Goal: Task Accomplishment & Management: Manage account settings

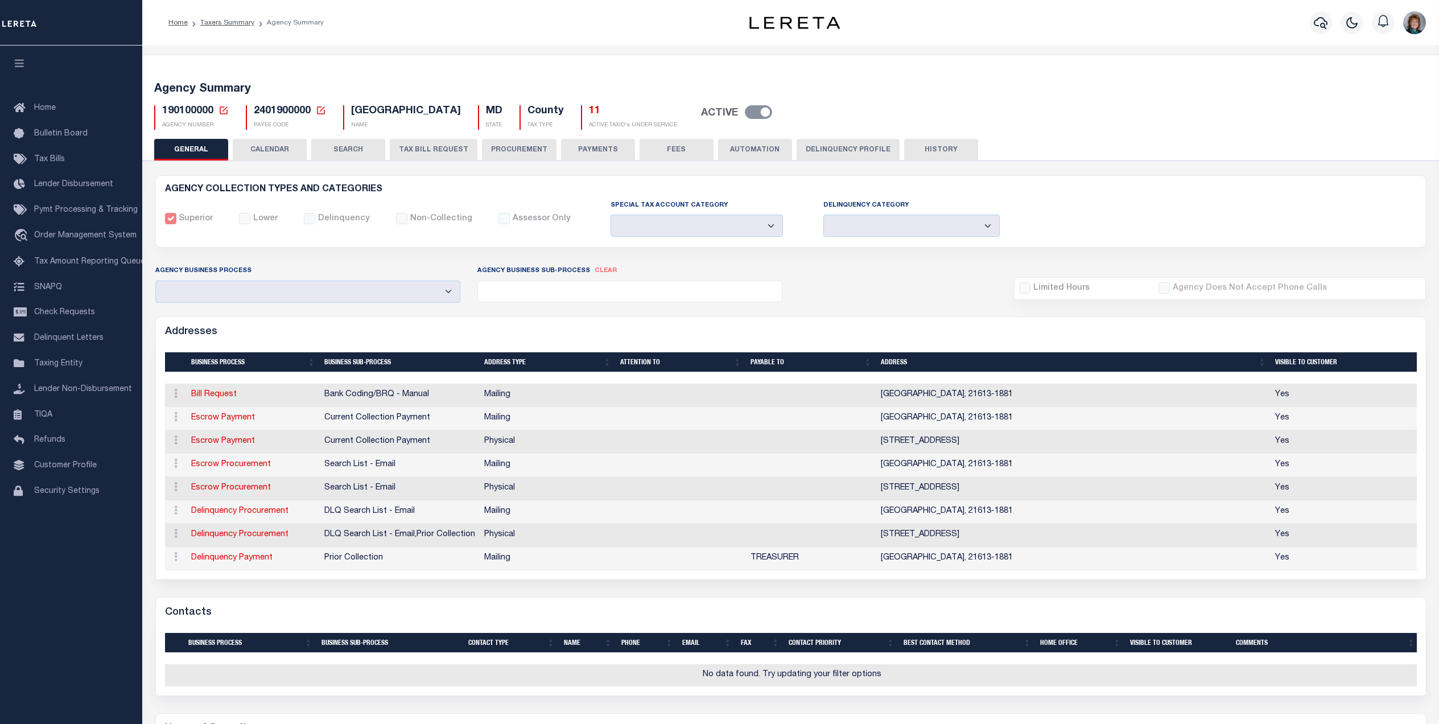
select select
click at [1320, 23] on icon "button" at bounding box center [1320, 23] width 14 height 14
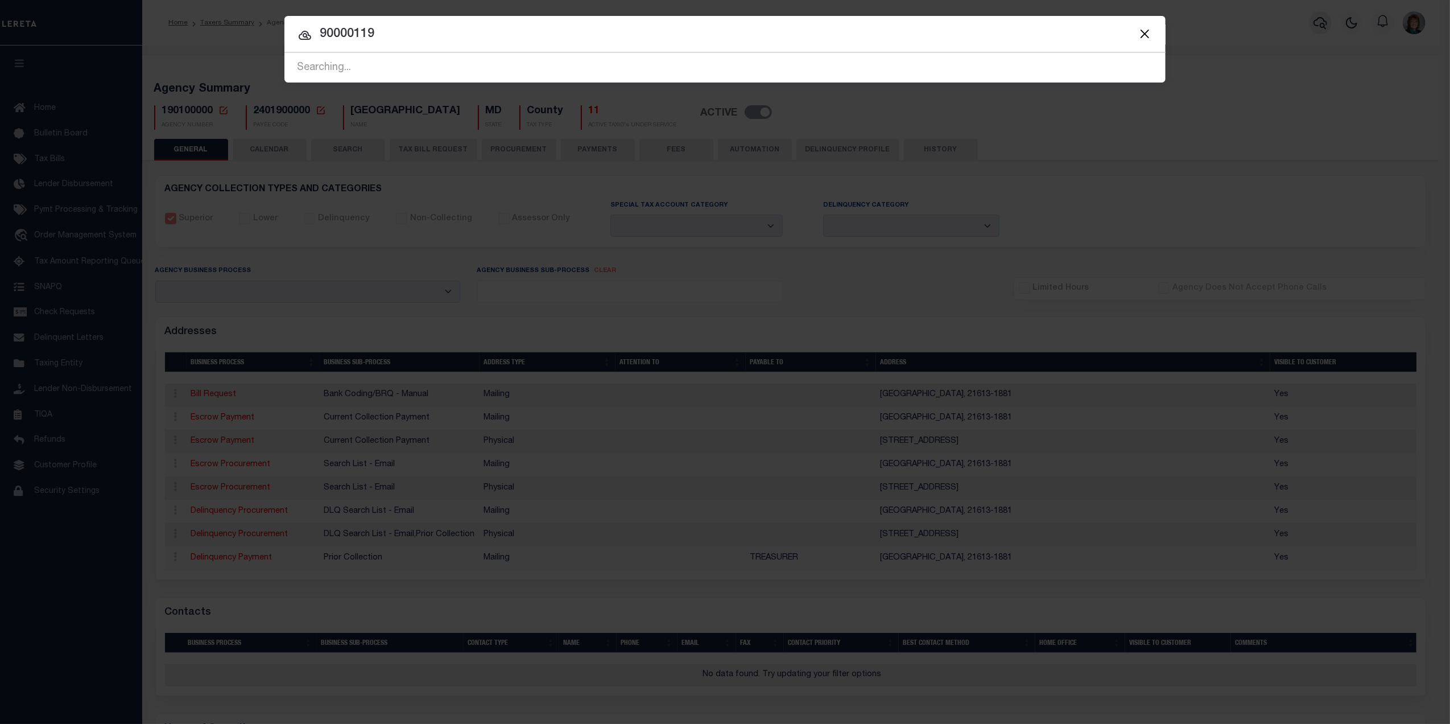
type input "90000119"
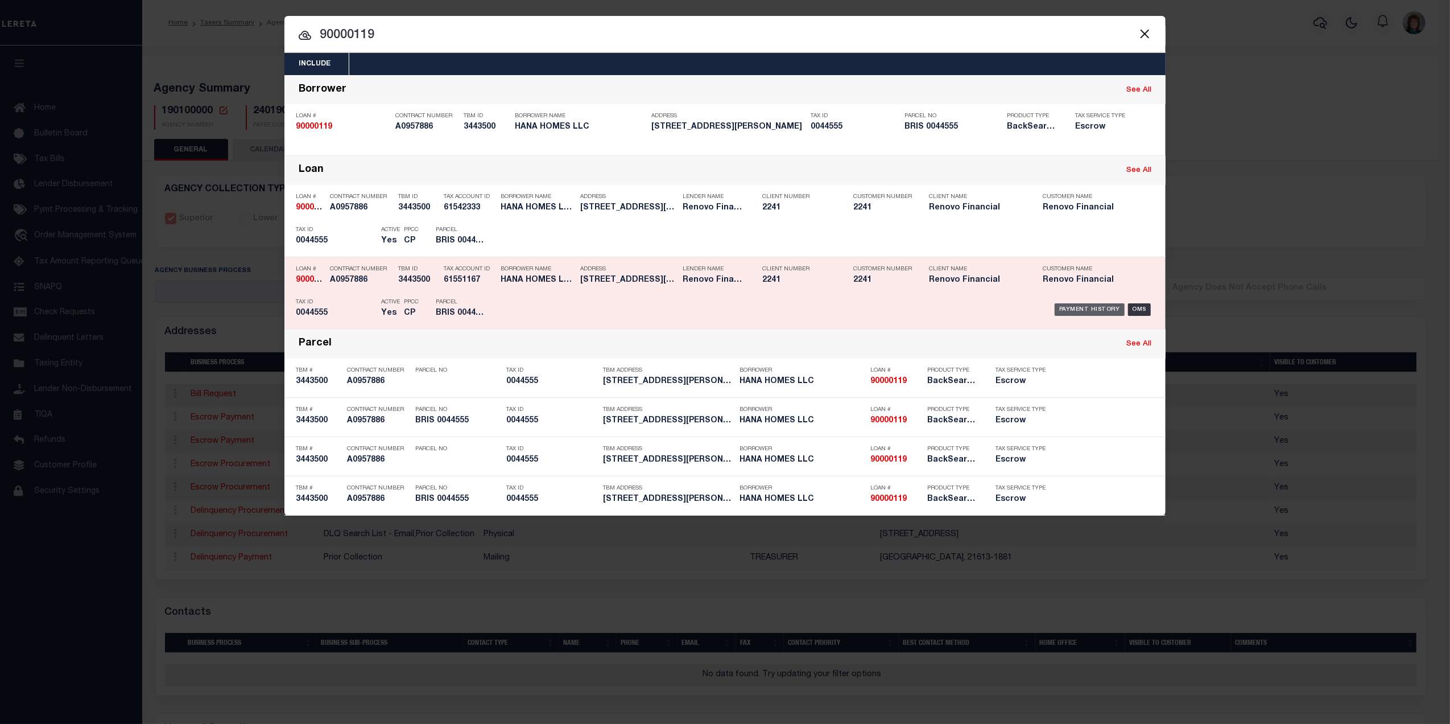
click at [1064, 308] on div "Payment History" at bounding box center [1090, 309] width 70 height 13
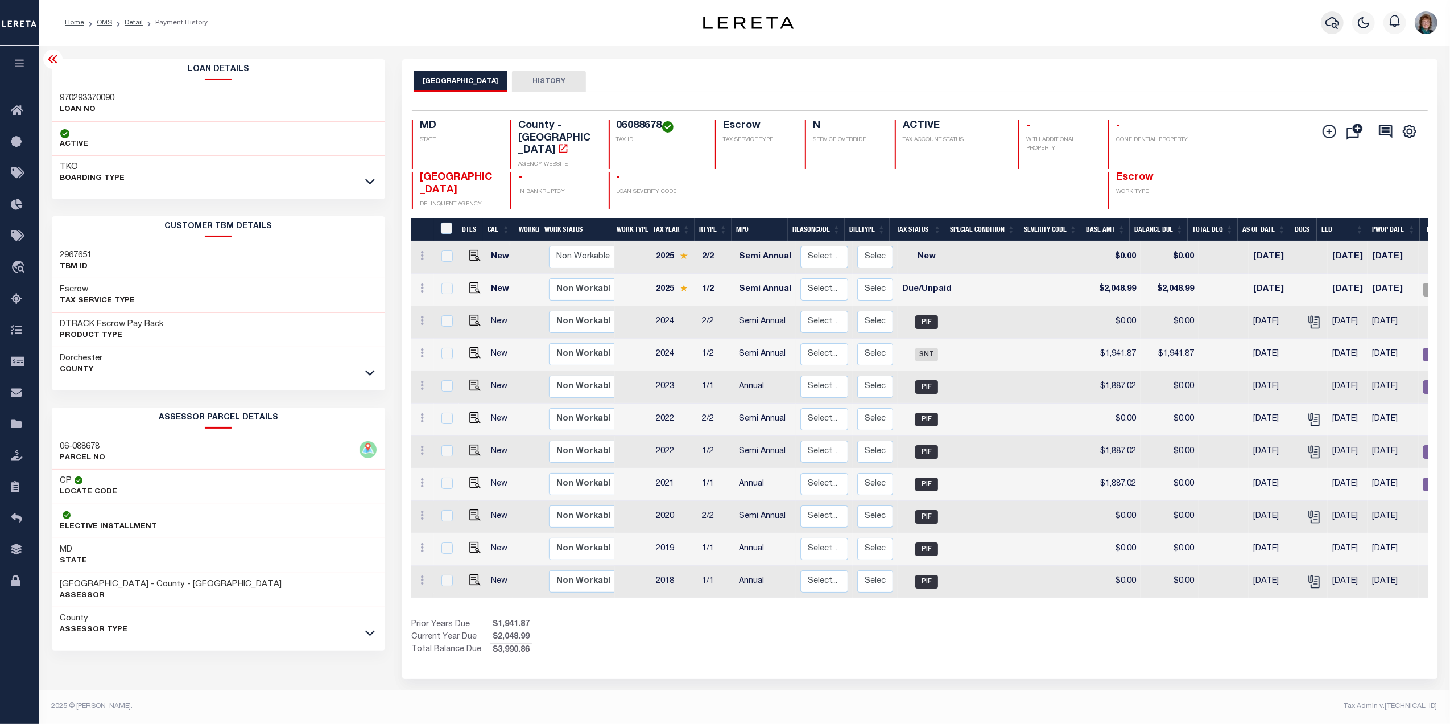
click at [1327, 20] on icon "button" at bounding box center [1332, 23] width 14 height 12
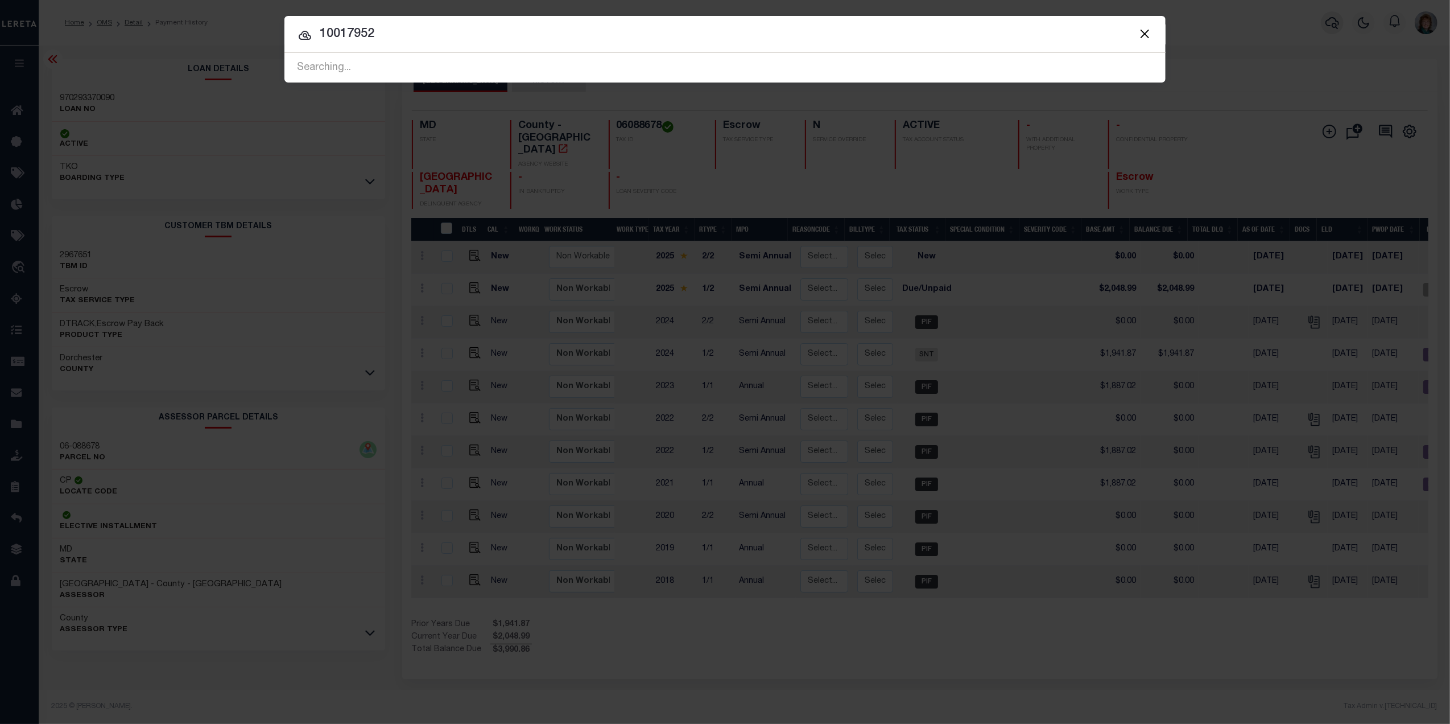
type input "10017952"
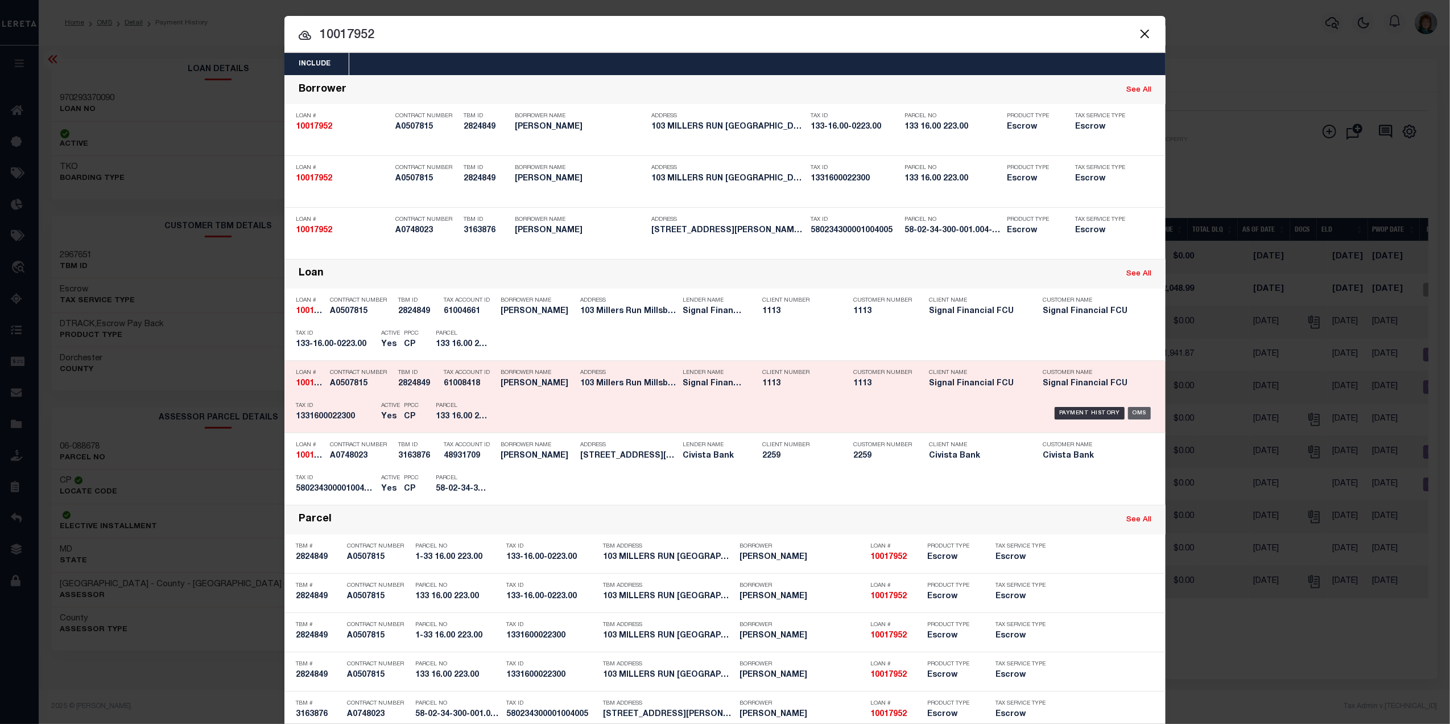
click at [1128, 408] on div "OMS" at bounding box center [1139, 413] width 23 height 13
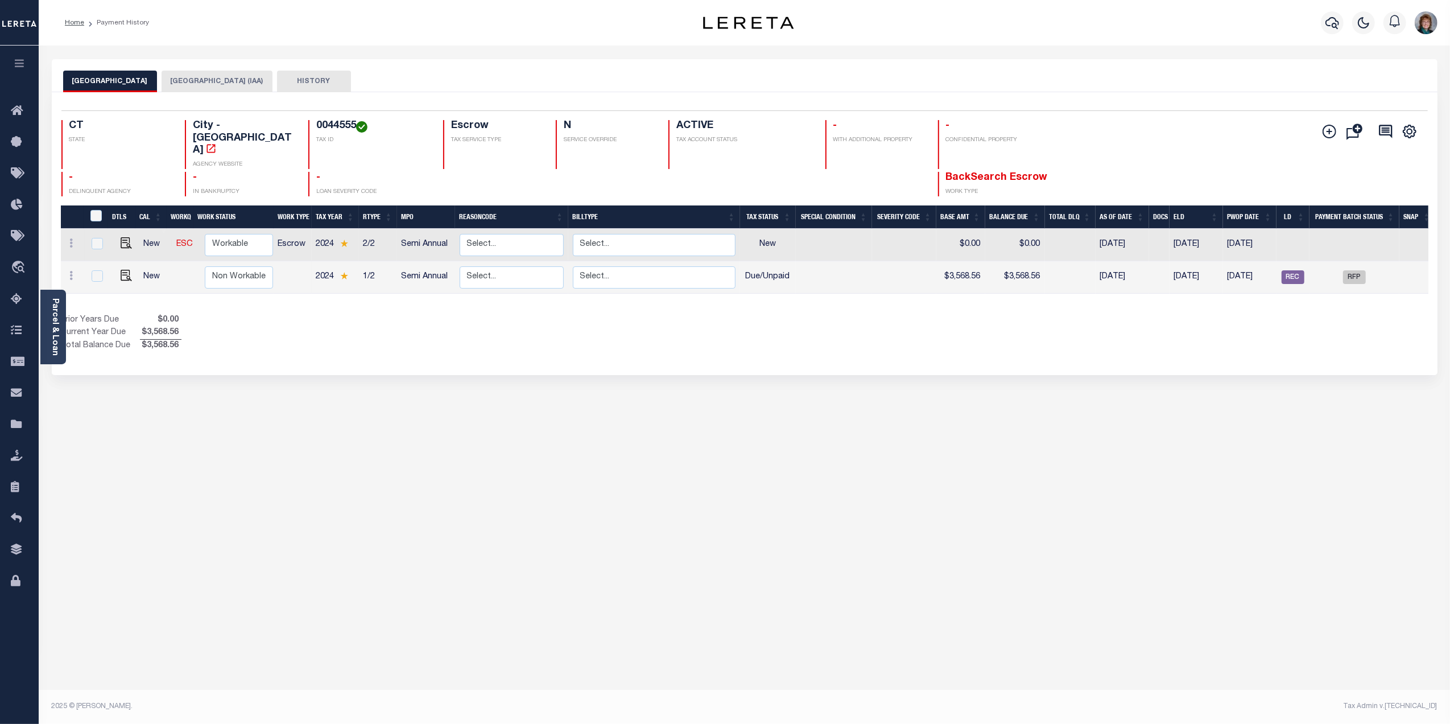
click at [185, 85] on button "BRISTOL CITY (IAA)" at bounding box center [217, 82] width 111 height 22
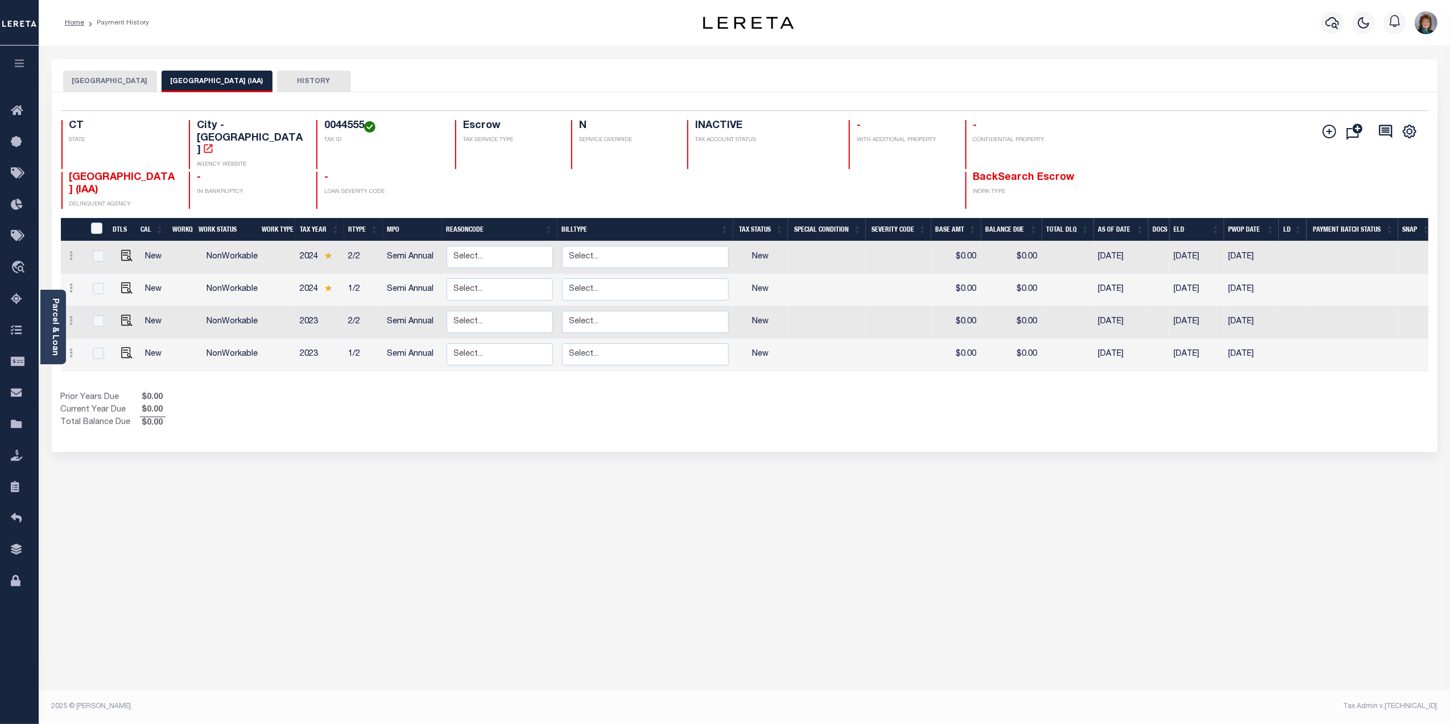
click at [99, 84] on button "BRISTOL CITY" at bounding box center [110, 82] width 94 height 22
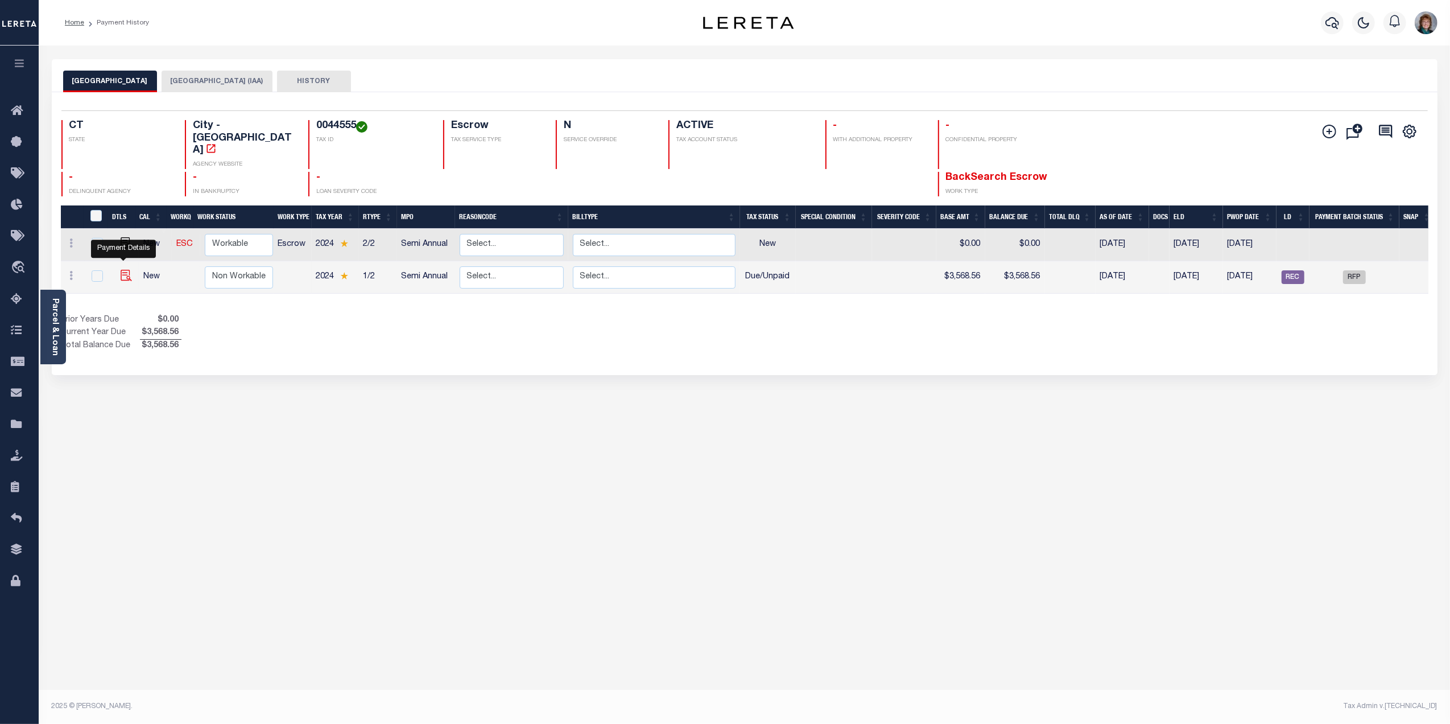
click at [121, 270] on img "" at bounding box center [126, 275] width 11 height 11
checkbox input "true"
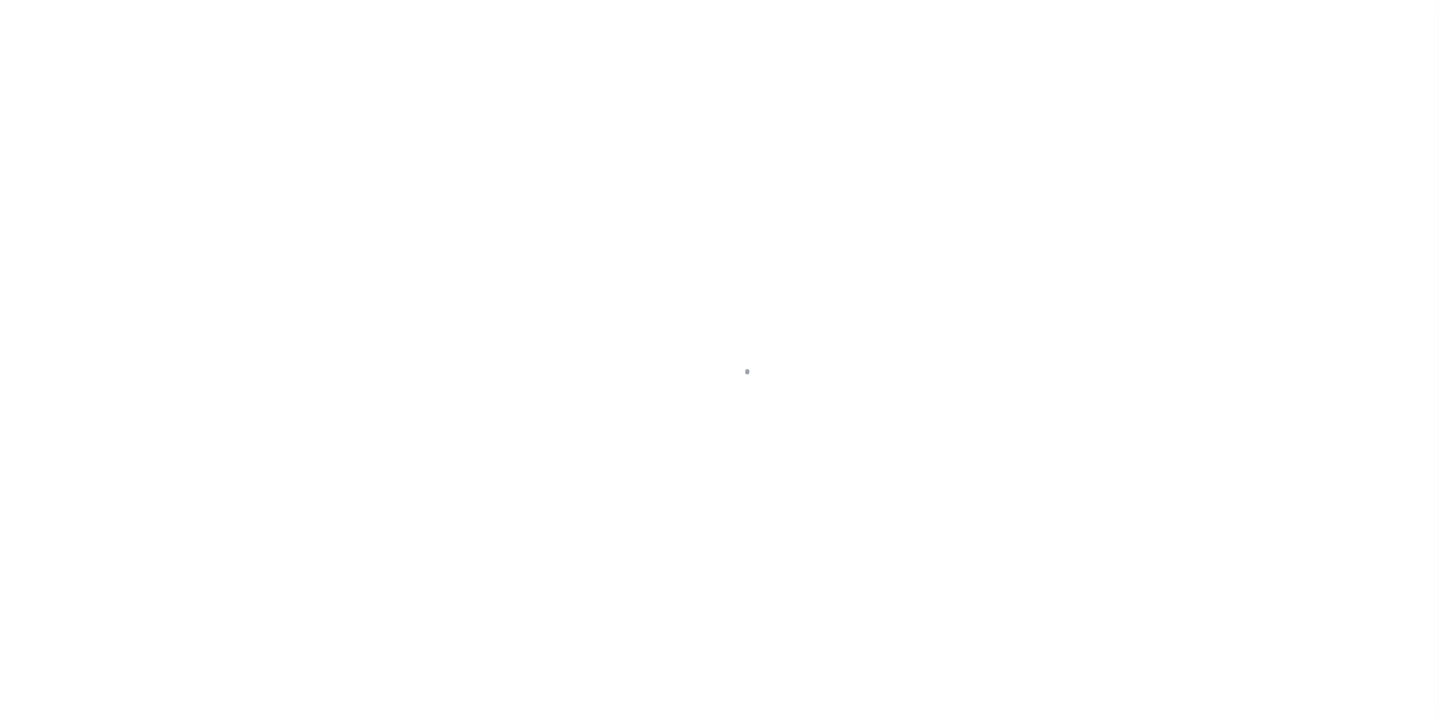
select select "DUE"
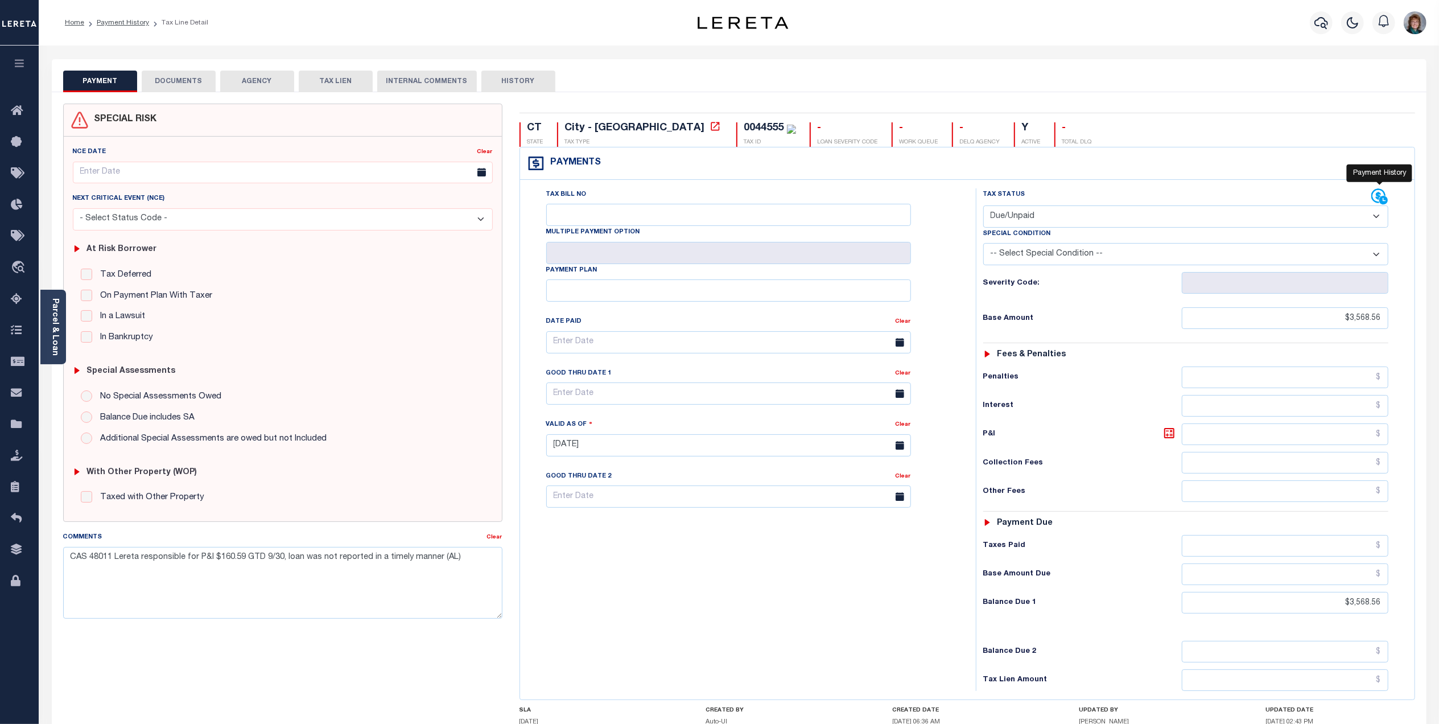
click at [1377, 200] on icon at bounding box center [1378, 196] width 14 height 14
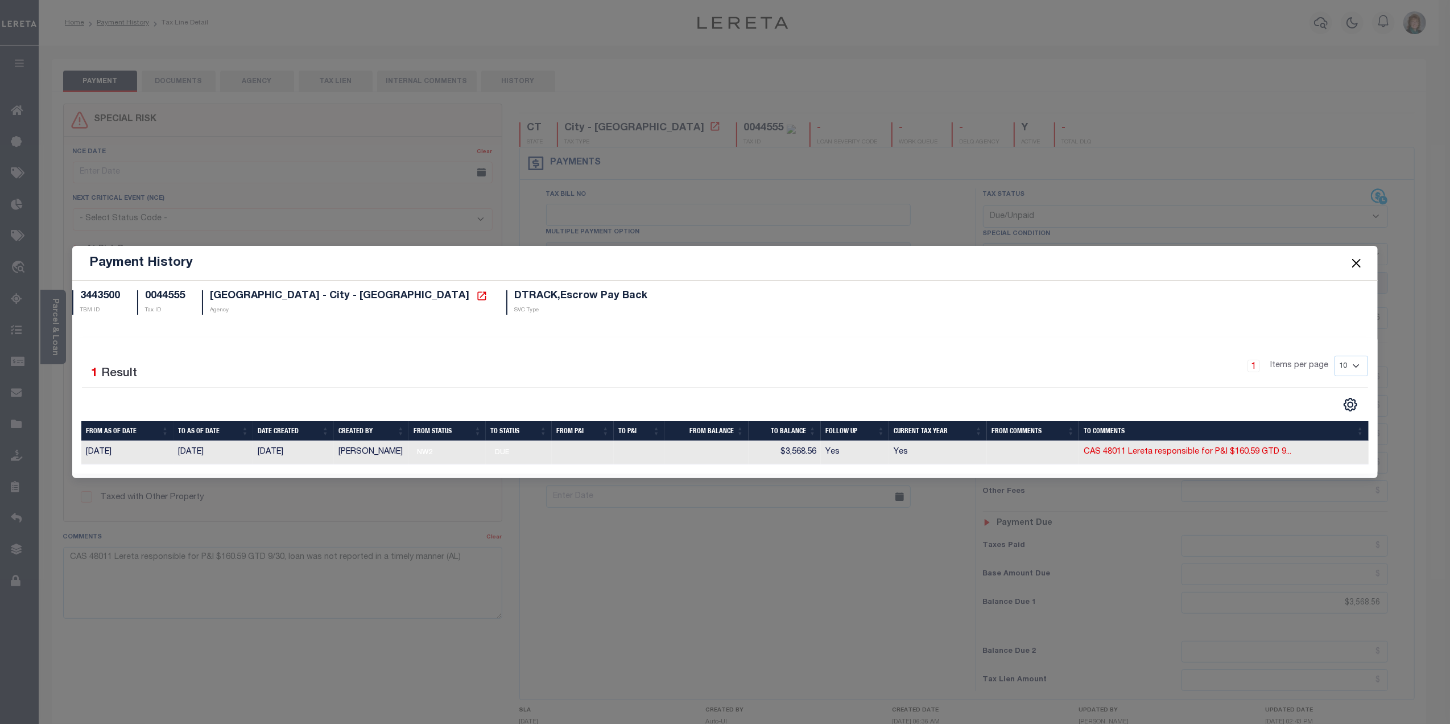
click at [1350, 259] on button "Close" at bounding box center [1356, 262] width 15 height 15
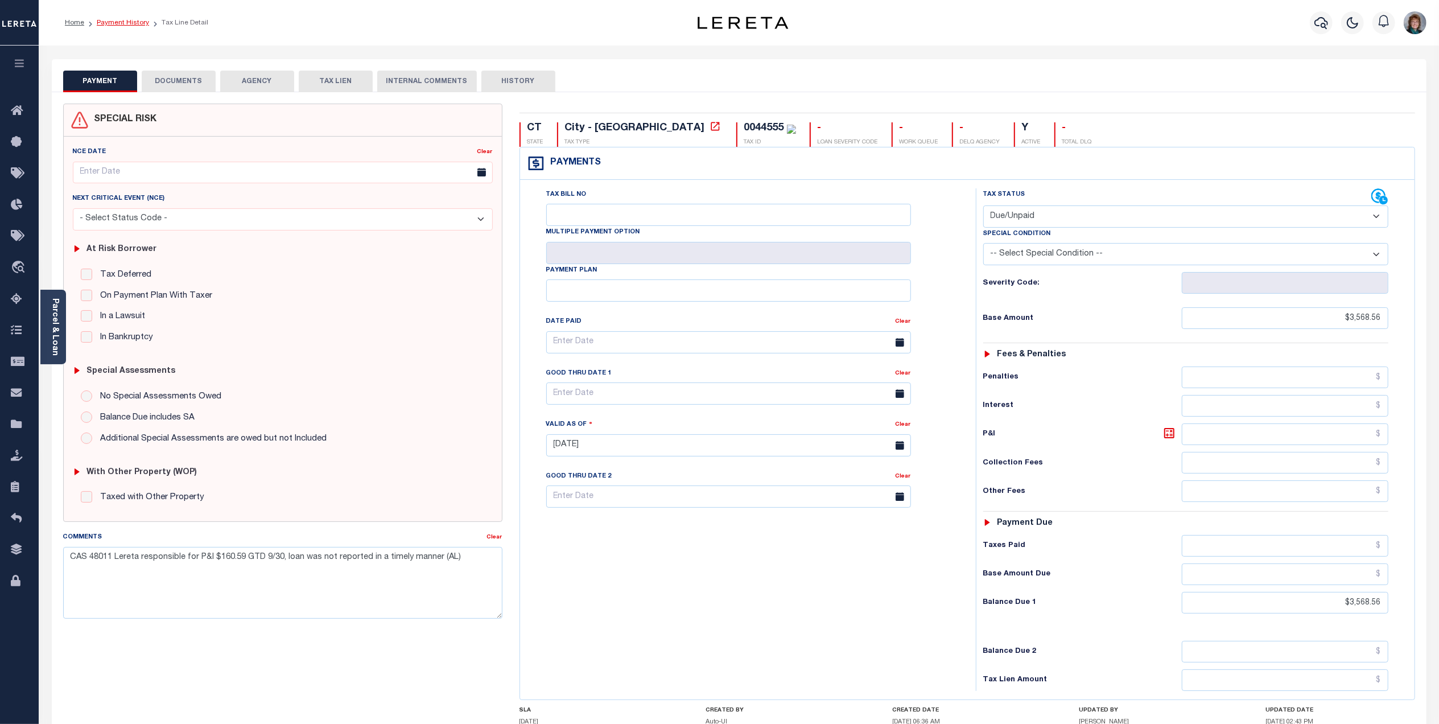
click at [117, 22] on link "Payment History" at bounding box center [123, 22] width 52 height 7
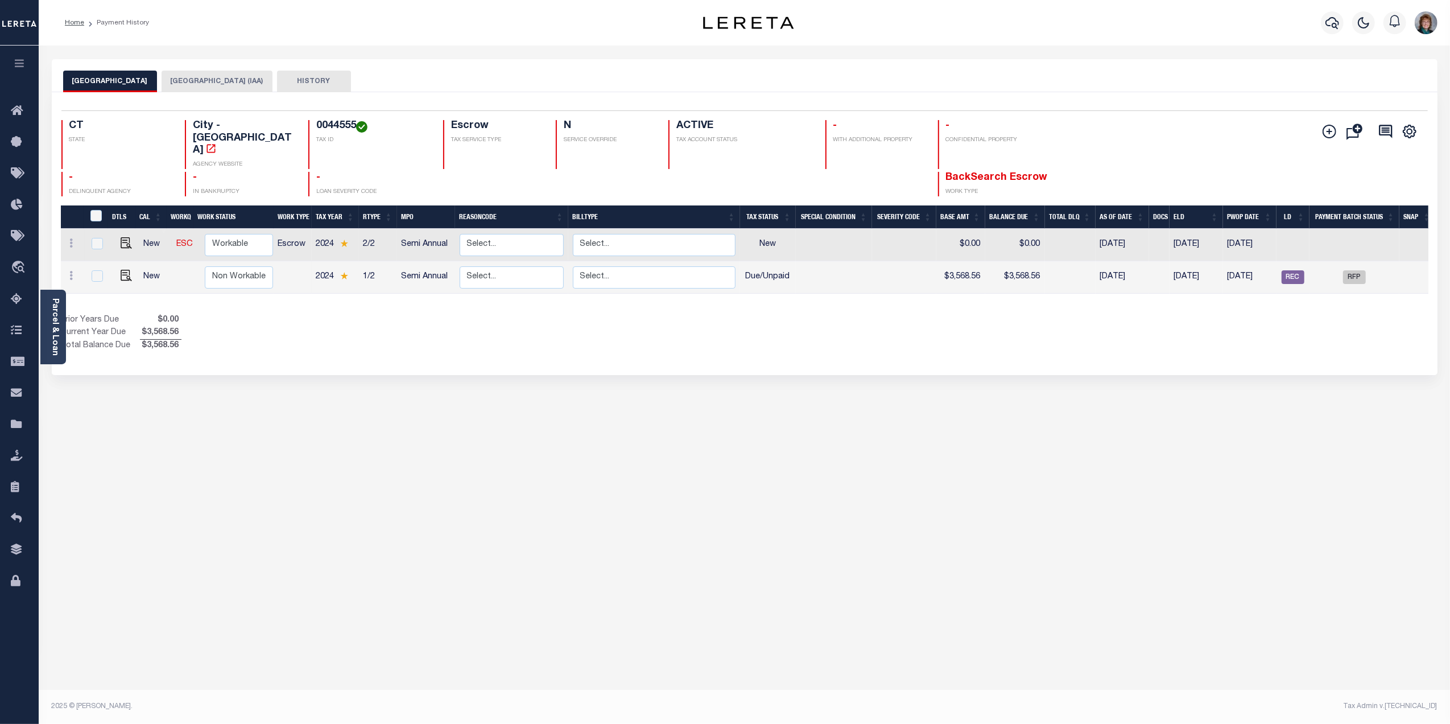
click at [179, 84] on button "[GEOGRAPHIC_DATA] (IAA)" at bounding box center [217, 82] width 111 height 22
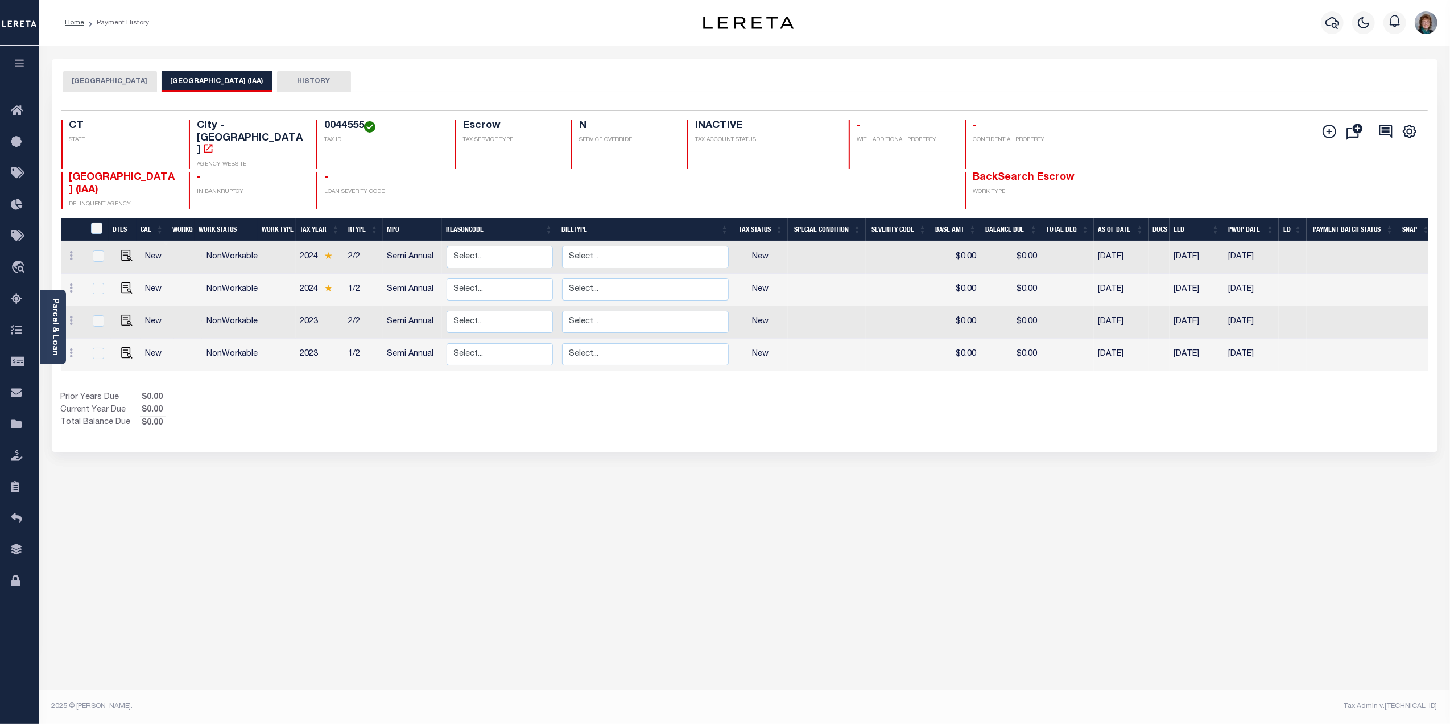
click at [51, 308] on link "Parcel & Loan" at bounding box center [55, 326] width 8 height 57
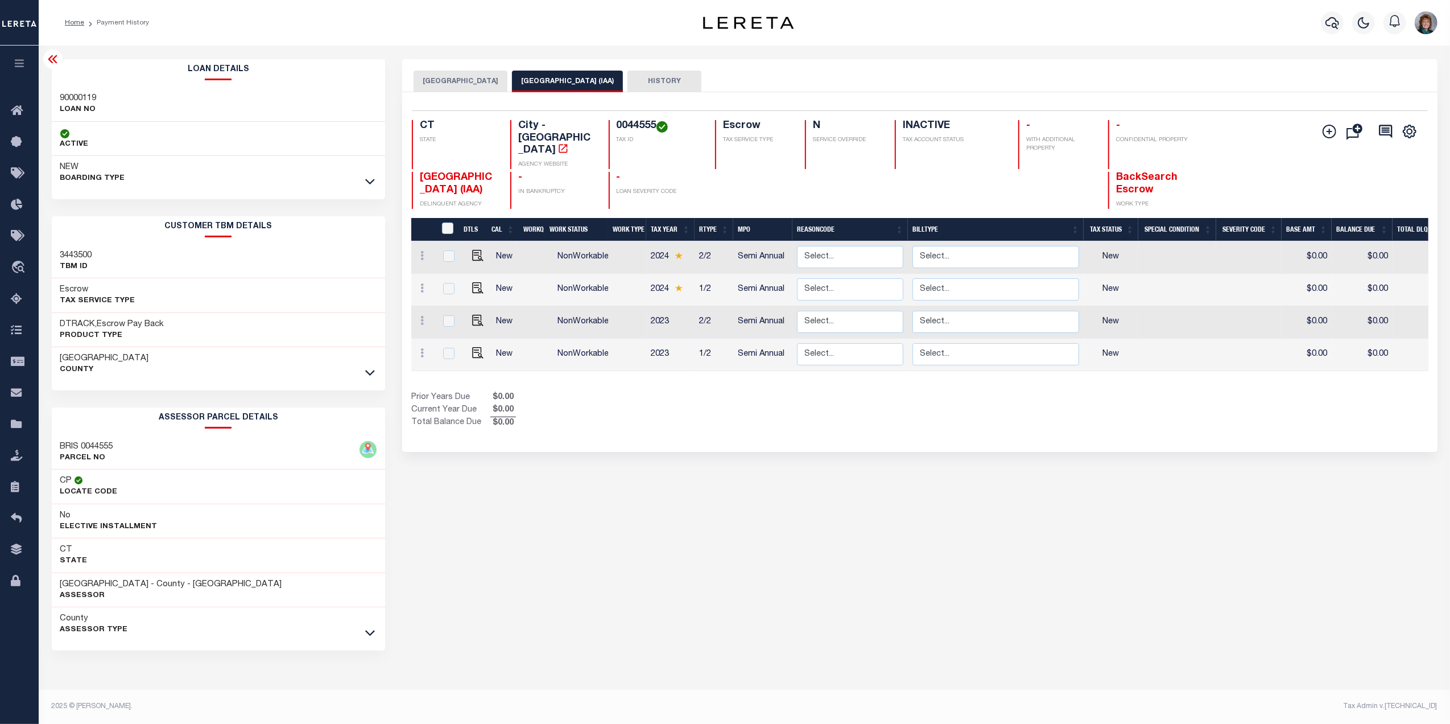
click at [97, 105] on p "LOAN NO" at bounding box center [78, 109] width 36 height 11
drag, startPoint x: 98, startPoint y: 101, endPoint x: 44, endPoint y: 97, distance: 54.2
click at [44, 97] on div "Loan Details 90000119 LOAN NO NEW" at bounding box center [218, 380] width 351 height 642
copy h3 "90000119"
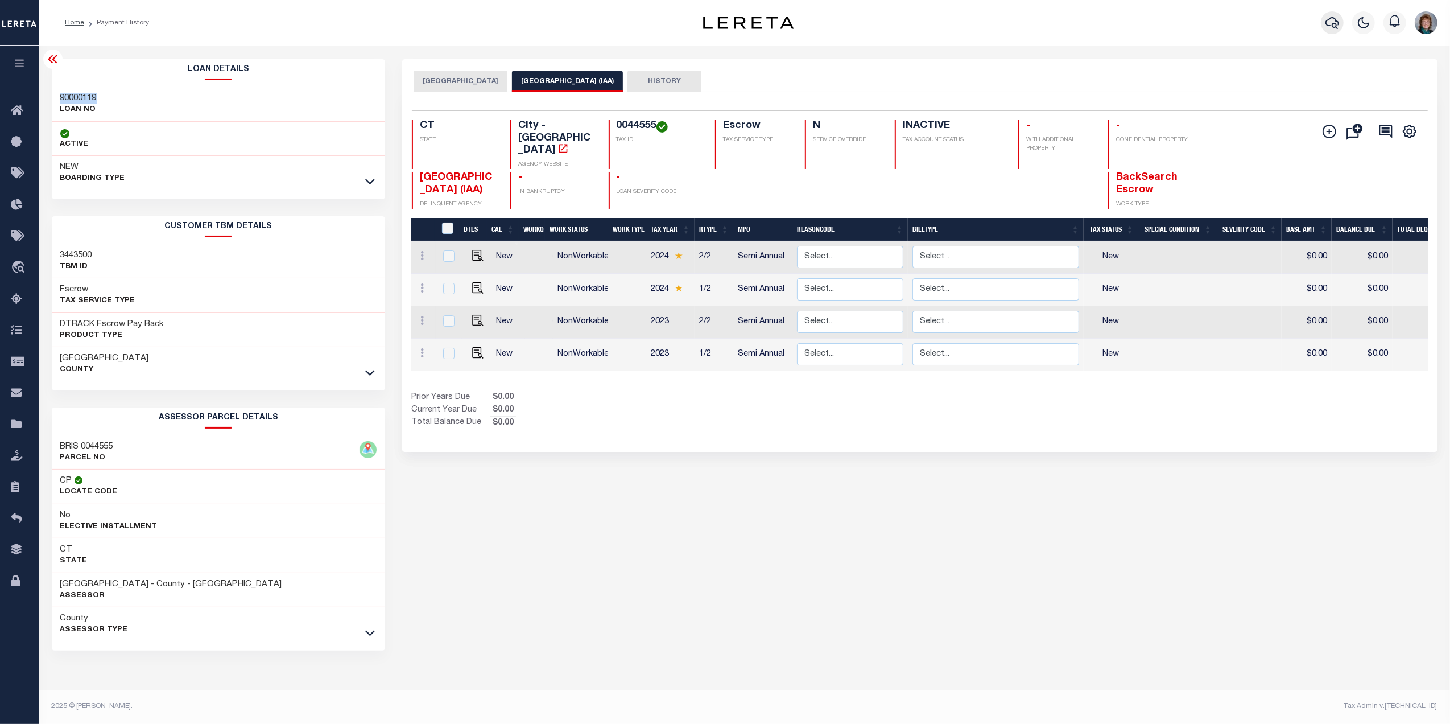
click at [1336, 22] on icon "button" at bounding box center [1332, 23] width 14 height 12
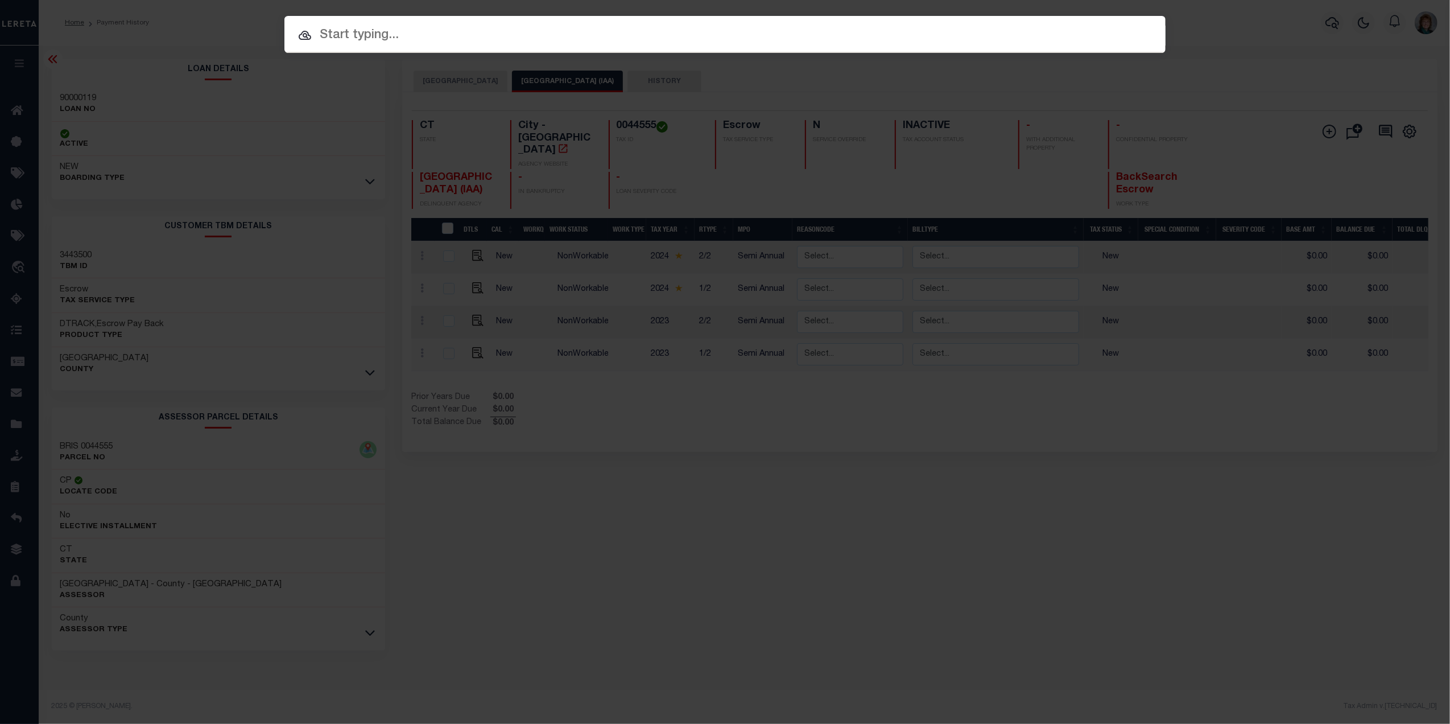
click at [633, 44] on input "text" at bounding box center [724, 36] width 881 height 20
paste input "90000119"
type input "90000119"
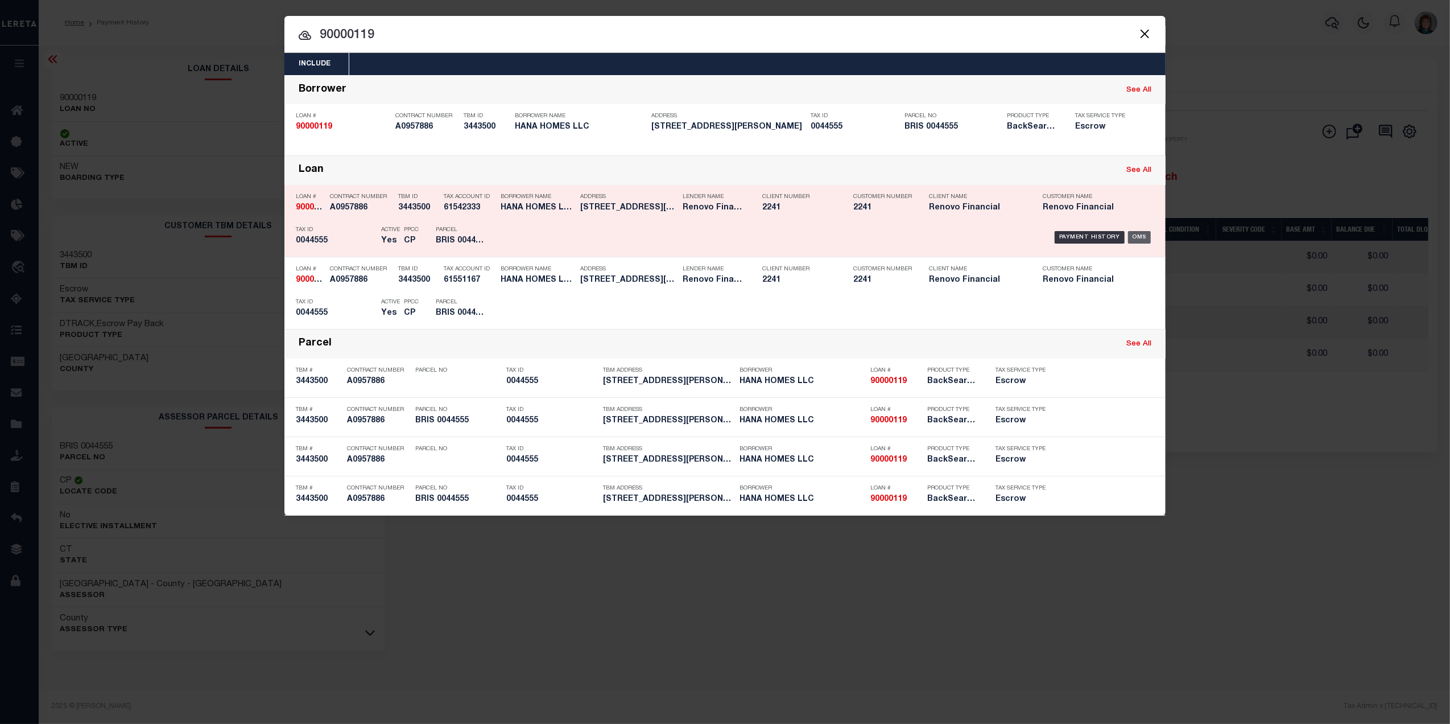
click at [1138, 233] on div "OMS" at bounding box center [1139, 237] width 23 height 13
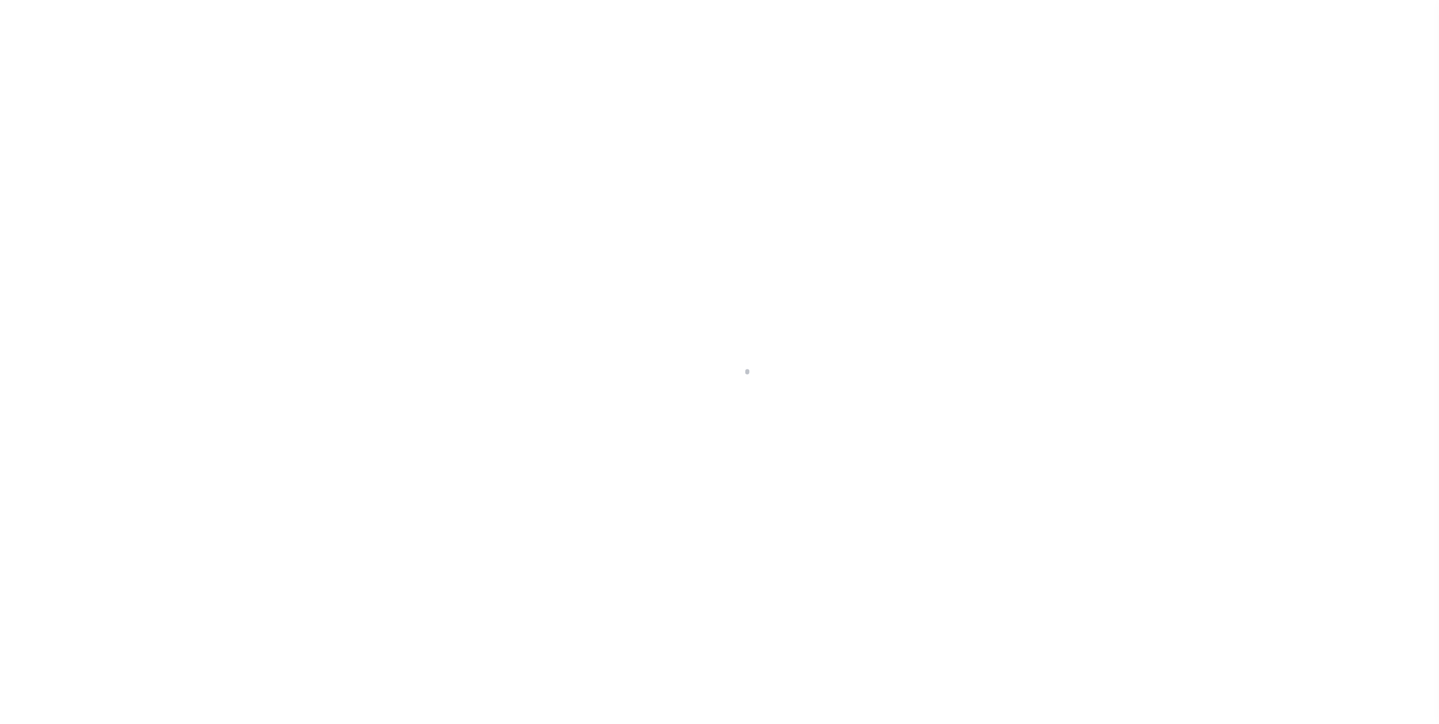
select select "10"
select select "Escrow"
select select "25067"
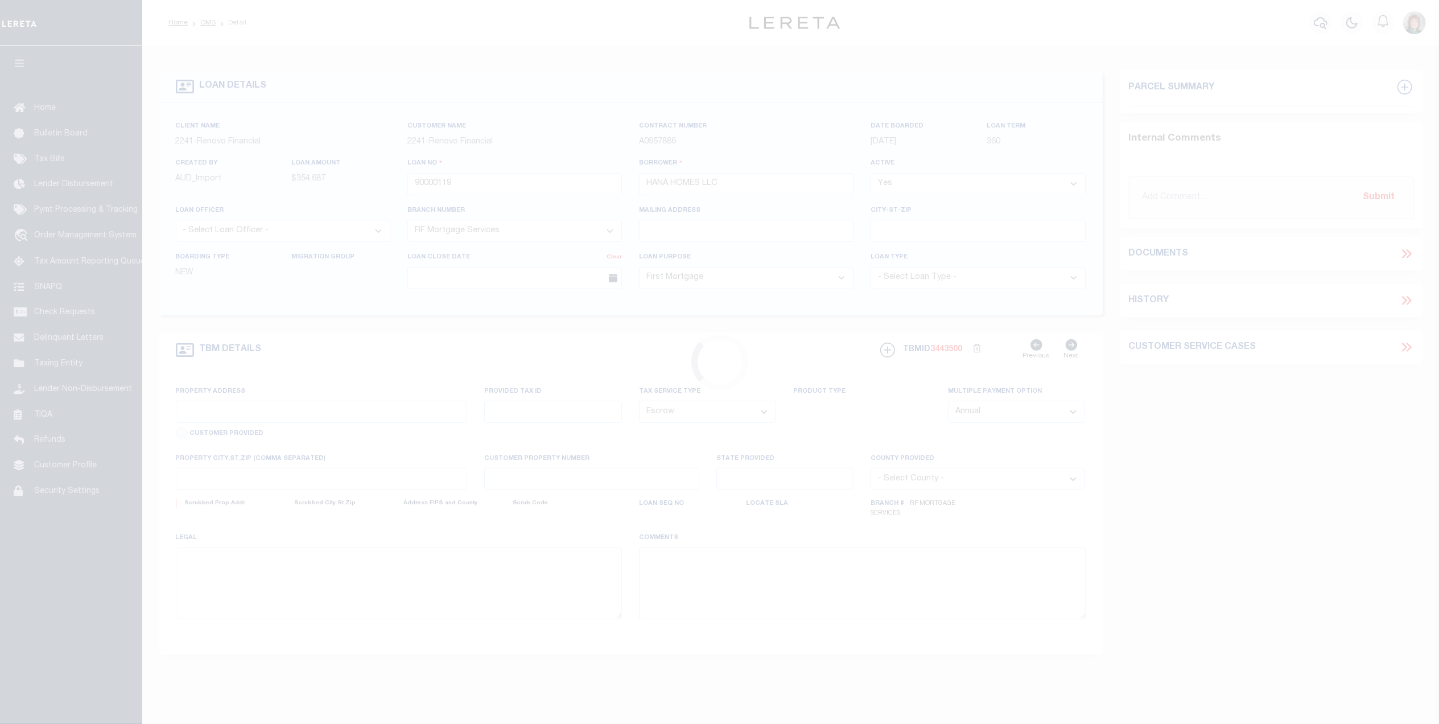
type input "[STREET_ADDRESS][PERSON_NAME]"
type input "[GEOGRAPHIC_DATA], [GEOGRAPHIC_DATA] 06010"
type input "a0kUS00000BIoCv"
type input "CT"
select select
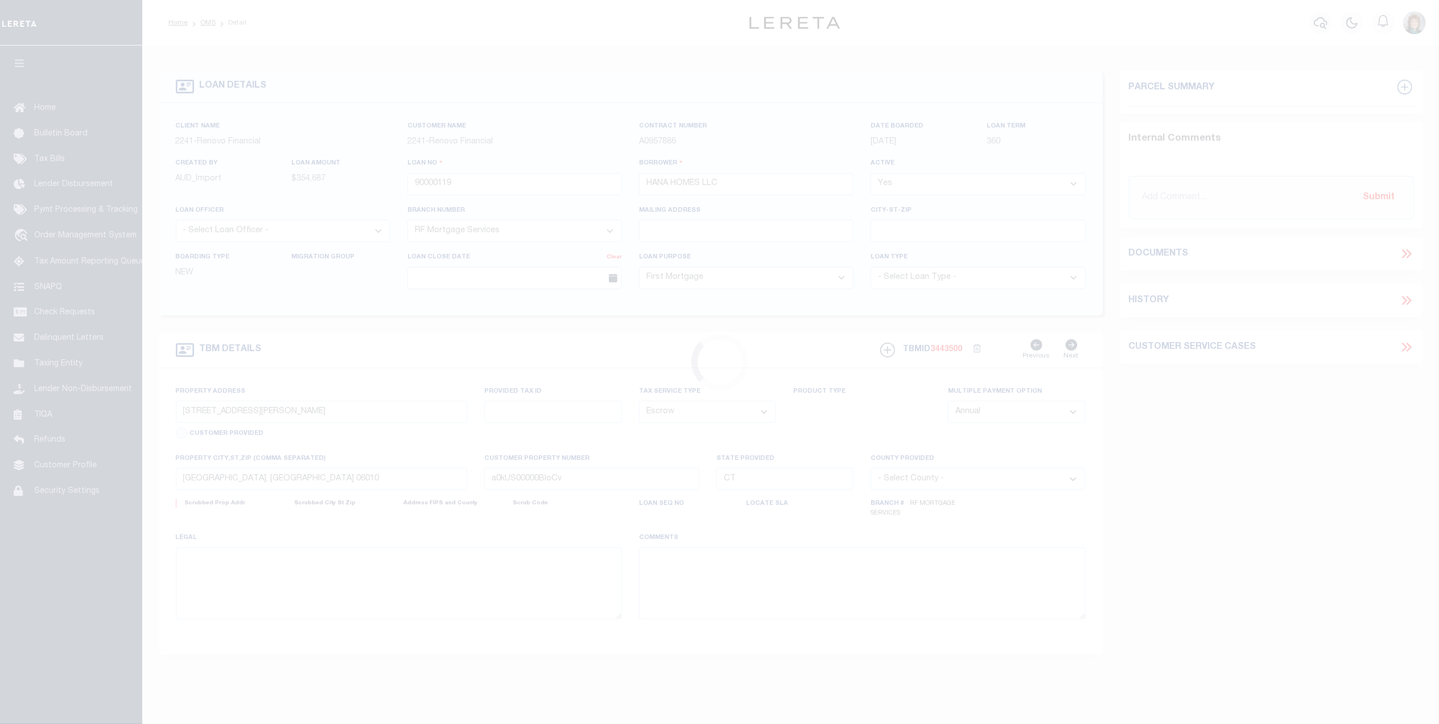
select select "2"
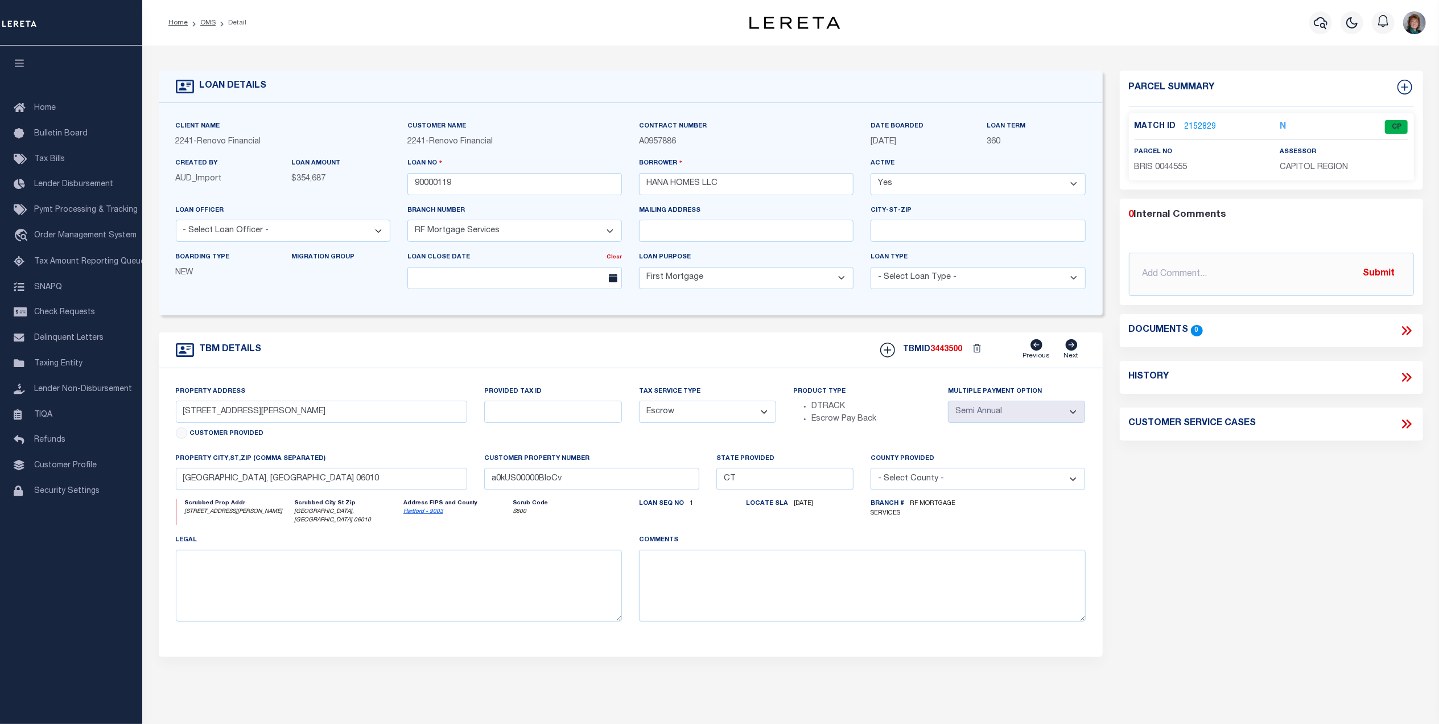
click at [1204, 129] on link "2152829" at bounding box center [1200, 127] width 32 height 12
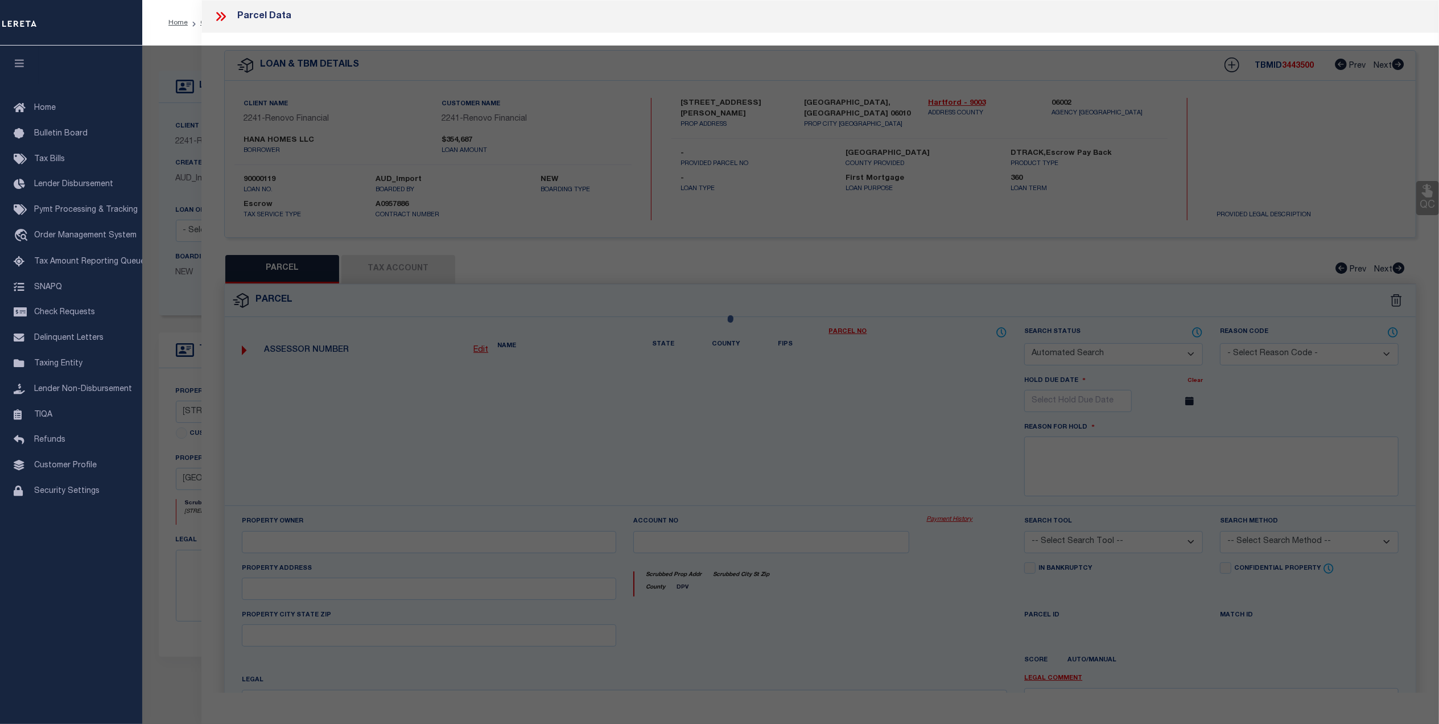
checkbox input "false"
select select "CP"
type input "ZAIN,[PERSON_NAME]"
select select "ATL"
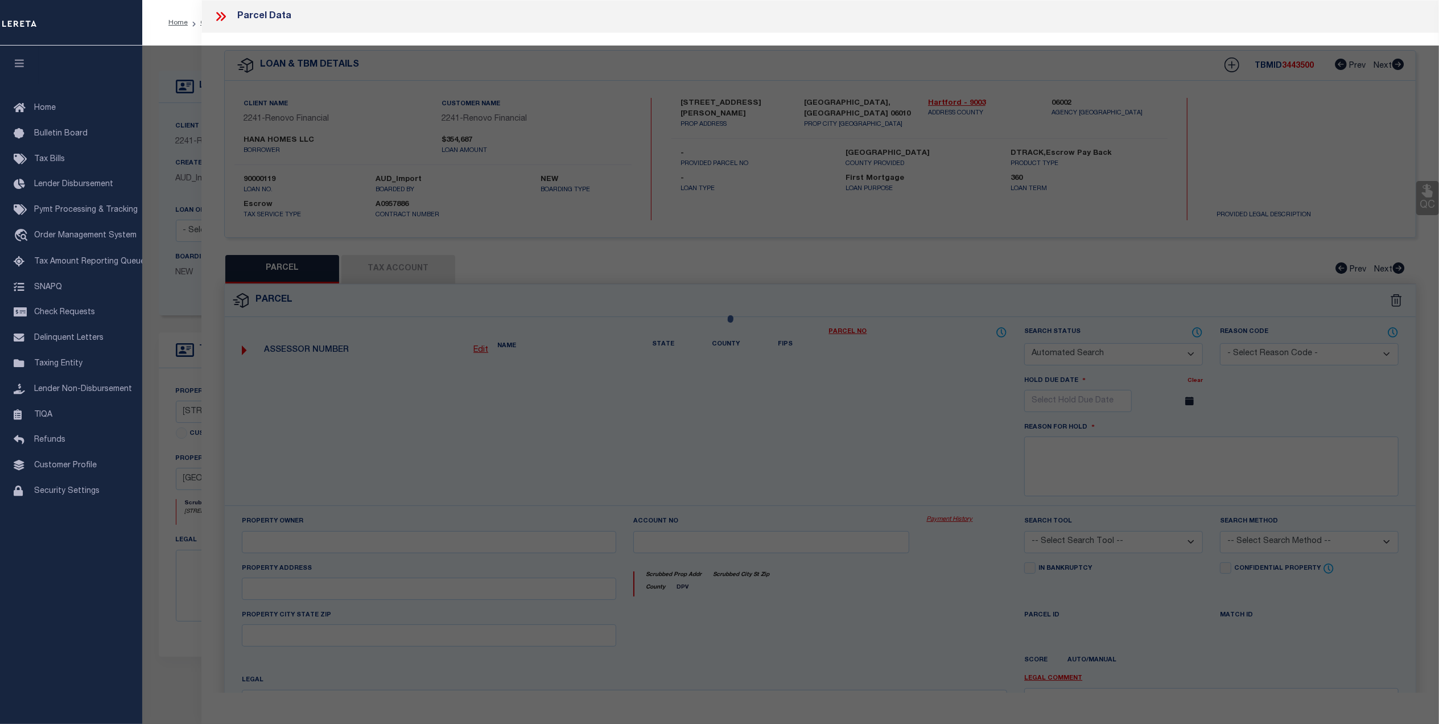
select select "ADD"
type input "318 EMMETT ST"
checkbox input "false"
type input "[GEOGRAPHIC_DATA], [GEOGRAPHIC_DATA] 06010"
type textarea "LOT:3-44555 CITY/[GEOGRAPHIC_DATA]/TWP:[GEOGRAPHIC_DATA]"
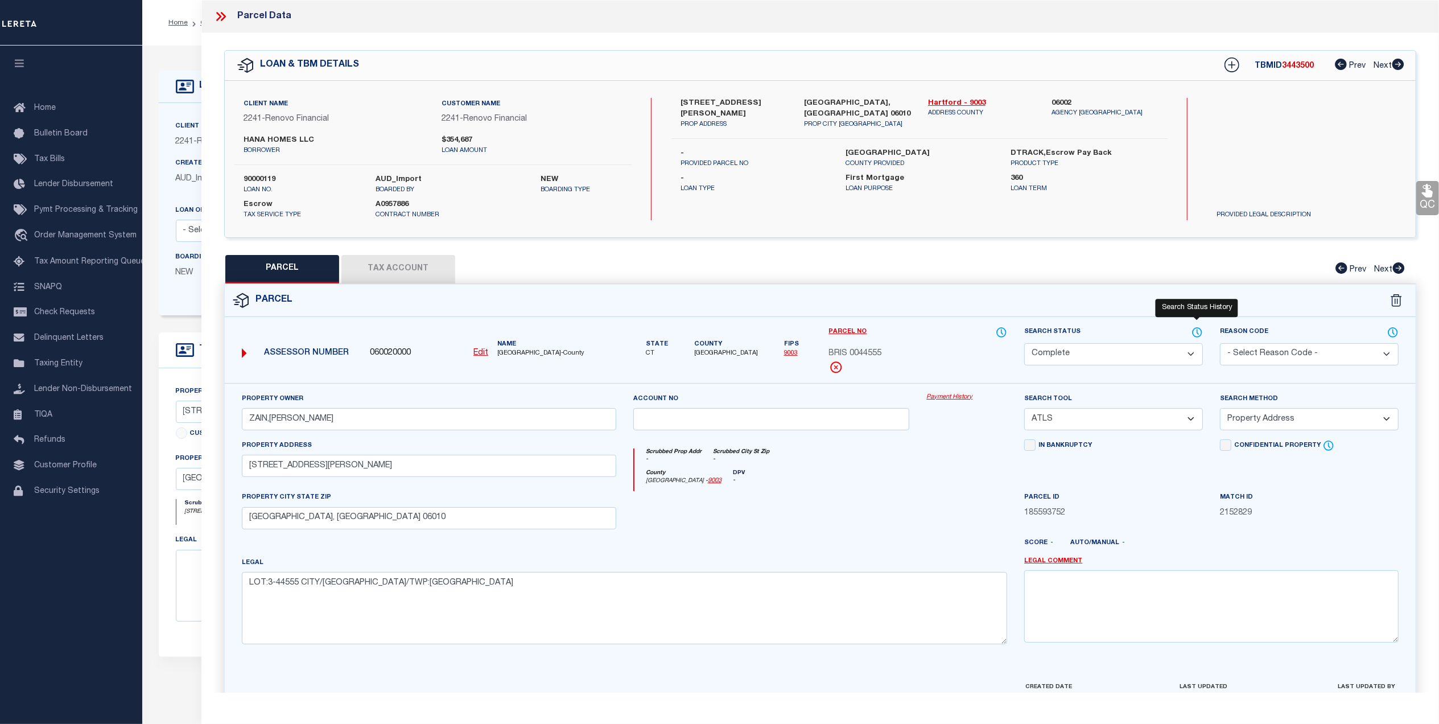
click at [1197, 333] on icon at bounding box center [1197, 331] width 1 height 5
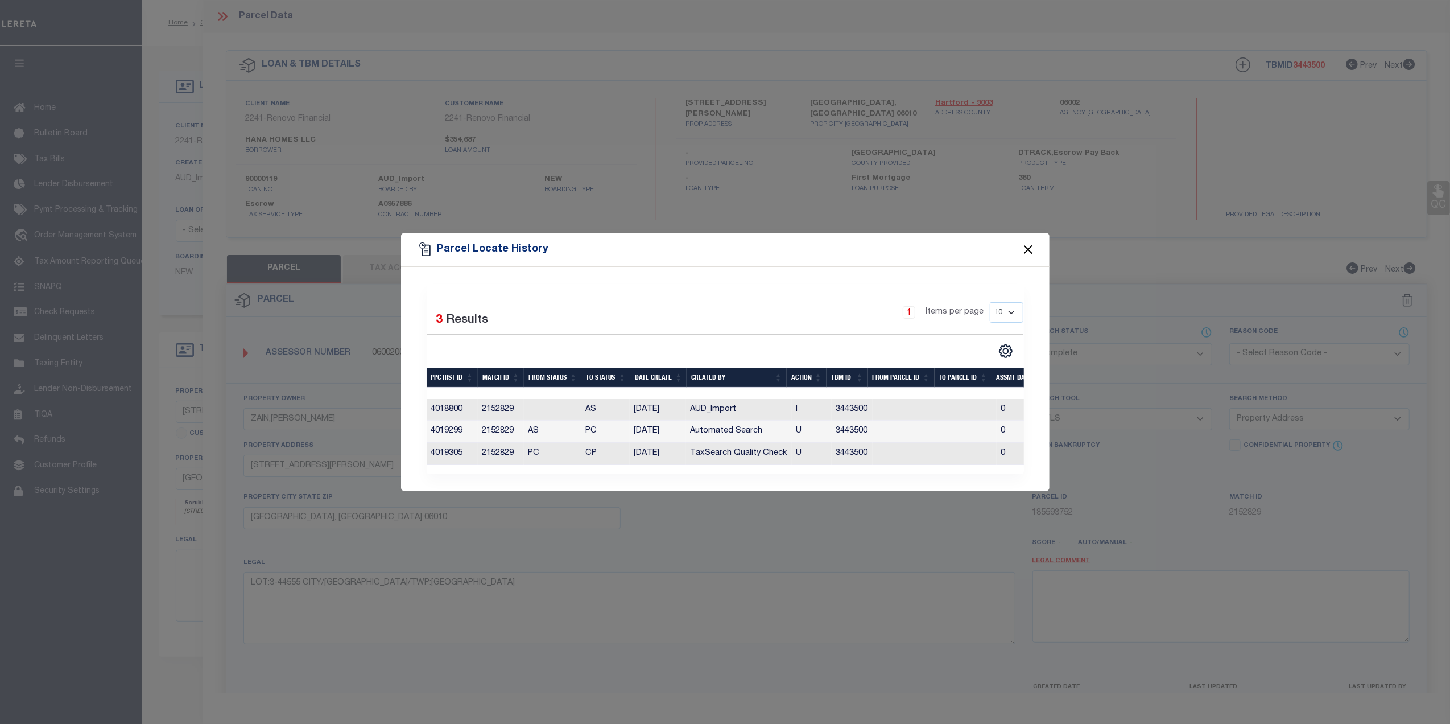
click at [1033, 245] on button "Close" at bounding box center [1027, 249] width 15 height 15
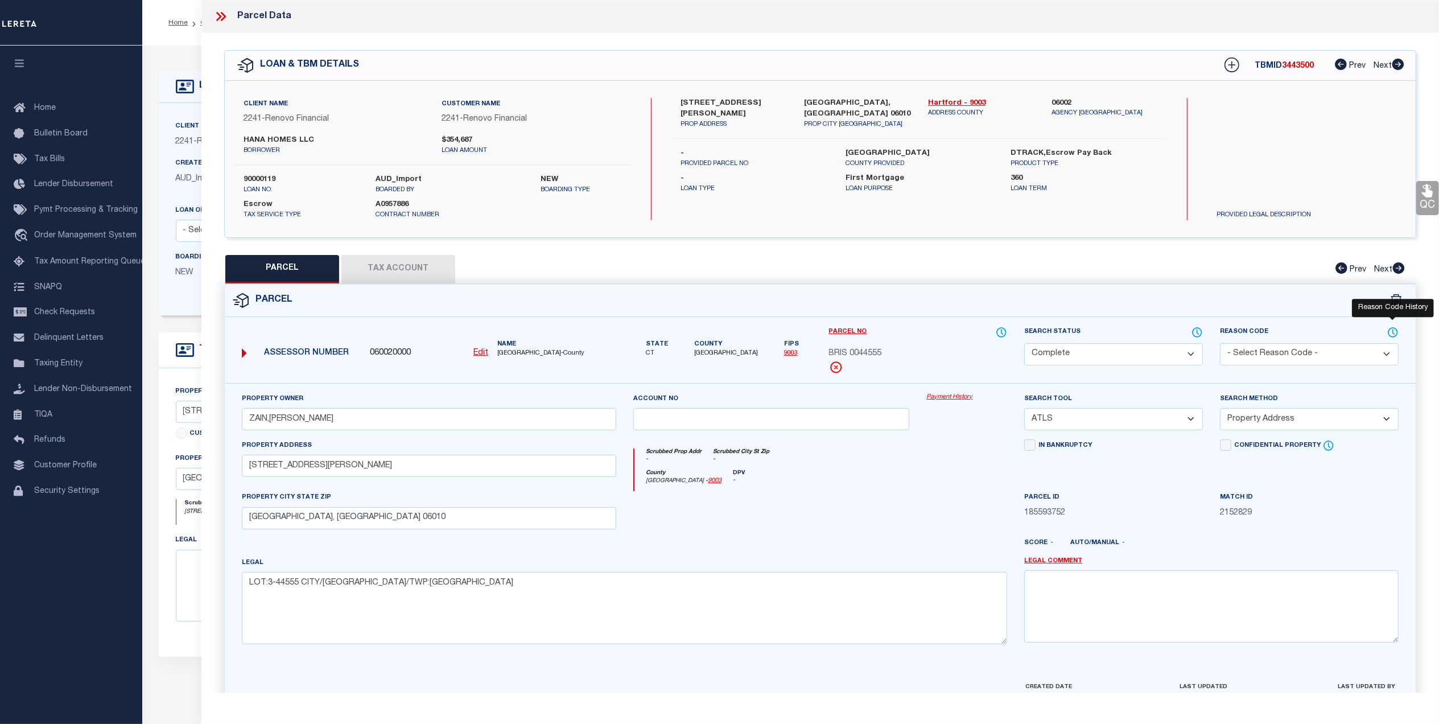
click at [1387, 332] on icon at bounding box center [1392, 332] width 11 height 13
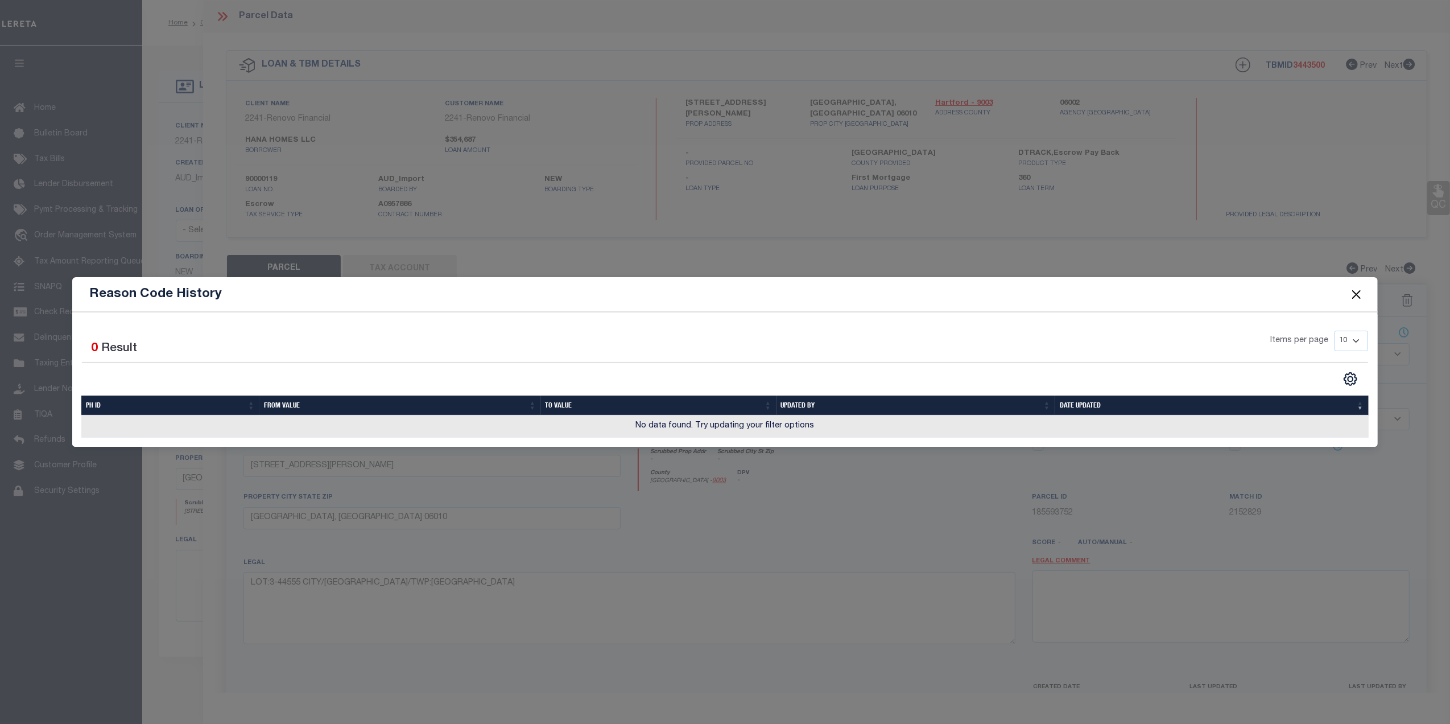
click at [1363, 299] on button "Close" at bounding box center [1356, 294] width 15 height 15
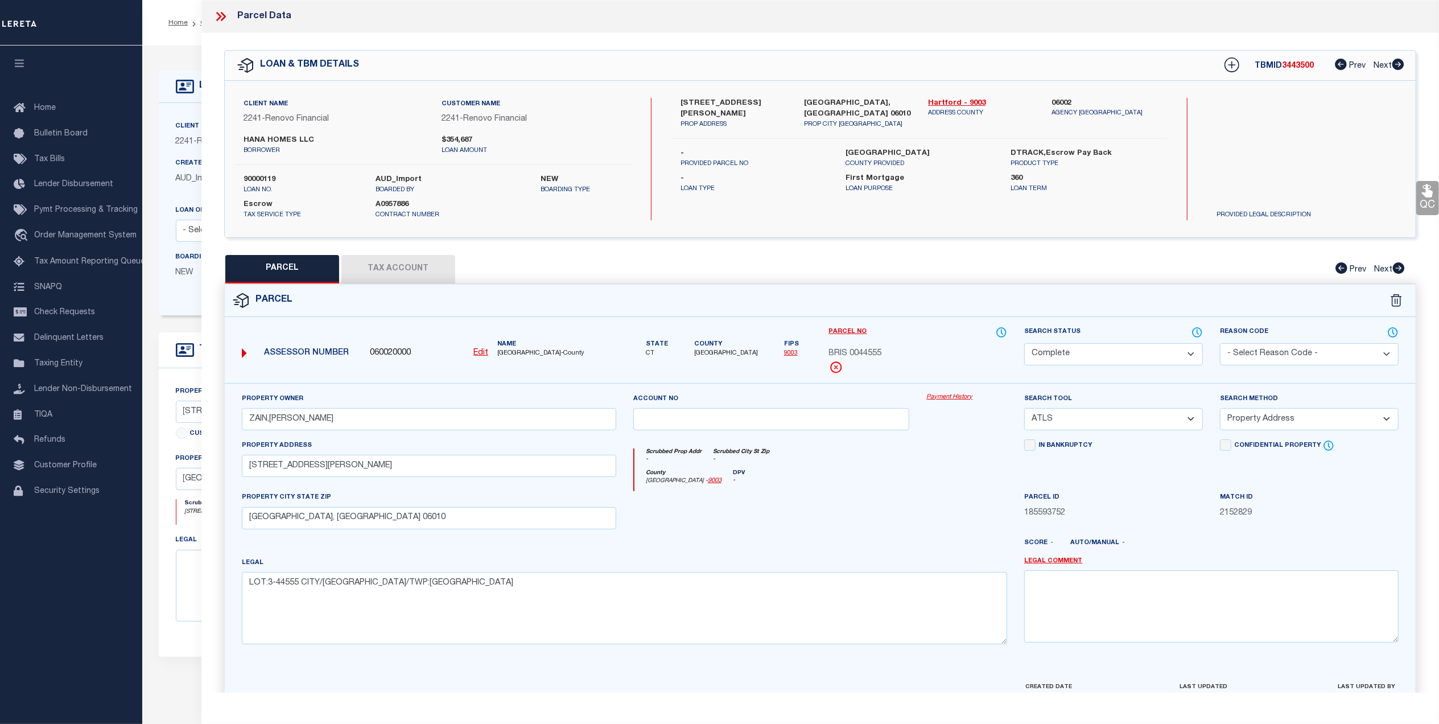
click at [949, 400] on link "Payment History" at bounding box center [966, 397] width 81 height 10
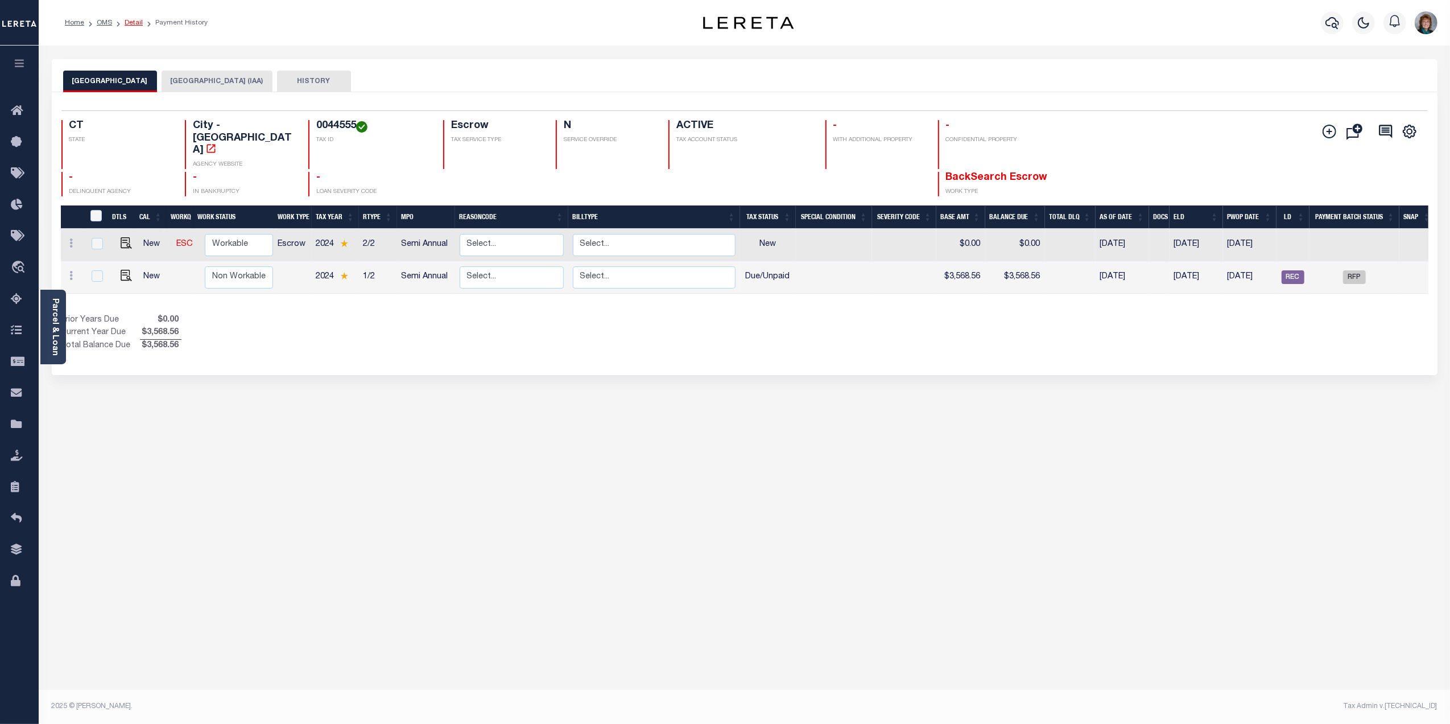
click at [133, 19] on link "Detail" at bounding box center [134, 22] width 18 height 7
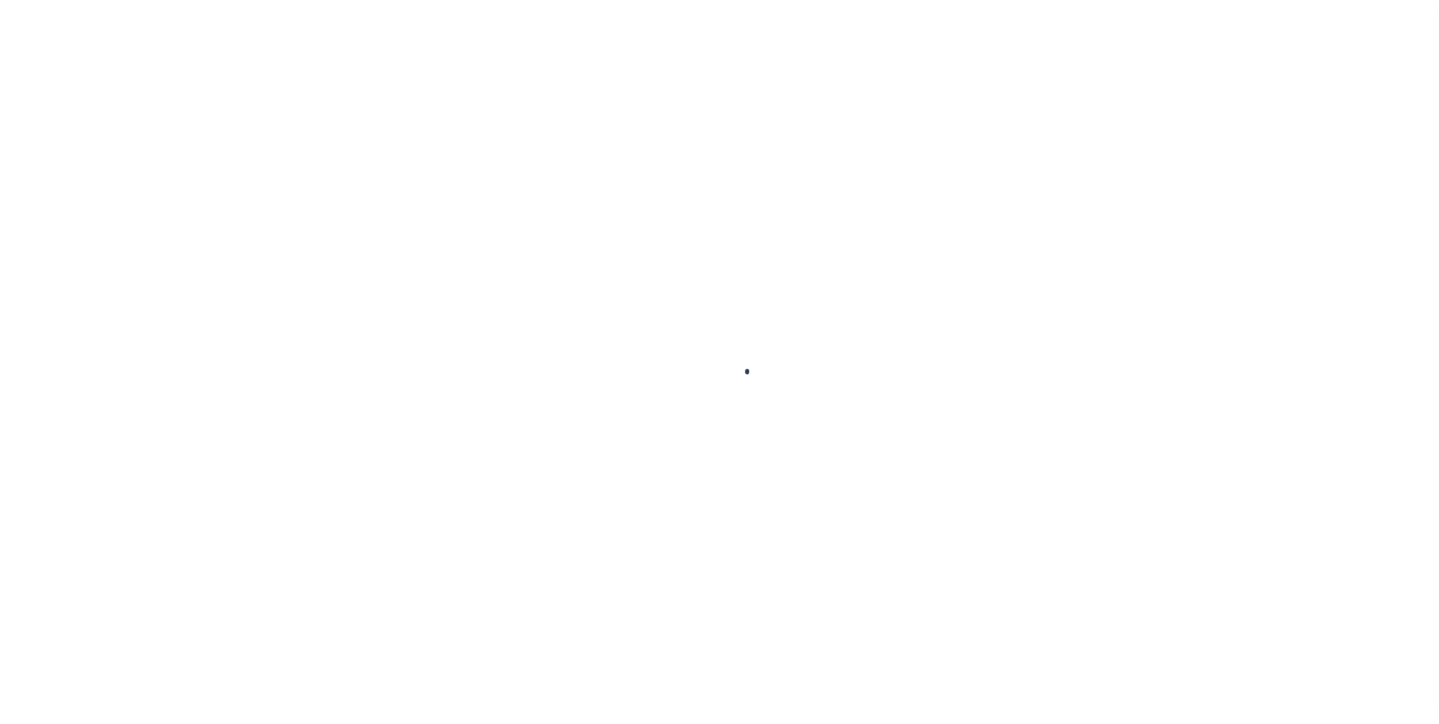
type input "90000119"
type input "HANA HOMES LLC"
select select
select select "10"
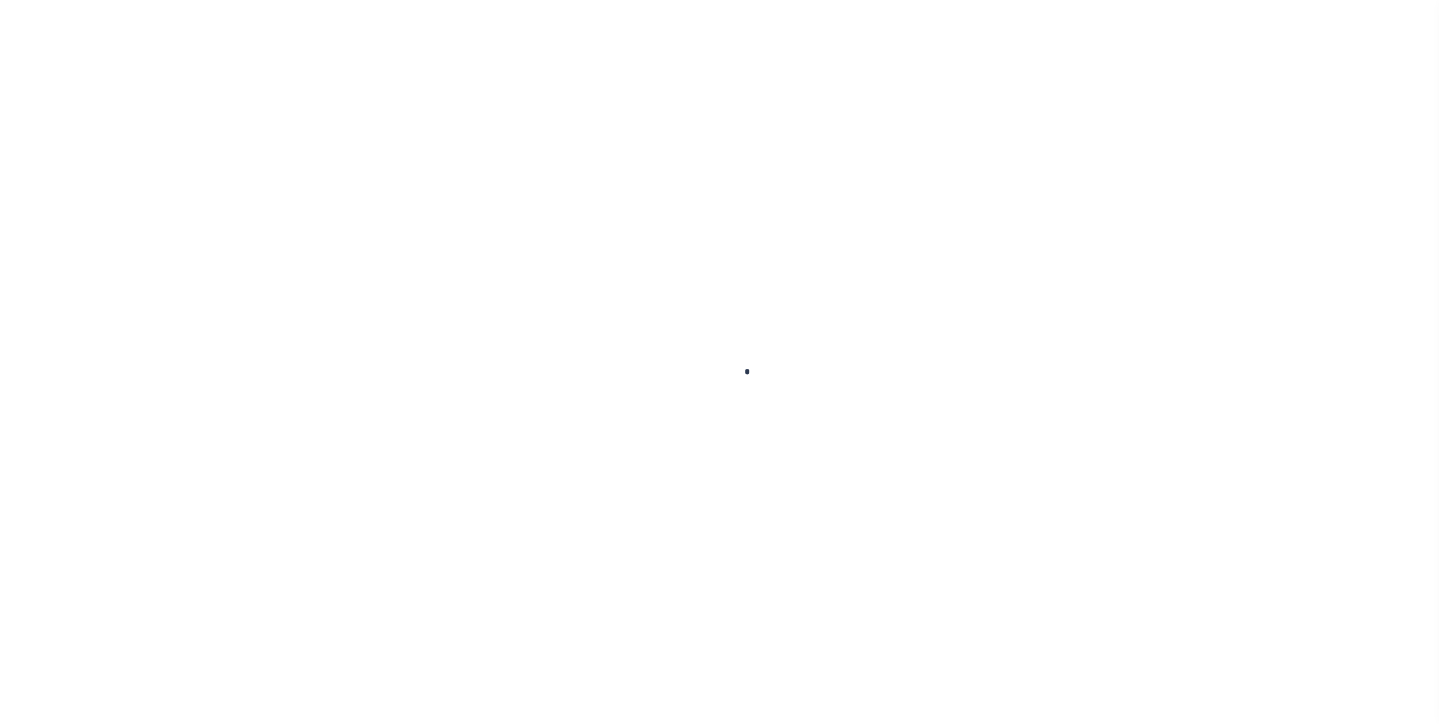
select select "Escrow"
select select "25067"
type input "318 EMMETT ST"
type input "BRISTOL, CT 06010"
type input "a0kUS00000BIoCv"
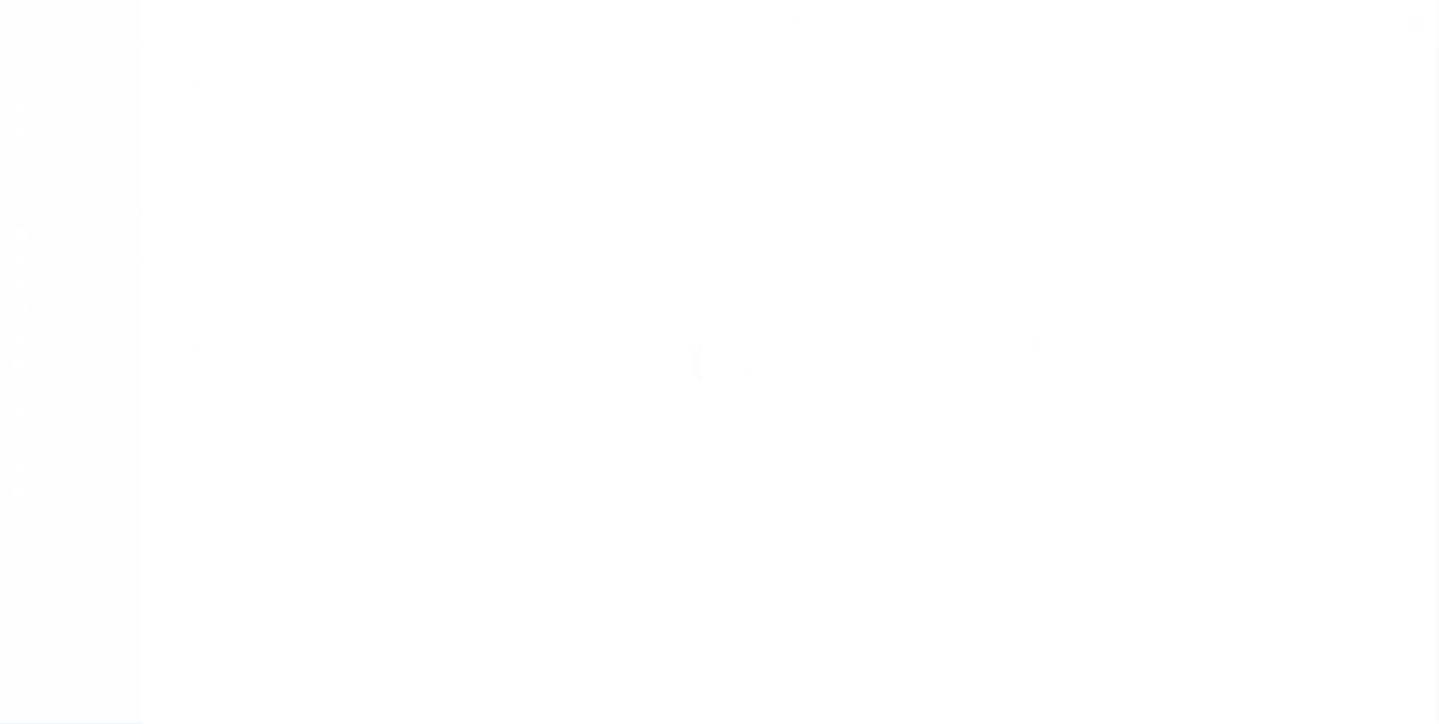
type input "CT"
select select
select select "2"
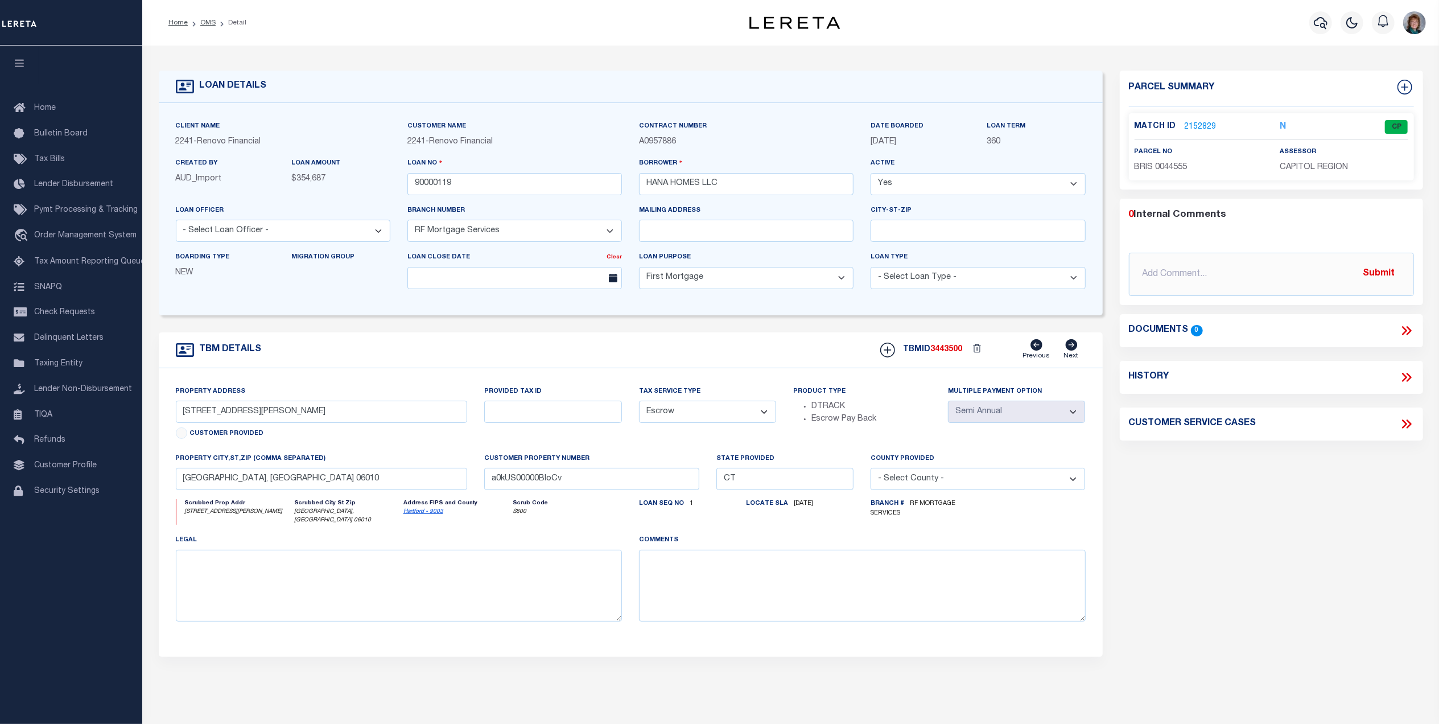
click at [1198, 126] on link "2152829" at bounding box center [1200, 127] width 32 height 12
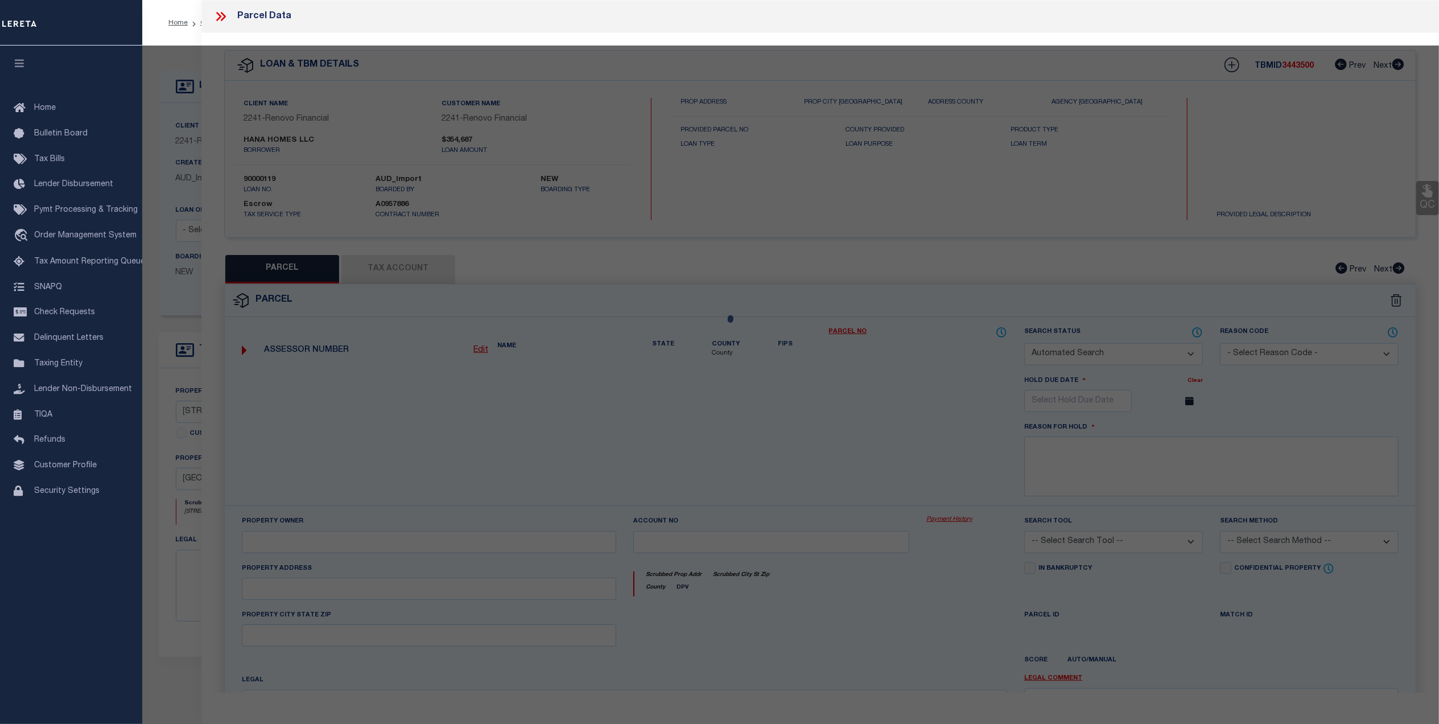
checkbox input "false"
select select "CP"
type input "ZAIN,BARNWELL"
select select "ATL"
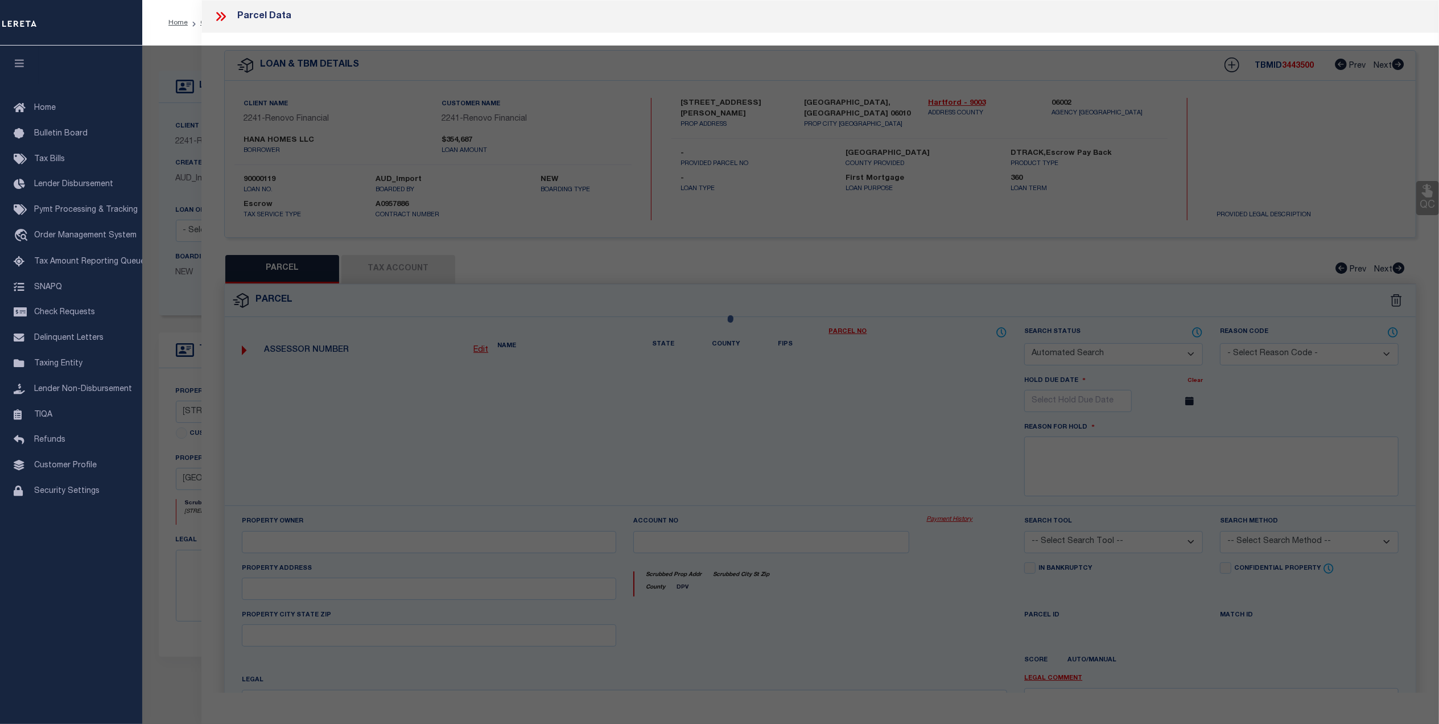
select select "ADD"
type input "318 EMMETT ST"
checkbox input "false"
type input "BRISTOL, CT 06010"
type textarea "LOT:3-44555 CITY/MUNI/TWP:BRISTOL"
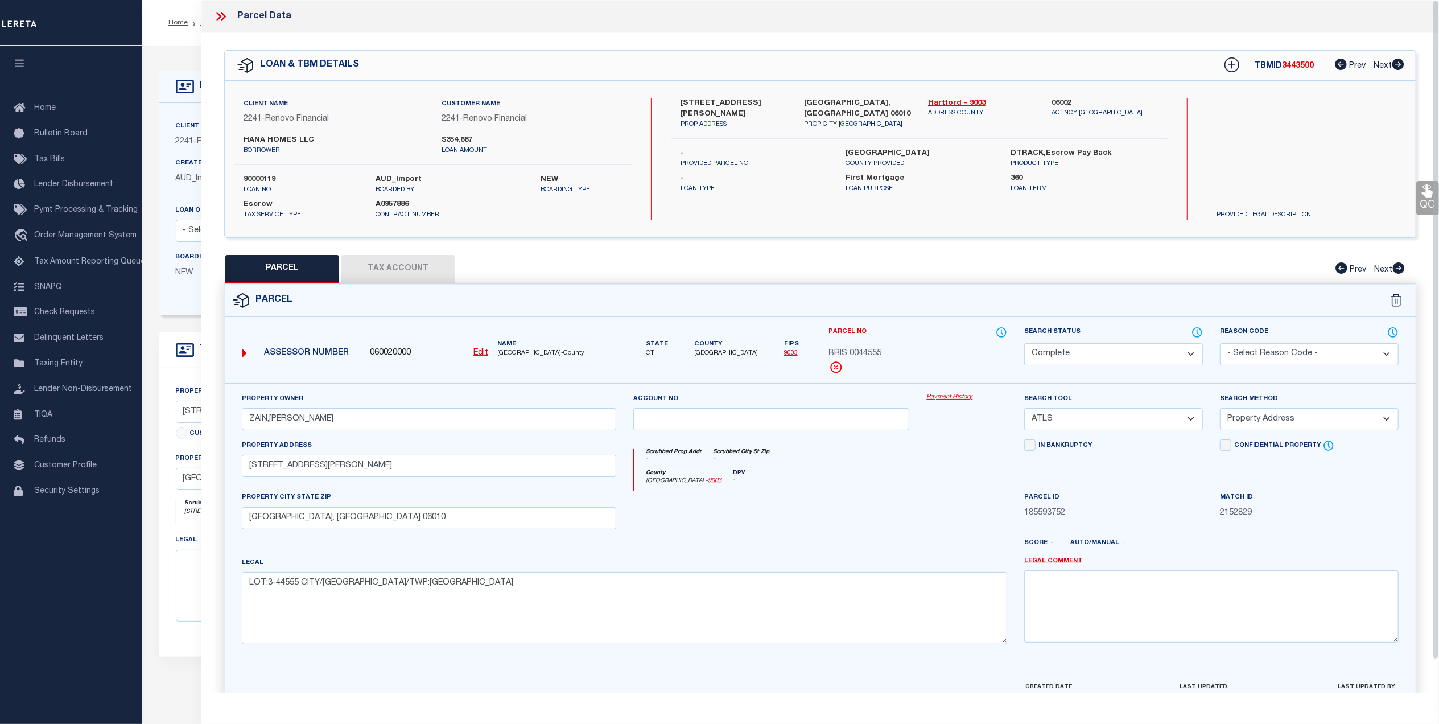
click at [417, 265] on button "Tax Account" at bounding box center [398, 269] width 114 height 28
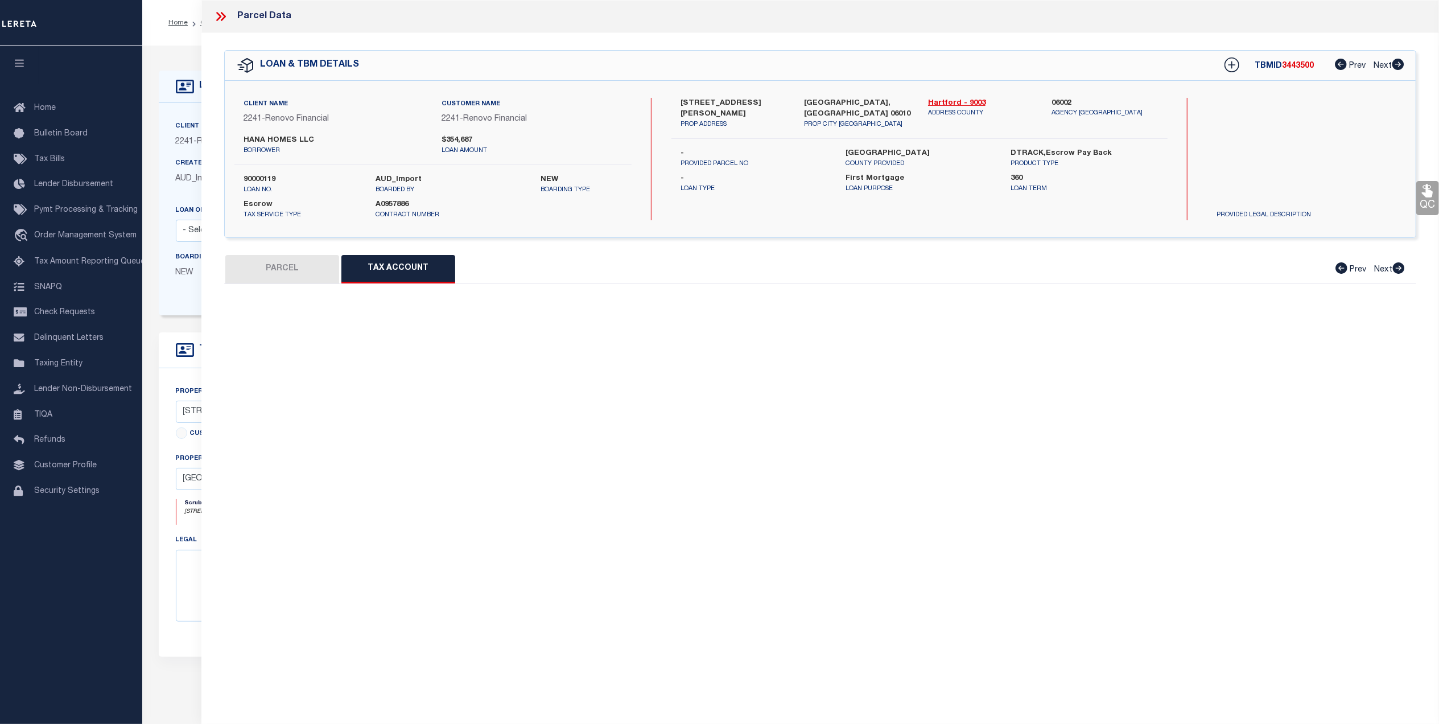
select select "100"
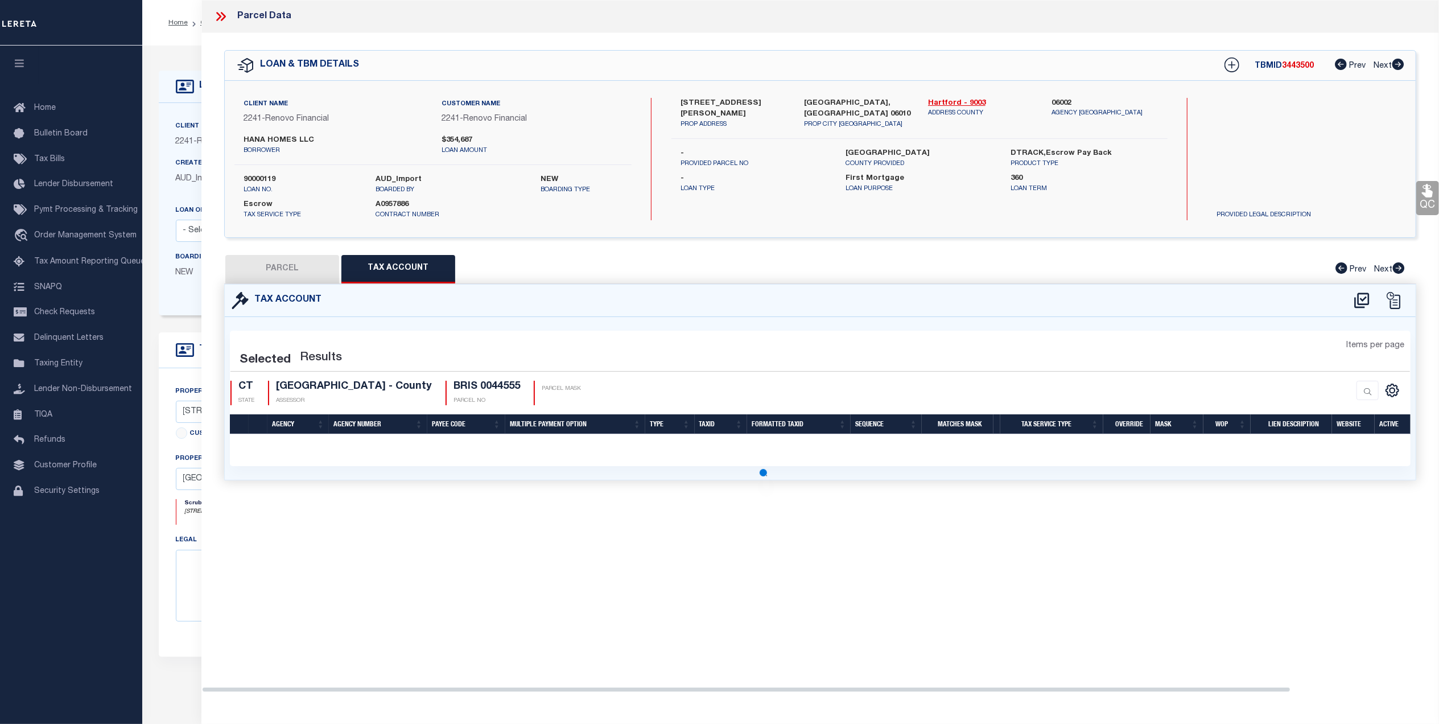
select select "100"
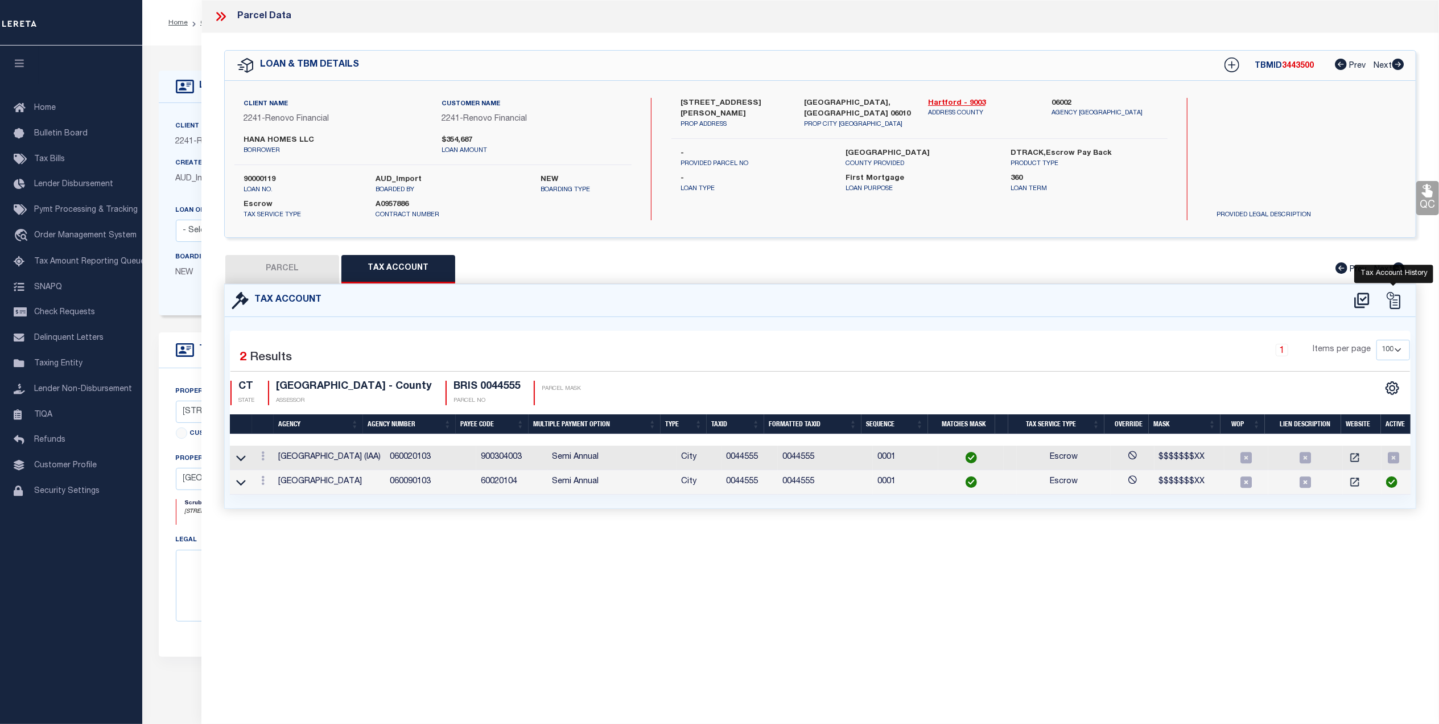
click at [1388, 305] on icon at bounding box center [1392, 300] width 17 height 17
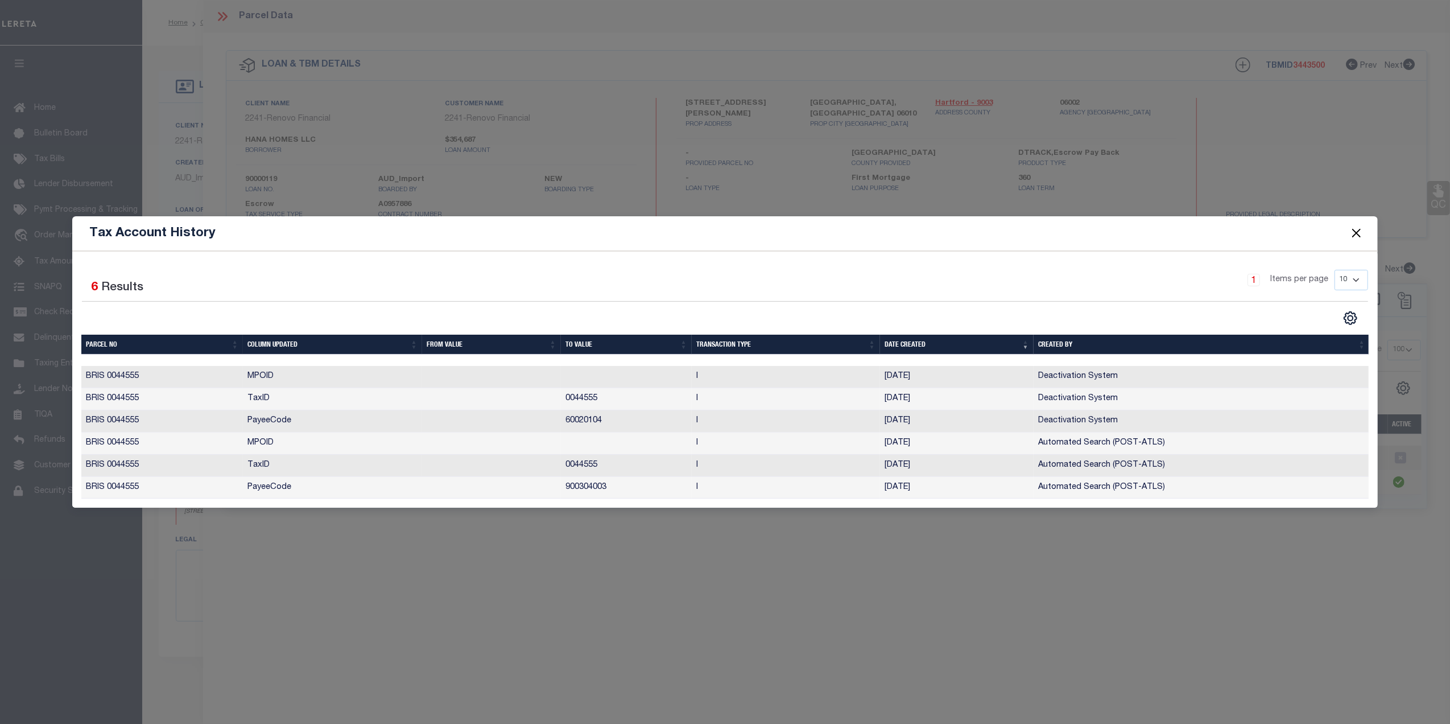
click at [1357, 228] on button "Close" at bounding box center [1356, 233] width 15 height 15
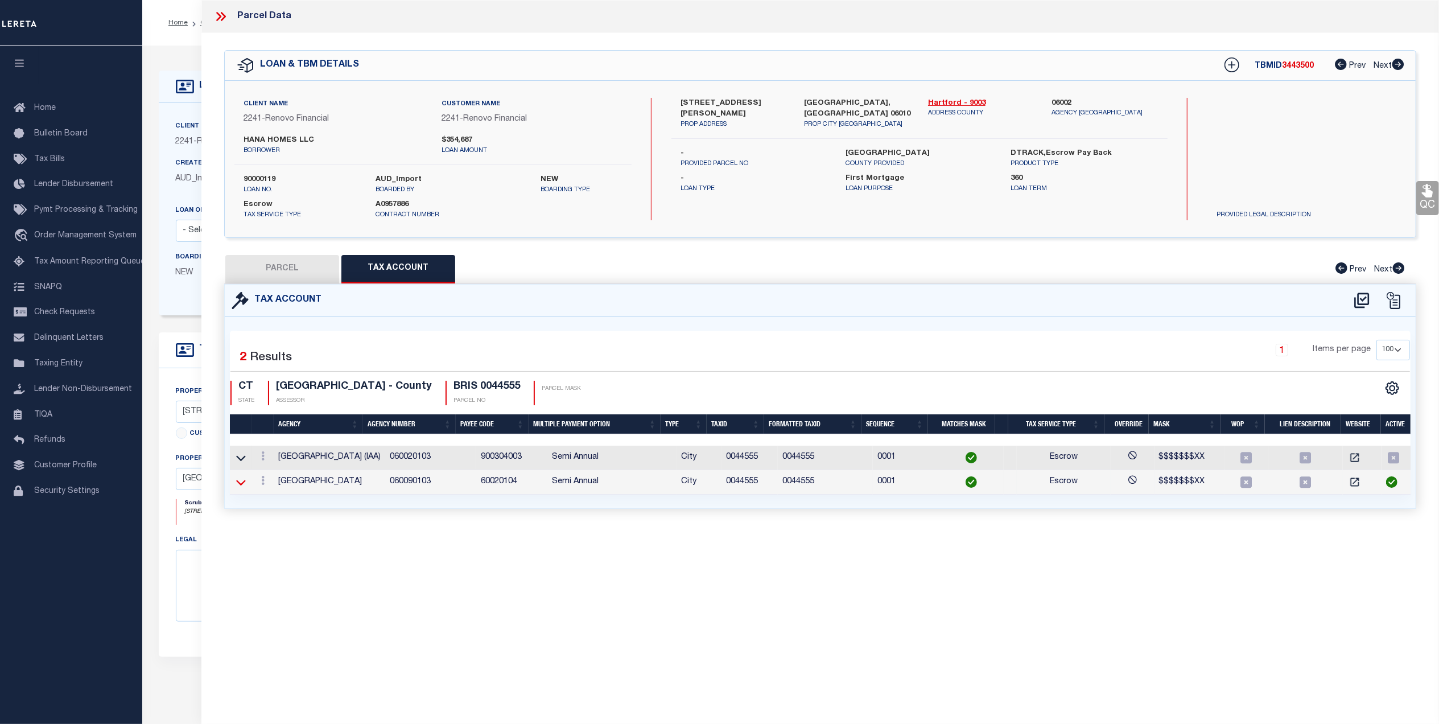
click at [240, 481] on icon at bounding box center [241, 482] width 10 height 12
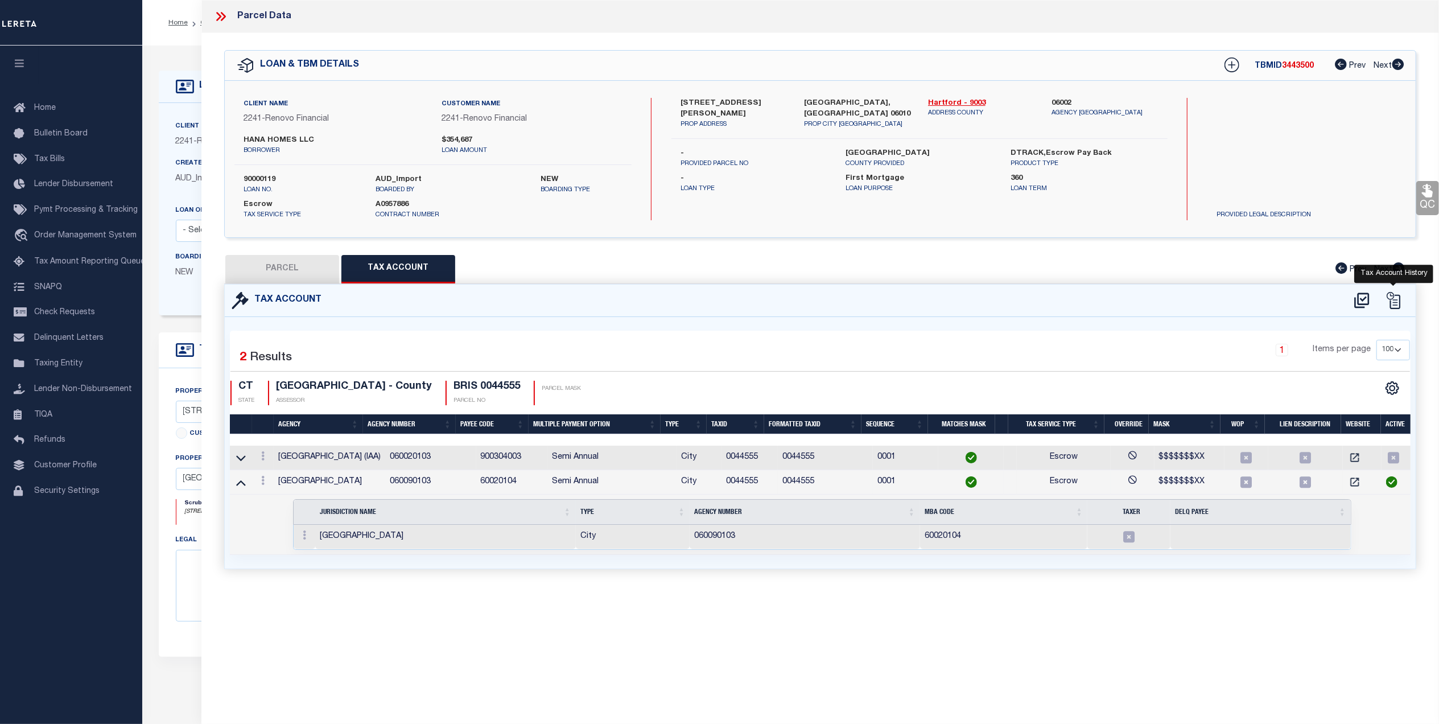
click at [1389, 305] on icon at bounding box center [1392, 300] width 17 height 17
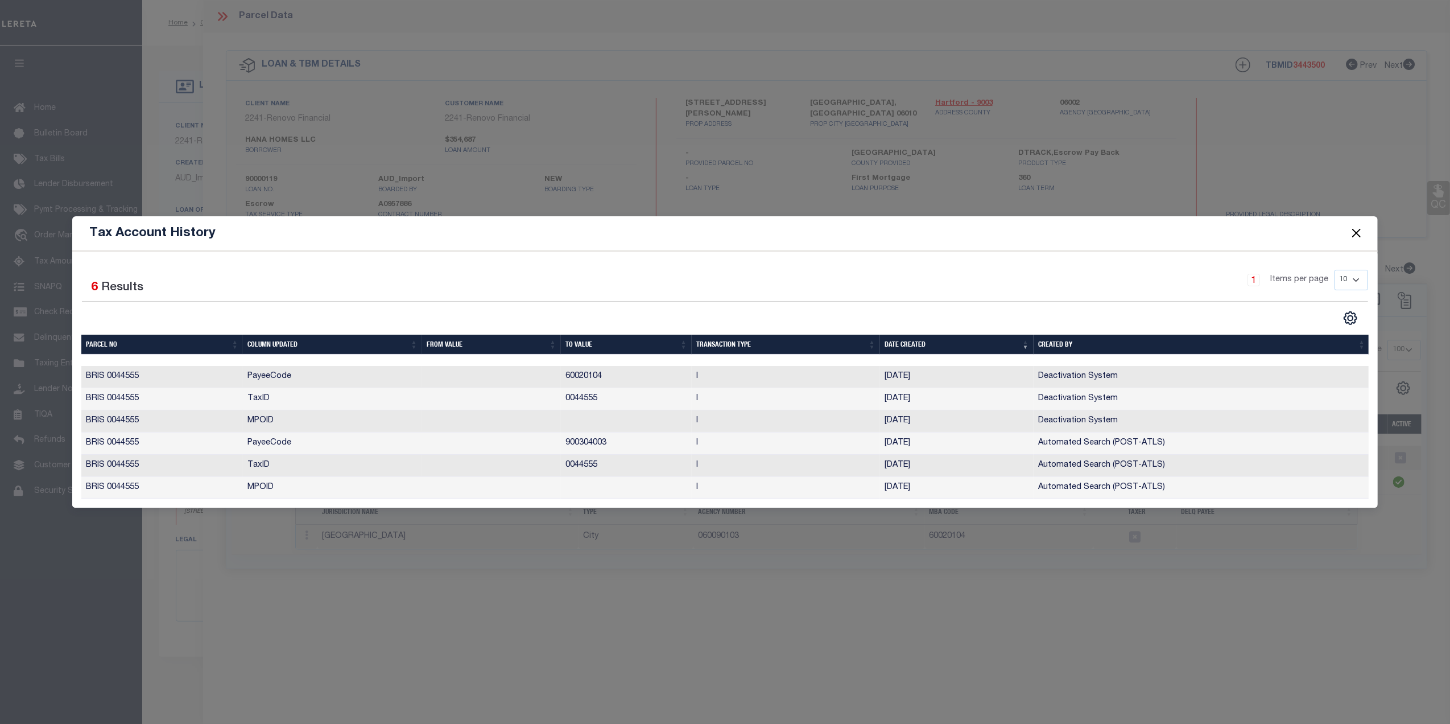
click at [1354, 226] on button "Close" at bounding box center [1356, 233] width 15 height 15
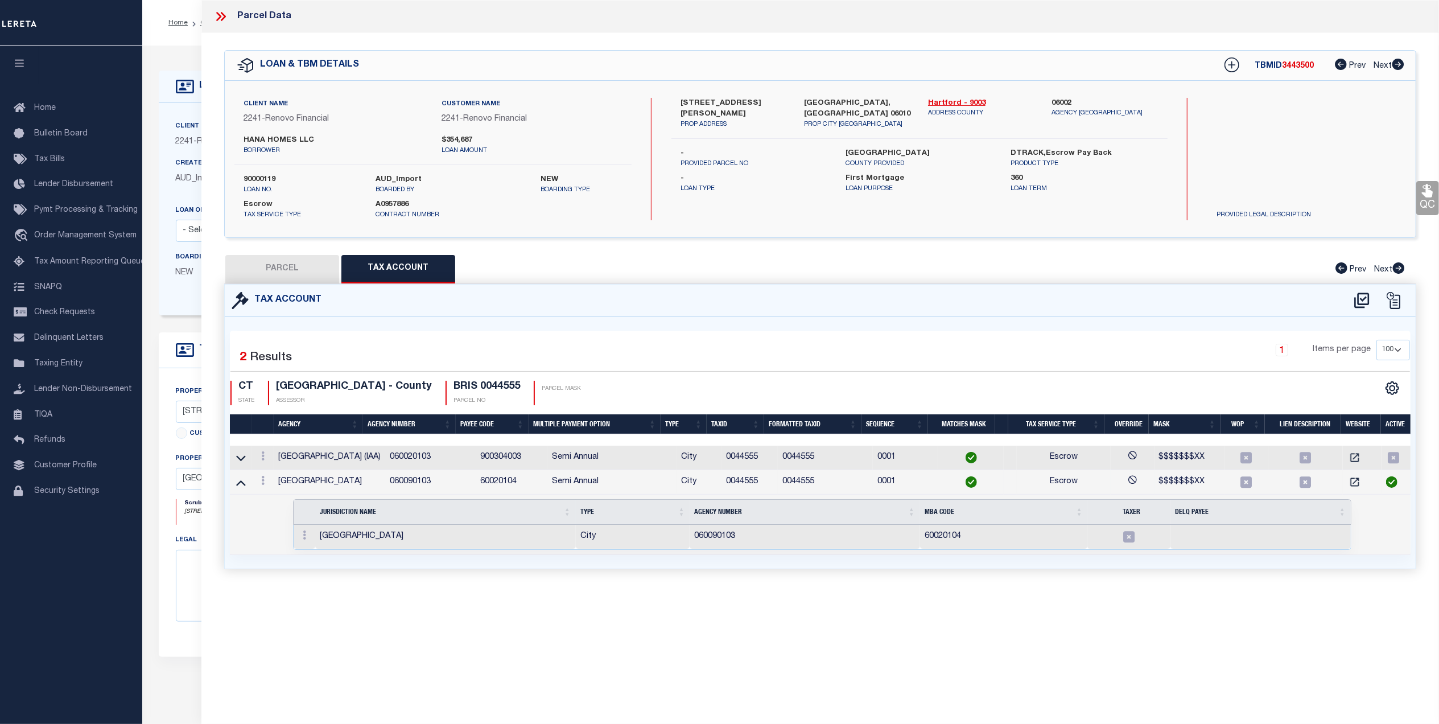
click at [296, 263] on button "PARCEL" at bounding box center [282, 269] width 114 height 28
select select "AS"
select select
checkbox input "false"
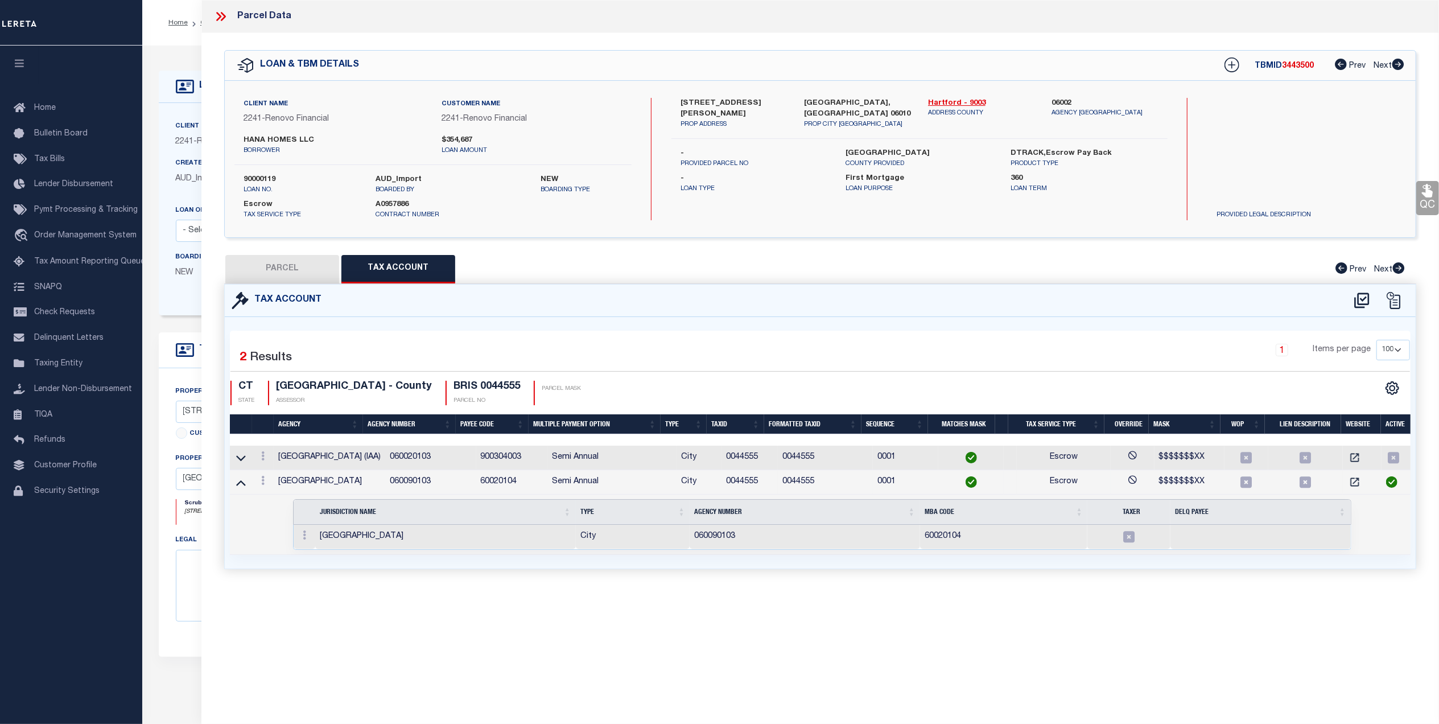
checkbox input "false"
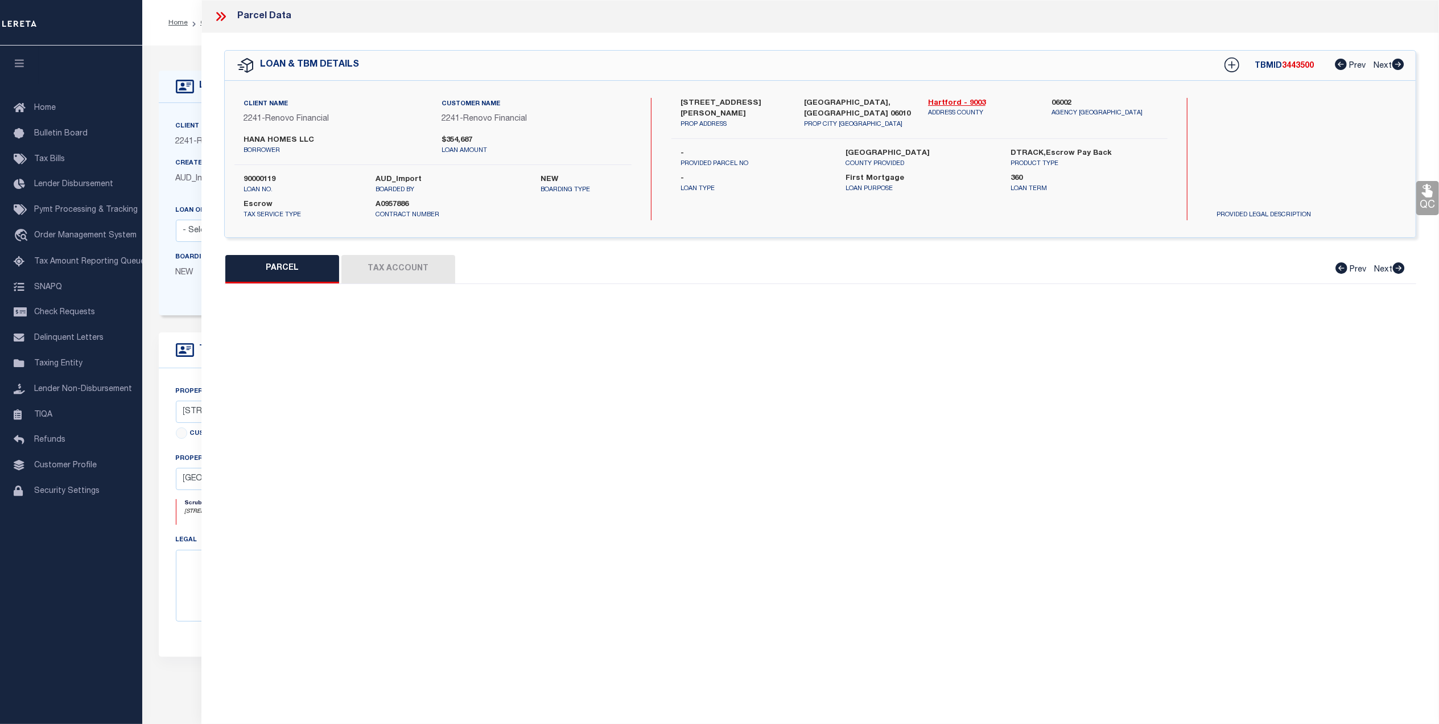
select select "CP"
type input "ZAIN,BARNWELL"
select select "ATL"
select select "ADD"
type input "318 EMMETT ST"
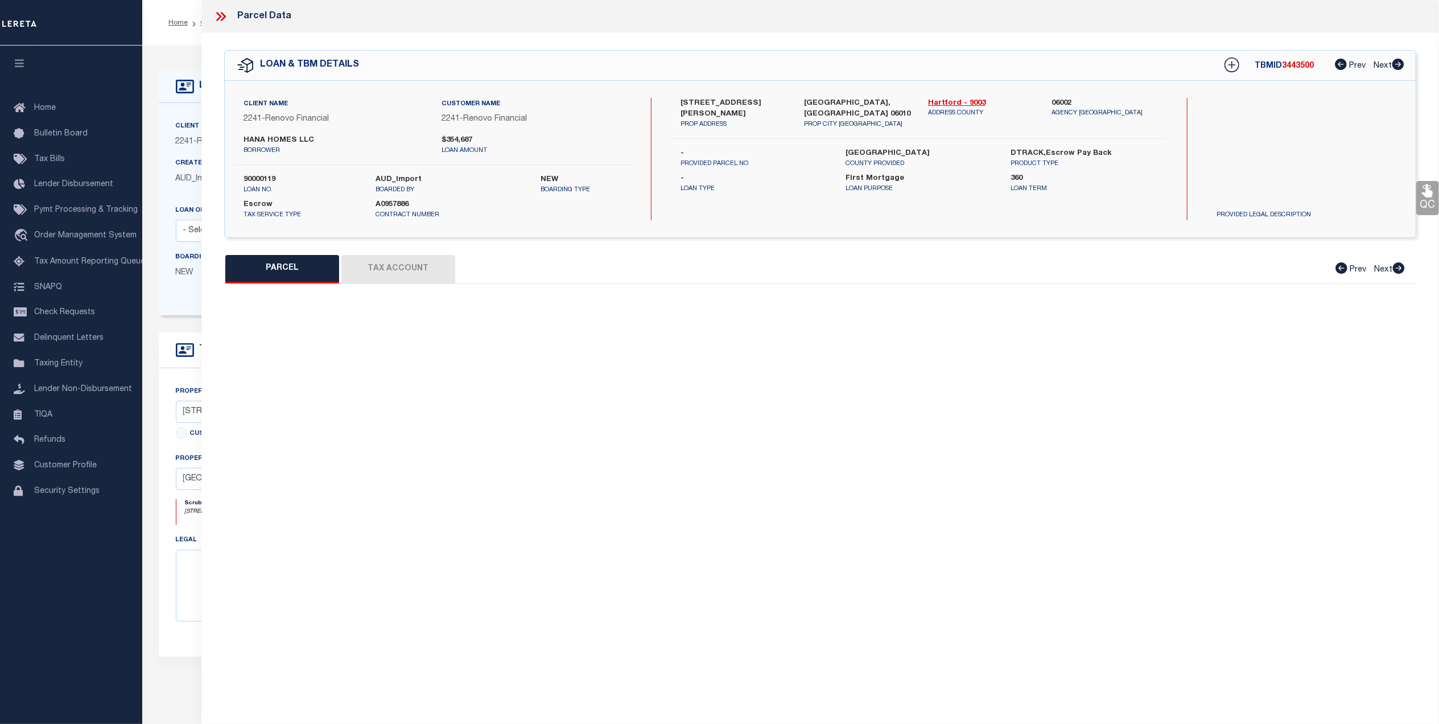
checkbox input "false"
type input "BRISTOL, CT 06010"
type textarea "LOT:3-44555 CITY/MUNI/TWP:BRISTOL"
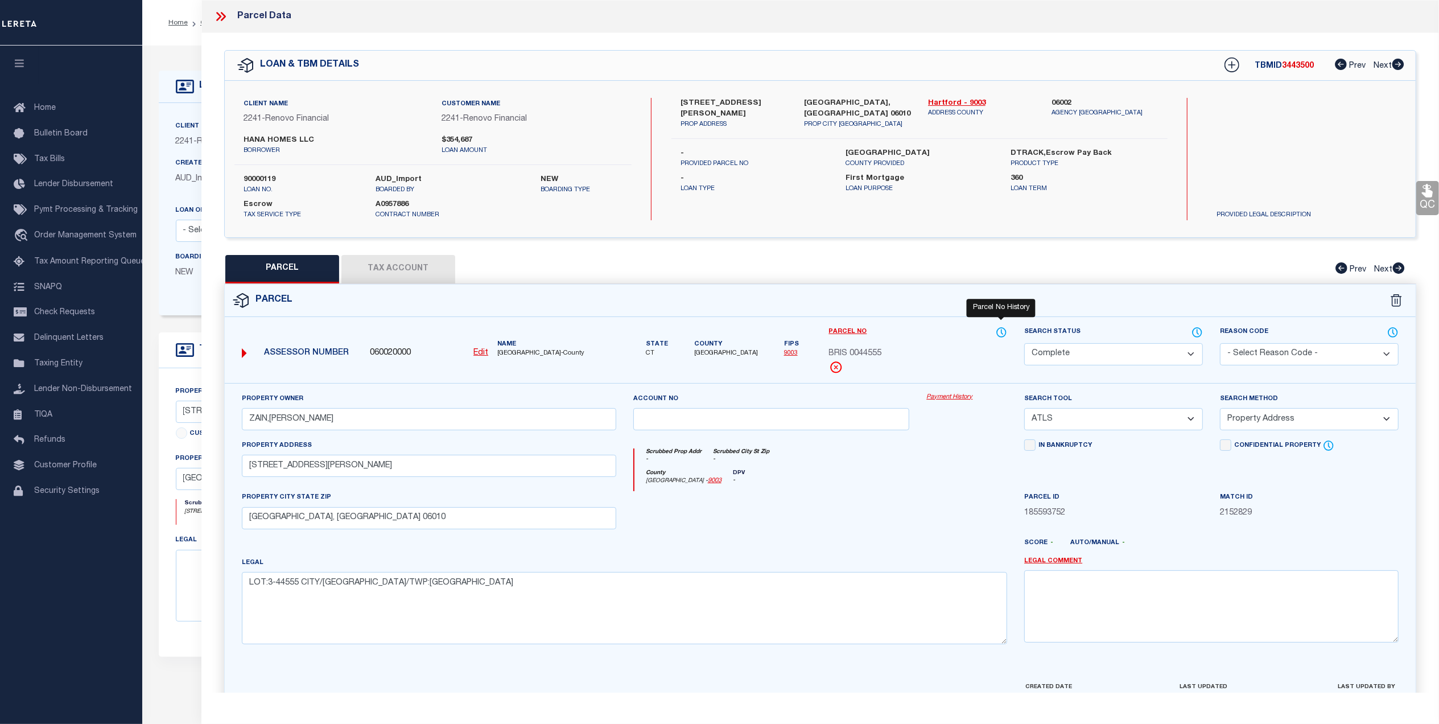
click at [997, 331] on icon at bounding box center [1001, 332] width 9 height 9
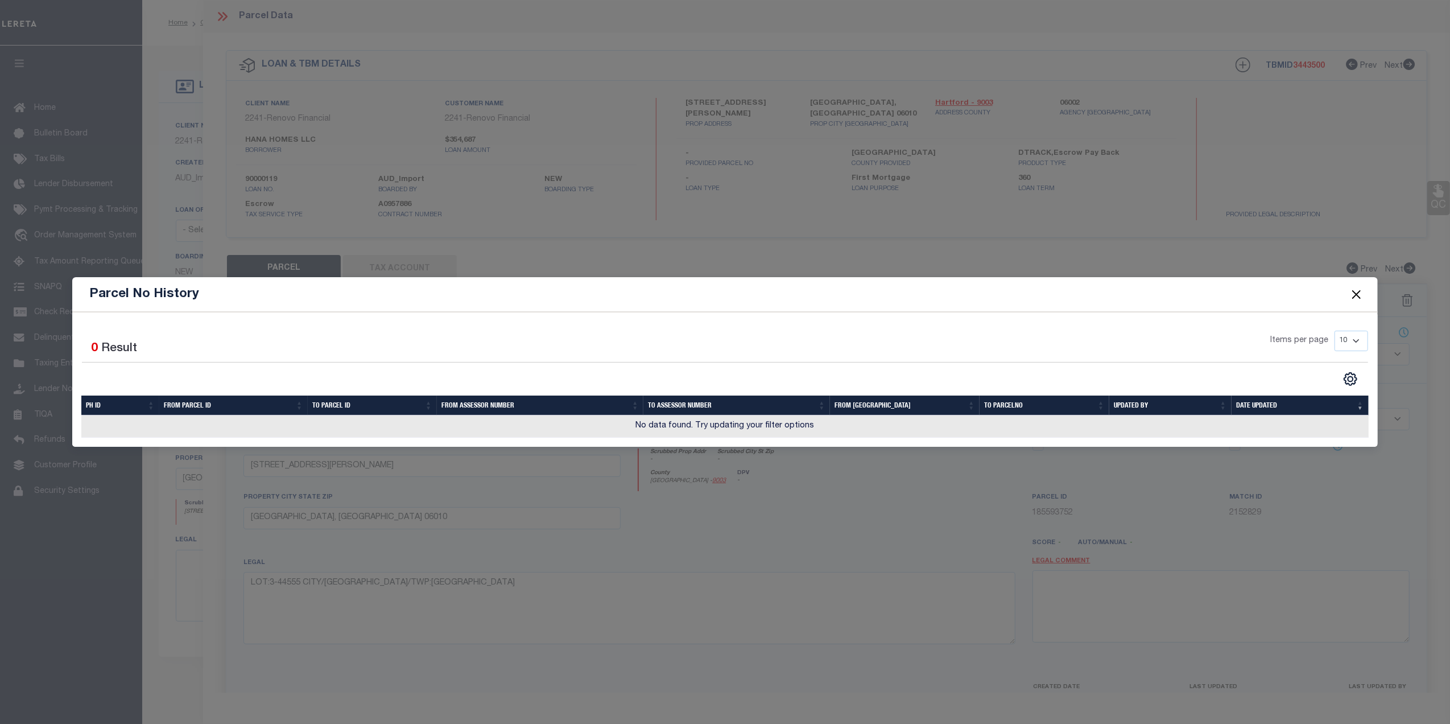
click at [1350, 292] on button "Close" at bounding box center [1356, 294] width 15 height 15
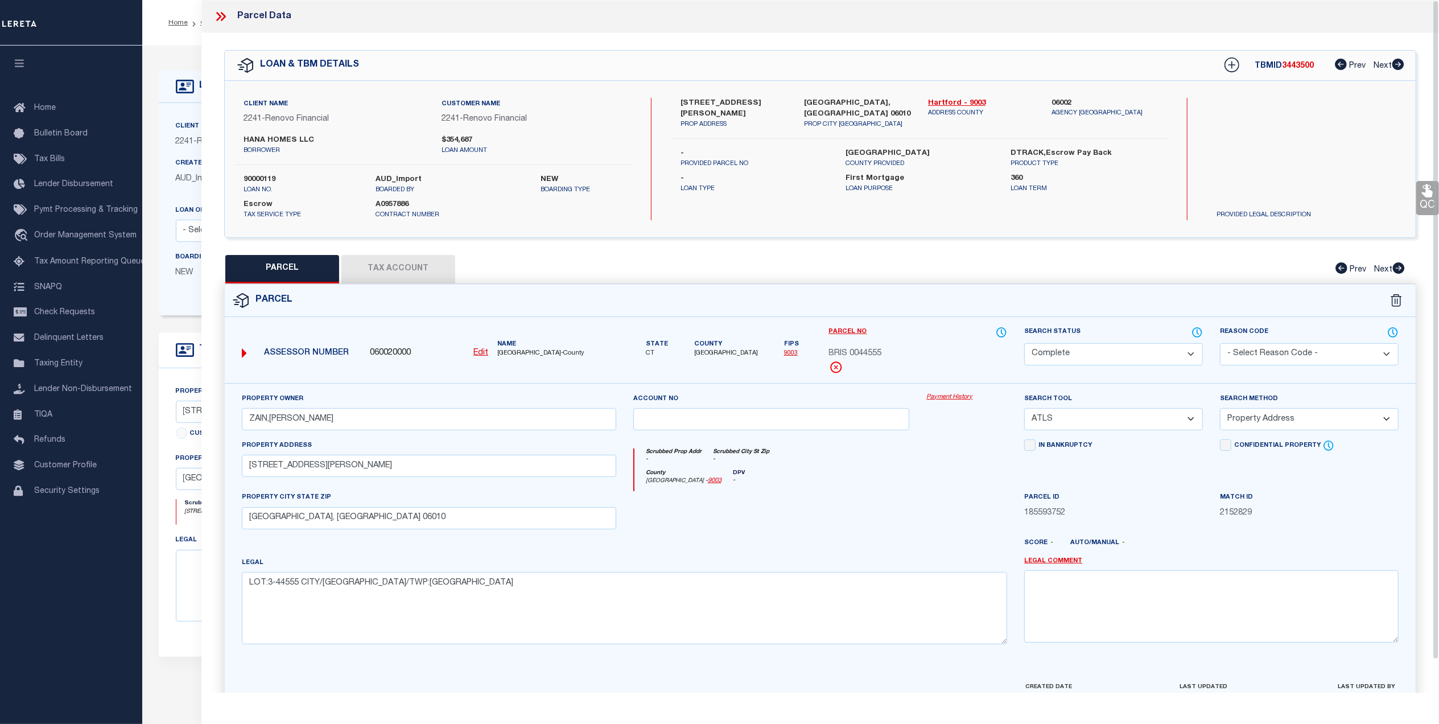
click at [220, 19] on icon at bounding box center [220, 16] width 15 height 15
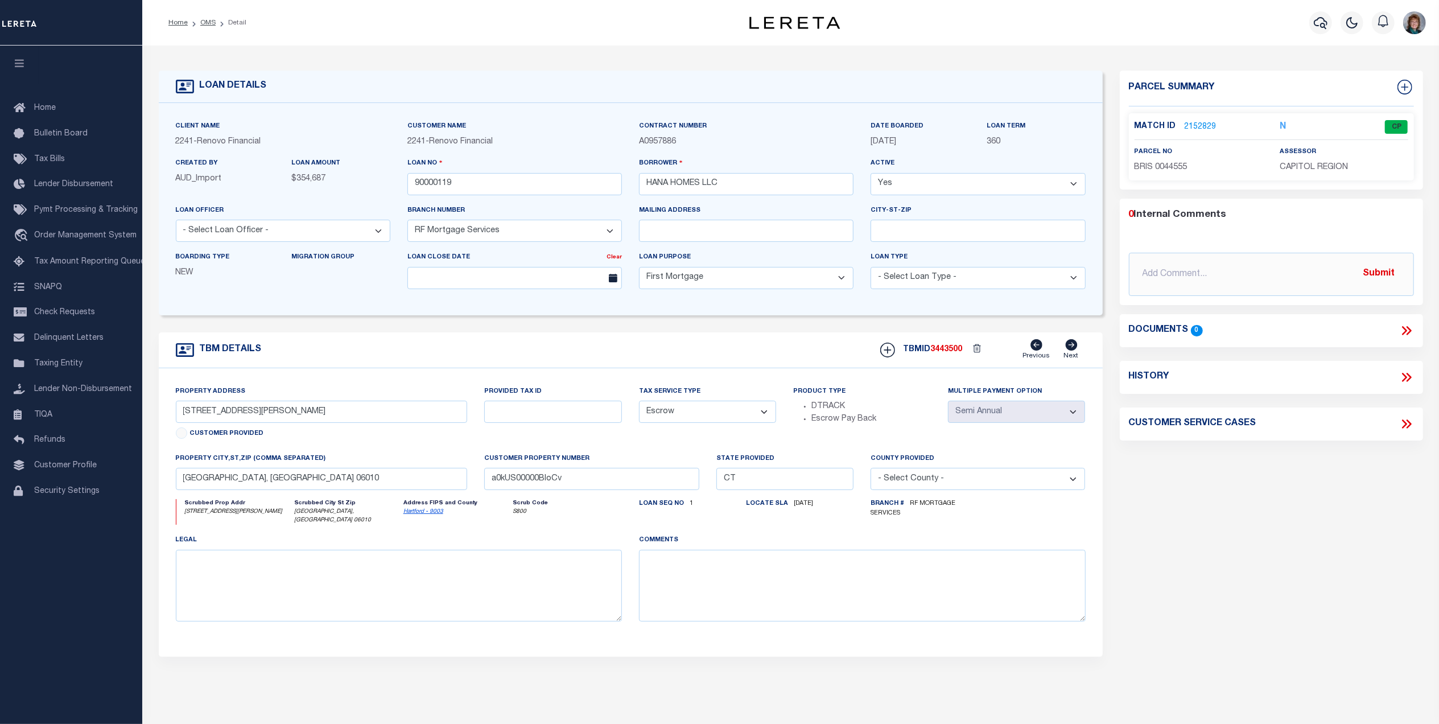
click at [1403, 374] on icon at bounding box center [1406, 377] width 15 height 15
select select "100"
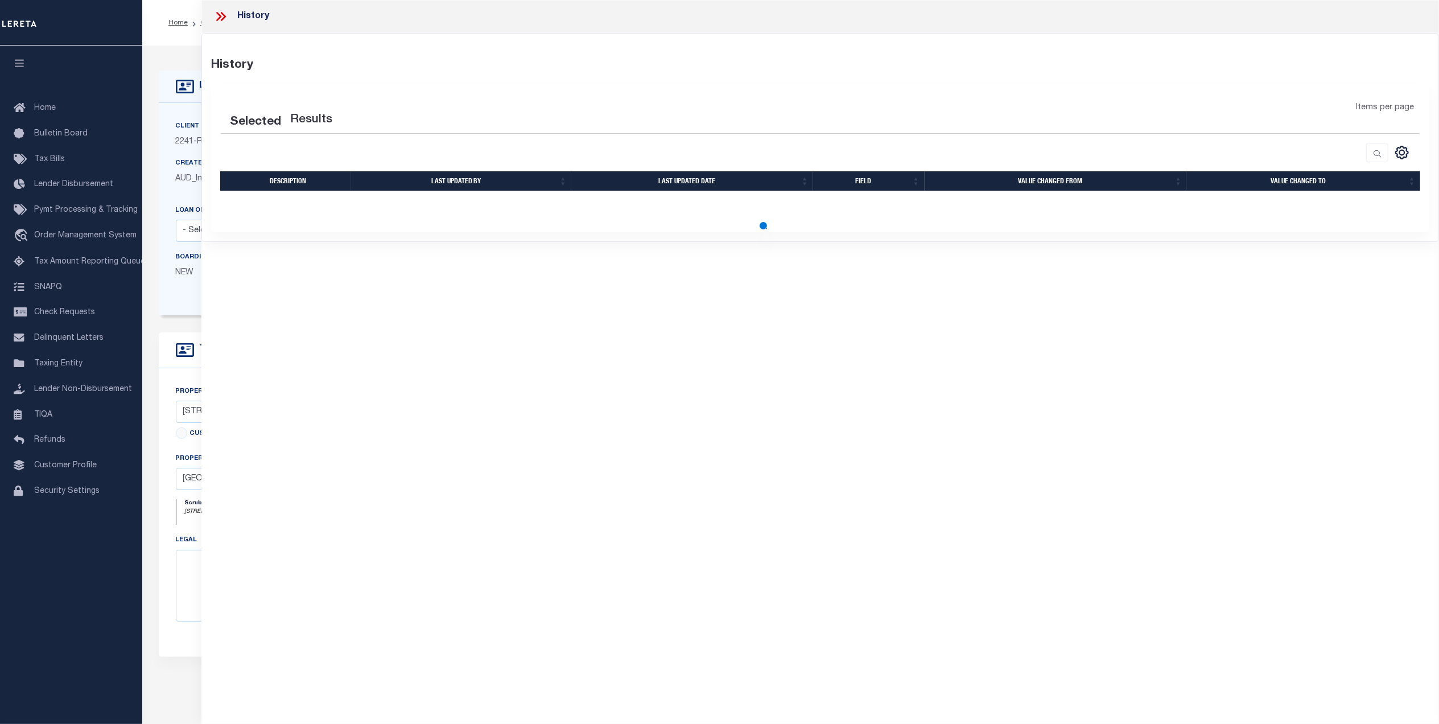
select select "100"
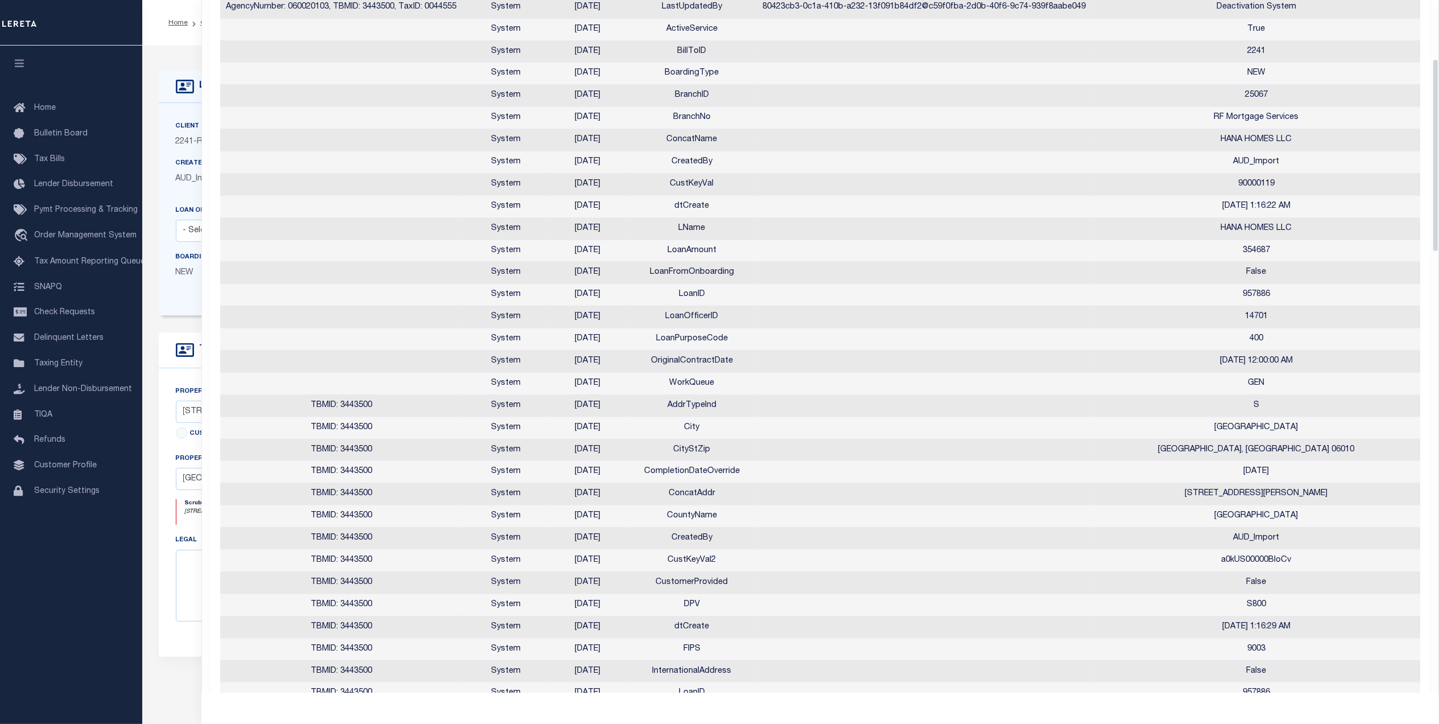
scroll to position [76, 0]
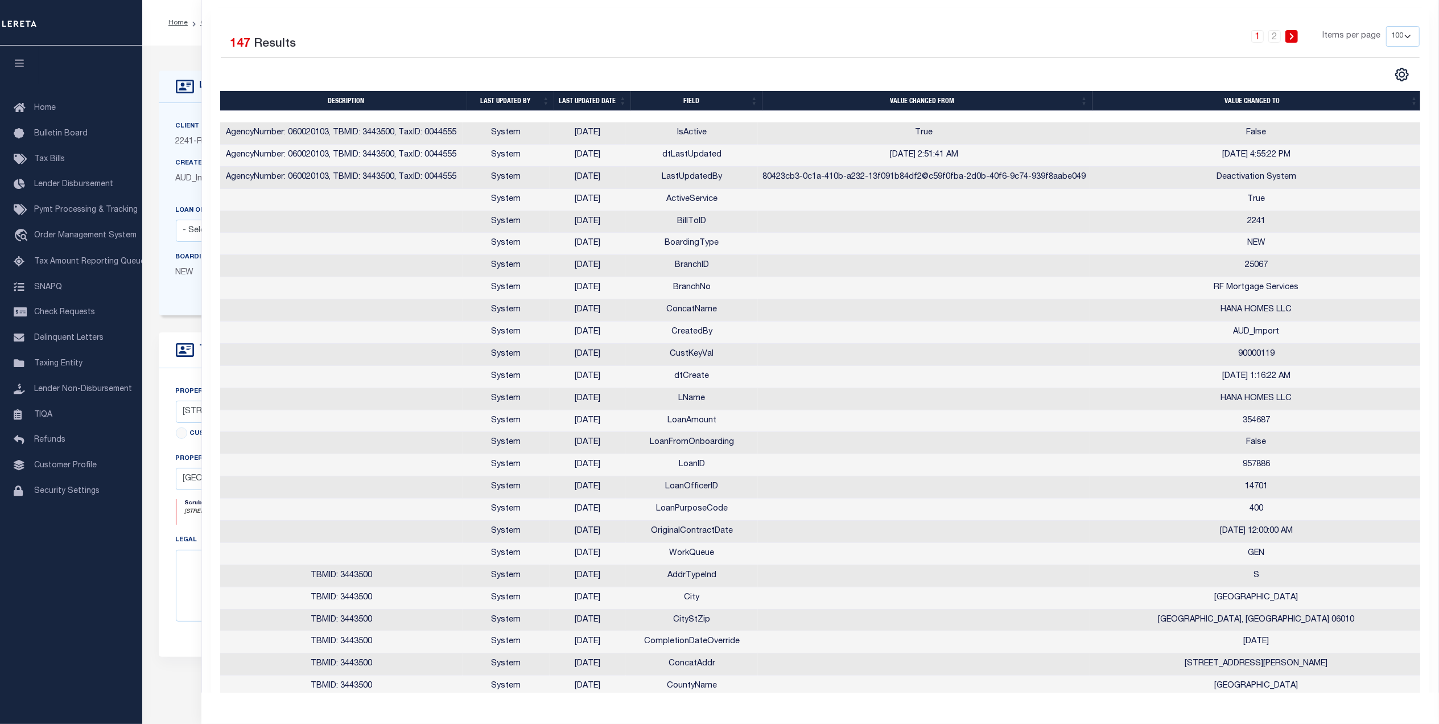
click at [584, 101] on th "Last updated date" at bounding box center [592, 101] width 77 height 20
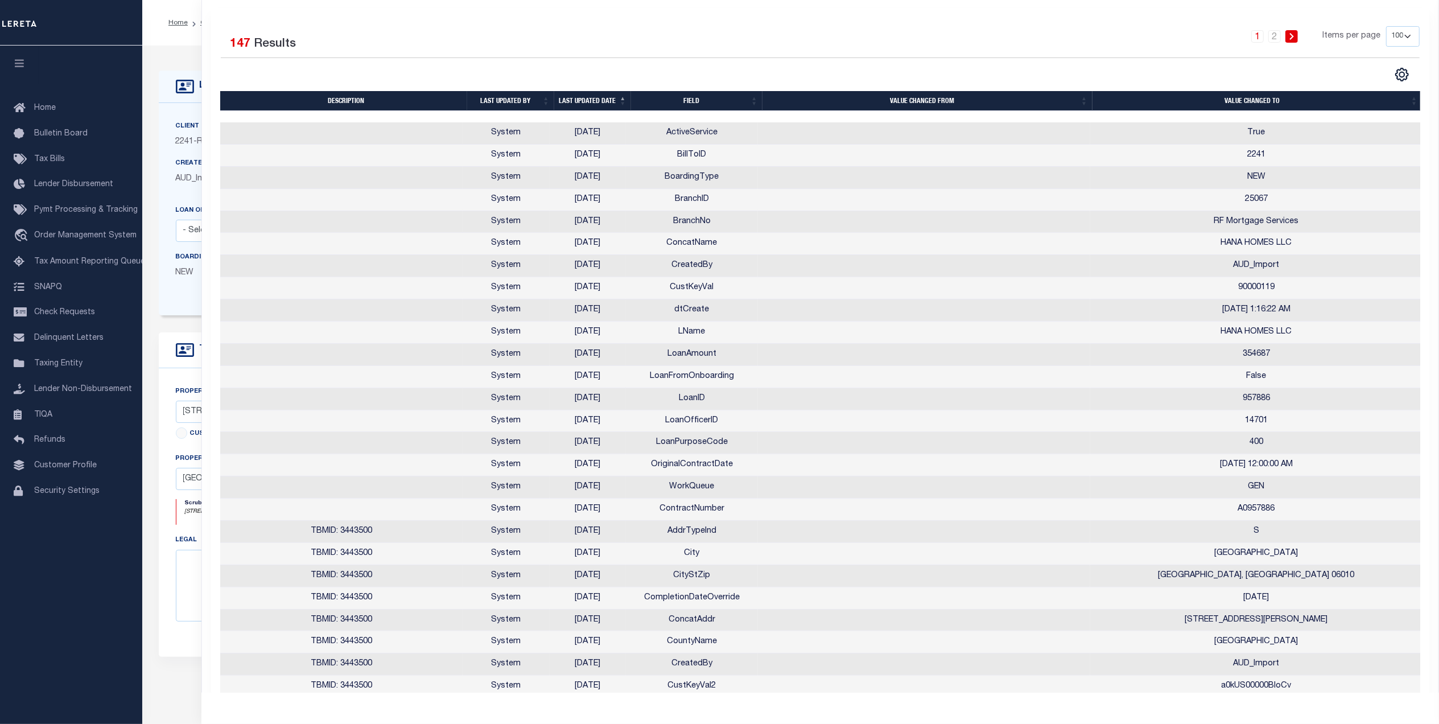
click at [595, 108] on th "Last updated date" at bounding box center [592, 101] width 77 height 20
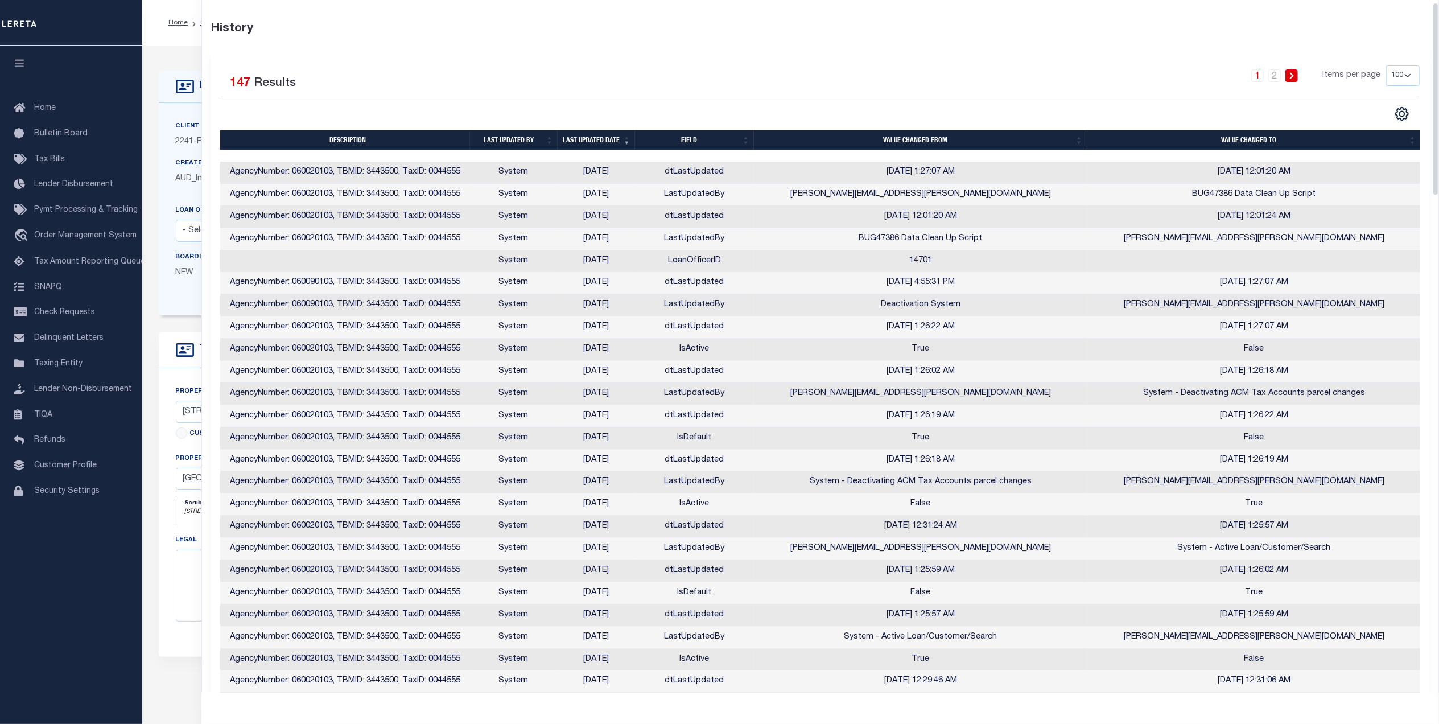
scroll to position [0, 0]
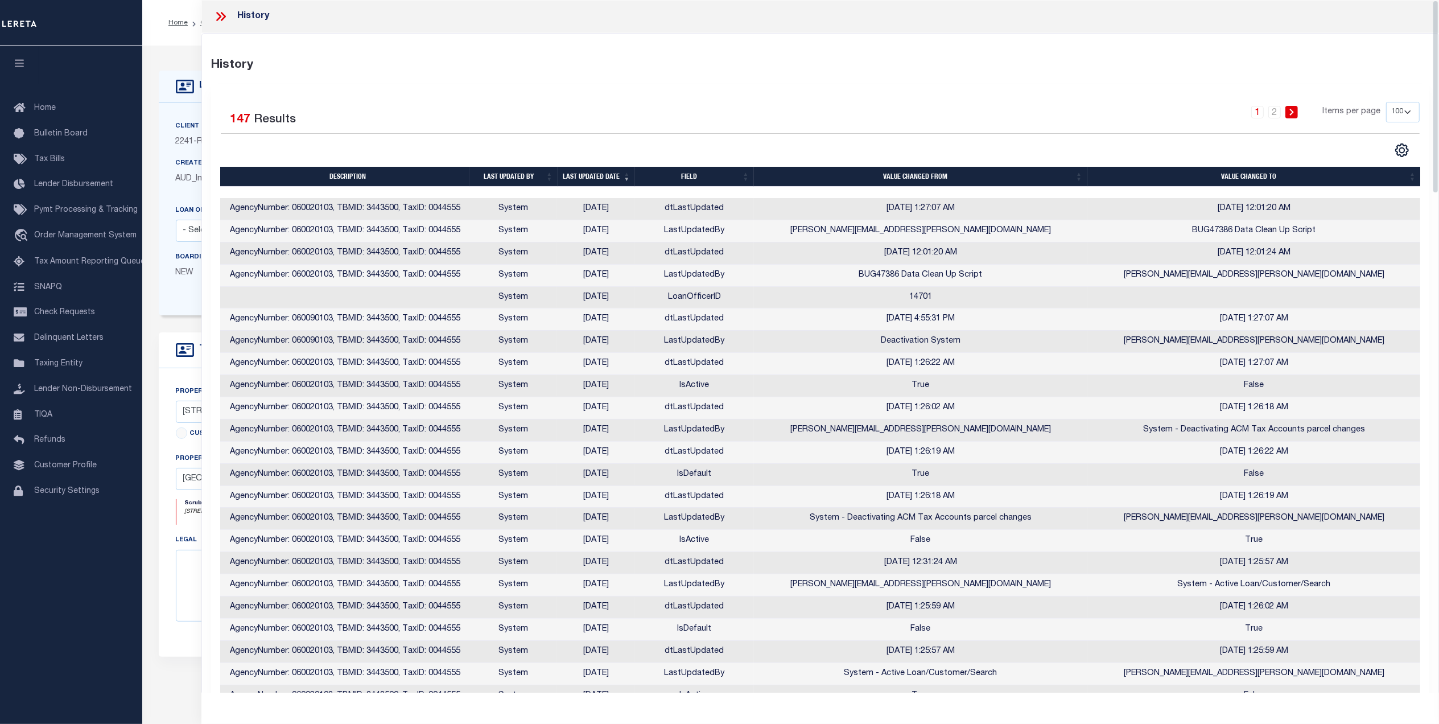
click at [223, 14] on icon at bounding box center [223, 16] width 5 height 9
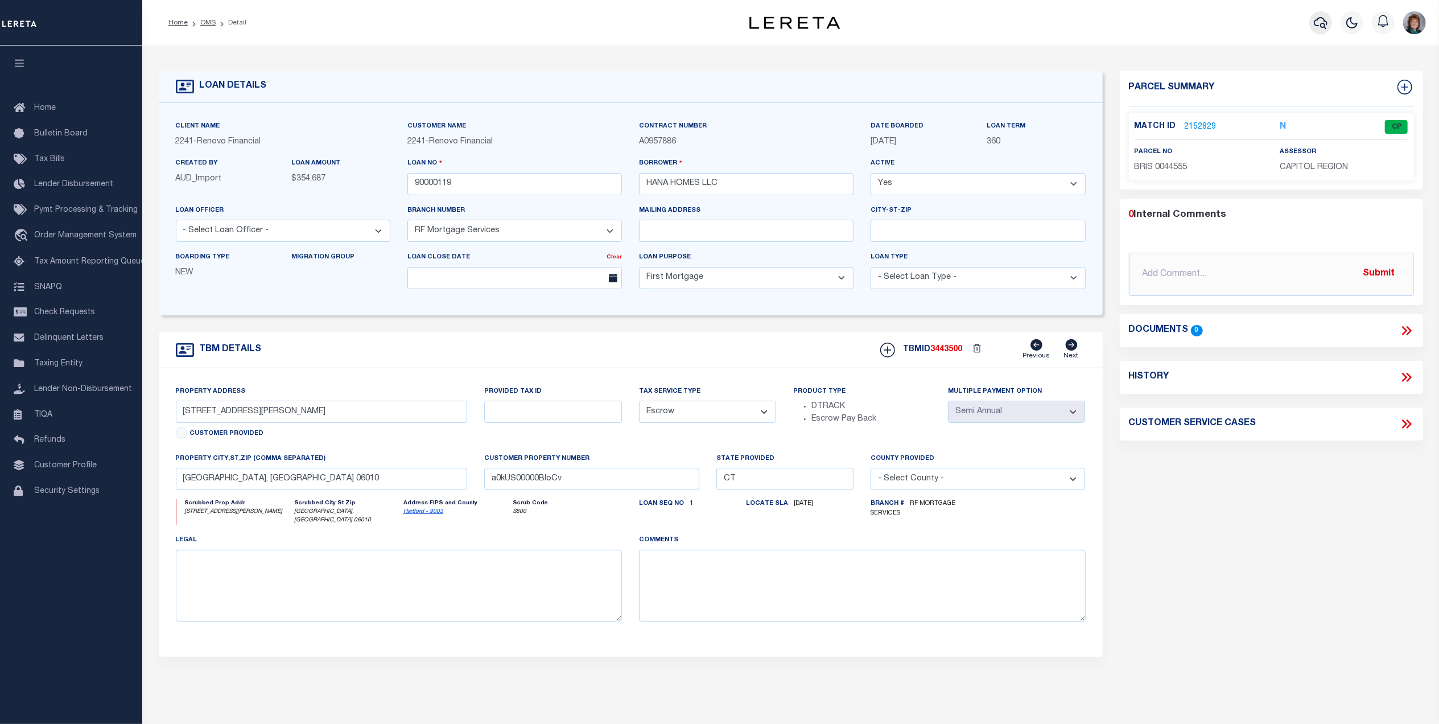
click at [1314, 25] on icon "button" at bounding box center [1320, 23] width 14 height 12
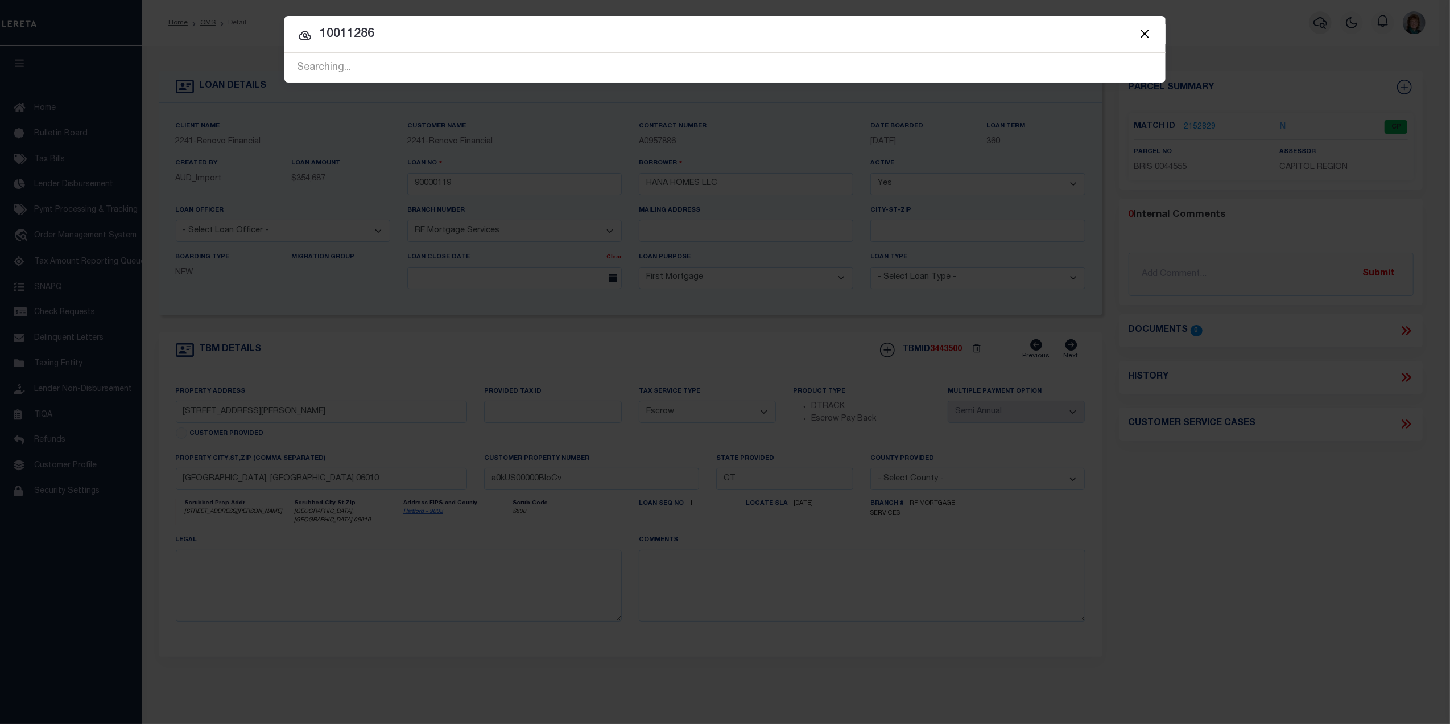
type input "10011286"
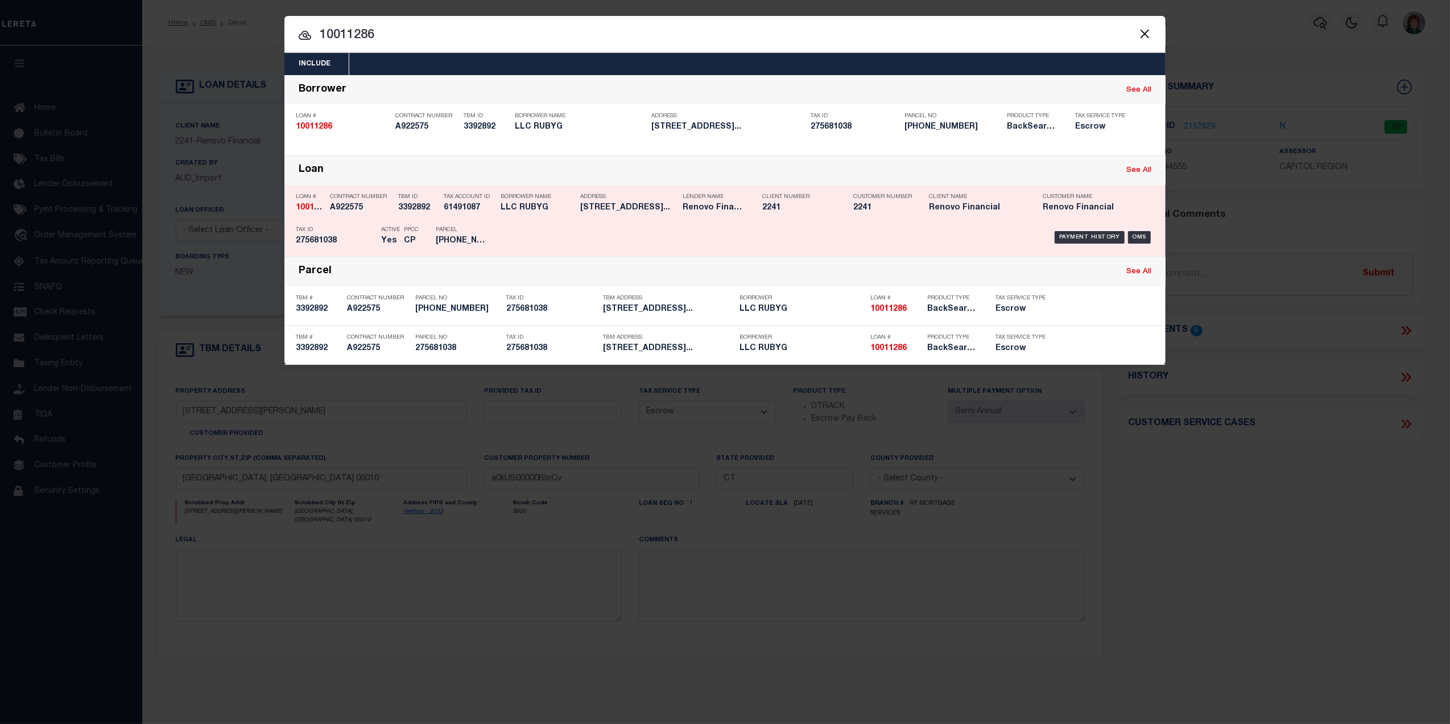
click at [1096, 228] on div "Payment History OMS" at bounding box center [829, 237] width 650 height 33
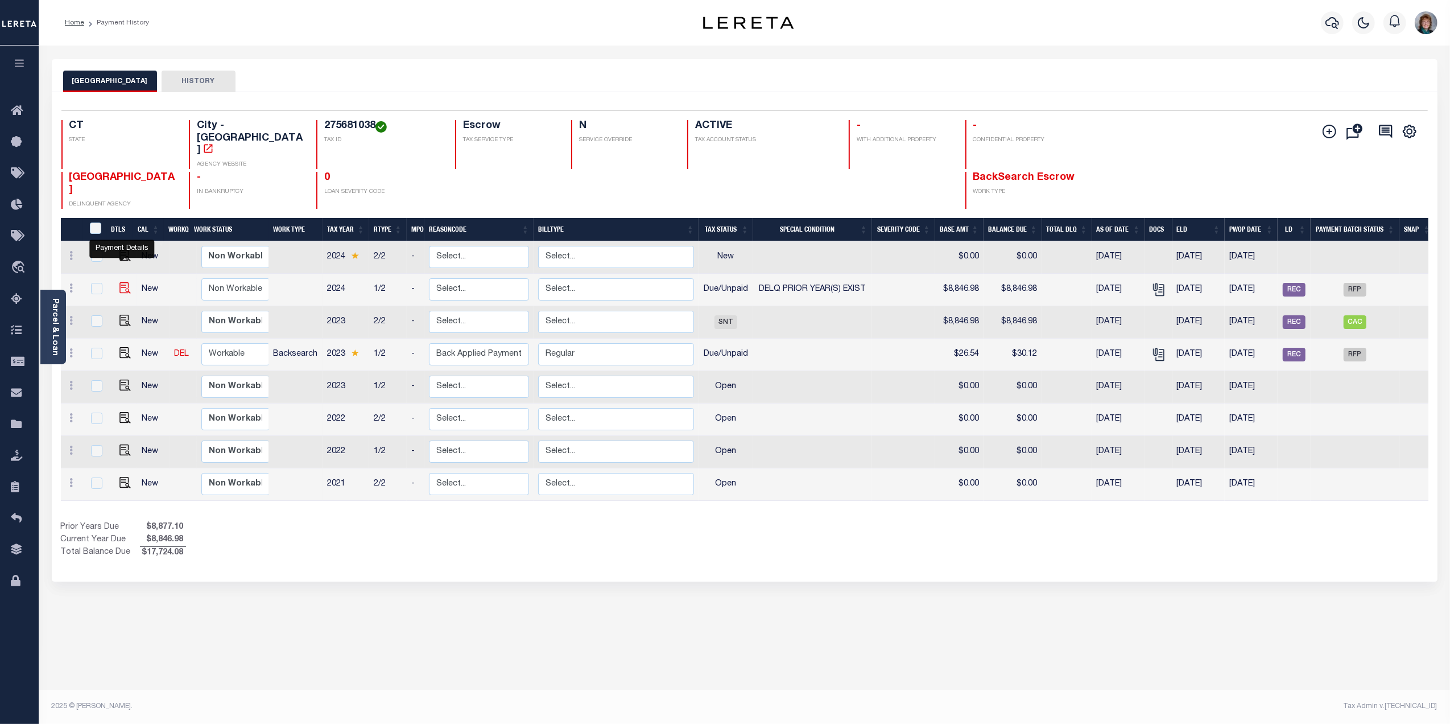
click at [123, 282] on img "" at bounding box center [124, 287] width 11 height 11
checkbox input "true"
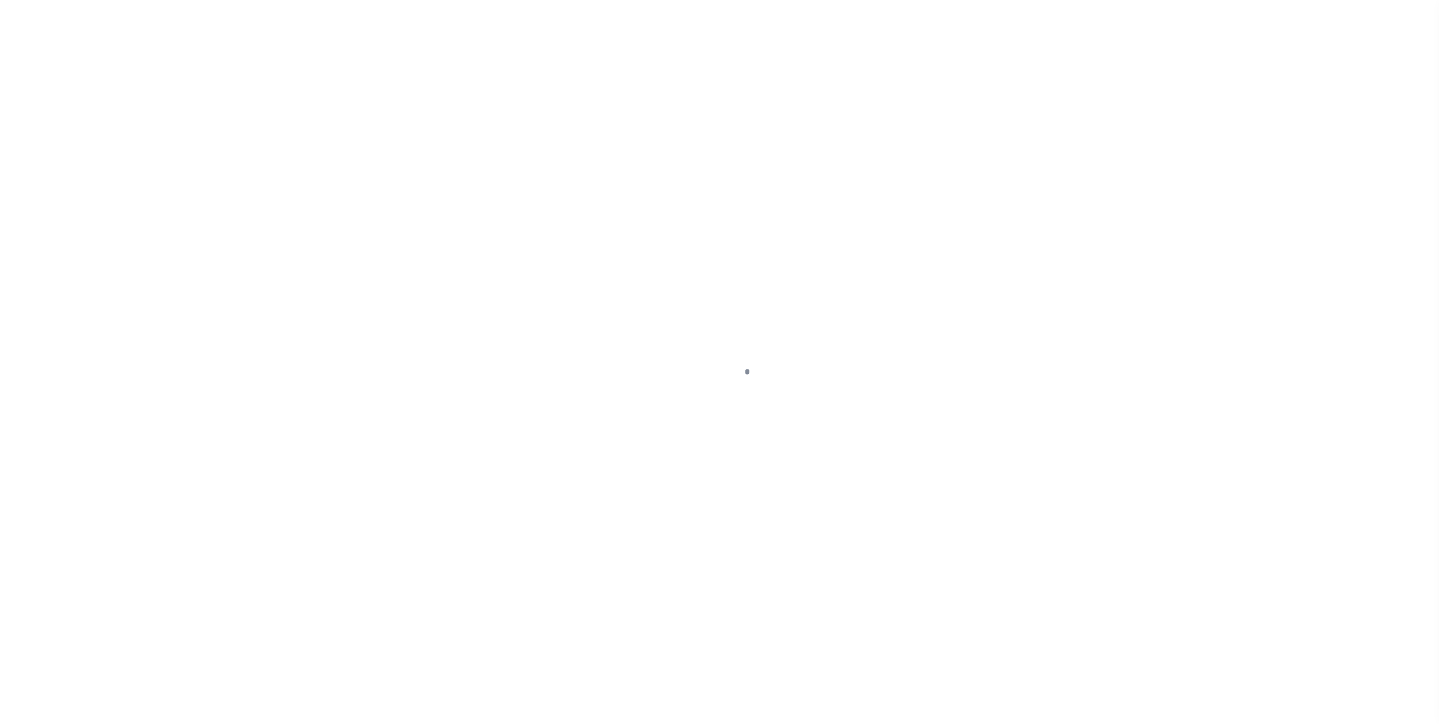
select select "DUE"
select select "18"
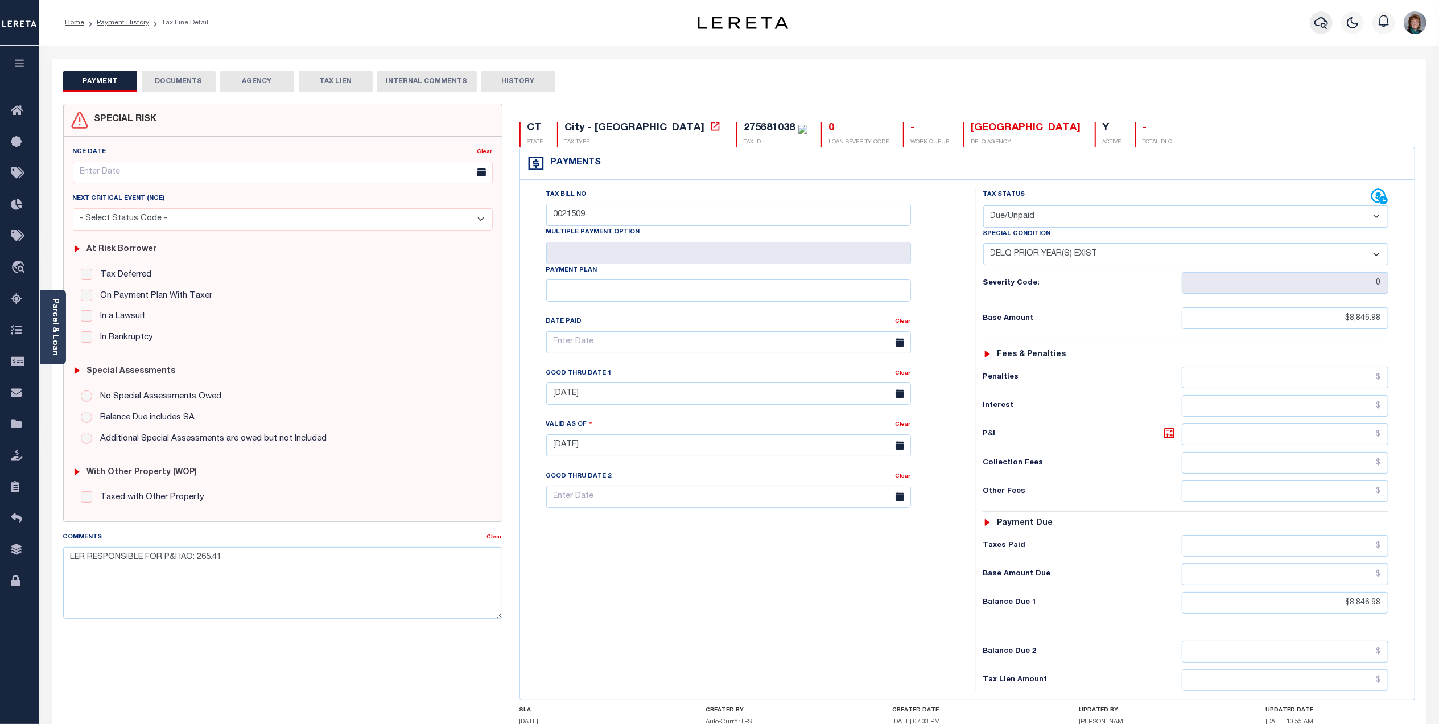
click at [1322, 32] on button "button" at bounding box center [1320, 22] width 23 height 23
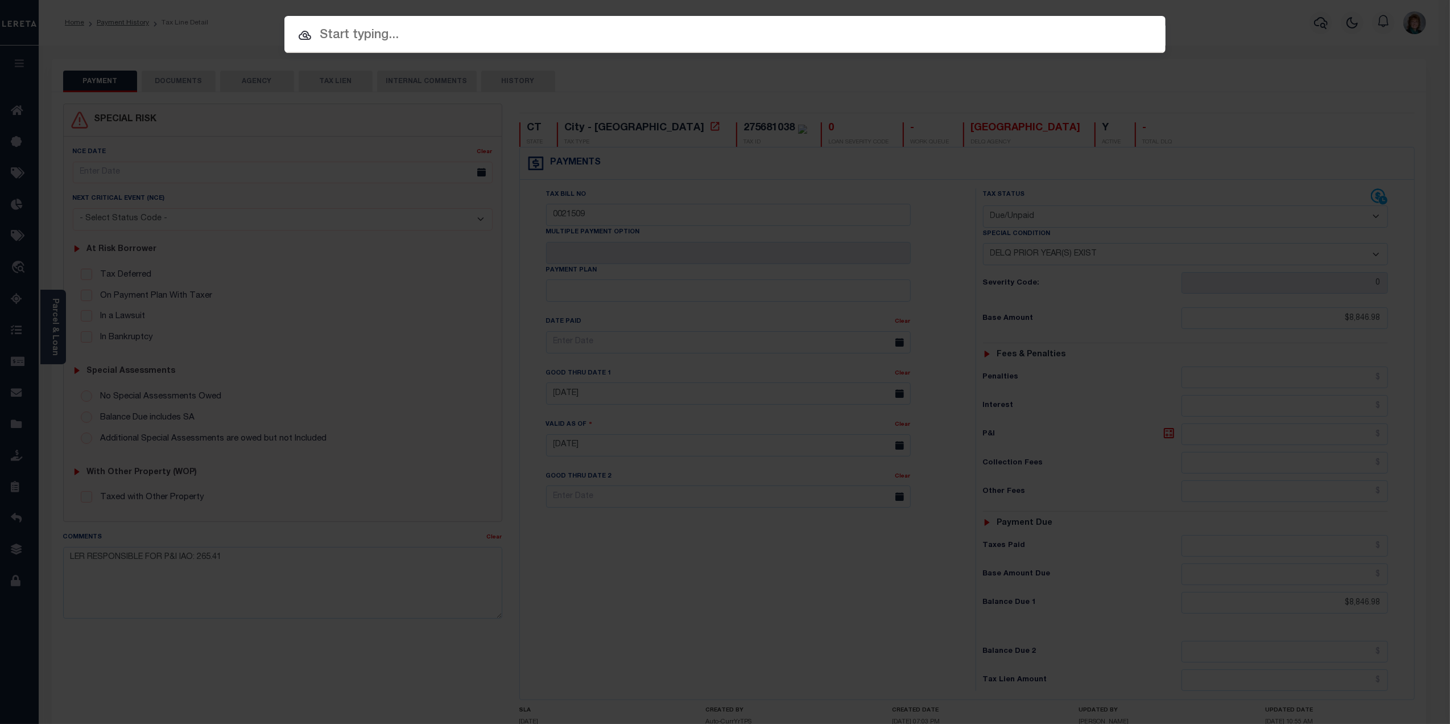
click at [922, 38] on input "text" at bounding box center [724, 36] width 881 height 20
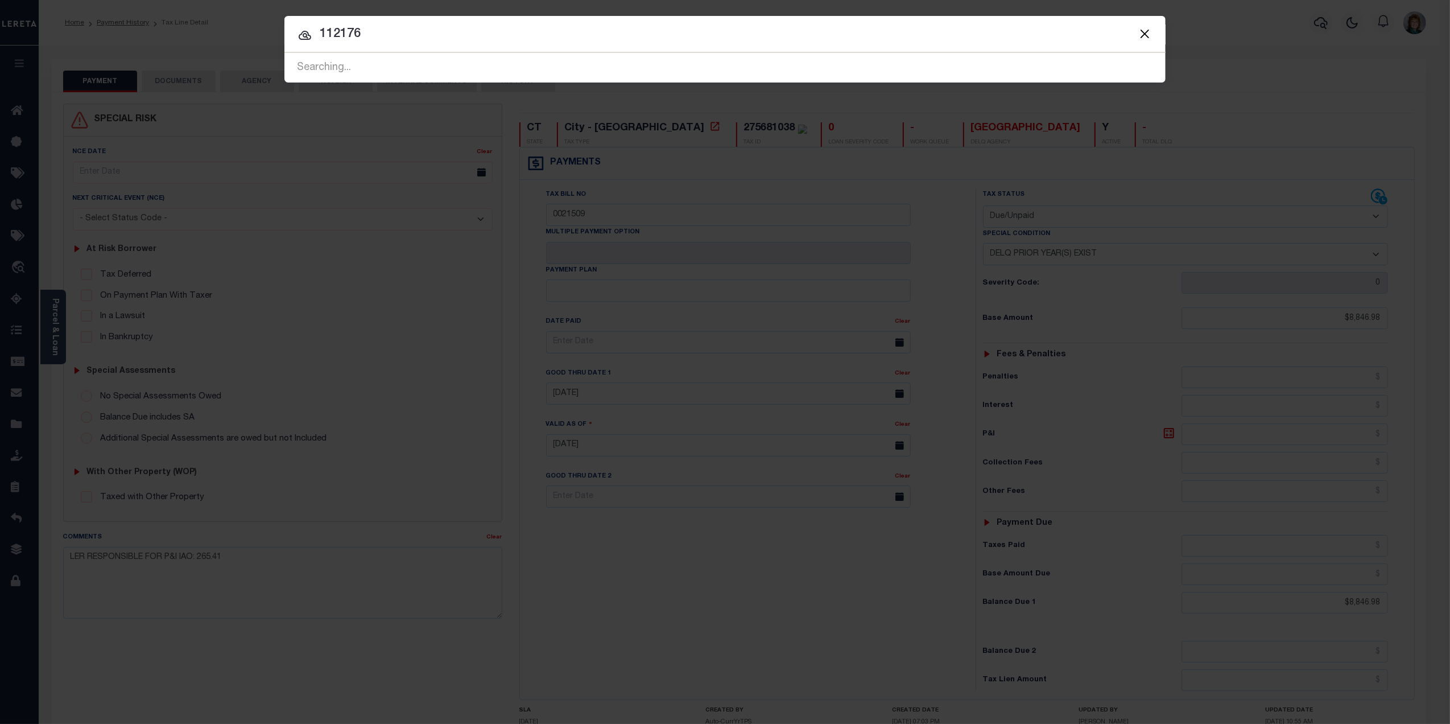
type input "112176"
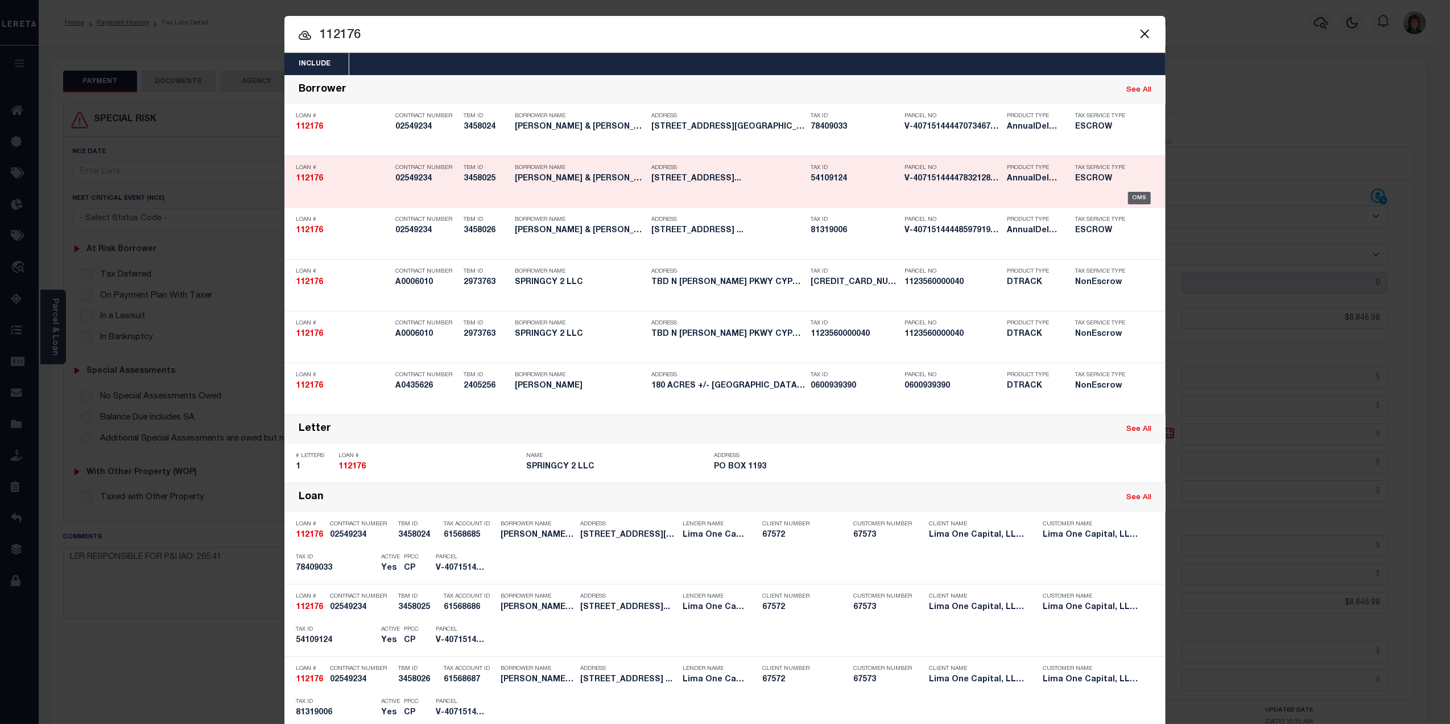
click at [1128, 193] on div "OMS" at bounding box center [1139, 198] width 23 height 13
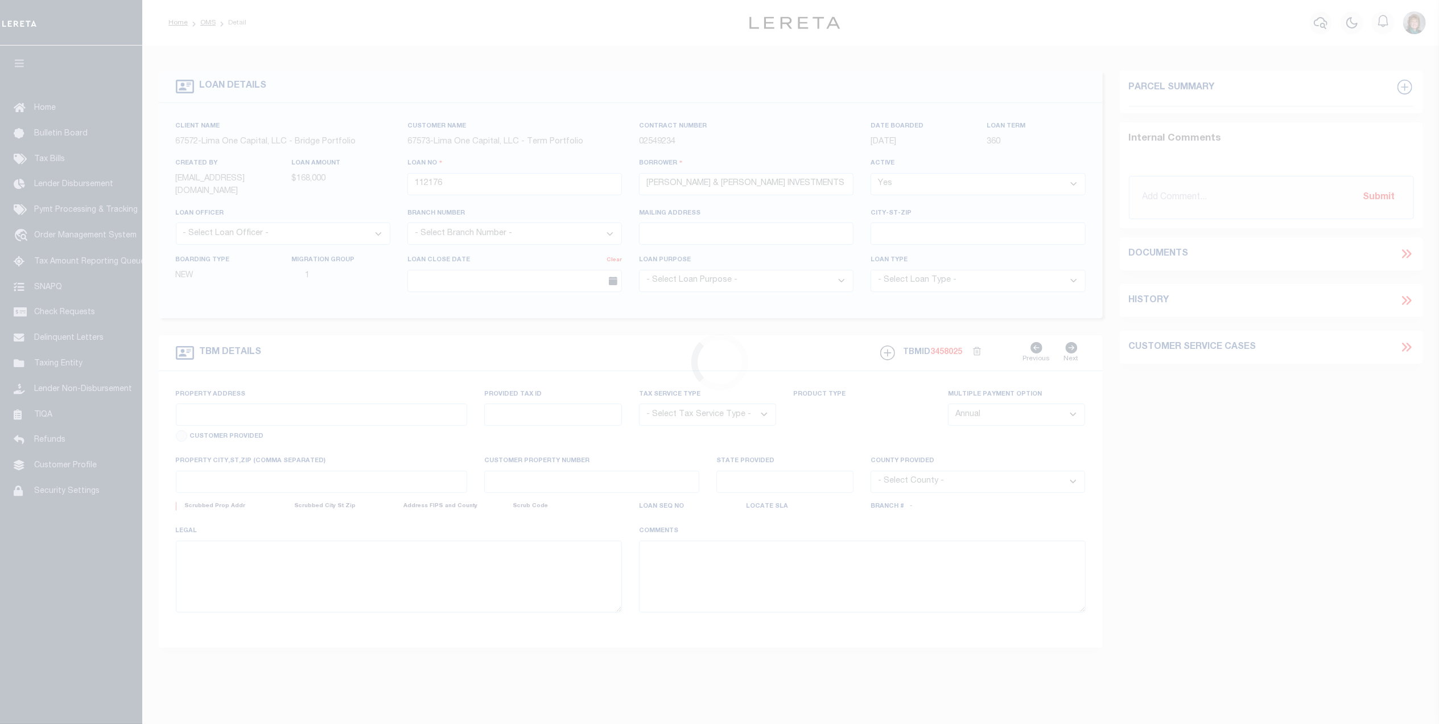
type input "[STREET_ADDRESS]"
select select "Escrow"
select select
type input "GARFIELD HEIGHTS OH 44125"
type input "112176-2"
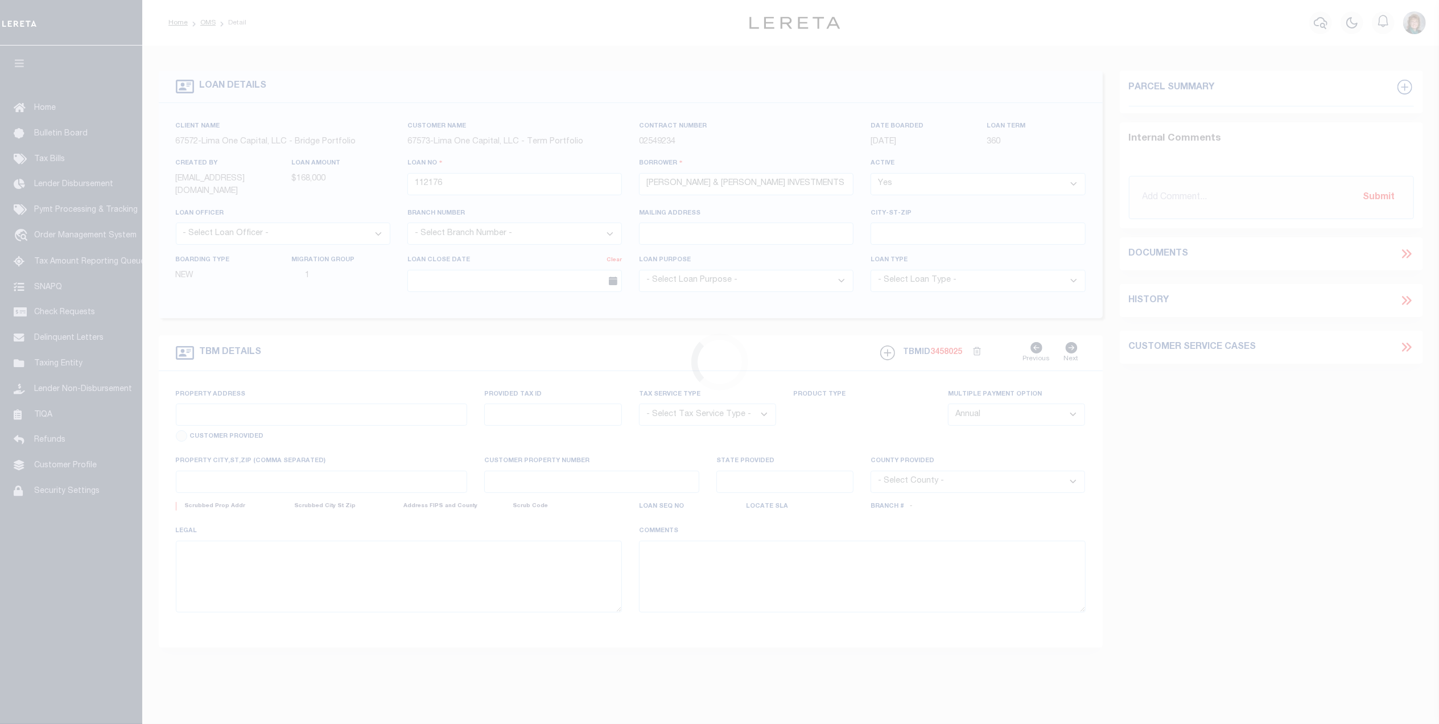
type input "OH"
type textarea "COLLECTOR: ENTITY: PARCEL: 784"
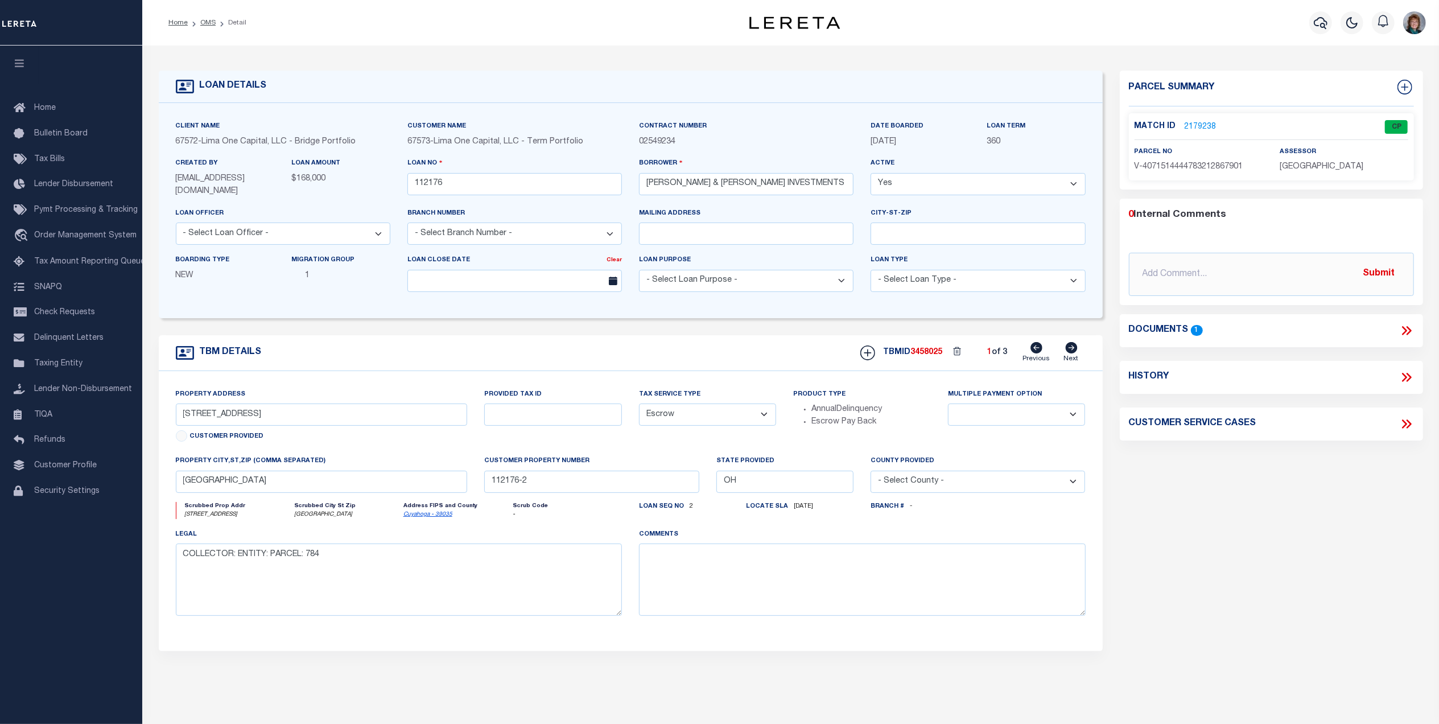
click at [1193, 129] on link "2179238" at bounding box center [1200, 127] width 32 height 12
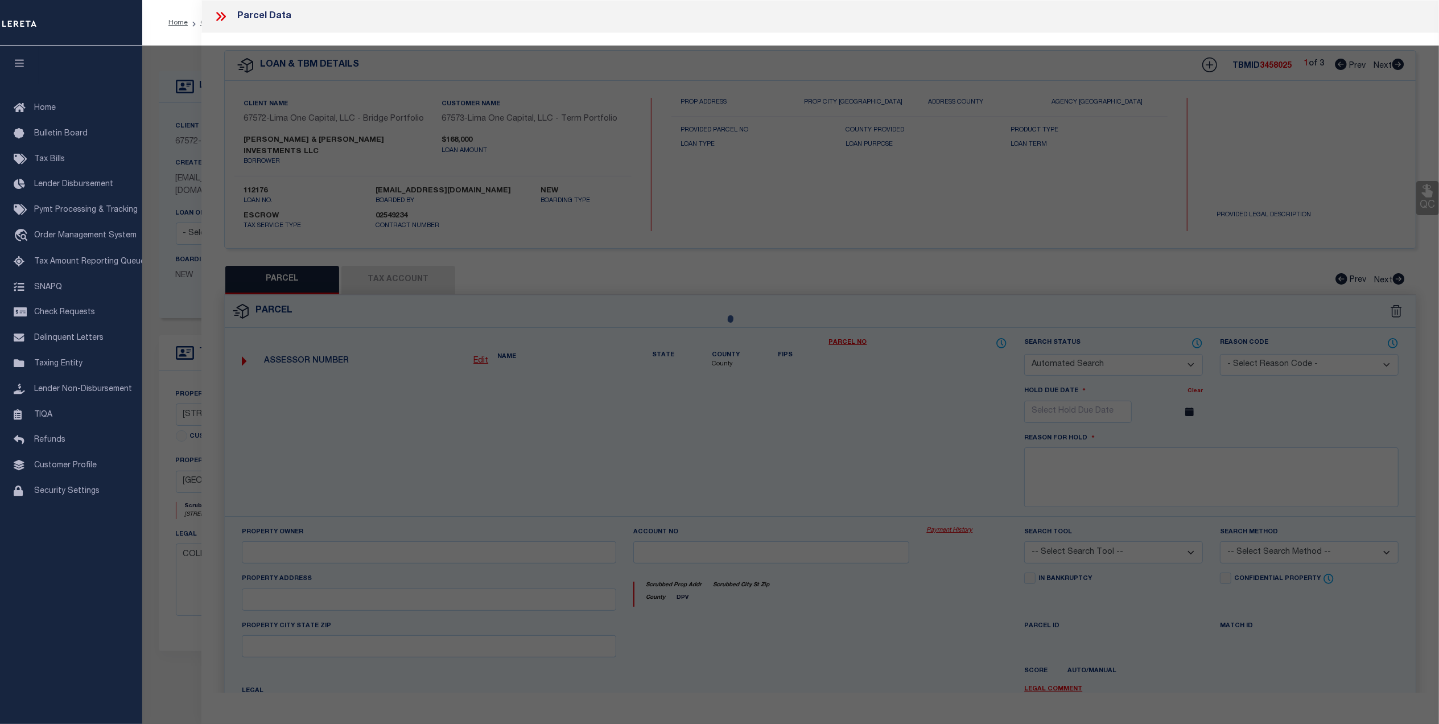
checkbox input "false"
select select "CP"
select select "AGW"
select select
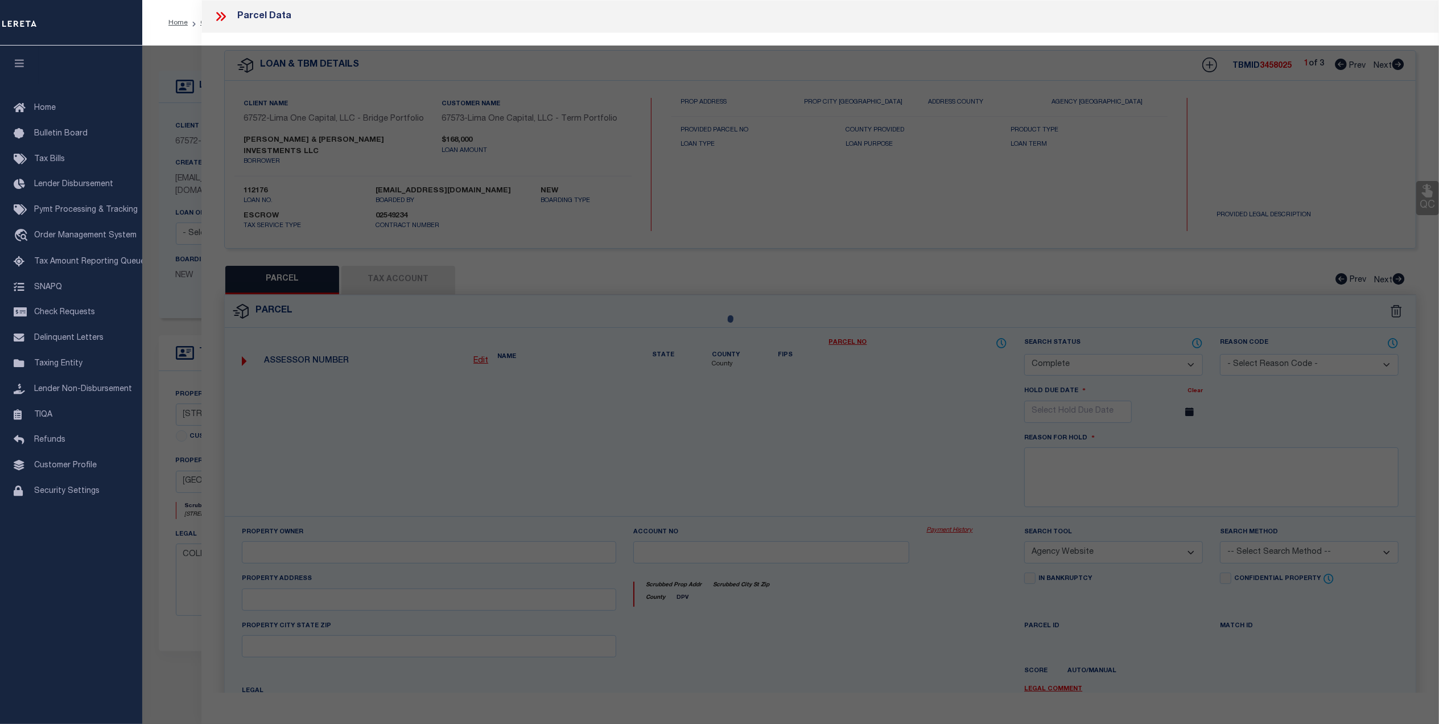
type input "4683 ROCKWOOD ROAD"
checkbox input "false"
type input "GARFIELD HEIGHTS OH 44125"
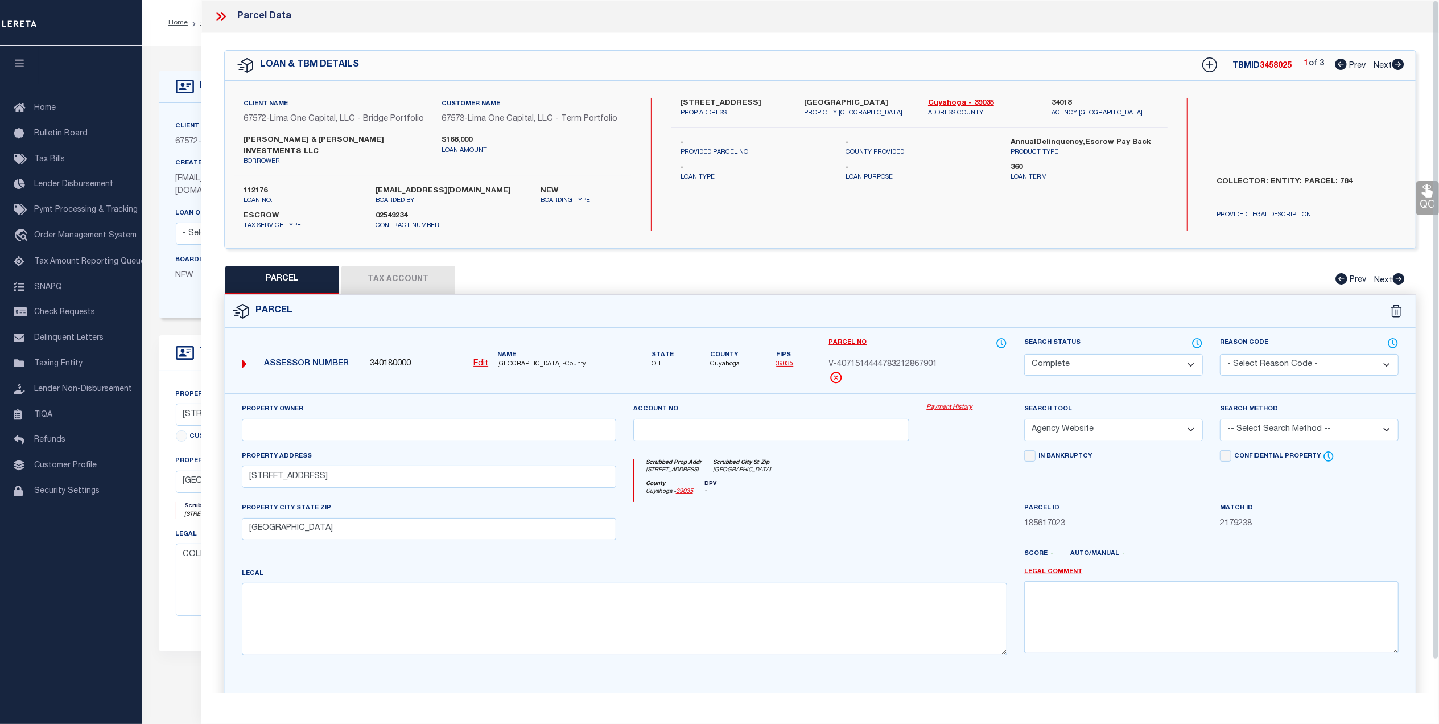
click at [947, 403] on link "Payment History" at bounding box center [966, 408] width 81 height 10
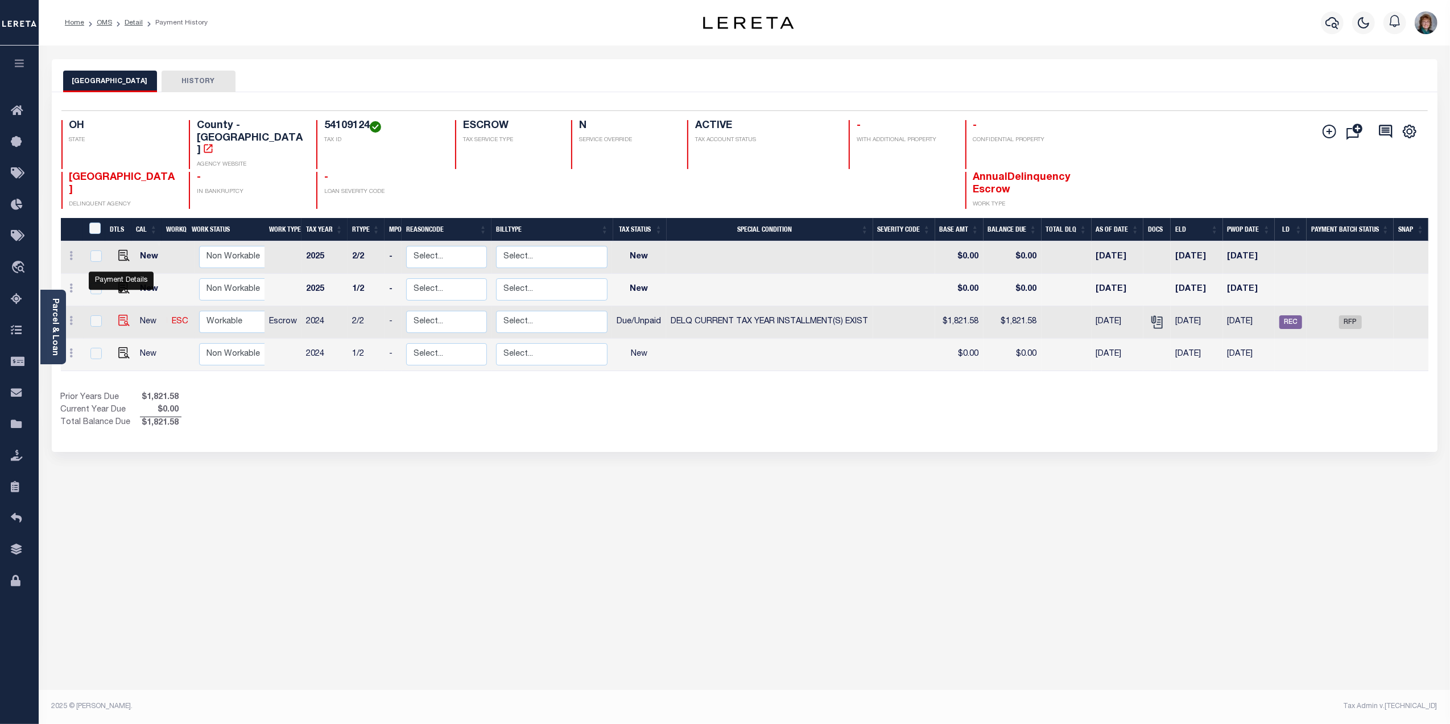
click at [121, 315] on img "" at bounding box center [123, 320] width 11 height 11
checkbox input "true"
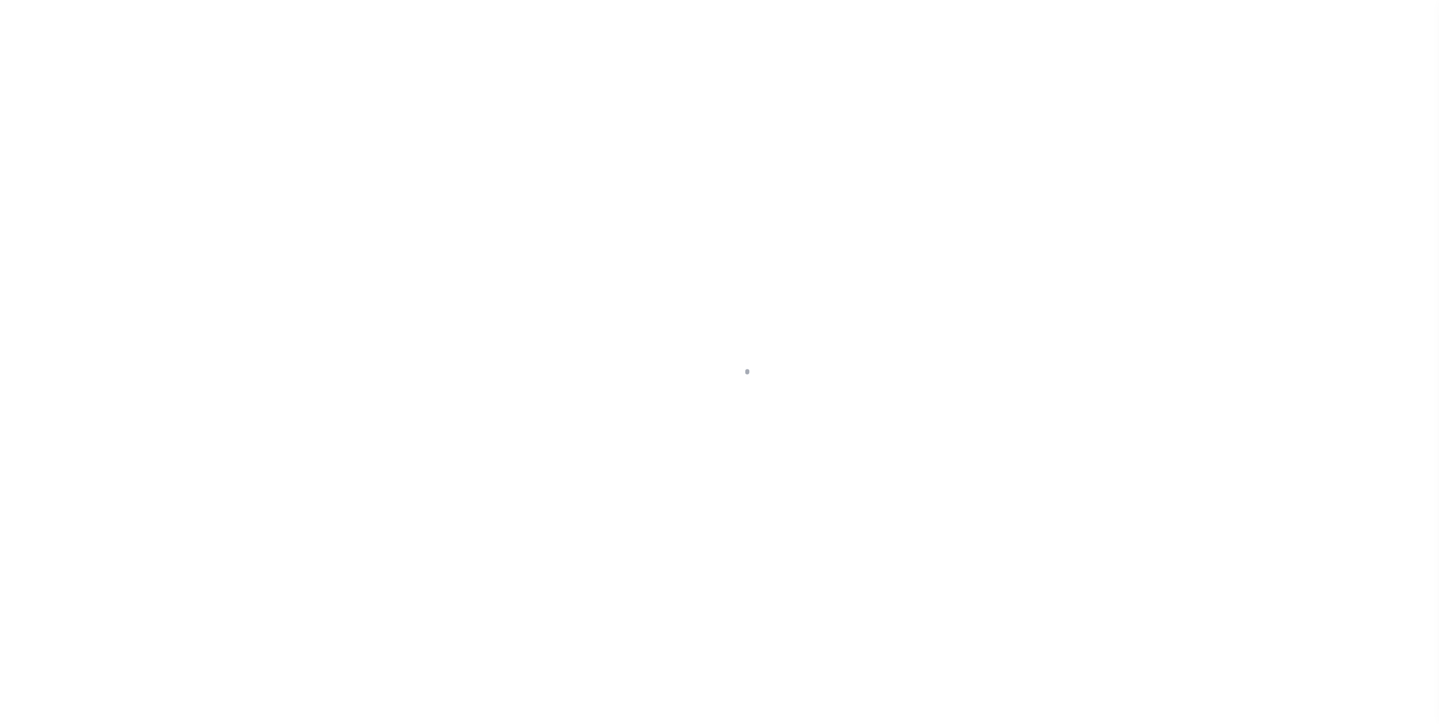
select select "DUE"
select select "17"
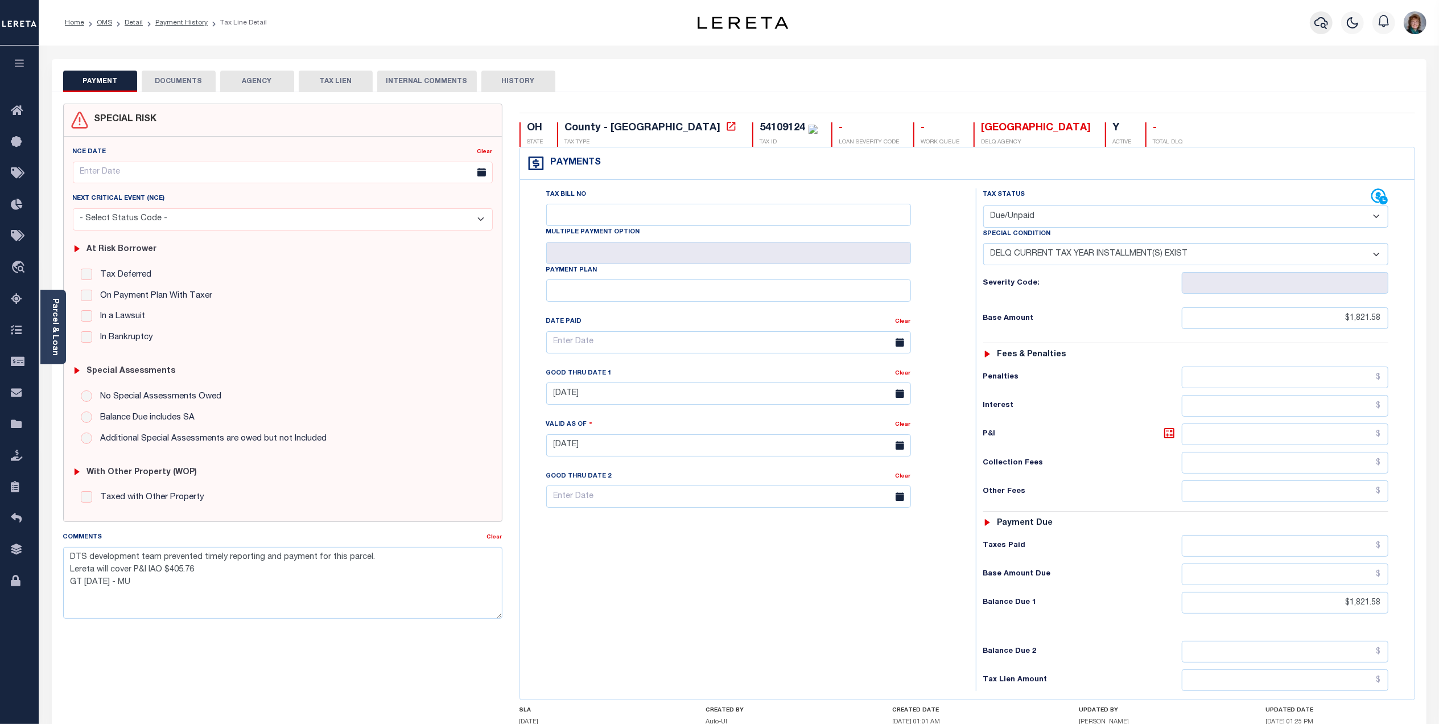
click at [1320, 26] on icon "button" at bounding box center [1321, 23] width 14 height 14
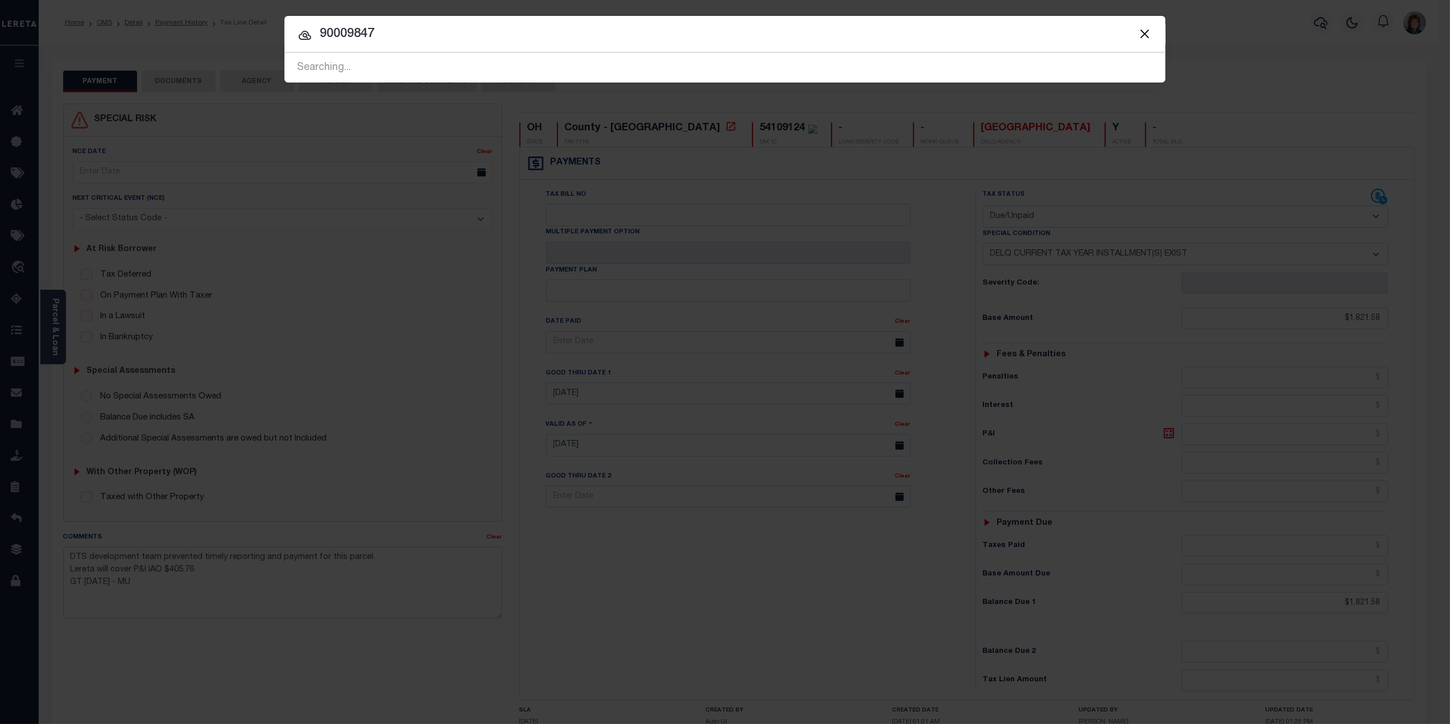
type input "90009847"
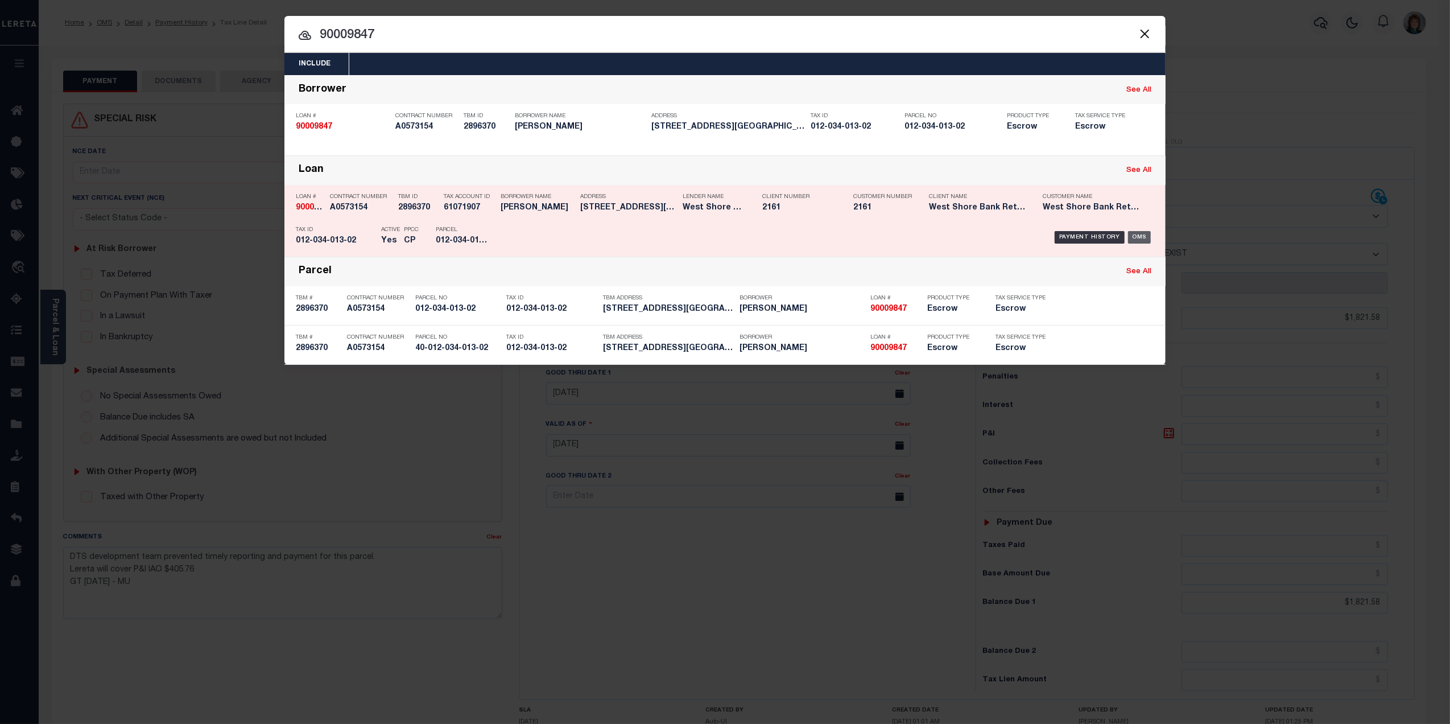
click at [1134, 238] on div "OMS" at bounding box center [1139, 237] width 23 height 13
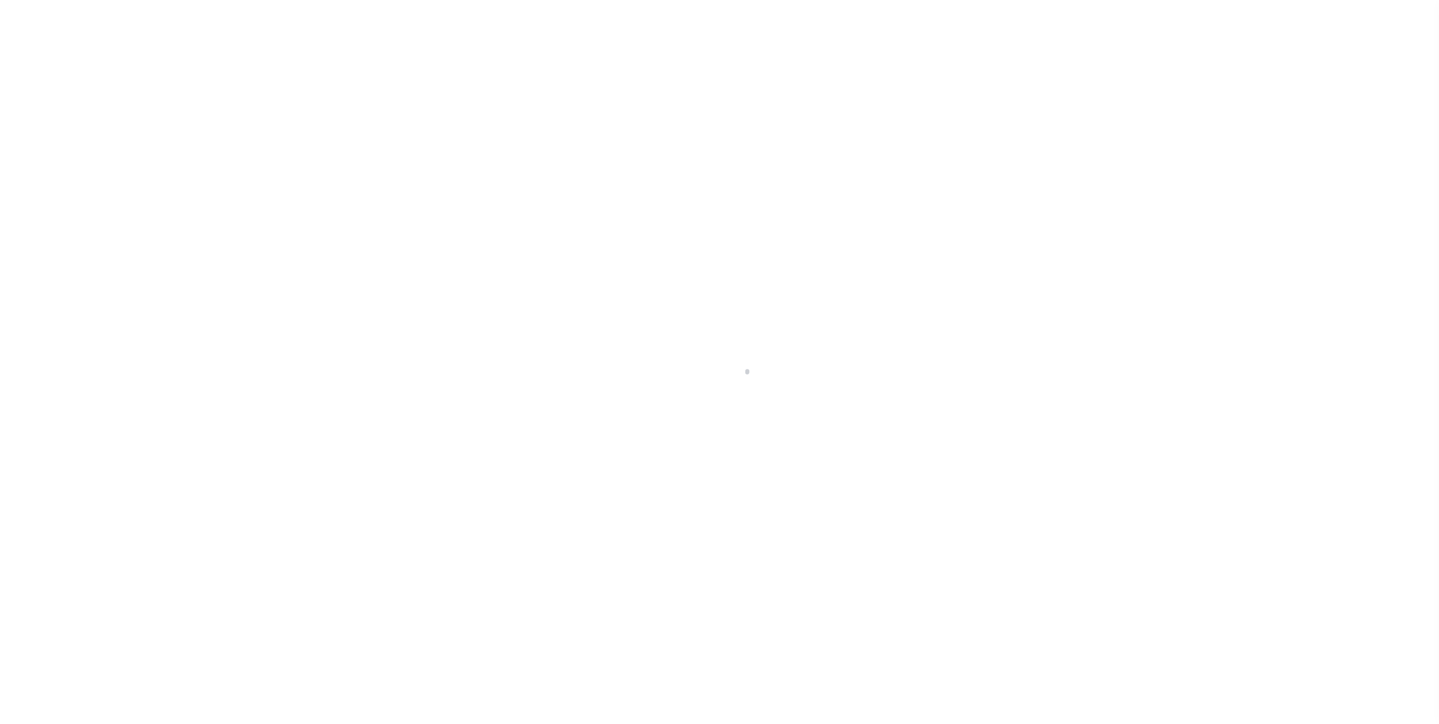
select select "100"
select select "Escrow"
type input "[STREET_ADDRESS]"
type input "40-012-034-013-02"
type input "[GEOGRAPHIC_DATA] 496339540"
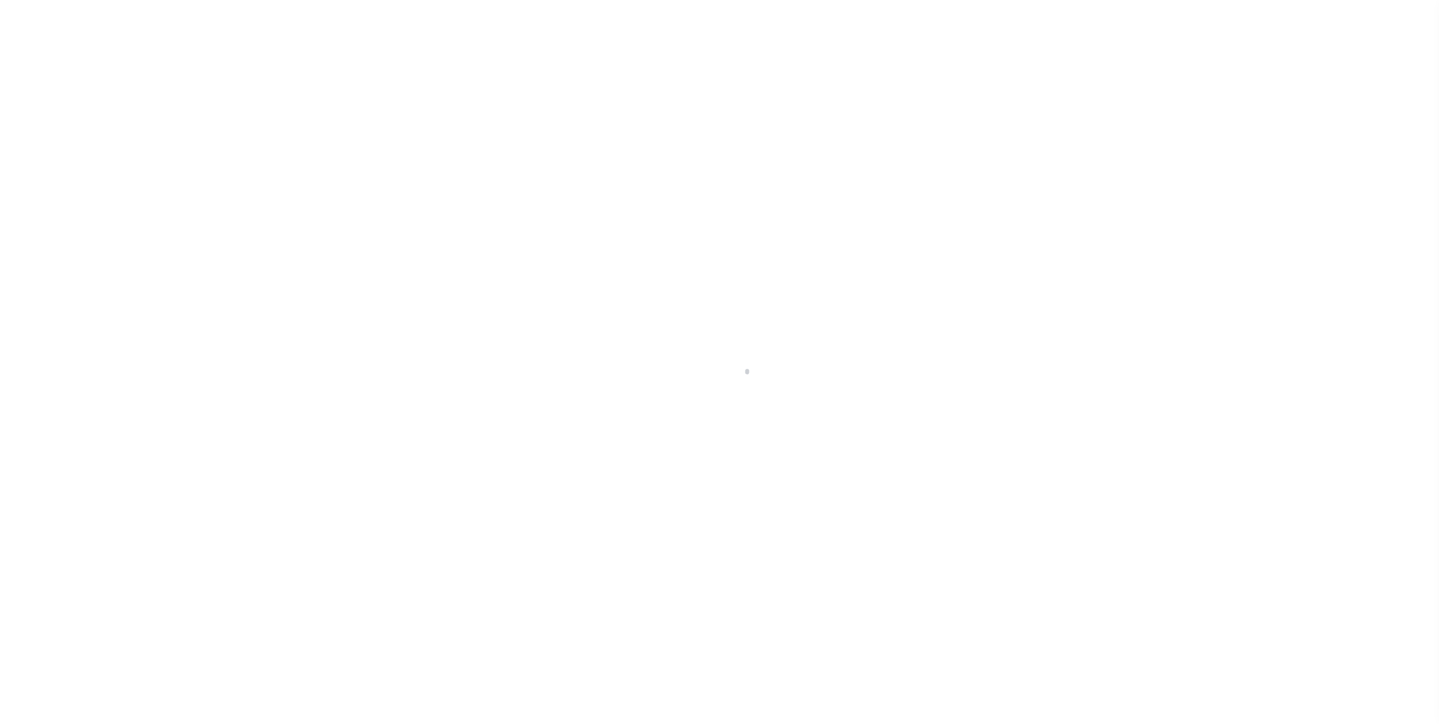
type input "MI"
select select
type textarea "40-012-034-013-02"
select select "4567"
select select
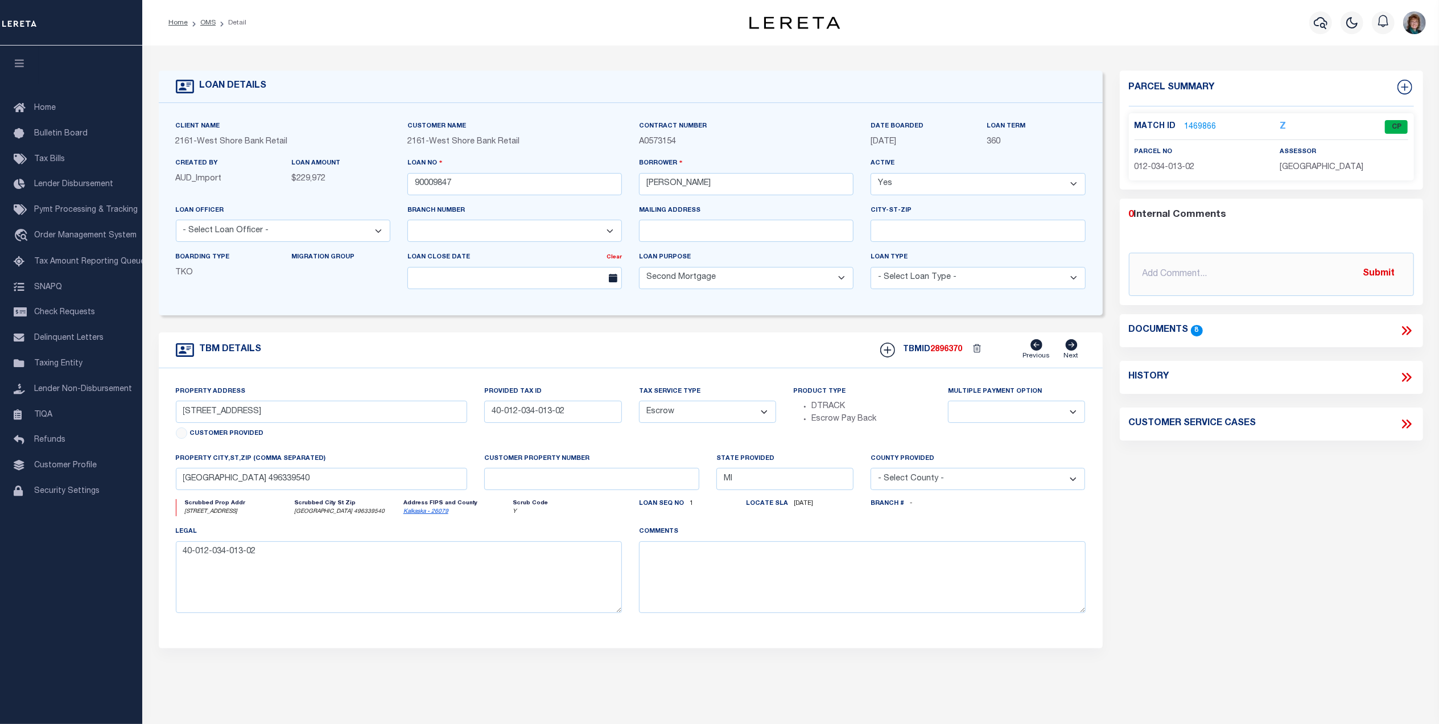
click at [1193, 127] on link "1469866" at bounding box center [1200, 127] width 32 height 12
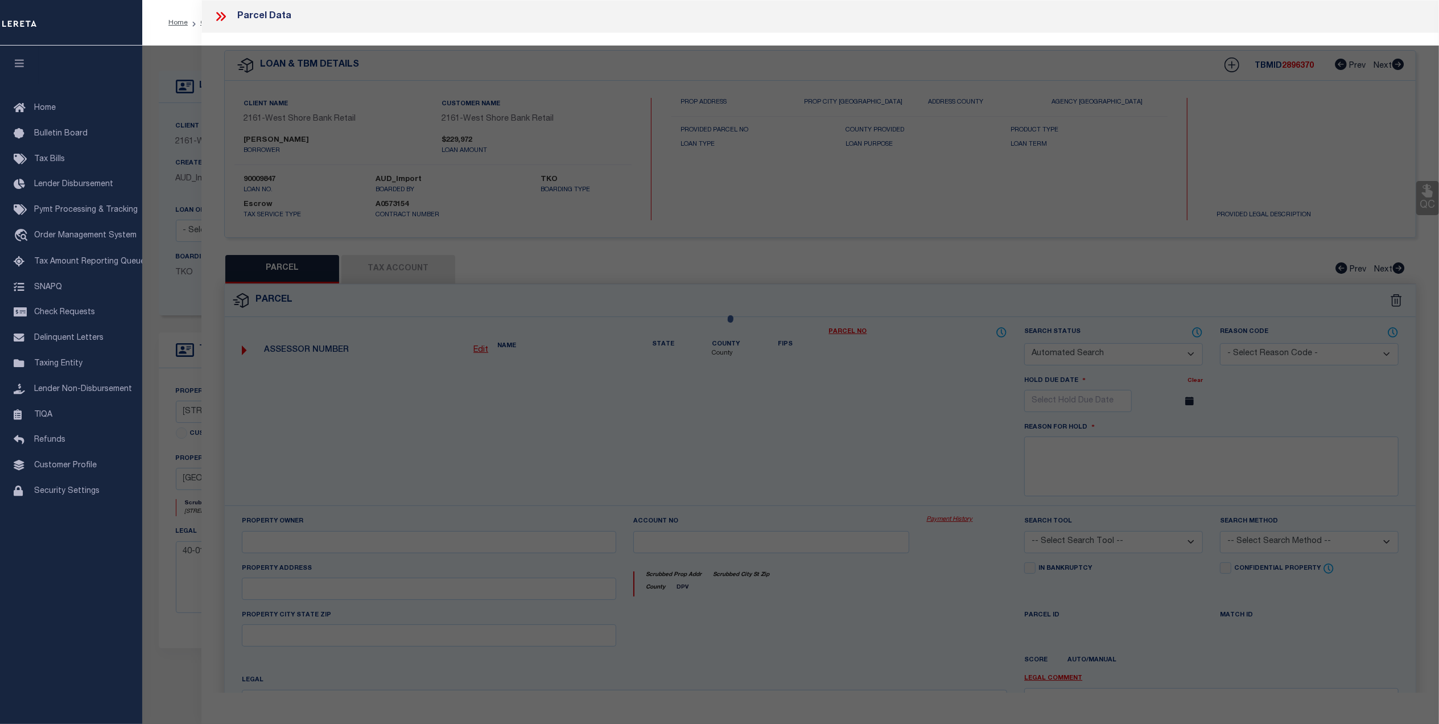
checkbox input "false"
select select "CP"
type input "[PERSON_NAME] & [PERSON_NAME]"
select select
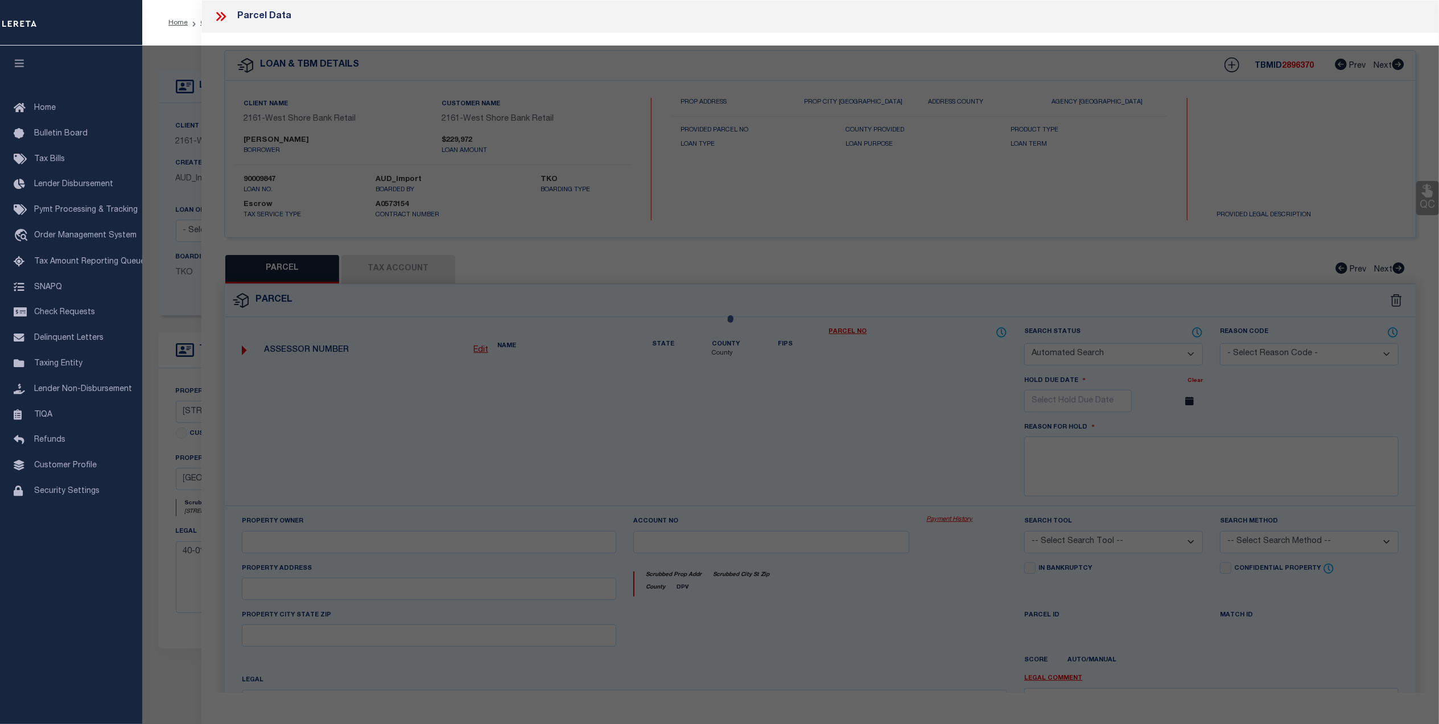
type input "[STREET_ADDRESS]"
checkbox input "false"
type input "[GEOGRAPHIC_DATA]"
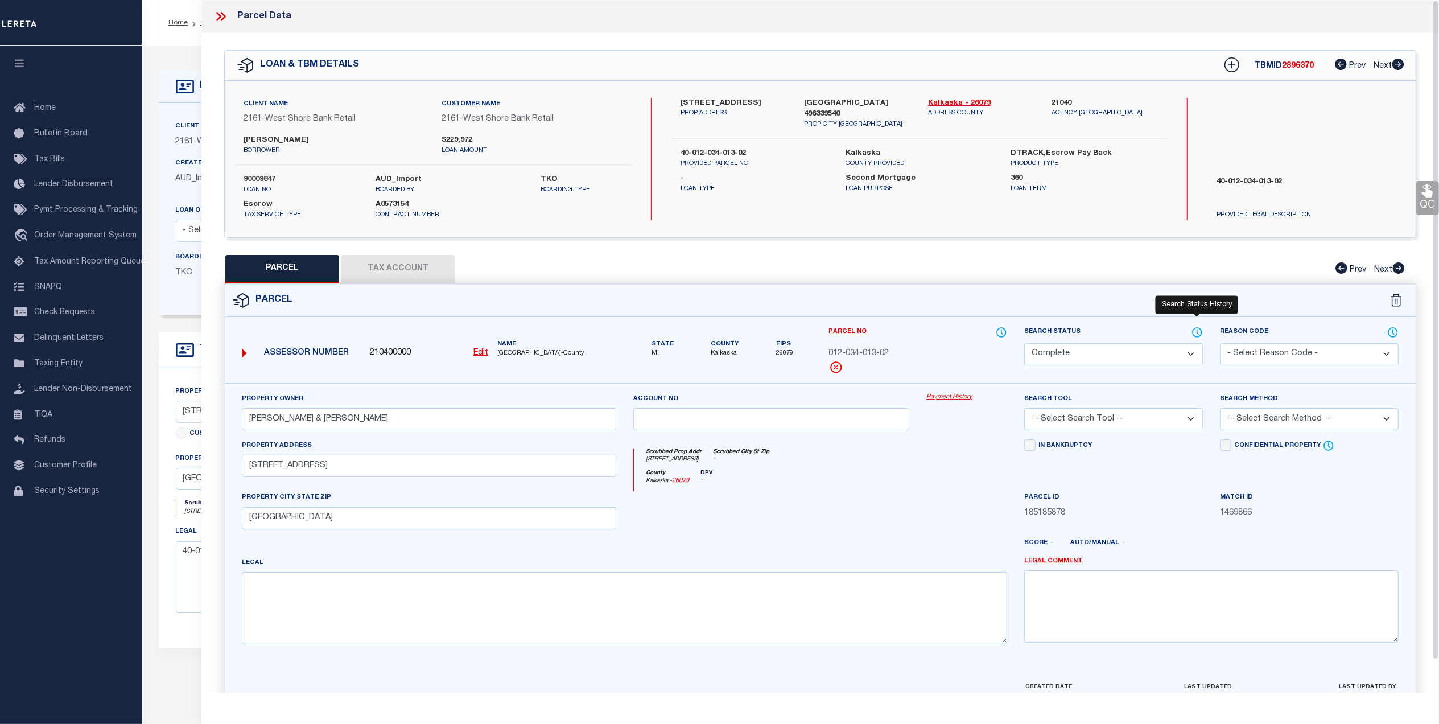
click at [1197, 330] on icon at bounding box center [1196, 332] width 11 height 13
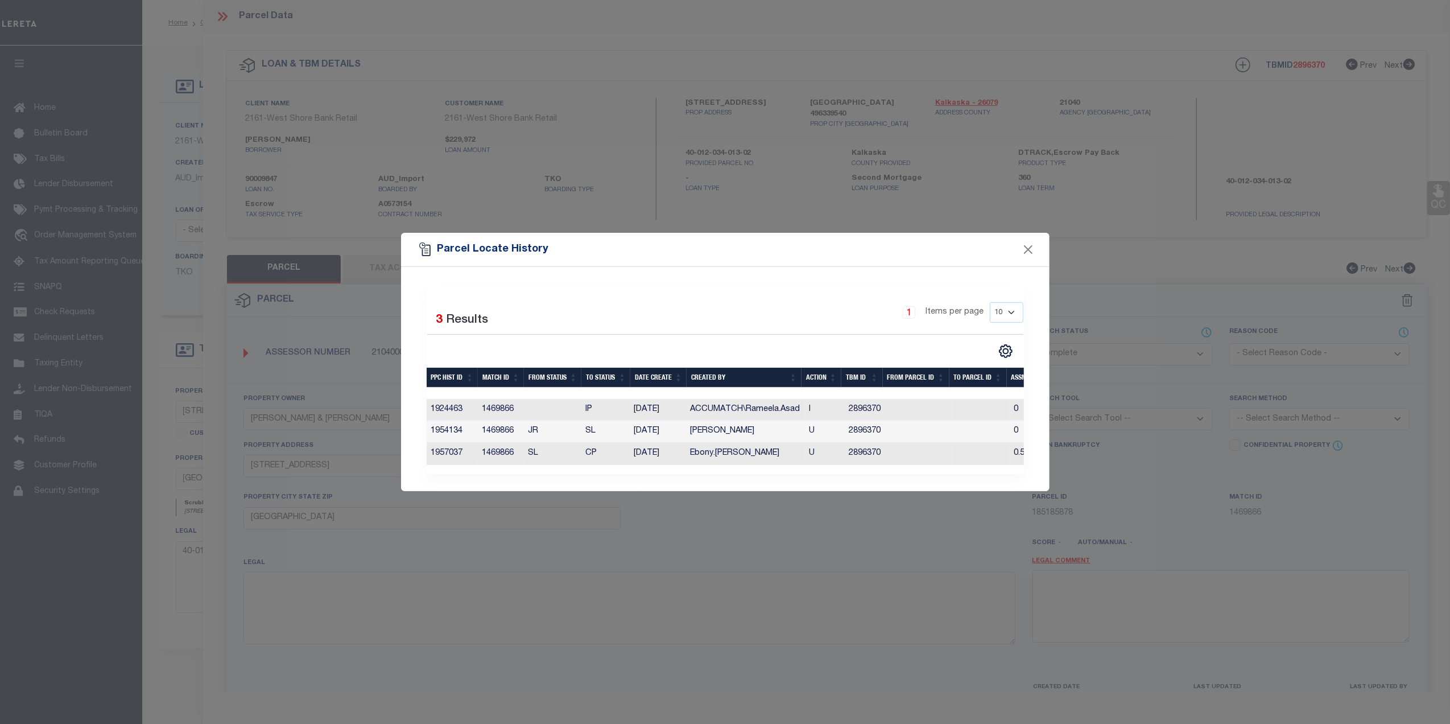
click at [1038, 243] on div "Parcel Locate History" at bounding box center [725, 250] width 648 height 34
click at [1025, 249] on button "Close" at bounding box center [1027, 249] width 15 height 15
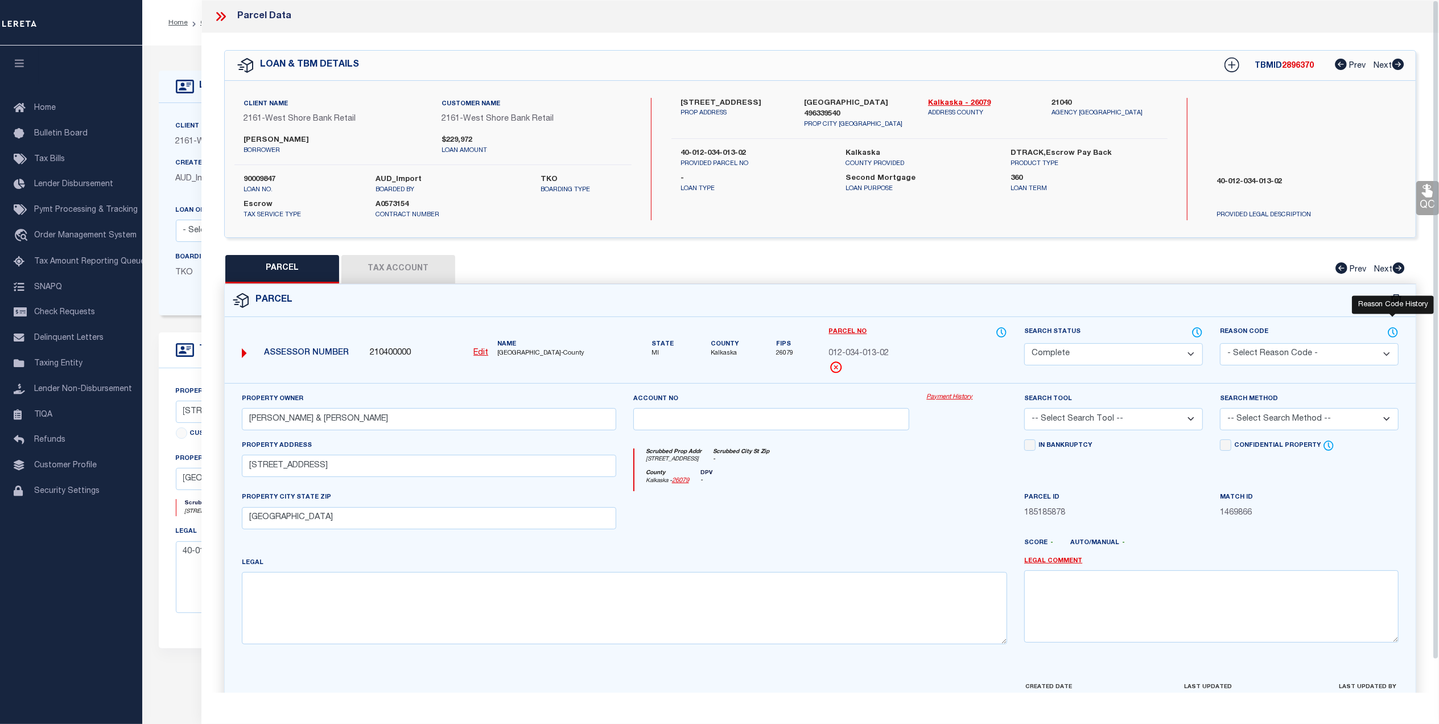
click at [1389, 332] on icon at bounding box center [1392, 332] width 11 height 13
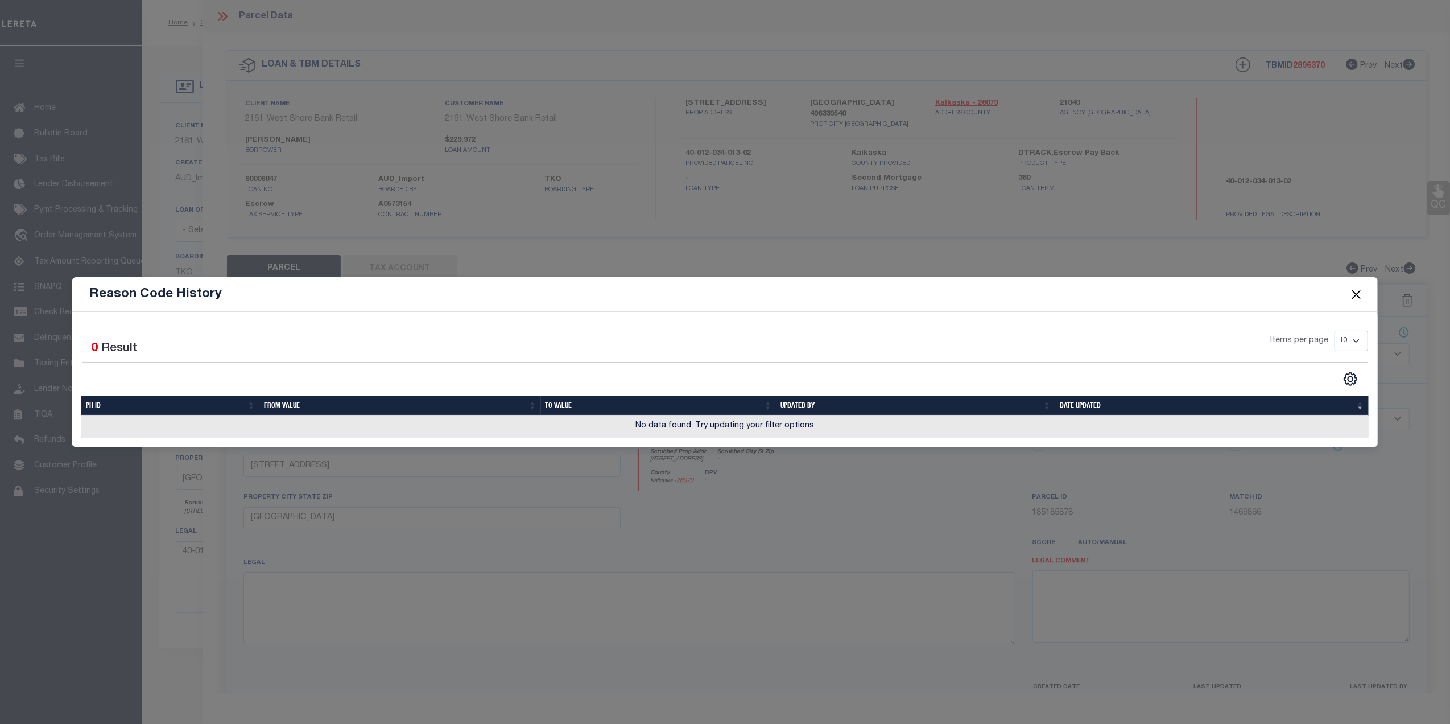
click at [1350, 292] on button "Close" at bounding box center [1356, 294] width 15 height 15
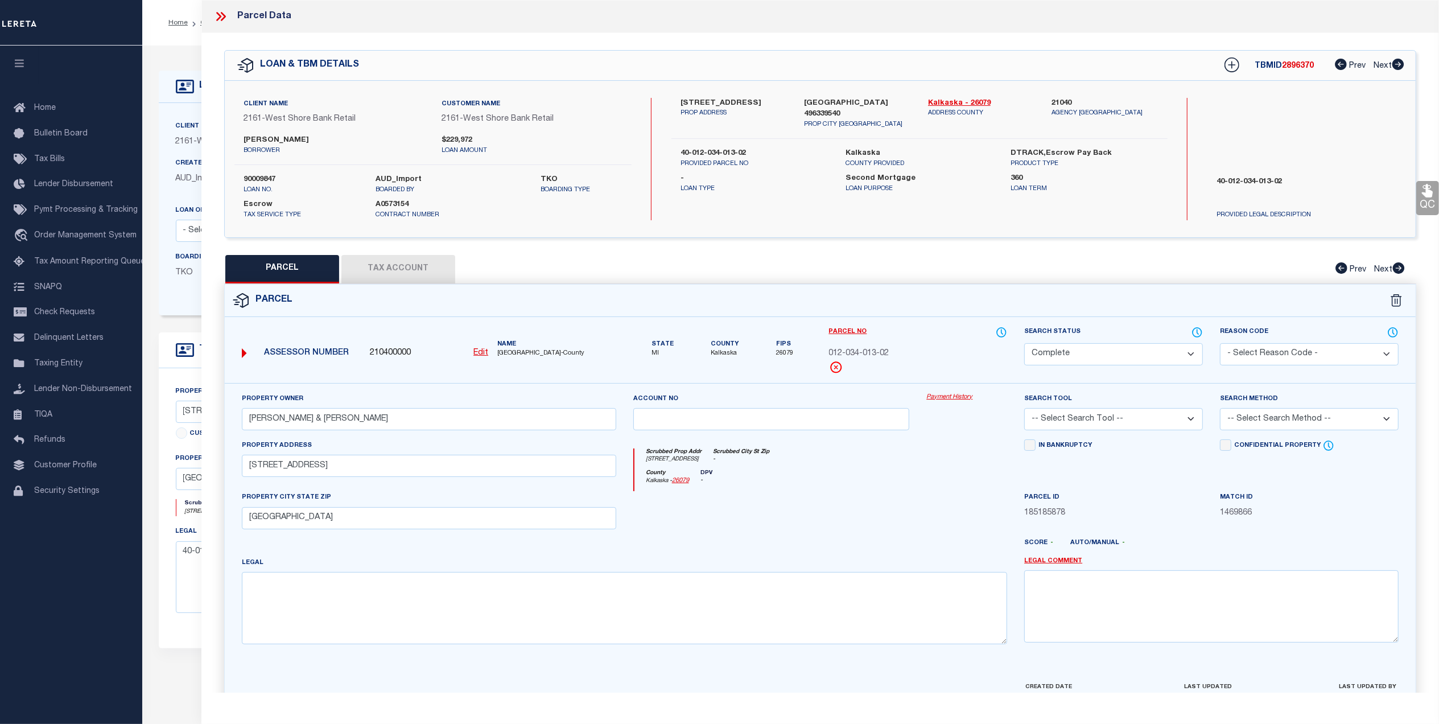
click at [217, 22] on icon at bounding box center [220, 16] width 15 height 15
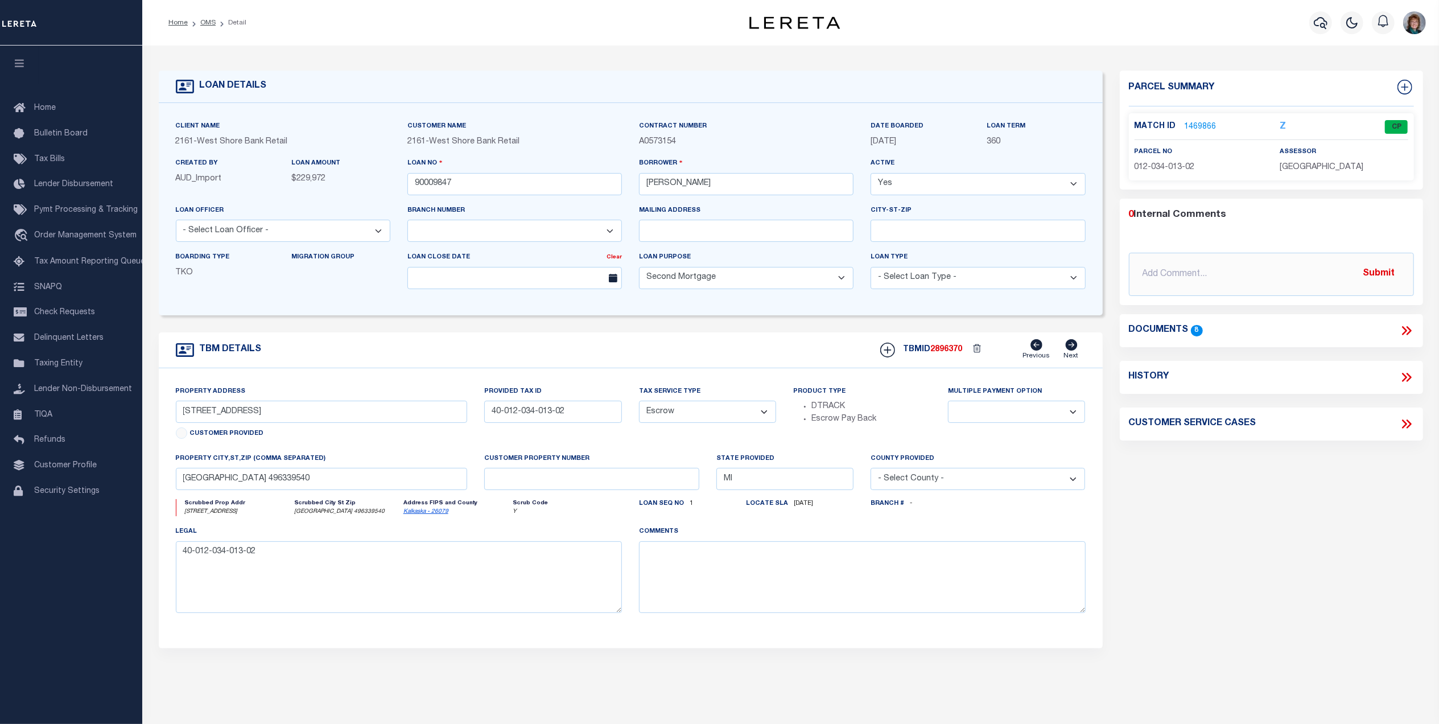
click at [1400, 382] on icon at bounding box center [1406, 377] width 15 height 15
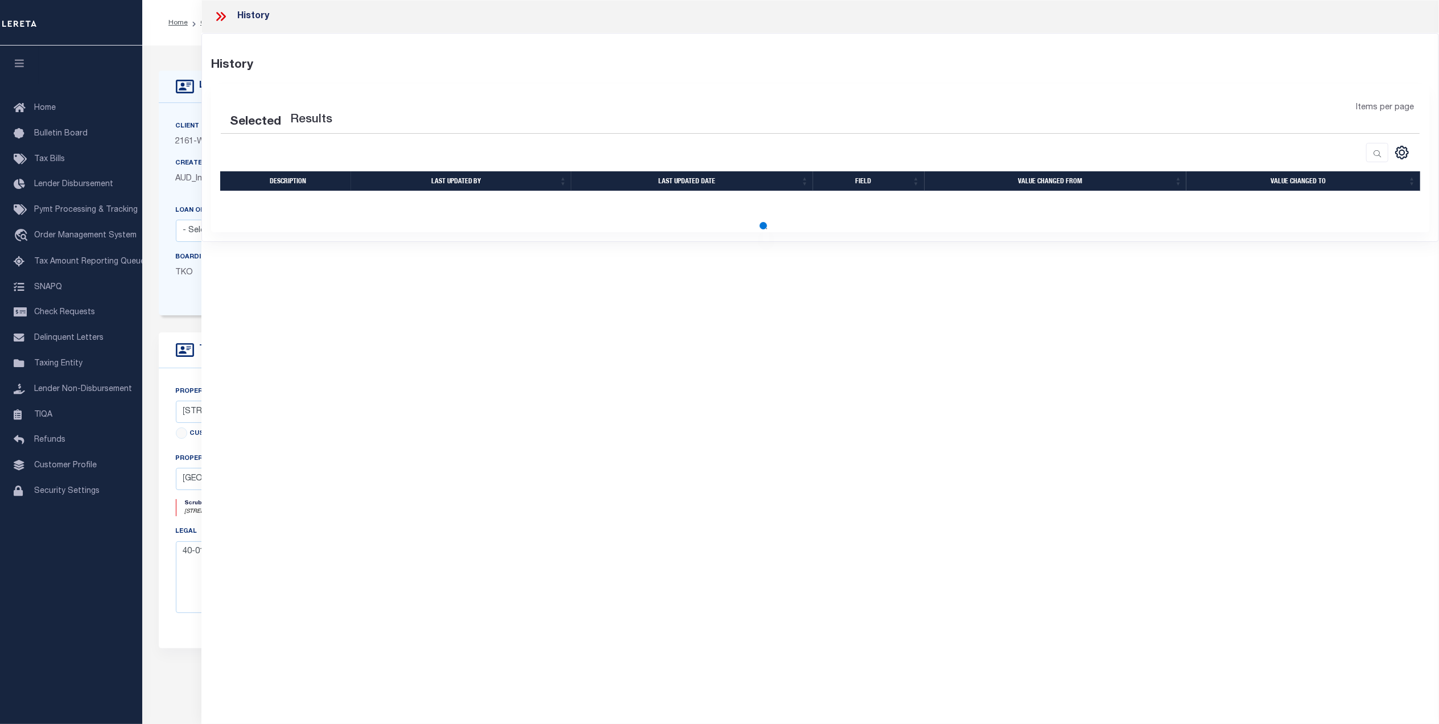
select select "100"
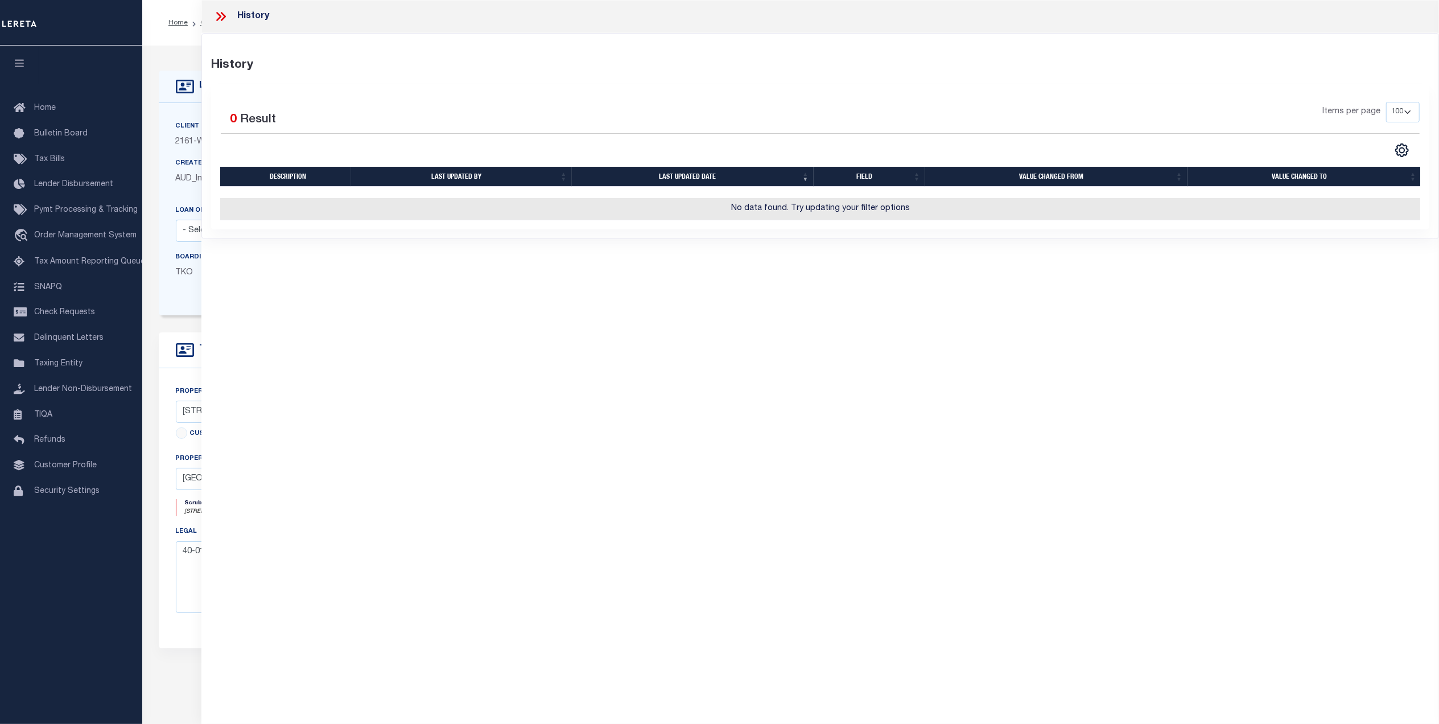
click at [218, 16] on icon at bounding box center [220, 16] width 15 height 15
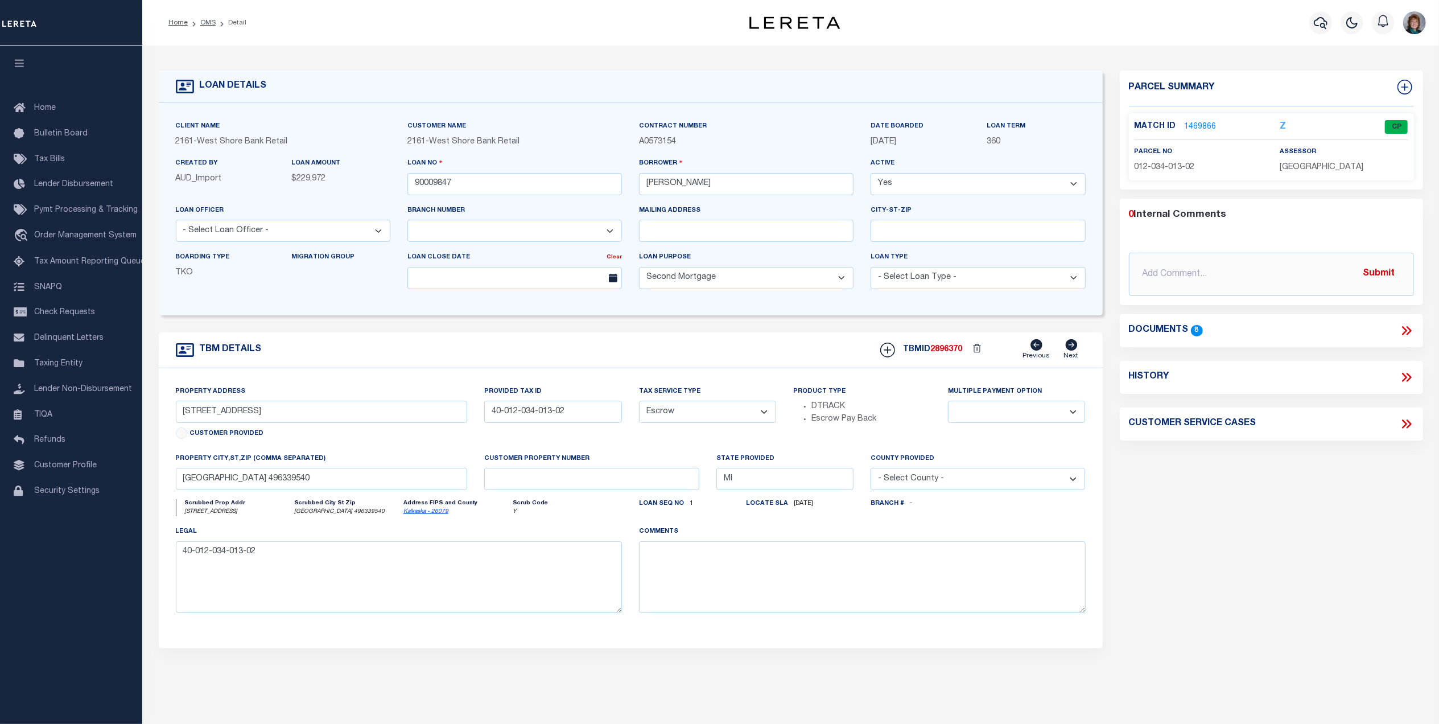
click at [1190, 126] on link "1469866" at bounding box center [1200, 127] width 32 height 12
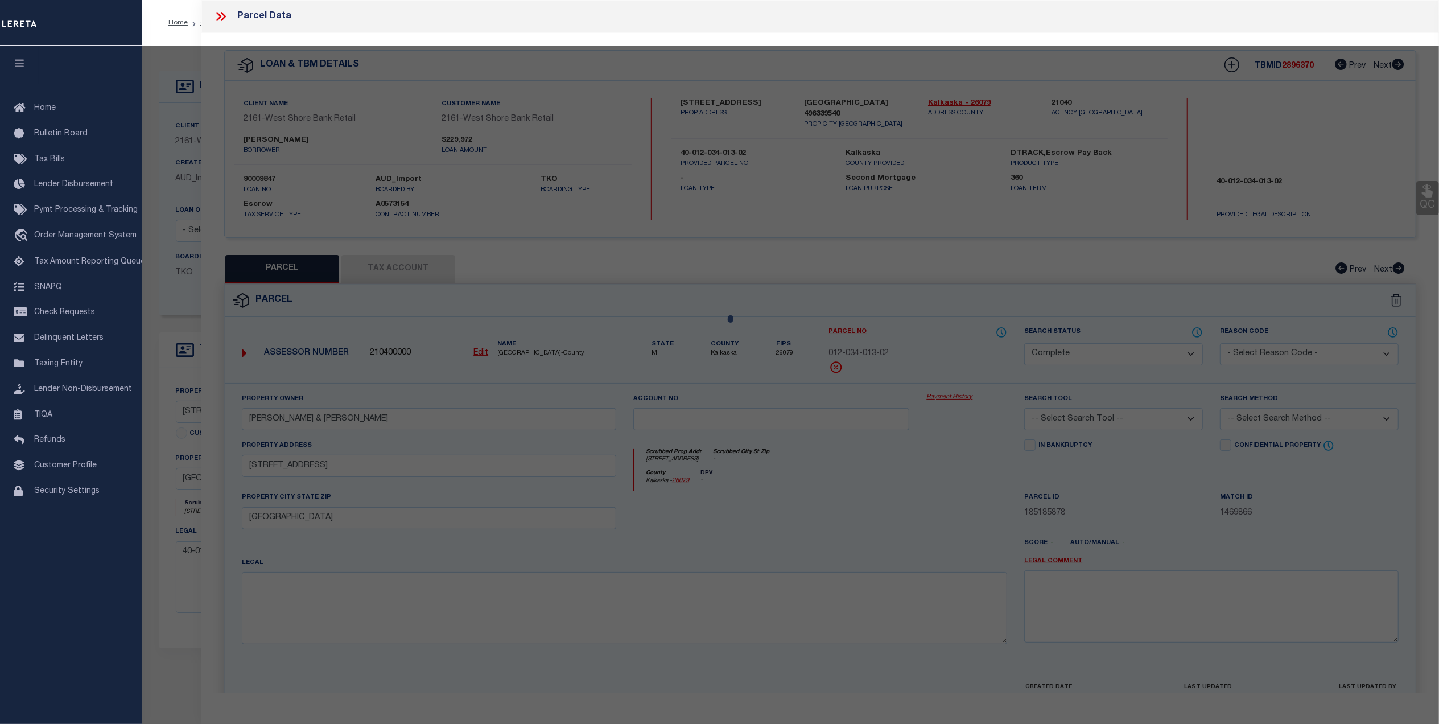
select select "AS"
checkbox input "false"
select select "CP"
type input "[PERSON_NAME] & [PERSON_NAME]"
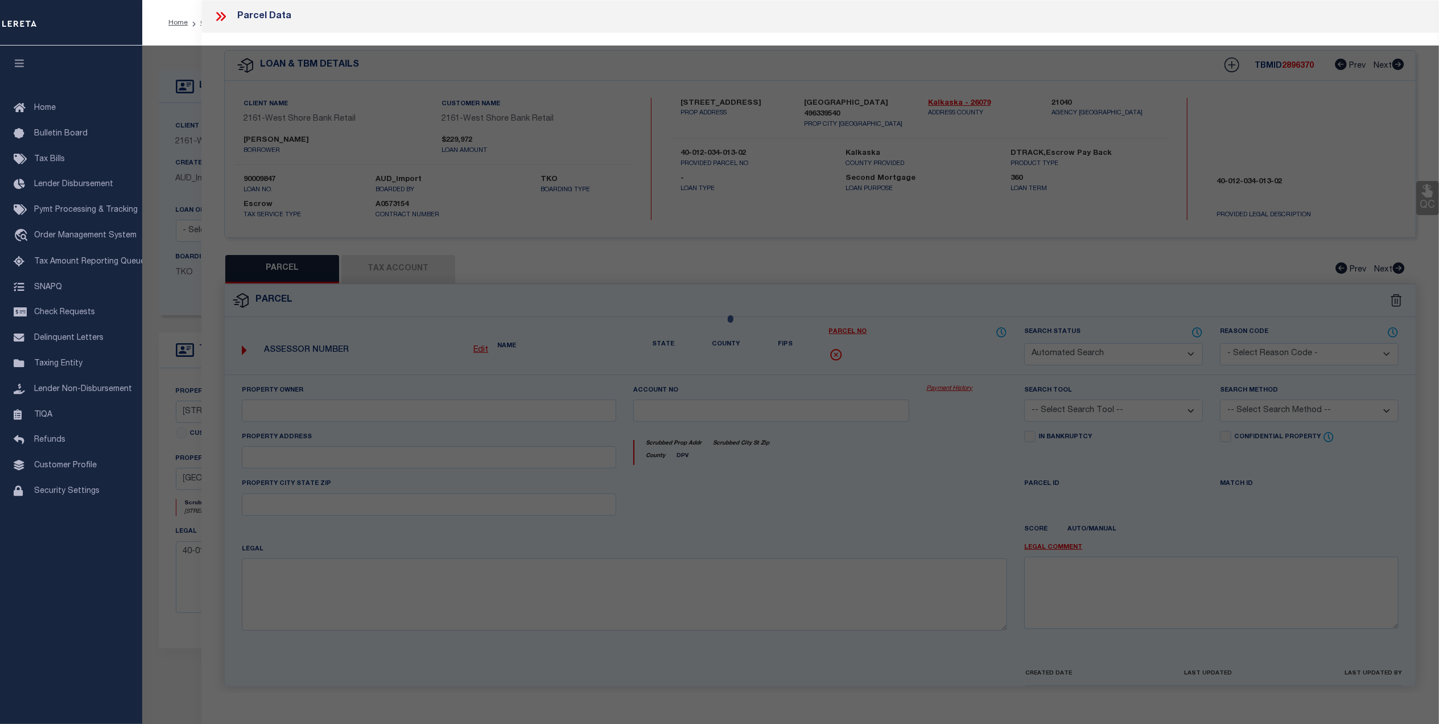
select select
type input "[STREET_ADDRESS]"
checkbox input "false"
type input "FIFE LAKE MI 49633"
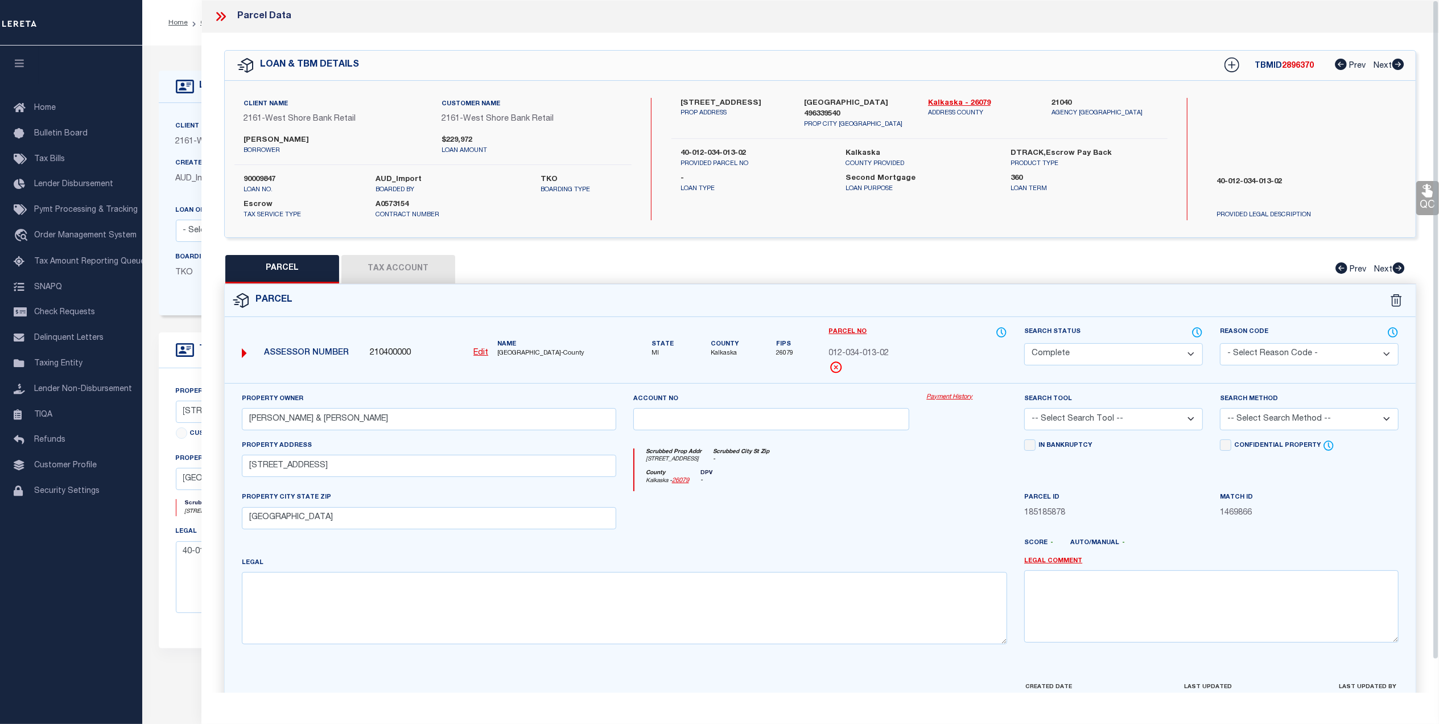
click at [940, 403] on div "Payment History" at bounding box center [966, 415] width 98 height 47
click at [943, 395] on link "Payment History" at bounding box center [966, 397] width 81 height 10
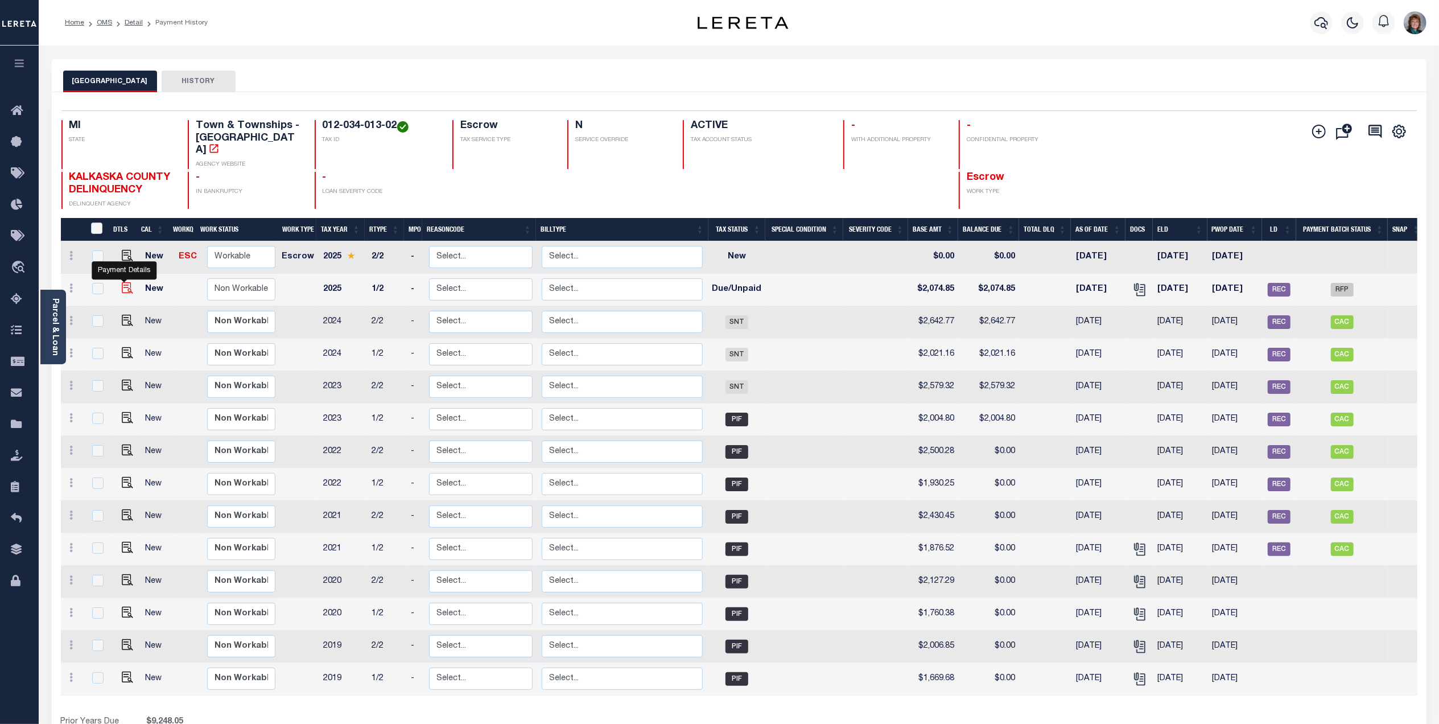
click at [128, 282] on img "" at bounding box center [127, 287] width 11 height 11
checkbox input "true"
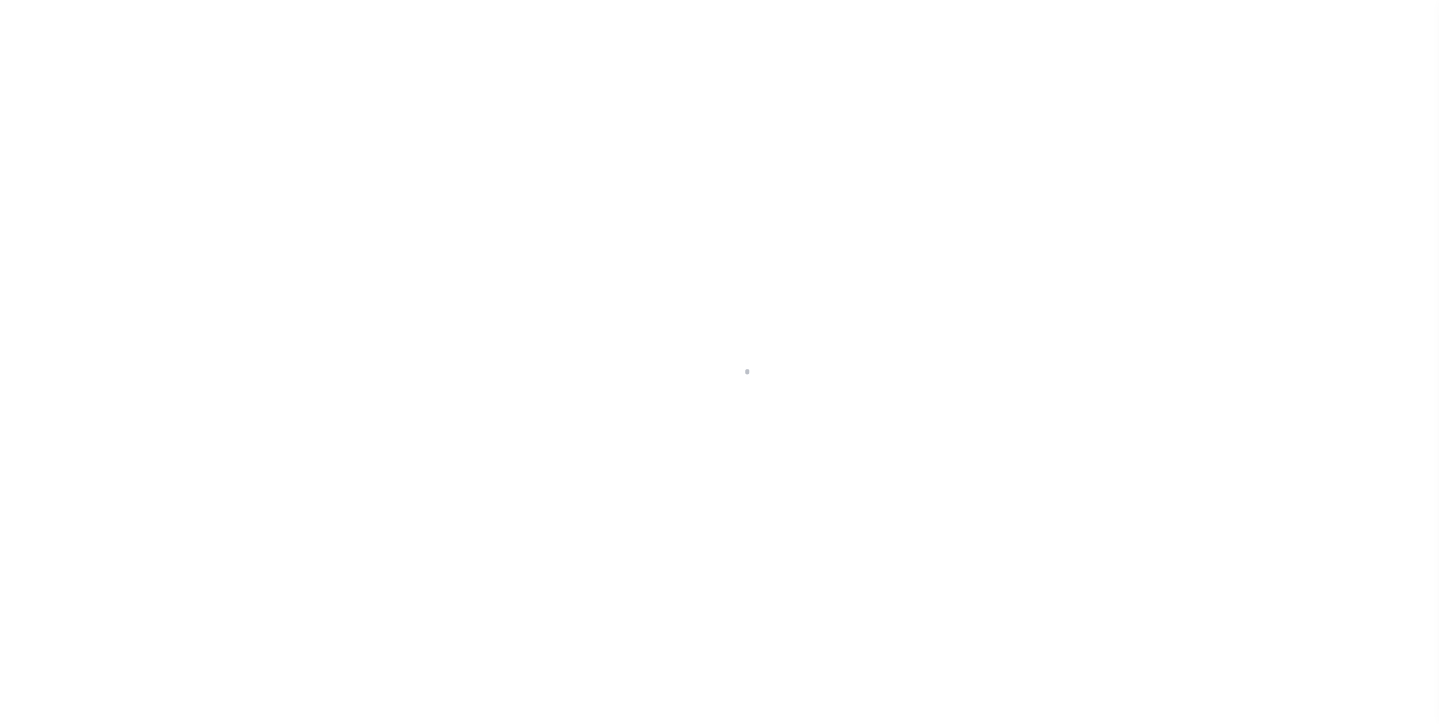
select select "DUE"
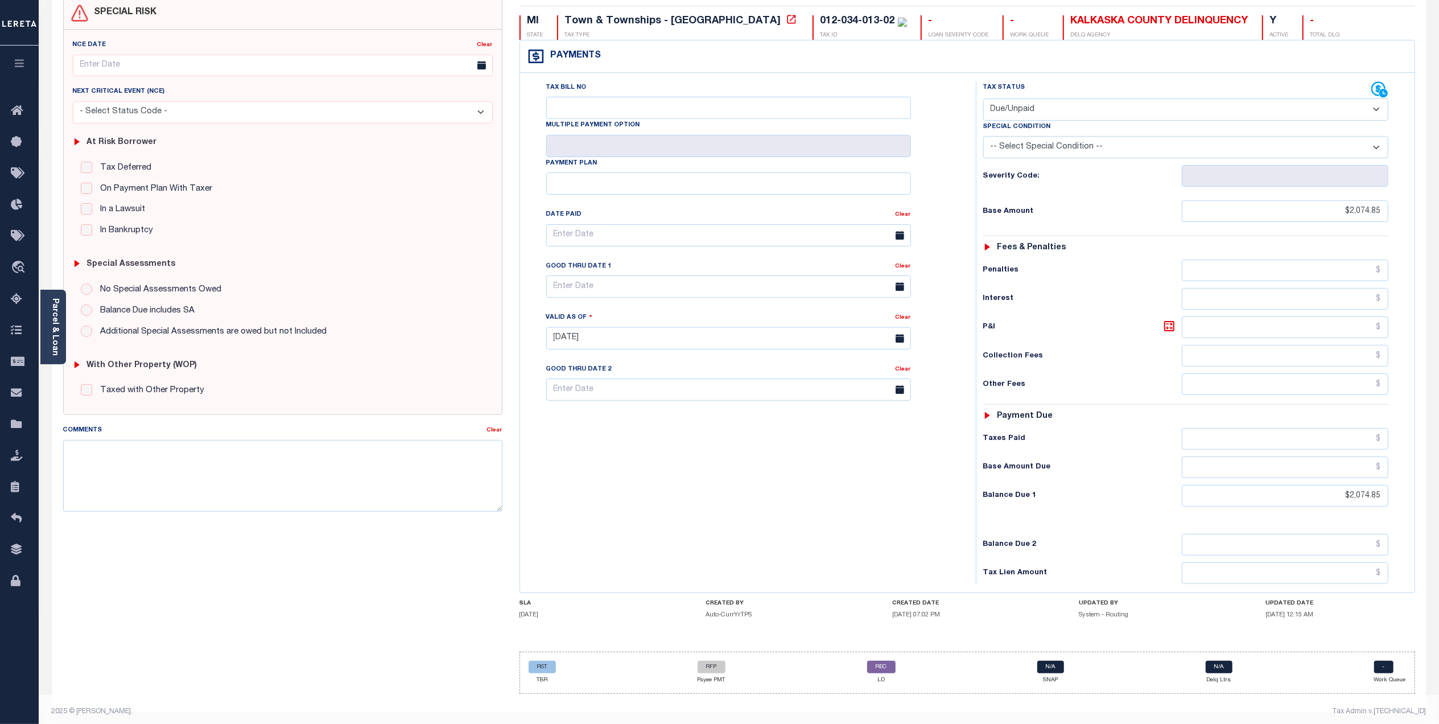
scroll to position [121, 0]
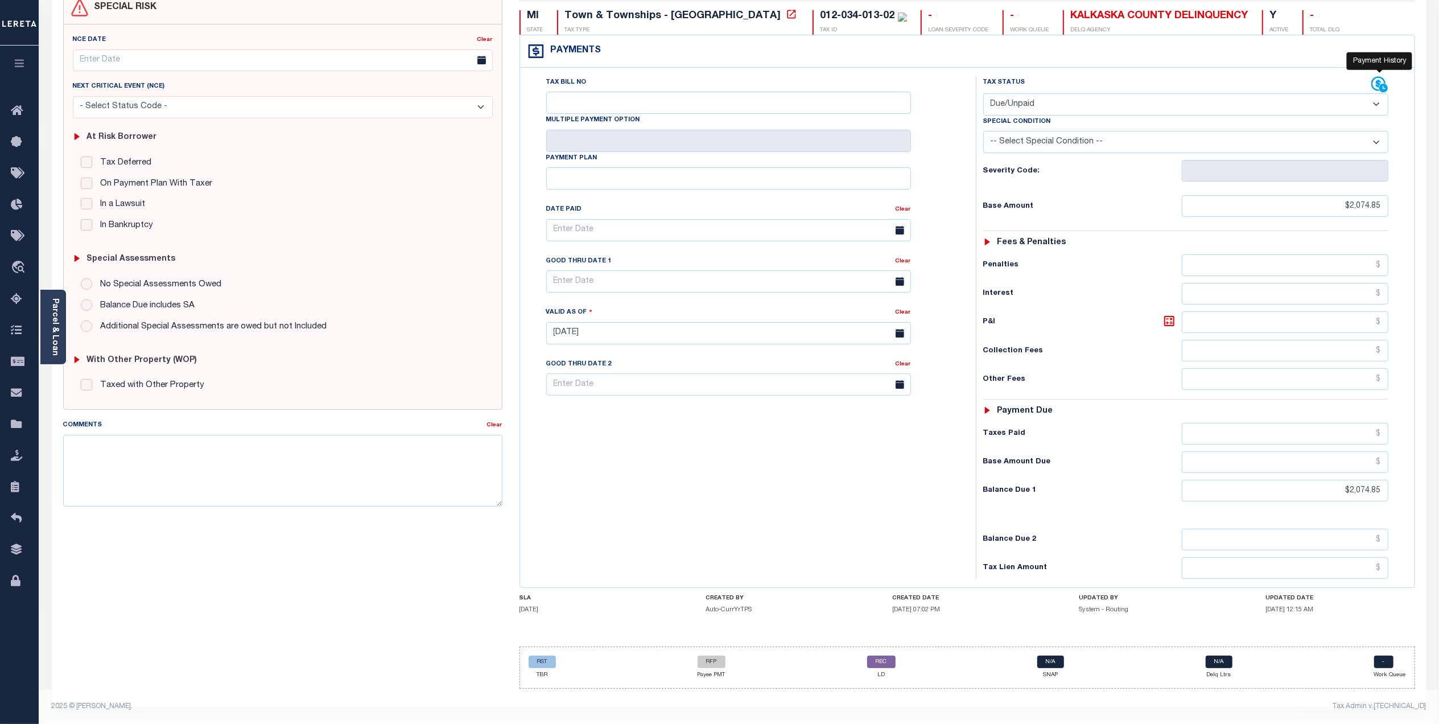
click at [1380, 83] on icon at bounding box center [1383, 88] width 10 height 10
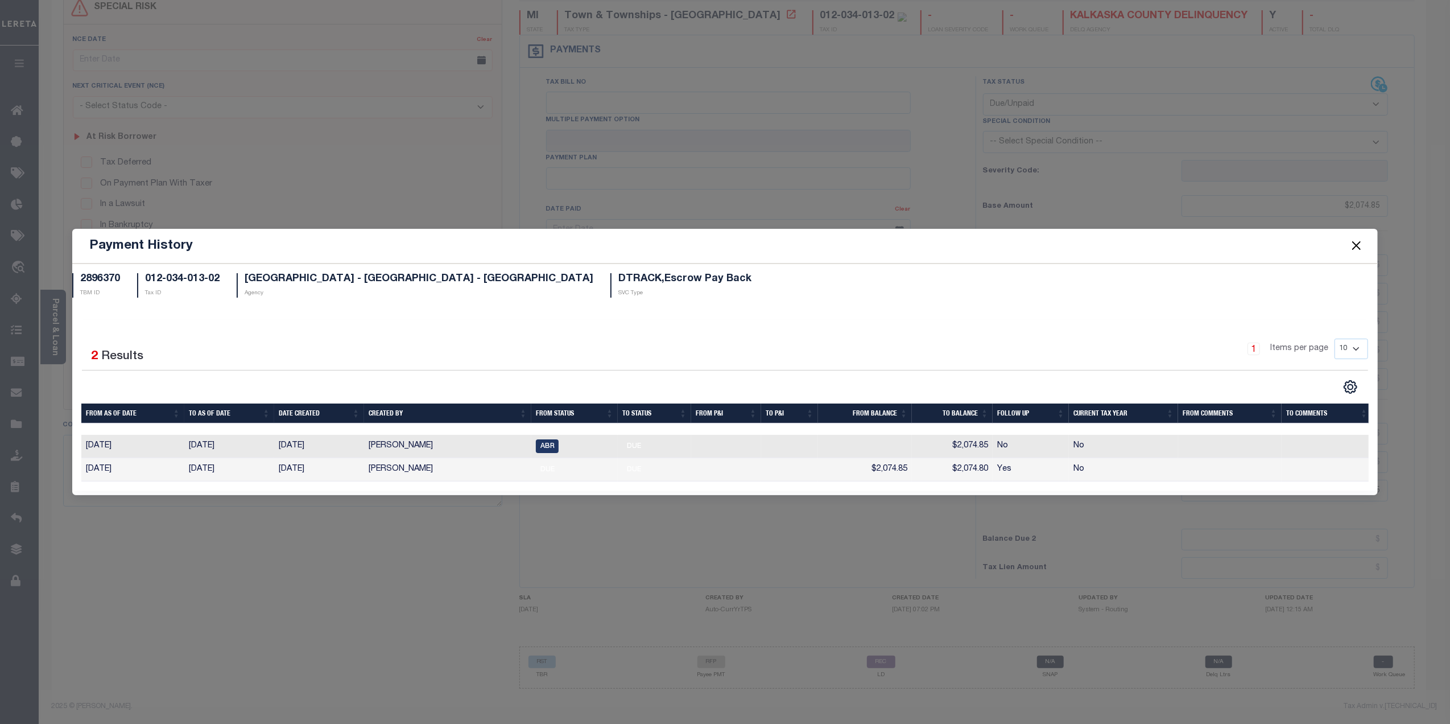
click at [1355, 245] on button "Close" at bounding box center [1356, 245] width 15 height 15
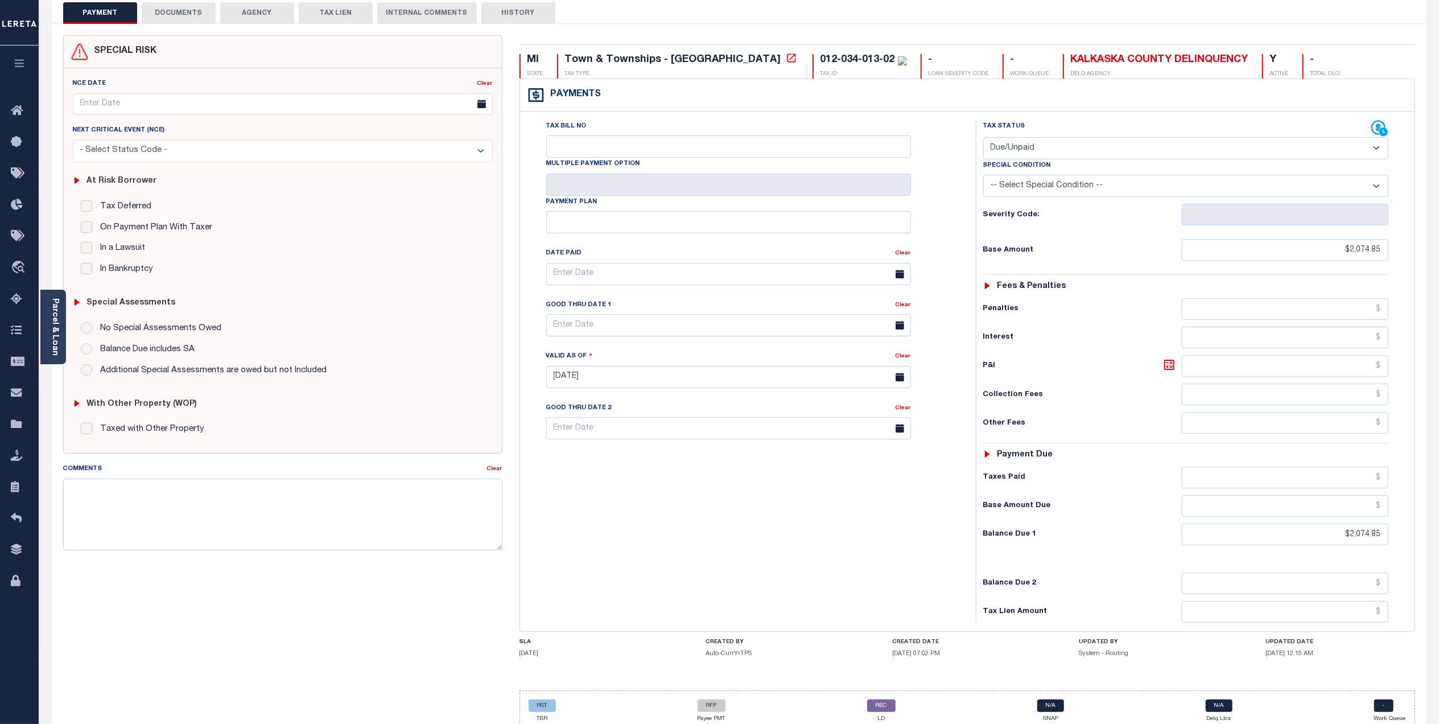
scroll to position [0, 0]
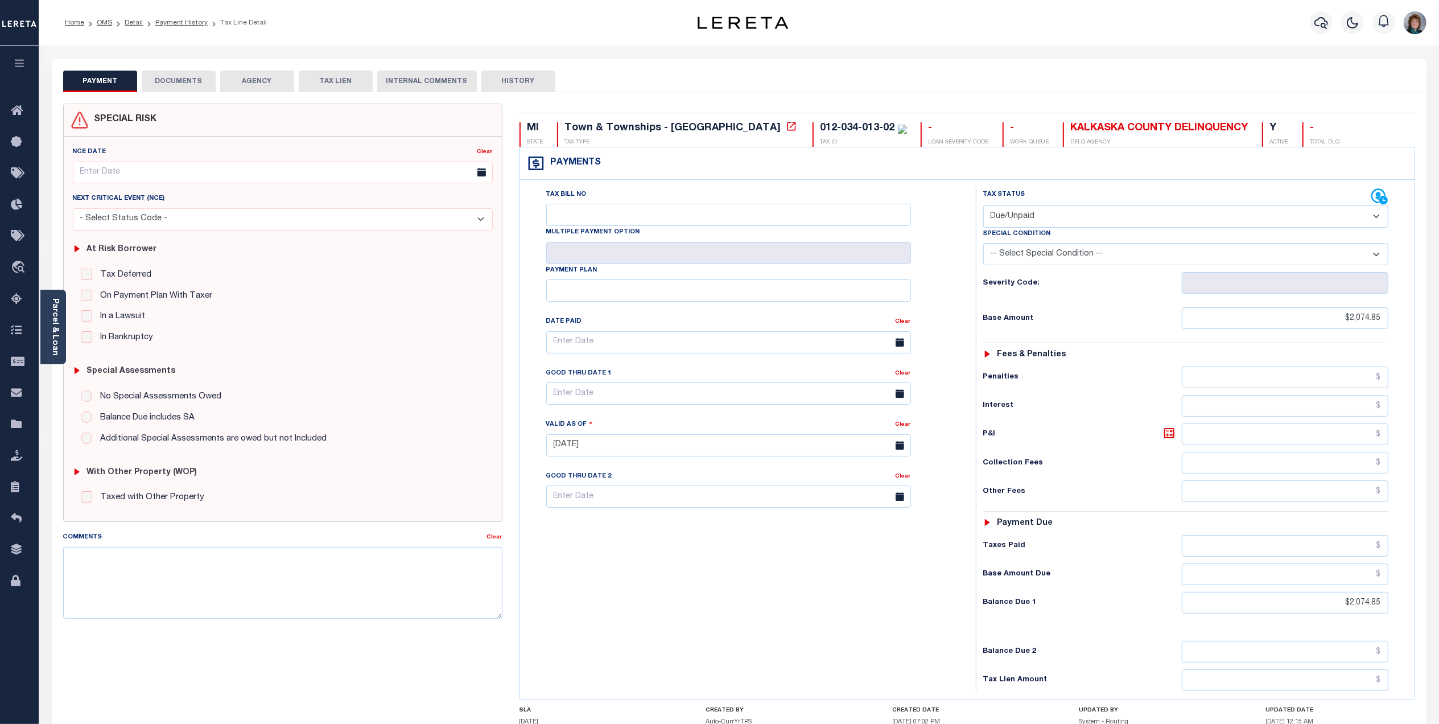
click at [188, 83] on button "DOCUMENTS" at bounding box center [179, 82] width 74 height 22
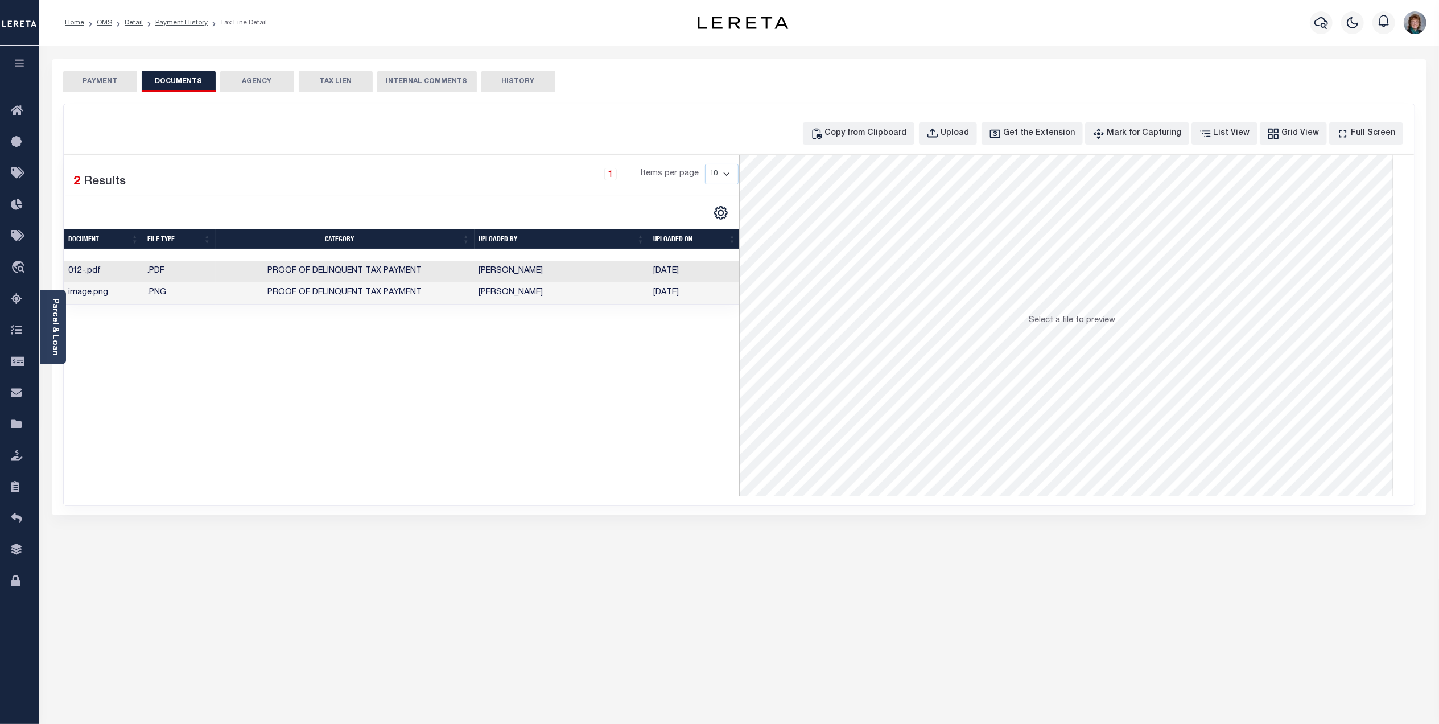
click at [435, 267] on td "Proof of Delinquent Tax Payment" at bounding box center [345, 272] width 259 height 22
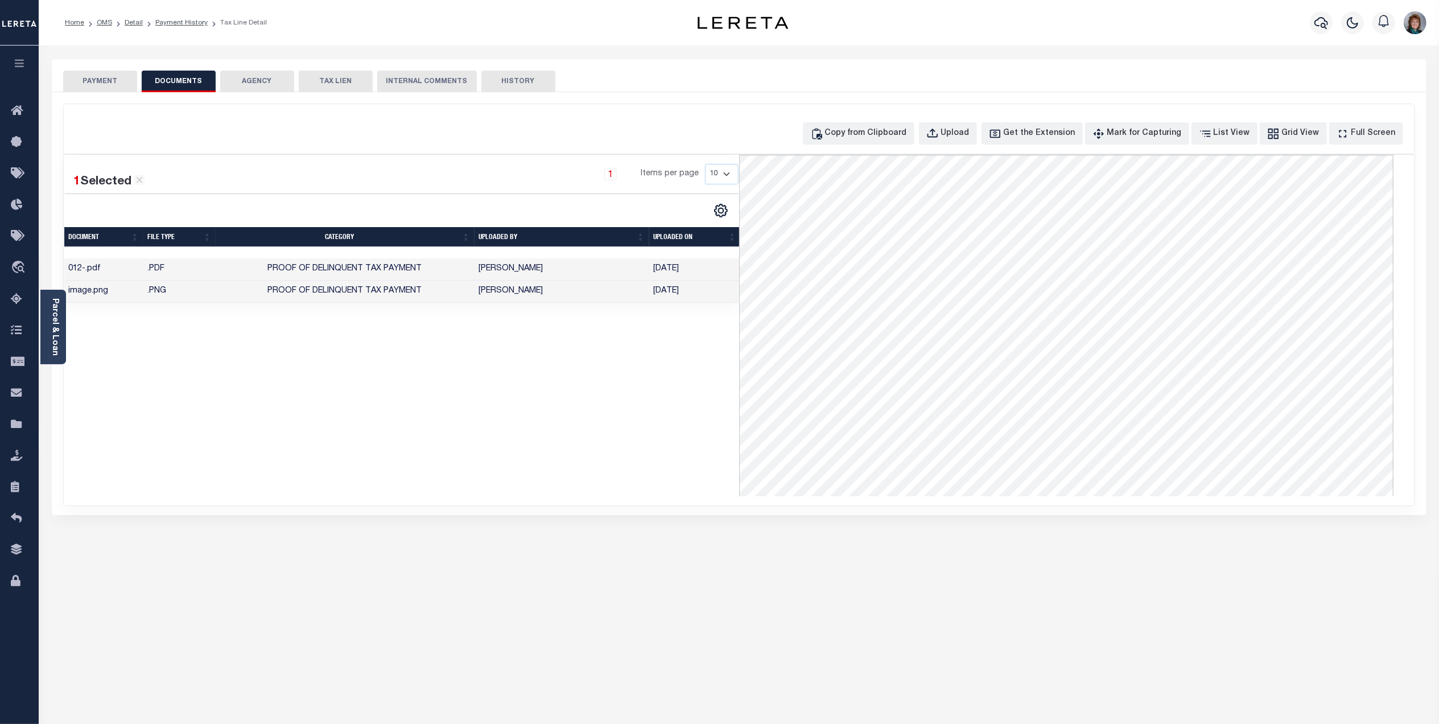
click at [448, 292] on td "Proof of Delinquent Tax Payment" at bounding box center [345, 291] width 259 height 22
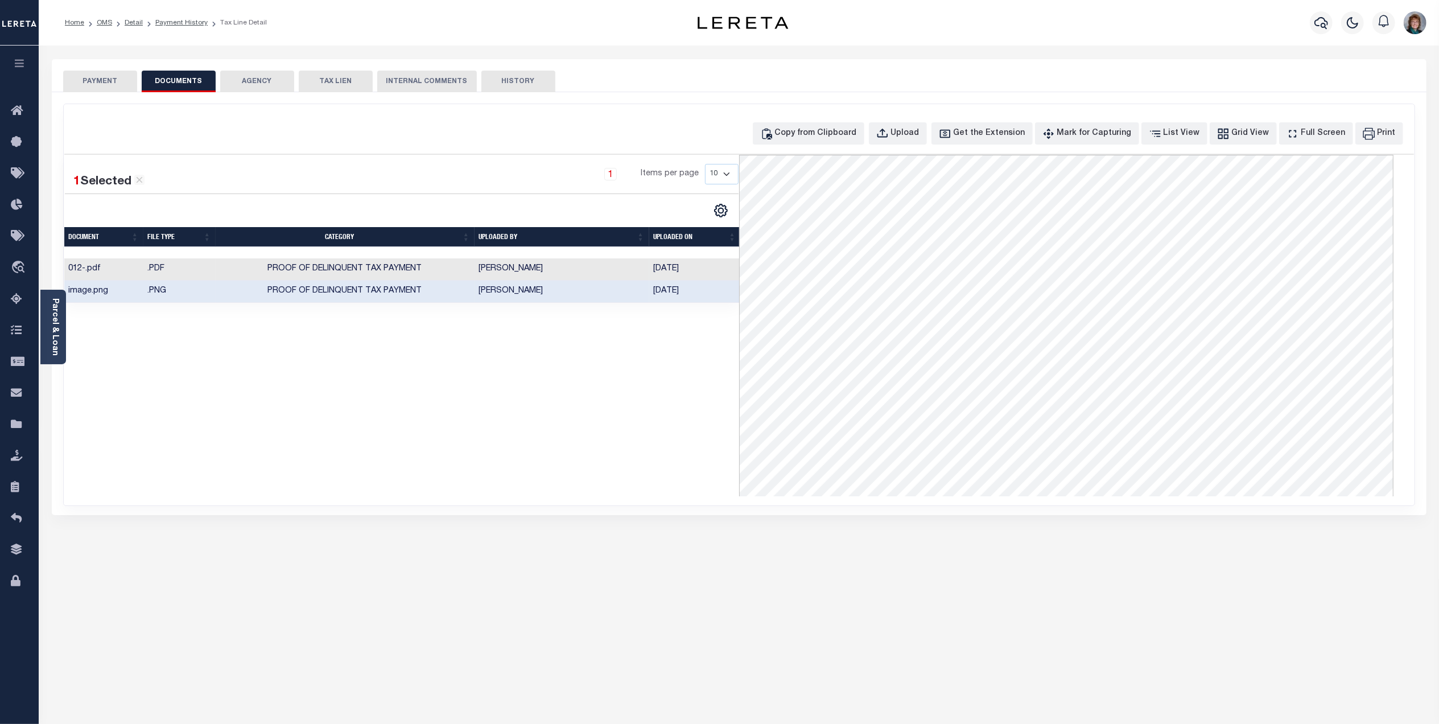
click at [511, 274] on td "SreeVenkat Chandrashekar" at bounding box center [561, 269] width 175 height 22
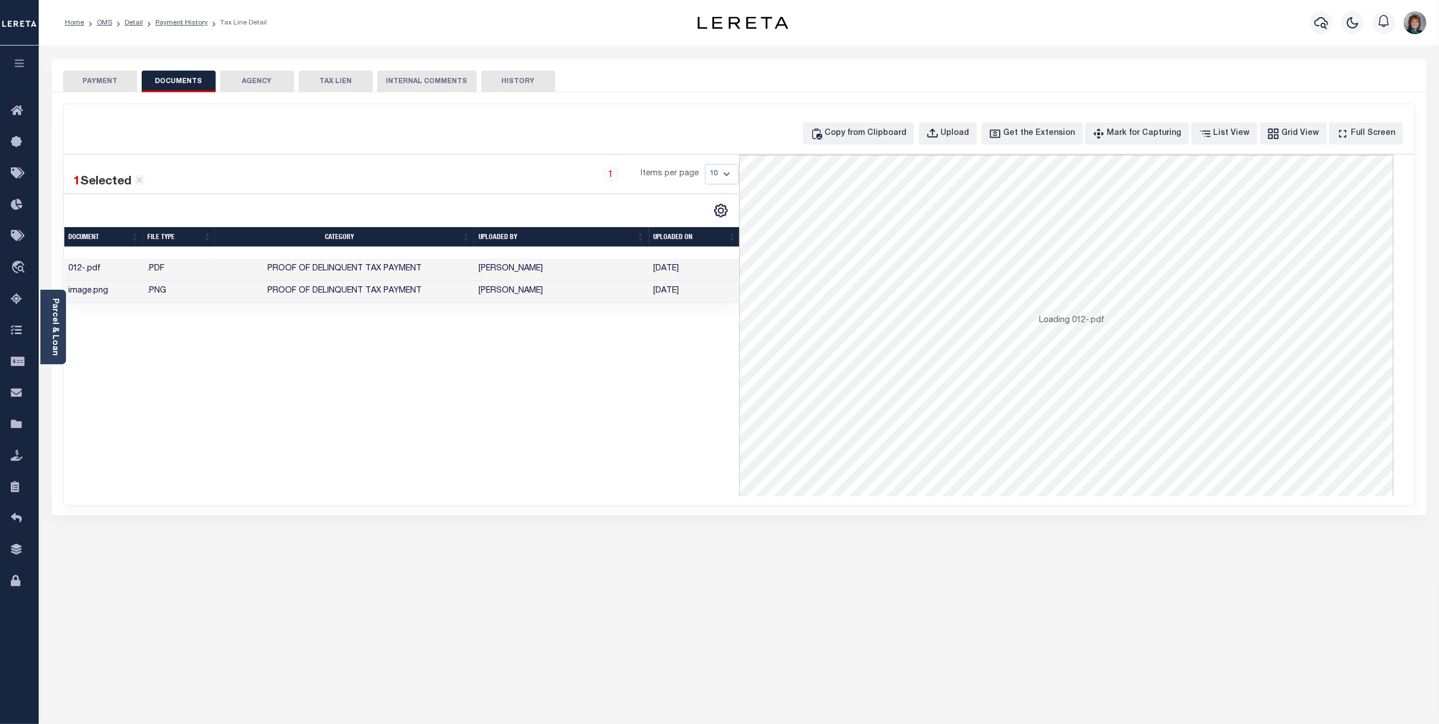
click at [437, 276] on td "Proof of Delinquent Tax Payment" at bounding box center [345, 269] width 259 height 22
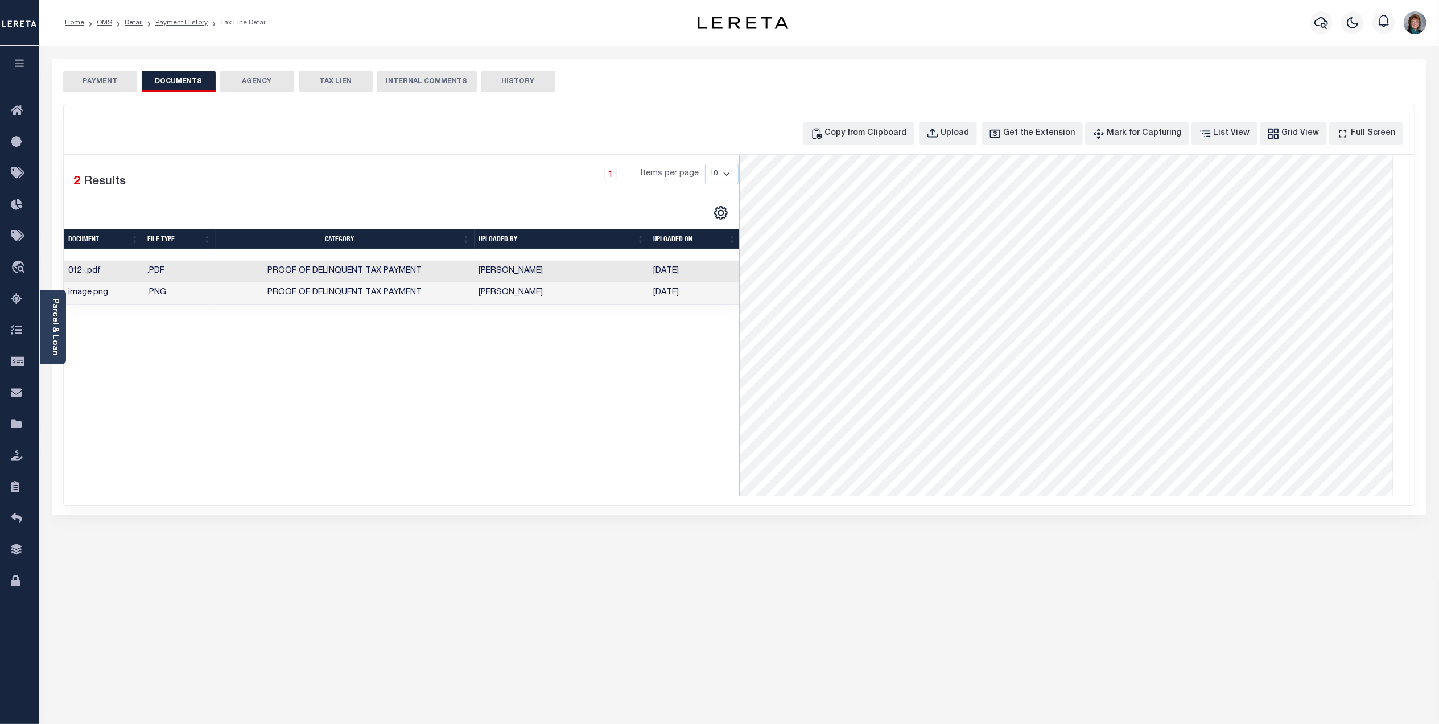
click at [74, 80] on button "PAYMENT" at bounding box center [100, 82] width 74 height 22
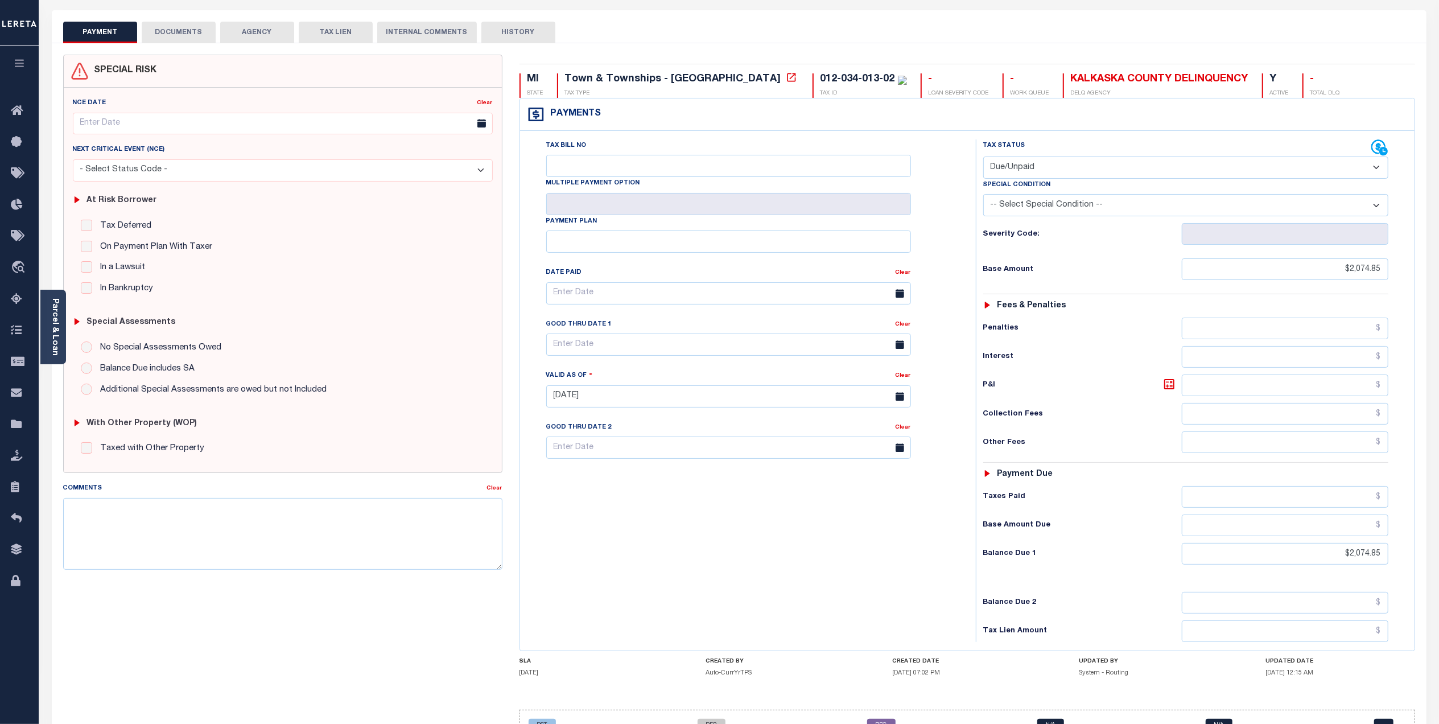
scroll to position [76, 0]
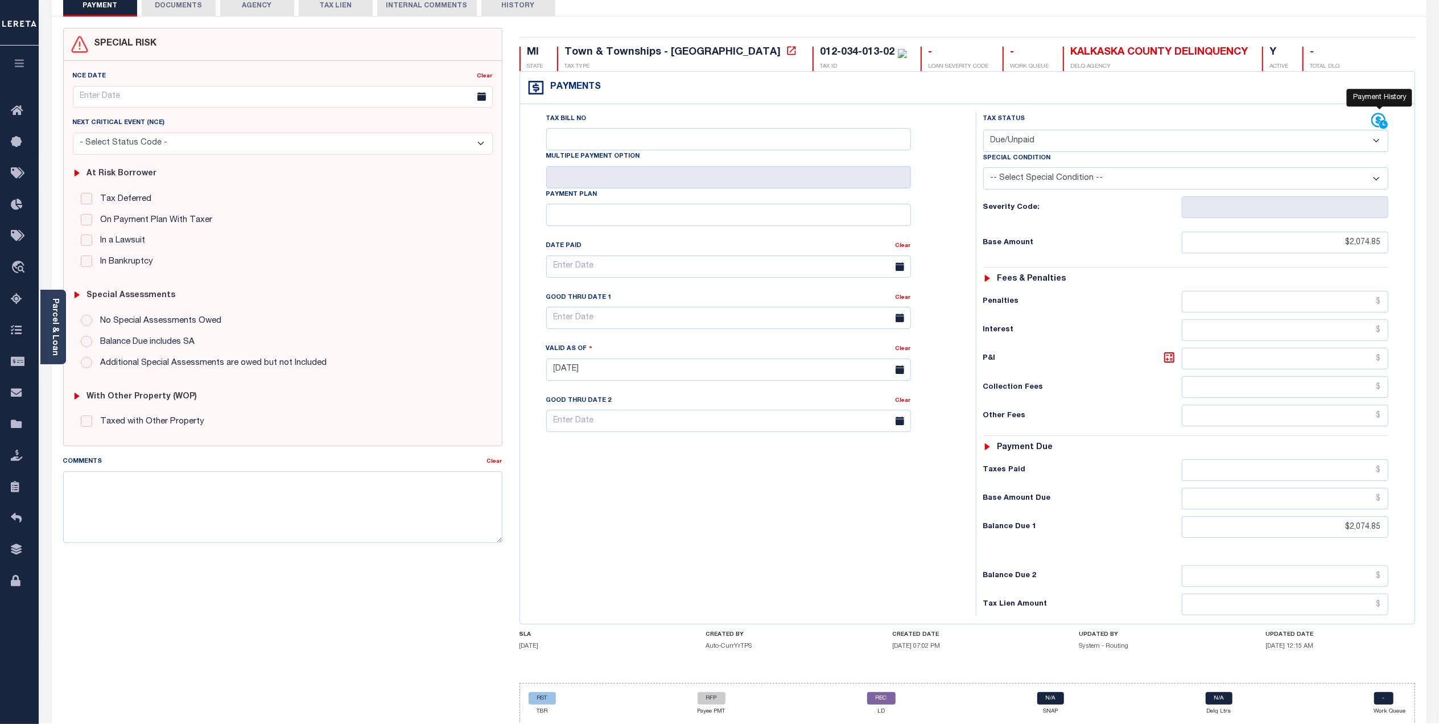
click at [1379, 123] on icon at bounding box center [1378, 120] width 14 height 14
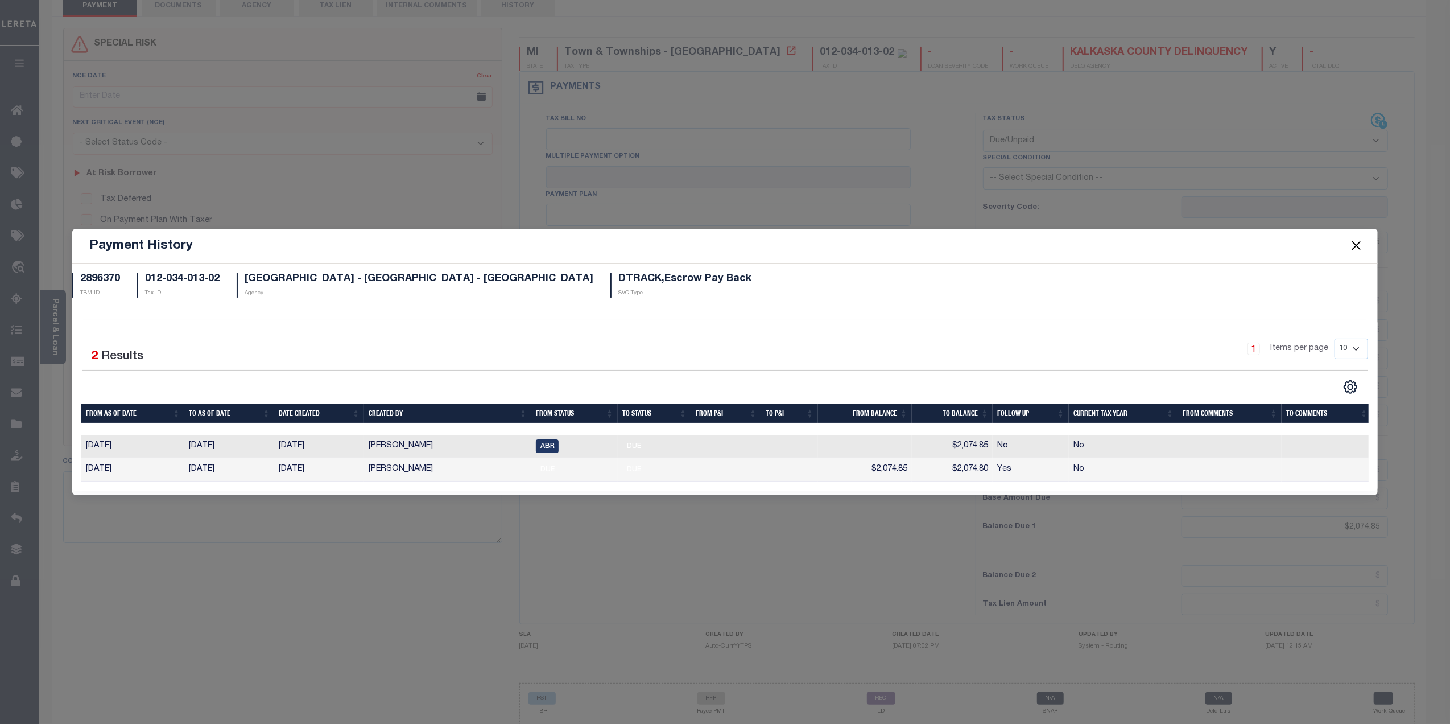
click at [1358, 238] on button "Close" at bounding box center [1356, 245] width 15 height 15
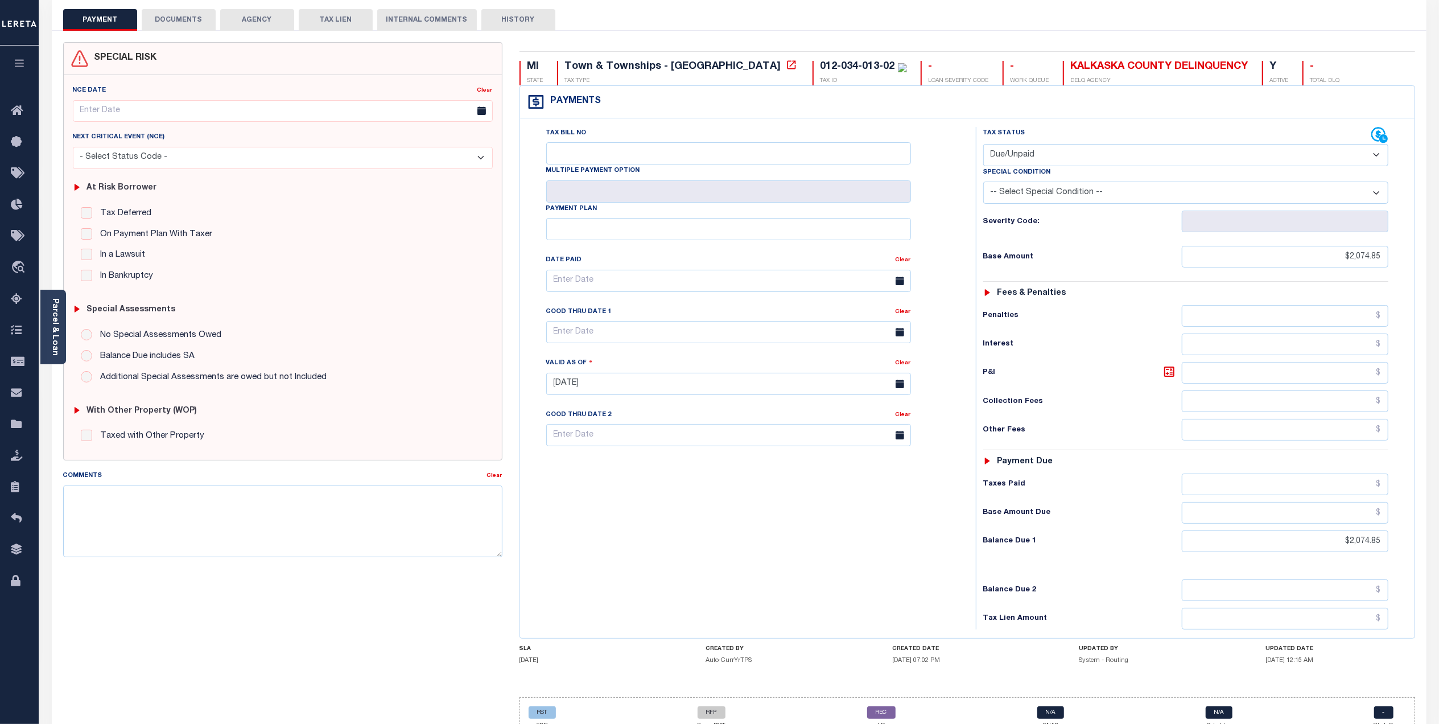
scroll to position [0, 0]
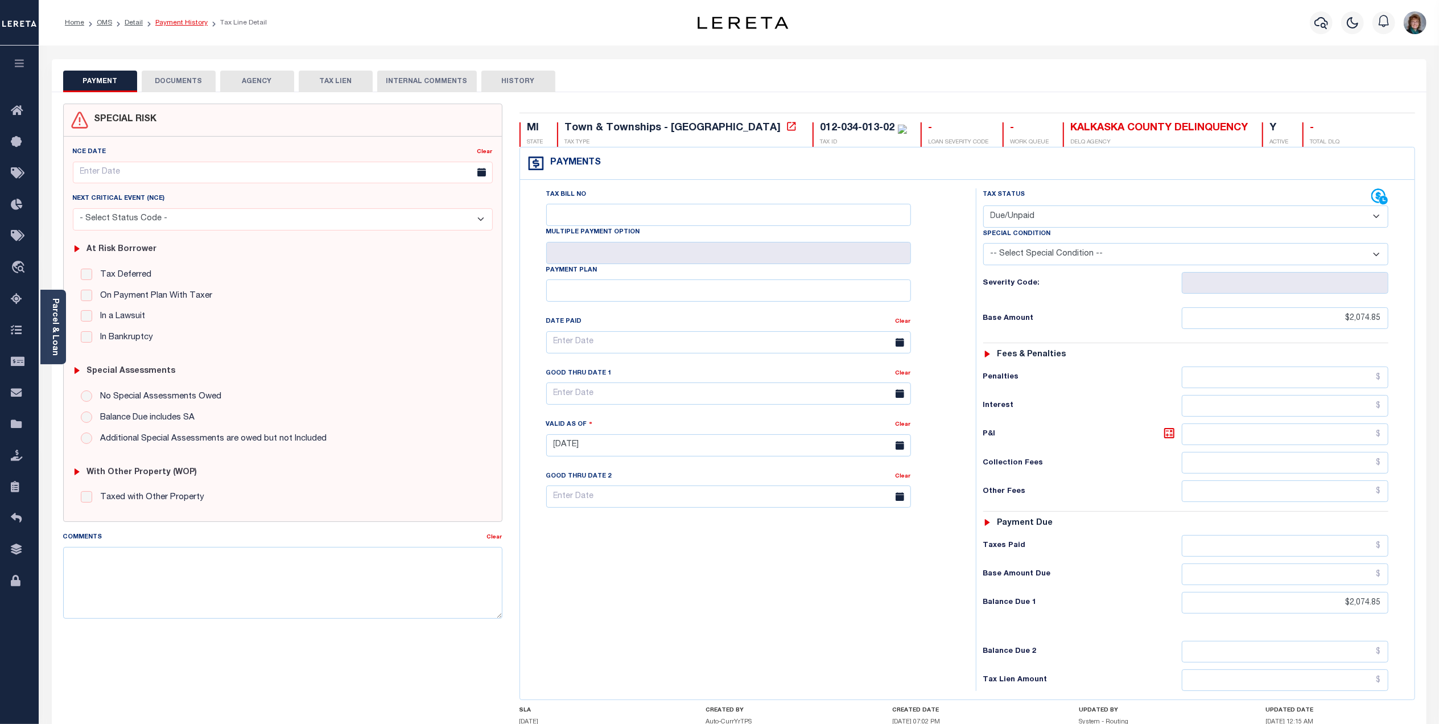
click at [180, 23] on link "Payment History" at bounding box center [181, 22] width 52 height 7
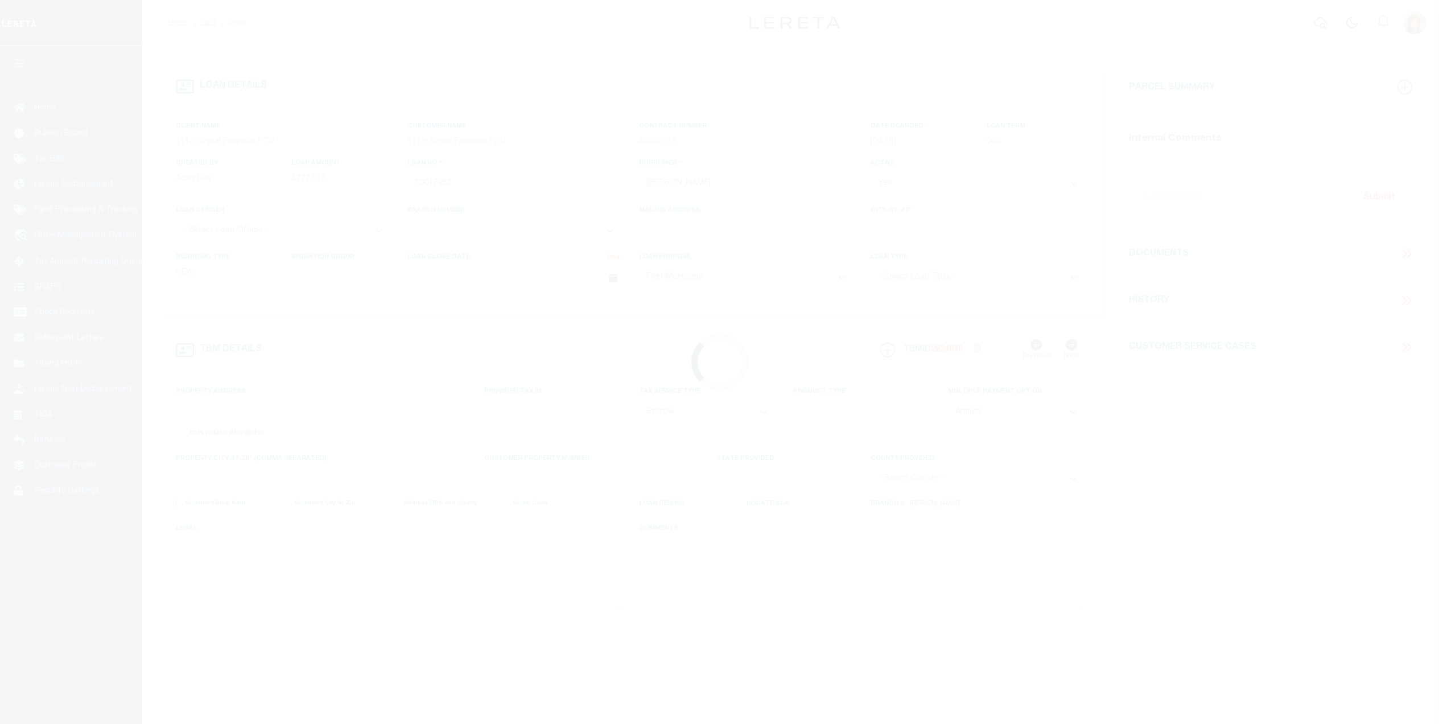
select select "10"
select select "Escrow"
type input "103 Millers Run"
type input "1-33 16.00 223.00"
select select
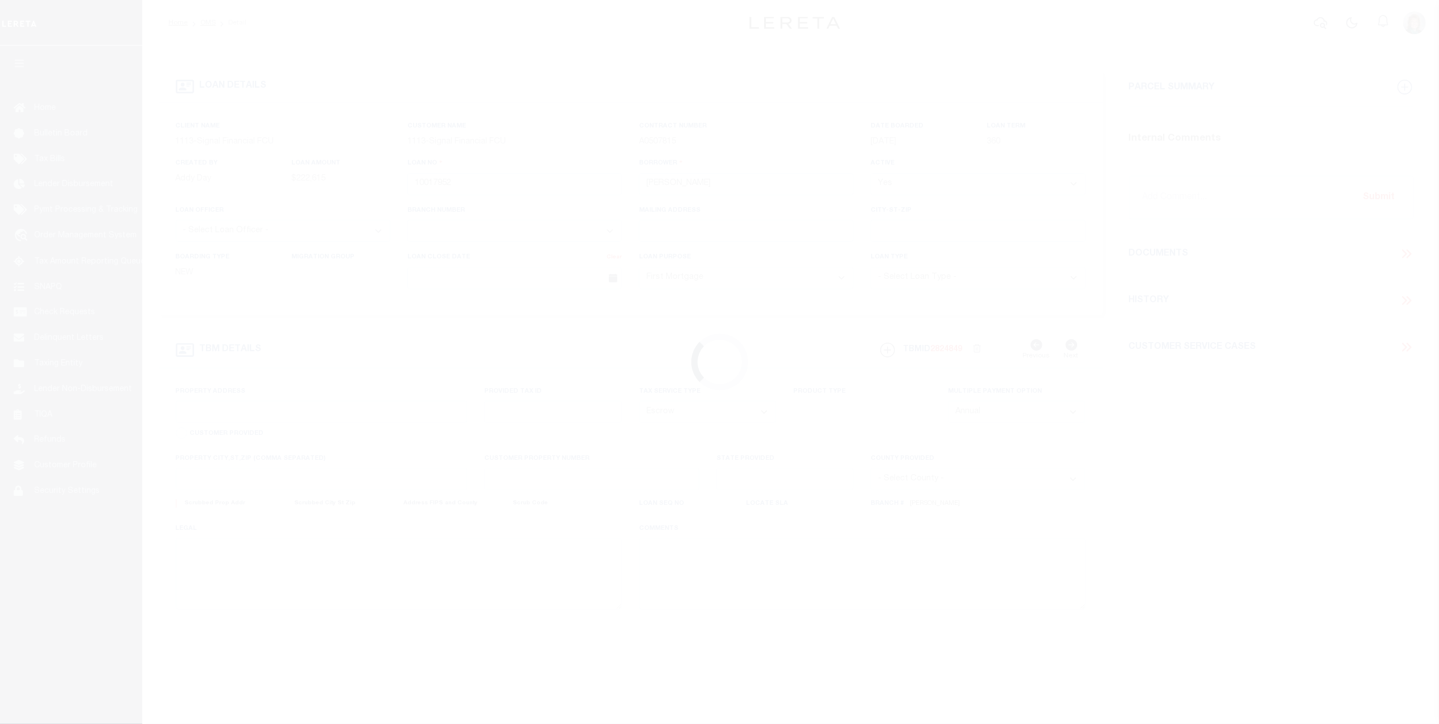
type input "Millsboro DE 19966"
type input "10017952"
type input "DE"
select select "[GEOGRAPHIC_DATA]"
type textarea "LOT 24, [GEOGRAPHIC_DATA]"
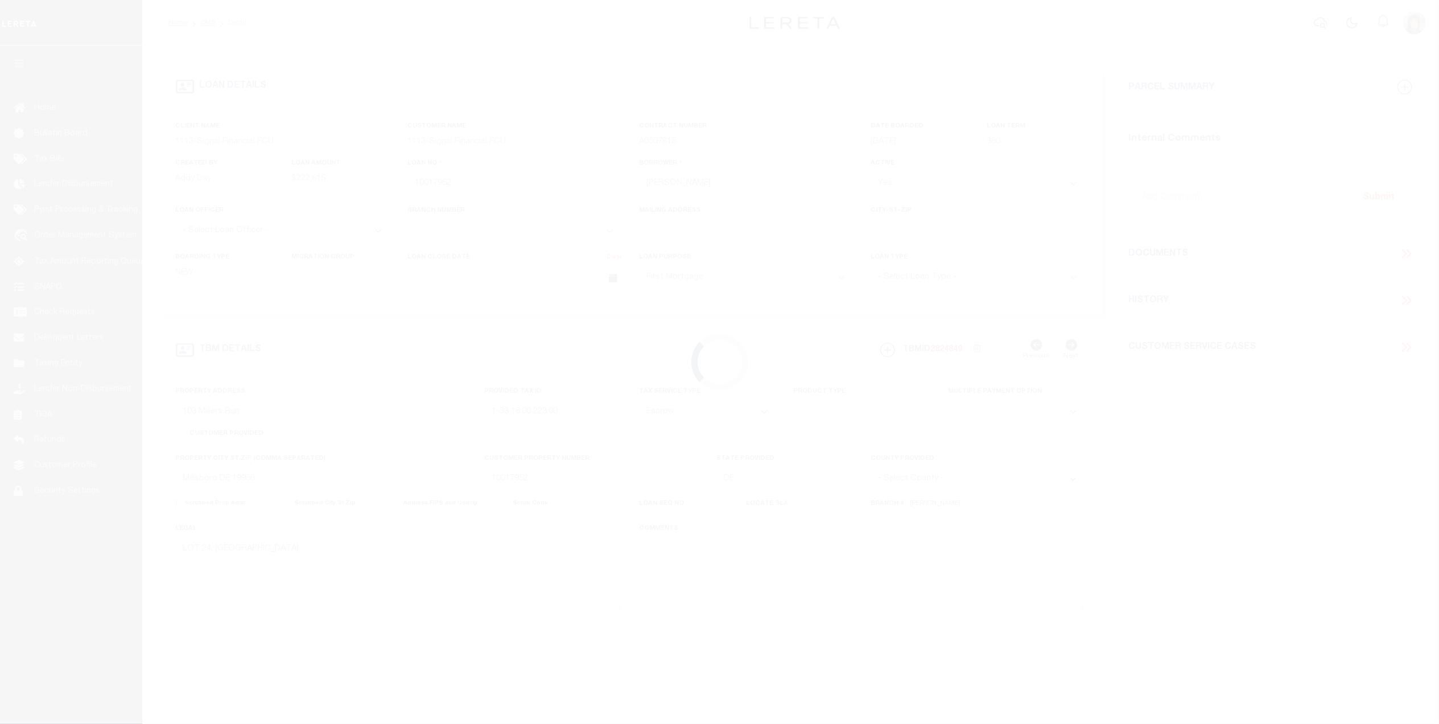
select select "2140"
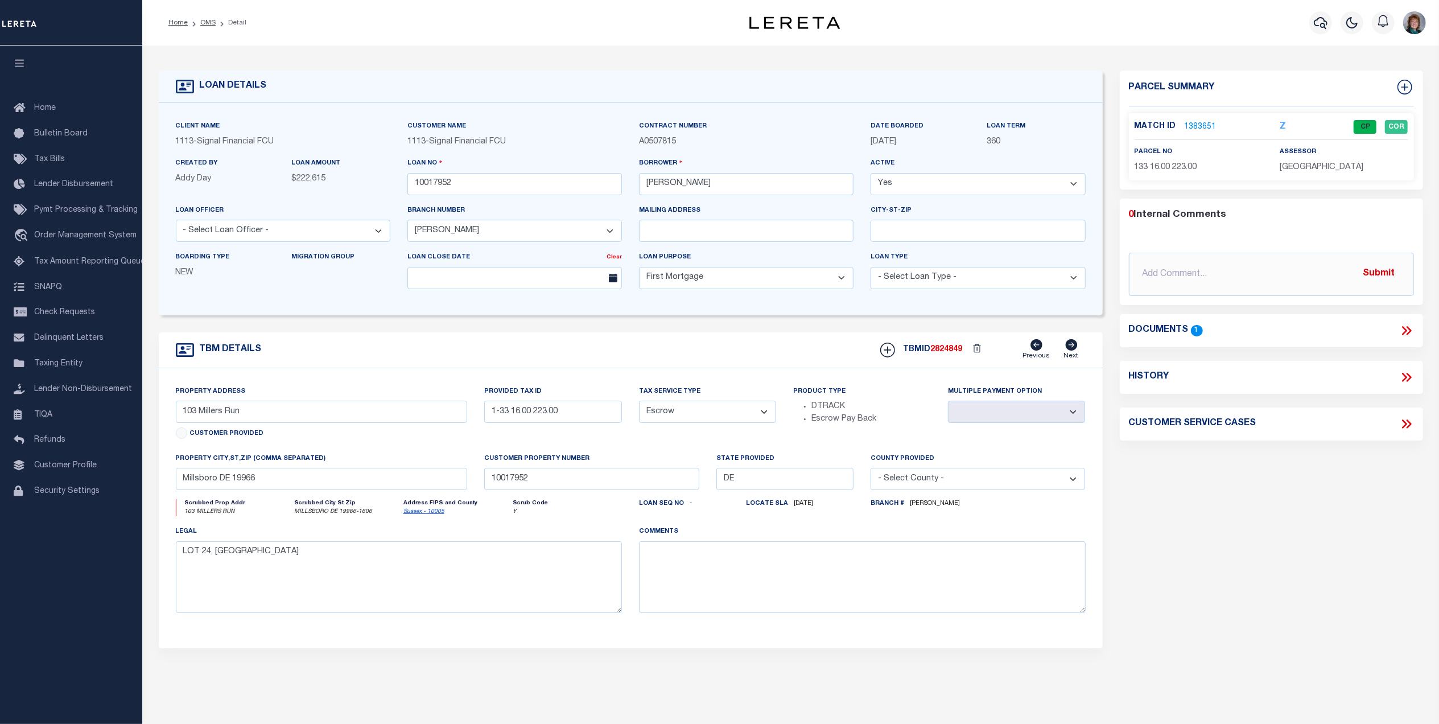
click at [1196, 124] on link "1383651" at bounding box center [1200, 127] width 32 height 12
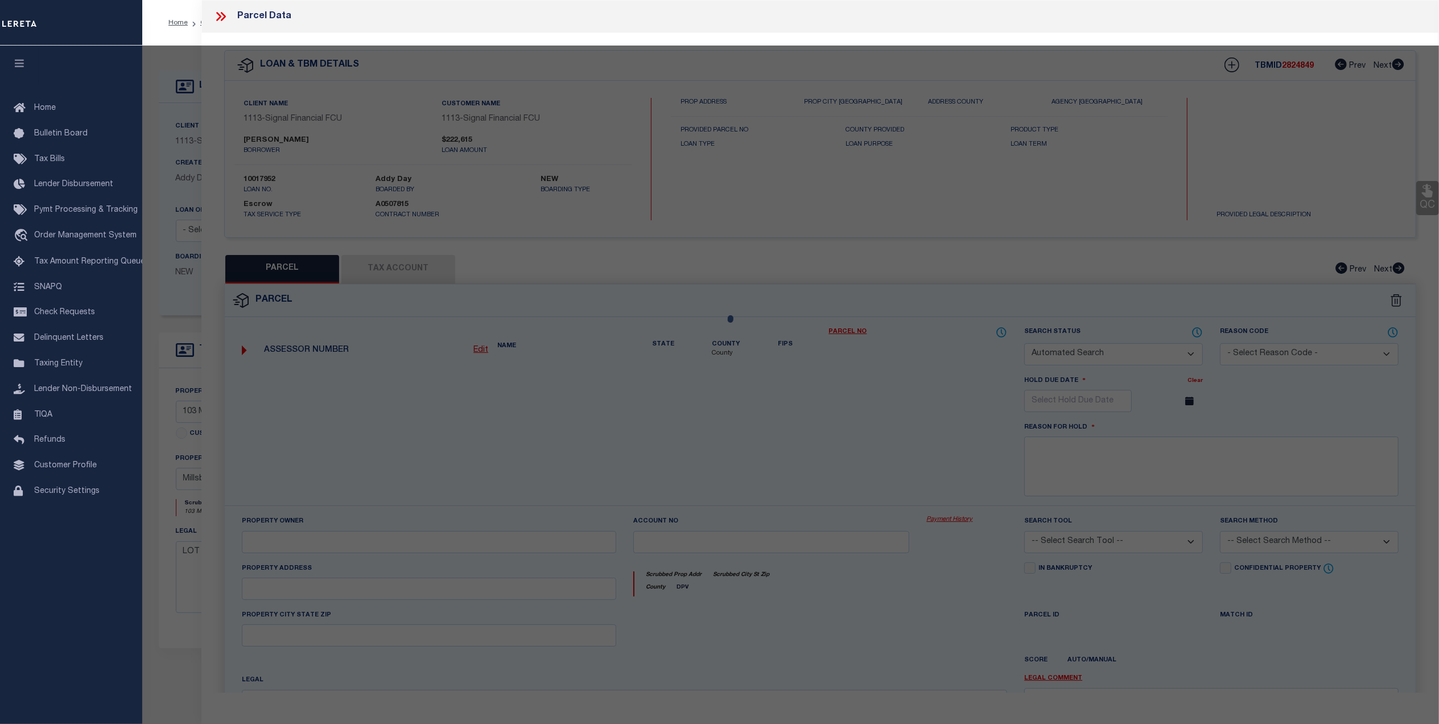
checkbox input "false"
select select "CP"
type input "STEVENSON JEFFREY LYNN"
select select "AGF"
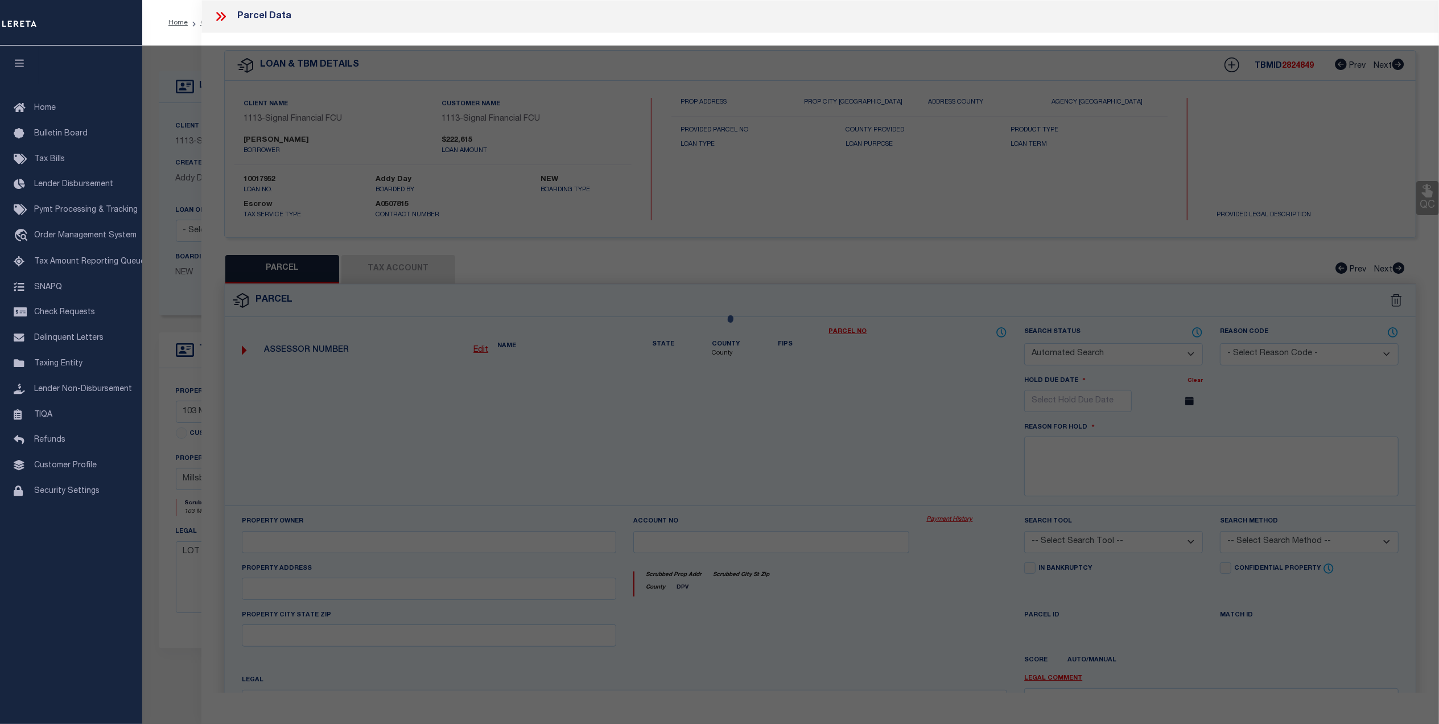
select select "ADD"
type input "103 Millers Run"
type input "MILLSBORO DE 19966"
type textarea "MILL LANDING LOT 24"
type textarea "Millsboro Town not needed per parcel viewer"
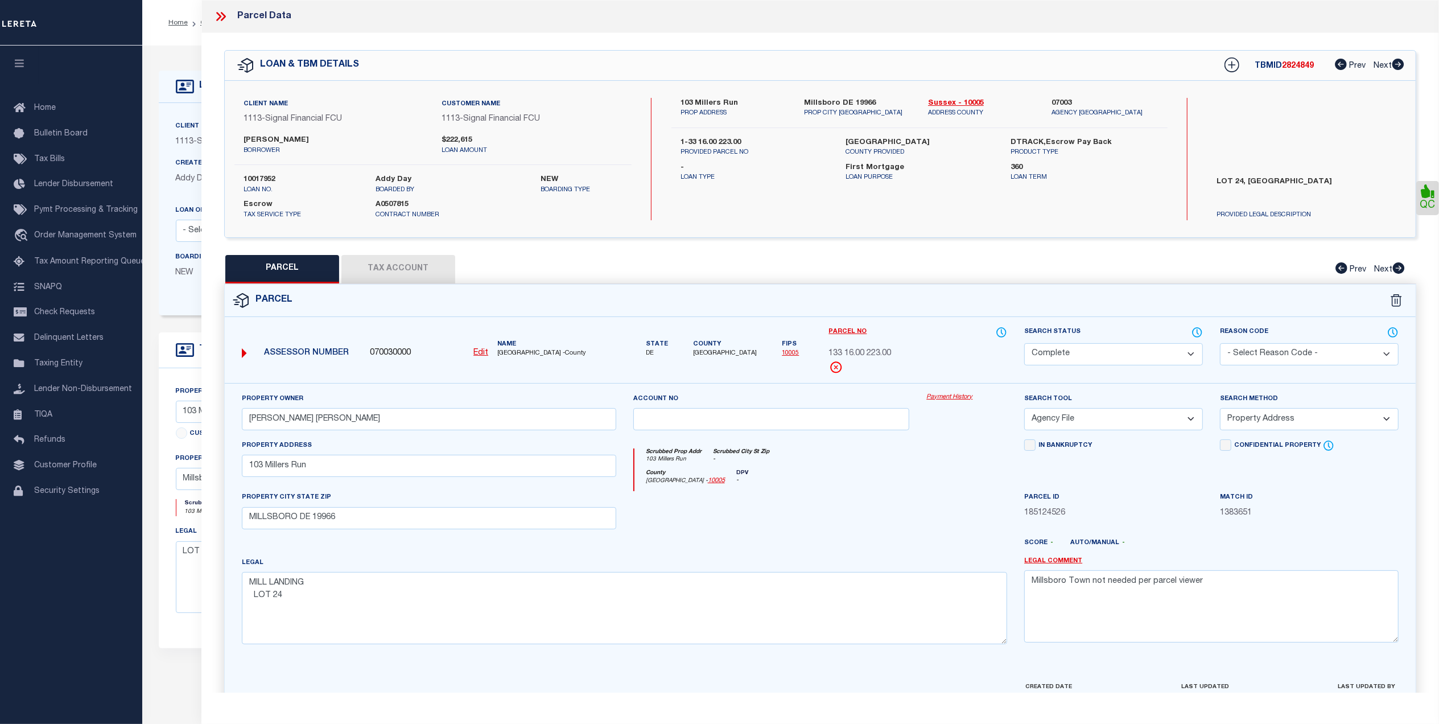
click at [386, 258] on button "Tax Account" at bounding box center [398, 269] width 114 height 28
select select "100"
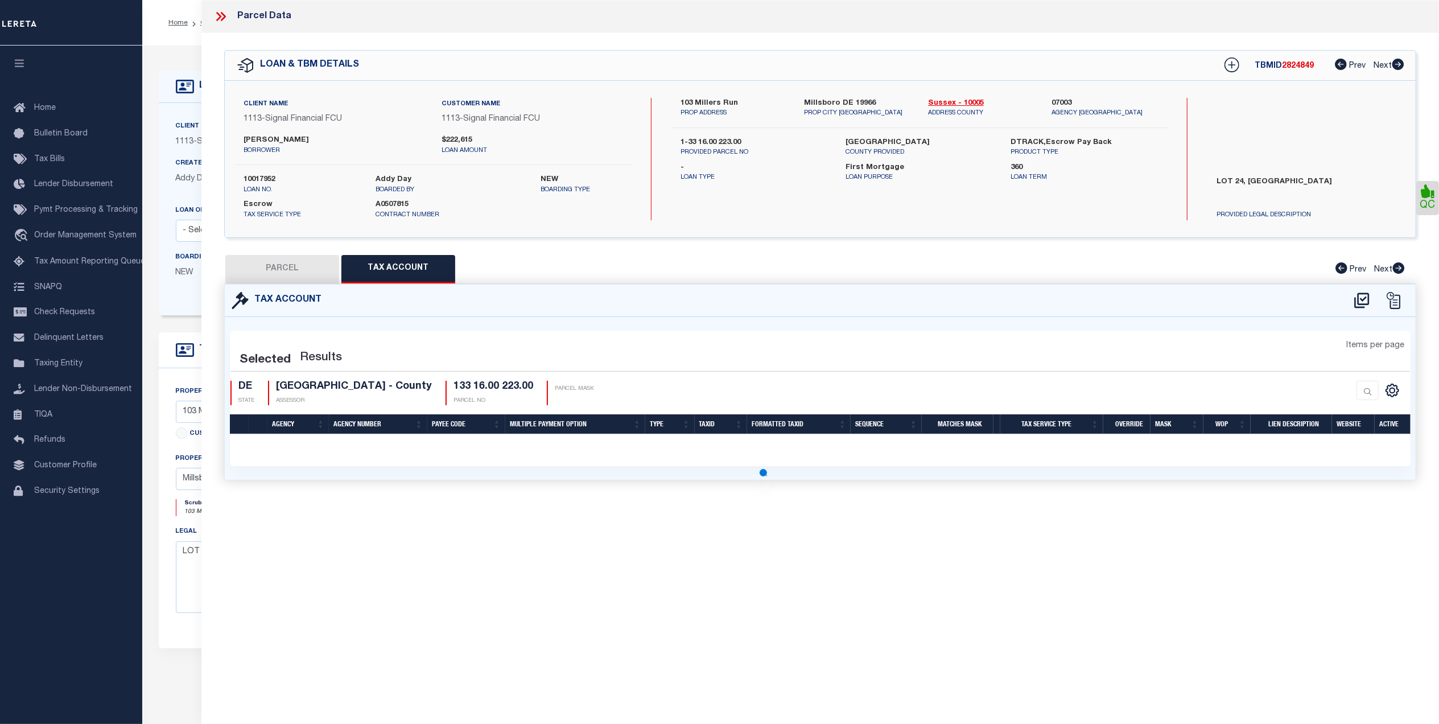
select select "100"
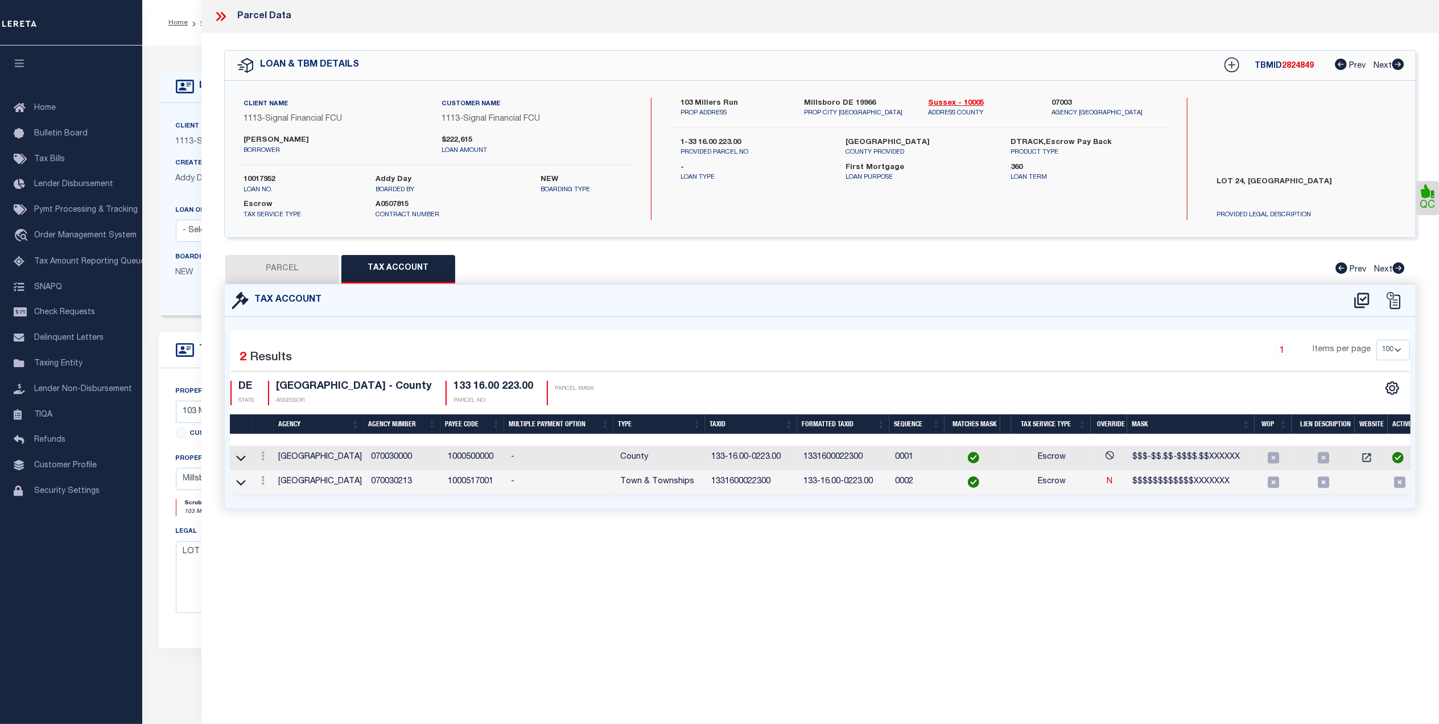
click at [290, 271] on button "PARCEL" at bounding box center [282, 269] width 114 height 28
select select "AS"
select select
checkbox input "false"
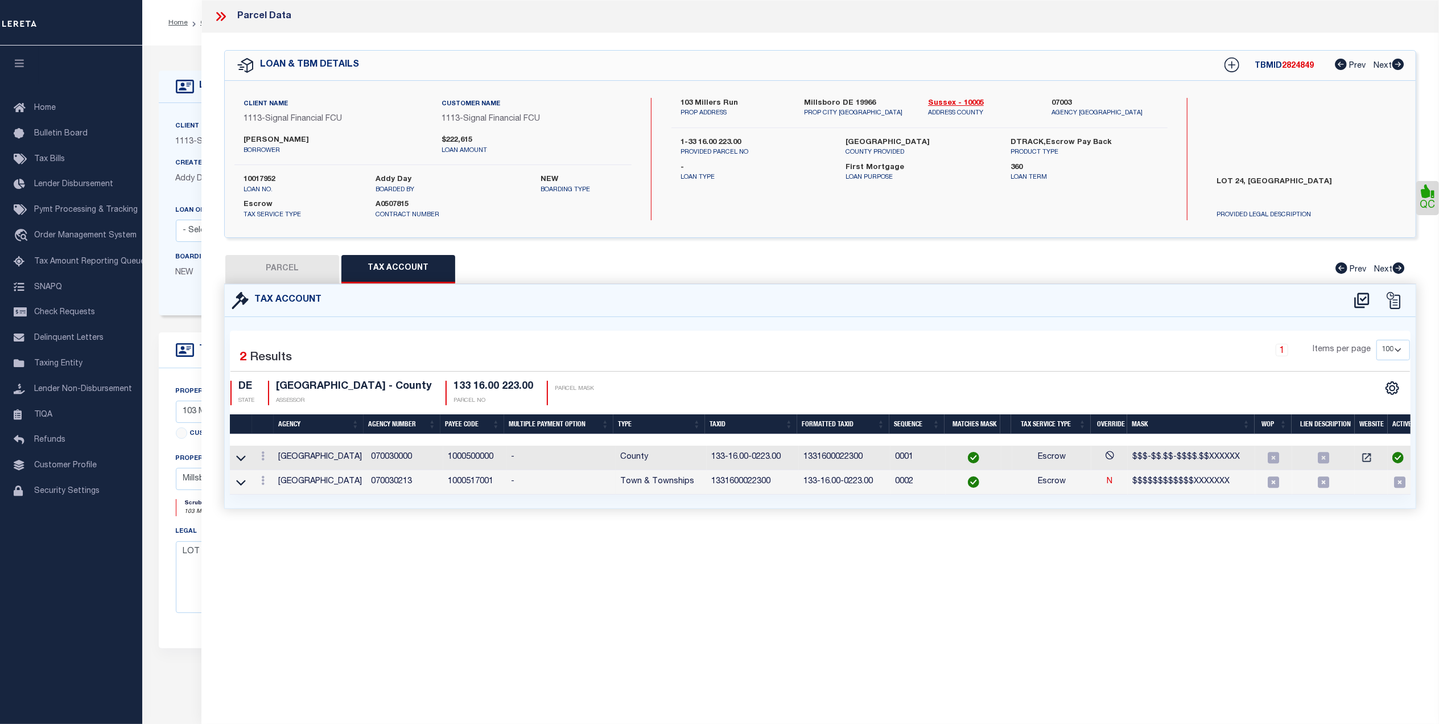
checkbox input "false"
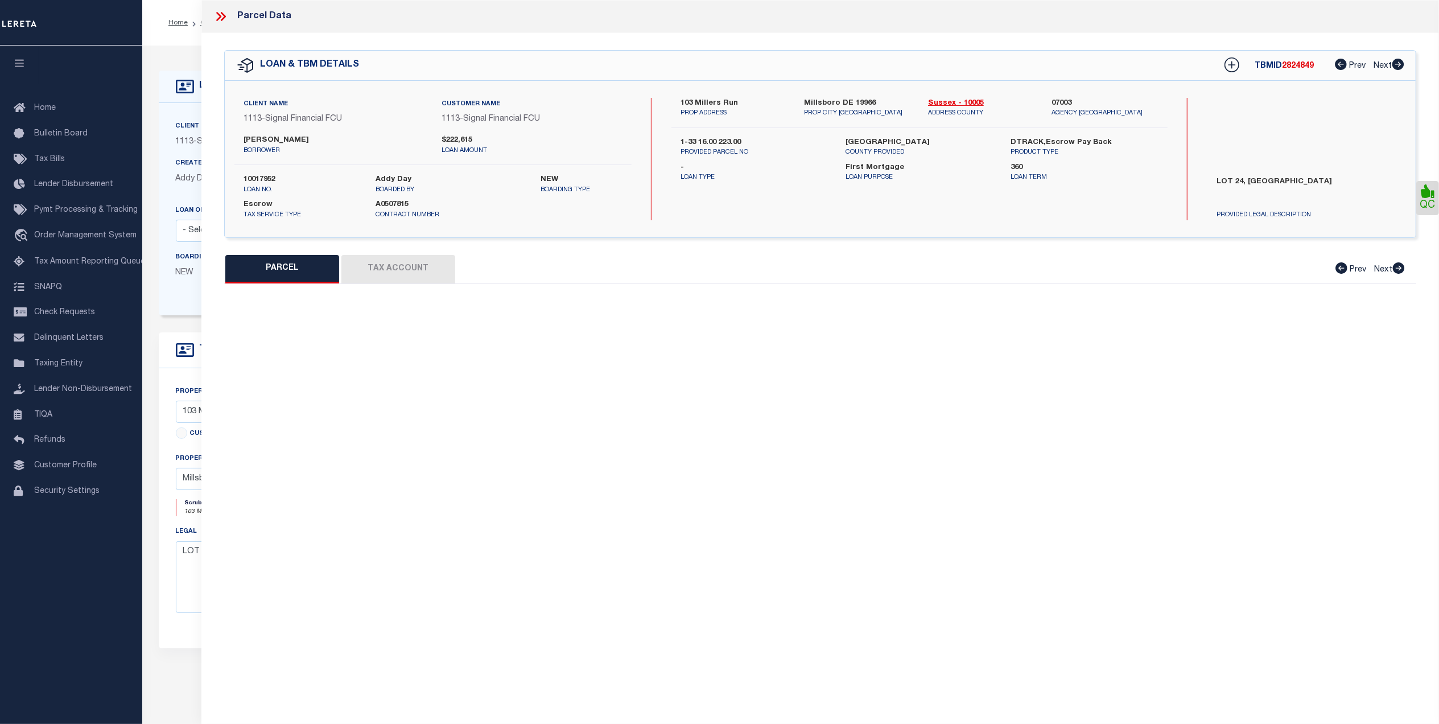
select select "CP"
type input "STEVENSON JEFFREY LYNN"
select select "AGF"
select select "ADD"
type input "103 Millers Run"
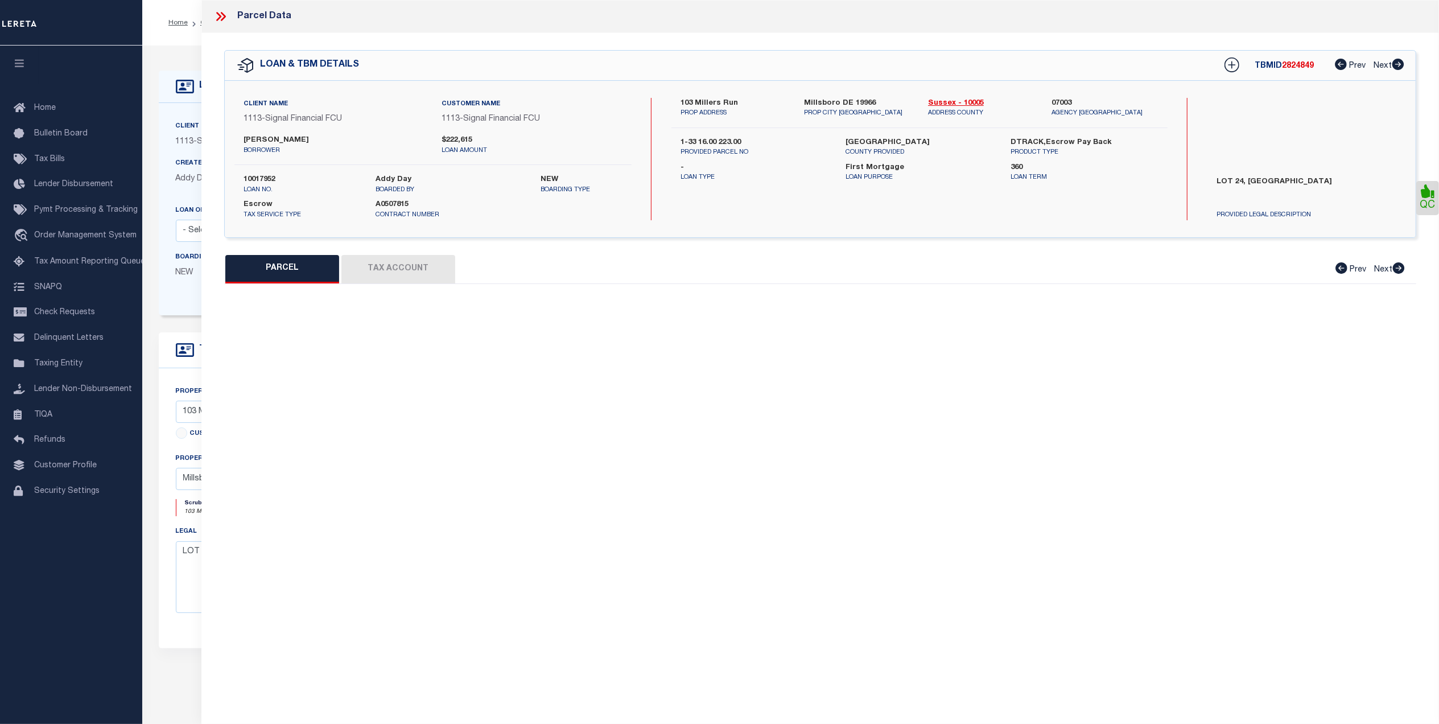
type input "MILLSBORO DE 19966"
type textarea "MILL LANDING LOT 24"
type textarea "Millsboro Town not needed per parcel viewer"
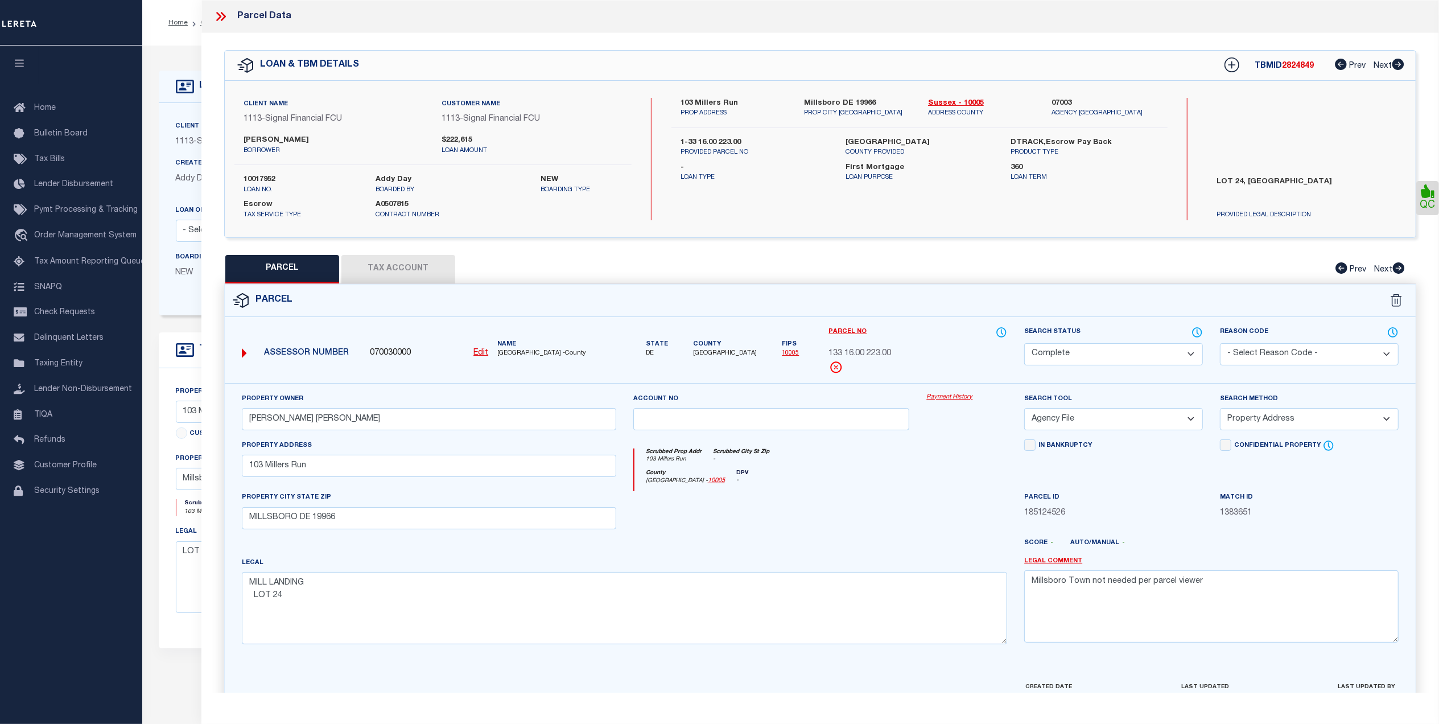
click at [405, 264] on button "Tax Account" at bounding box center [398, 269] width 114 height 28
select select "100"
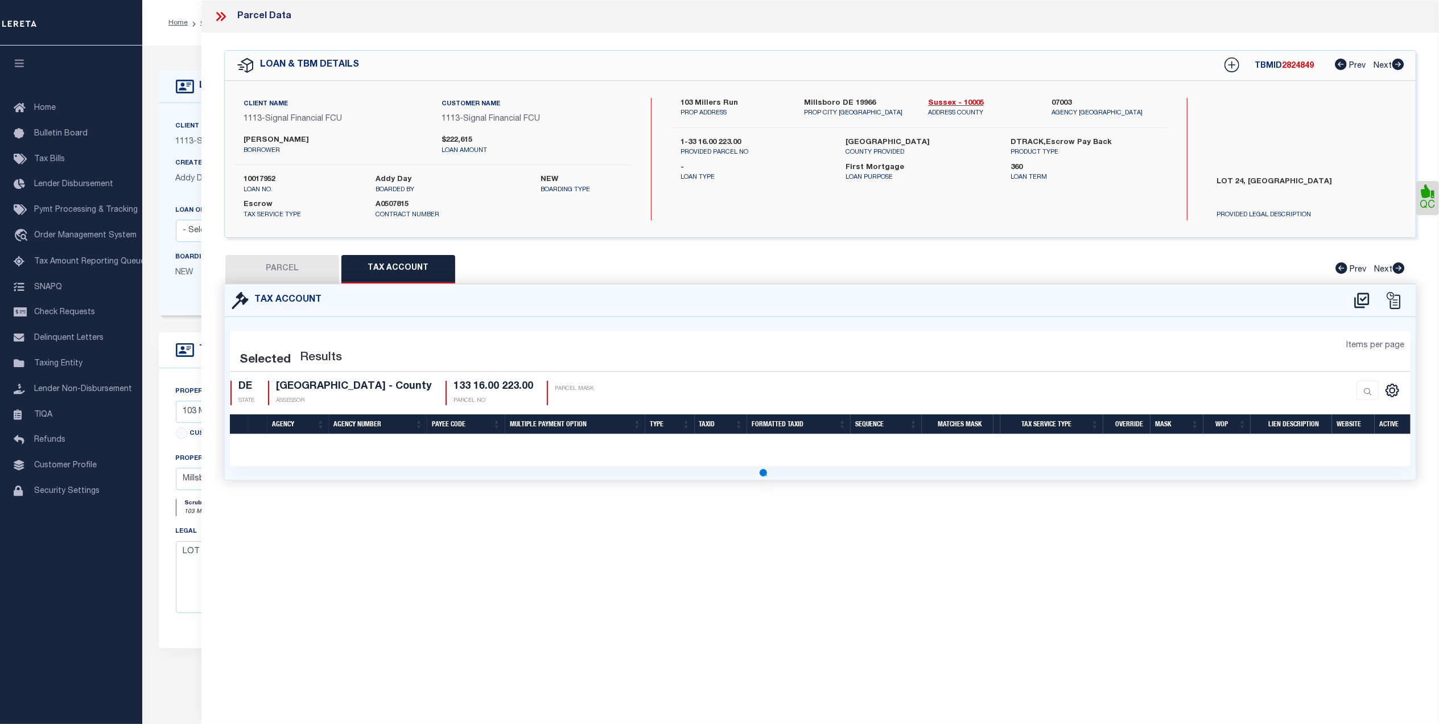
select select "100"
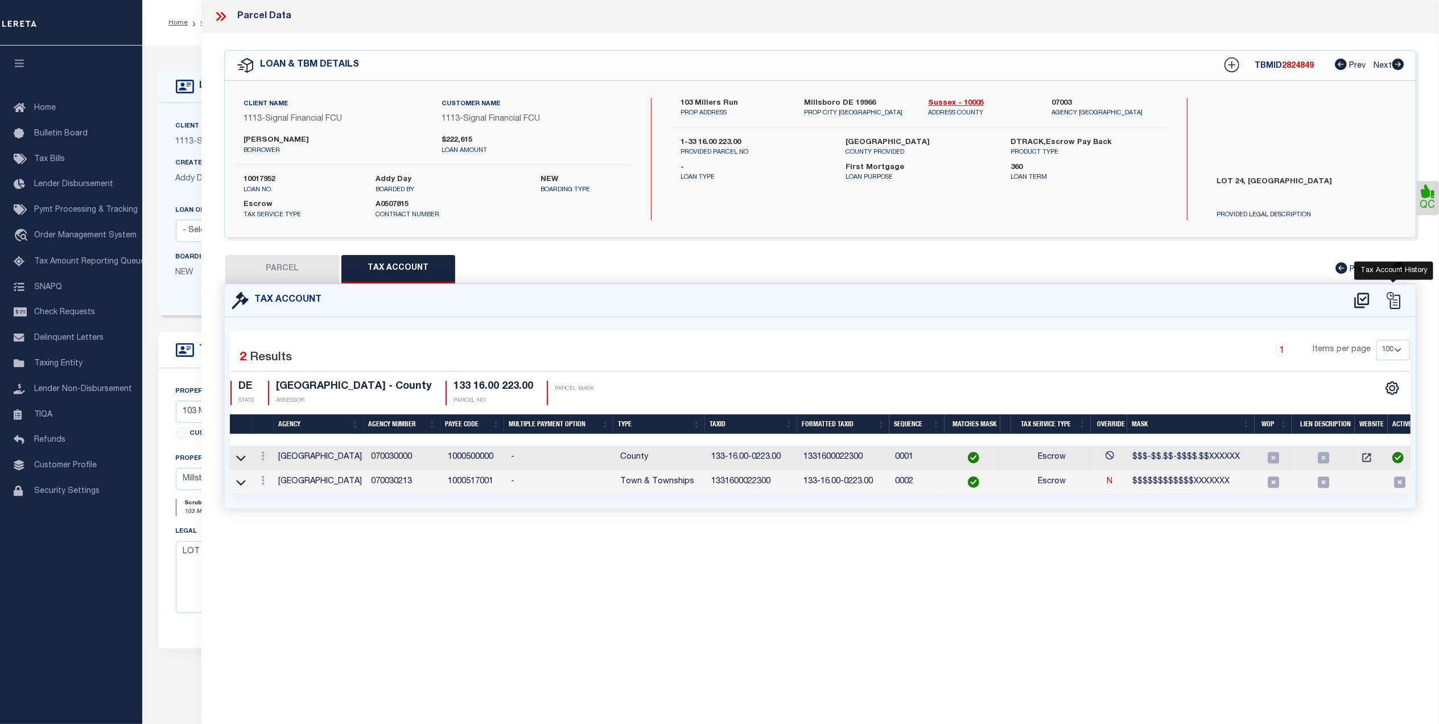
click at [1394, 296] on icon at bounding box center [1392, 300] width 17 height 17
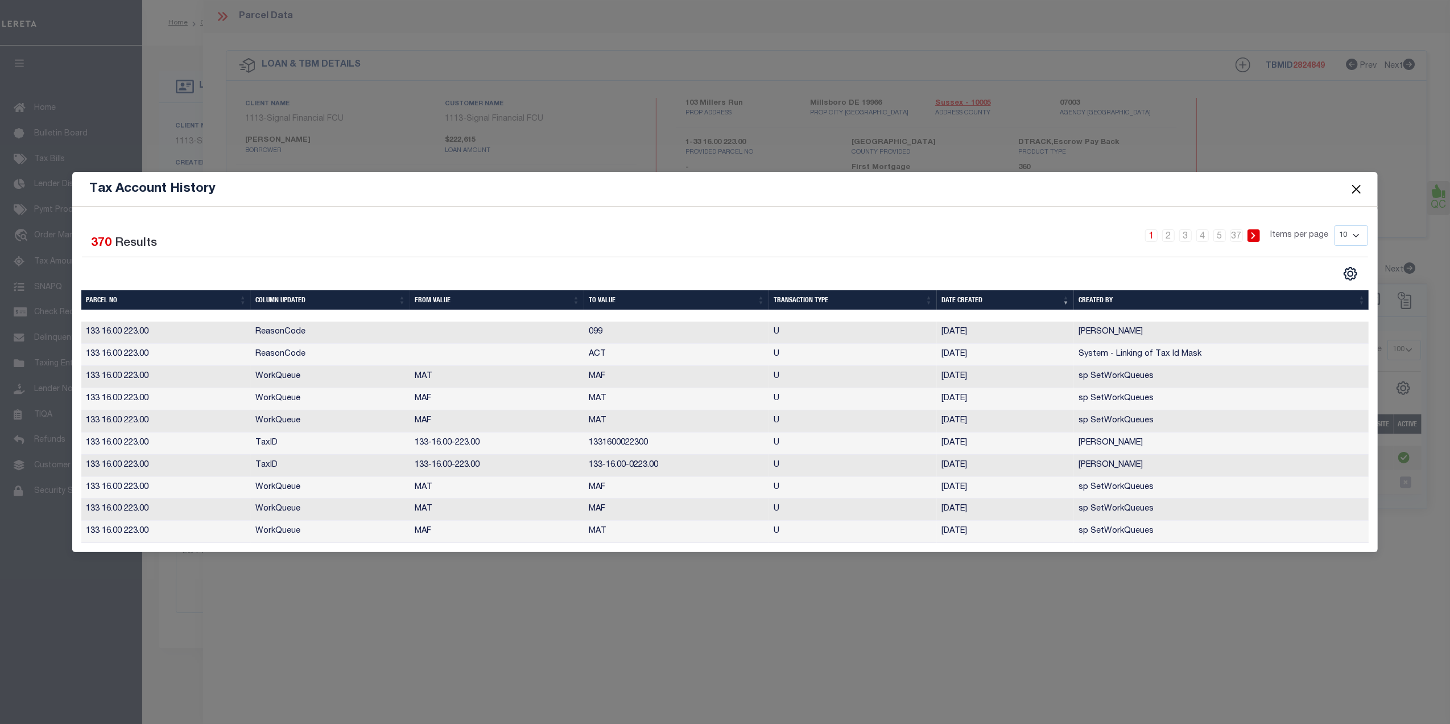
click at [977, 290] on th "Date Created" at bounding box center [1005, 300] width 137 height 20
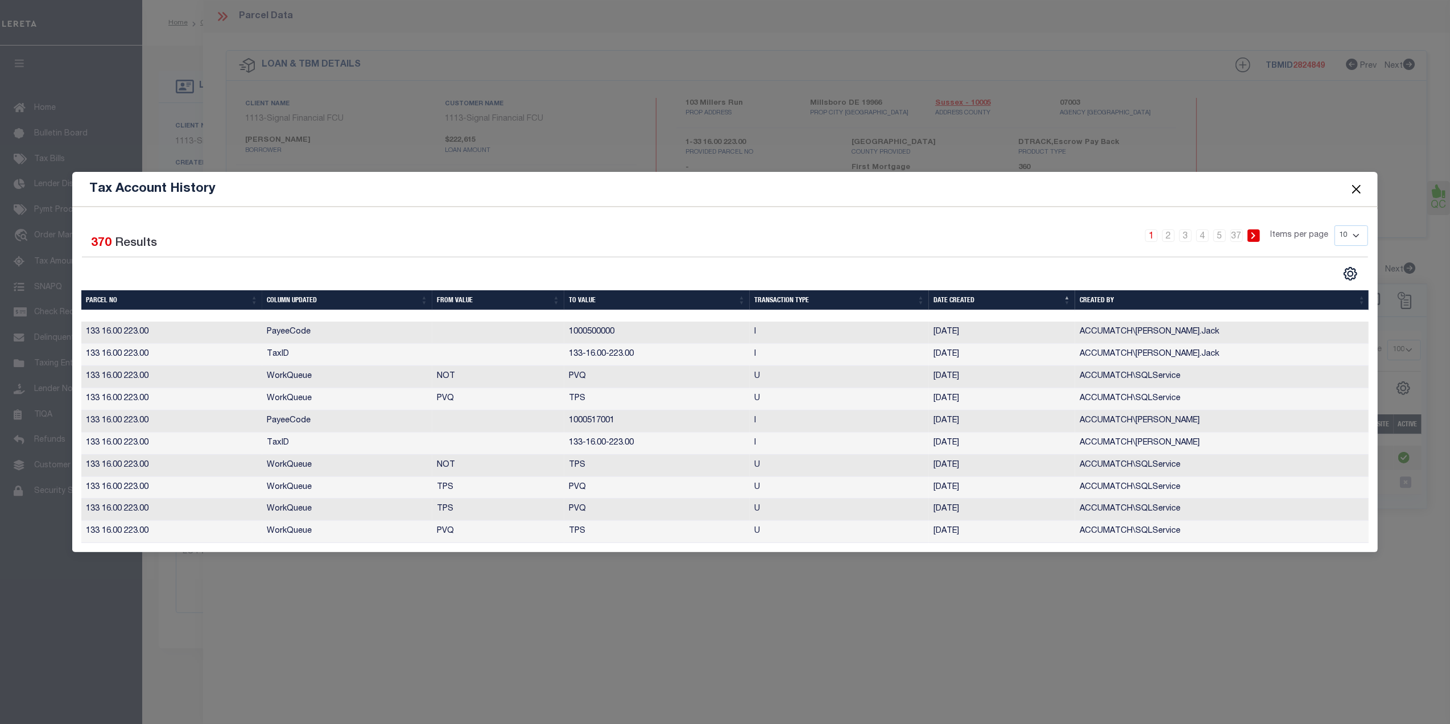
click at [977, 290] on th "Date Created" at bounding box center [1002, 300] width 146 height 20
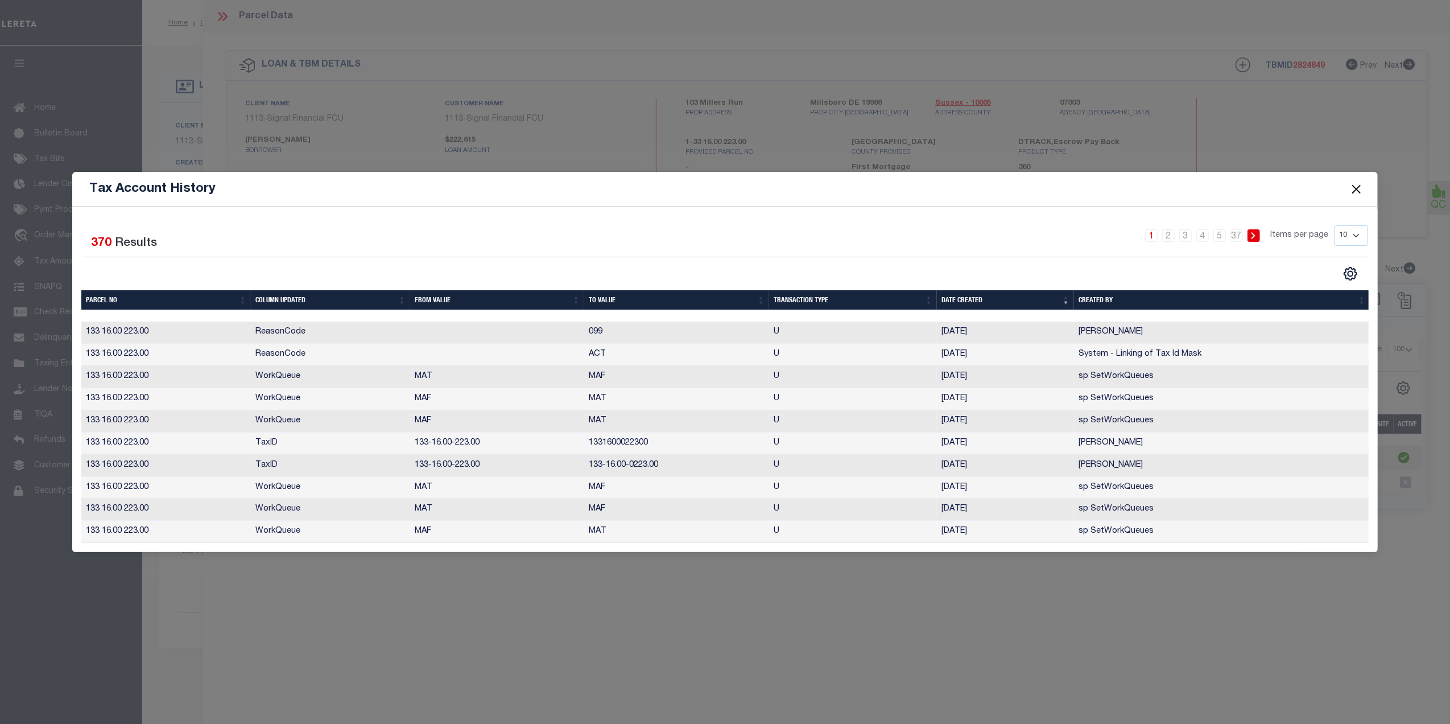
click at [1359, 181] on button "Close" at bounding box center [1356, 188] width 15 height 15
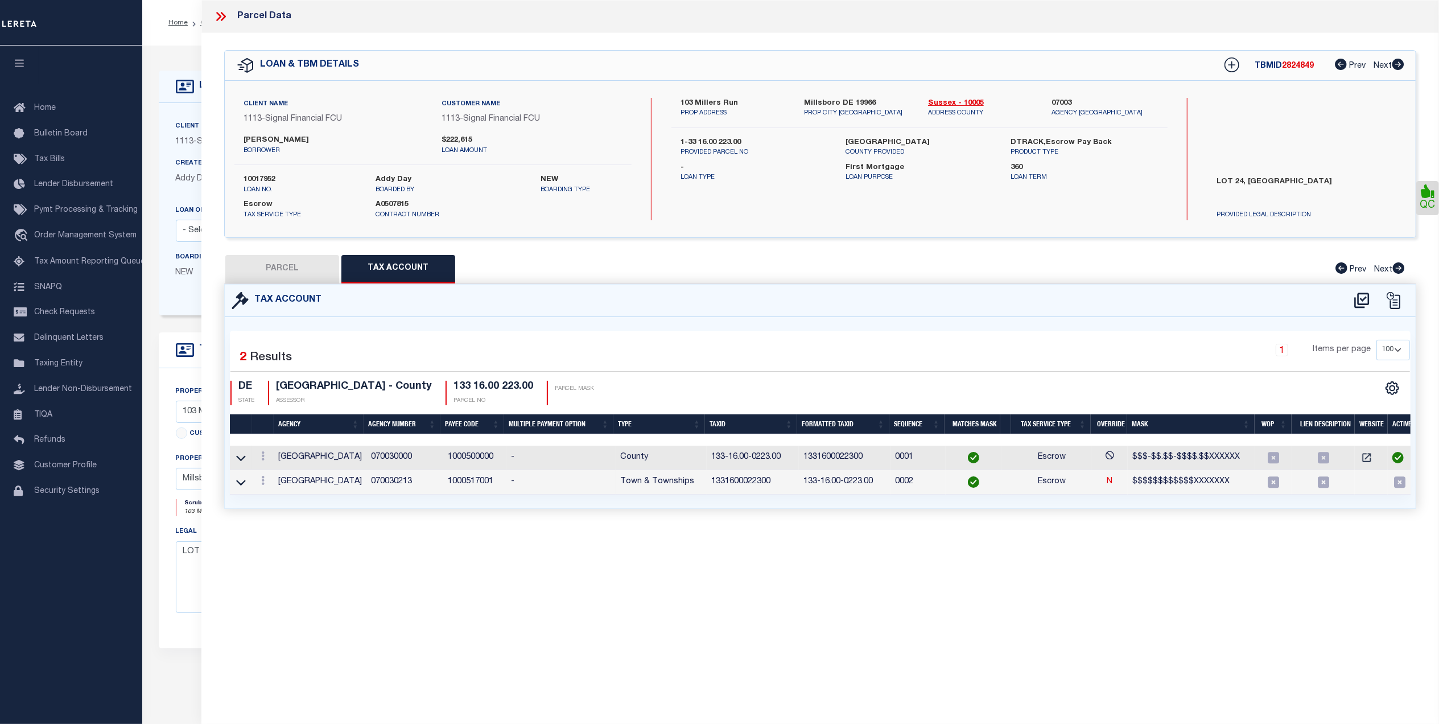
click at [274, 264] on button "PARCEL" at bounding box center [282, 269] width 114 height 28
select select "AS"
select select
checkbox input "false"
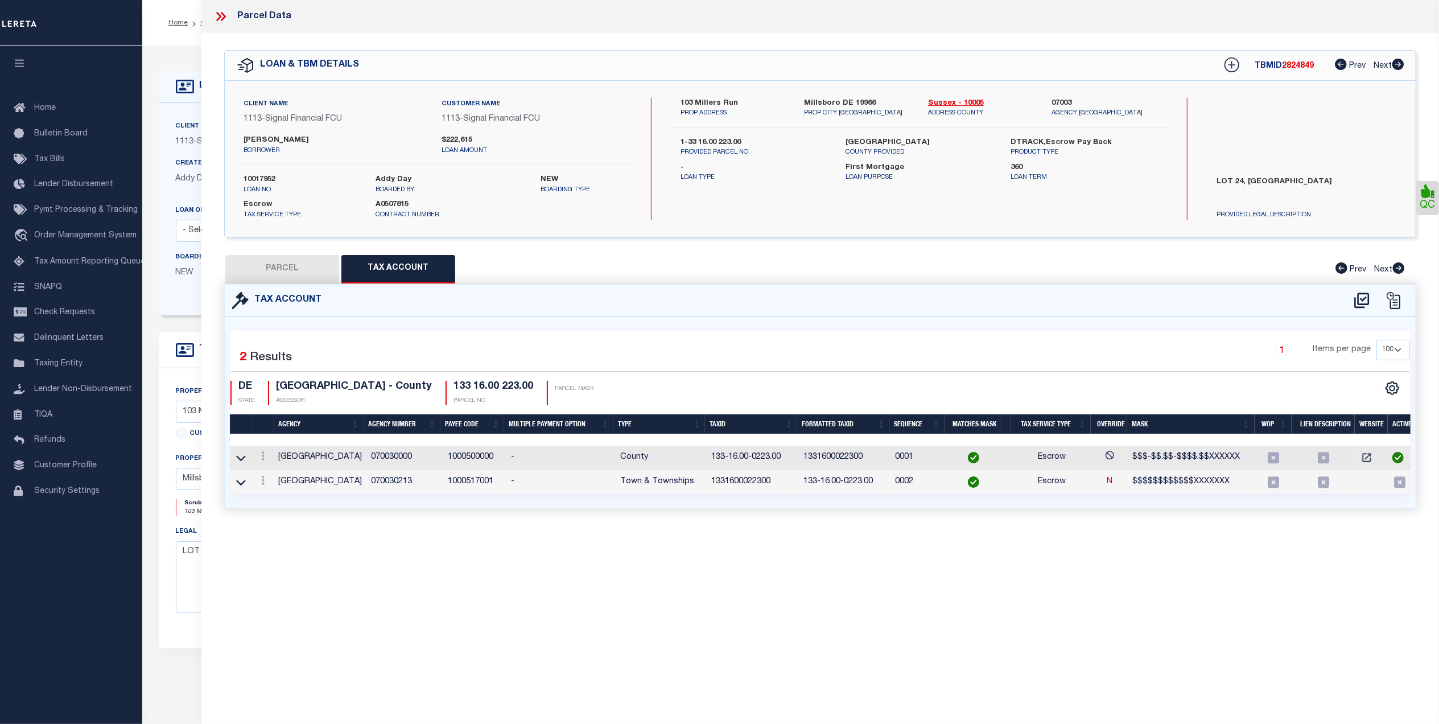
checkbox input "false"
select select "CP"
type input "STEVENSON JEFFREY LYNN"
select select "AGF"
select select "ADD"
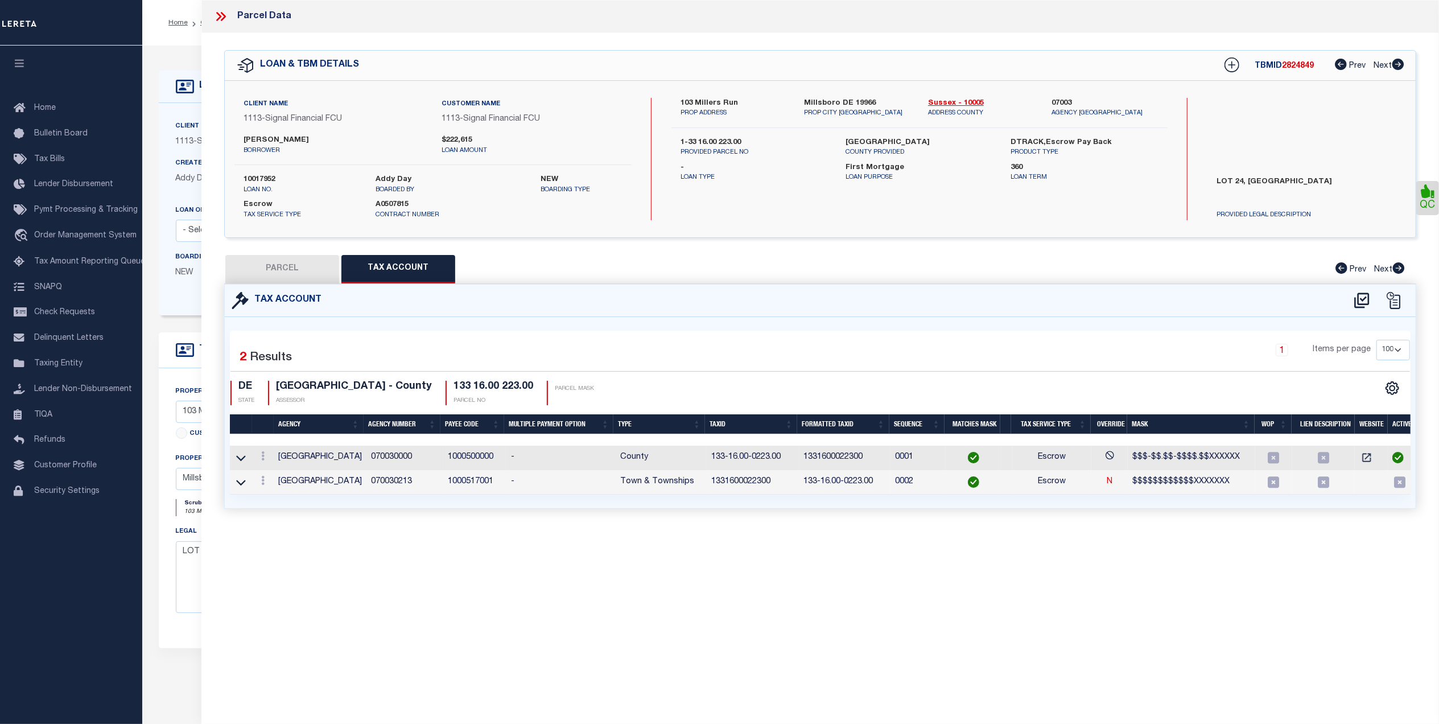
type input "103 Millers Run"
type input "MILLSBORO DE 19966"
type textarea "MILL LANDING LOT 24"
type textarea "Millsboro Town not needed per parcel viewer"
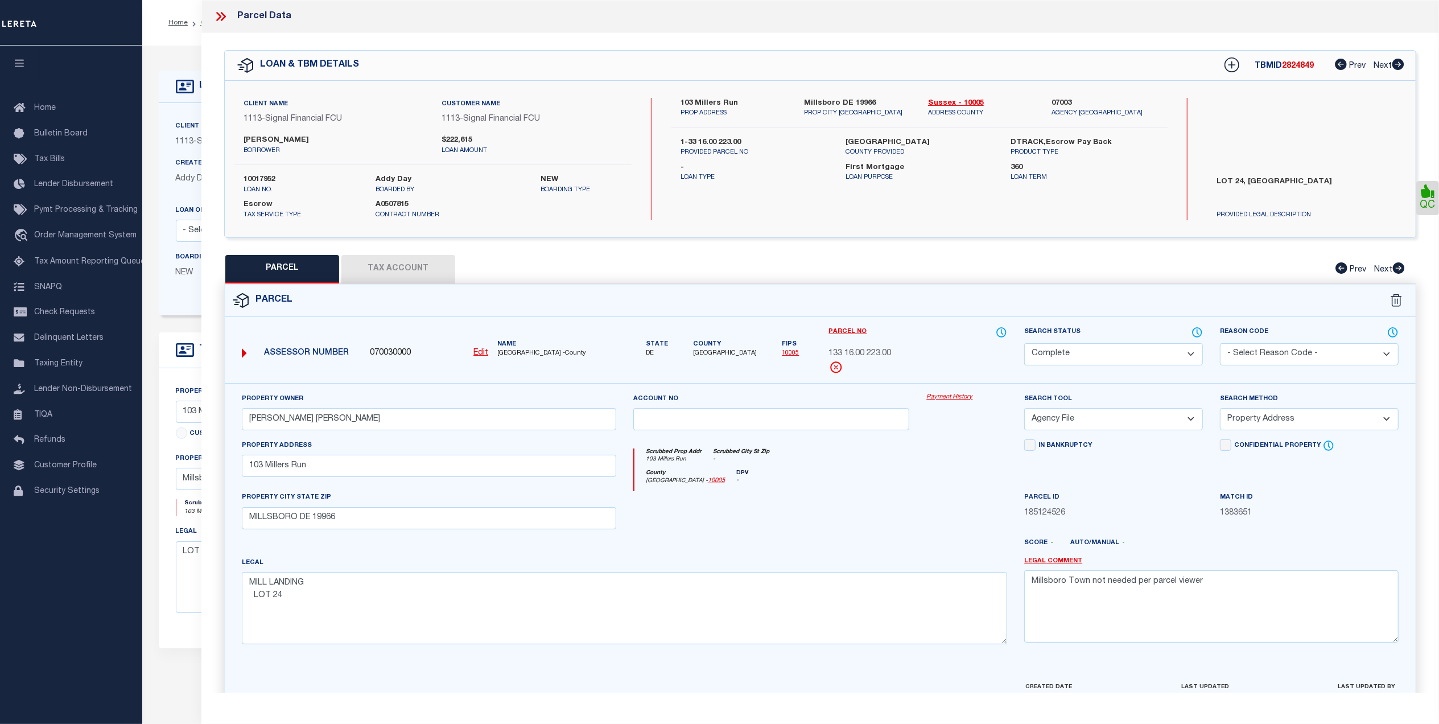
click at [940, 396] on link "Payment History" at bounding box center [966, 397] width 81 height 10
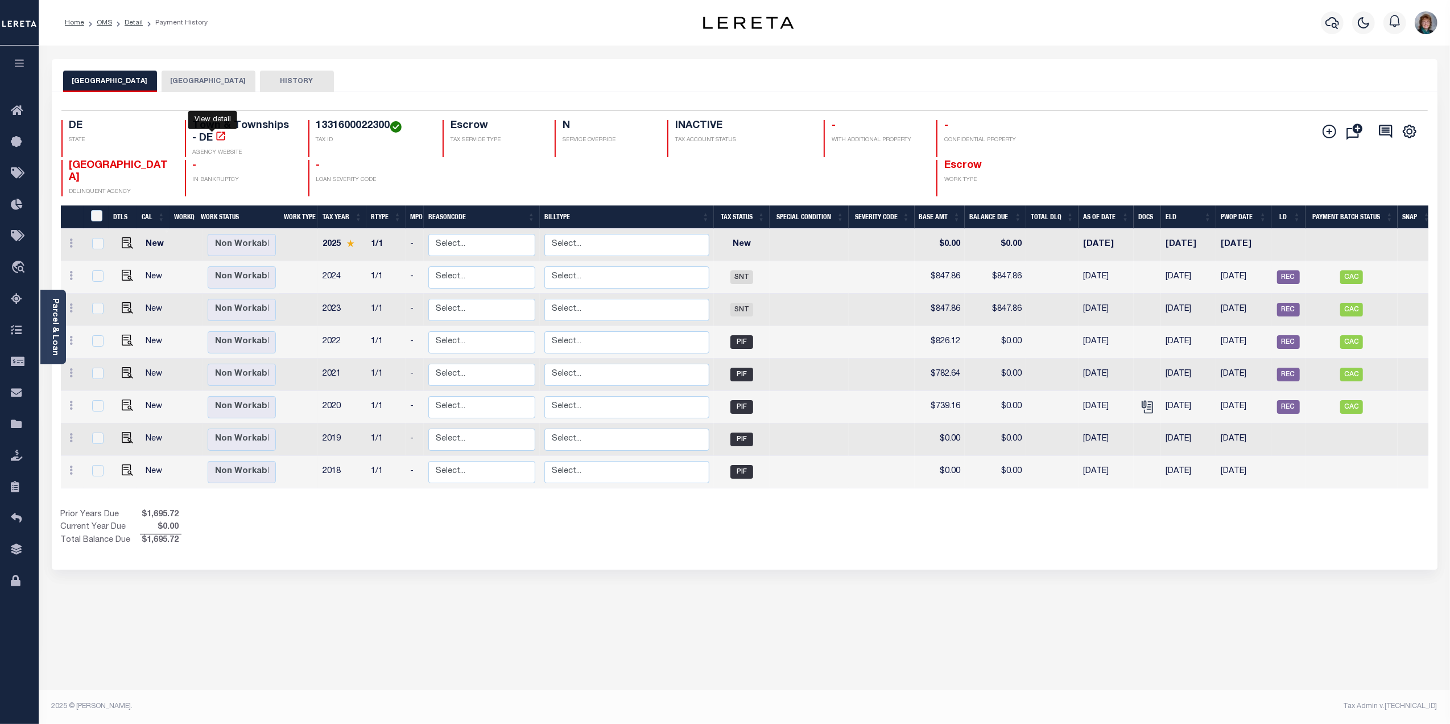
click at [215, 139] on icon "" at bounding box center [220, 135] width 11 height 11
click at [180, 78] on button "[GEOGRAPHIC_DATA]" at bounding box center [209, 82] width 94 height 22
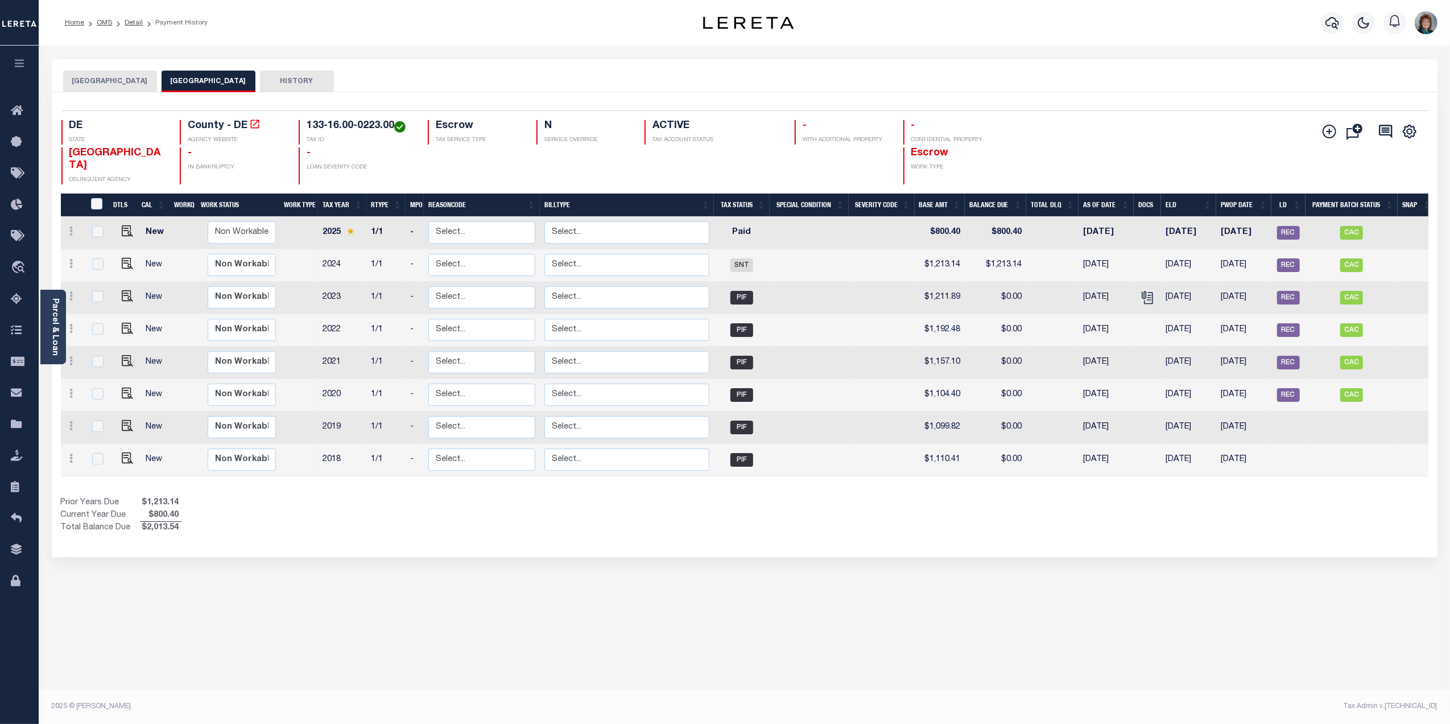
click at [99, 82] on button "[GEOGRAPHIC_DATA]" at bounding box center [110, 82] width 94 height 22
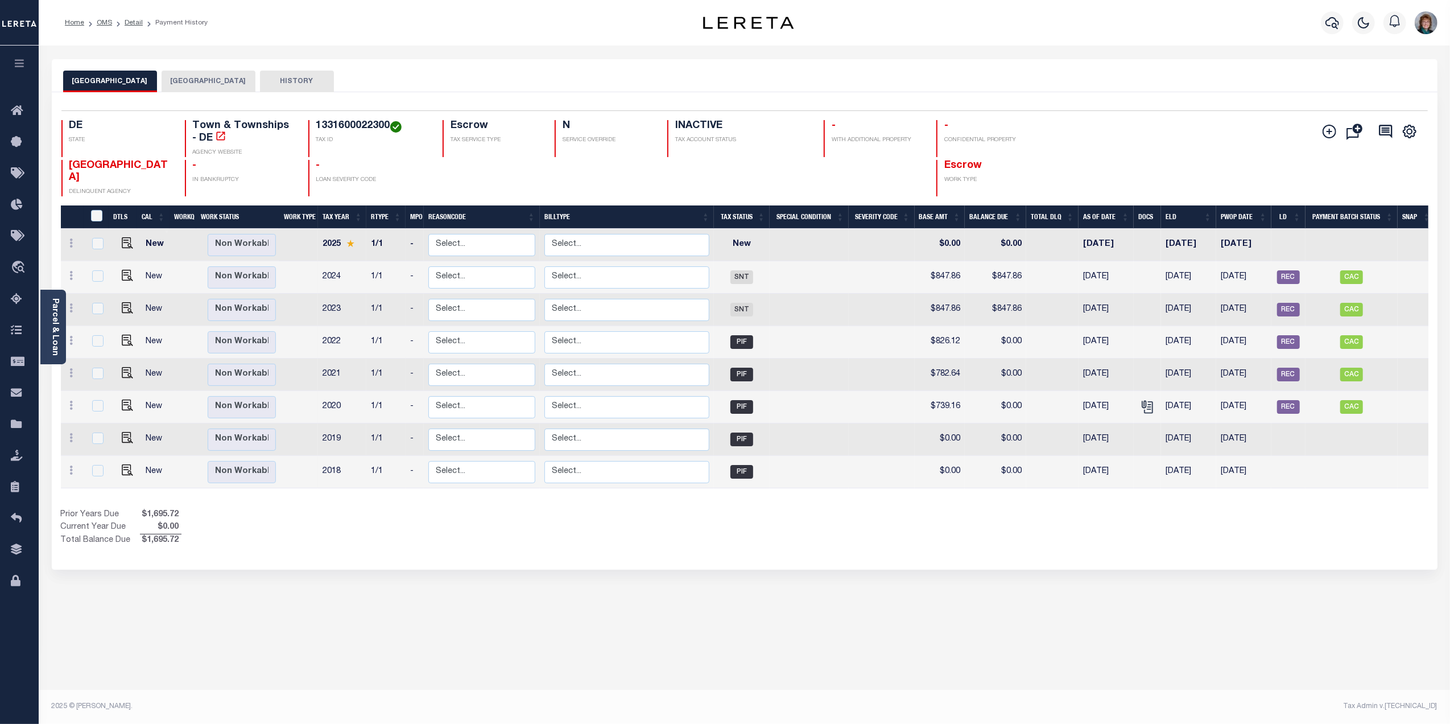
click at [164, 82] on button "SUSSEX COUNTY" at bounding box center [209, 82] width 94 height 22
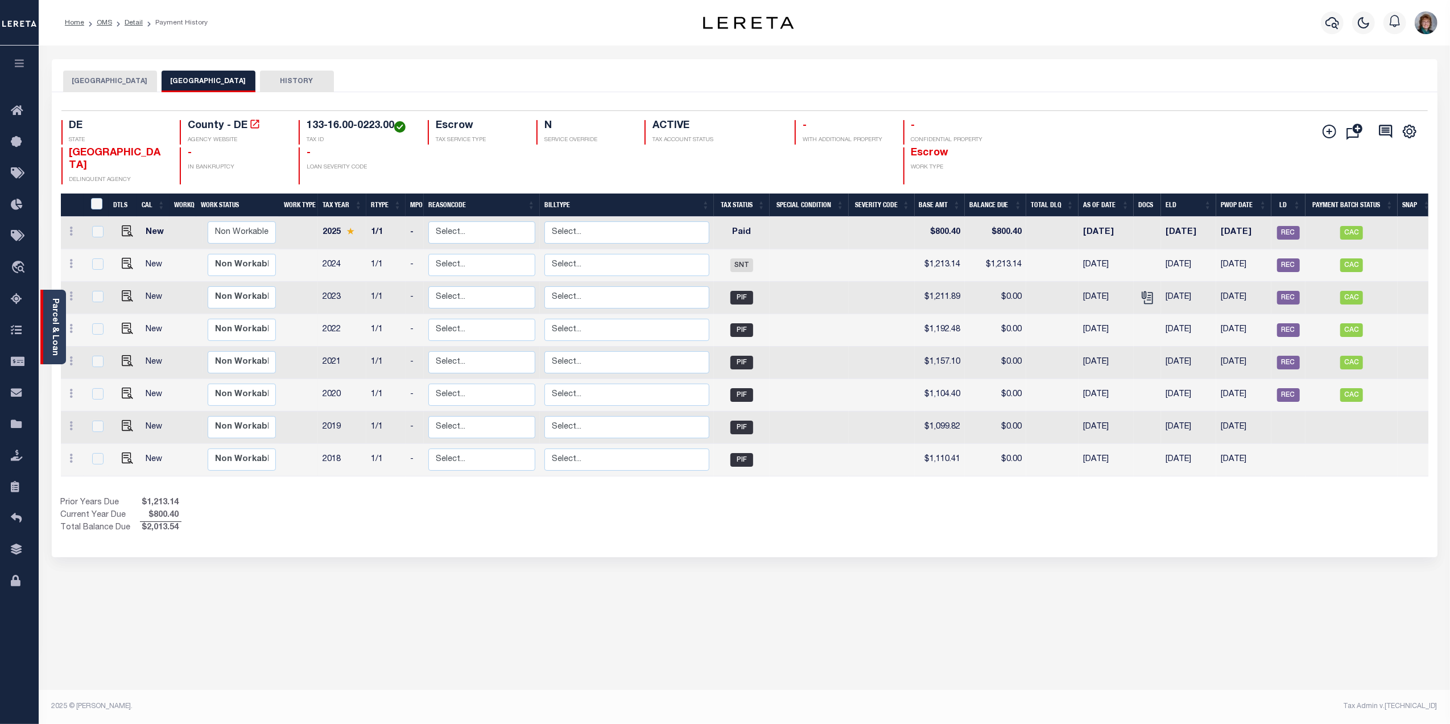
click at [60, 335] on div "Parcel & Loan" at bounding box center [53, 327] width 26 height 75
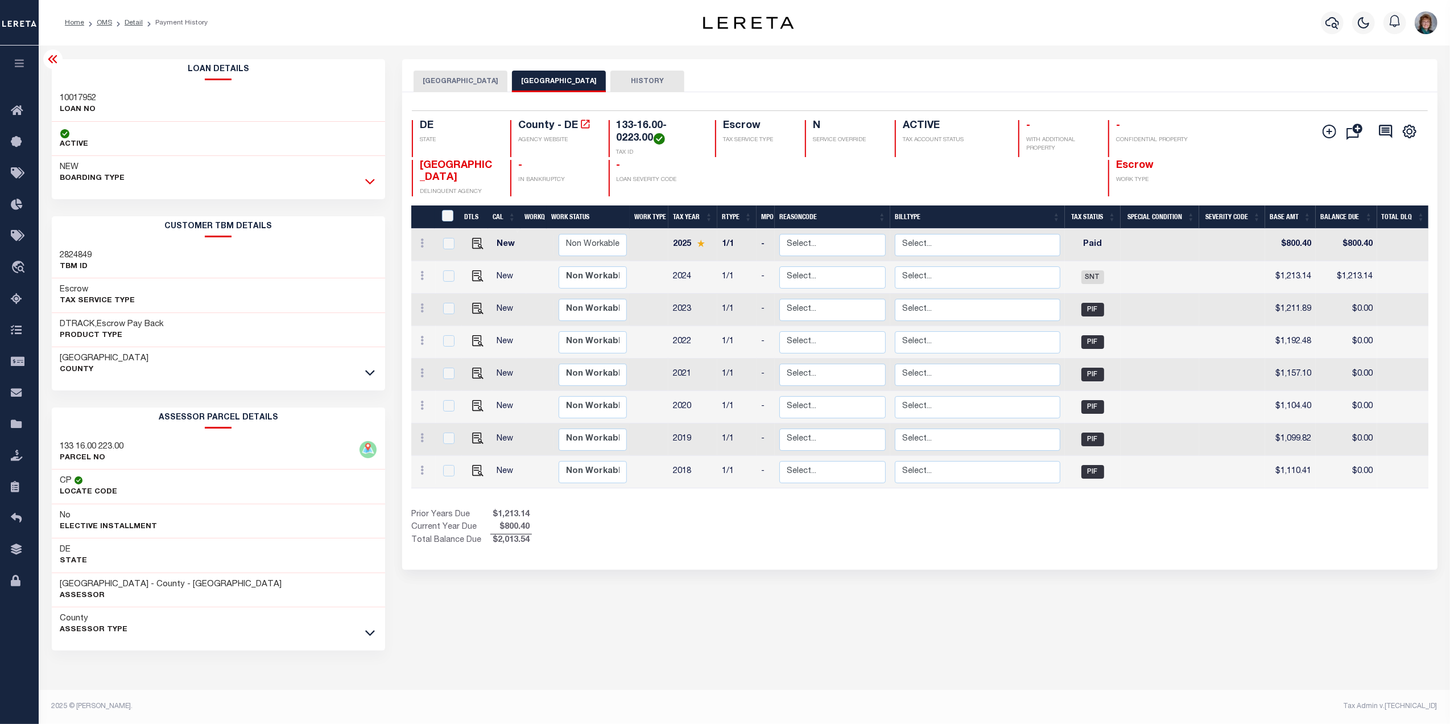
click at [371, 181] on icon at bounding box center [370, 181] width 10 height 12
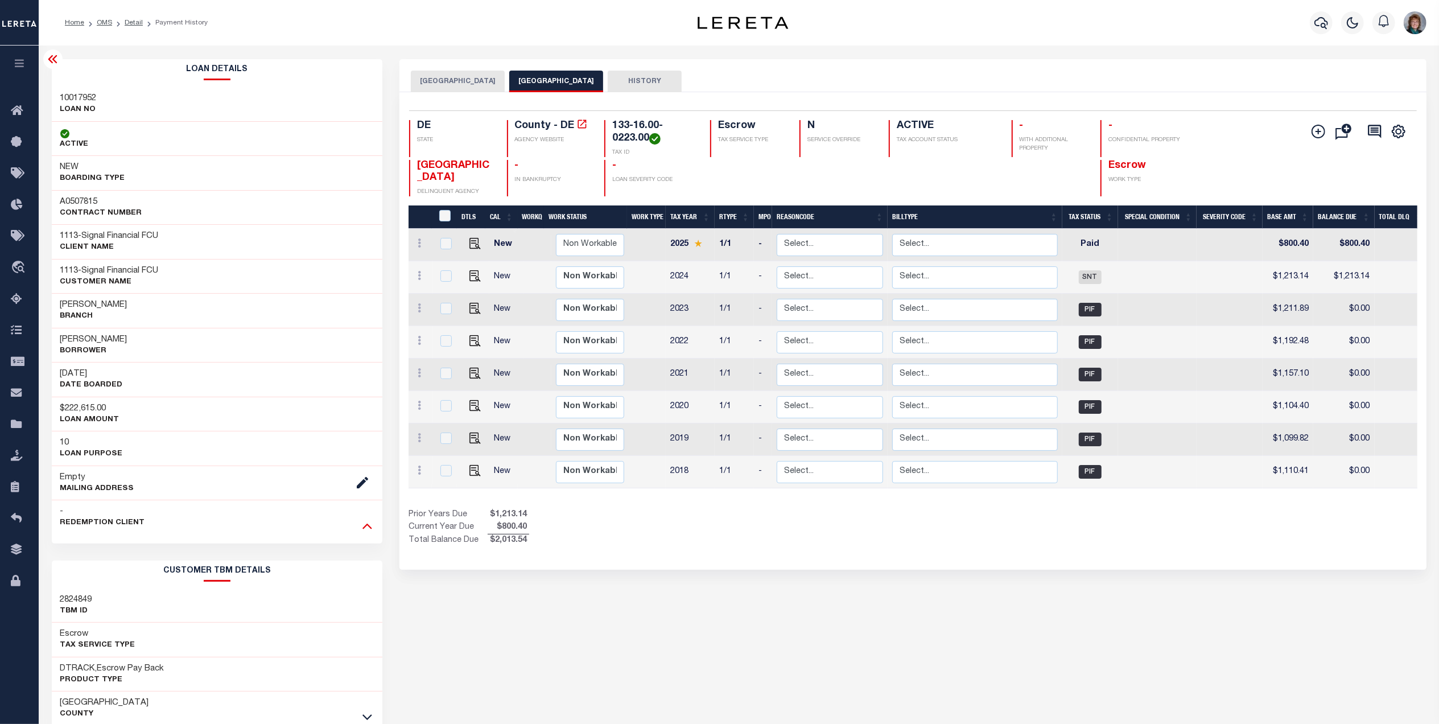
click at [365, 526] on icon at bounding box center [367, 525] width 10 height 12
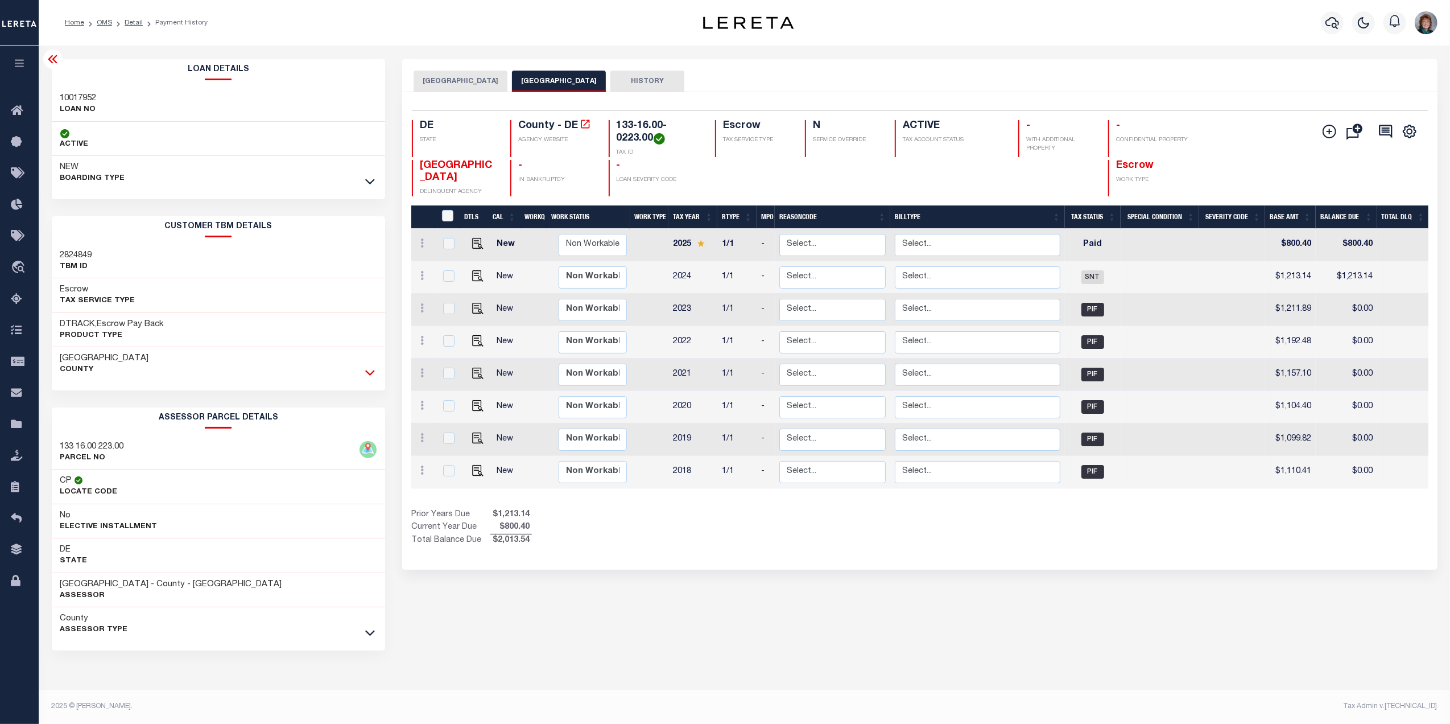
click at [369, 374] on icon at bounding box center [370, 372] width 10 height 12
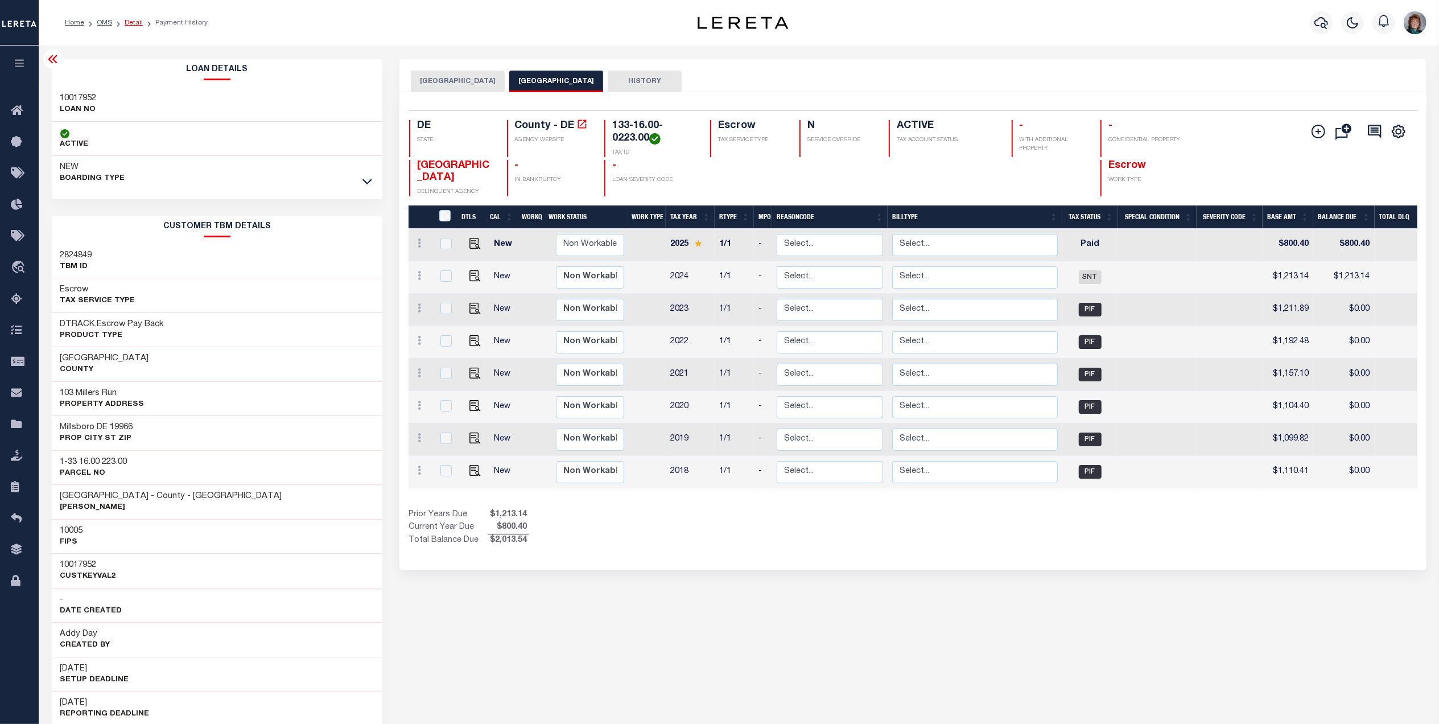
click at [134, 23] on link "Detail" at bounding box center [134, 22] width 18 height 7
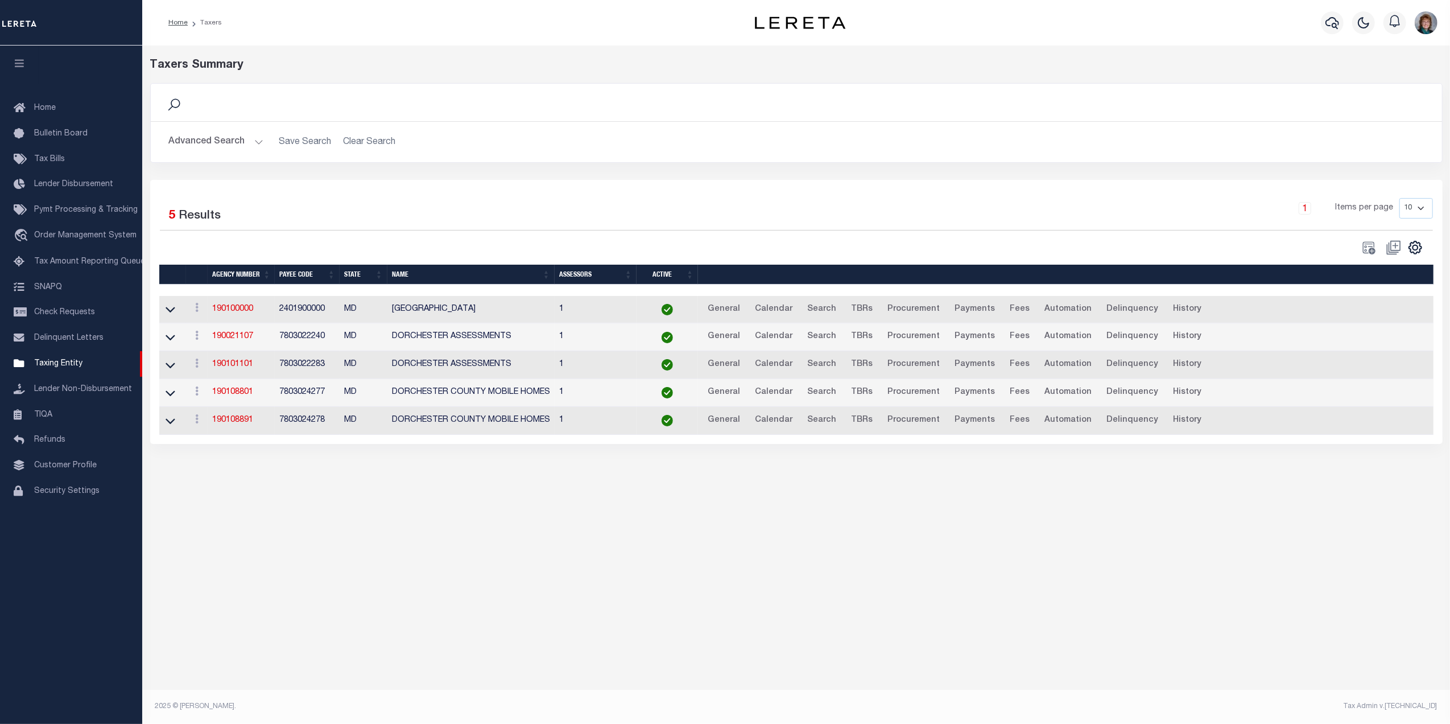
click at [231, 130] on div "Advanced Search Save Search Clear Search tblPayees_dynamictable_____DefaultSave…" at bounding box center [796, 142] width 1291 height 40
click at [234, 142] on button "Advanced Search" at bounding box center [216, 142] width 94 height 22
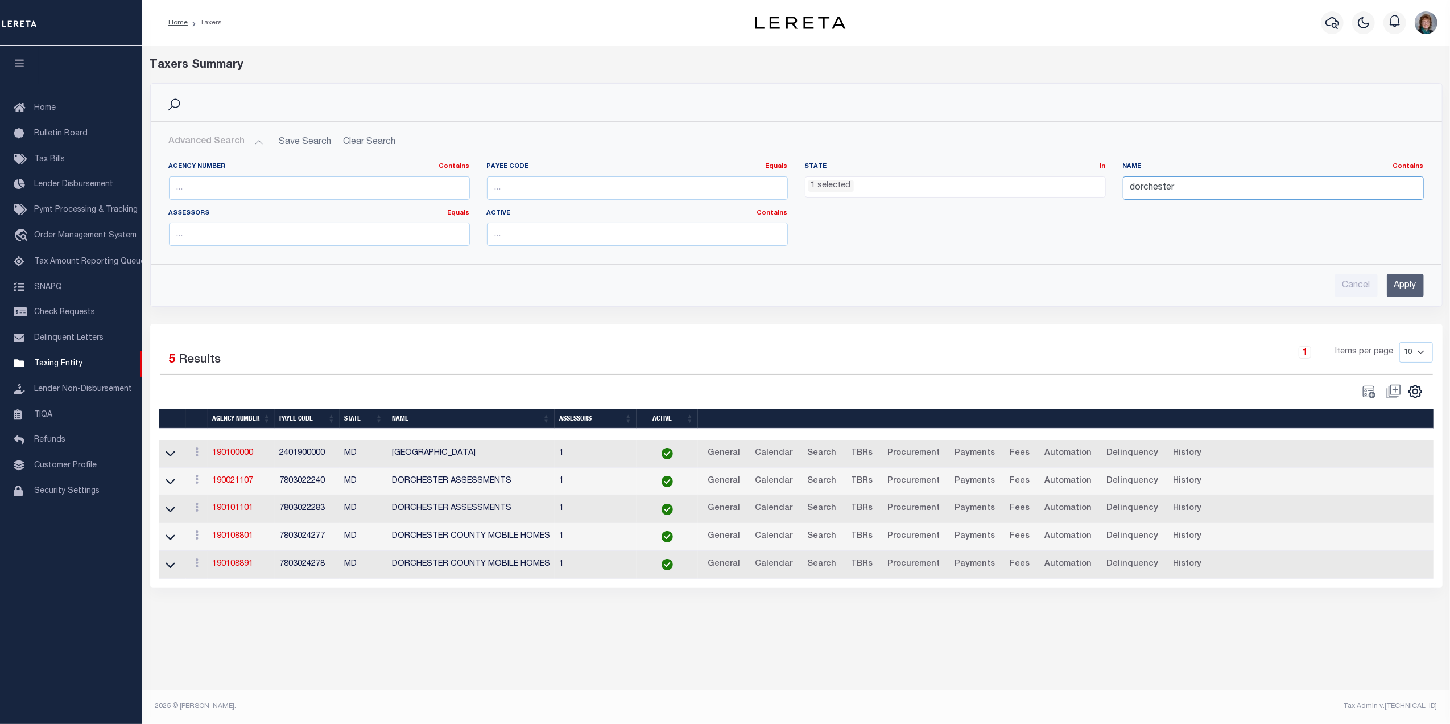
drag, startPoint x: 1202, startPoint y: 189, endPoint x: 1109, endPoint y: 193, distance: 93.4
click at [1109, 193] on div "Agency Number Contains Contains Is Payee Code Equals Equals Is Not Equal To Is …" at bounding box center [796, 208] width 1272 height 93
type input "millsboro"
click at [1407, 287] on input "Apply" at bounding box center [1405, 285] width 37 height 23
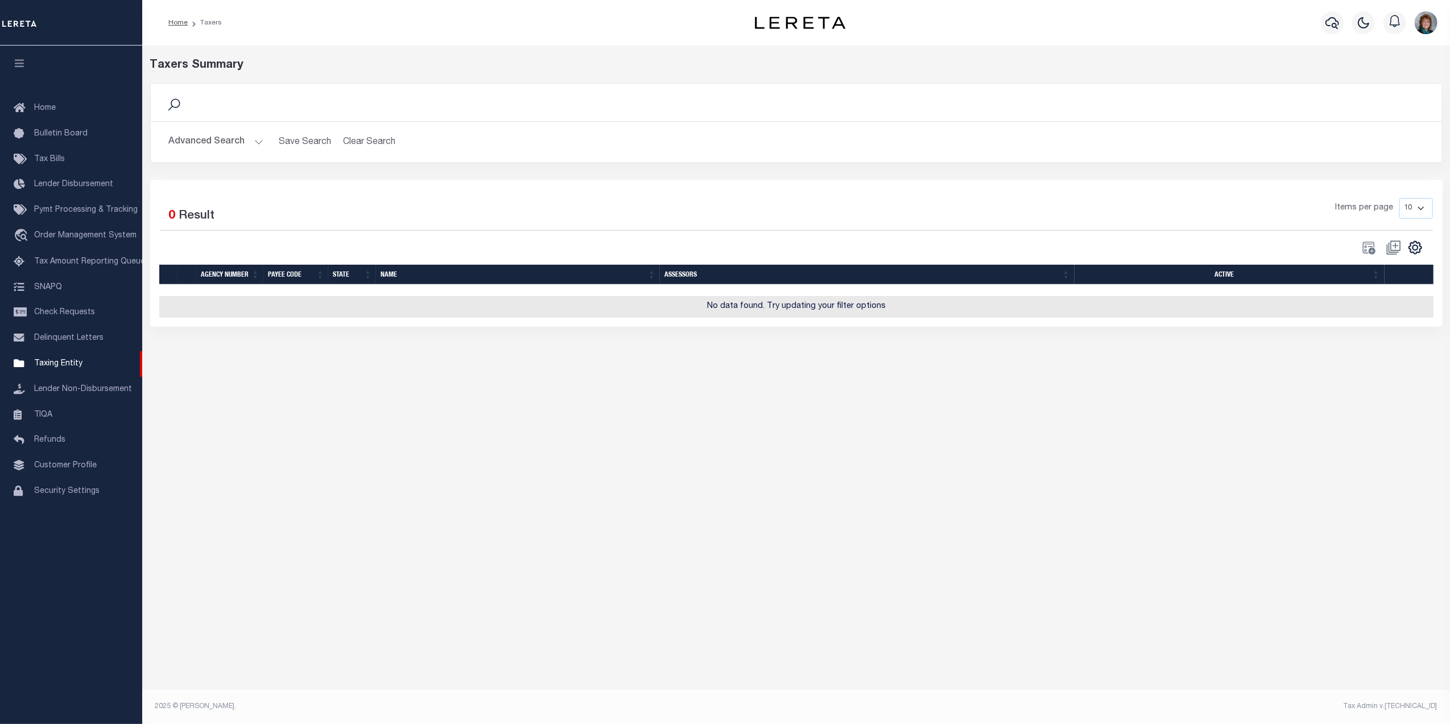
click at [238, 126] on div "Advanced Search Save Search Clear Search tblPayees_dynamictable_____DefaultSave…" at bounding box center [796, 142] width 1291 height 40
click at [233, 140] on button "Advanced Search" at bounding box center [216, 142] width 94 height 22
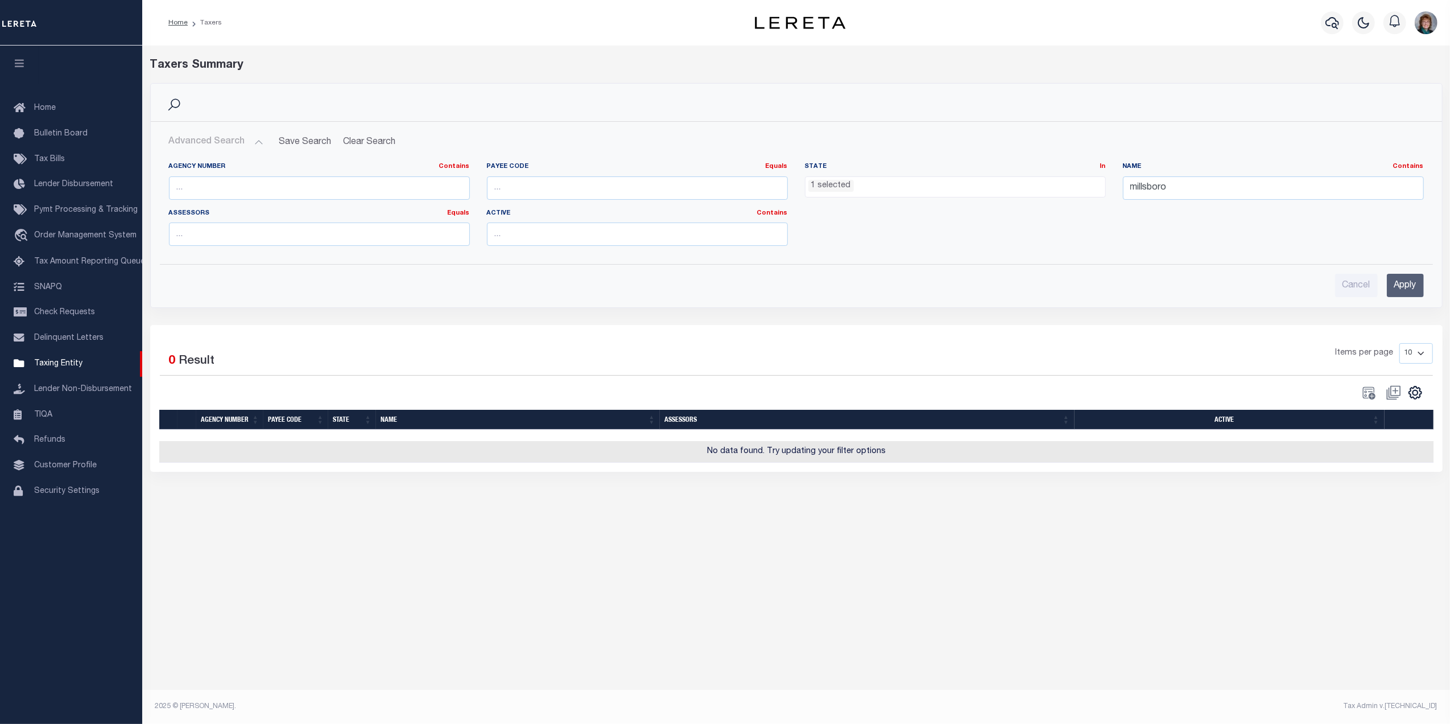
click at [867, 181] on ul "1 selected" at bounding box center [955, 184] width 300 height 15
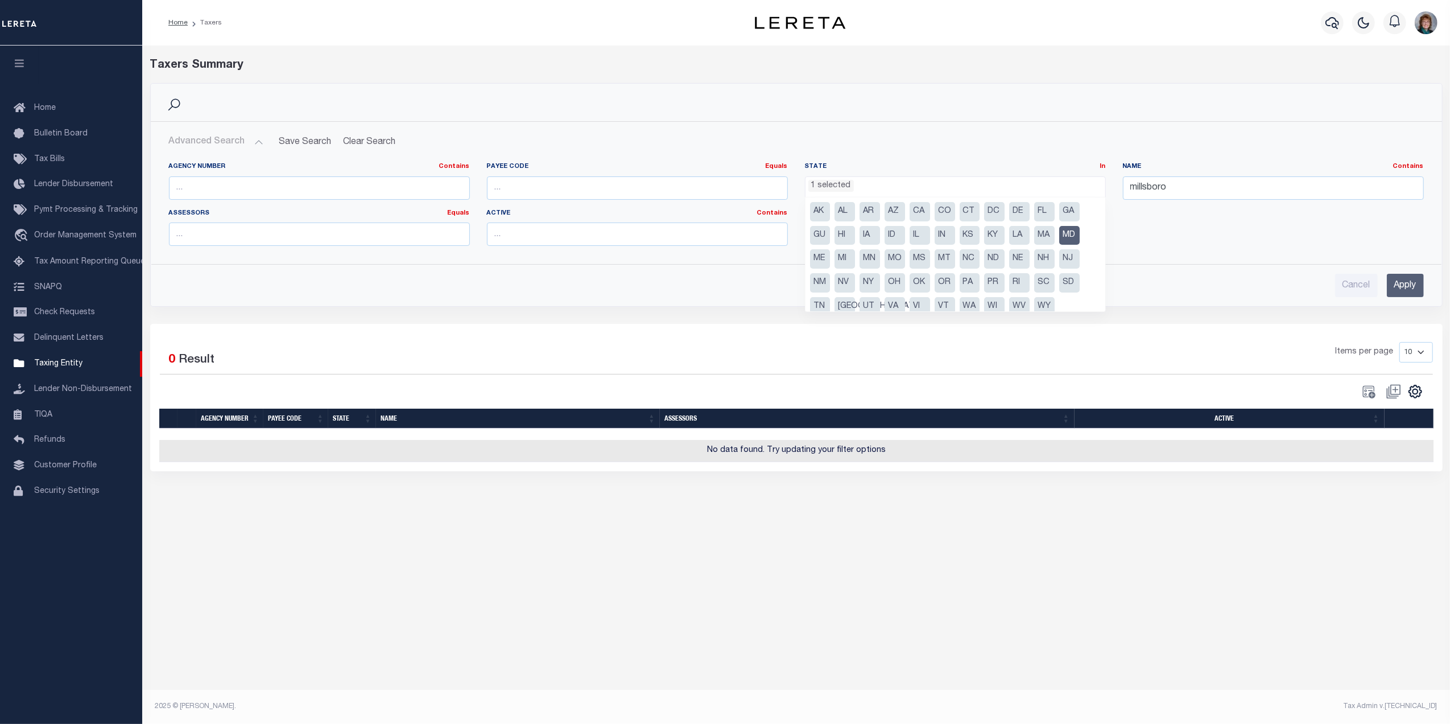
click at [1072, 229] on li "MD" at bounding box center [1069, 235] width 20 height 19
click at [1022, 210] on li "DE" at bounding box center [1019, 211] width 20 height 19
select select "DE"
click at [1404, 291] on input "Apply" at bounding box center [1405, 285] width 37 height 23
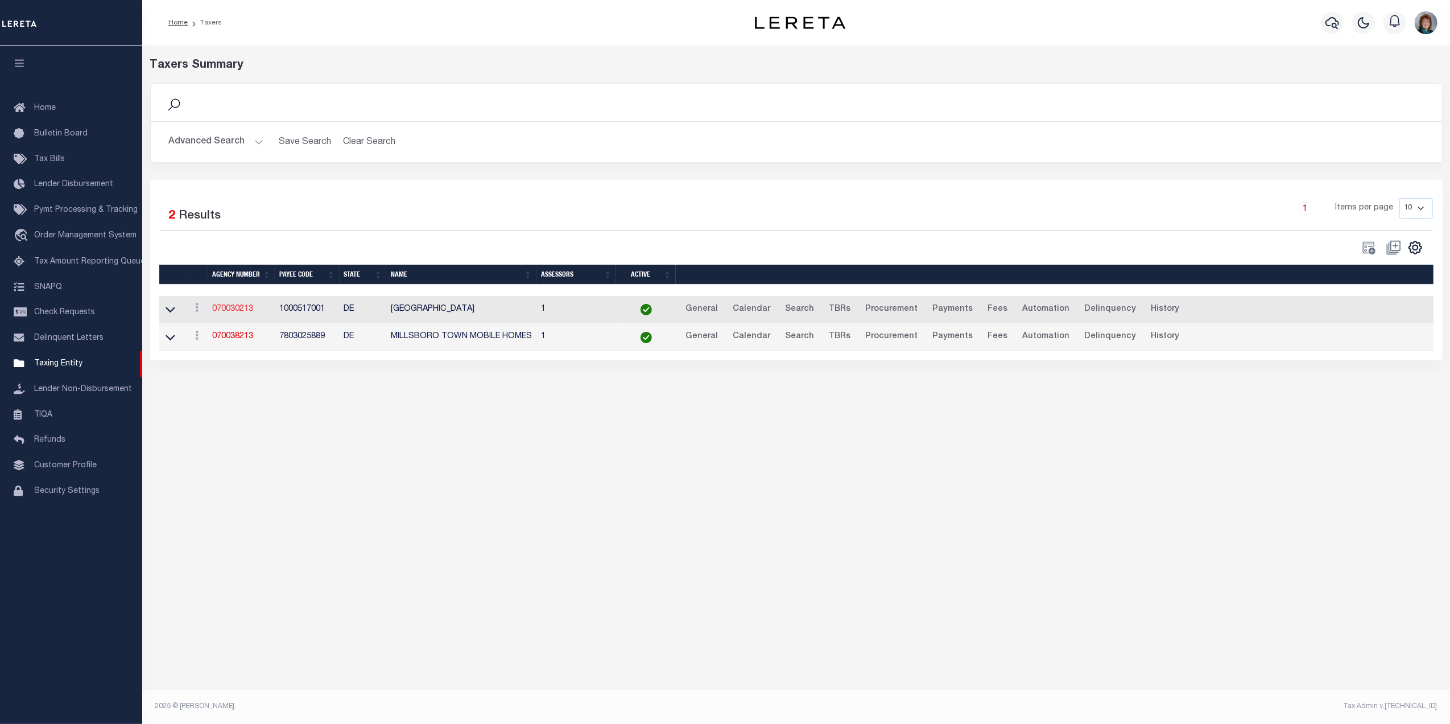
click at [221, 310] on link "070030213" at bounding box center [232, 309] width 41 height 8
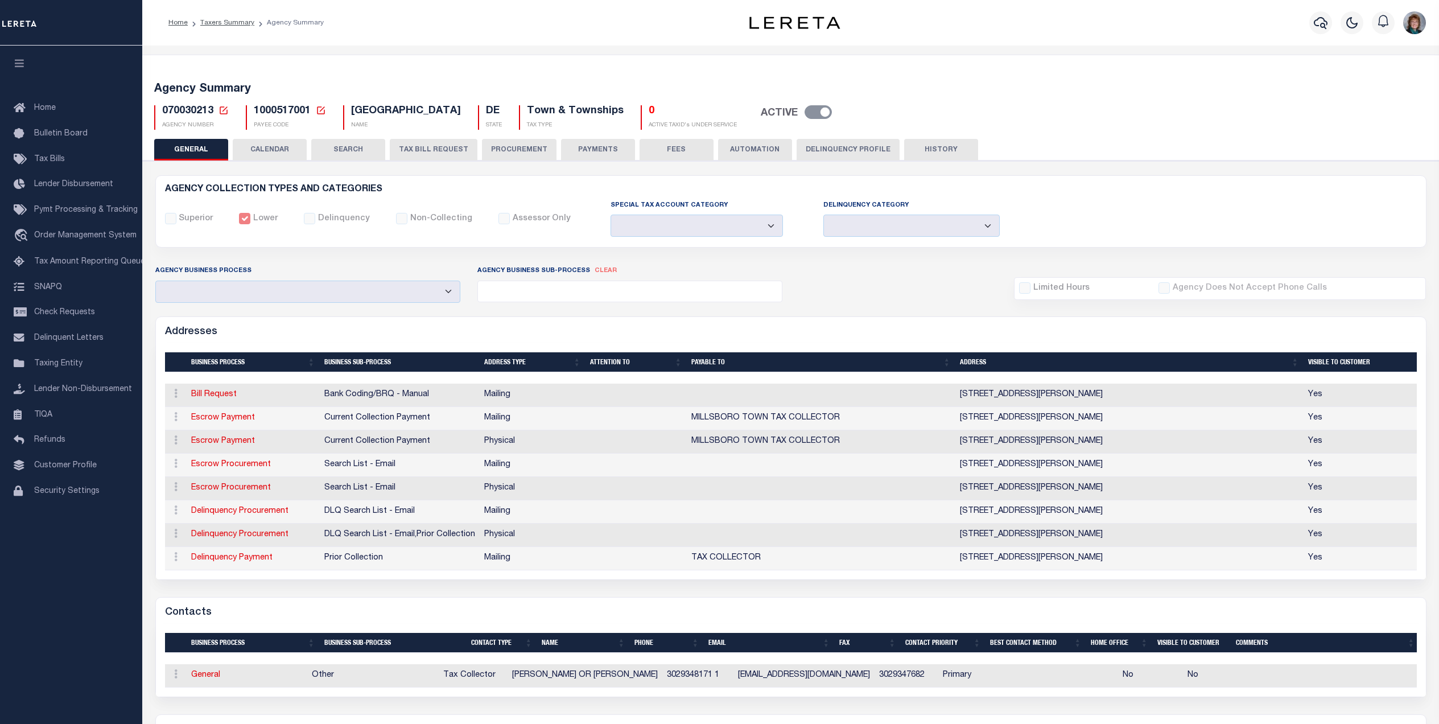
select select
click at [504, 149] on button "PROCUREMENT" at bounding box center [519, 150] width 75 height 22
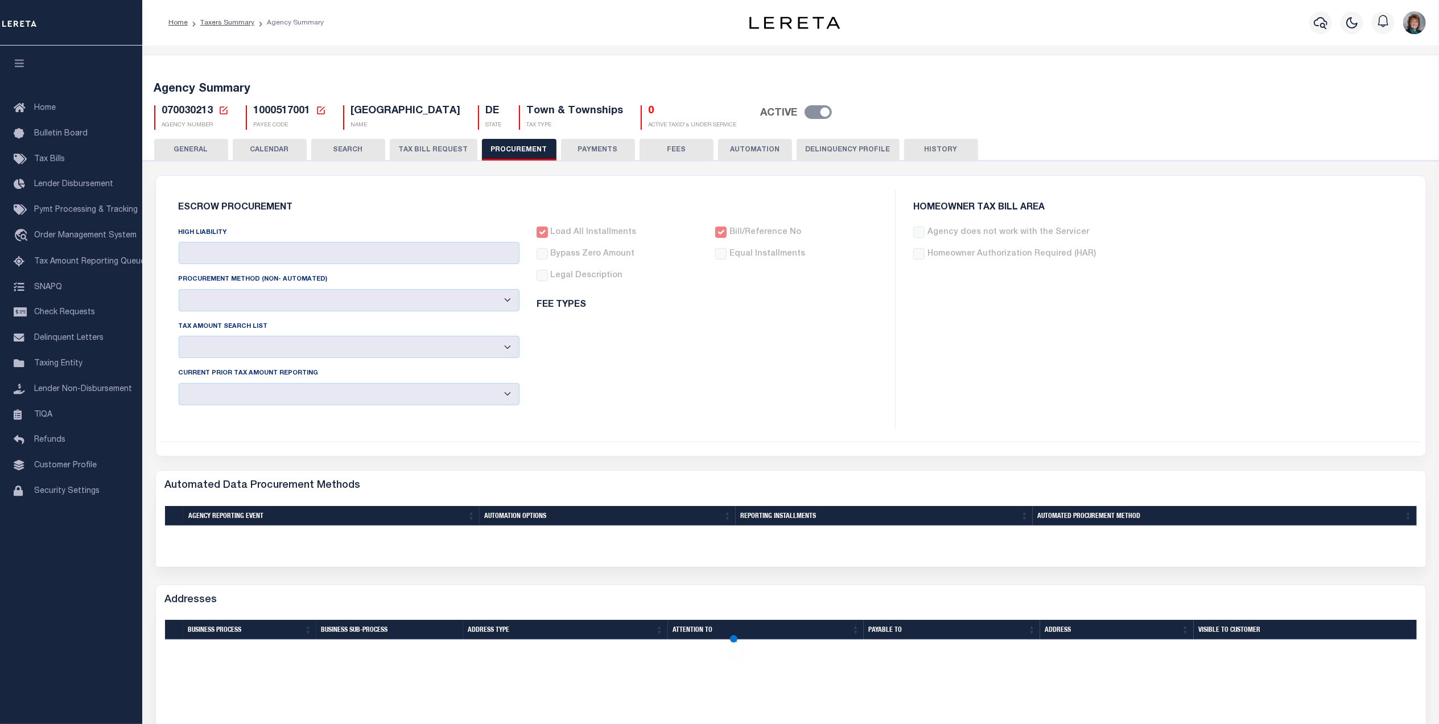
type input "$10,000"
select select "4"
select select "1"
select select "3"
checkbox input "true"
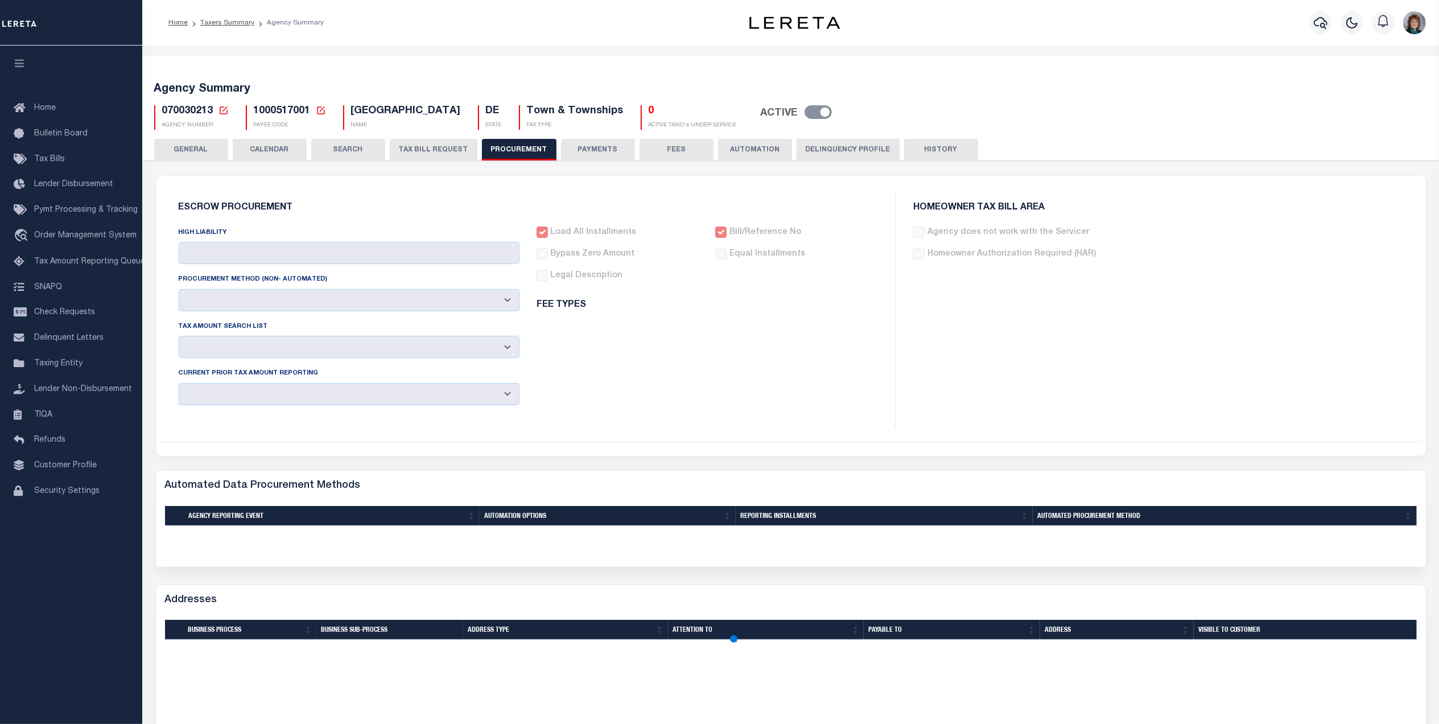
checkbox input "true"
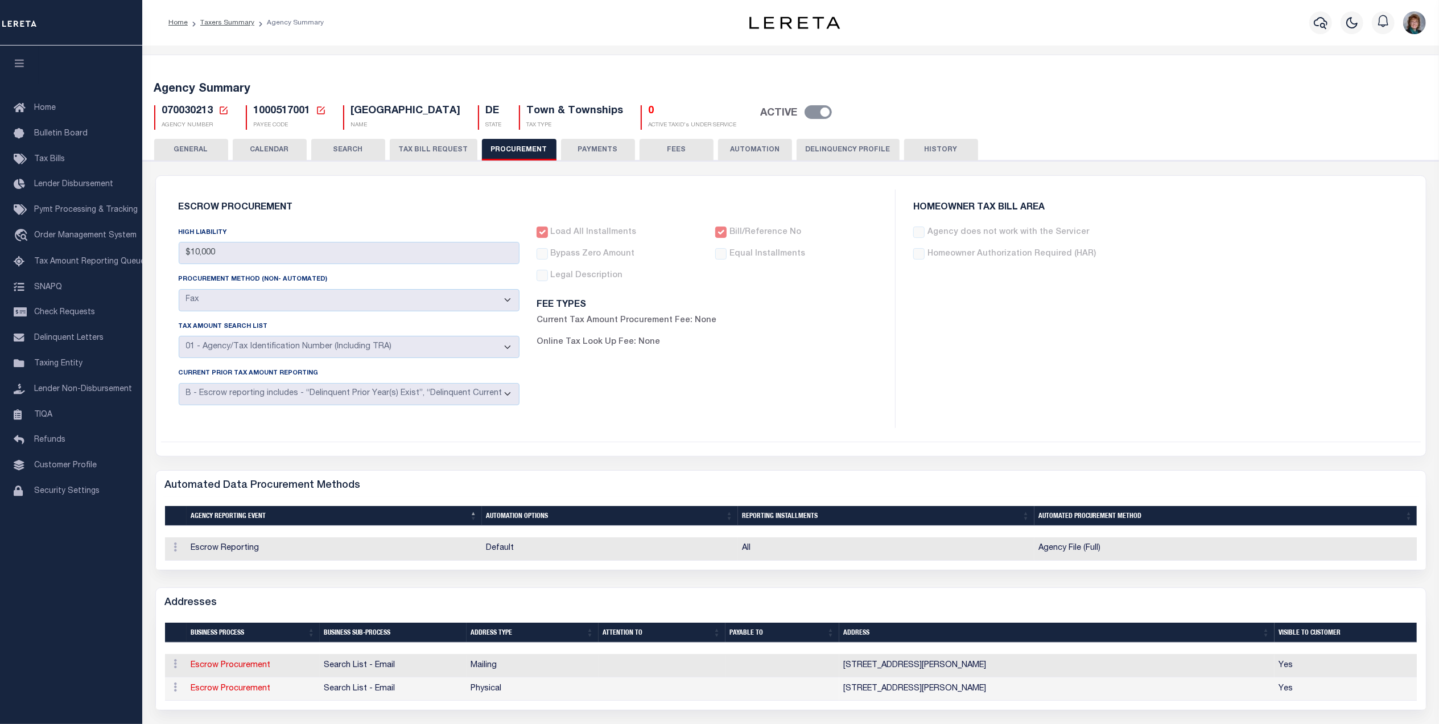
click at [574, 148] on button "PAYMENTS" at bounding box center [598, 150] width 74 height 22
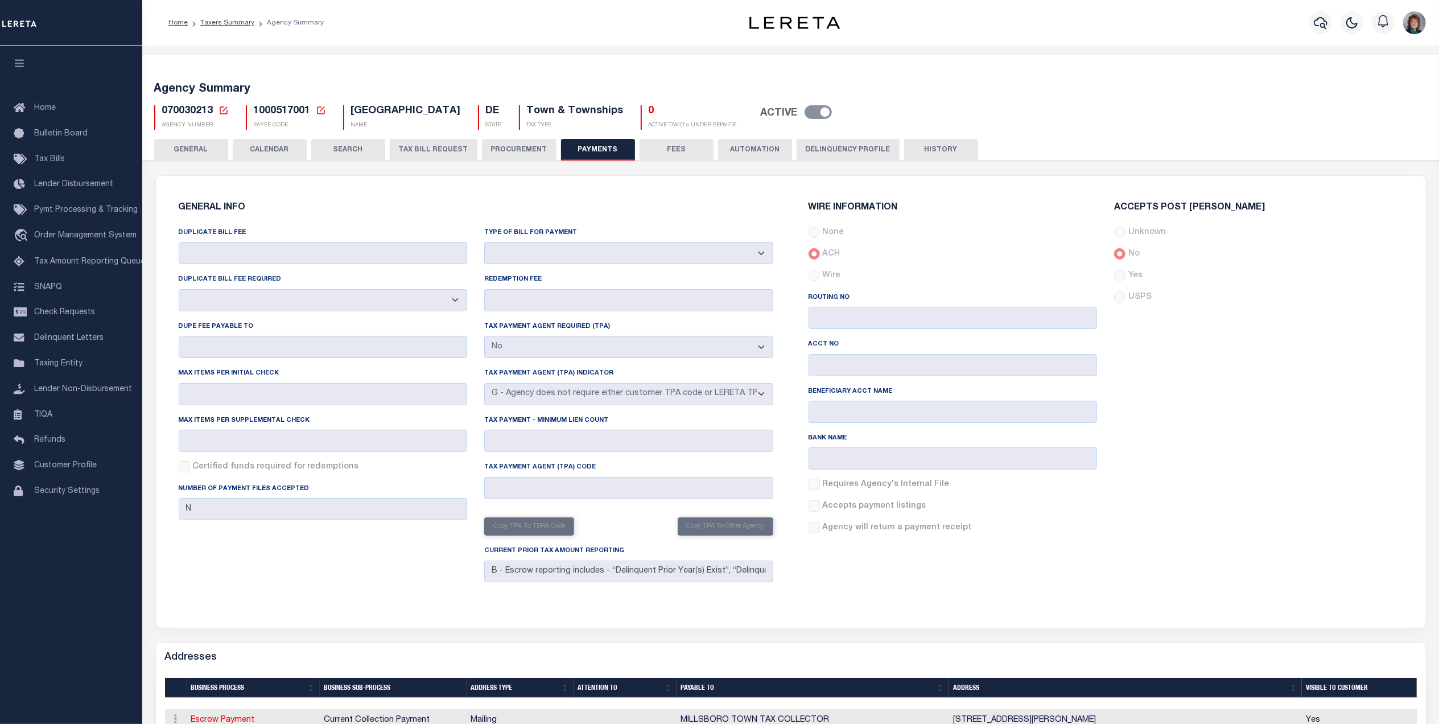
click at [424, 151] on button "TAX BILL REQUEST" at bounding box center [434, 150] width 88 height 22
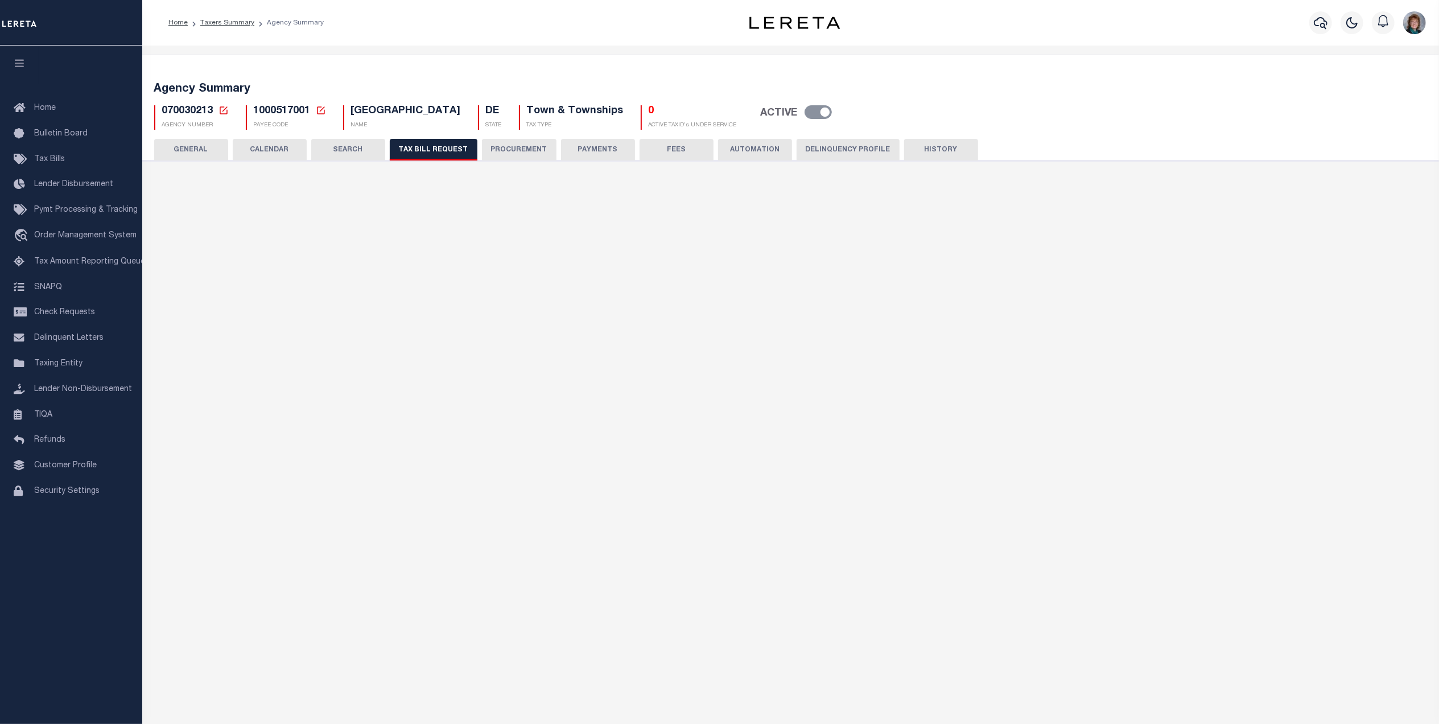
select select "30"
checkbox input "false"
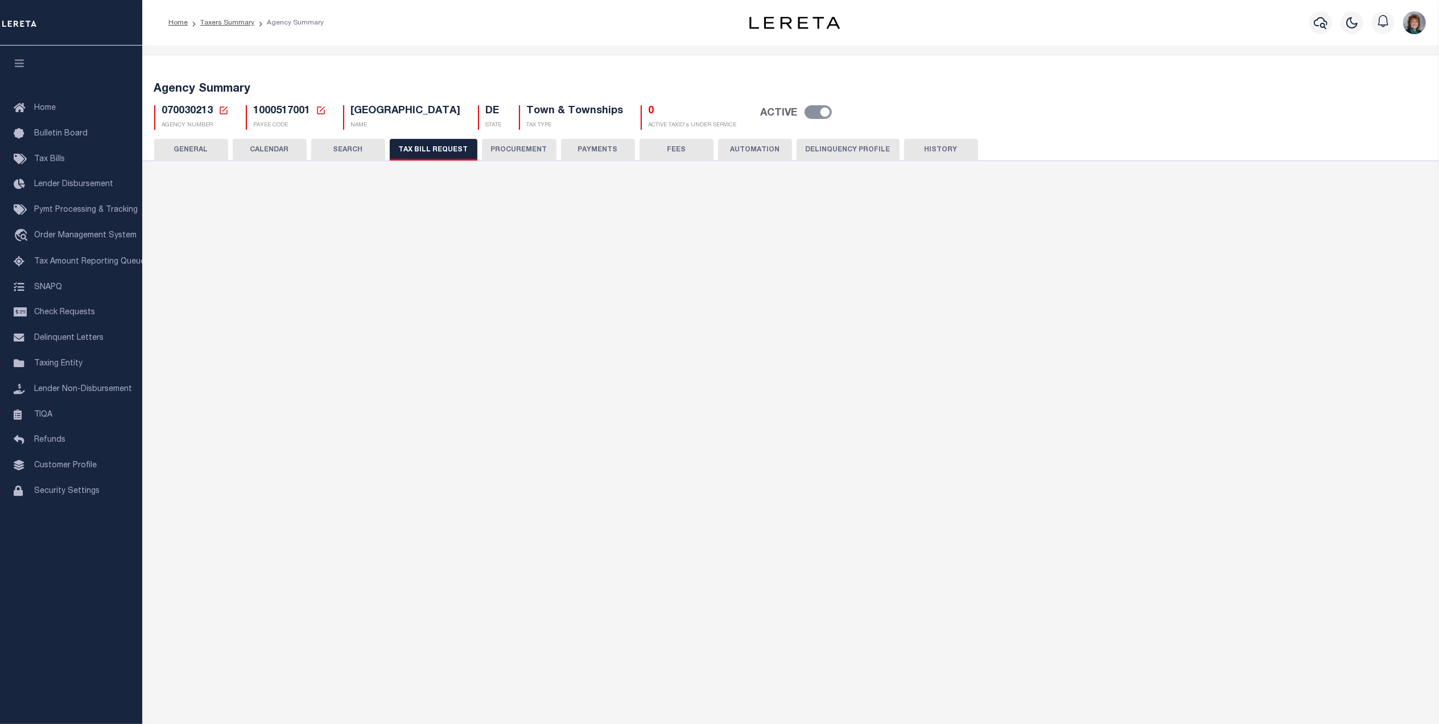
select select "22"
select select "false"
select select "15"
select select
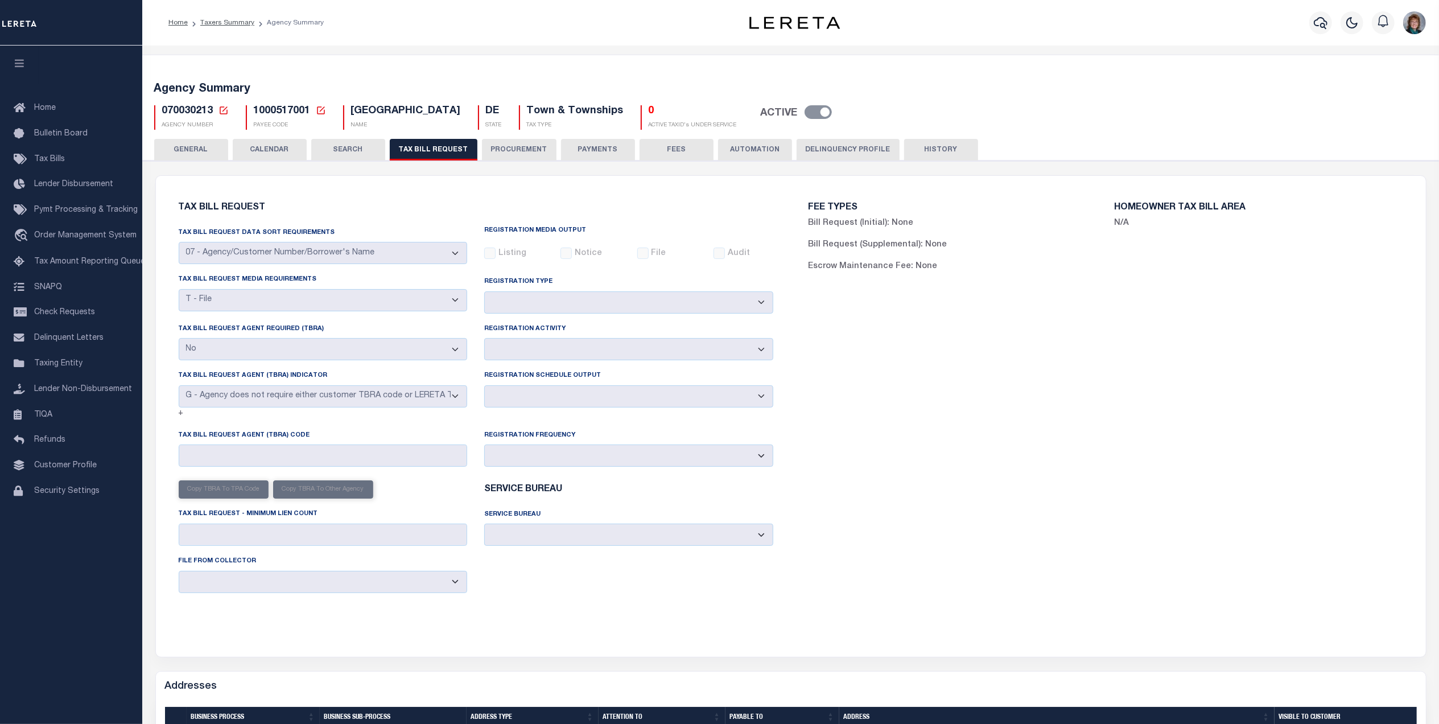
drag, startPoint x: 333, startPoint y: 144, endPoint x: 401, endPoint y: 235, distance: 113.9
click at [334, 144] on button "SEARCH" at bounding box center [348, 150] width 74 height 22
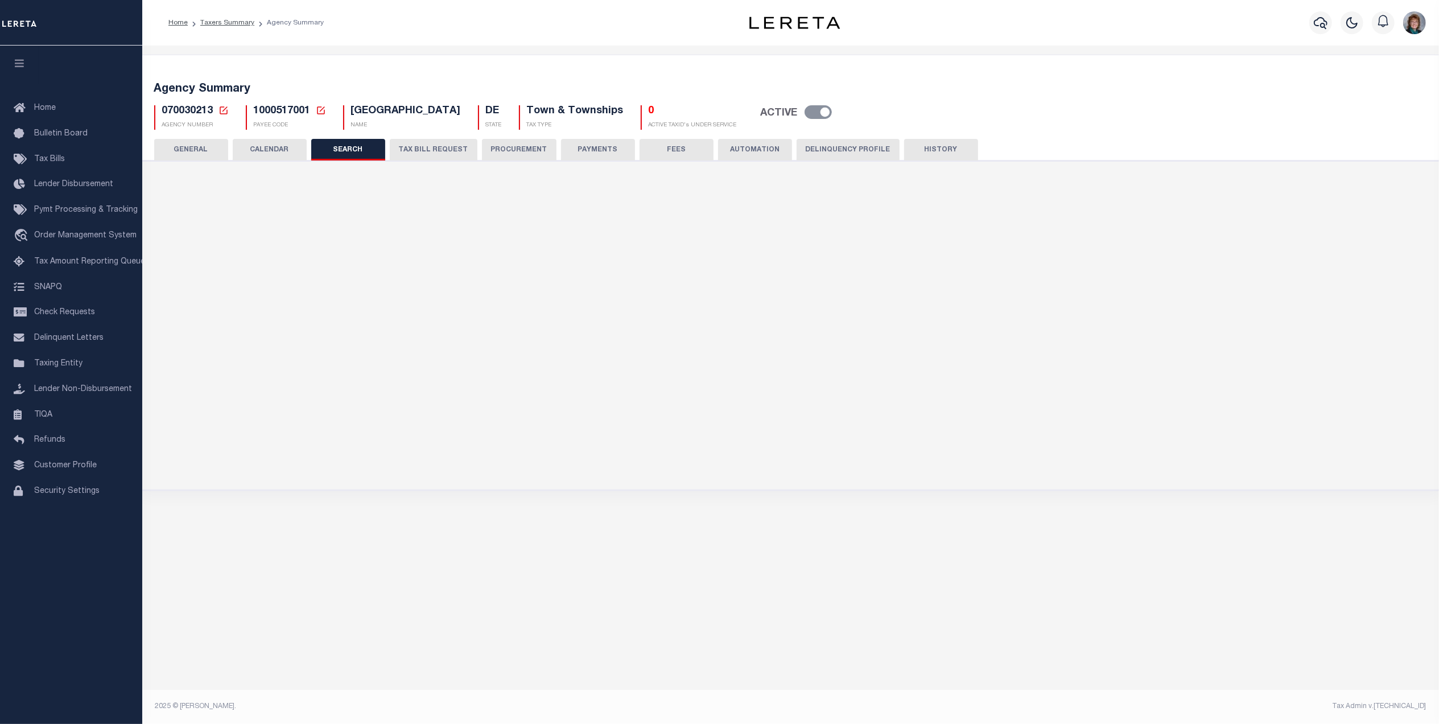
checkbox input "false"
type input "10000"
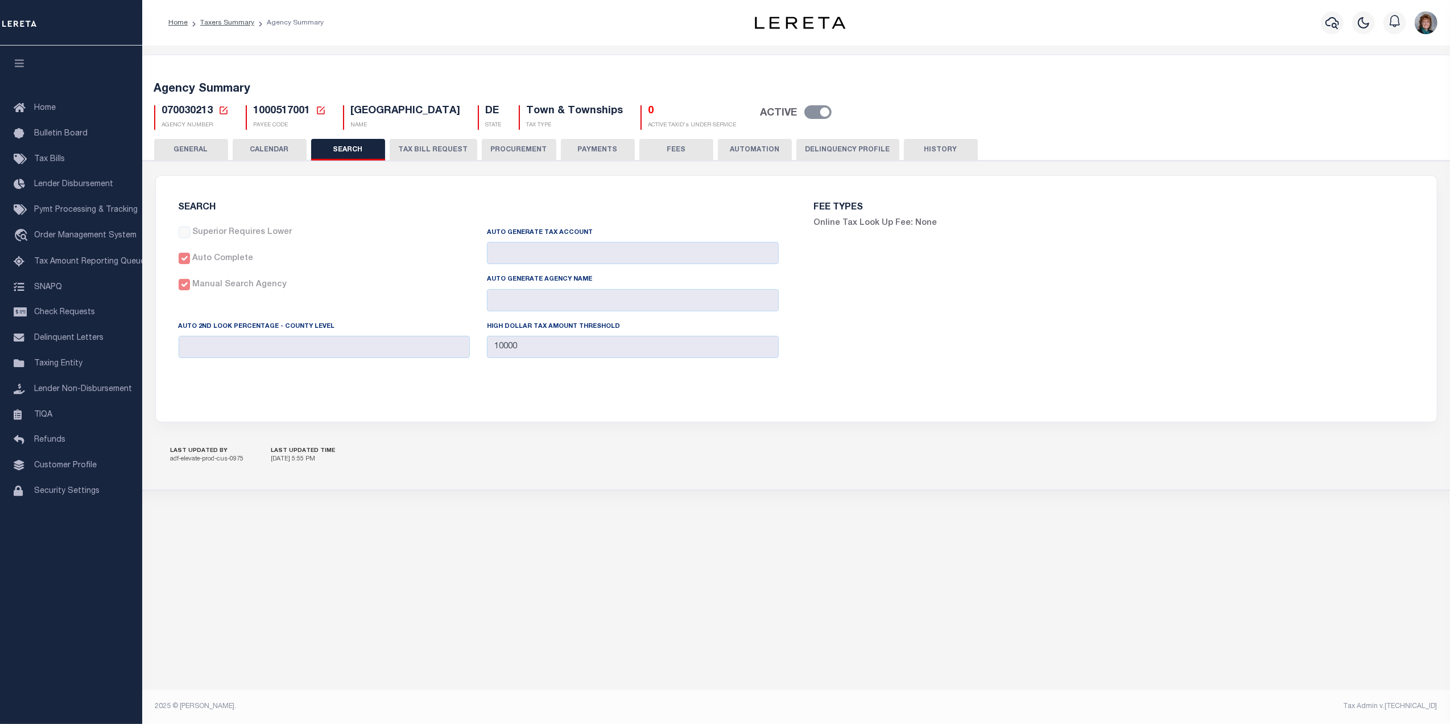
click at [194, 148] on button "GENERAL" at bounding box center [191, 150] width 74 height 22
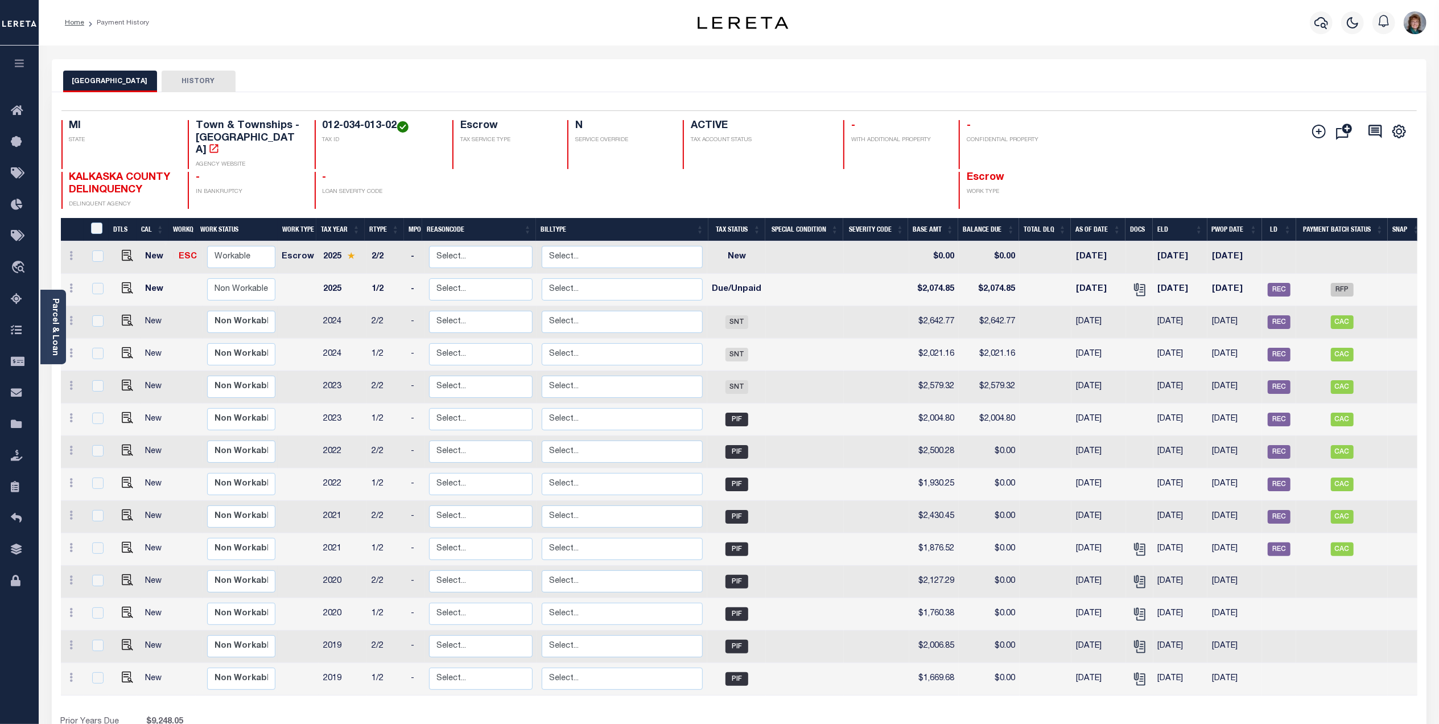
click at [73, 28] on ol "Home Payment History" at bounding box center [107, 23] width 102 height 24
click at [73, 26] on link "Home" at bounding box center [74, 22] width 19 height 7
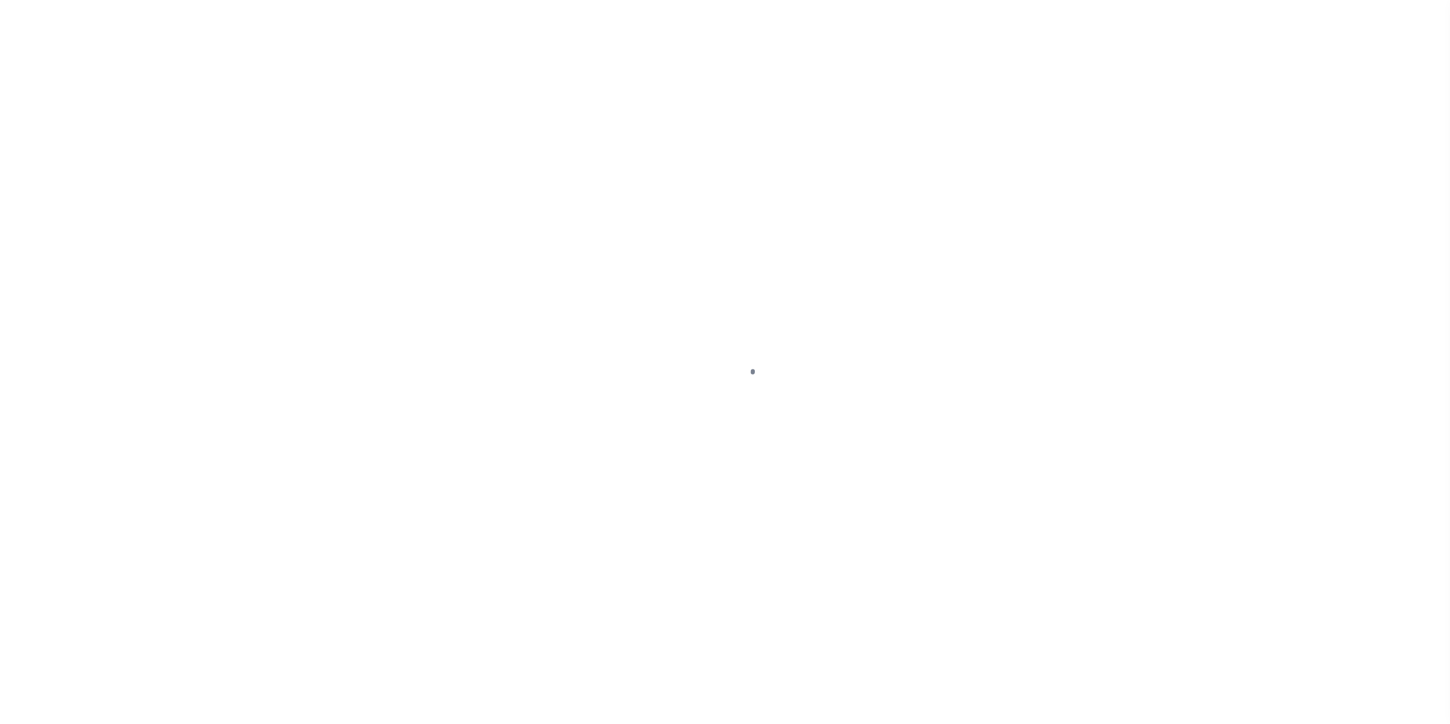
type input "10017952"
type input "[PERSON_NAME]"
select select
select select "10"
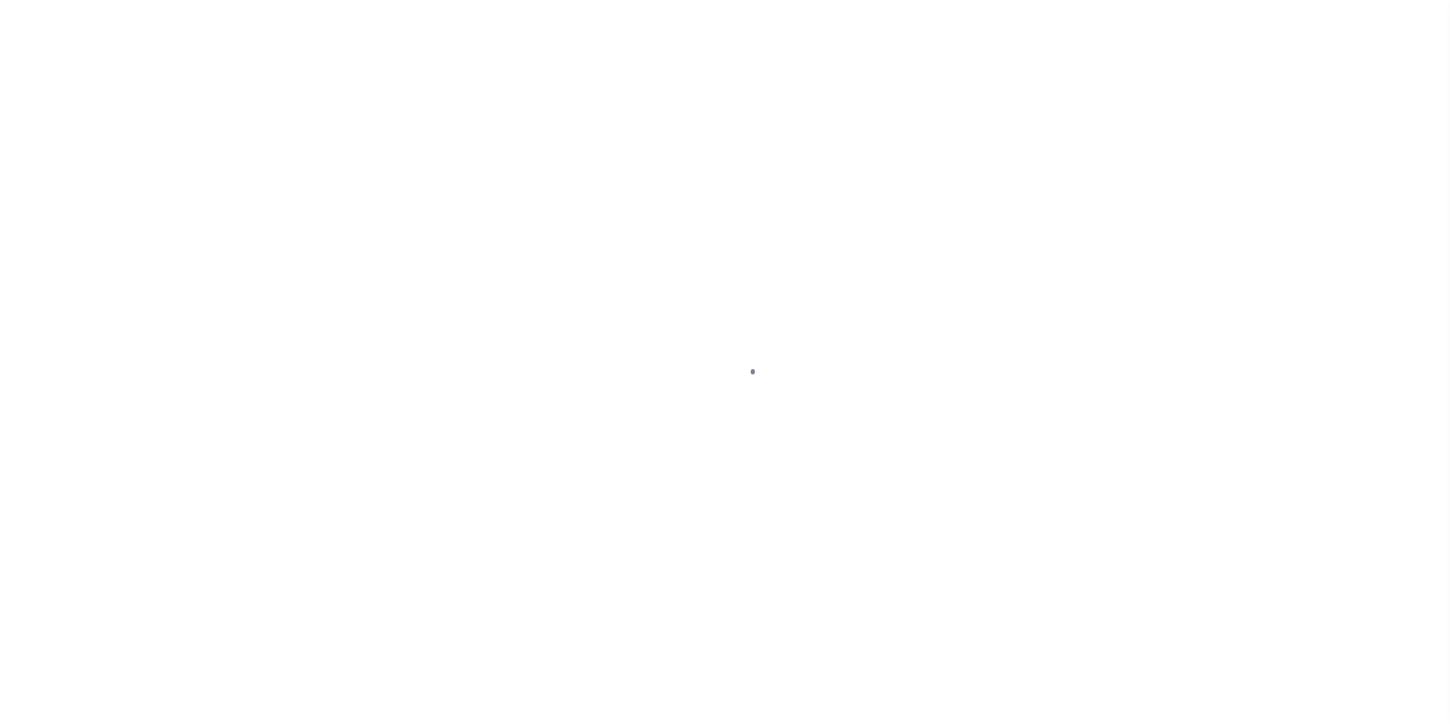
select select "Escrow"
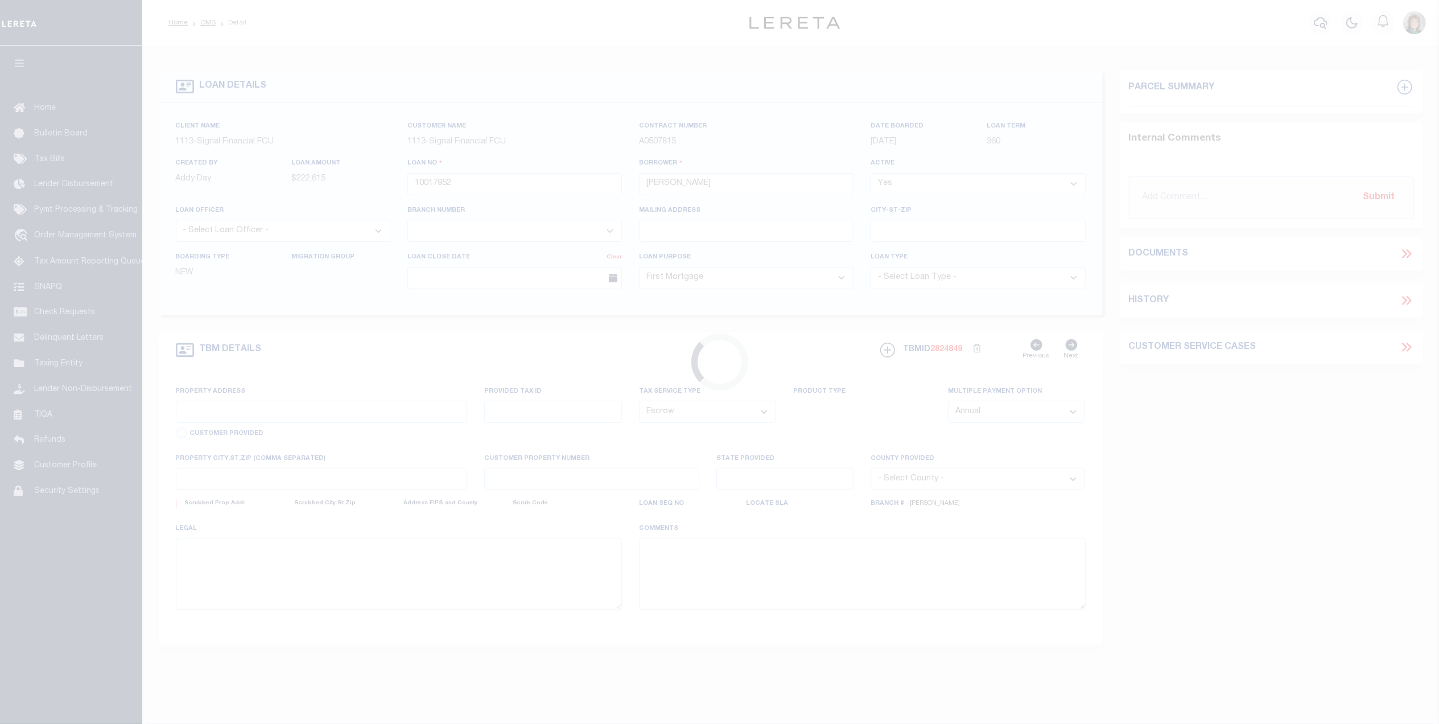
select select "2140"
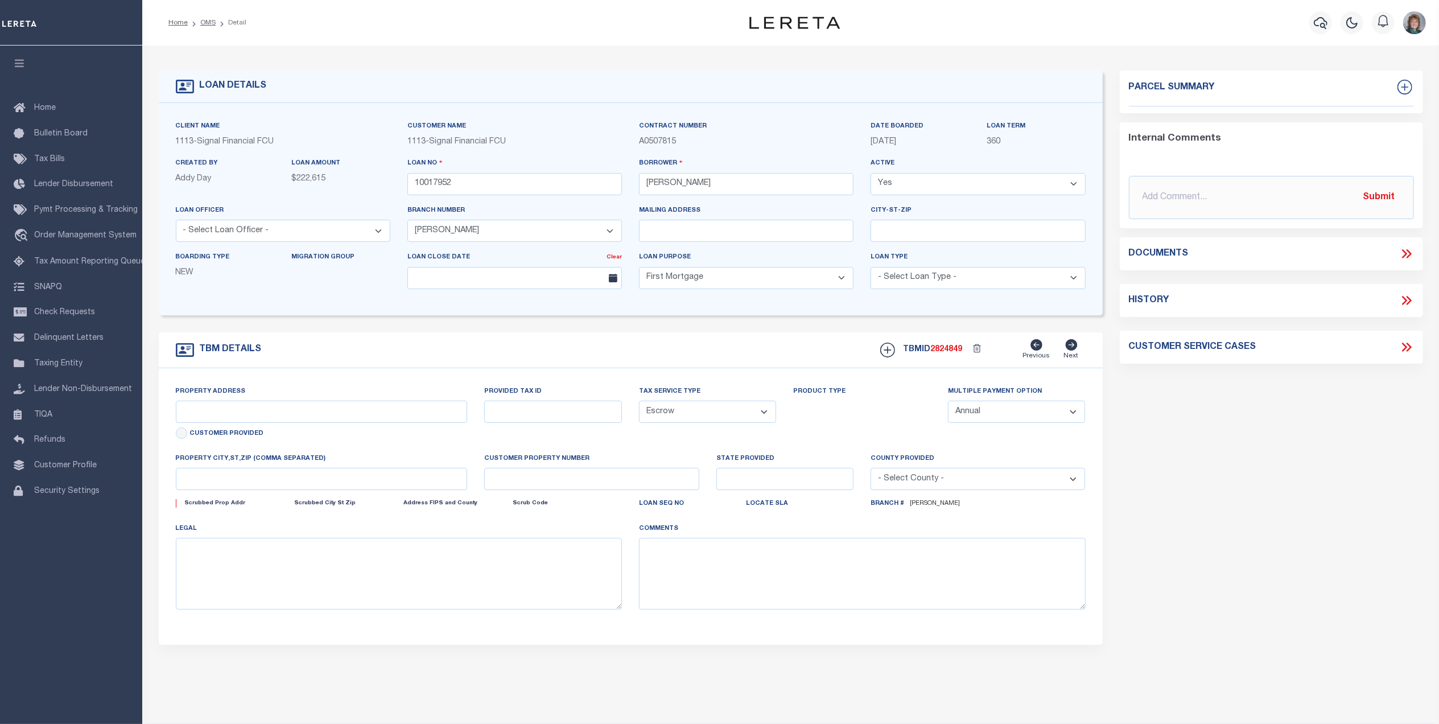
type input "103 Millers Run"
type input "1-33 16.00 223.00"
select select
type input "Millsboro DE 19966"
type input "10017952"
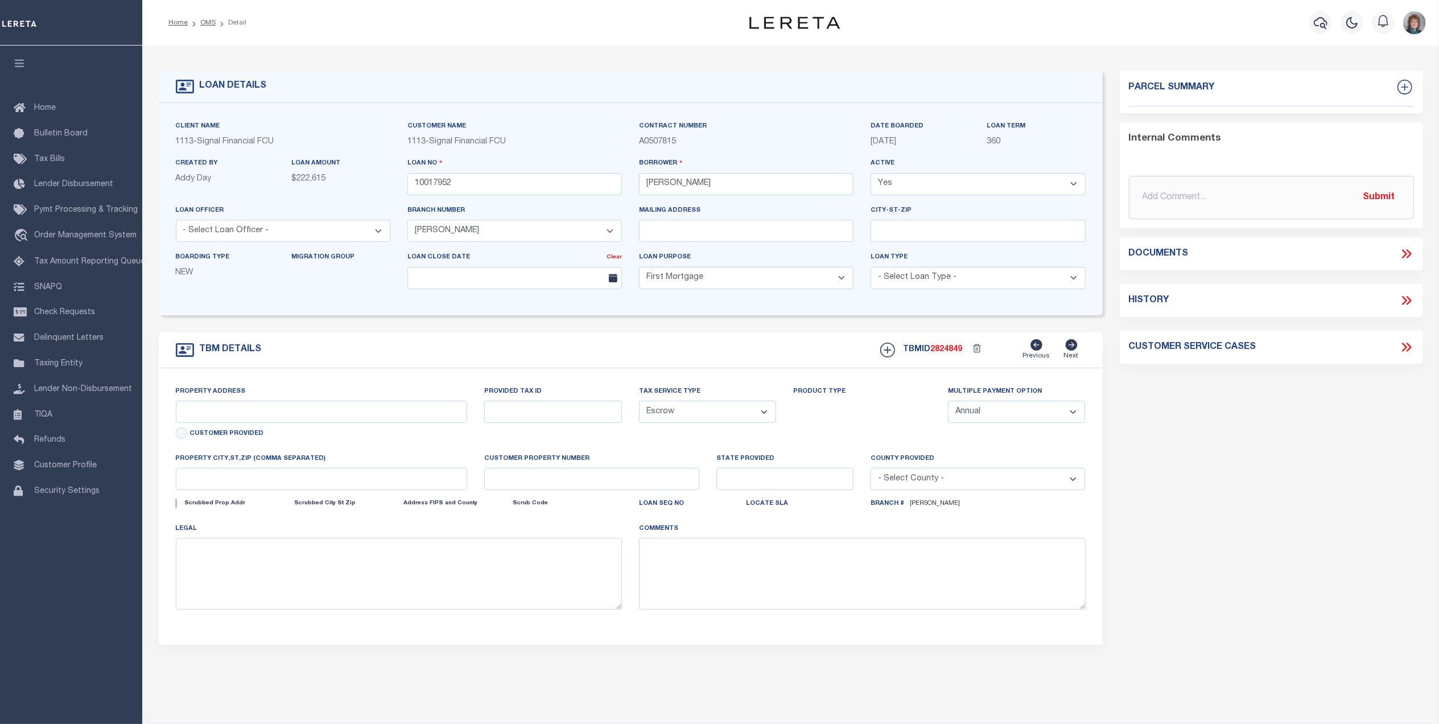
type input "DE"
select select "[GEOGRAPHIC_DATA]"
type textarea "LOT 24, [GEOGRAPHIC_DATA]"
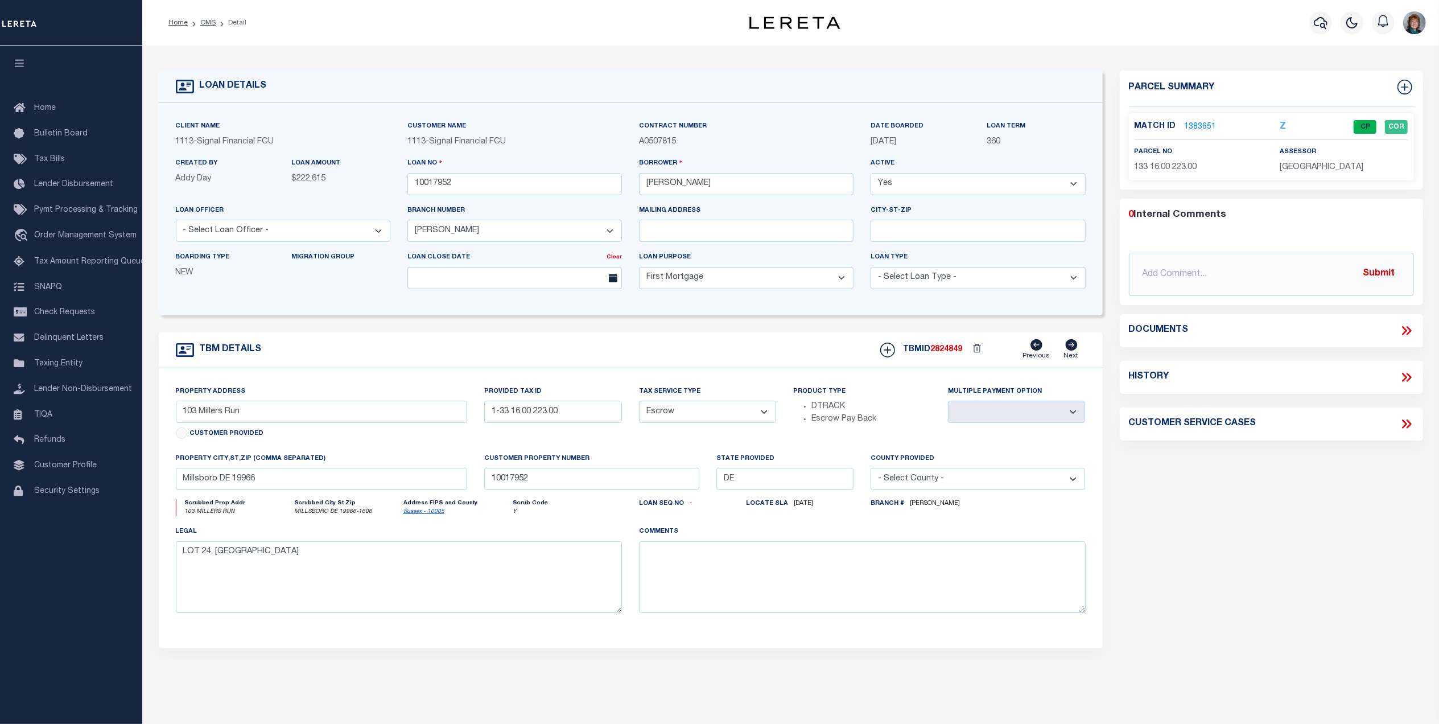
click at [1196, 127] on link "1383651" at bounding box center [1200, 127] width 32 height 12
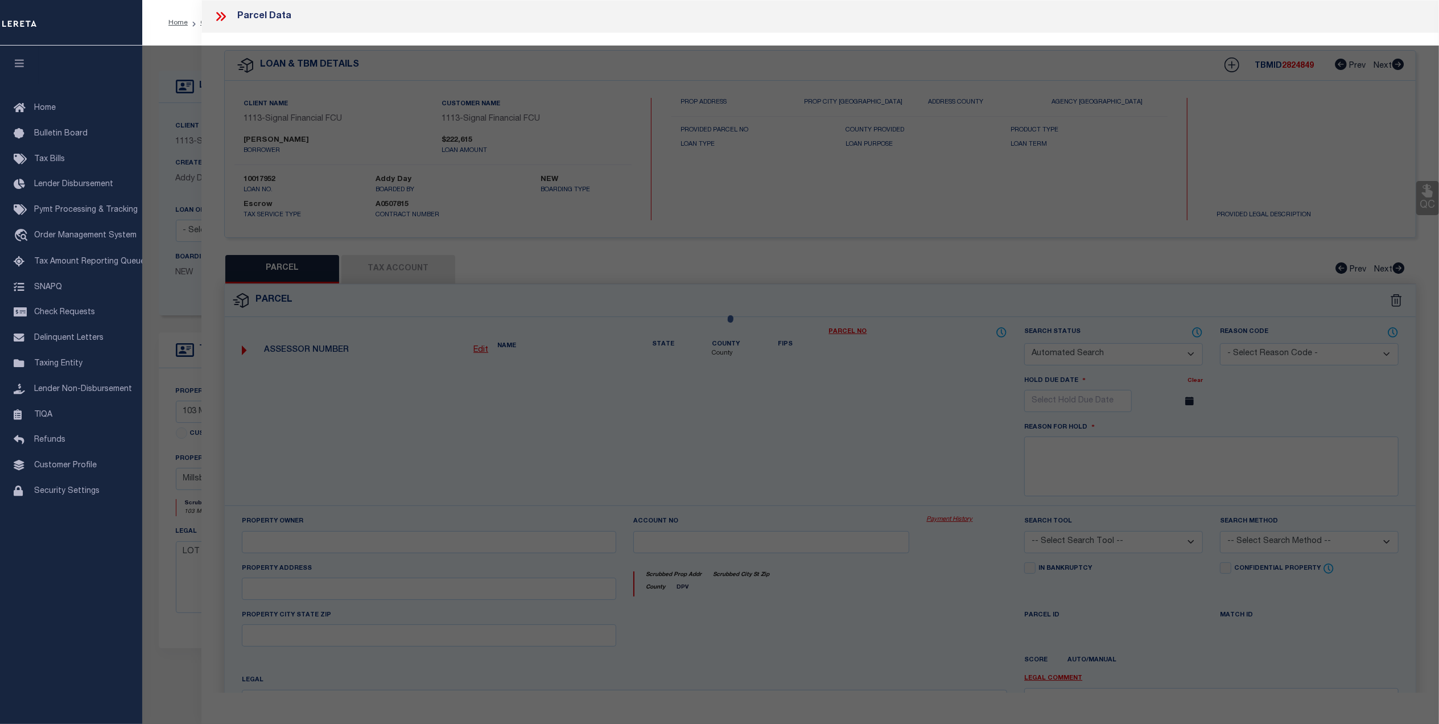
checkbox input "false"
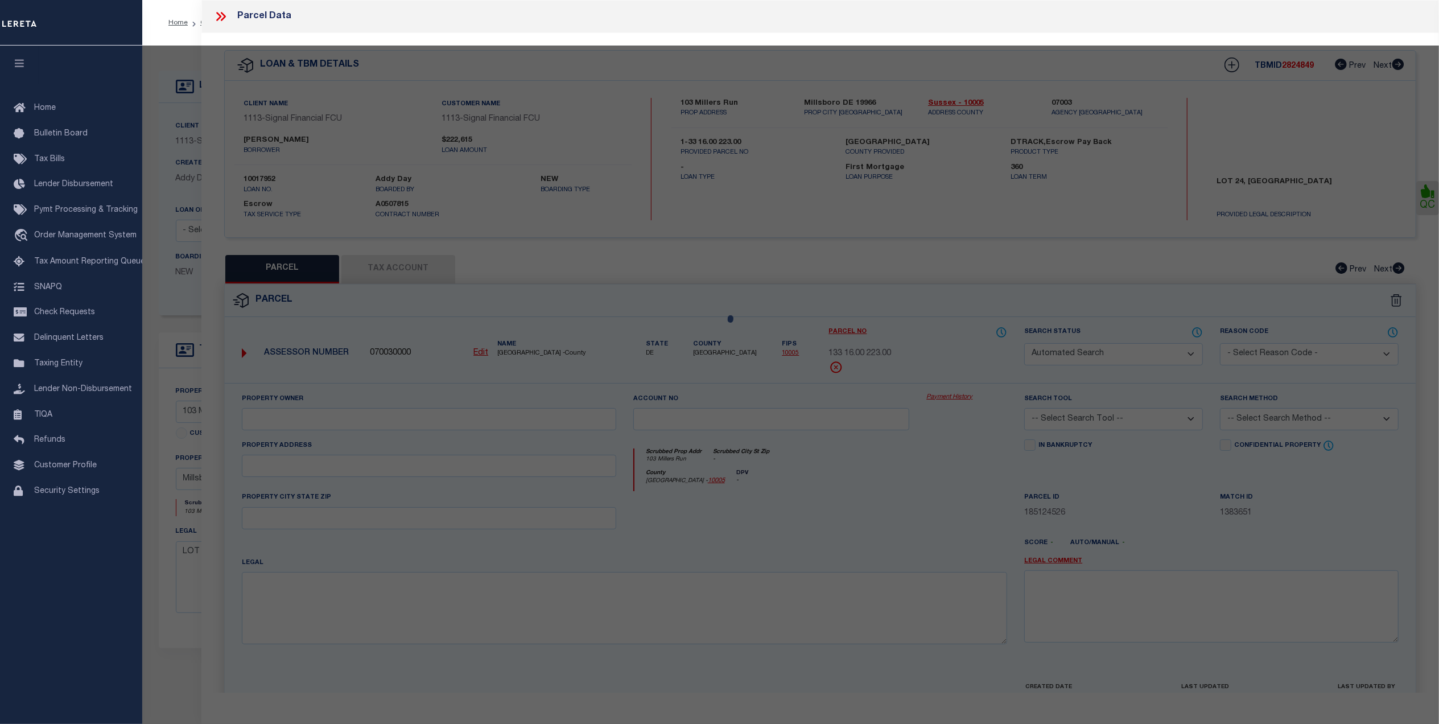
select select "CP"
type input "[PERSON_NAME] [PERSON_NAME]"
select select "AGF"
select select "ADD"
type input "103 Millers Run"
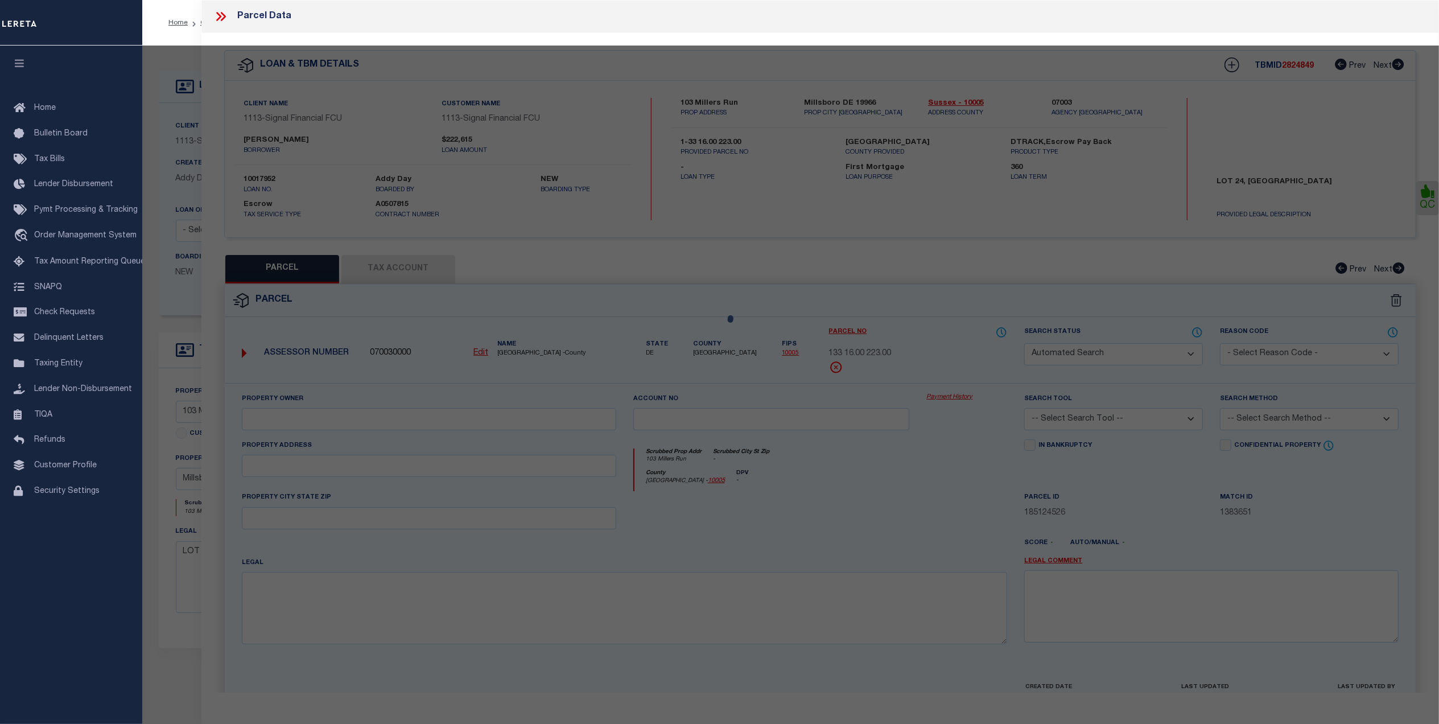
type input "MILLSBORO DE 19966"
type textarea "MILL LANDING LOT 24"
type textarea "Millsboro Town not needed per parcel viewer"
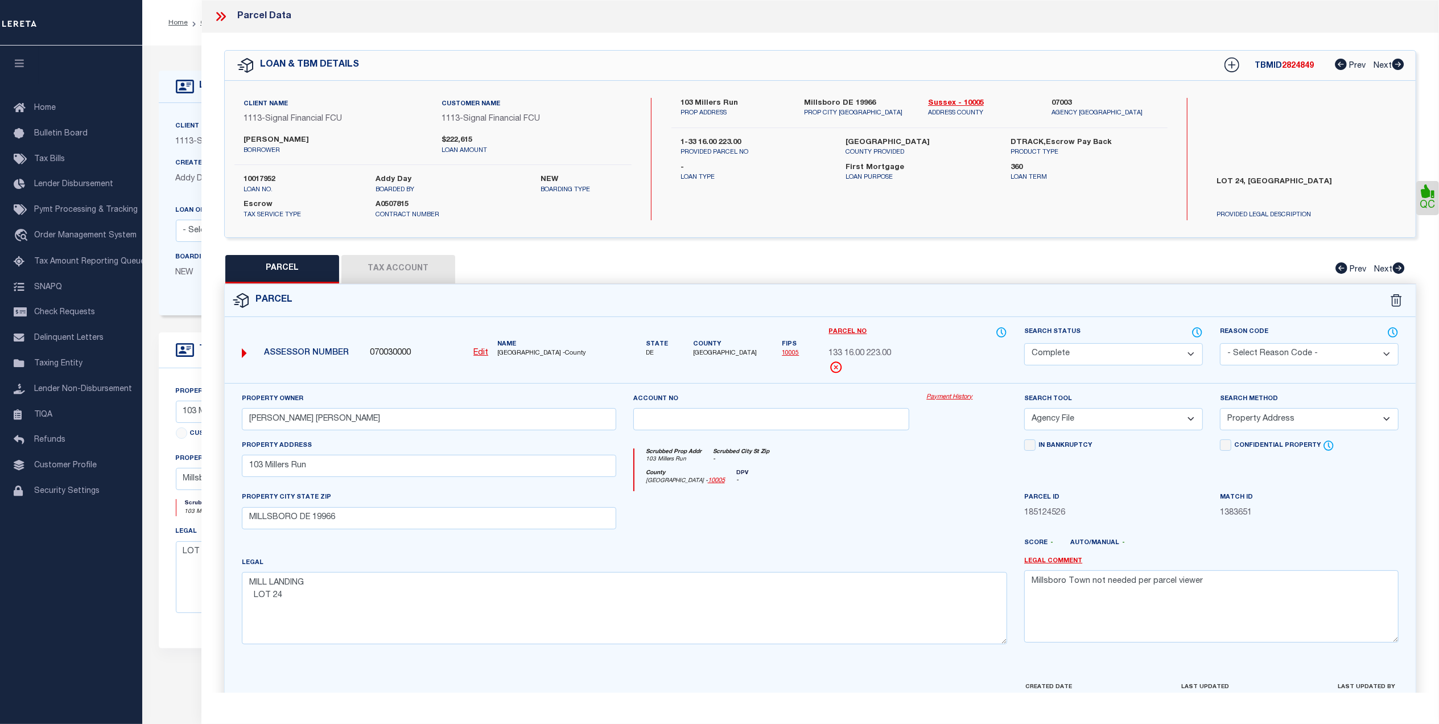
click at [439, 264] on button "Tax Account" at bounding box center [398, 269] width 114 height 28
select select "100"
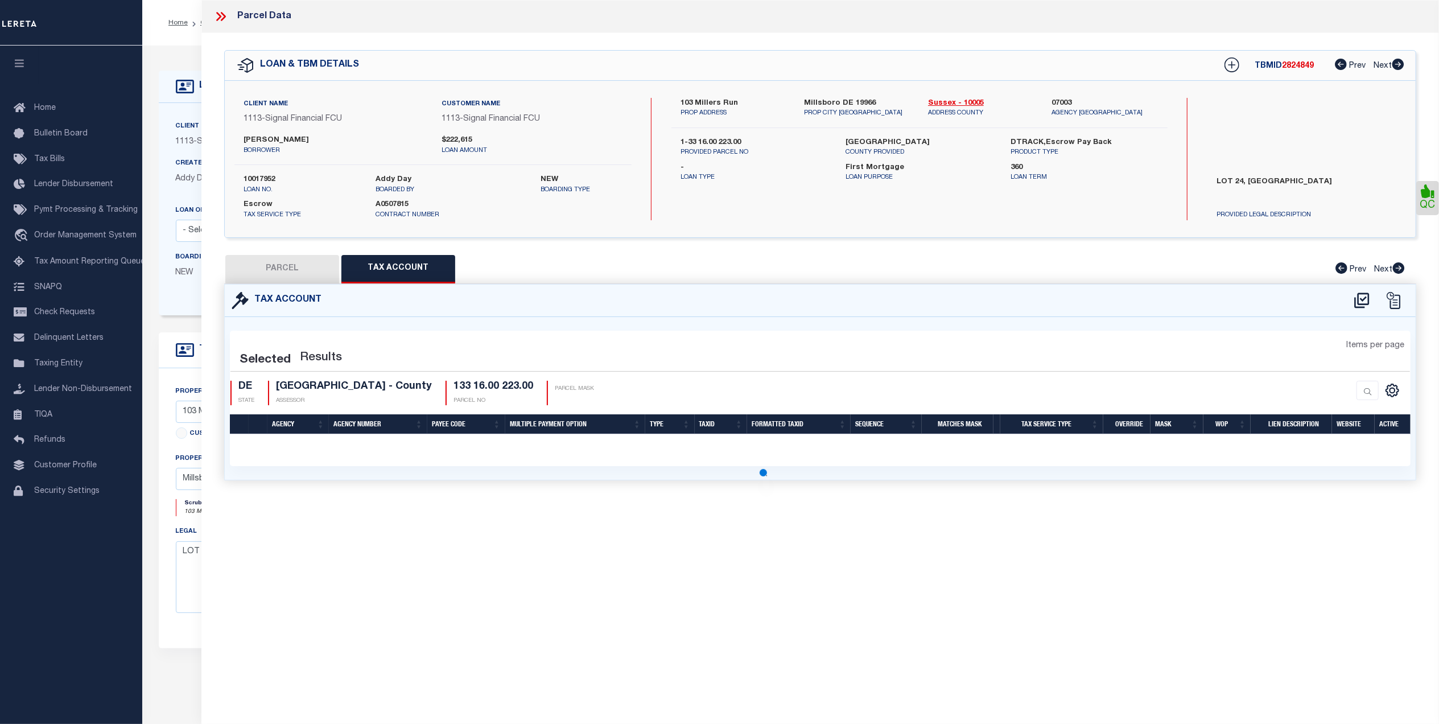
select select "100"
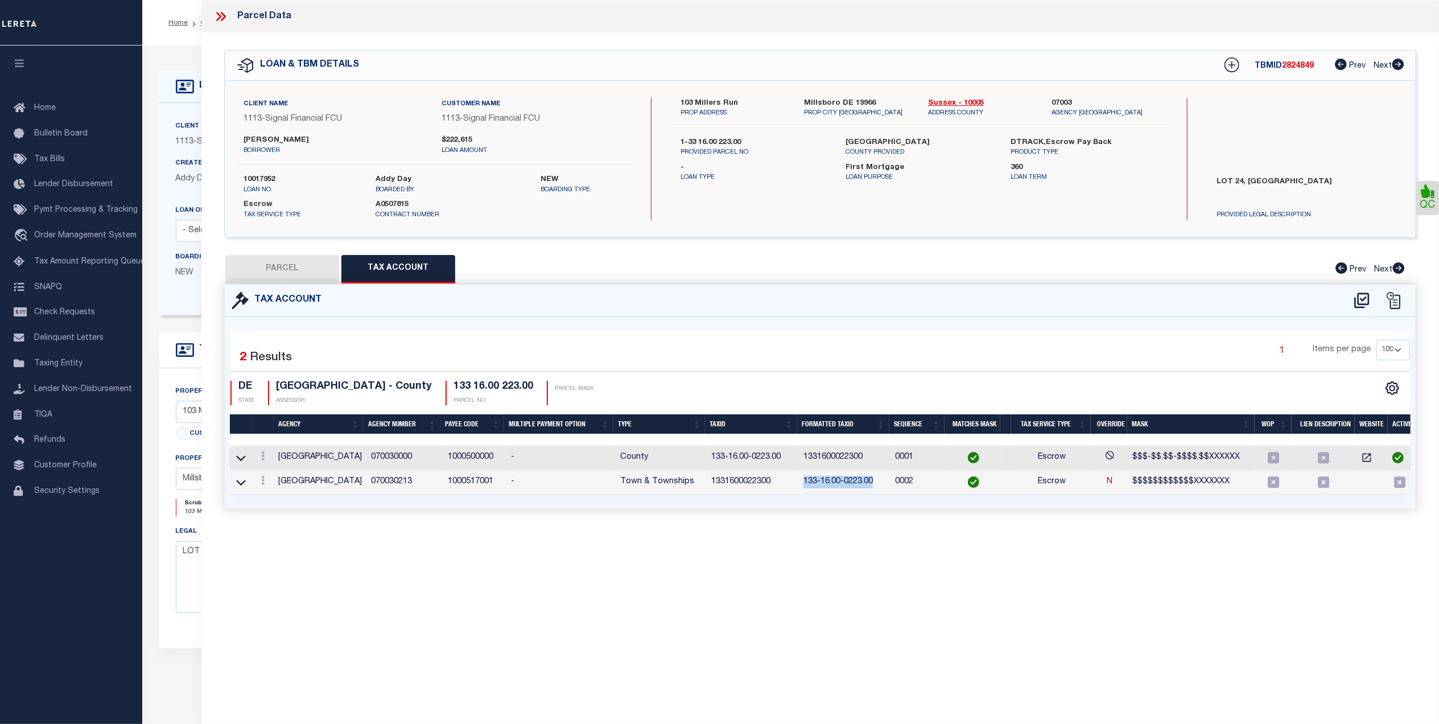
drag, startPoint x: 873, startPoint y: 485, endPoint x: 800, endPoint y: 483, distance: 72.8
click at [800, 483] on td "133-16.00-0223.00" at bounding box center [845, 482] width 92 height 24
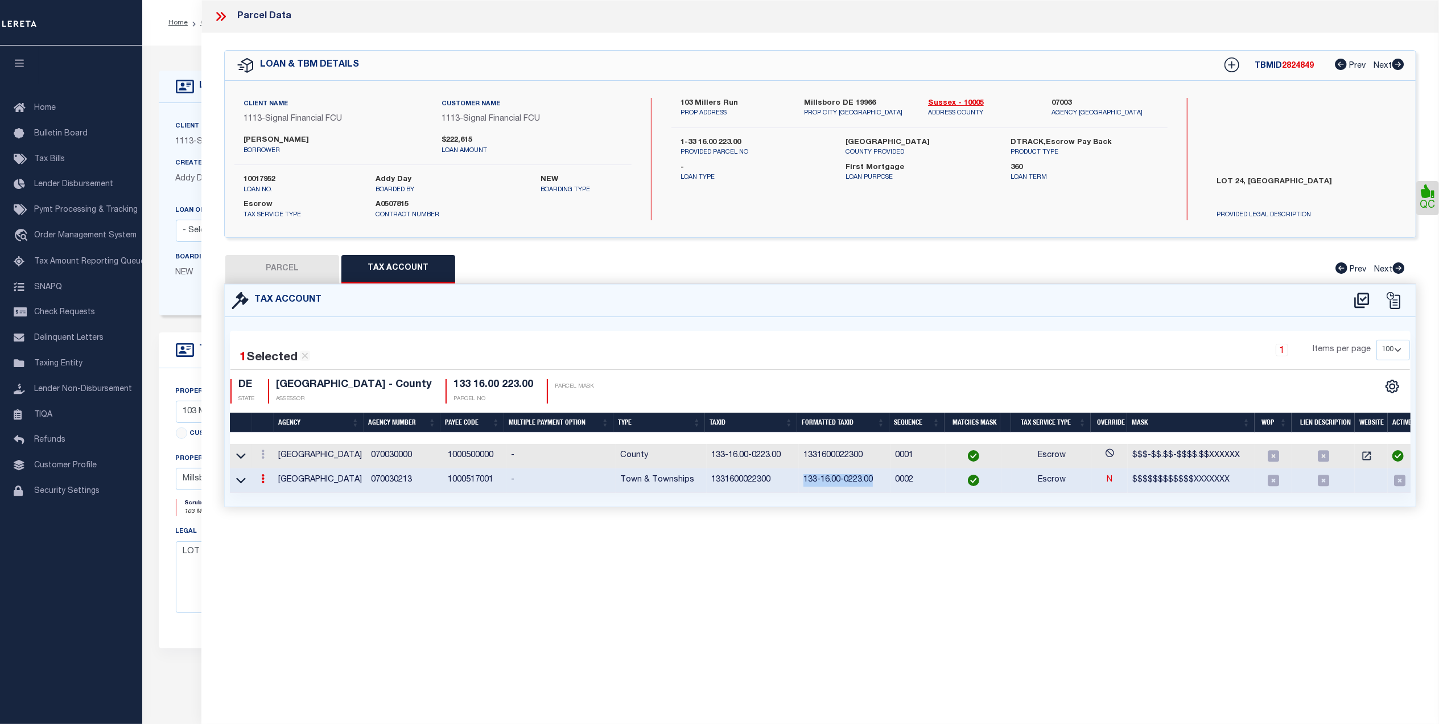
copy td "133-16.00-0223.00"
drag, startPoint x: 770, startPoint y: 483, endPoint x: 704, endPoint y: 485, distance: 66.0
click at [704, 485] on tr "MILLSBORO TOWN 070030213 1000517001 - Town & Townships 1331600022300 133-16.00-…" at bounding box center [822, 480] width 1185 height 24
copy tr "1331600022300"
drag, startPoint x: 876, startPoint y: 480, endPoint x: 804, endPoint y: 483, distance: 72.3
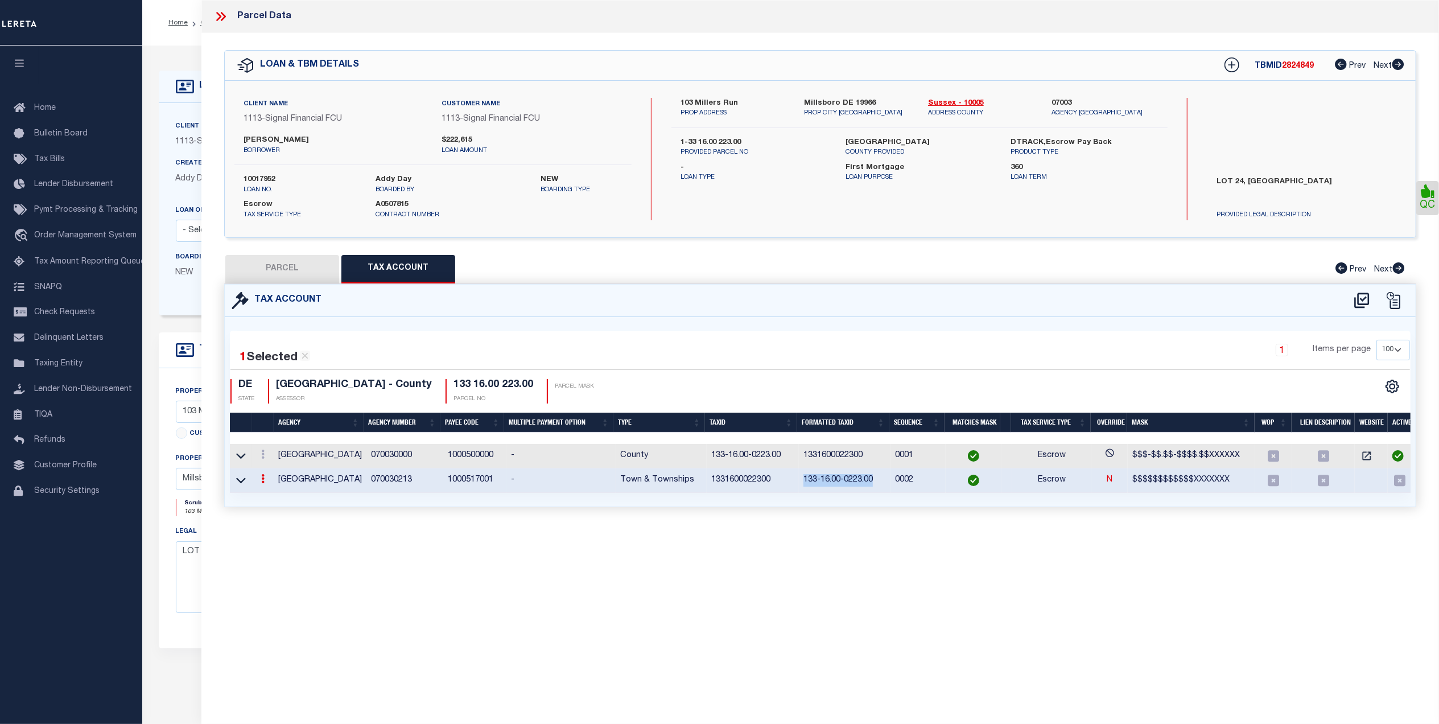
click at [804, 483] on td "133-16.00-0223.00" at bounding box center [845, 480] width 92 height 24
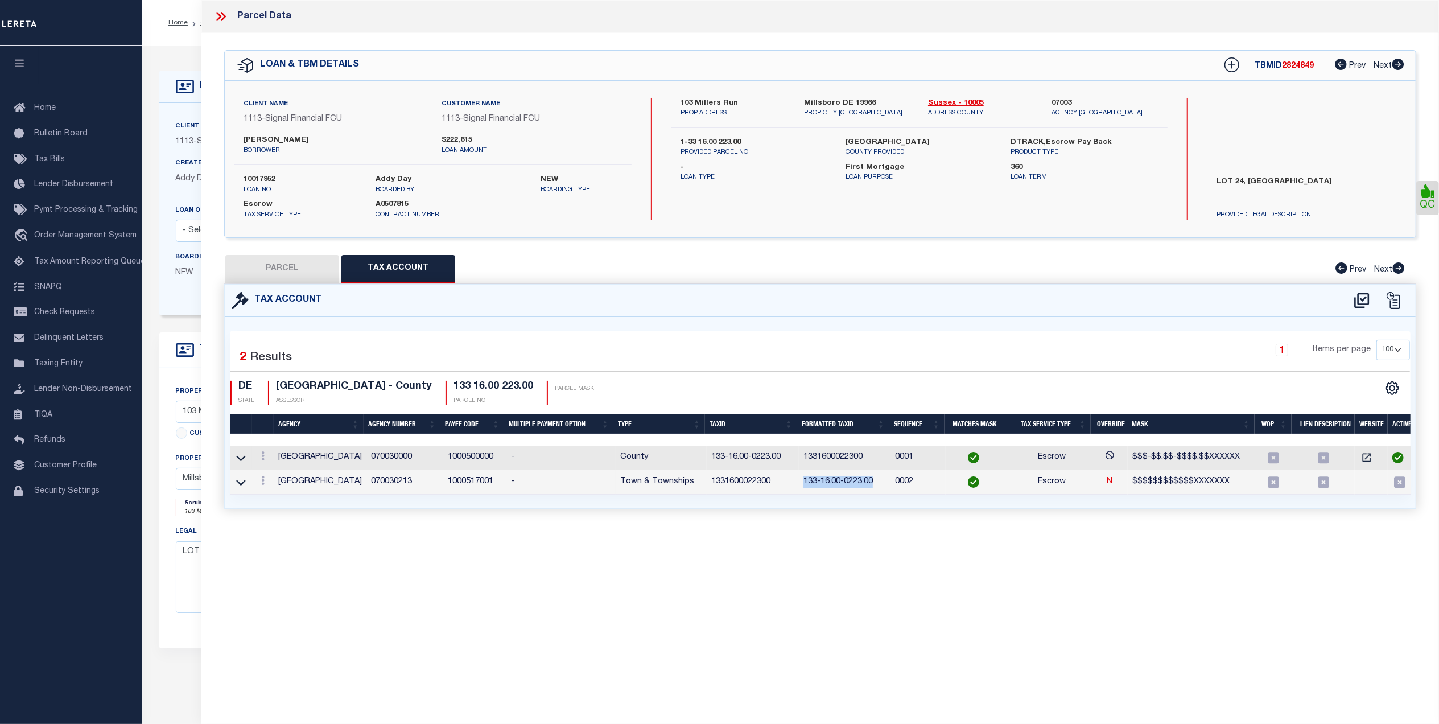
copy td "133-16.00-0223.00"
click at [287, 259] on button "PARCEL" at bounding box center [282, 269] width 114 height 28
select select "AS"
select select
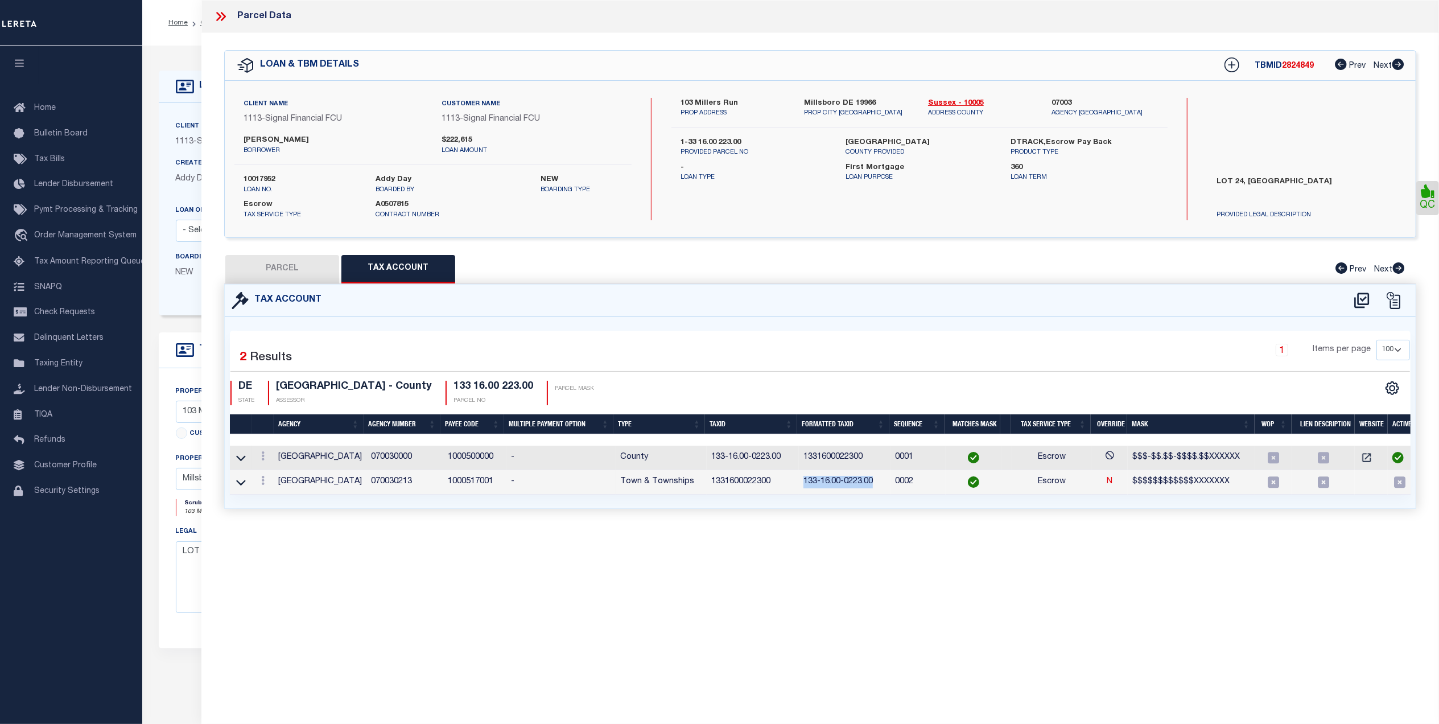
checkbox input "false"
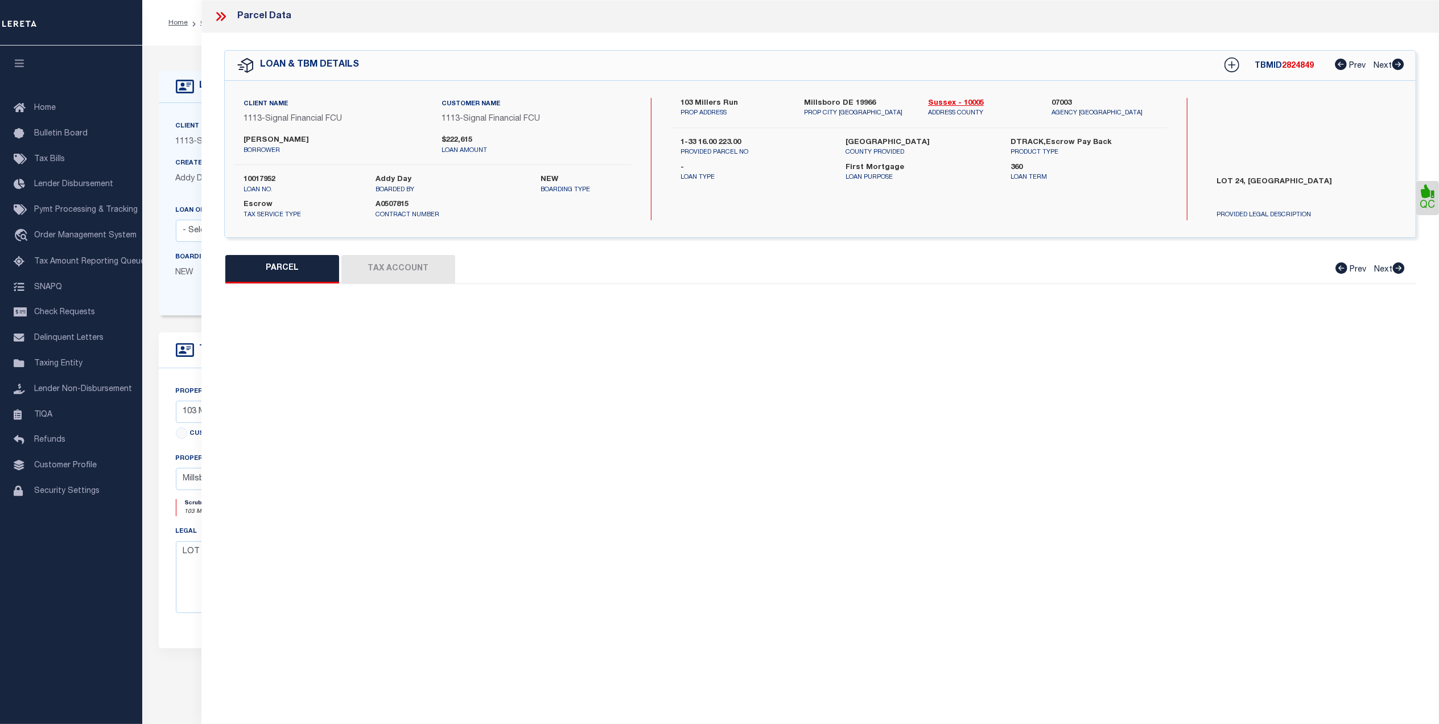
select select "CP"
type input "STEVENSON JEFFREY LYNN"
select select "AGF"
select select "ADD"
type input "103 Millers Run"
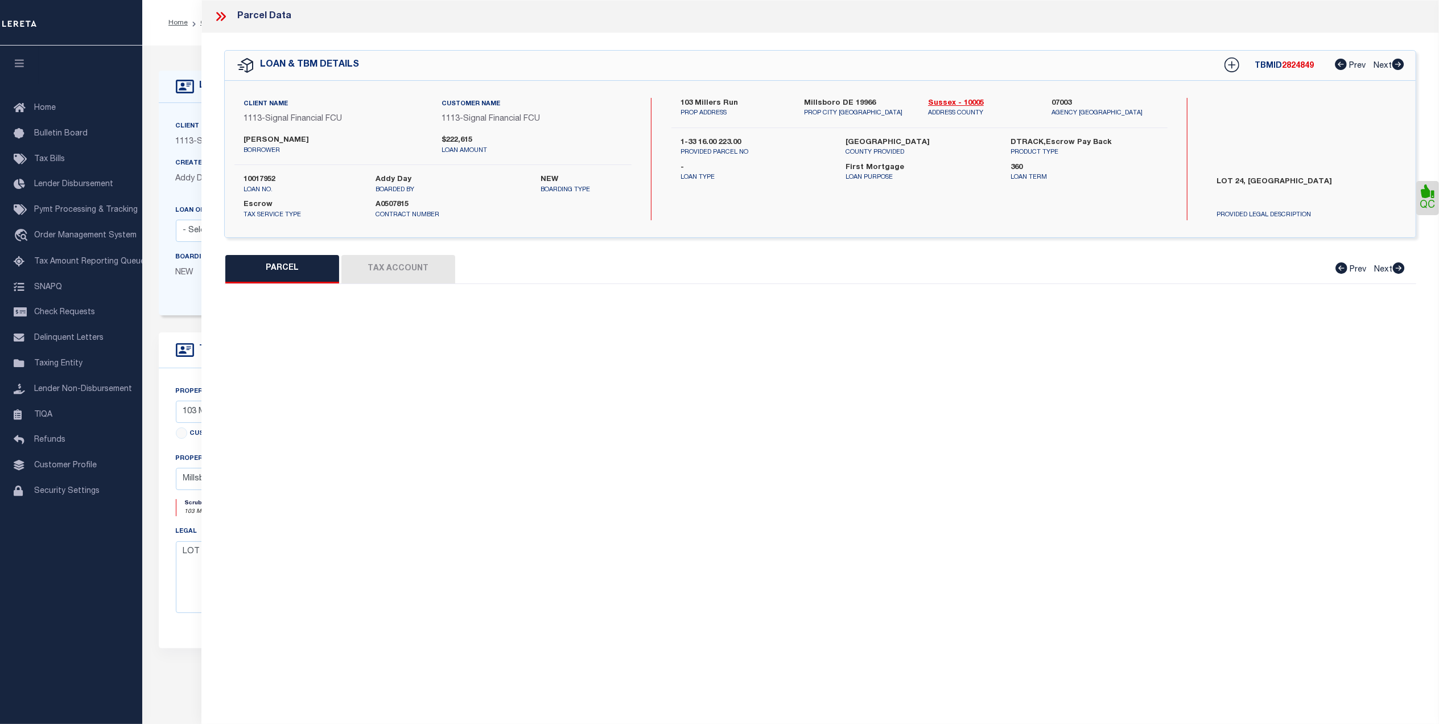
type input "MILLSBORO DE 19966"
type textarea "MILL LANDING LOT 24"
type textarea "Millsboro Town not needed per parcel viewer"
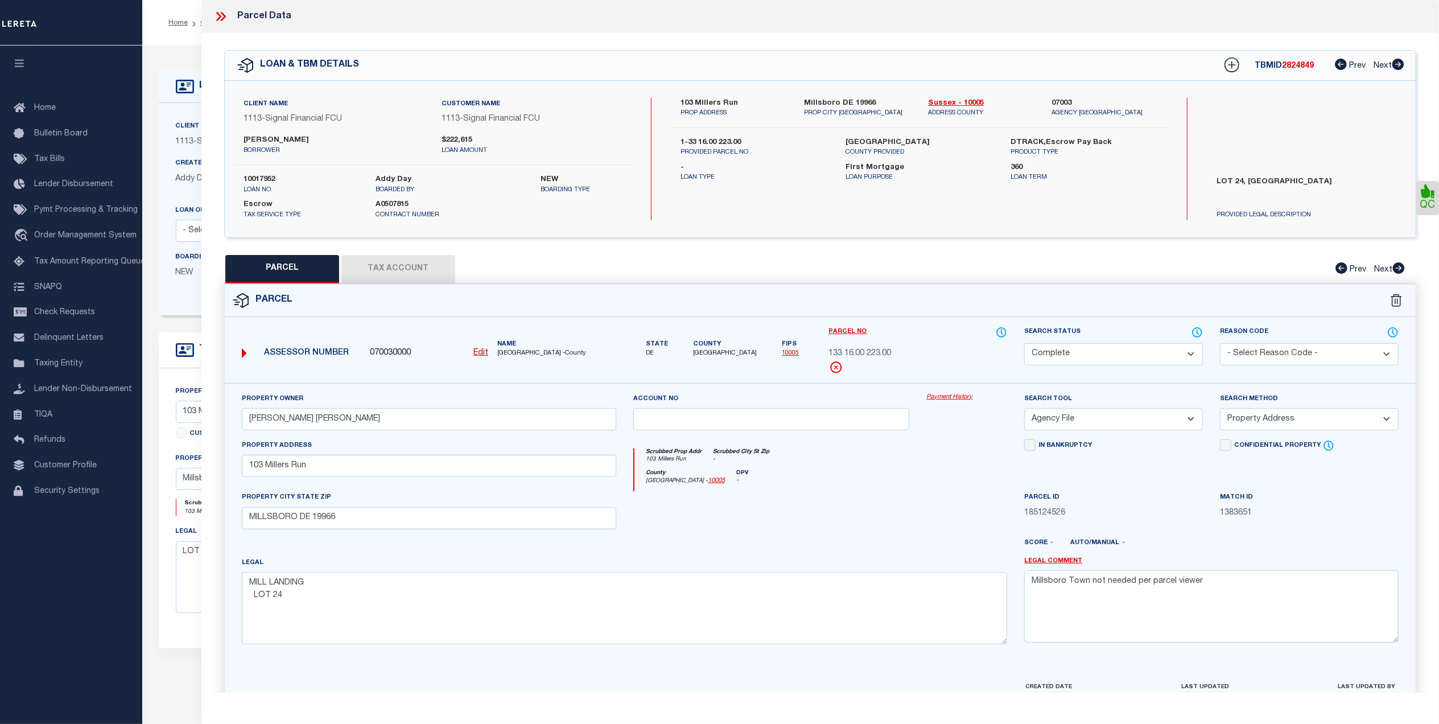
click at [402, 253] on div "QC" at bounding box center [819, 377] width 1237 height 689
click at [402, 271] on button "Tax Account" at bounding box center [398, 269] width 114 height 28
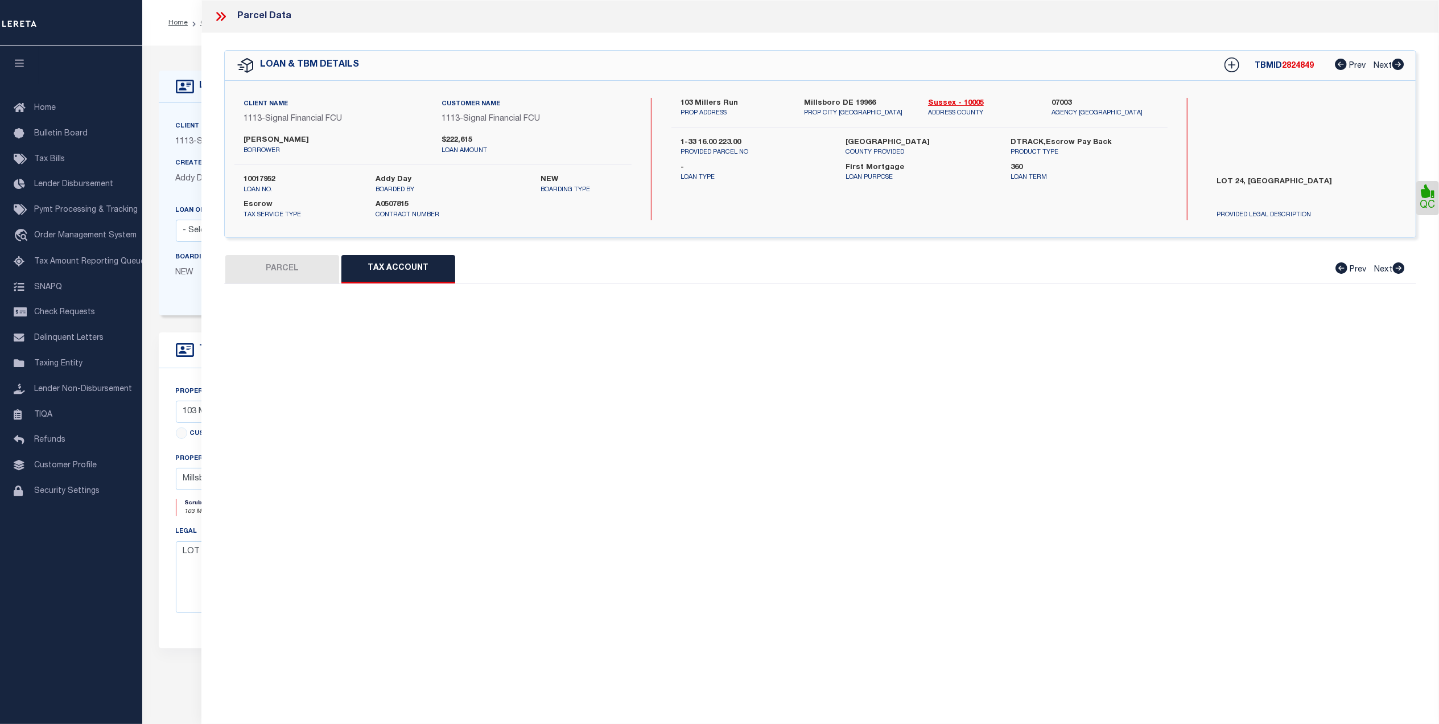
select select "100"
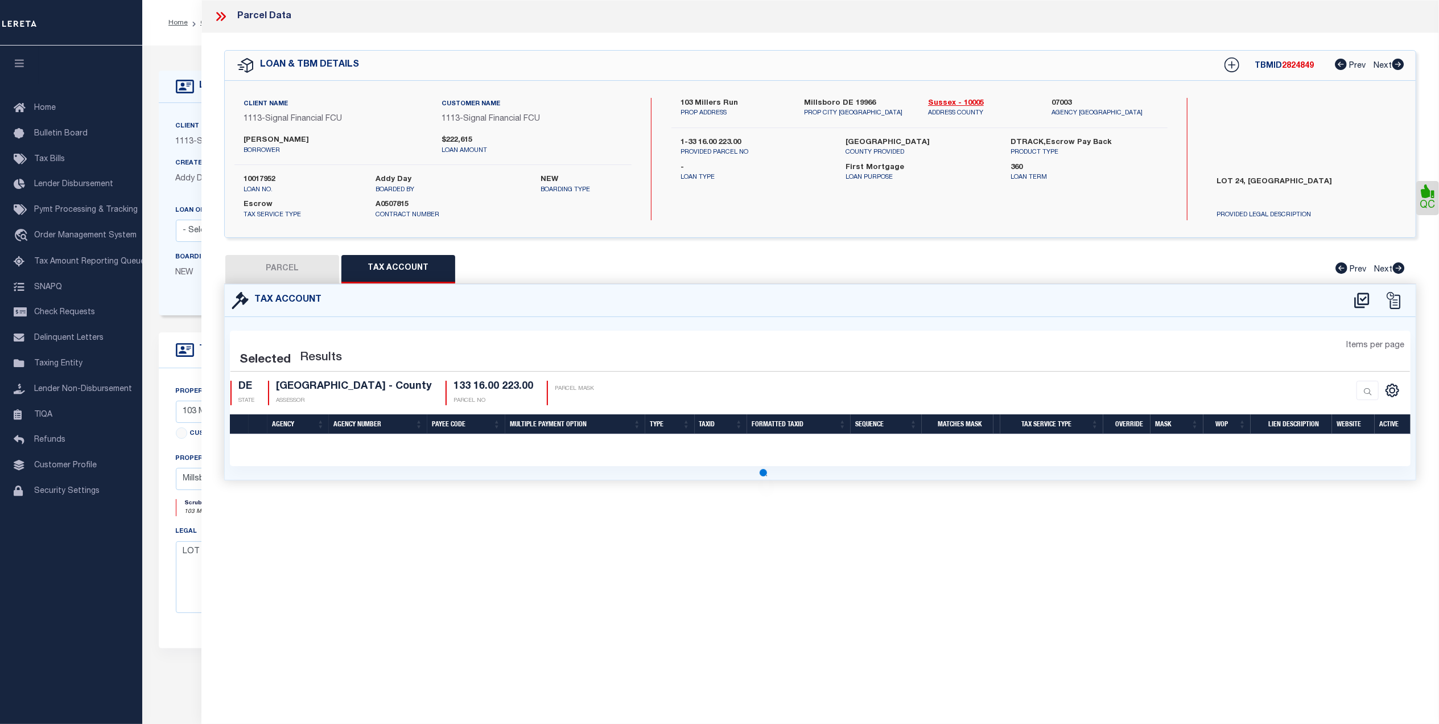
select select "100"
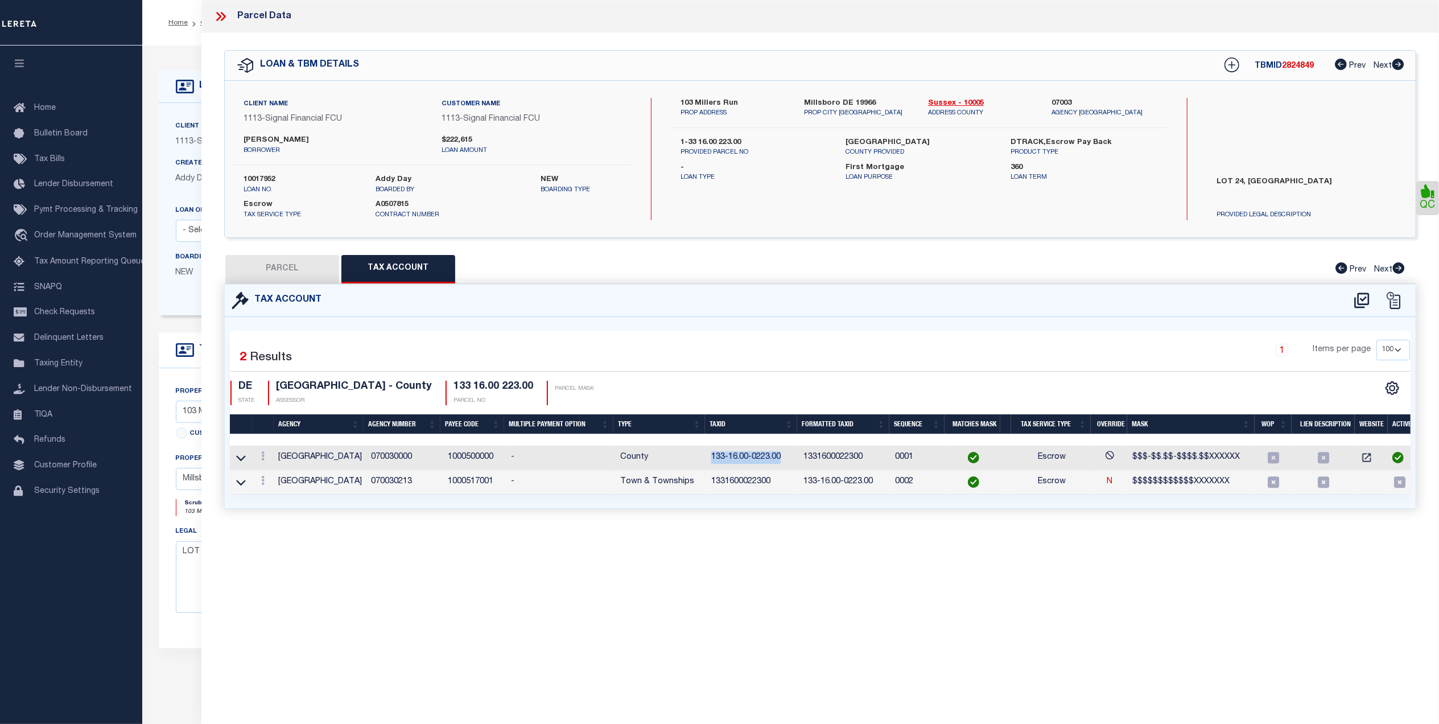
drag, startPoint x: 781, startPoint y: 460, endPoint x: 708, endPoint y: 462, distance: 73.4
click at [708, 462] on td "133-16.00-0223.00" at bounding box center [752, 457] width 92 height 24
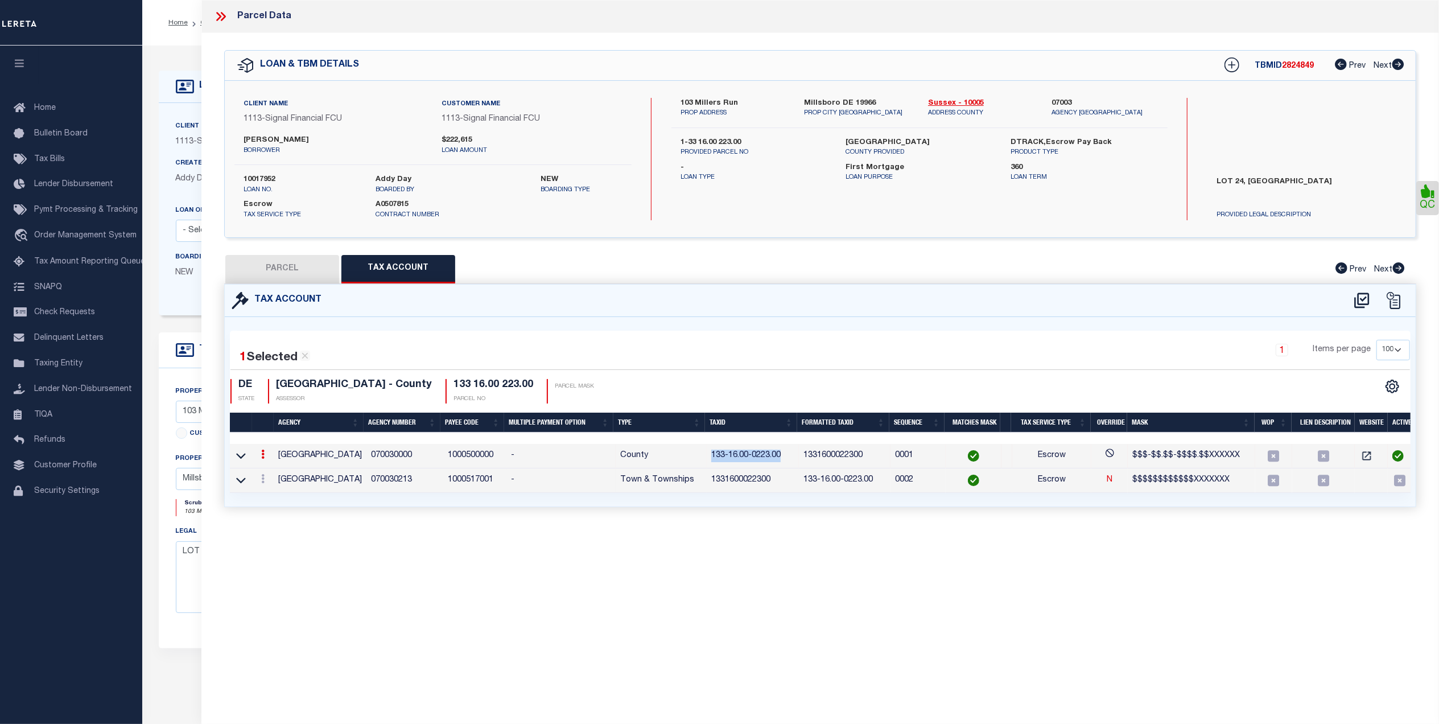
click at [267, 260] on button "PARCEL" at bounding box center [282, 269] width 114 height 28
select select "AS"
select select
checkbox input "false"
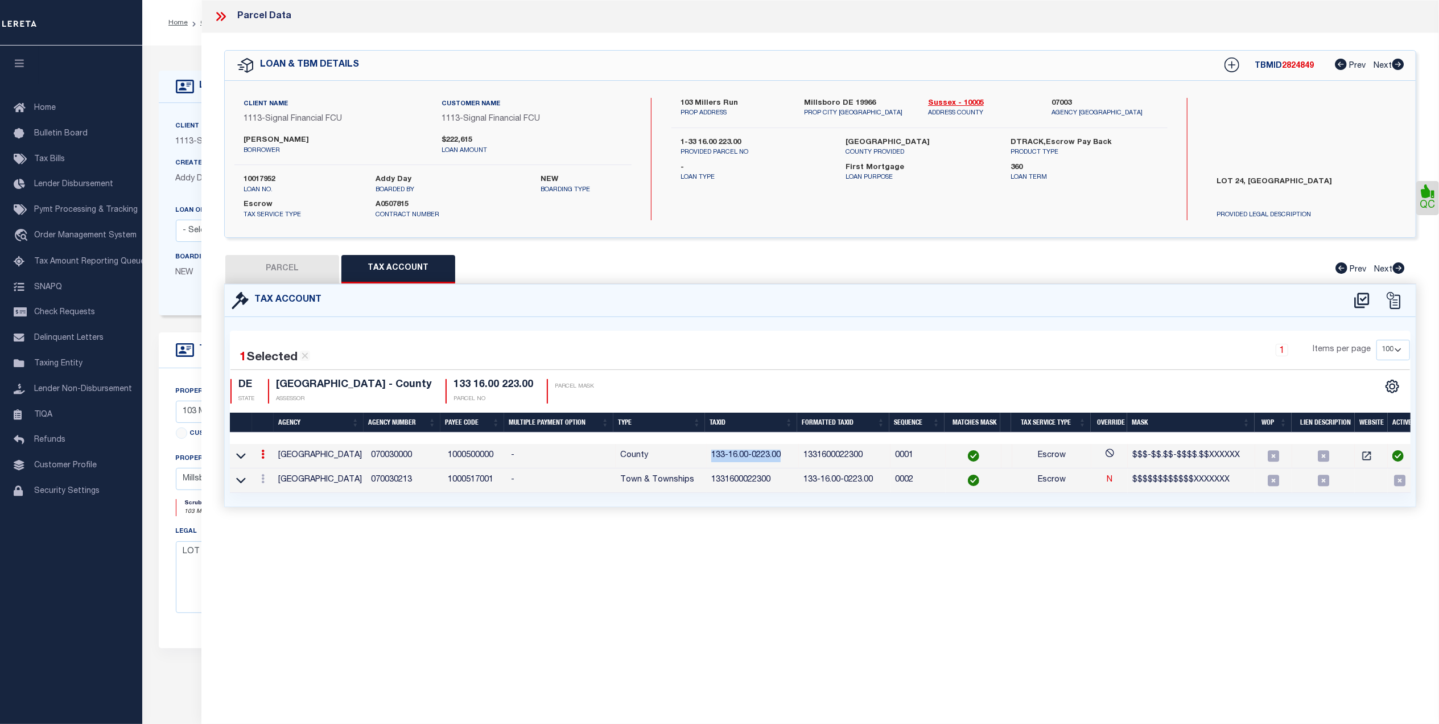
checkbox input "false"
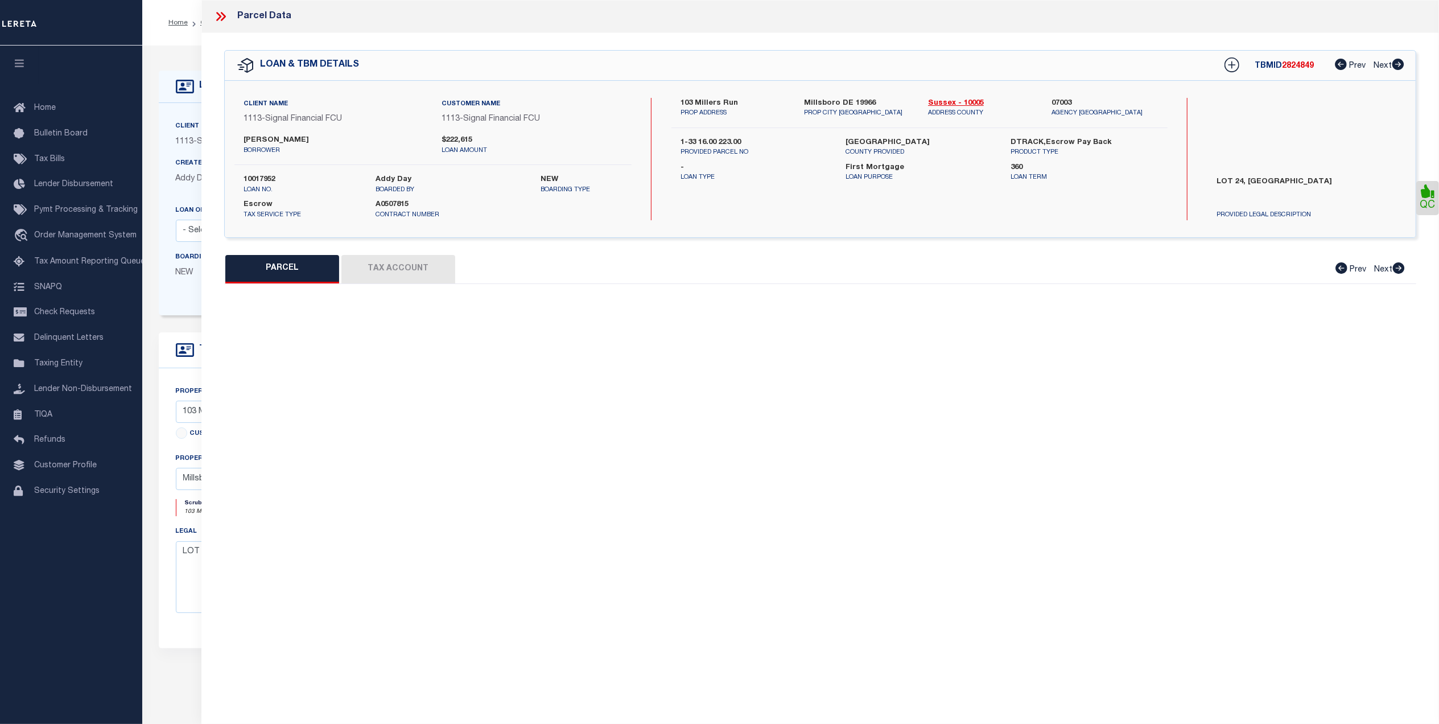
select select "CP"
type input "STEVENSON JEFFREY LYNN"
select select "AGF"
select select "ADD"
type input "103 Millers Run"
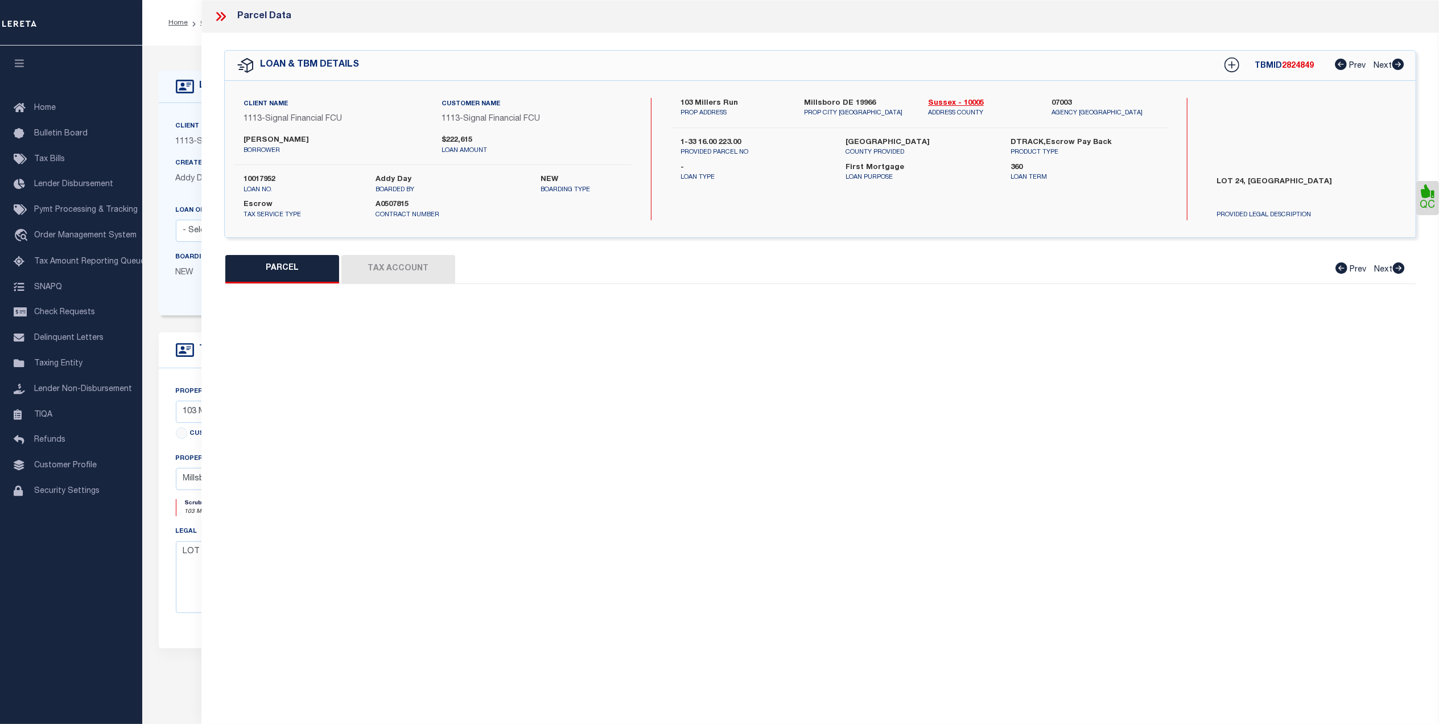
type input "MILLSBORO DE 19966"
type textarea "MILL LANDING LOT 24"
type textarea "Millsboro Town not needed per parcel viewer"
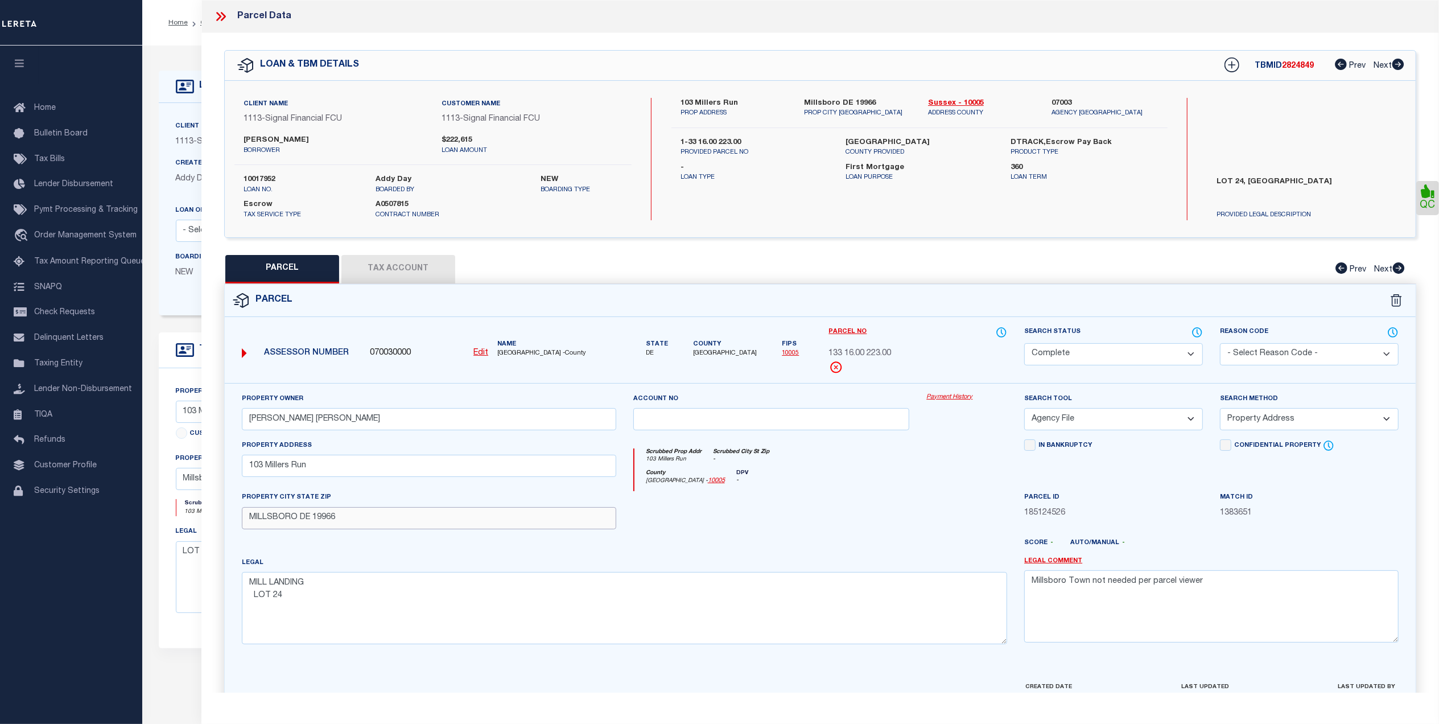
drag, startPoint x: 308, startPoint y: 519, endPoint x: 234, endPoint y: 517, distance: 74.0
click at [234, 517] on div "PROPERTY CITY STATE ZIP MILLSBORO DE 19966" at bounding box center [428, 510] width 391 height 38
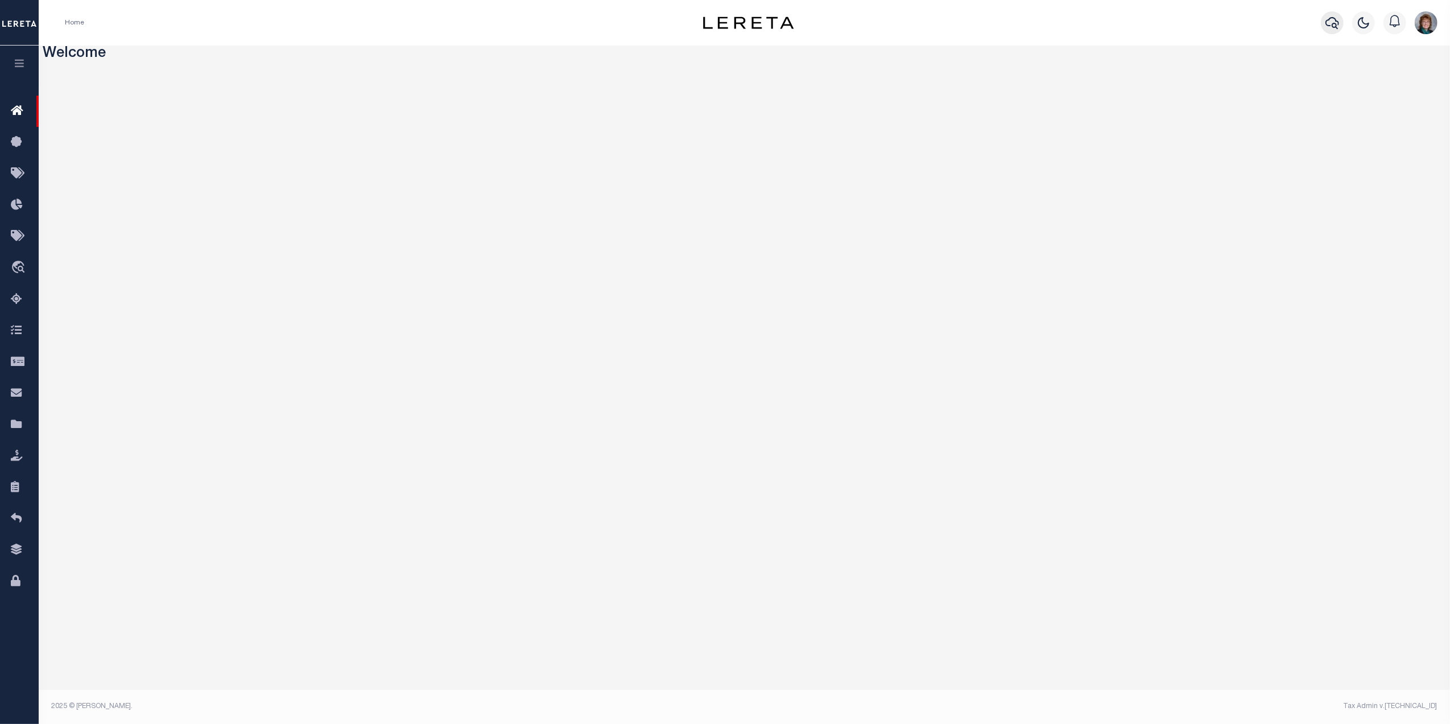
click at [1332, 23] on icon "button" at bounding box center [1332, 23] width 14 height 14
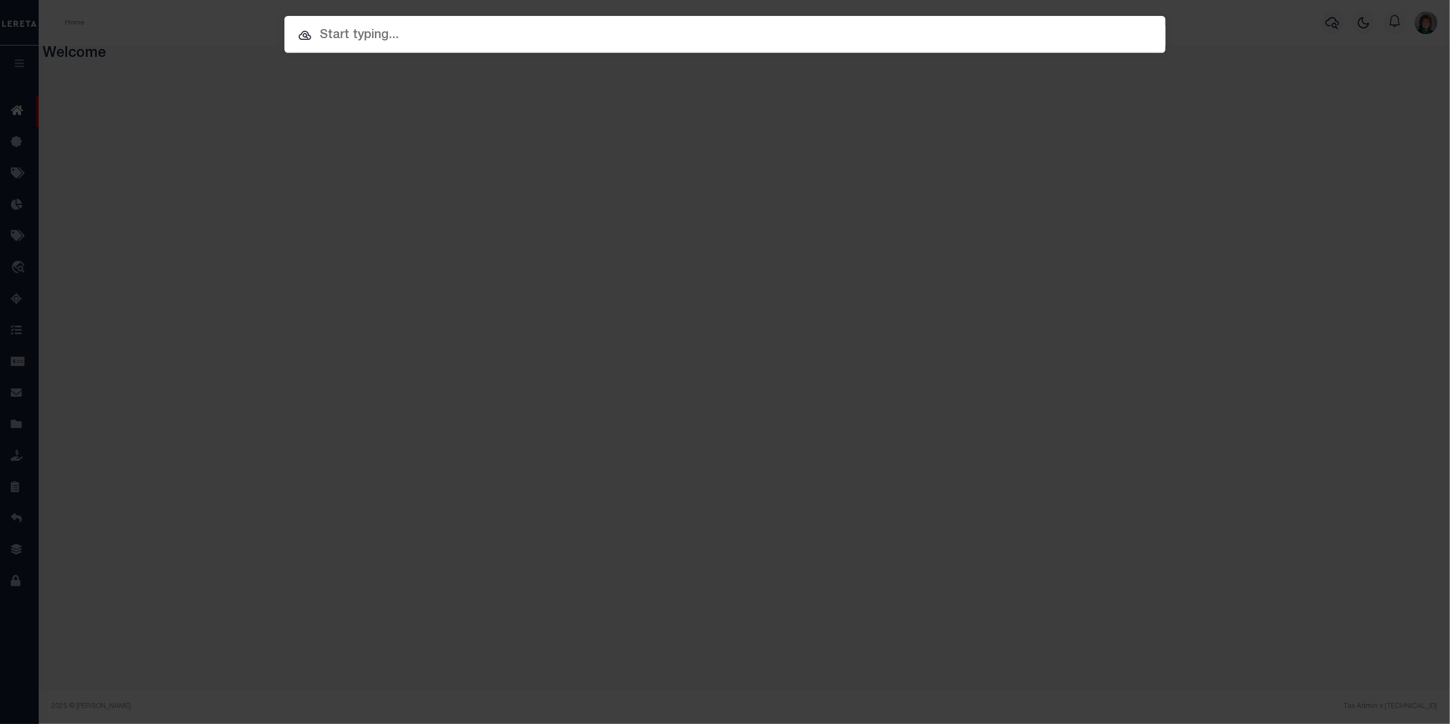
click at [338, 48] on div at bounding box center [724, 34] width 881 height 36
click at [341, 35] on input "text" at bounding box center [724, 36] width 881 height 20
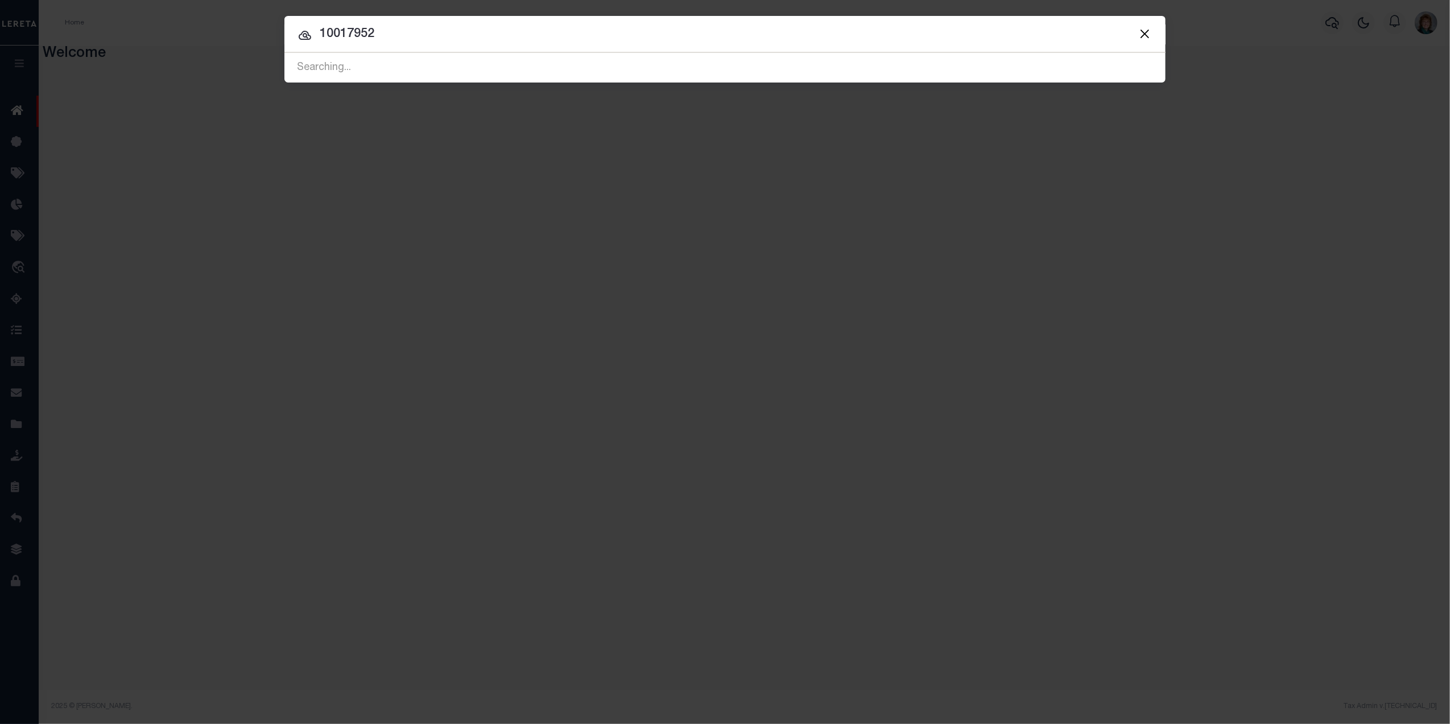
type input "10017952"
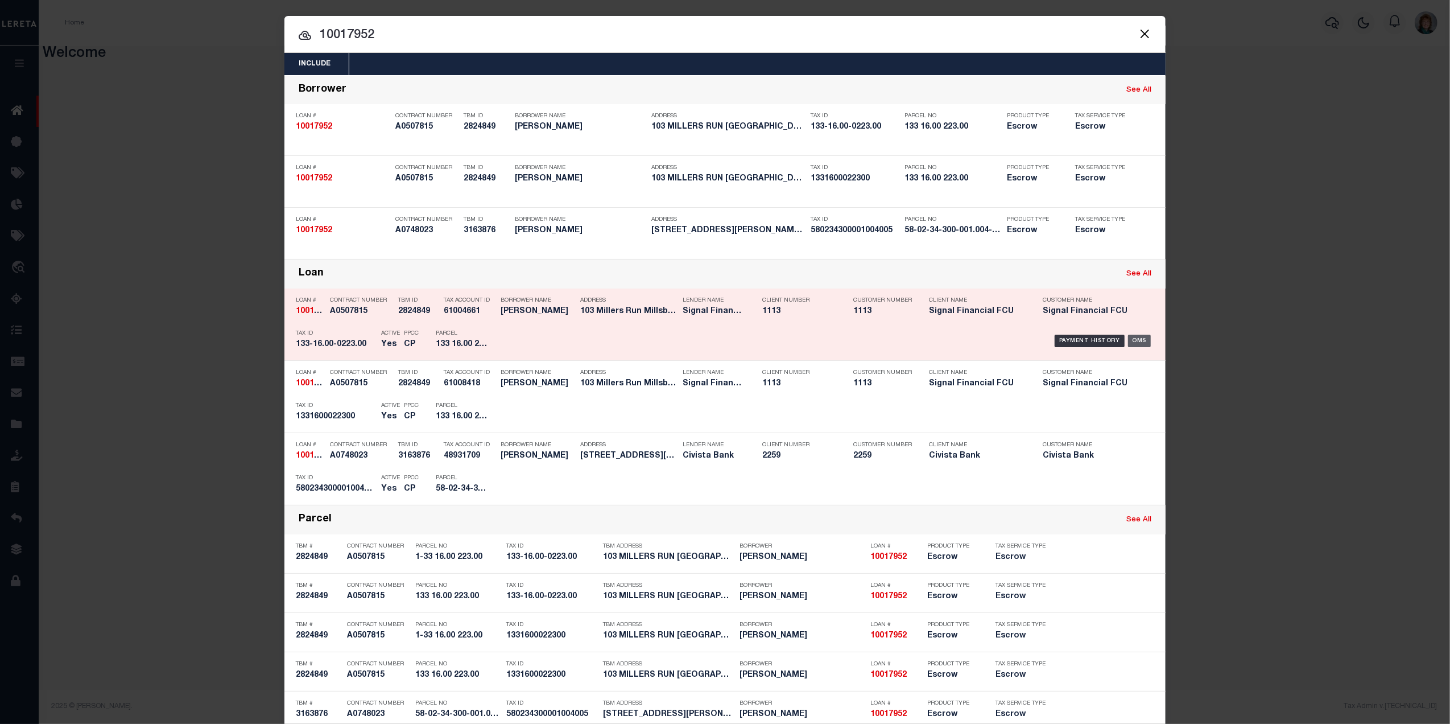
click at [1136, 339] on div "OMS" at bounding box center [1139, 340] width 23 height 13
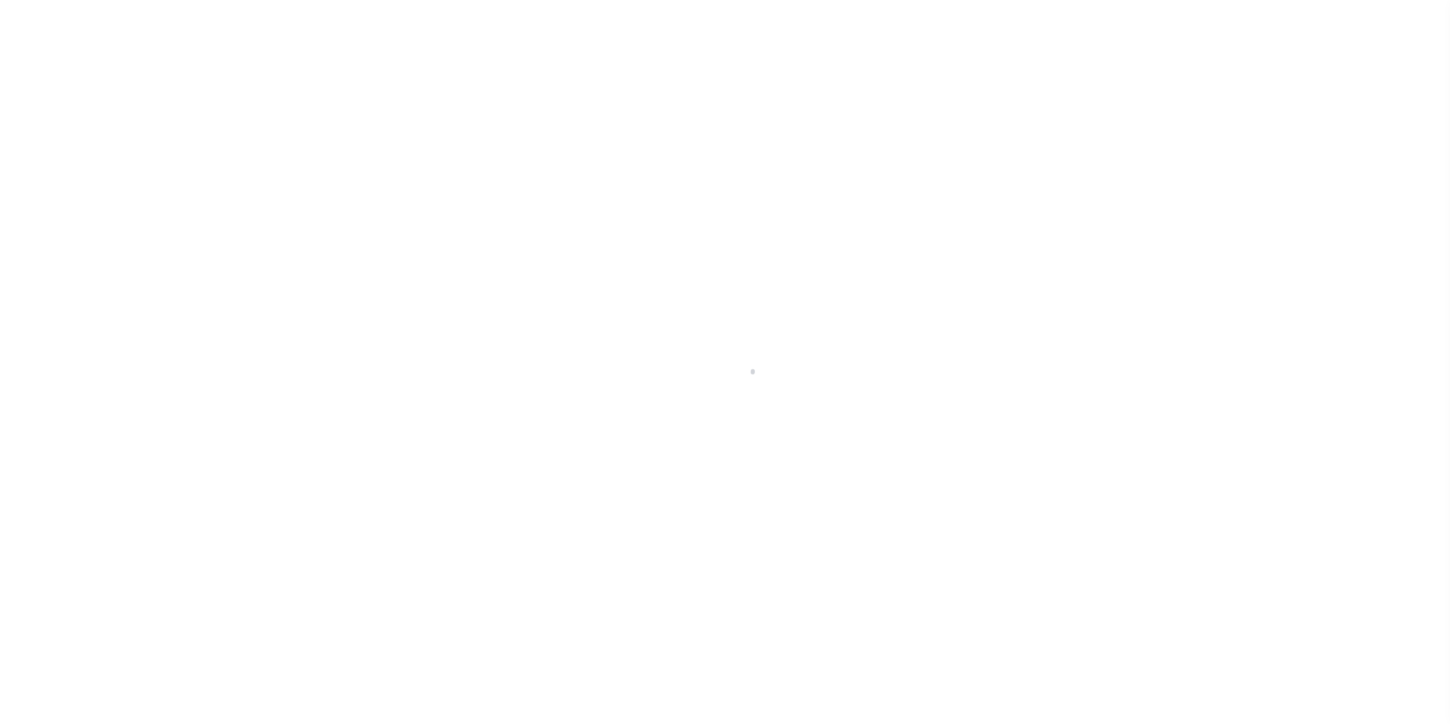
select select "10"
select select "Escrow"
select select "2140"
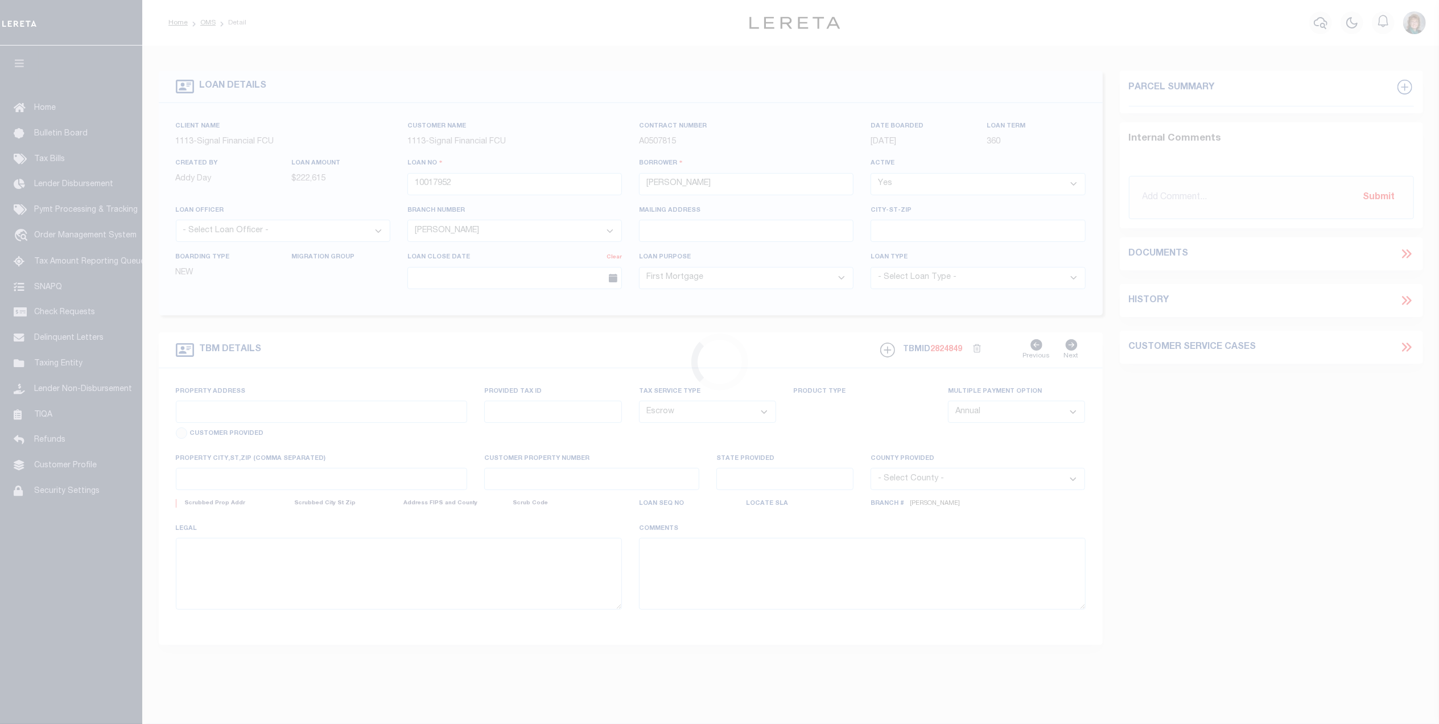
type input "103 Millers Run"
type input "1-33 16.00 223.00"
select select
type input "Millsboro DE 19966"
type input "10017952"
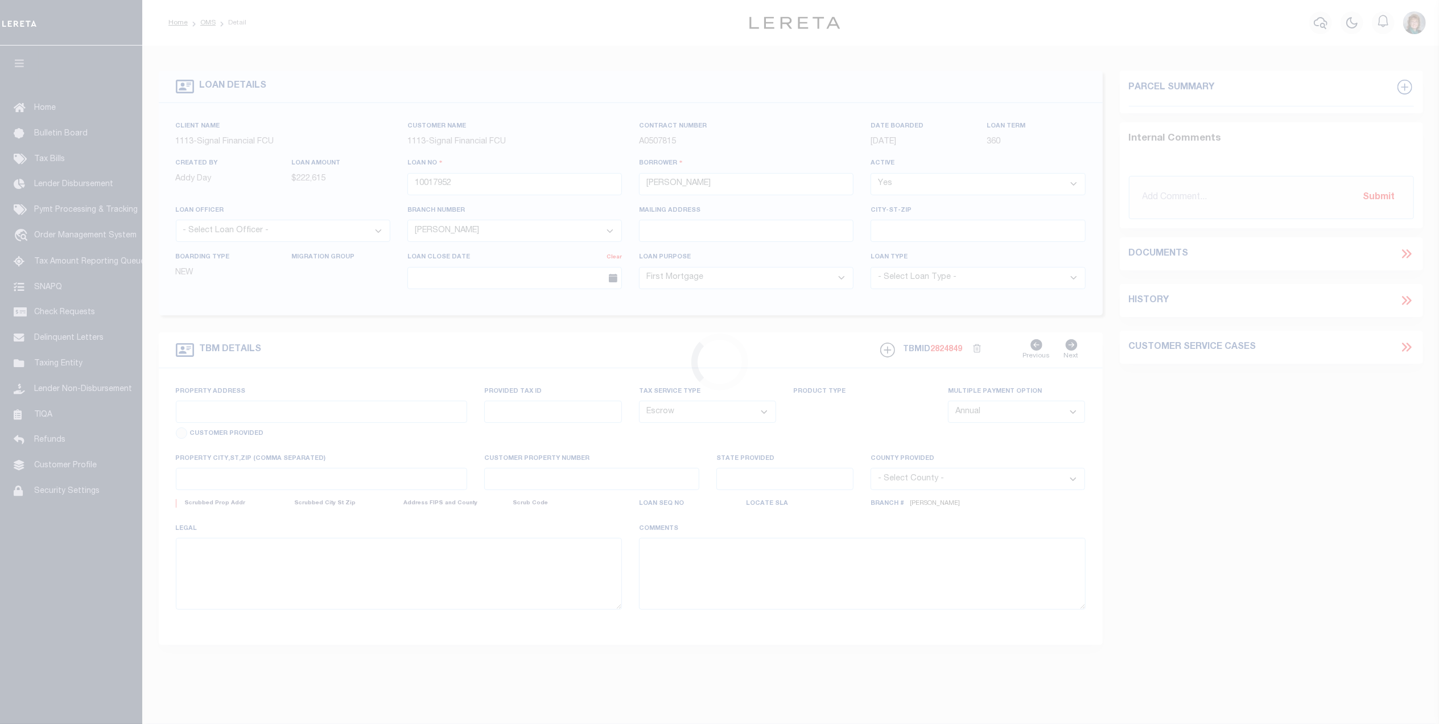
type input "DE"
select select "[GEOGRAPHIC_DATA]"
type textarea "LOT 24, [GEOGRAPHIC_DATA]"
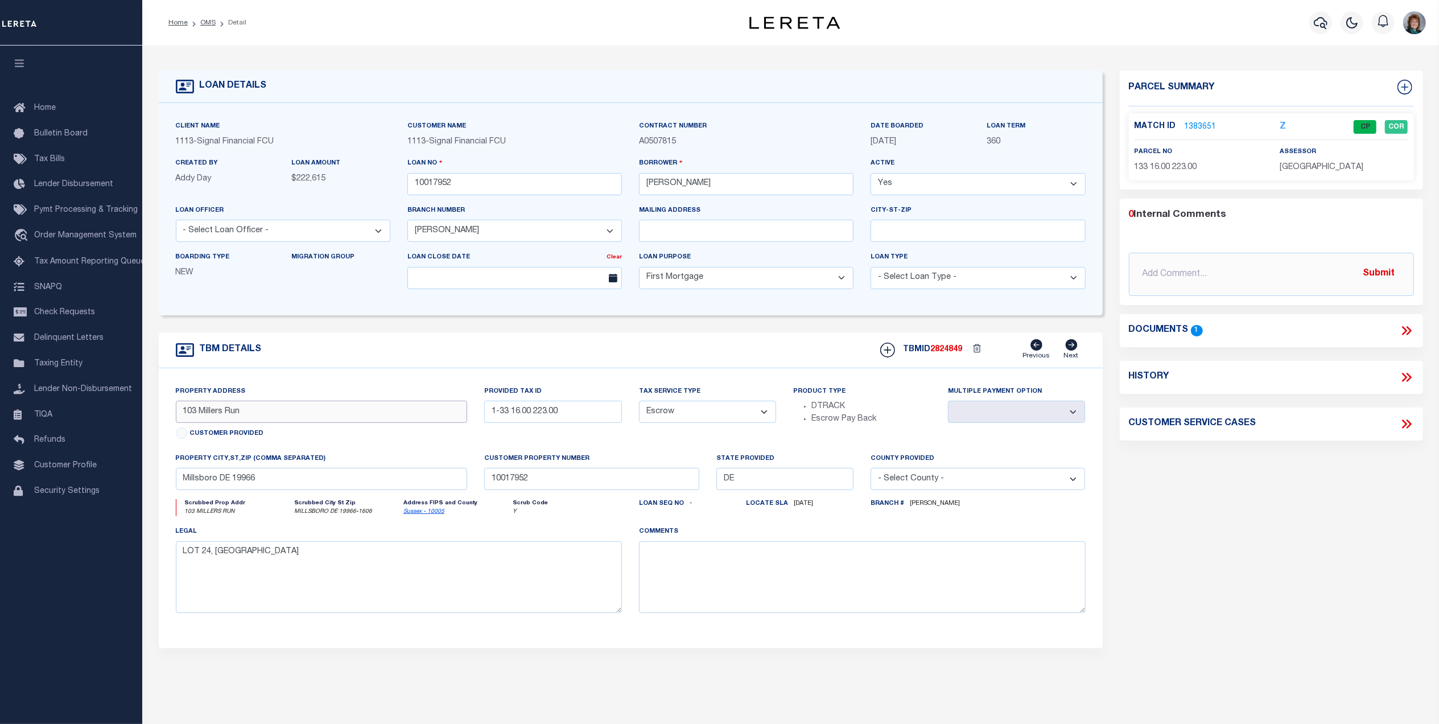
drag, startPoint x: 268, startPoint y: 417, endPoint x: 178, endPoint y: 415, distance: 90.5
click at [178, 415] on input "103 Millers Run" at bounding box center [322, 411] width 292 height 22
click at [1191, 125] on link "1383651" at bounding box center [1200, 127] width 32 height 12
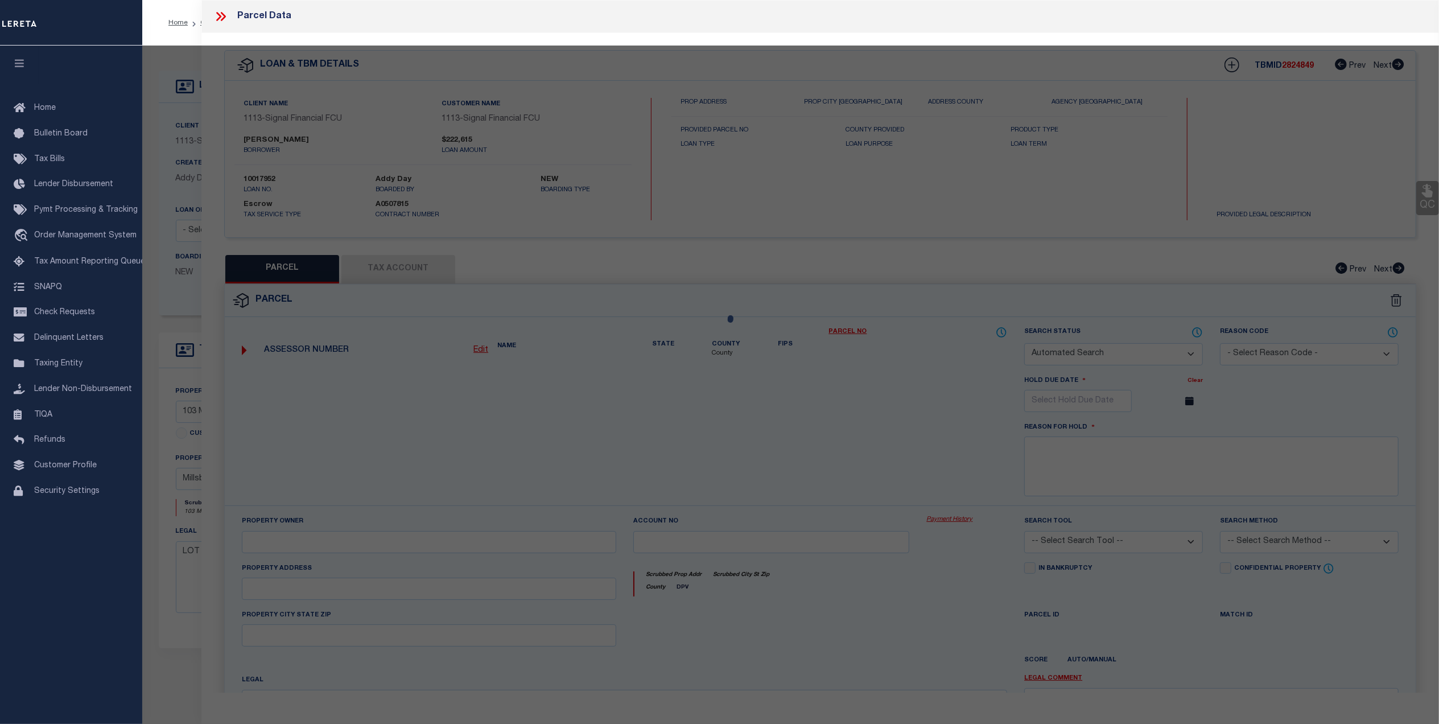
checkbox input "false"
select select "CP"
type input "[PERSON_NAME] [PERSON_NAME]"
select select "AGF"
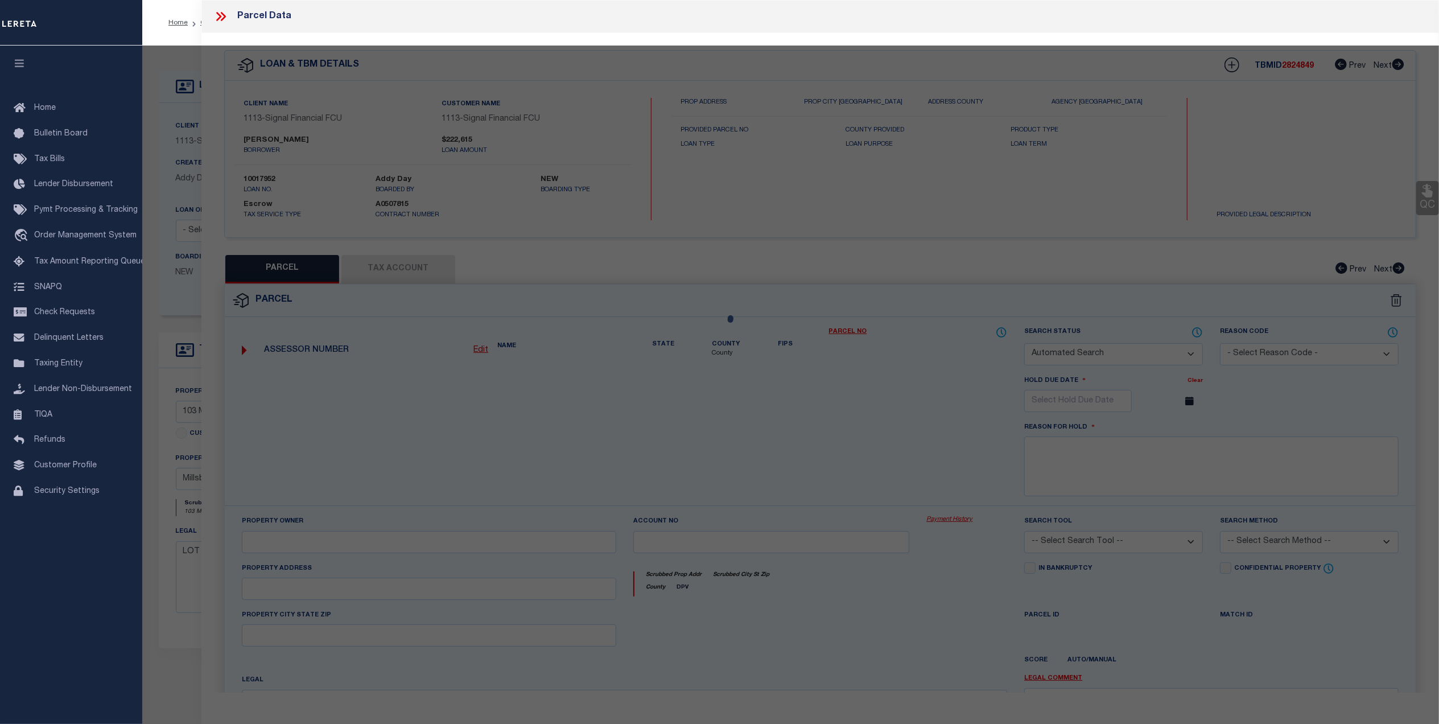
select select "ADD"
type input "103 Millers Run"
type input "MILLSBORO DE 19966"
type textarea "MILL LANDING LOT 24"
type textarea "Millsboro Town not needed per parcel viewer"
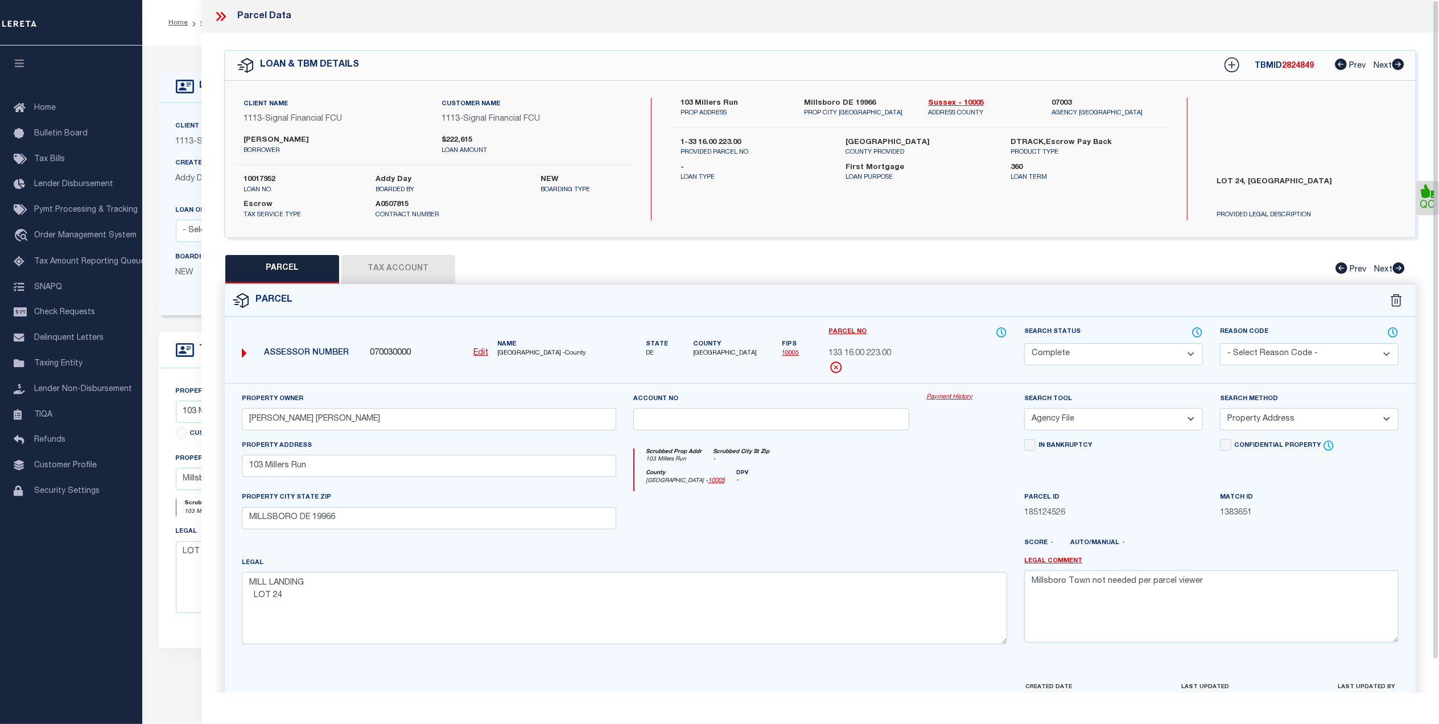
click at [944, 397] on link "Payment History" at bounding box center [966, 397] width 81 height 10
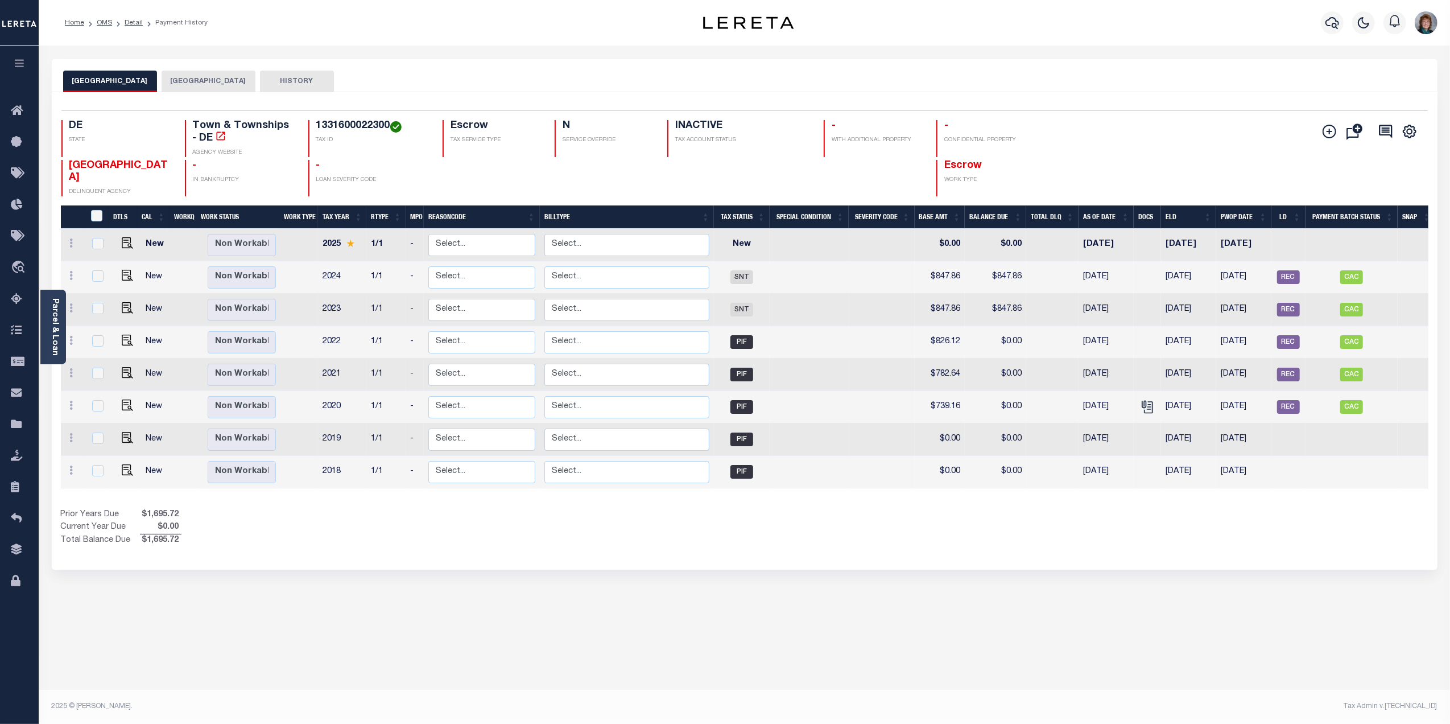
click at [178, 84] on button "SUSSEX COUNTY" at bounding box center [209, 82] width 94 height 22
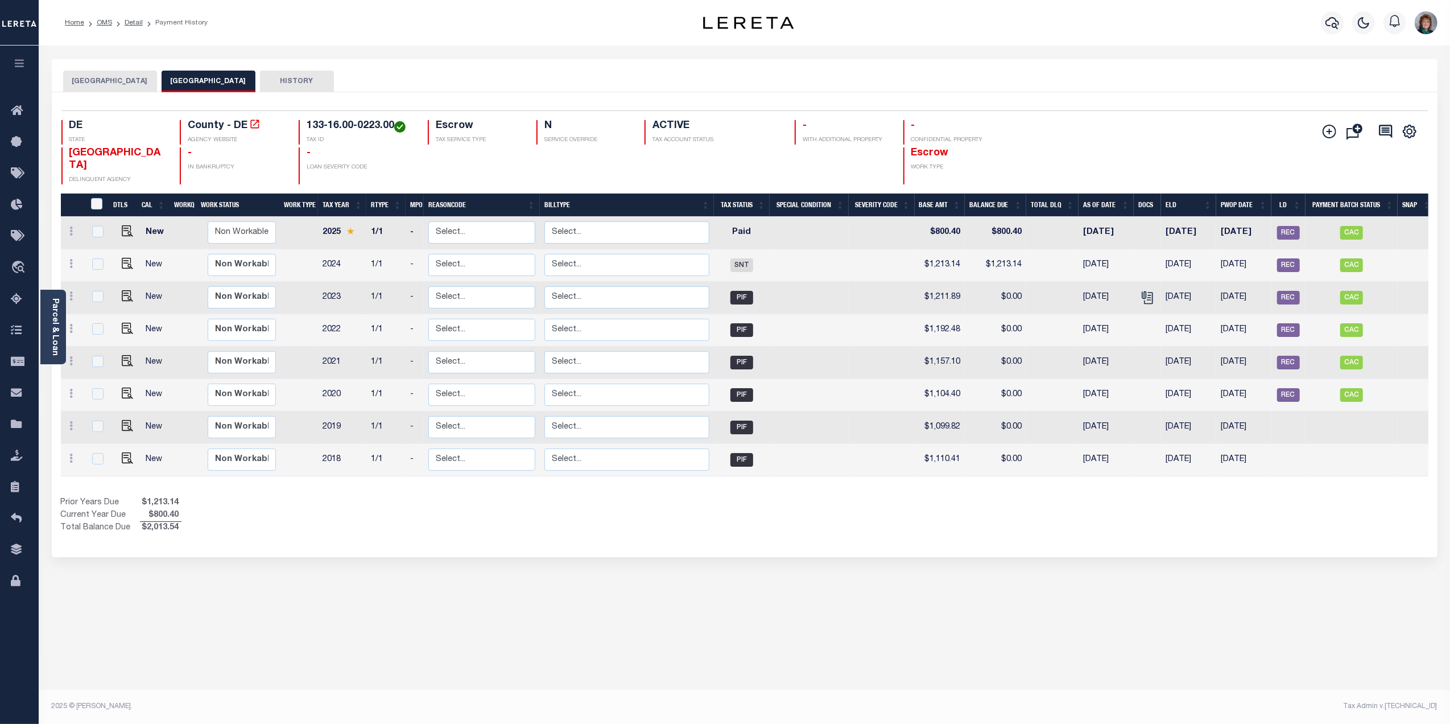
click at [102, 85] on button "MILLSBORO TOWN" at bounding box center [110, 82] width 94 height 22
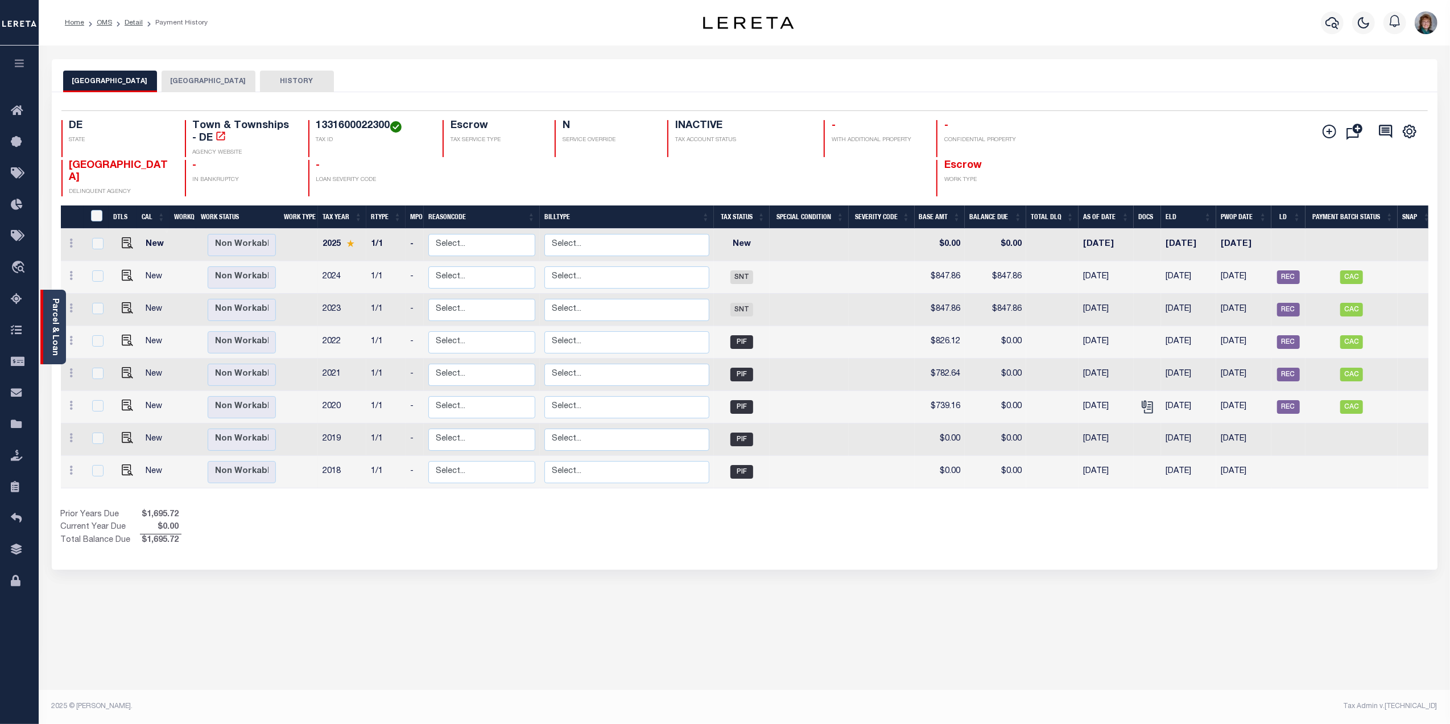
click at [51, 315] on link "Parcel & Loan" at bounding box center [55, 326] width 8 height 57
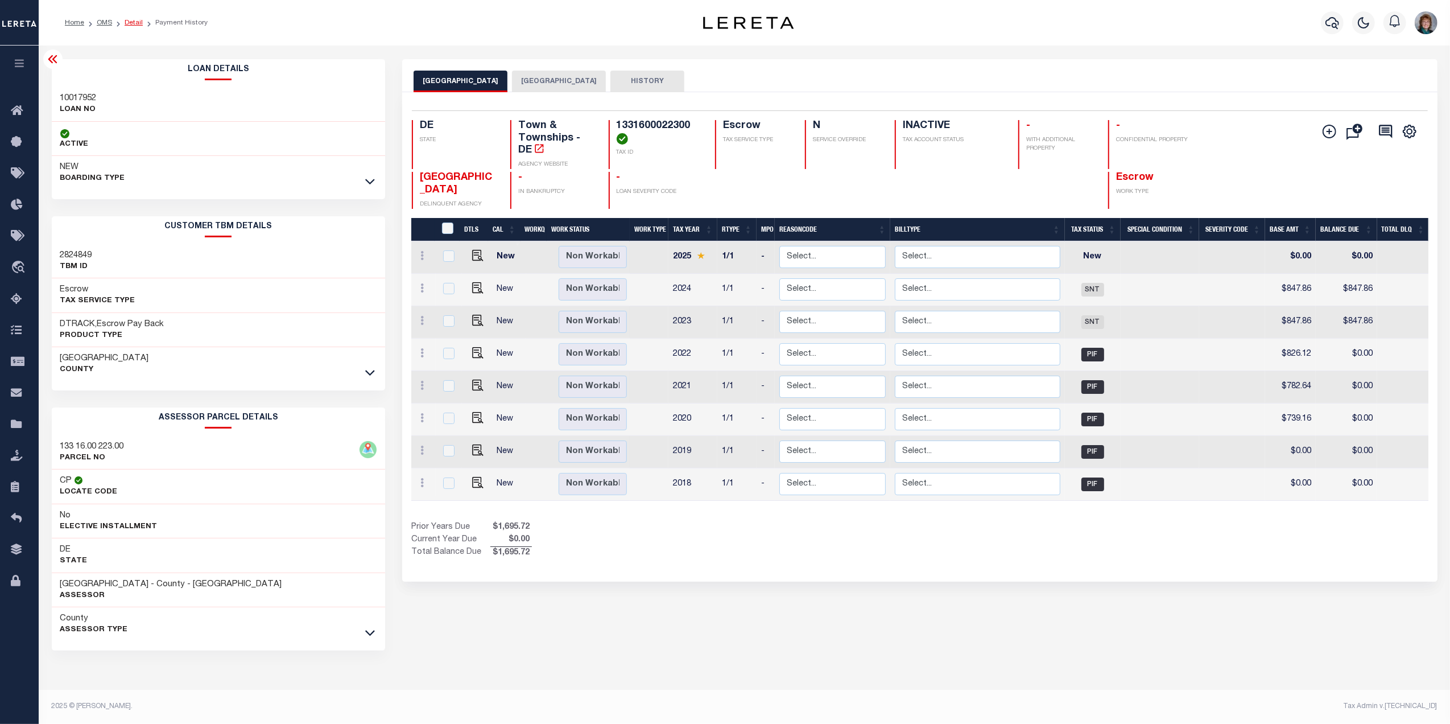
click at [138, 24] on link "Detail" at bounding box center [134, 22] width 18 height 7
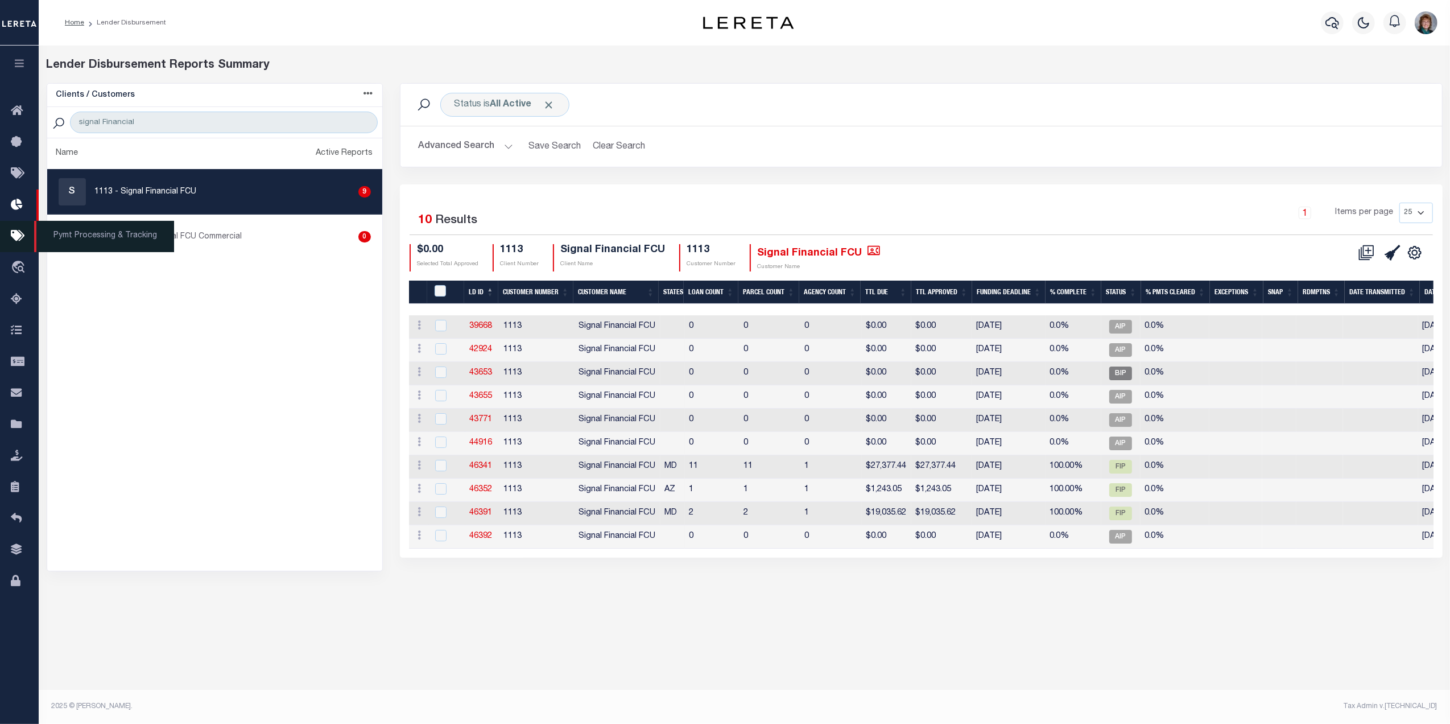
click at [18, 233] on icon at bounding box center [20, 236] width 18 height 14
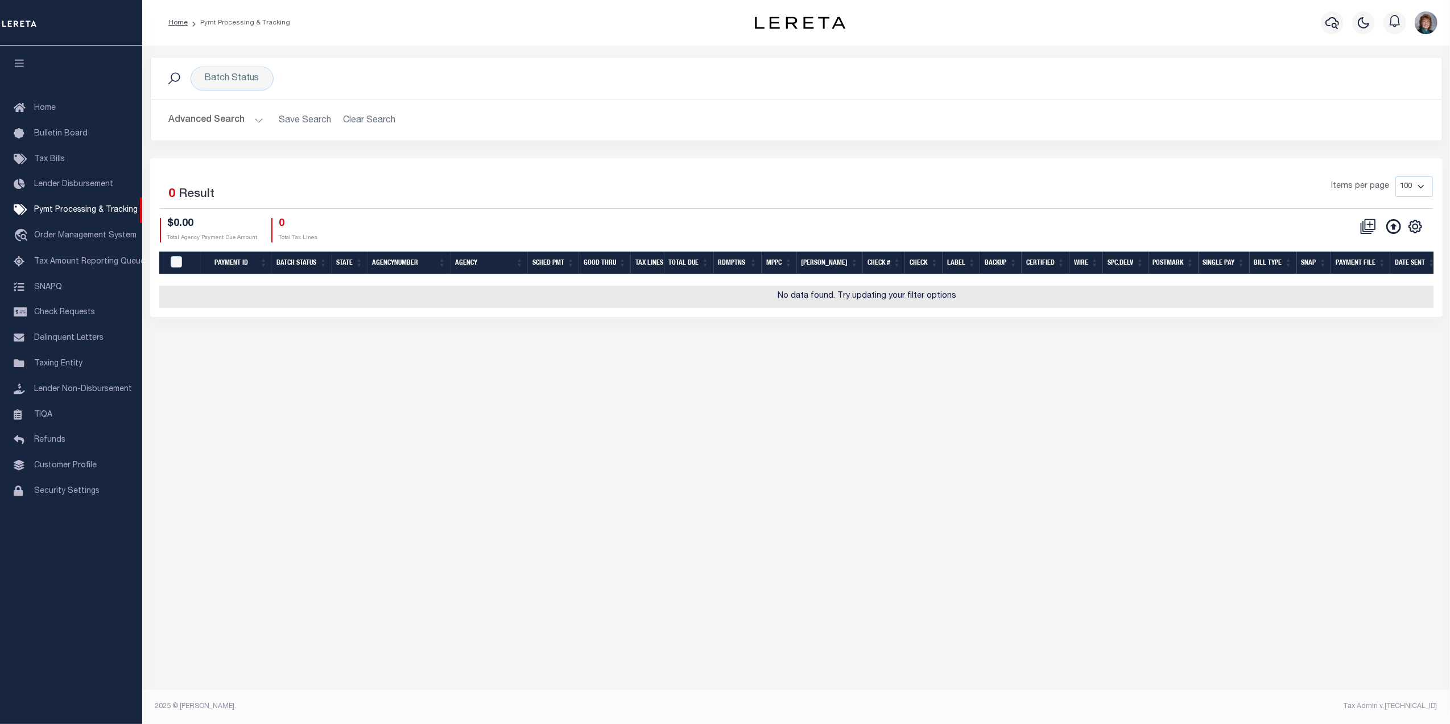
click at [224, 116] on button "Advanced Search" at bounding box center [216, 120] width 94 height 22
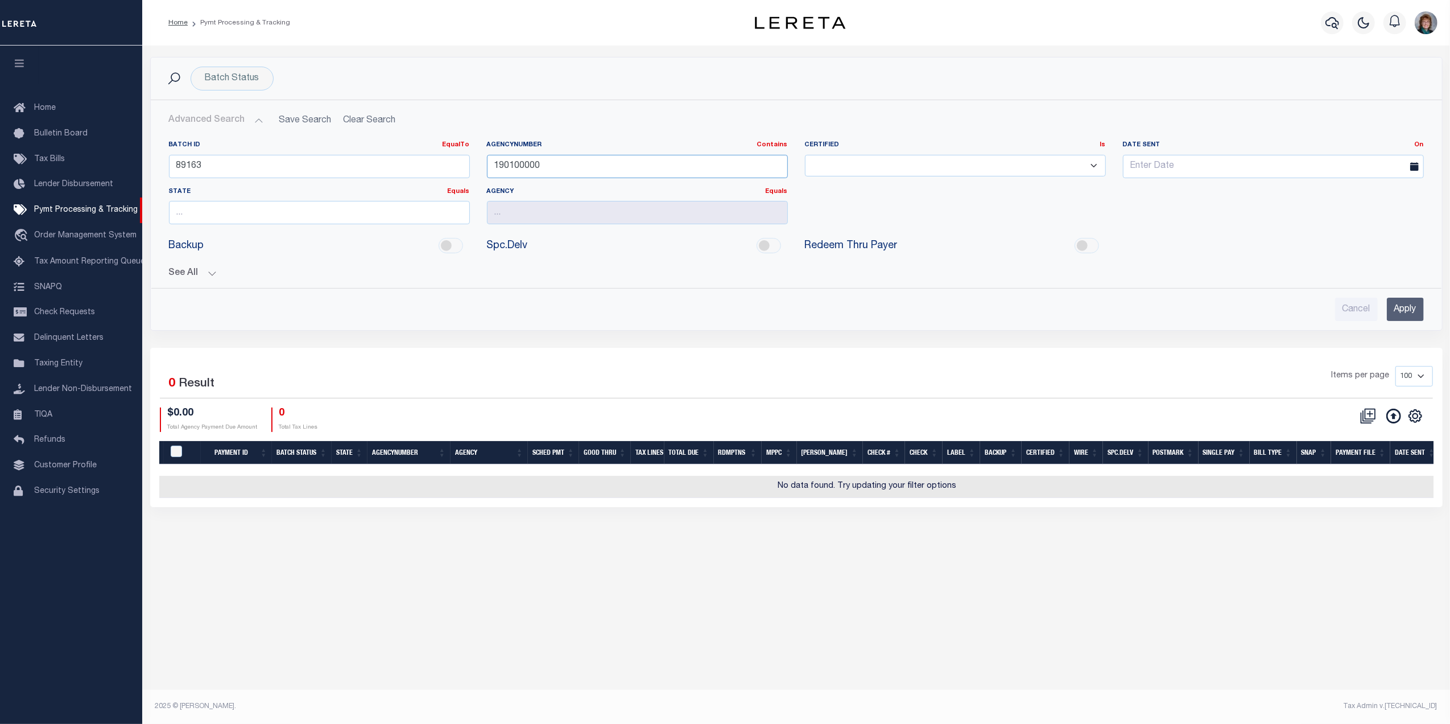
drag, startPoint x: 600, startPoint y: 169, endPoint x: 367, endPoint y: 149, distance: 232.9
click at [367, 149] on div "Batch ID EqualTo Equals Is Not Equal To Is Greater Than Is Less Than 89163 Agen…" at bounding box center [796, 186] width 1272 height 93
drag, startPoint x: 287, startPoint y: 162, endPoint x: 126, endPoint y: 166, distance: 161.0
click at [126, 166] on div "Home Pymt Processing & Tracking" at bounding box center [725, 348] width 1450 height 697
click at [257, 73] on div "Batch Status" at bounding box center [232, 79] width 83 height 24
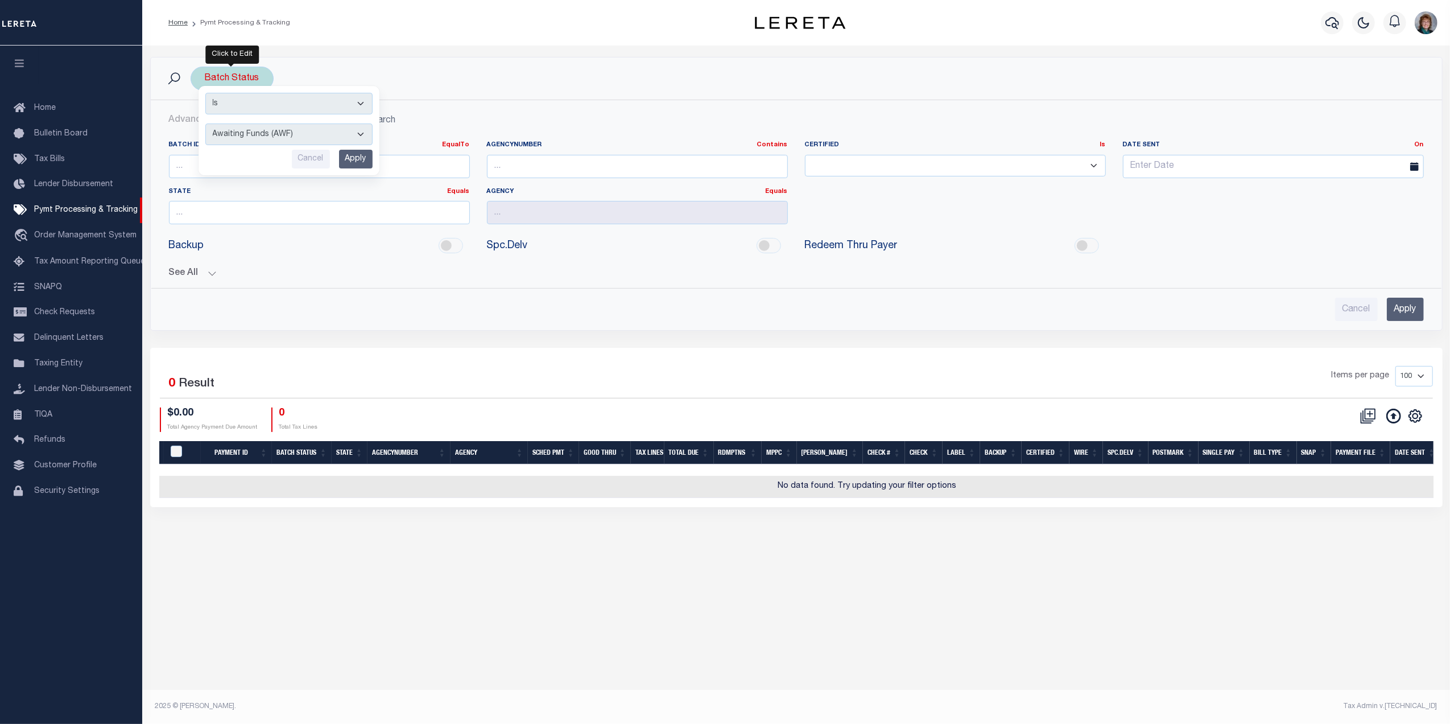
click at [303, 133] on select "Awaiting Funds (AWF) Cleared and Complete (CAC) New Check Needed (NCN) Payment …" at bounding box center [288, 134] width 167 height 22
select select "RFW"
click at [205, 124] on select "Awaiting Funds (AWF) Cleared and Complete (CAC) New Check Needed (NCN) Payment …" at bounding box center [288, 134] width 167 height 22
click at [348, 173] on div "Is Contains Awaiting Funds (AWF) Cleared and Complete (CAC) New Check Needed (N…" at bounding box center [289, 130] width 181 height 89
click at [353, 164] on input "Apply" at bounding box center [356, 159] width 34 height 19
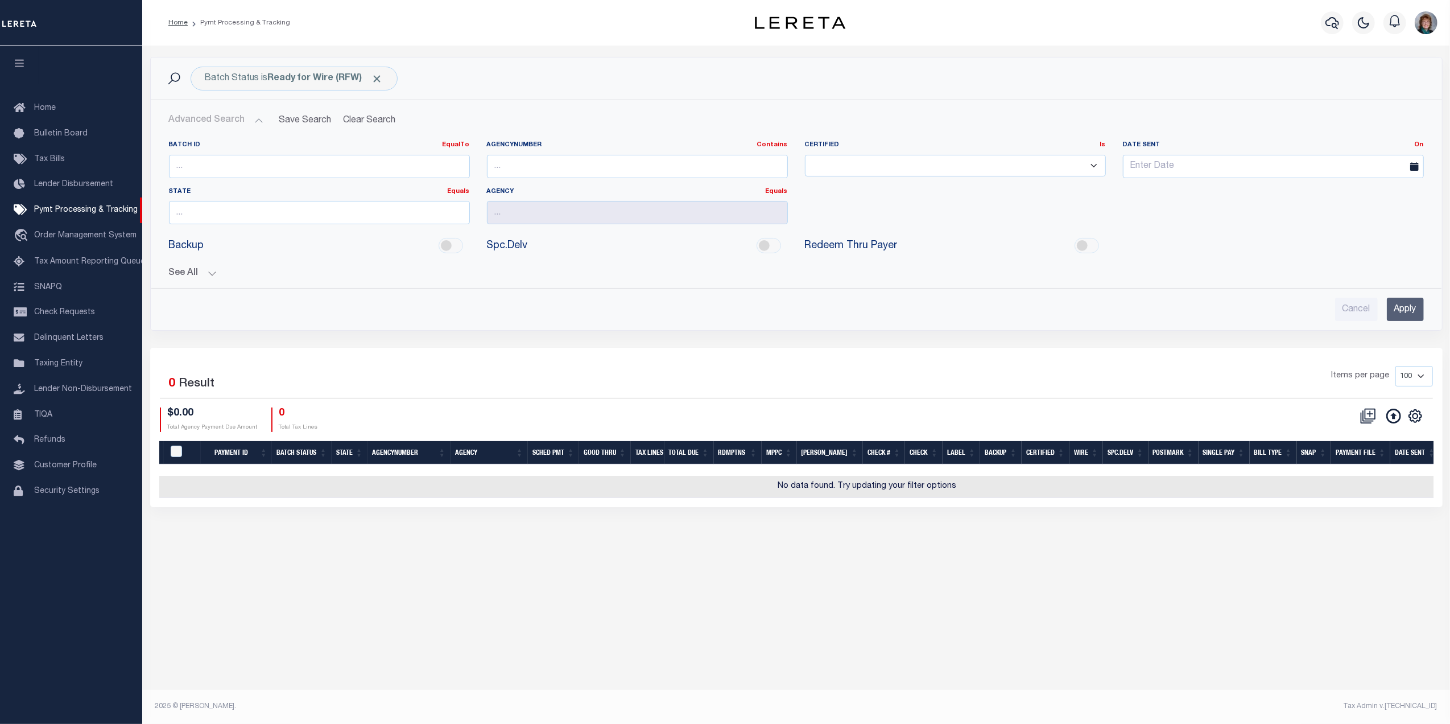
click at [1399, 306] on input "Apply" at bounding box center [1405, 308] width 37 height 23
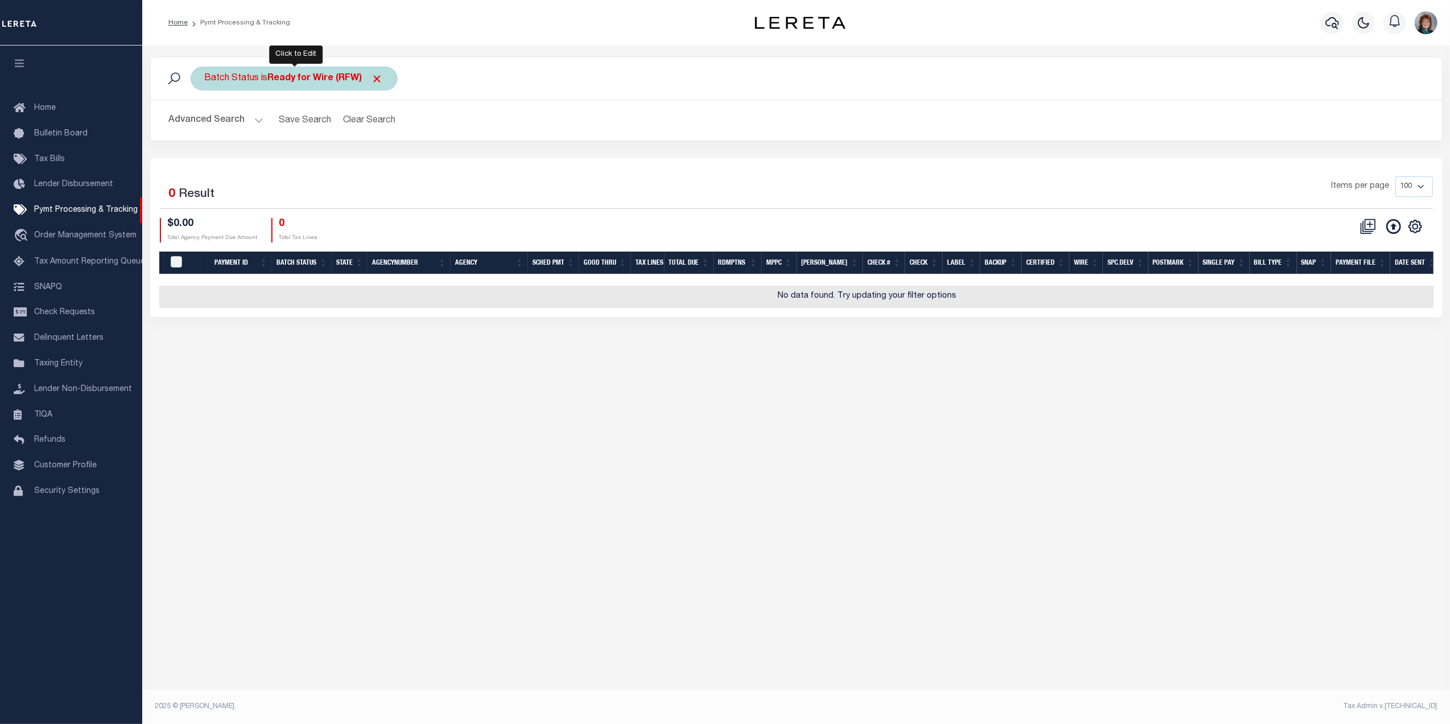
click at [305, 84] on div "Batch Status is Ready for Wire (RFW)" at bounding box center [294, 79] width 207 height 24
select select "RFW"
click at [287, 137] on select "Awaiting Funds (AWF) Cleared and Complete (CAC) New Check Needed (NCN) Payment …" at bounding box center [288, 134] width 167 height 22
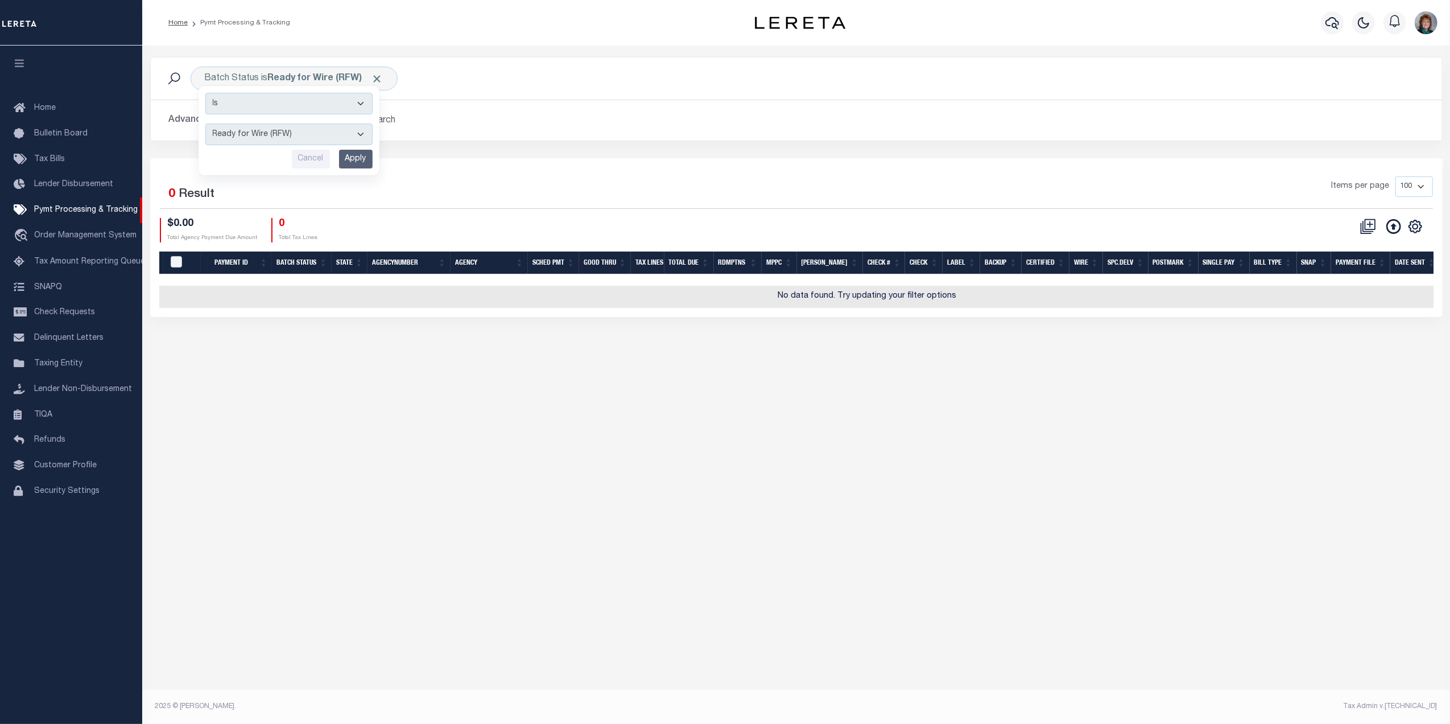
click at [478, 176] on div "Selected 0 Result Items per page 100 200 500 1000 $0.00 0" at bounding box center [796, 237] width 1292 height 159
click at [245, 118] on button "Advanced Search" at bounding box center [216, 120] width 94 height 22
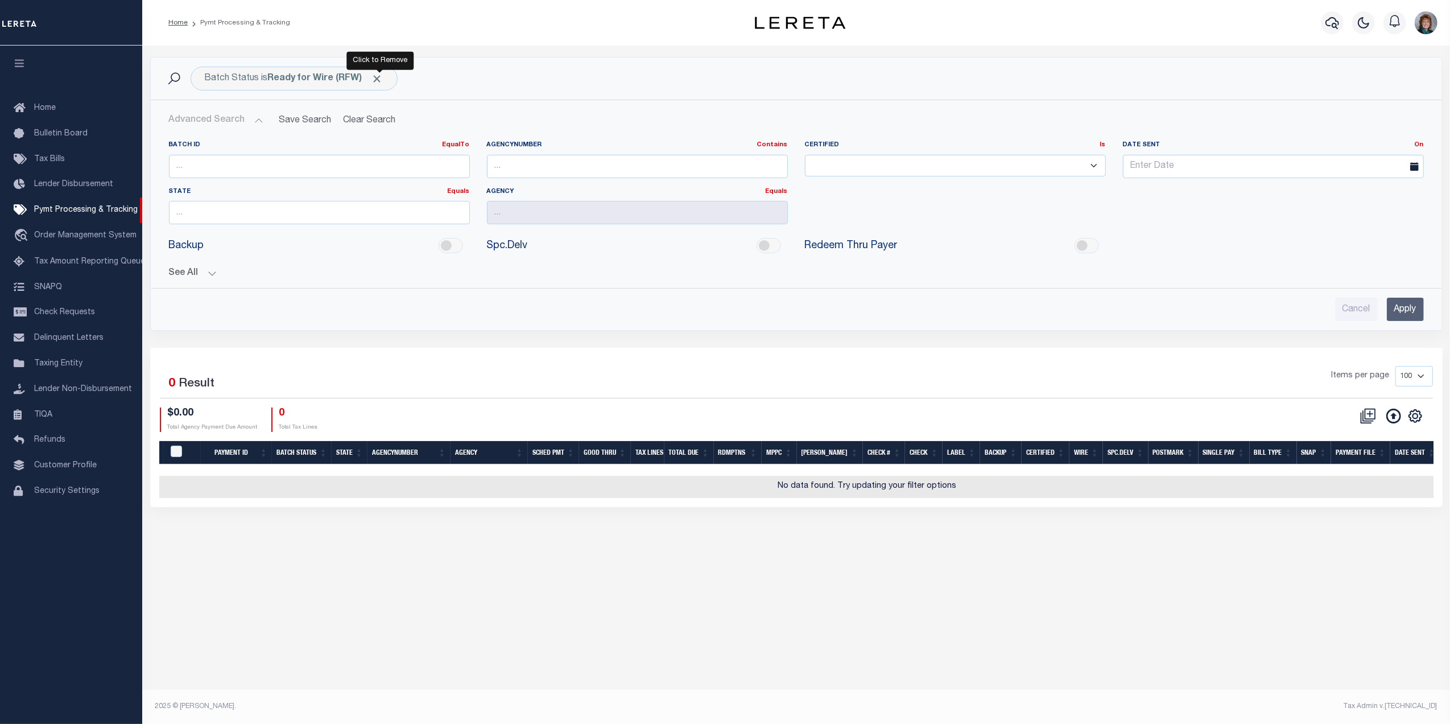
click at [383, 73] on span "Click to Remove" at bounding box center [377, 79] width 12 height 12
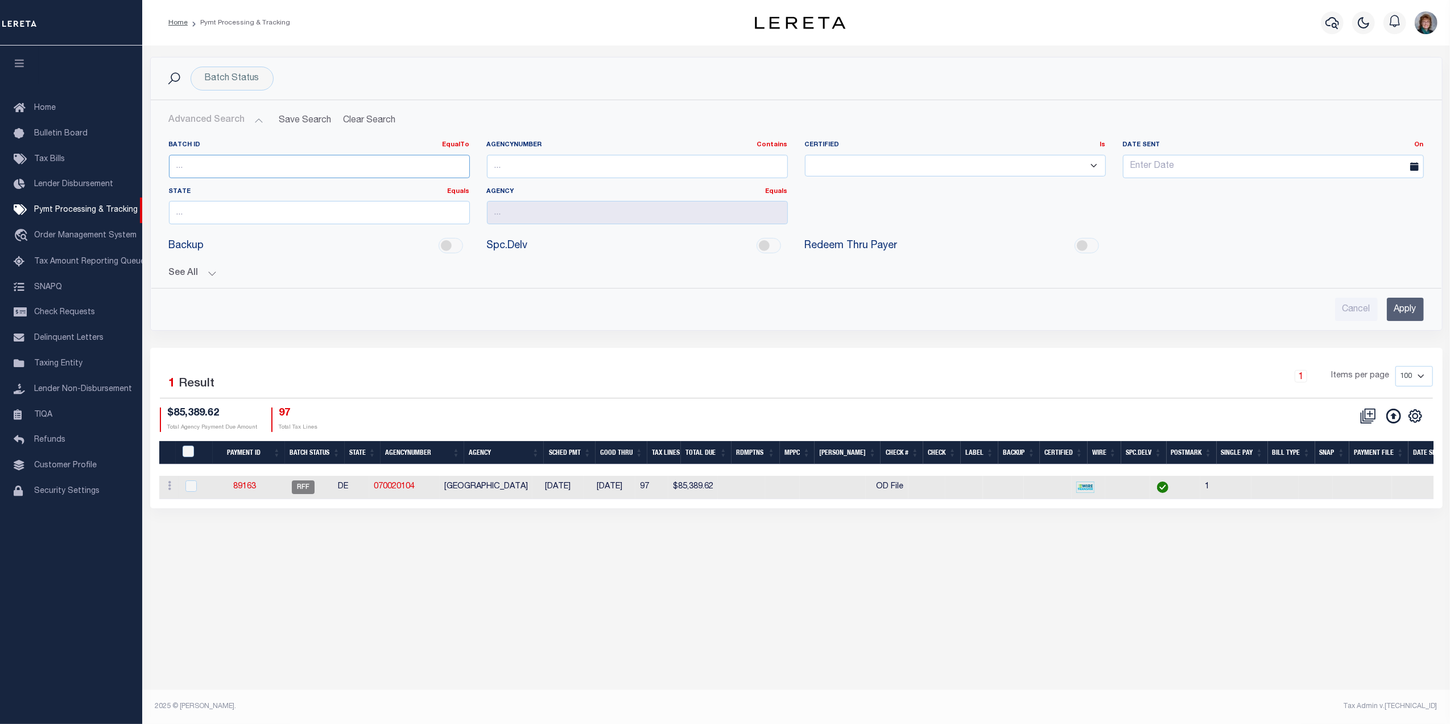
click at [435, 173] on input "number" at bounding box center [319, 166] width 301 height 23
type input "89166"
click at [1398, 314] on input "Apply" at bounding box center [1405, 308] width 37 height 23
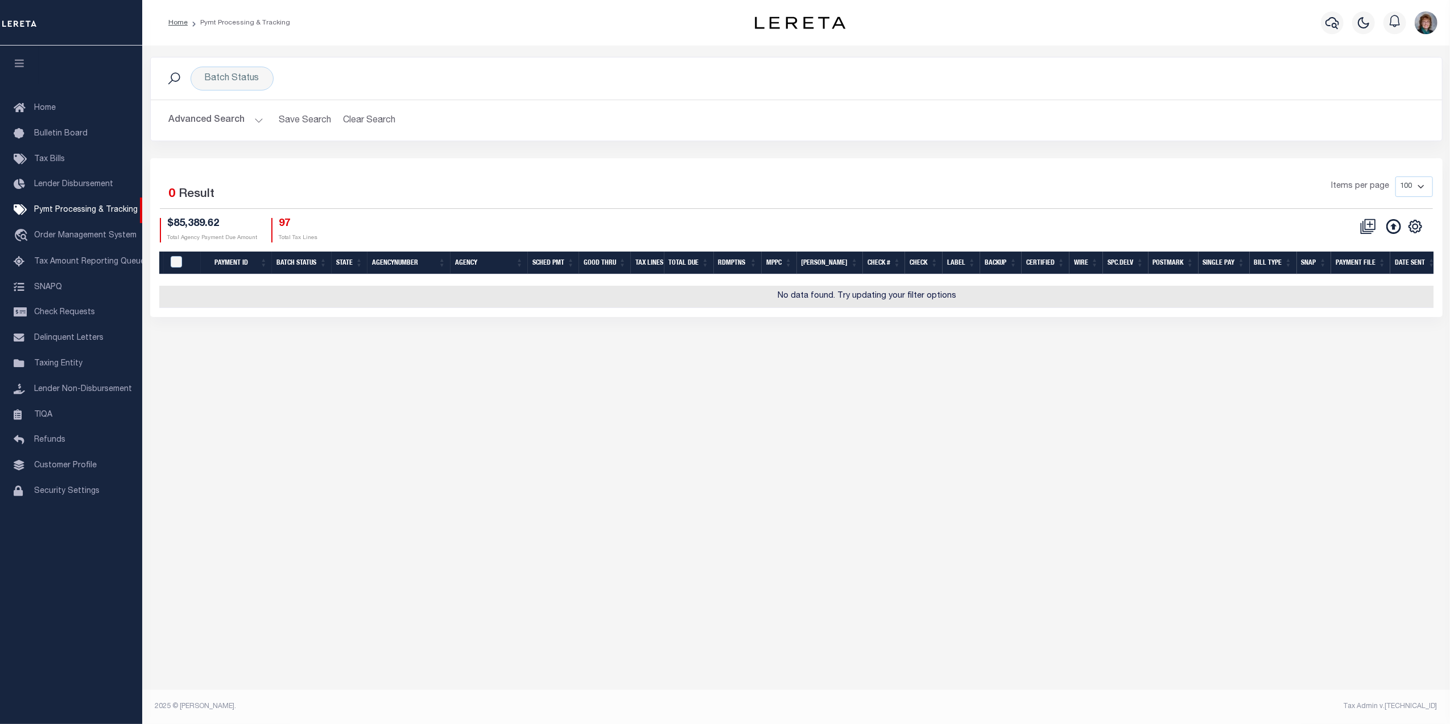
click at [238, 125] on button "Advanced Search" at bounding box center [216, 120] width 94 height 22
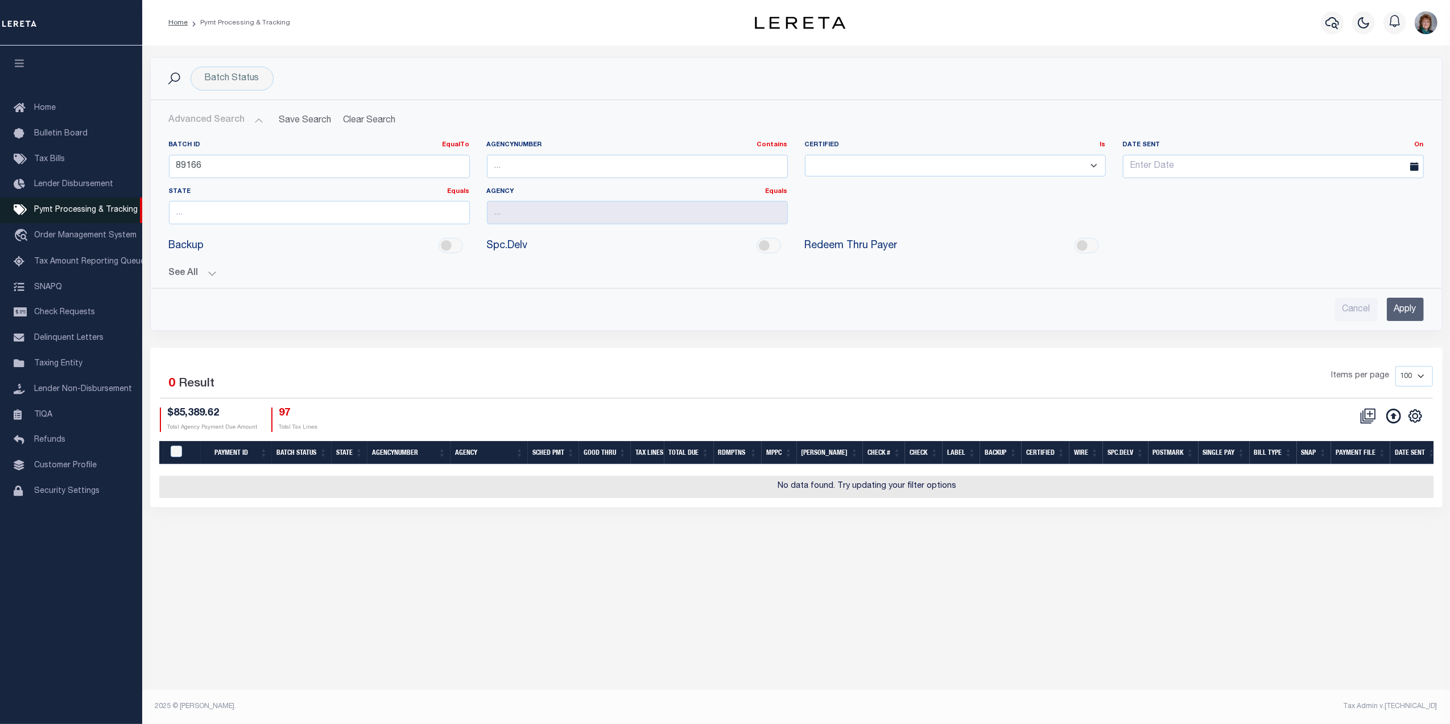
click at [115, 209] on span "Pymt Processing & Tracking" at bounding box center [86, 210] width 104 height 8
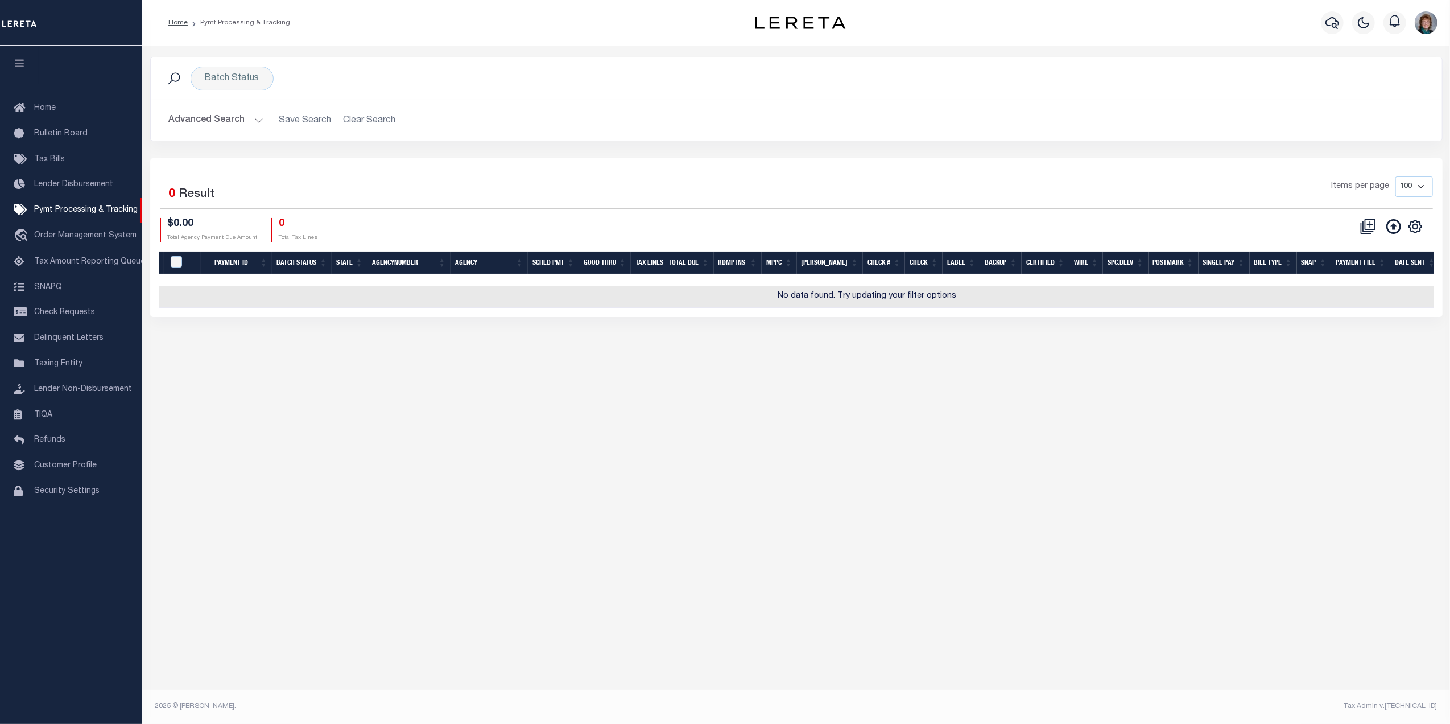
click at [230, 123] on button "Advanced Search" at bounding box center [216, 120] width 94 height 22
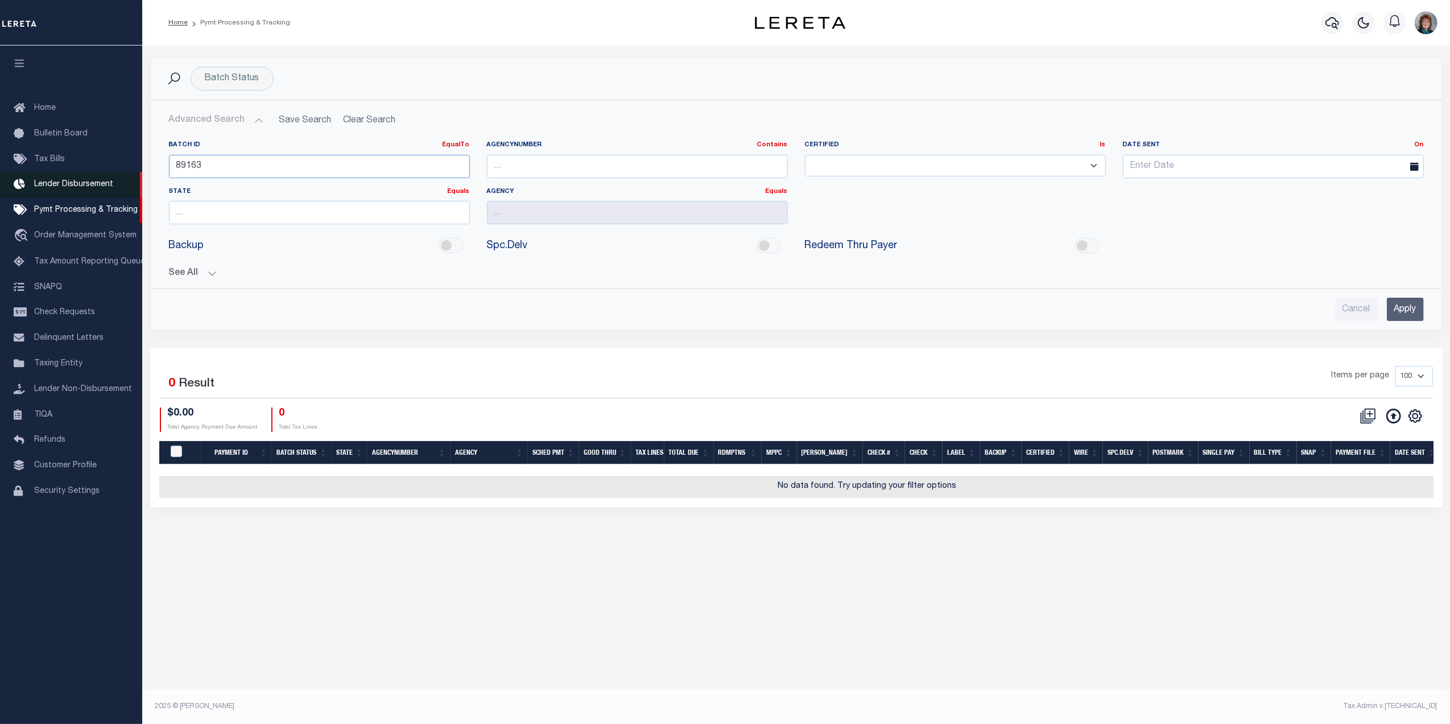
drag, startPoint x: 253, startPoint y: 165, endPoint x: 121, endPoint y: 174, distance: 132.8
click at [146, 167] on div "Batch Status Search Advanced Search Save Search Clear Search PayeeSearchTable_d…" at bounding box center [796, 202] width 1309 height 291
click at [1402, 319] on input "Apply" at bounding box center [1405, 308] width 37 height 23
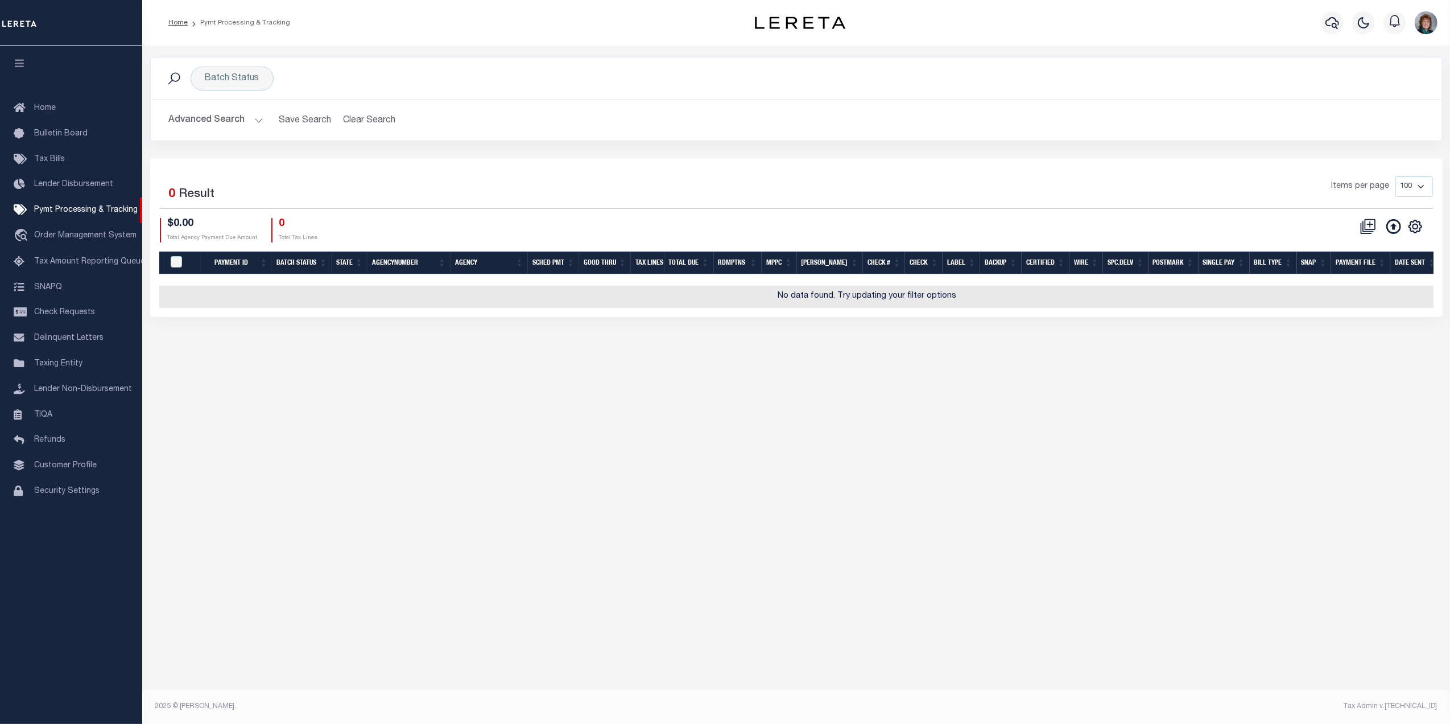
click at [212, 126] on button "Advanced Search" at bounding box center [216, 120] width 94 height 22
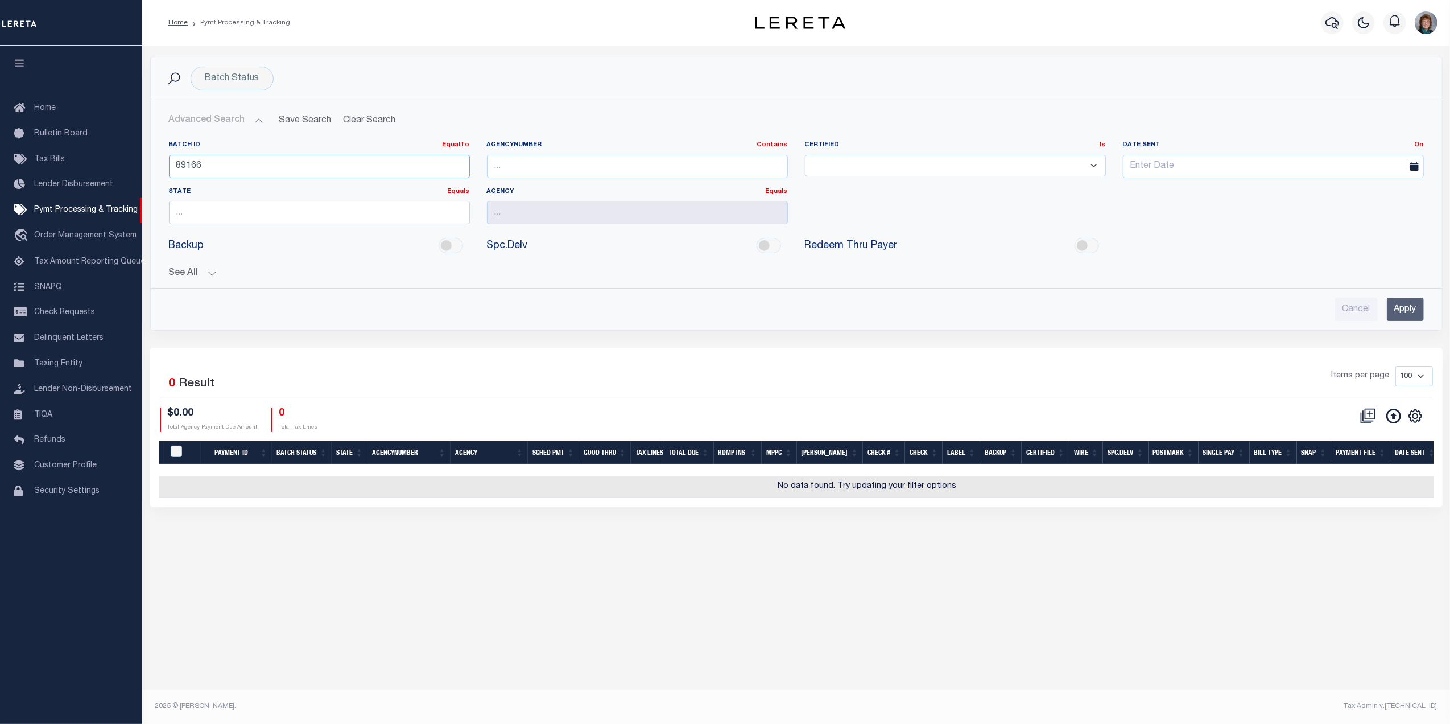
click at [329, 166] on input "89166" at bounding box center [319, 166] width 301 height 23
type input "8"
click at [1342, 305] on input "Cancel" at bounding box center [1356, 308] width 43 height 23
checkbox input "true"
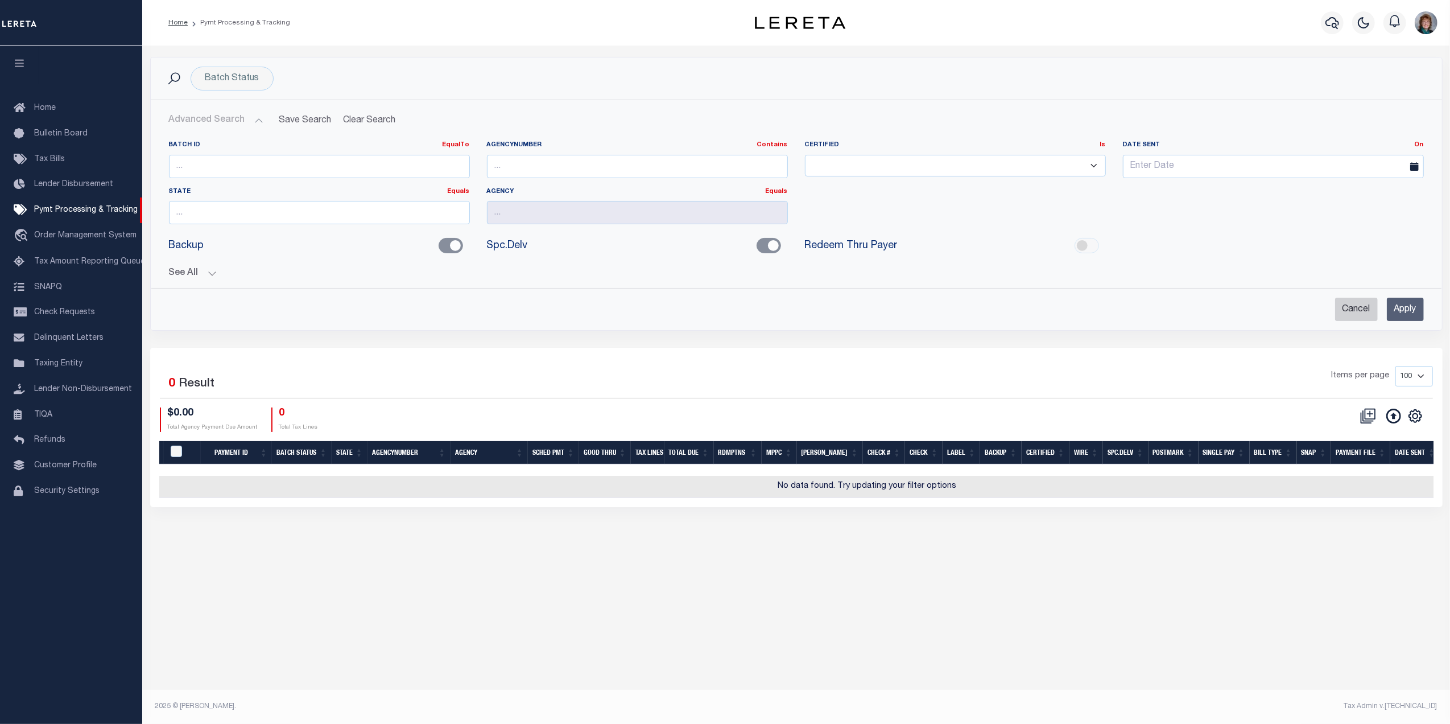
checkbox input "true"
checkbox input "false"
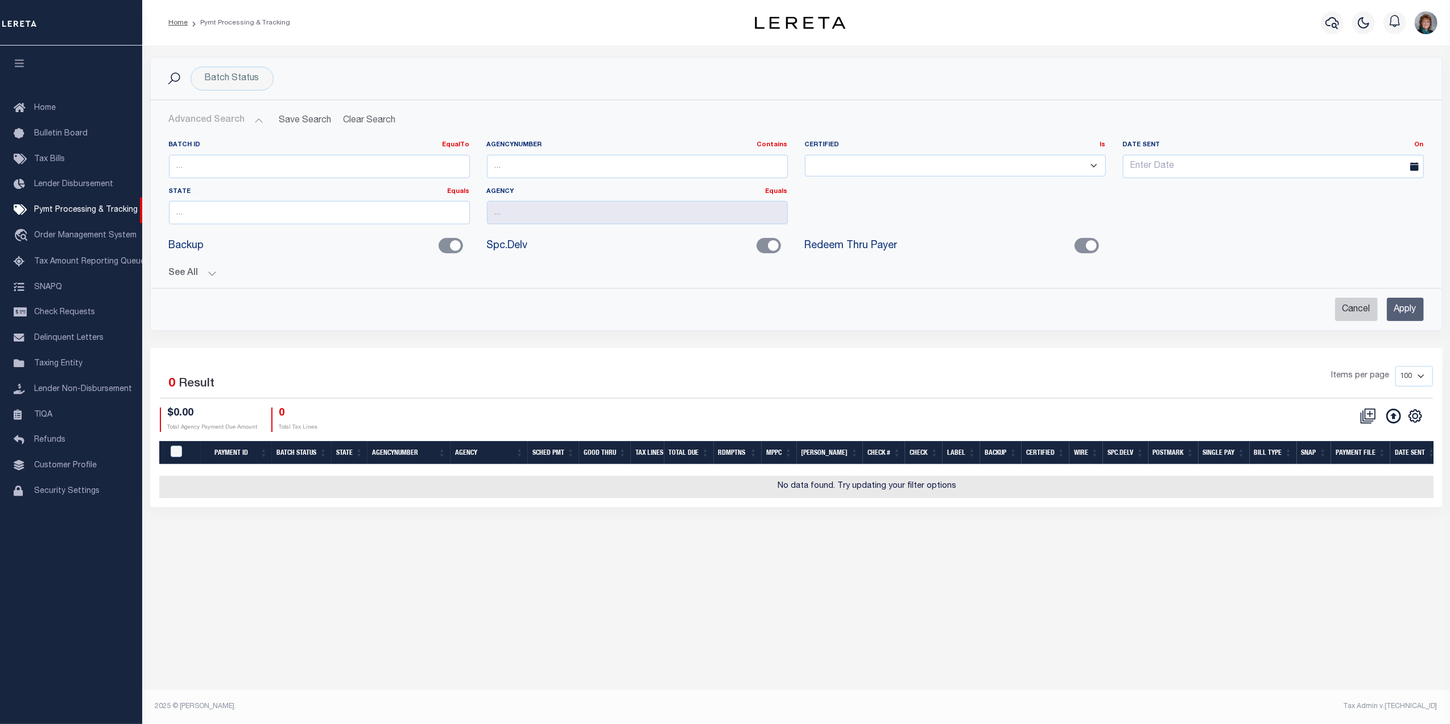
checkbox input "false"
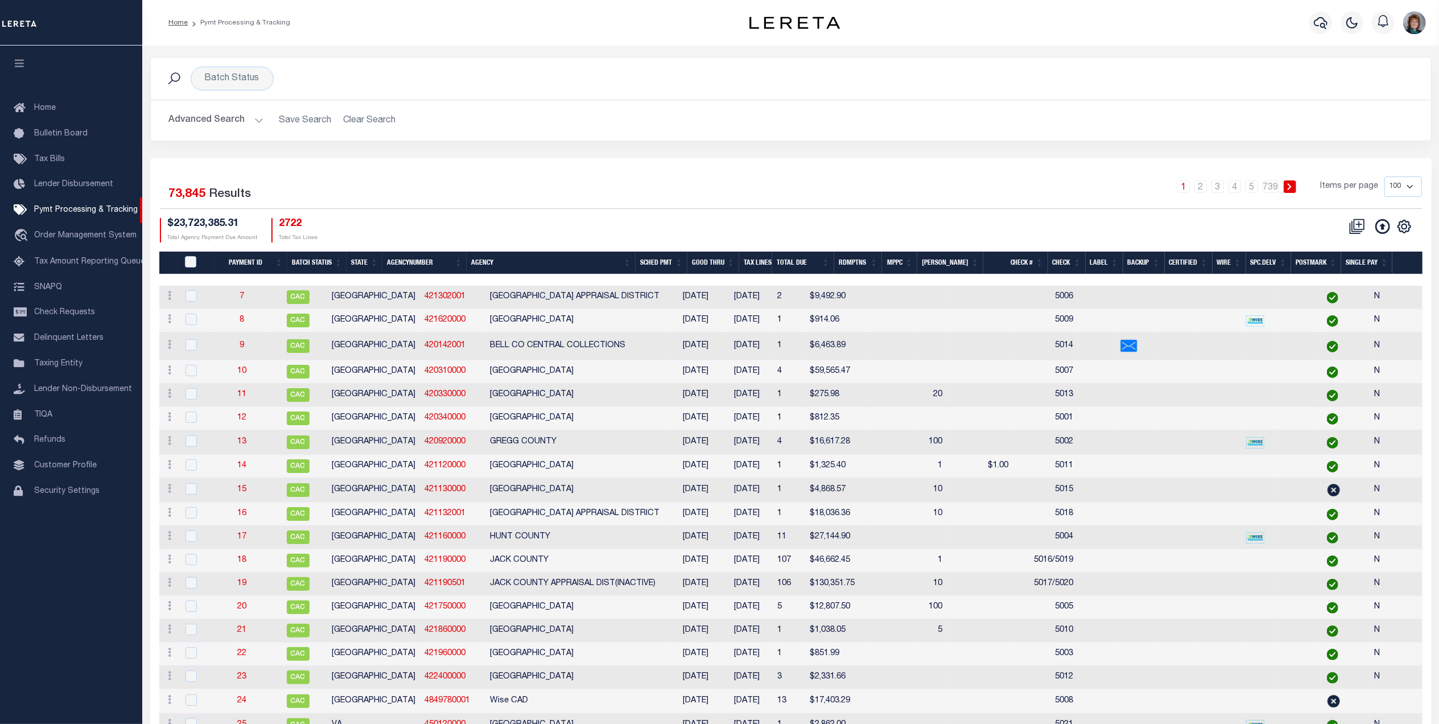
click at [216, 121] on button "Advanced Search" at bounding box center [216, 120] width 94 height 22
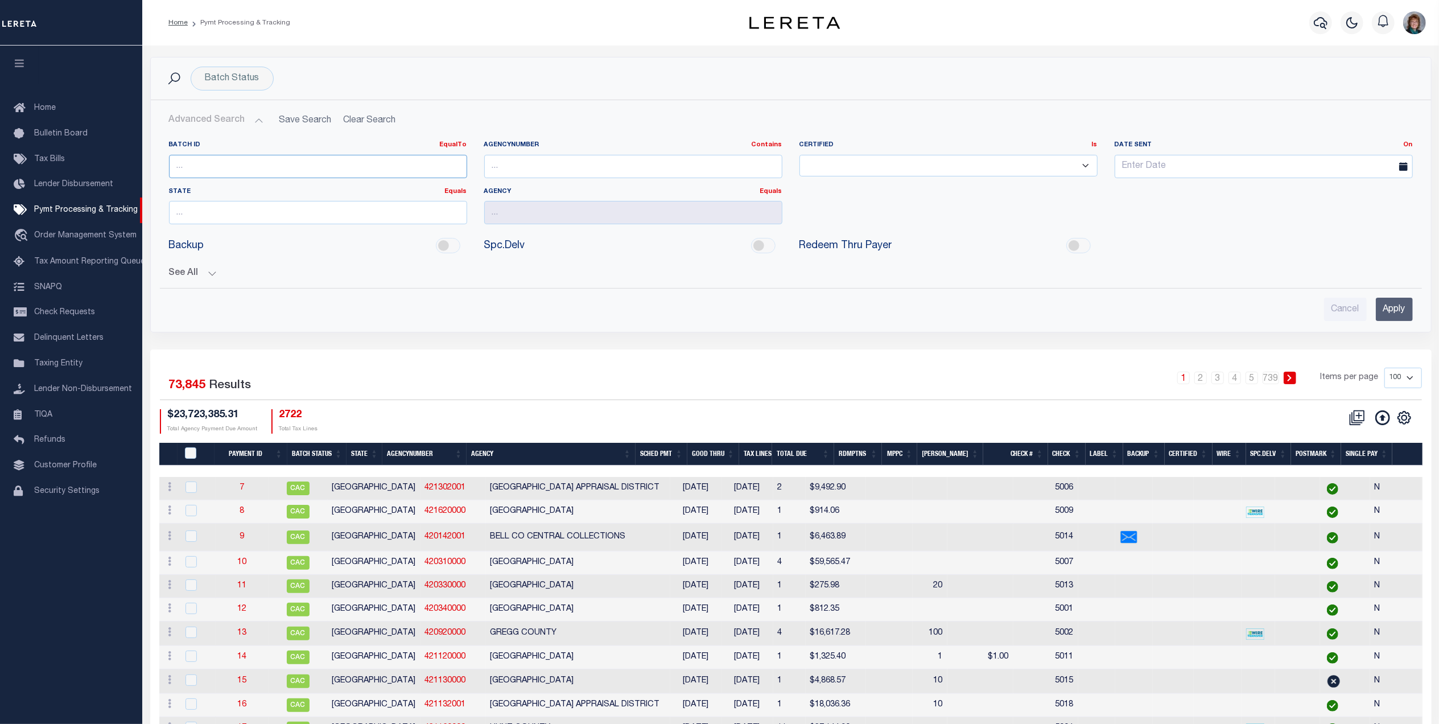
click at [209, 168] on input "number" at bounding box center [318, 166] width 298 height 23
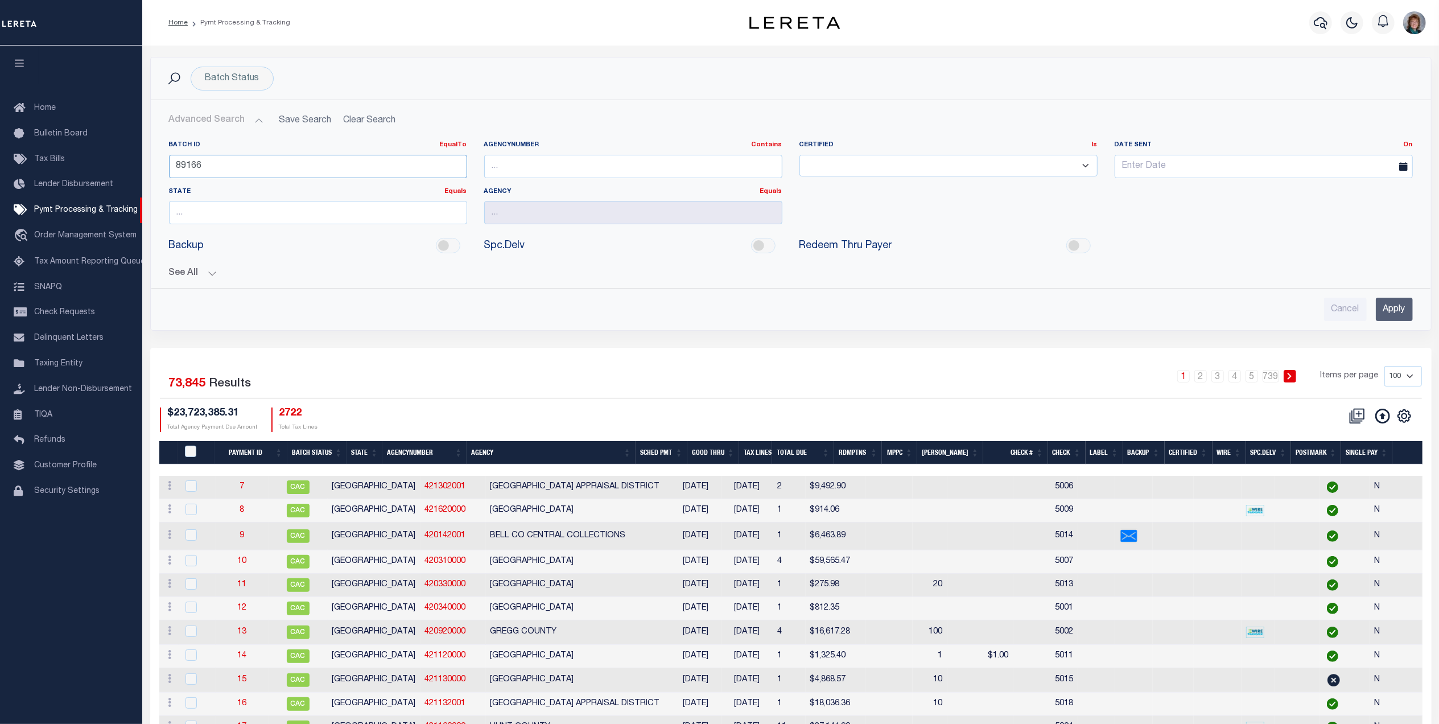
type input "89166"
click at [1395, 303] on input "Apply" at bounding box center [1393, 308] width 37 height 23
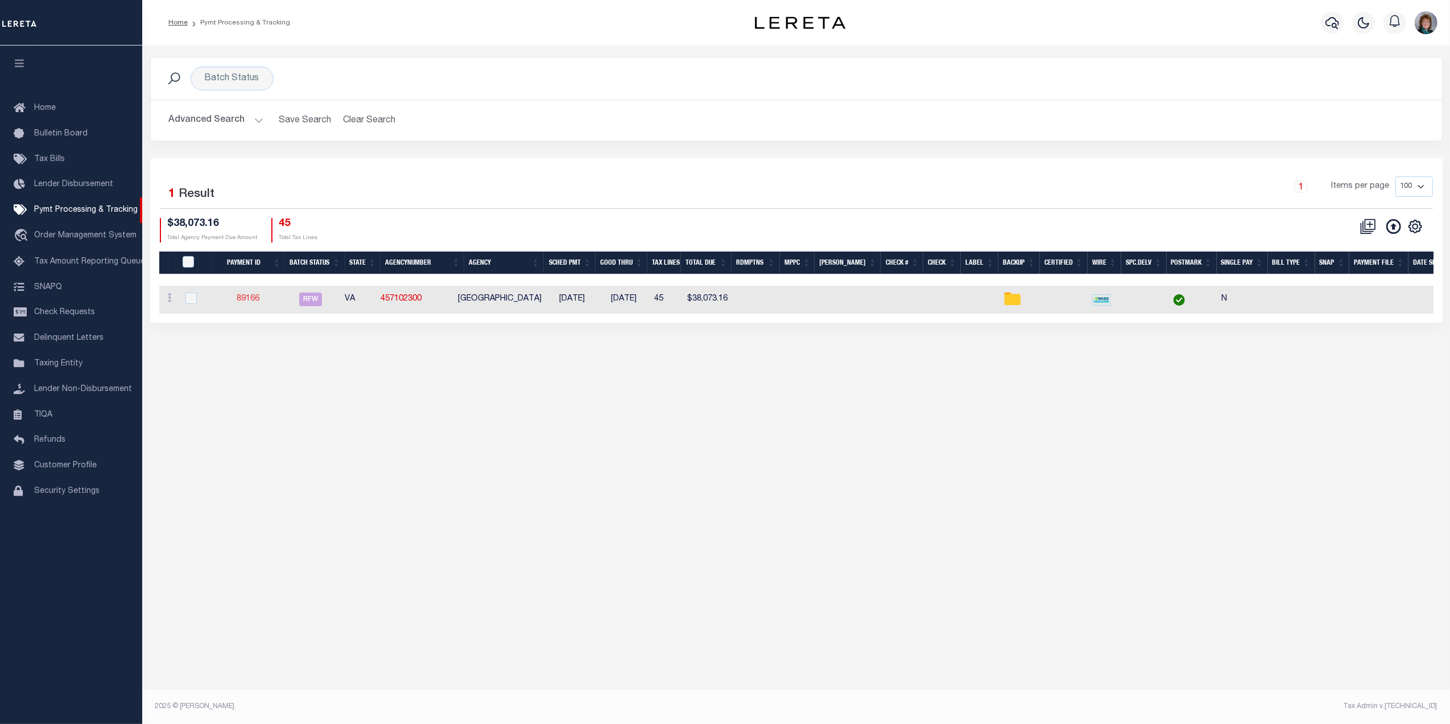
click at [257, 303] on link "89166" at bounding box center [248, 299] width 23 height 8
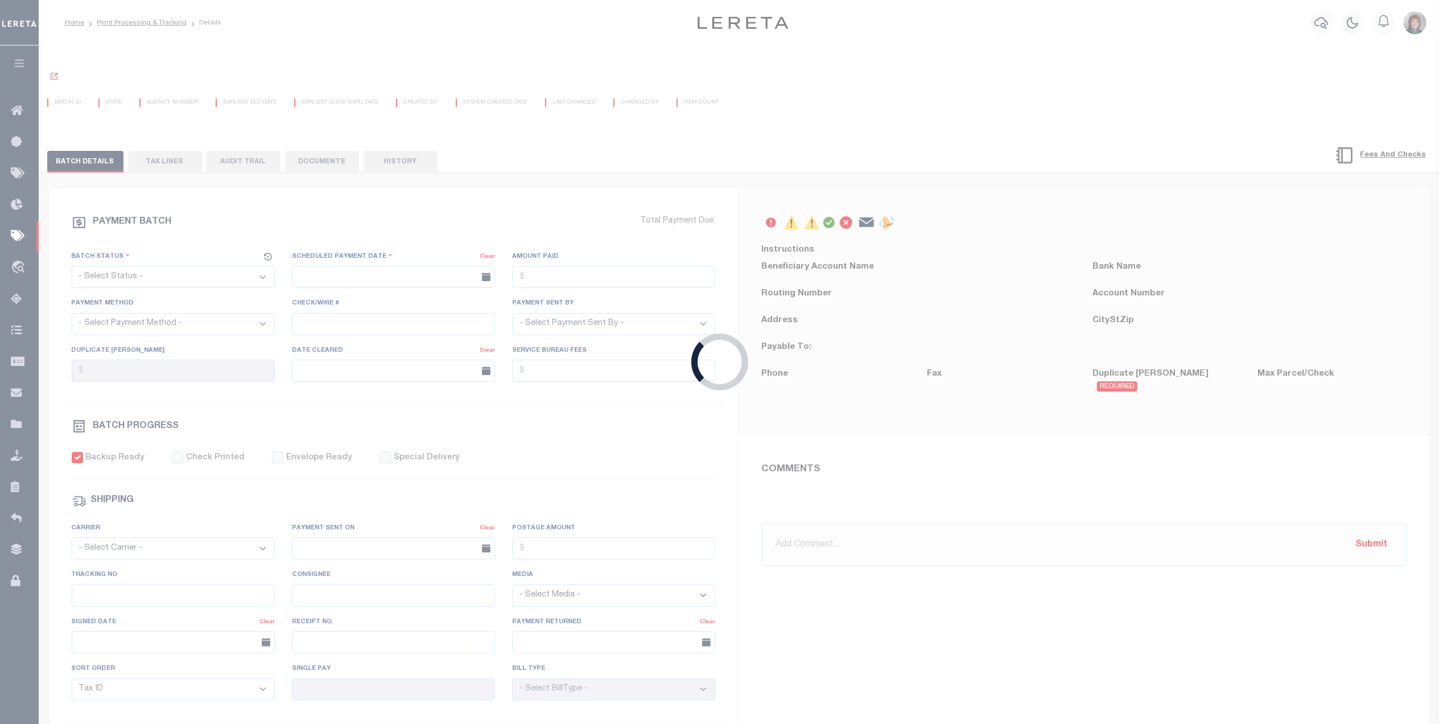
select select "RFW"
type input "[DATE]"
type input "$38,073.16"
select select "TRA"
select select "[PERSON_NAME]"
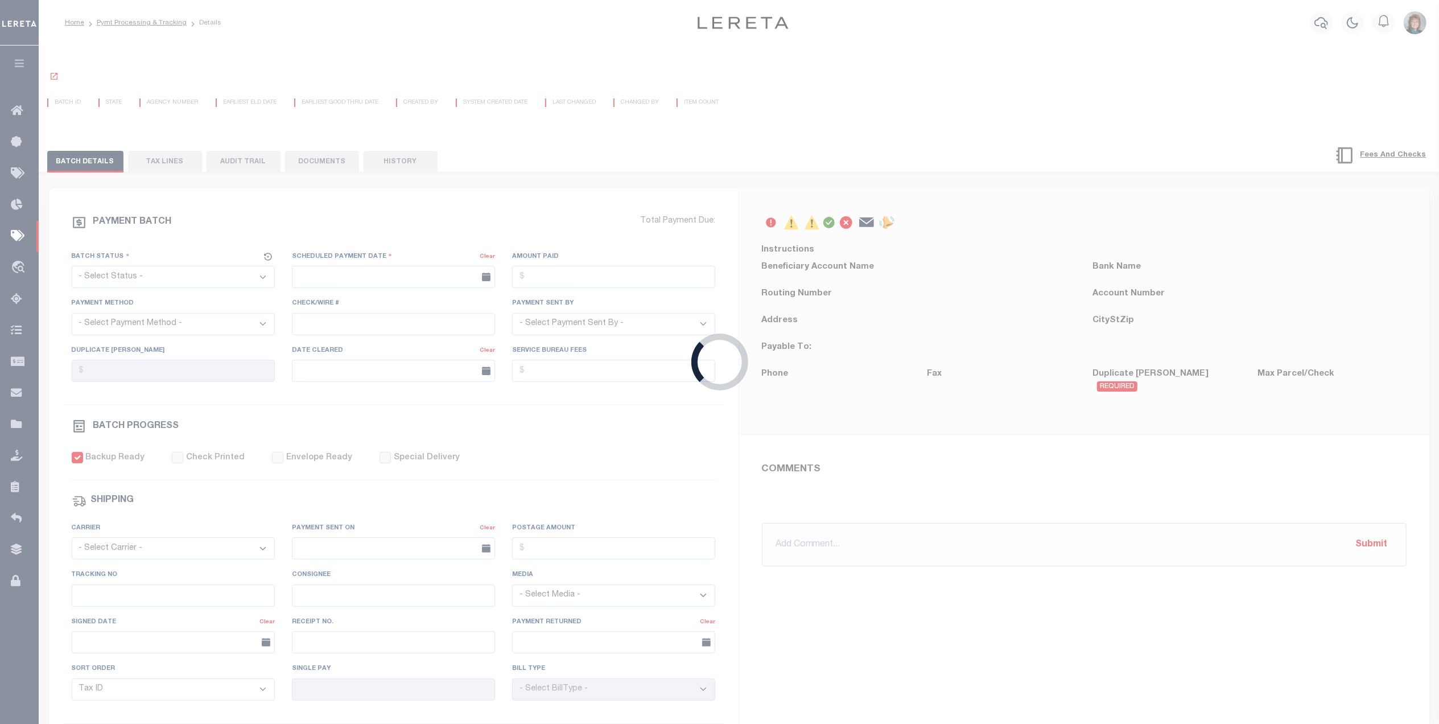
checkbox input "true"
type input "N"
radio input "true"
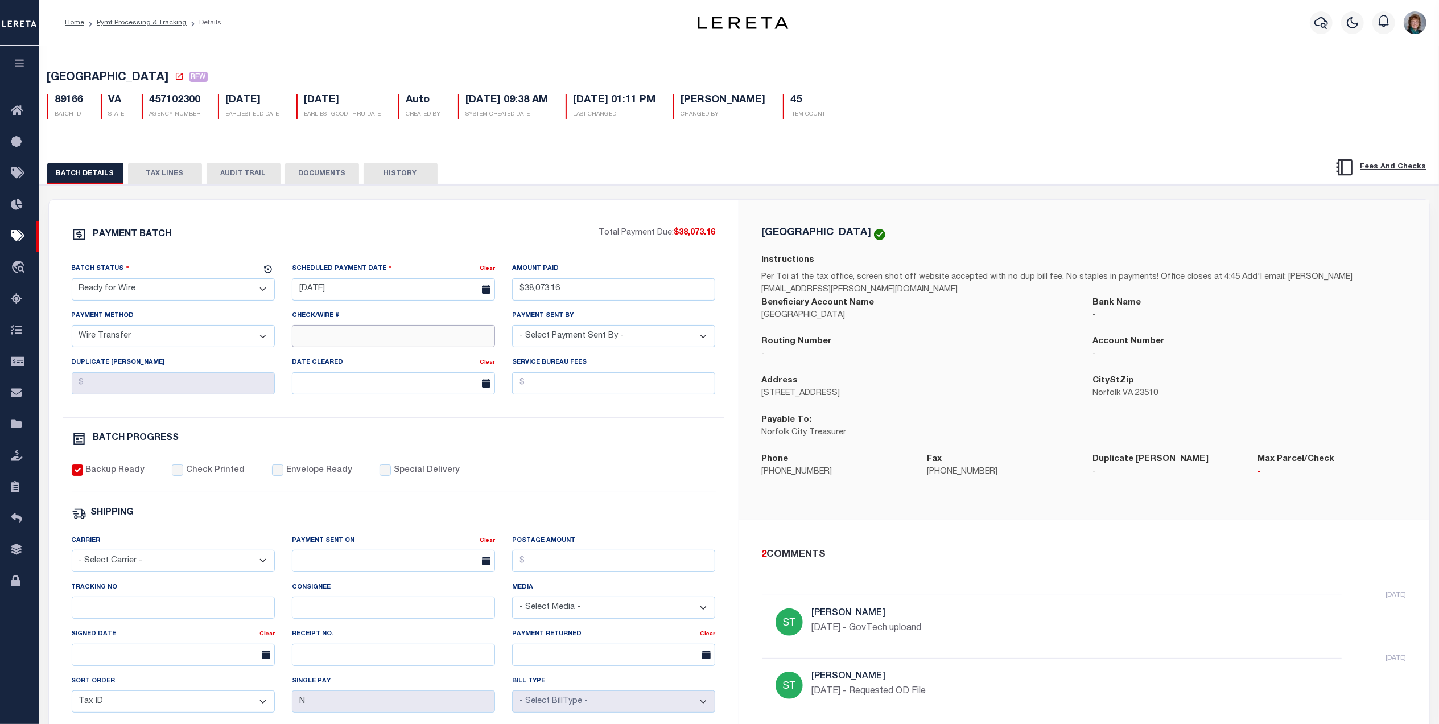
click at [369, 331] on input "Check/Wire #" at bounding box center [393, 336] width 203 height 22
type input "A"
click at [299, 341] on input "submitted to Acct 9/29/25" at bounding box center [393, 336] width 203 height 22
type input "Submitted to Acct 9/29/25"
click at [315, 177] on button "DOCUMENTS" at bounding box center [322, 174] width 74 height 22
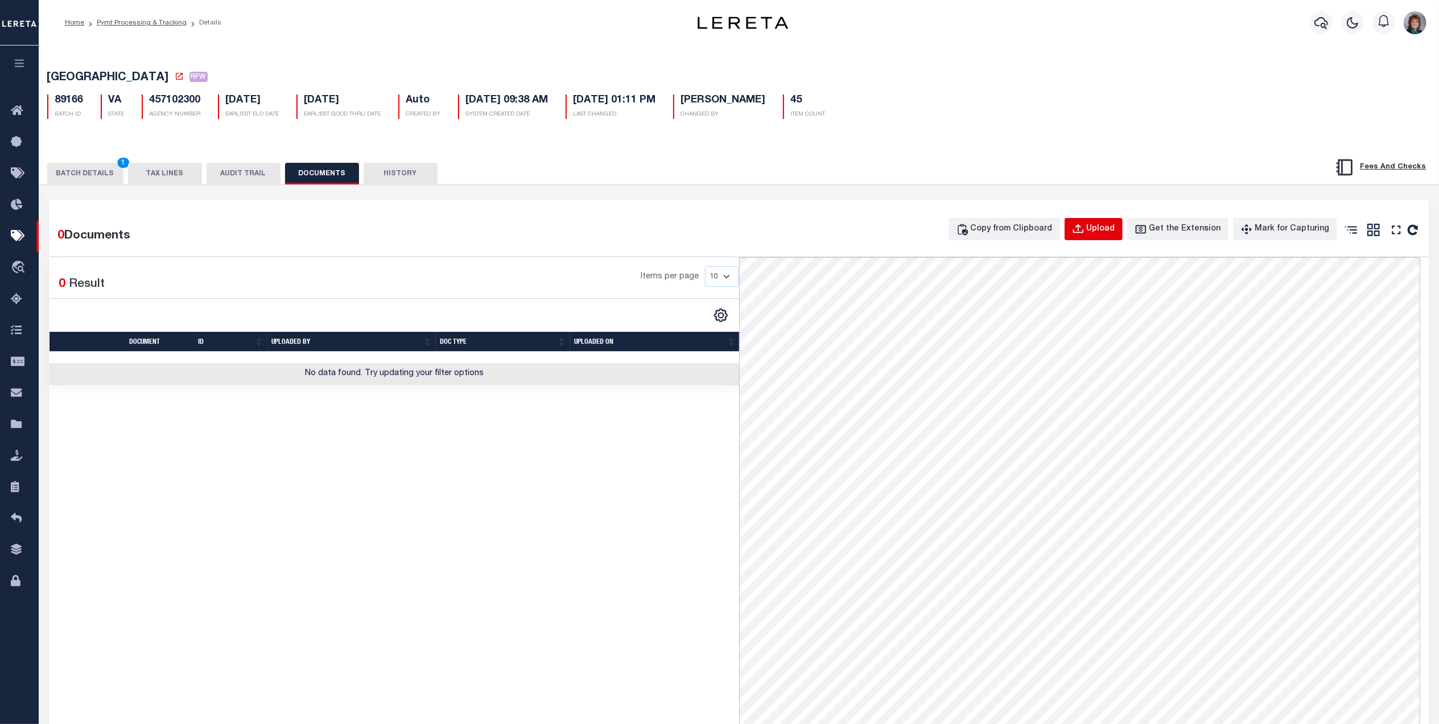
click at [1107, 235] on div "Upload" at bounding box center [1100, 229] width 28 height 13
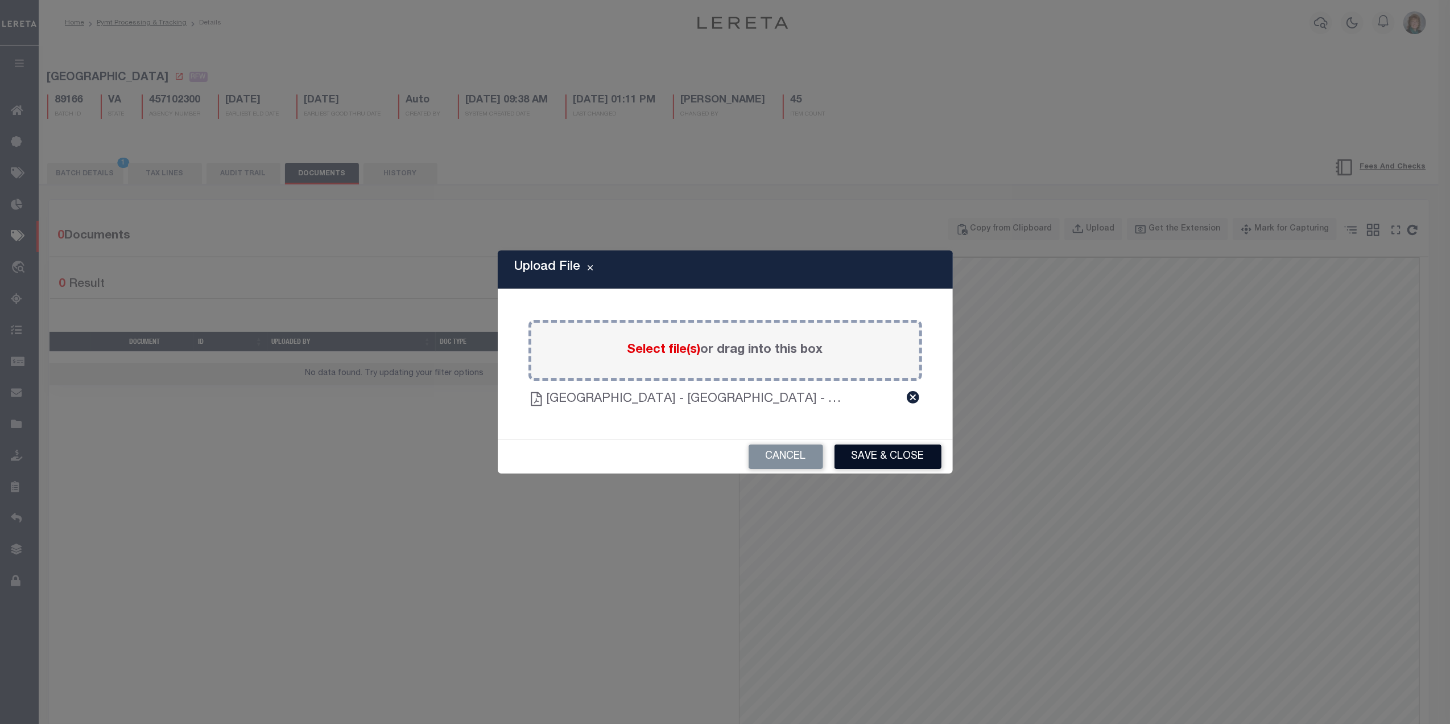
click at [878, 453] on button "Save & Close" at bounding box center [887, 456] width 107 height 24
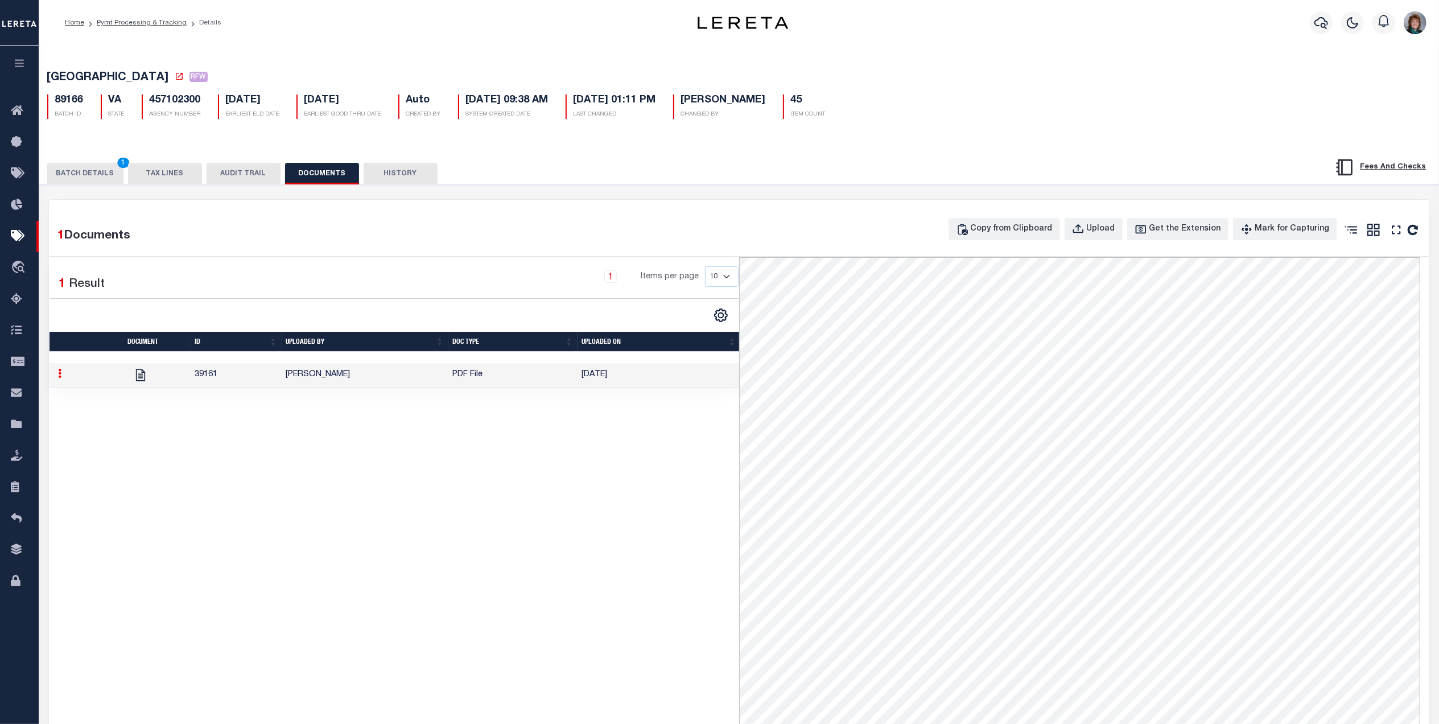
click at [69, 164] on div "BATCH DETAILS 1 TAX LINES AUDIT TRAIL DOCUMENTS HISTORY" at bounding box center [739, 169] width 1428 height 29
click at [78, 174] on button "BATCH DETAILS 1" at bounding box center [85, 174] width 76 height 22
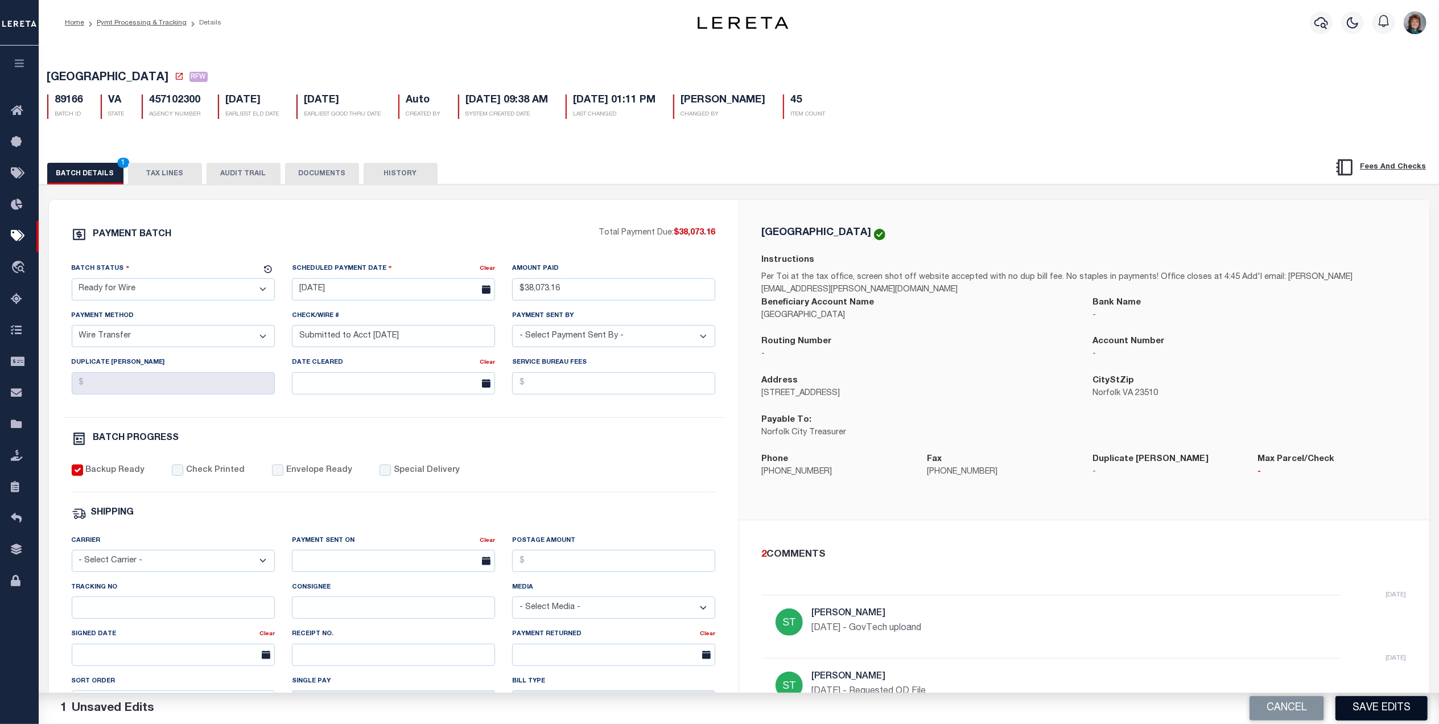
click at [1382, 710] on button "Save Edits" at bounding box center [1381, 708] width 92 height 24
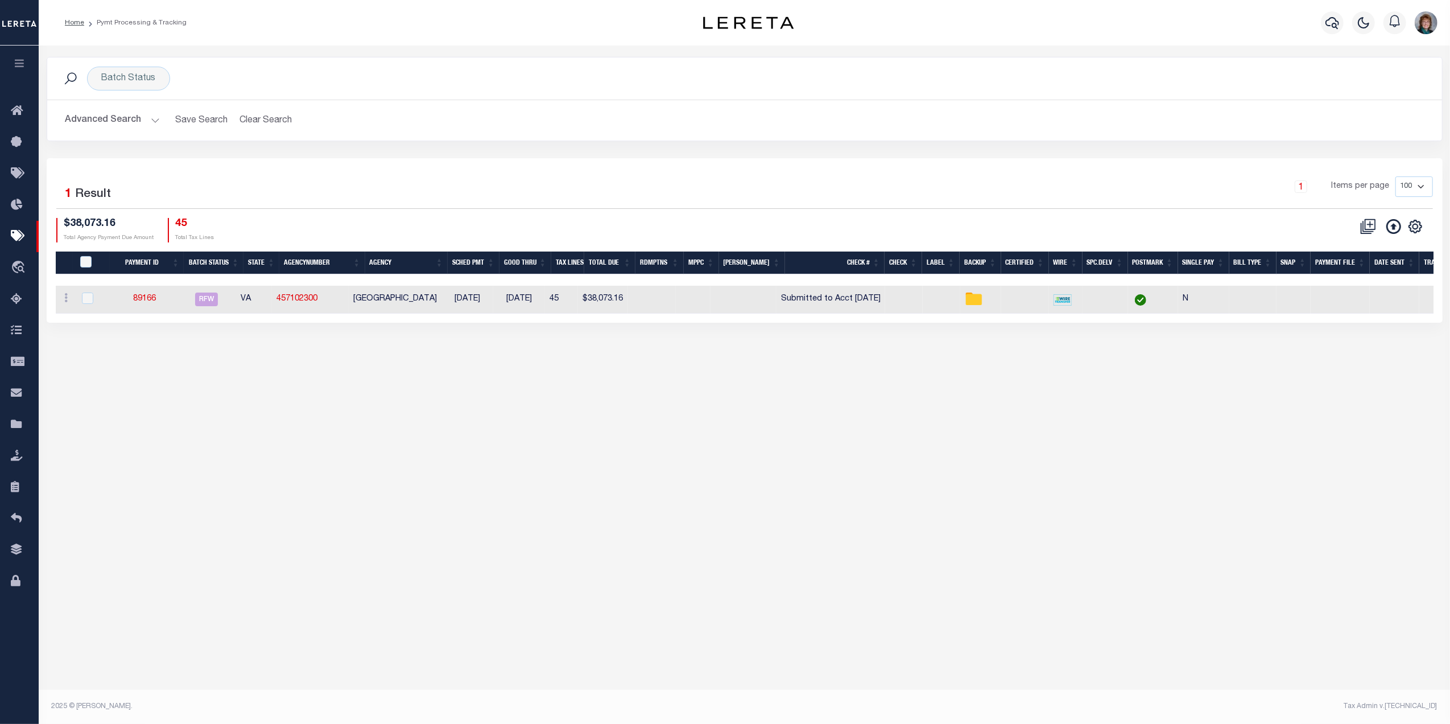
click at [1172, 403] on div "Batch Status Search Advanced Search Save Search Clear Search PayeeSearchTable_d…" at bounding box center [744, 371] width 1411 height 651
click at [147, 301] on link "89166" at bounding box center [144, 299] width 23 height 8
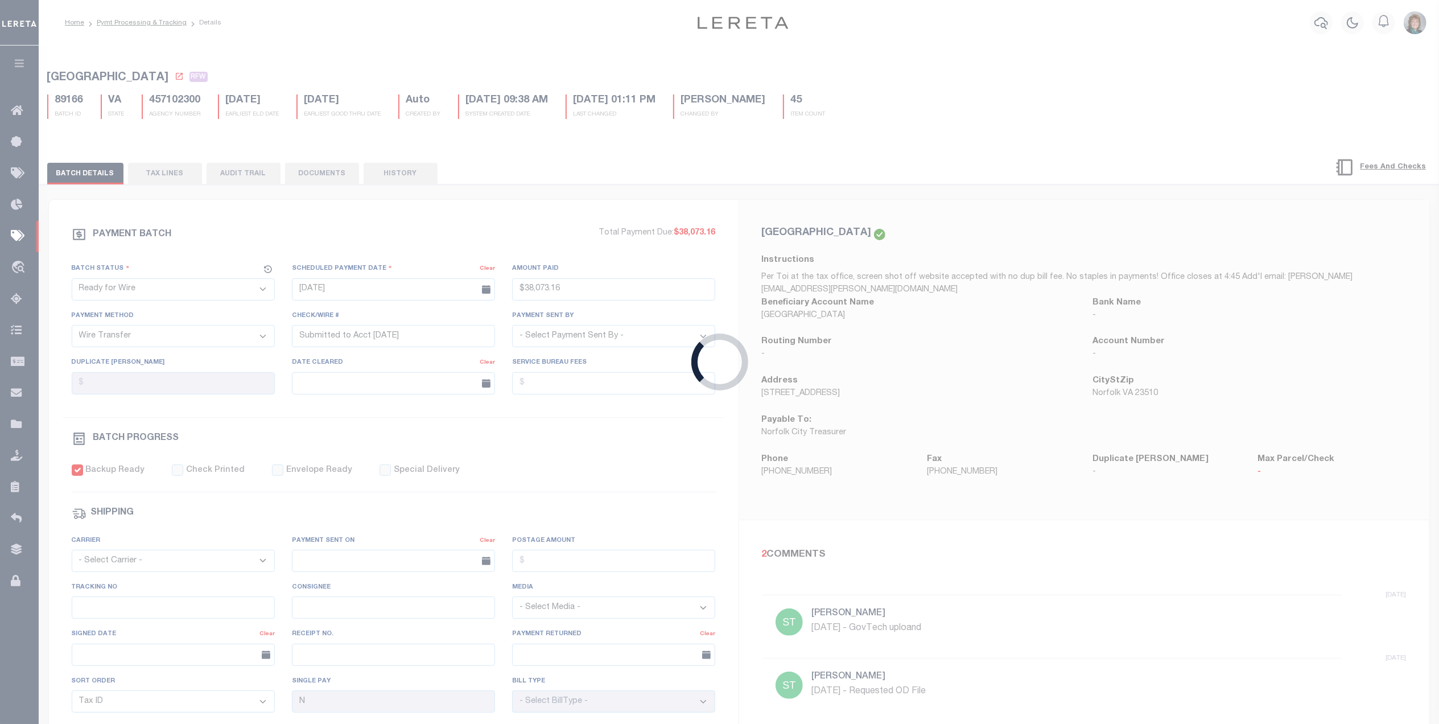
type input "$38,073.16"
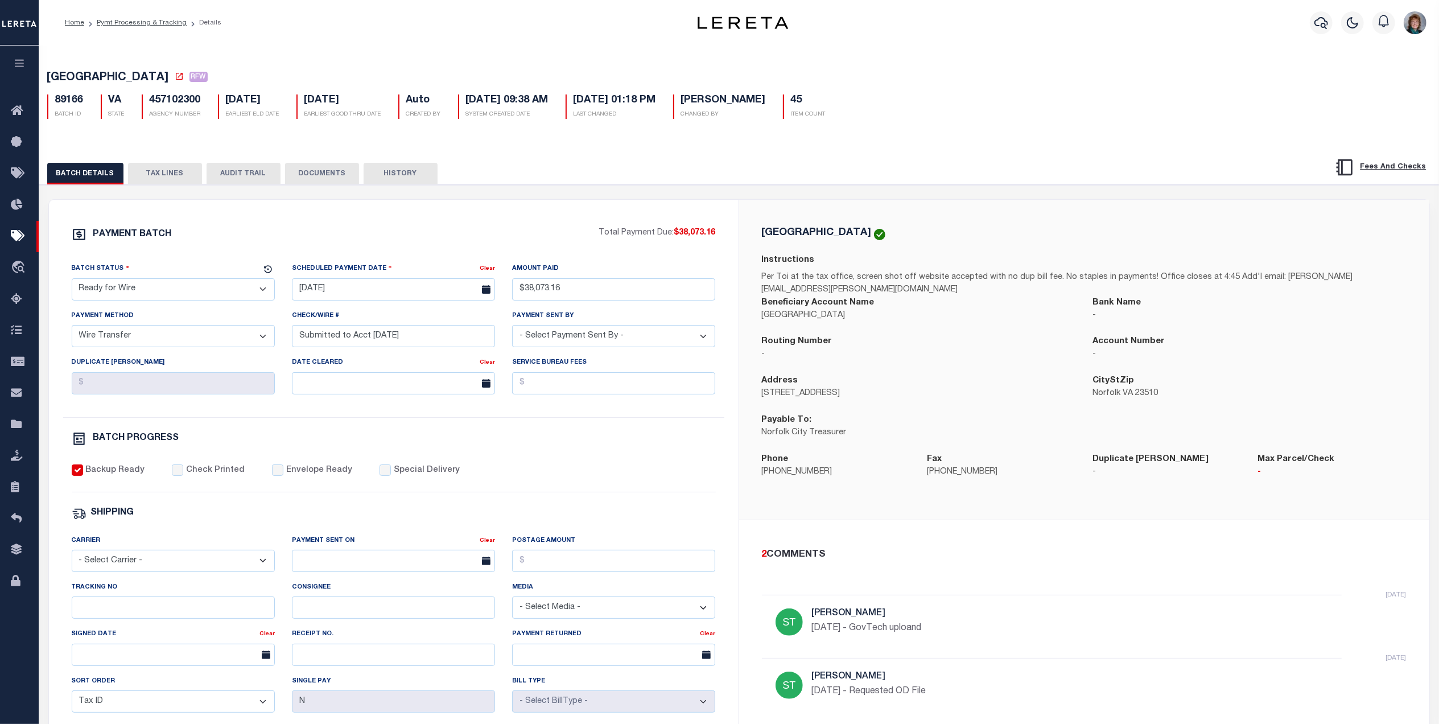
click at [392, 170] on button "HISTORY" at bounding box center [400, 174] width 74 height 22
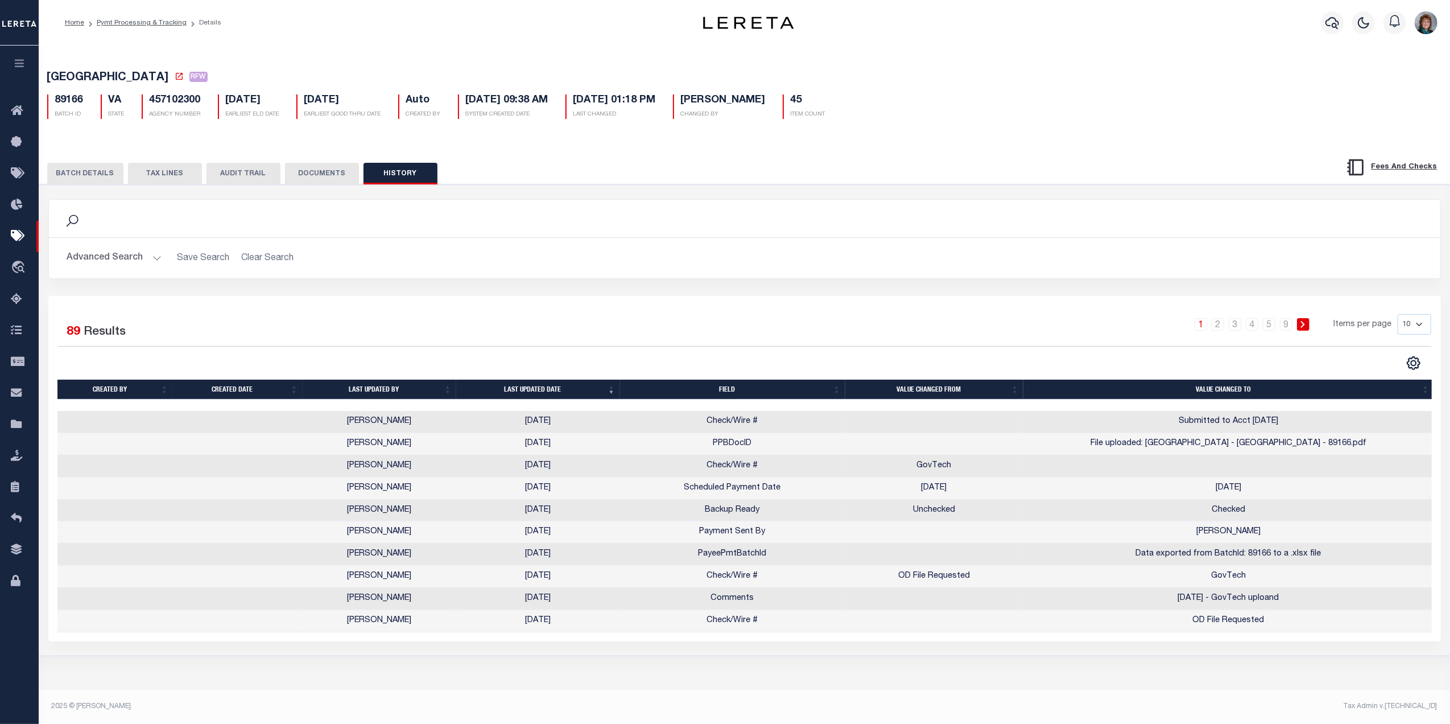
click at [319, 172] on button "DOCUMENTS" at bounding box center [322, 174] width 74 height 22
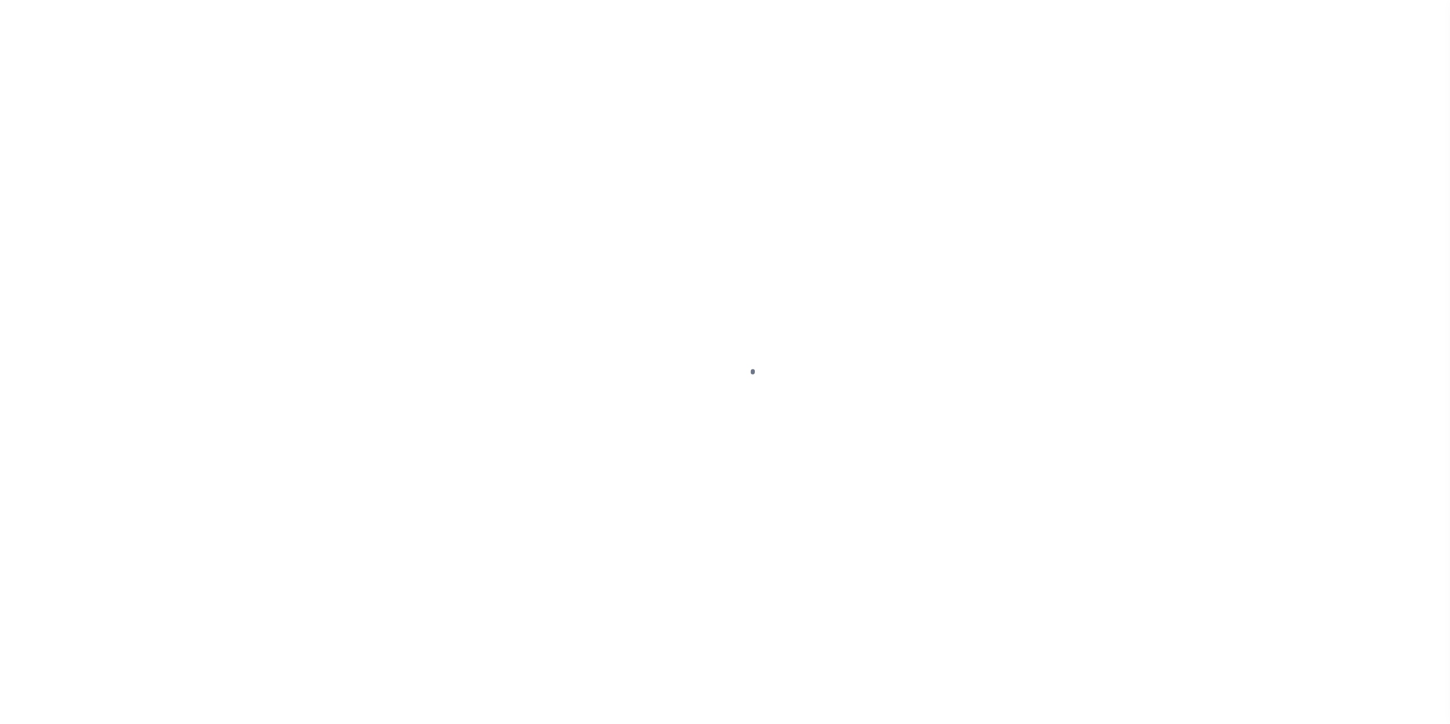
type input "10017952"
type input "[PERSON_NAME]"
select select
select select "10"
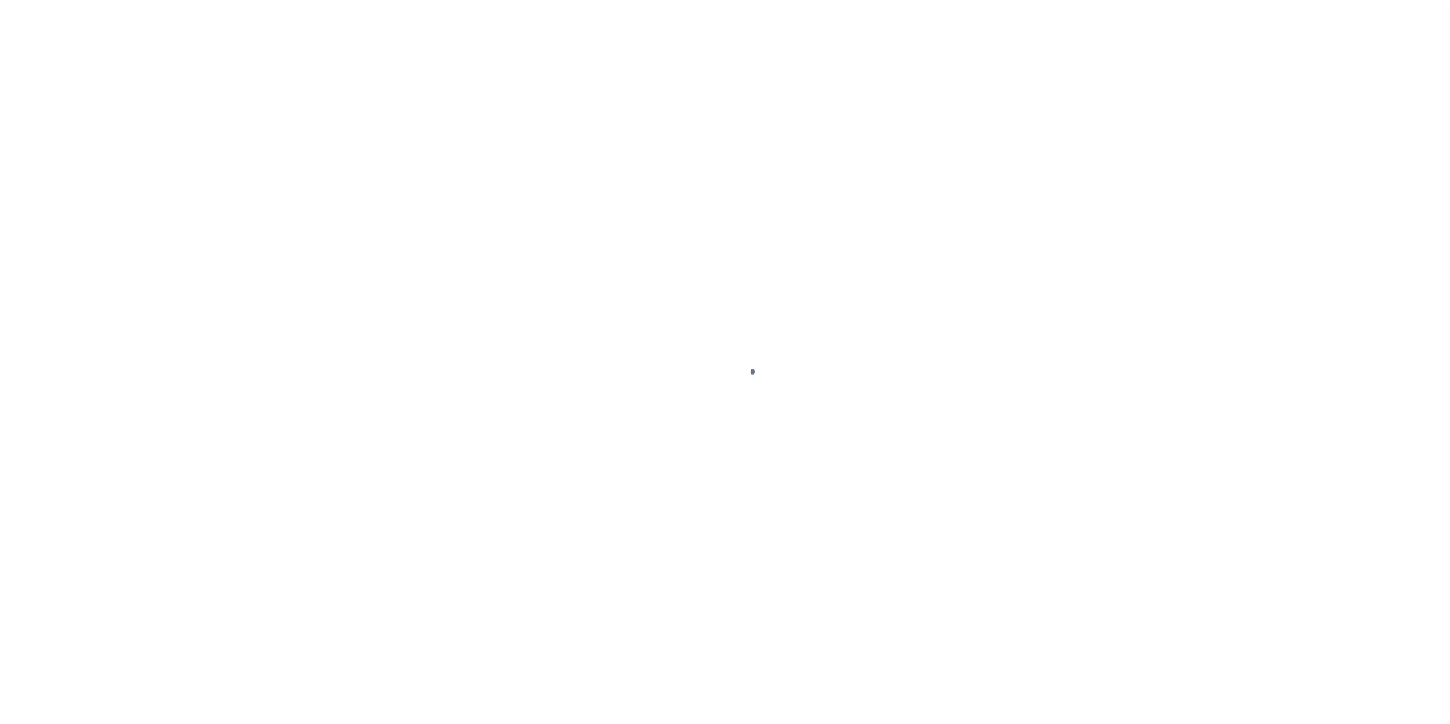
select select "Escrow"
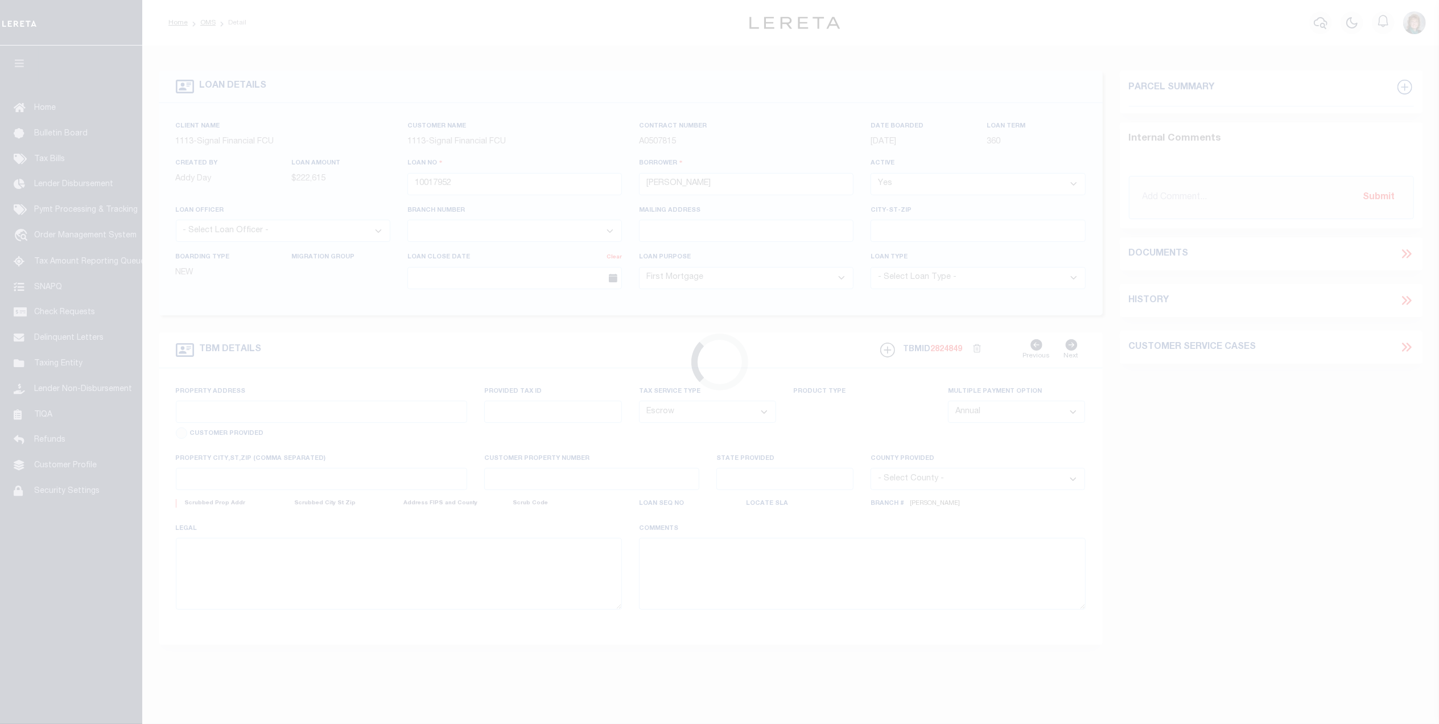
type input "103 Millers Run"
type input "1-33 16.00 223.00"
select select
type input "Millsboro DE 19966"
type input "10017952"
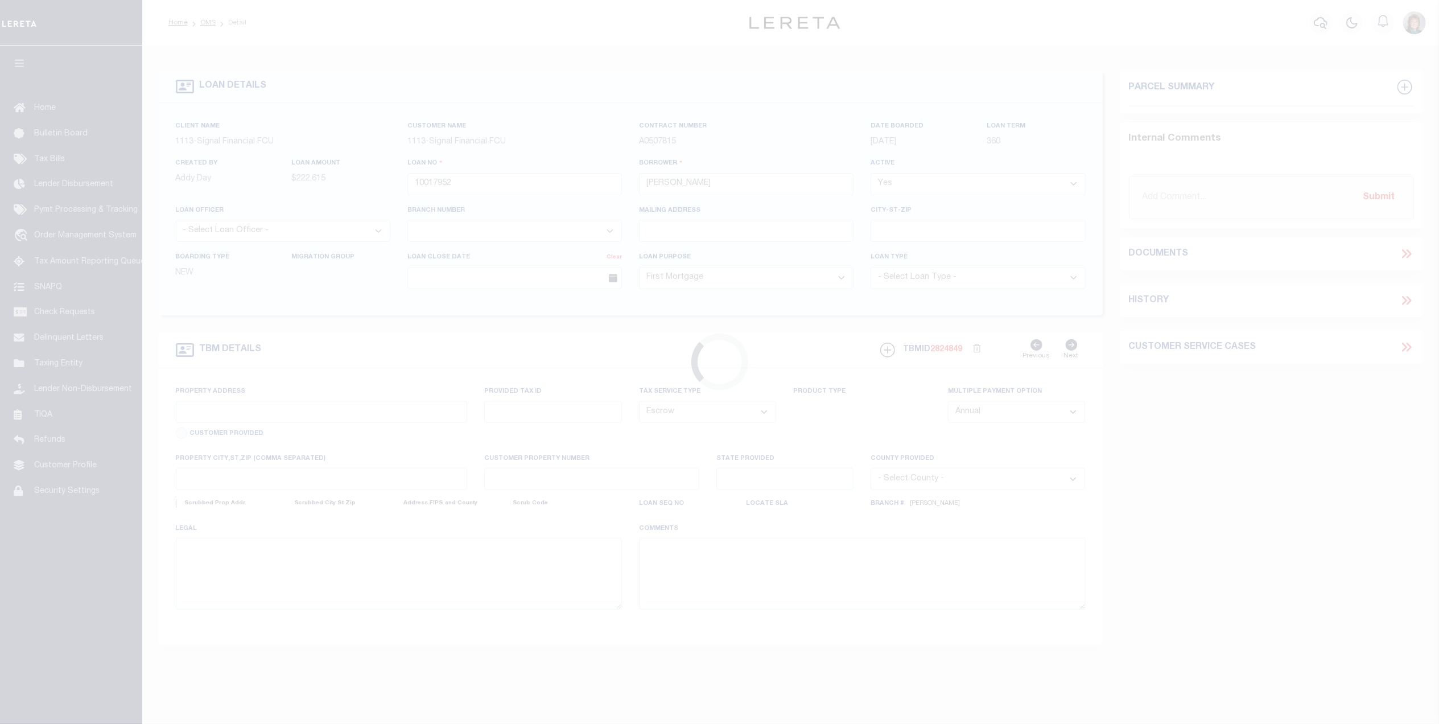
type input "DE"
select select "Sussex"
type textarea "LOT 24, MILL LANDING"
select select "2140"
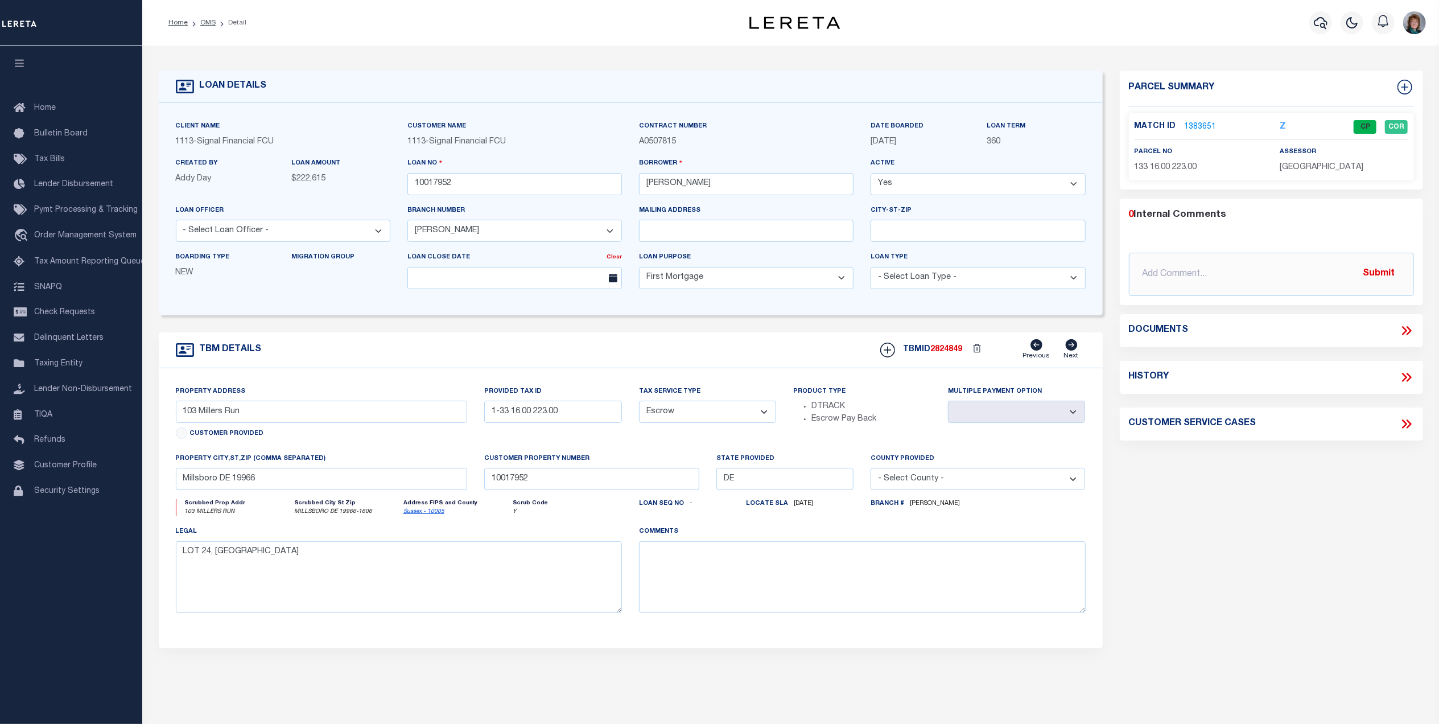
click at [1204, 126] on link "1383651" at bounding box center [1200, 127] width 32 height 12
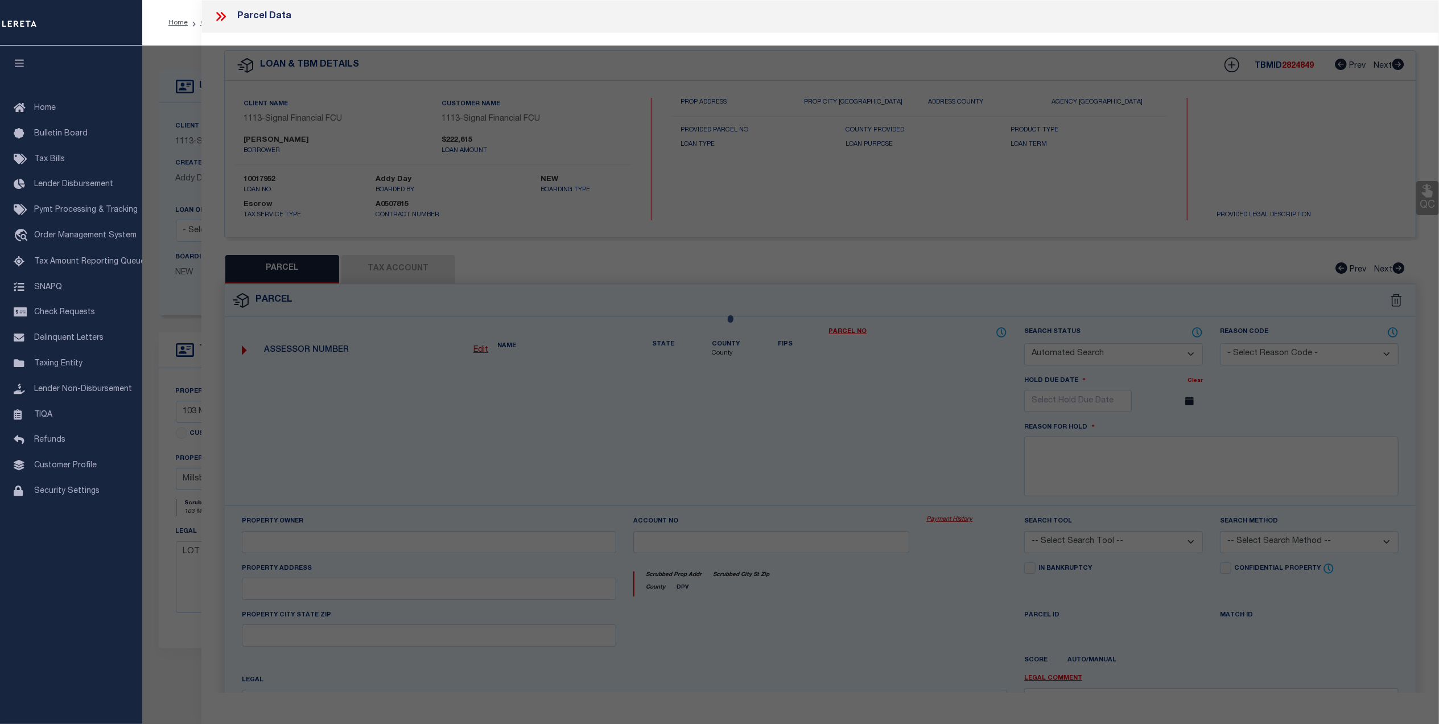
checkbox input "false"
select select "CP"
type input "STEVENSON JEFFREY LYNN"
select select "AGF"
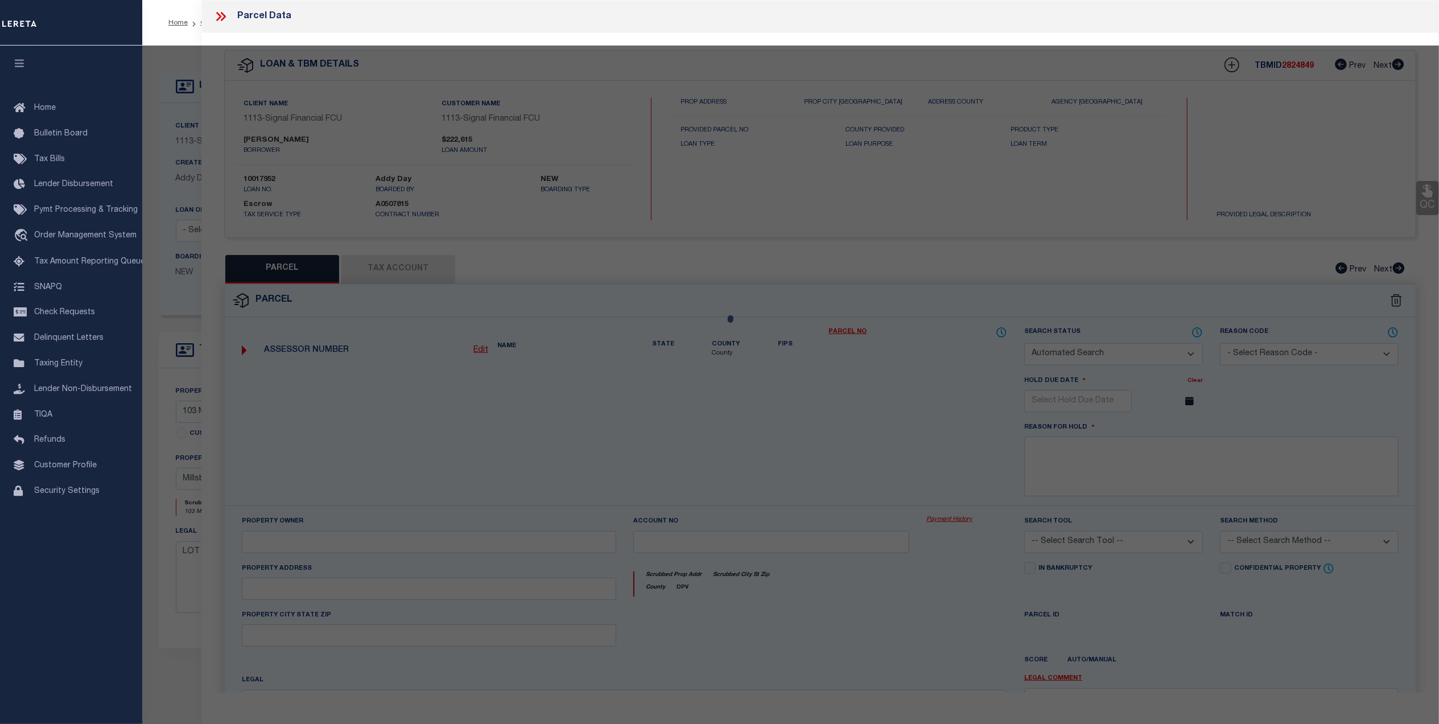
select select "ADD"
type input "103 Millers Run"
type input "MILLSBORO DE 19966"
type textarea "MILL LANDING LOT 24"
type textarea "Millsboro Town not needed per parcel viewer"
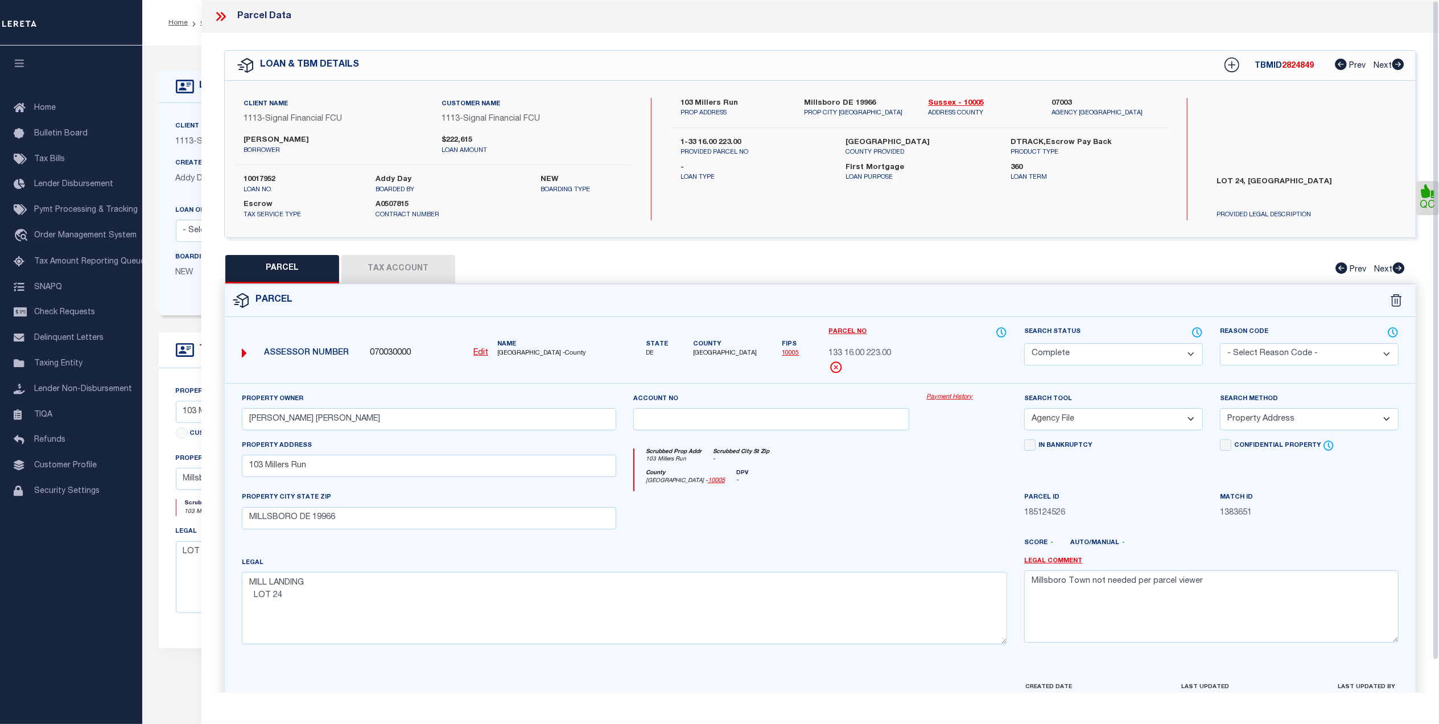
scroll to position [34, 0]
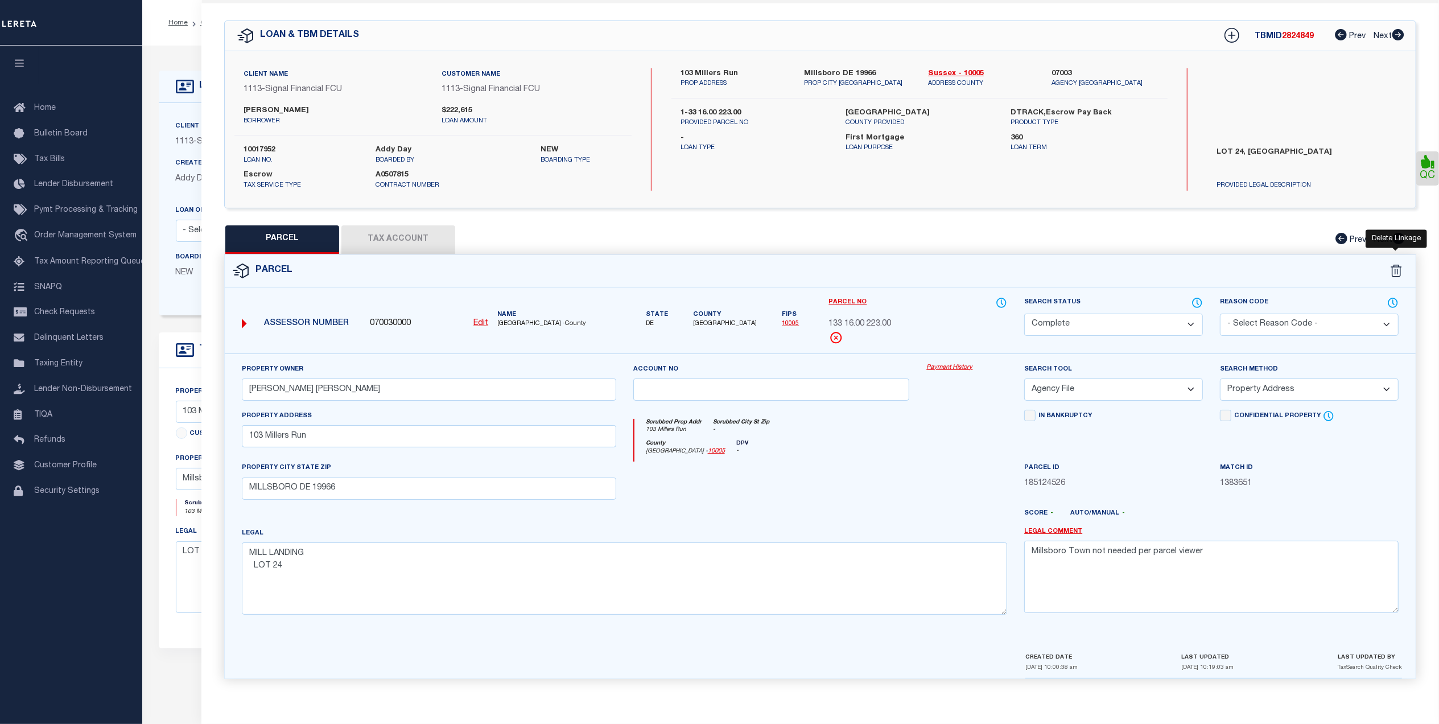
click at [1390, 266] on icon at bounding box center [1395, 270] width 11 height 13
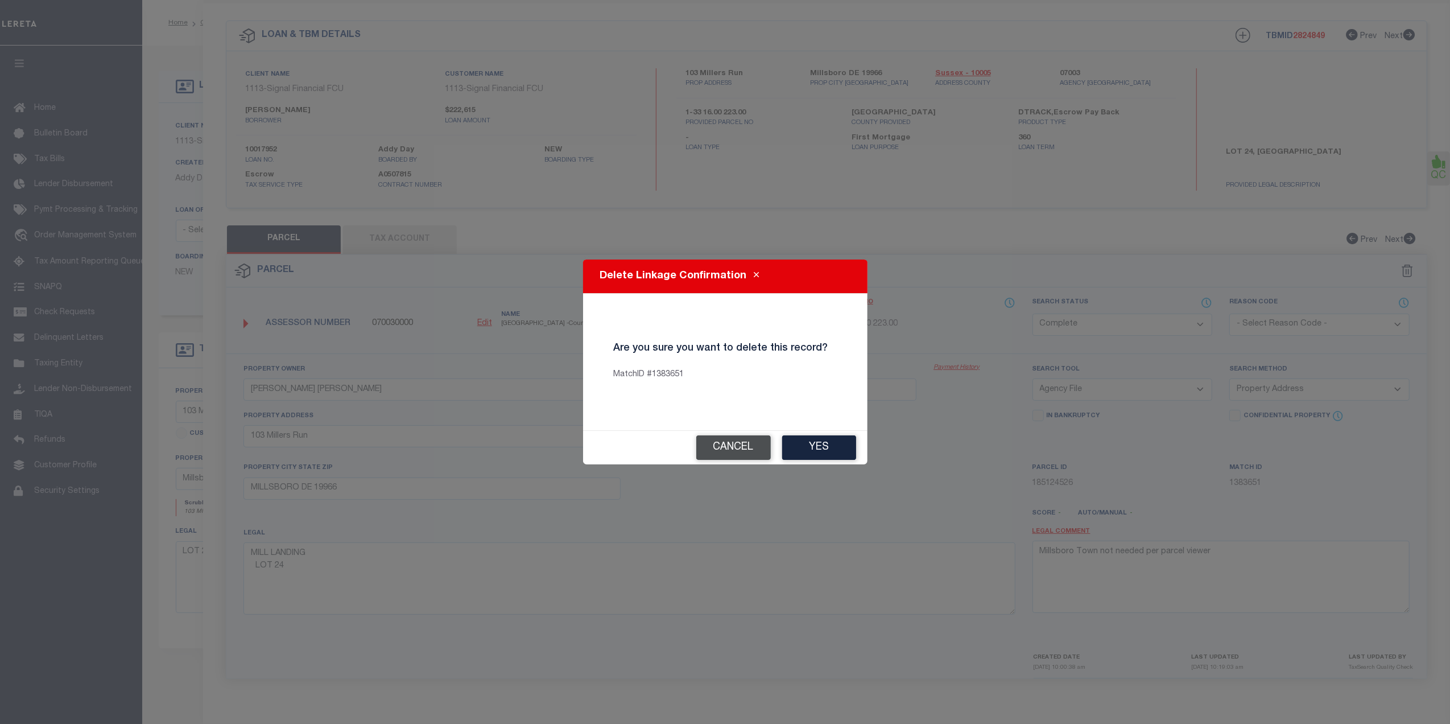
click at [725, 448] on button "Cancel" at bounding box center [733, 447] width 75 height 24
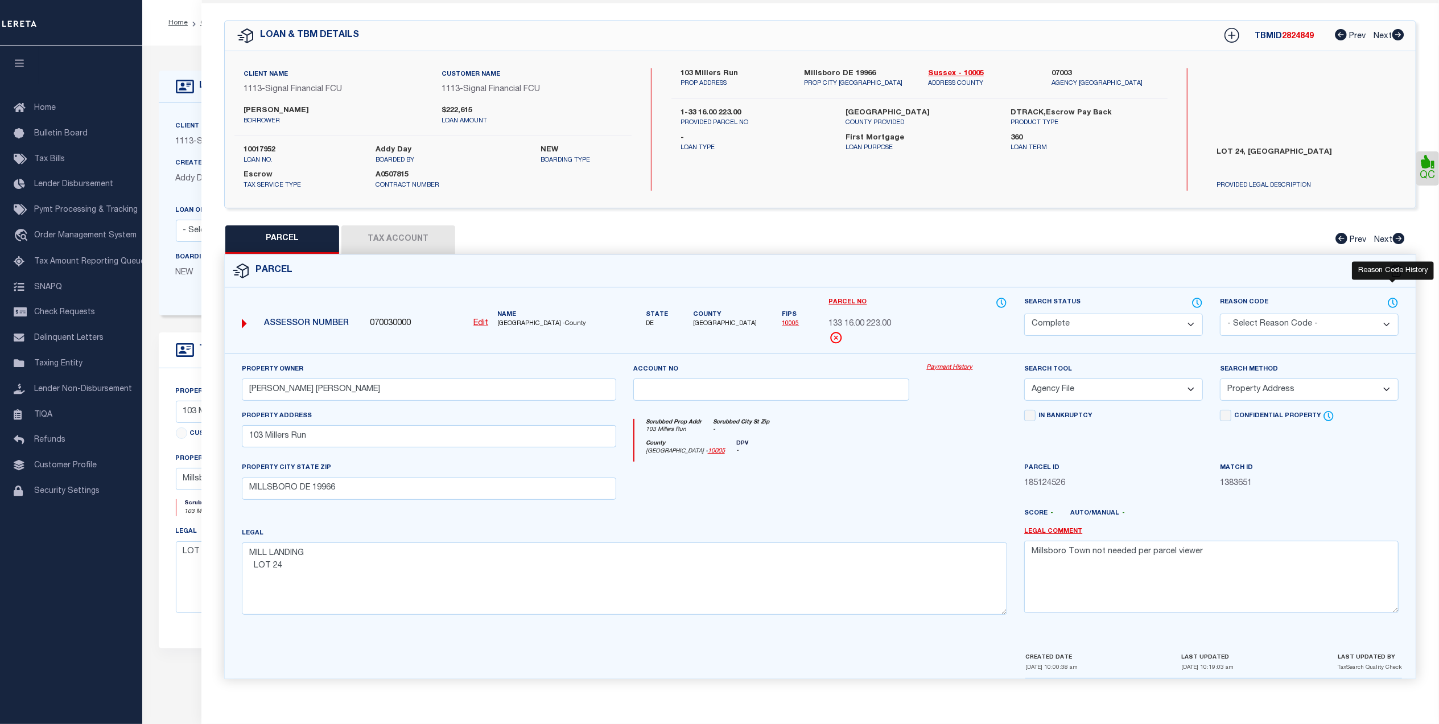
click at [1388, 296] on icon at bounding box center [1392, 302] width 11 height 13
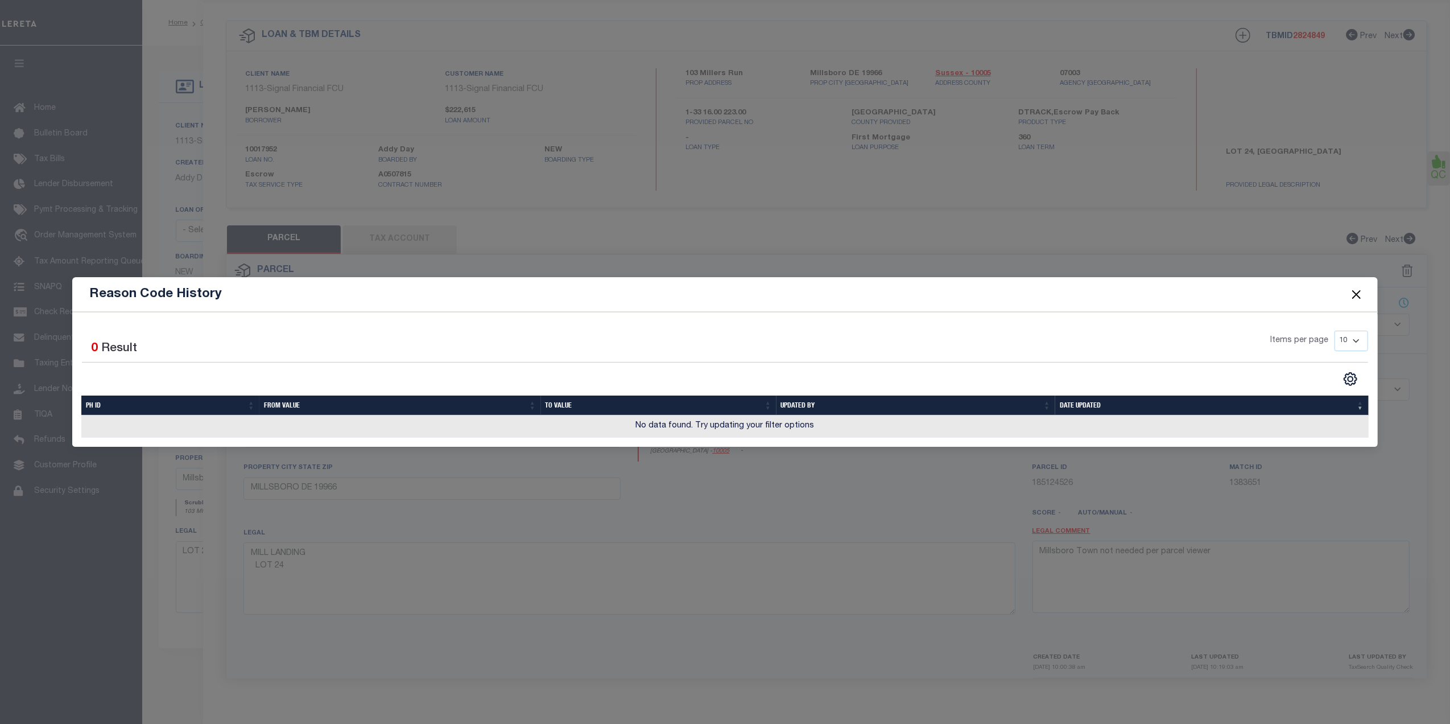
click at [1351, 294] on button "Close" at bounding box center [1356, 294] width 15 height 15
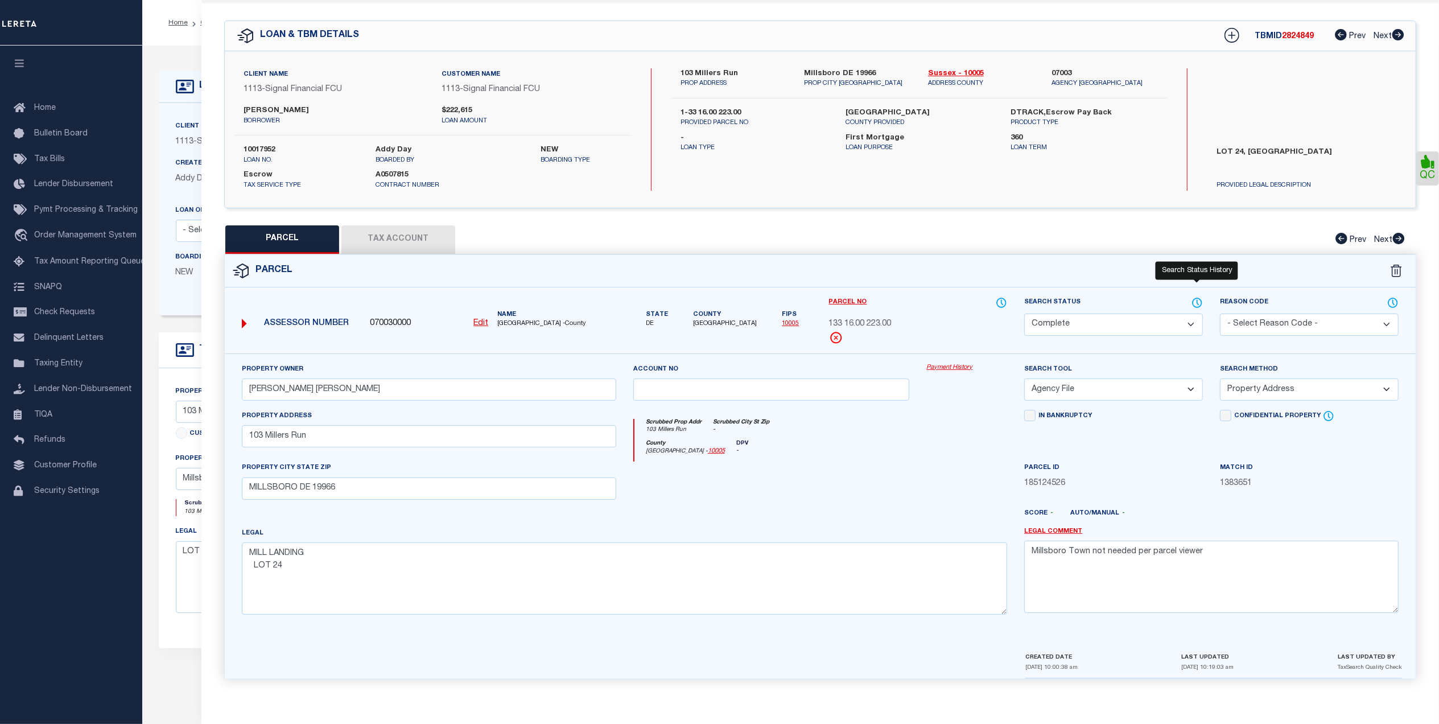
click at [1194, 301] on icon at bounding box center [1196, 302] width 9 height 9
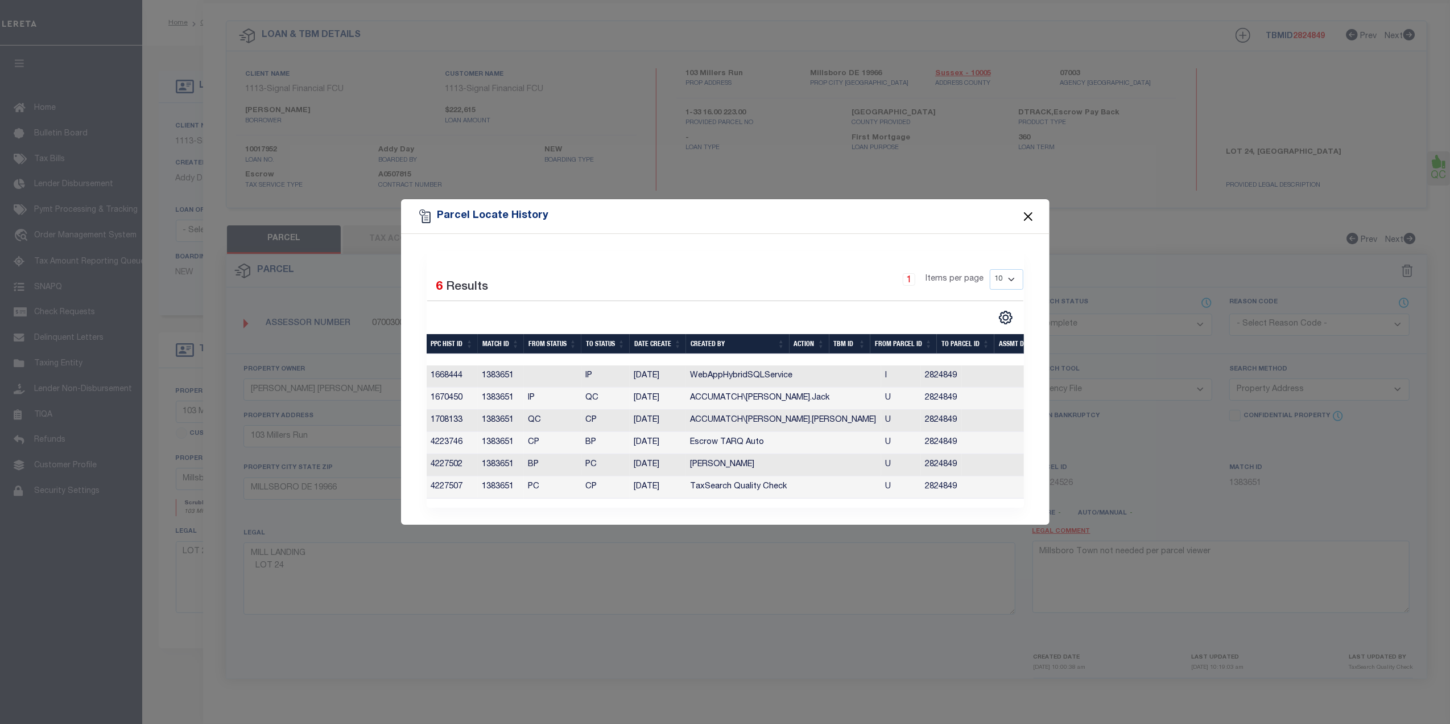
click at [1027, 212] on button "Close" at bounding box center [1027, 216] width 15 height 15
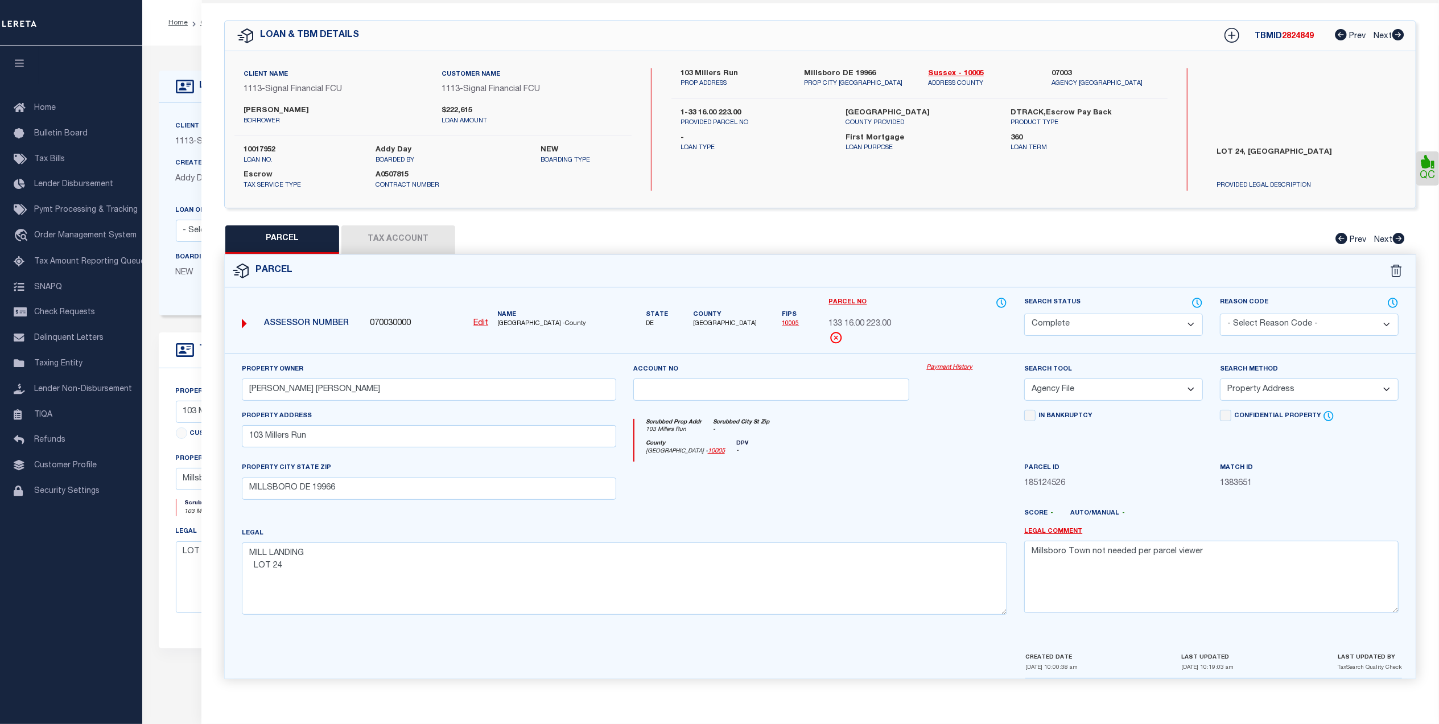
click at [371, 229] on button "Tax Account" at bounding box center [398, 239] width 114 height 28
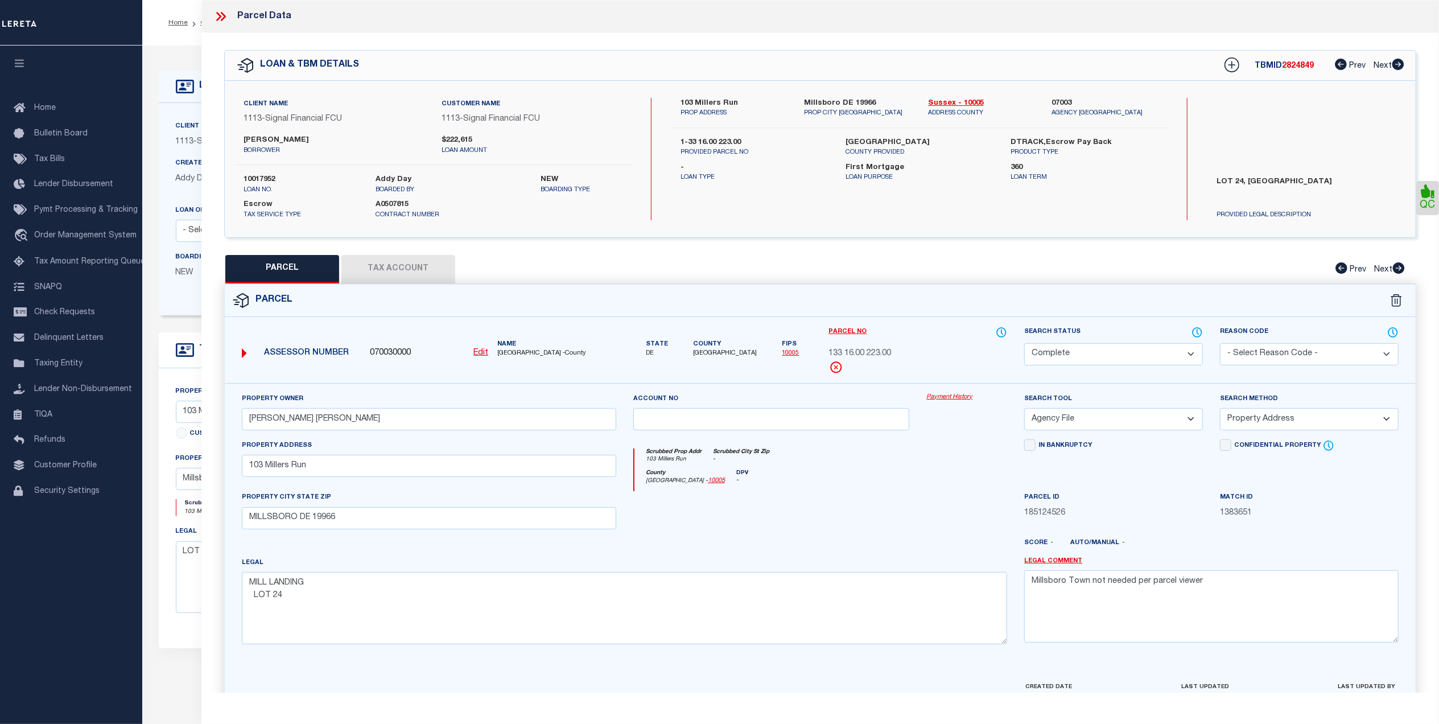
select select "100"
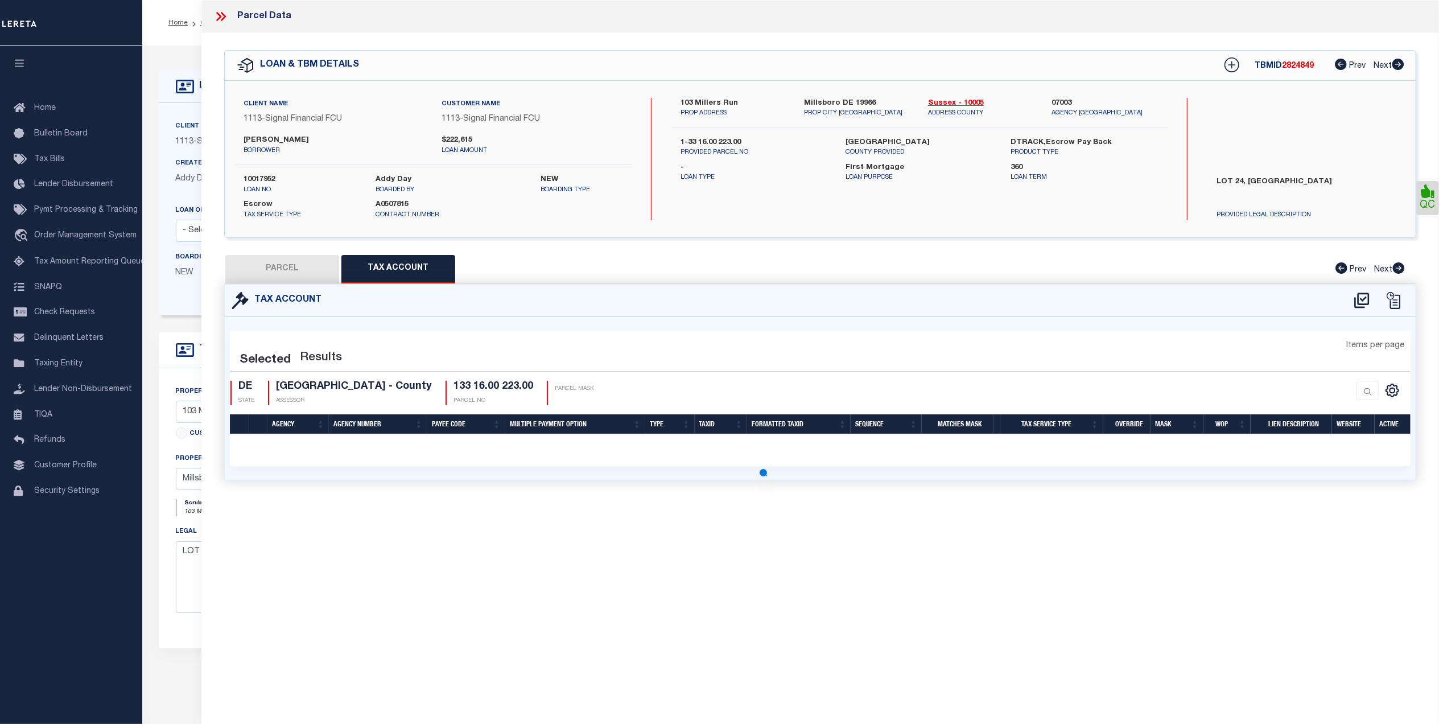
select select "100"
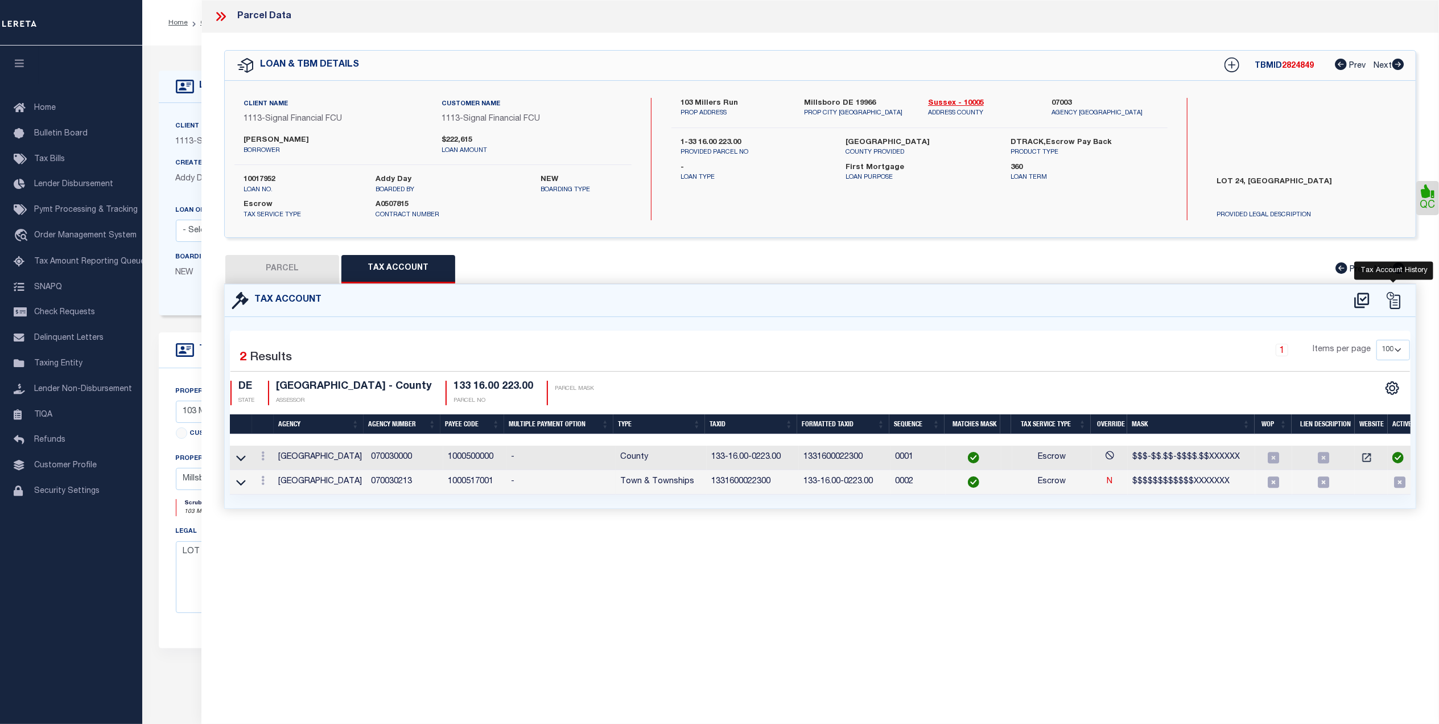
click at [1395, 303] on icon at bounding box center [1392, 300] width 17 height 17
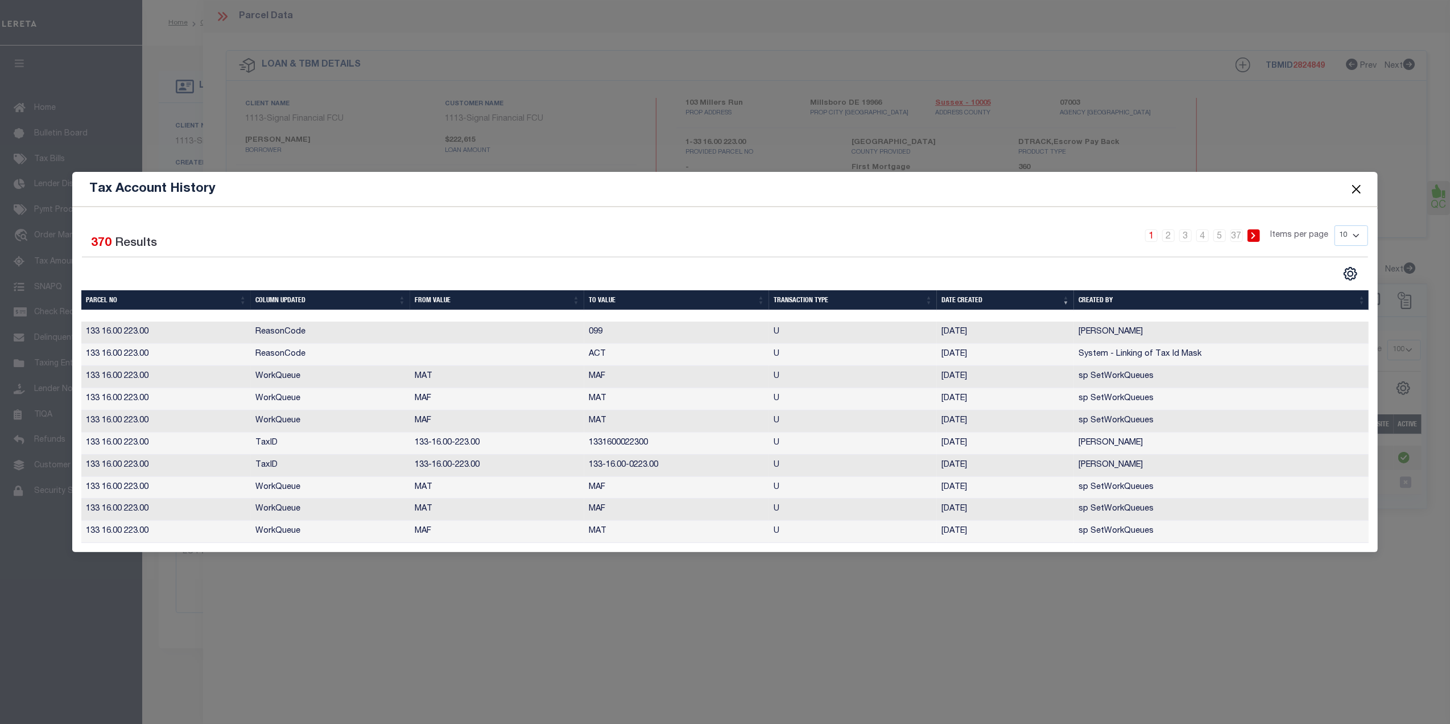
click at [1365, 175] on span at bounding box center [1355, 189] width 43 height 32
click at [1354, 181] on button "Close" at bounding box center [1356, 188] width 15 height 15
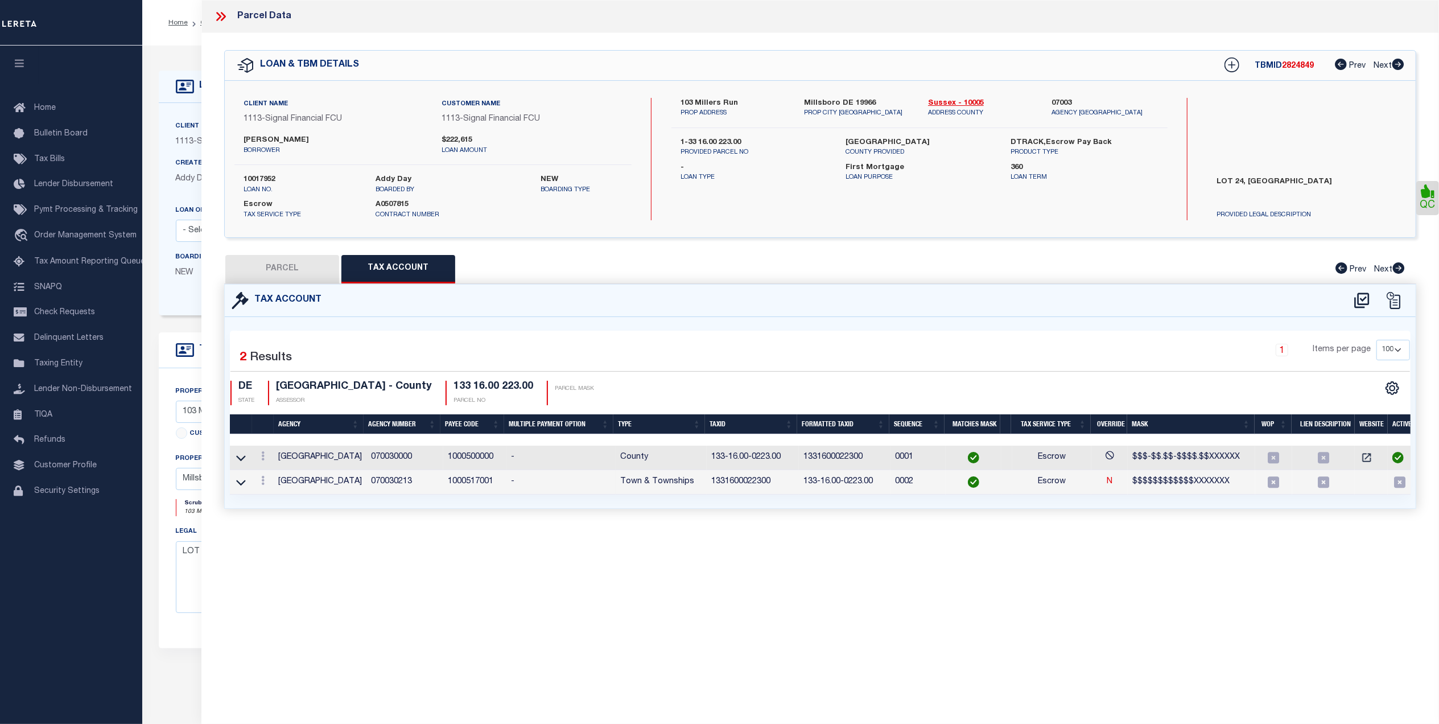
click at [218, 17] on icon at bounding box center [220, 16] width 15 height 15
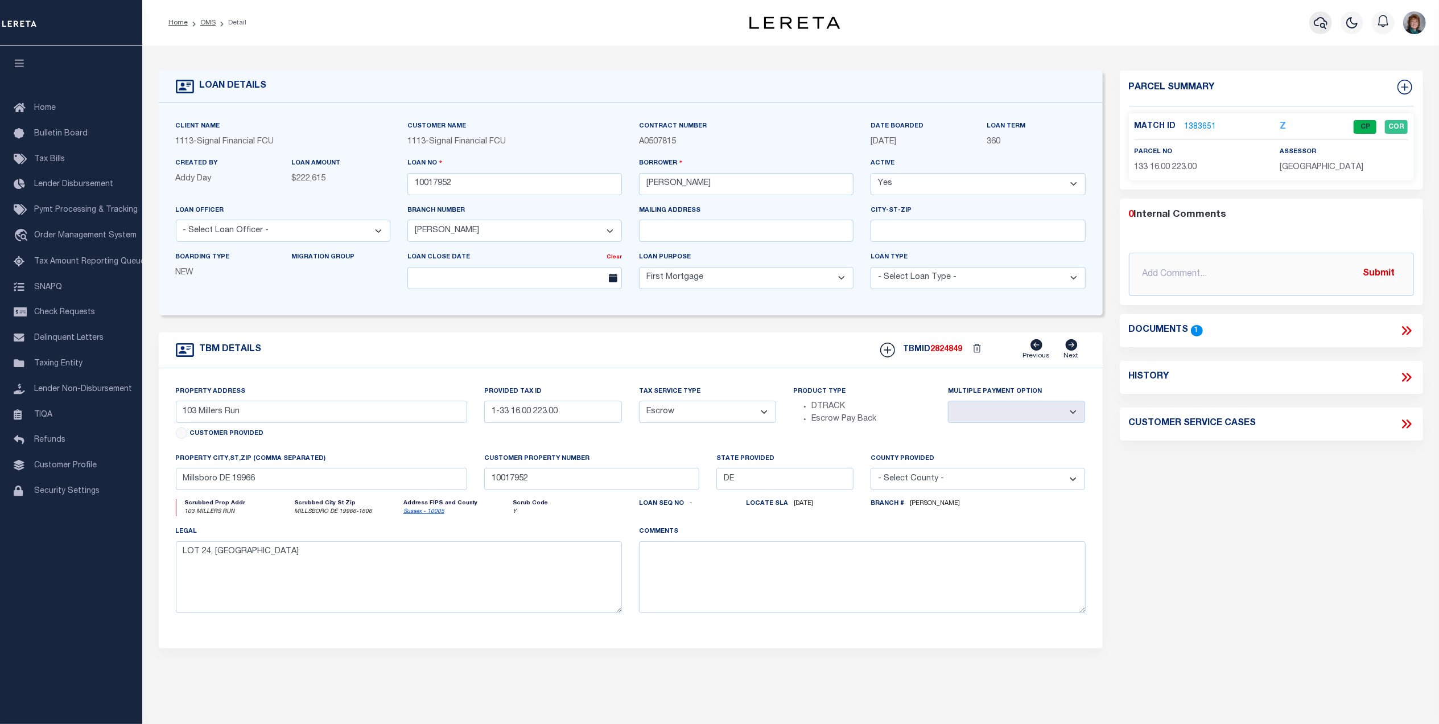
click at [1312, 23] on button "button" at bounding box center [1320, 22] width 23 height 23
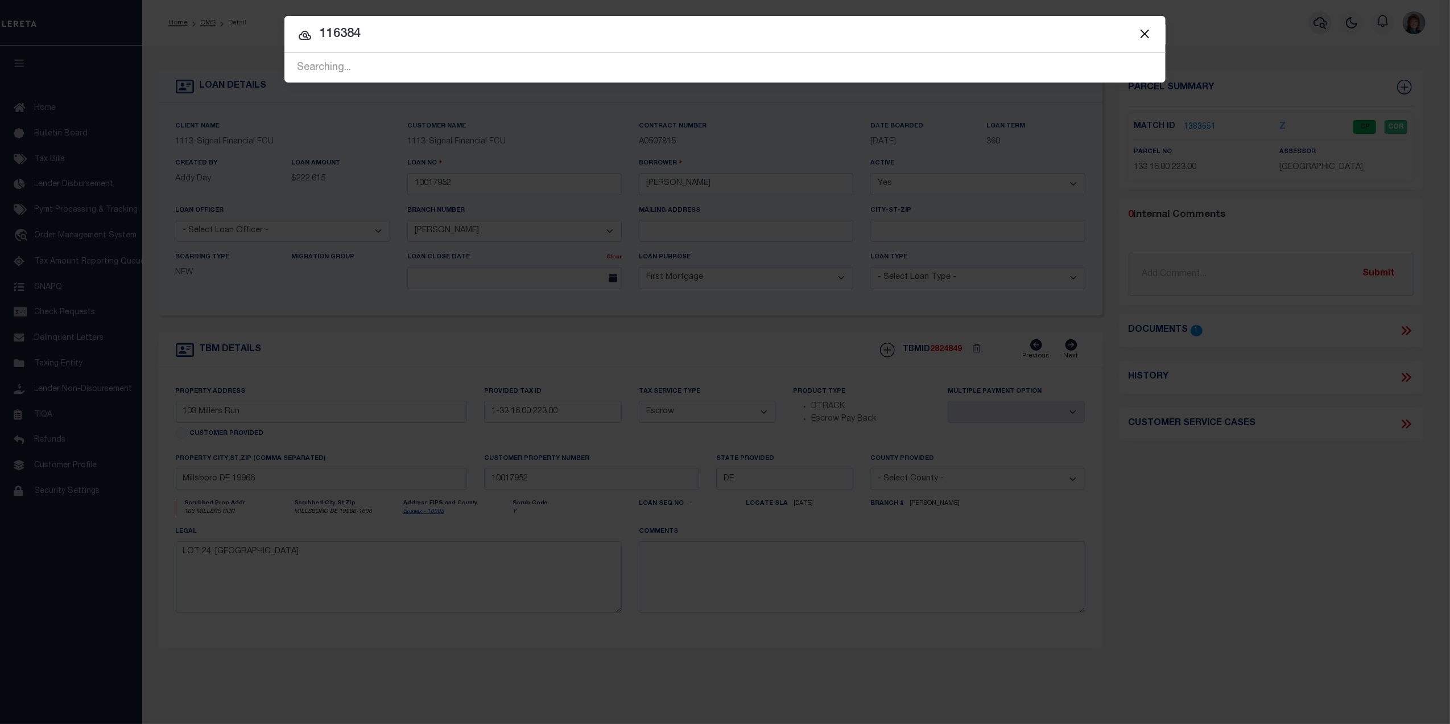
type input "116384"
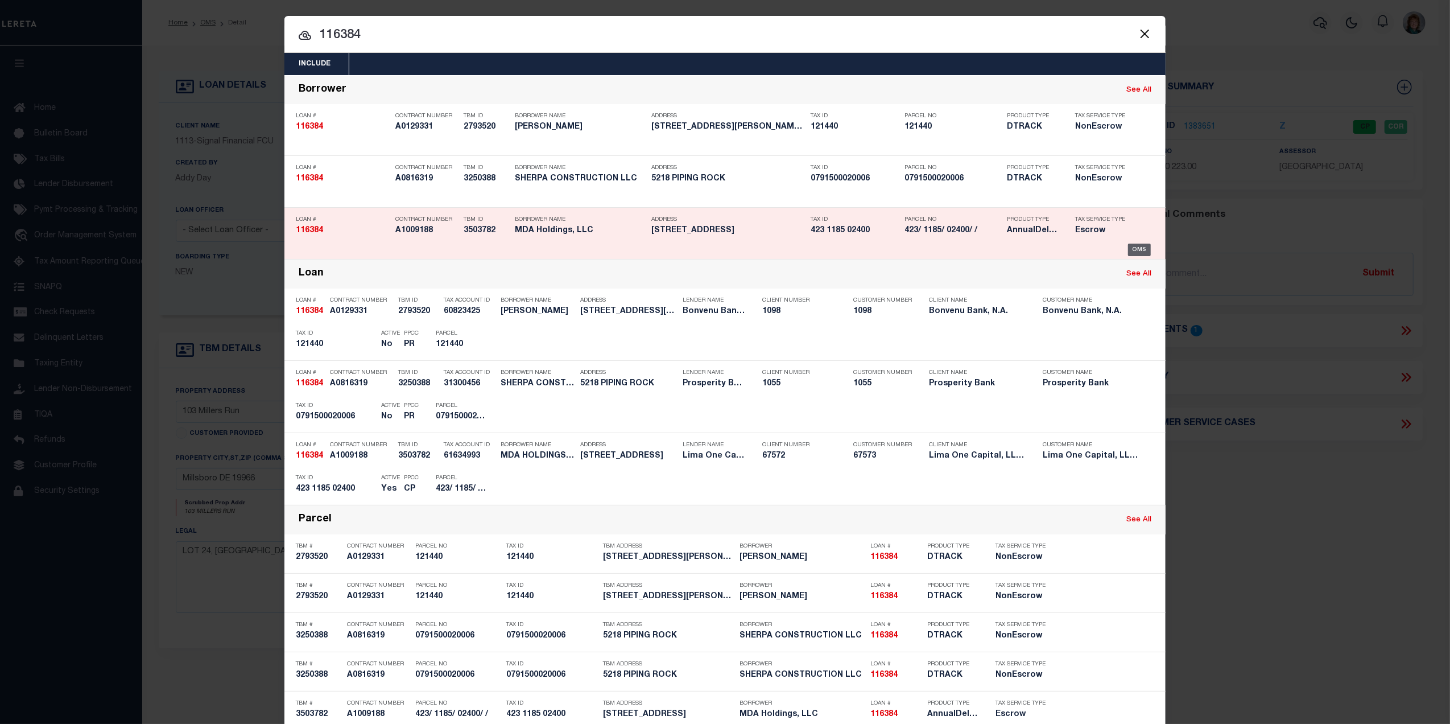
click at [1134, 244] on div "OMS" at bounding box center [1139, 249] width 23 height 13
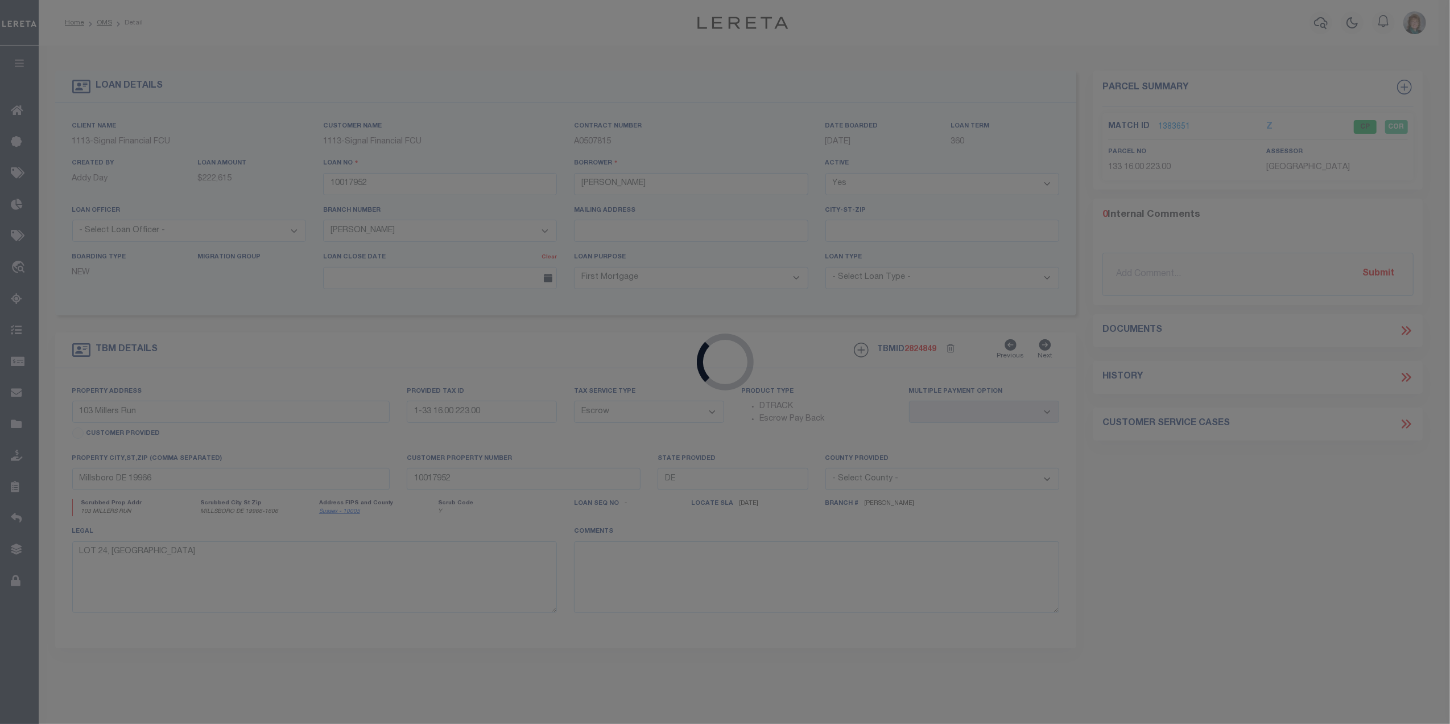
type input "116384"
type input "MDA Holdings, LLC"
select select
type input "PO Box 204275"
type input "New Haven CT 06520"
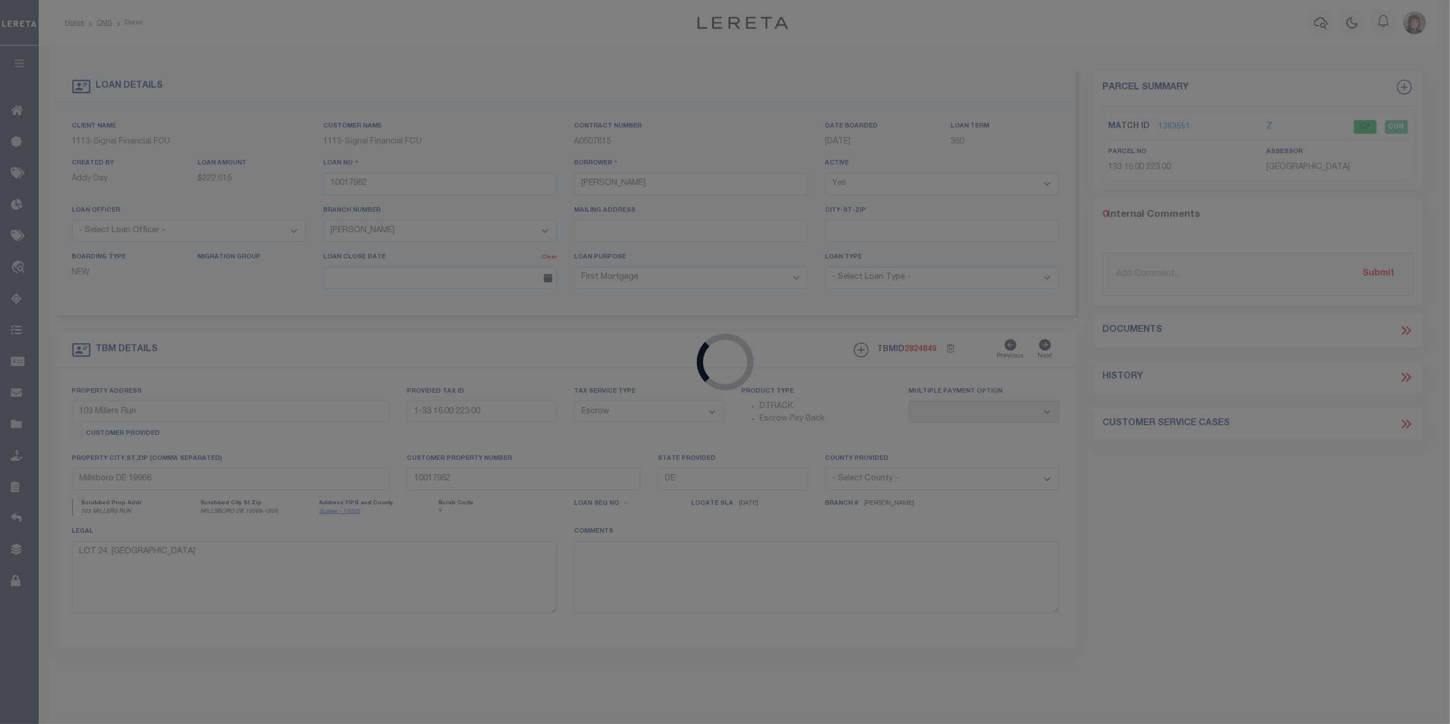
select select
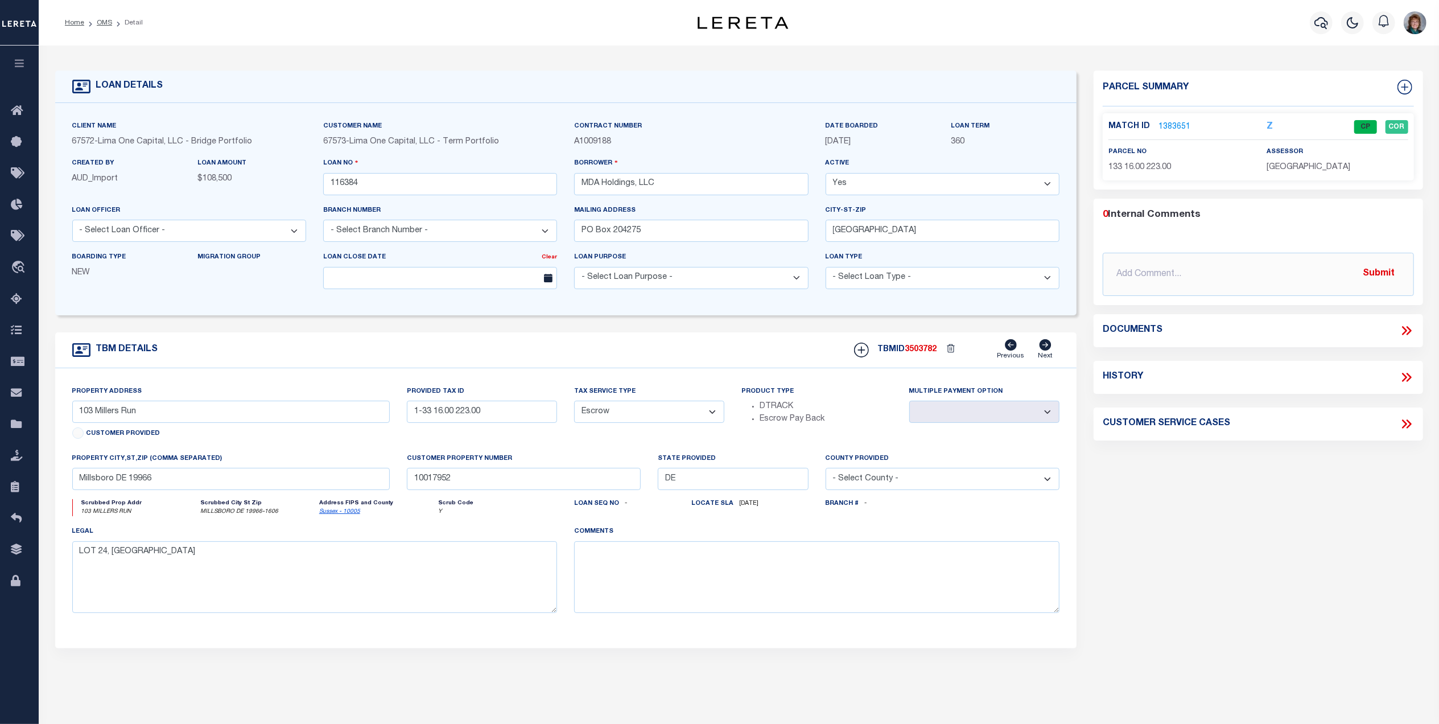
select select "26297"
type input "[STREET_ADDRESS]"
type input "423118502400"
type input "New Haven CT 06515"
type input "116384-1"
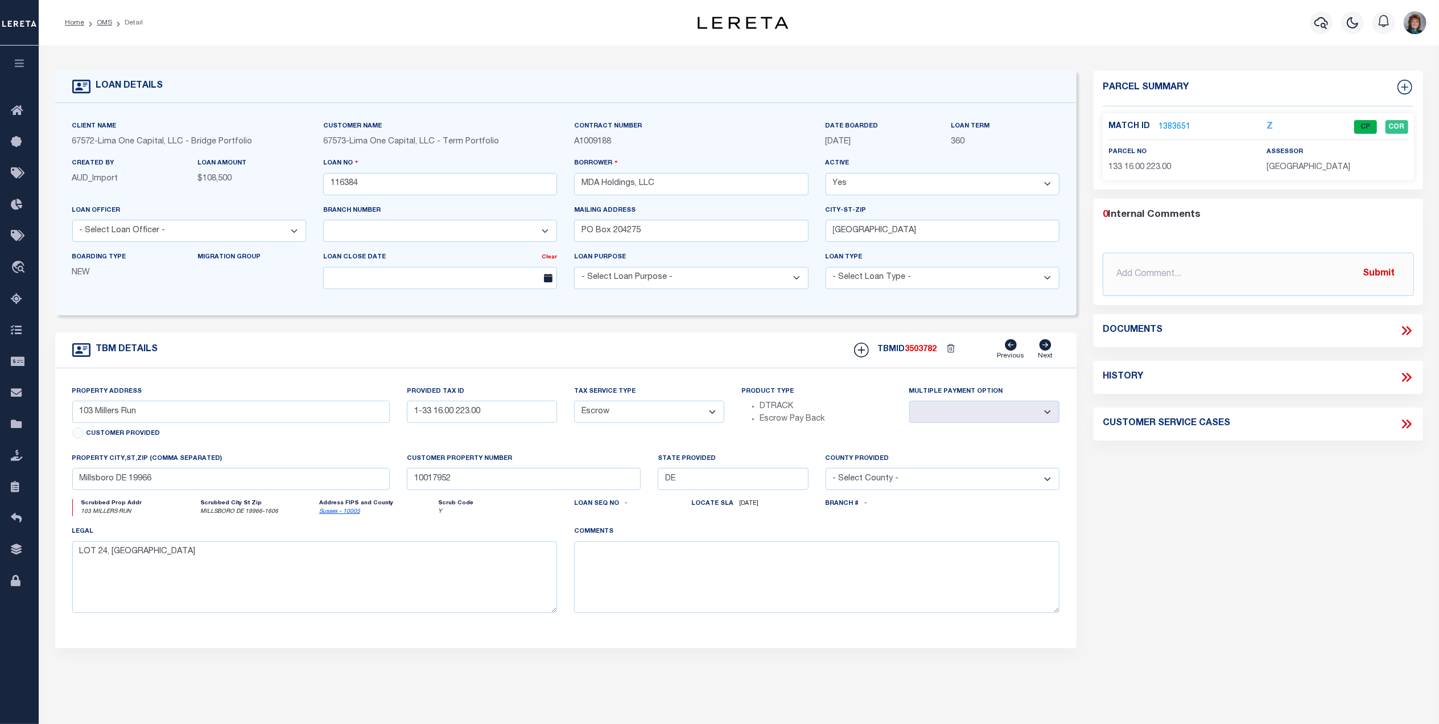
type input "CT"
select select
select select "2"
click at [1407, 377] on icon at bounding box center [1406, 377] width 15 height 15
select select "100"
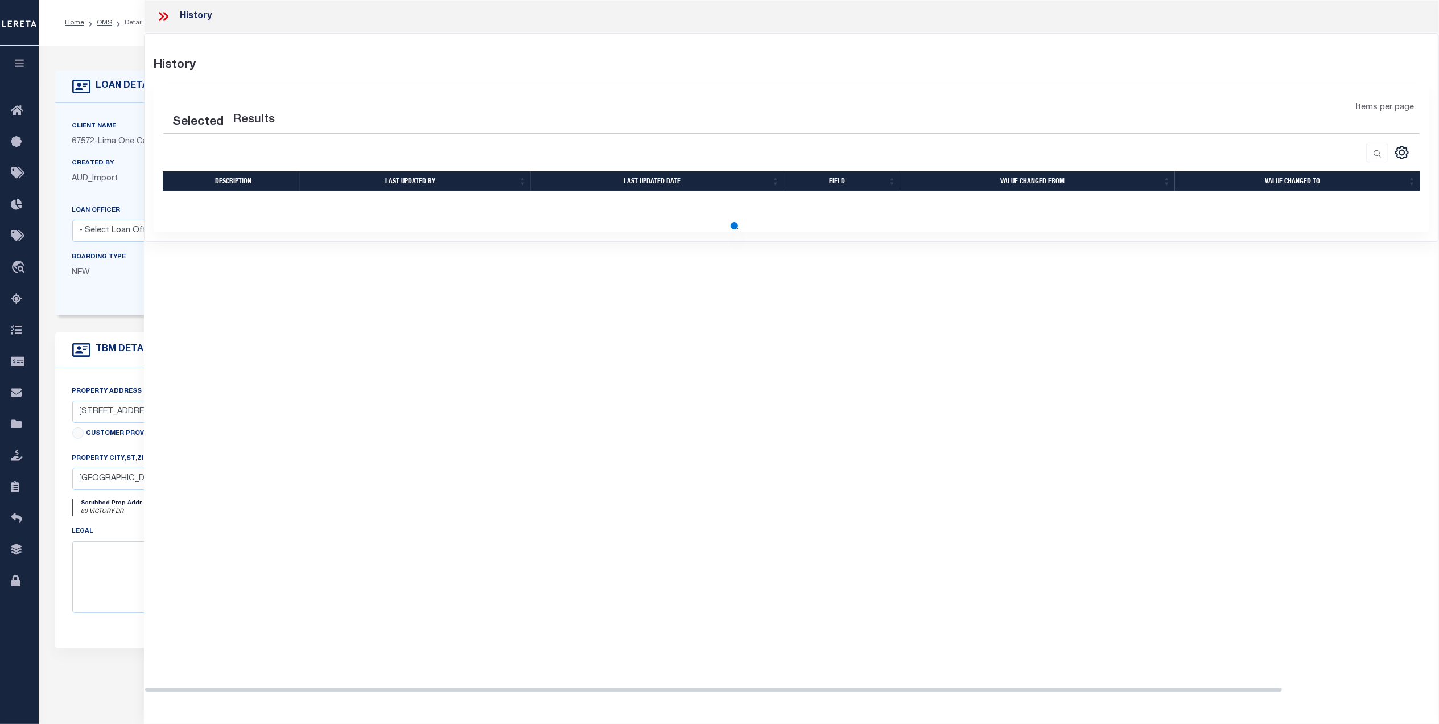
select select "100"
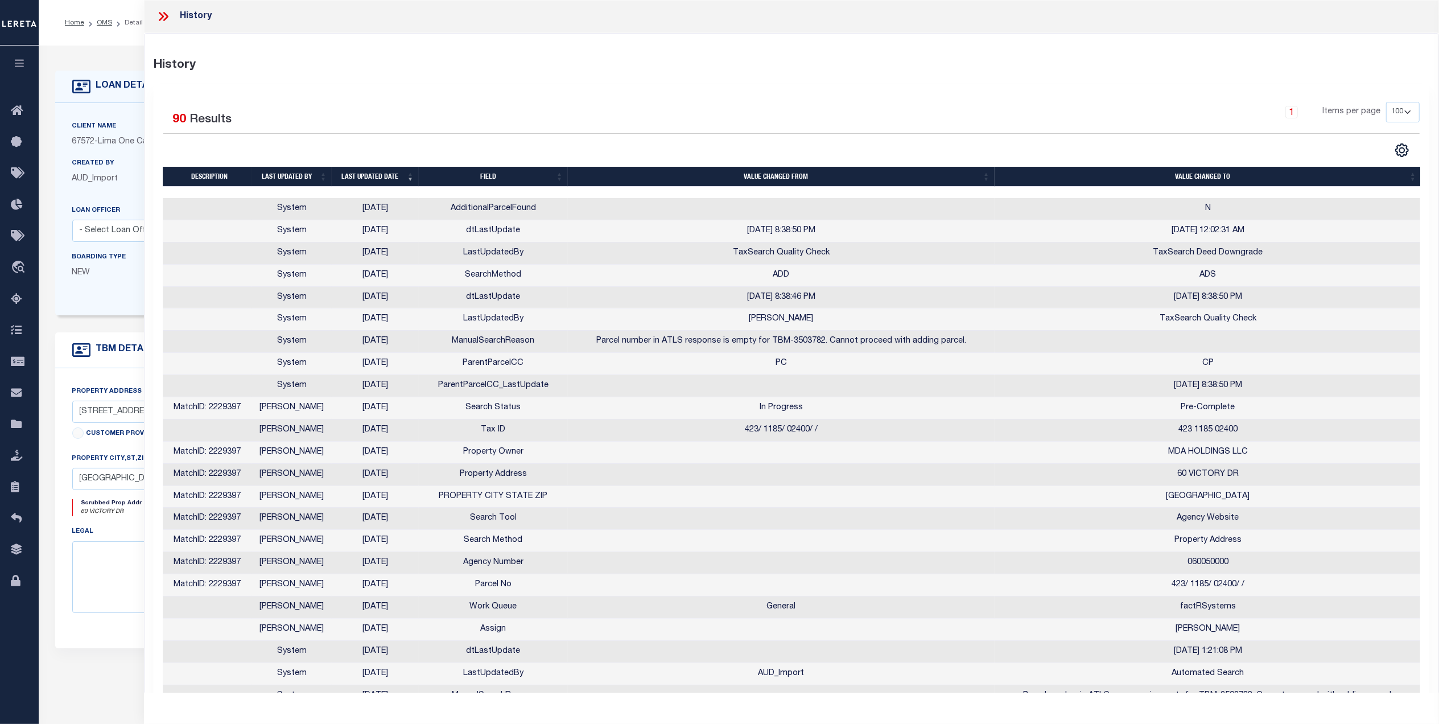
click at [369, 176] on th "Last updated date" at bounding box center [375, 177] width 87 height 20
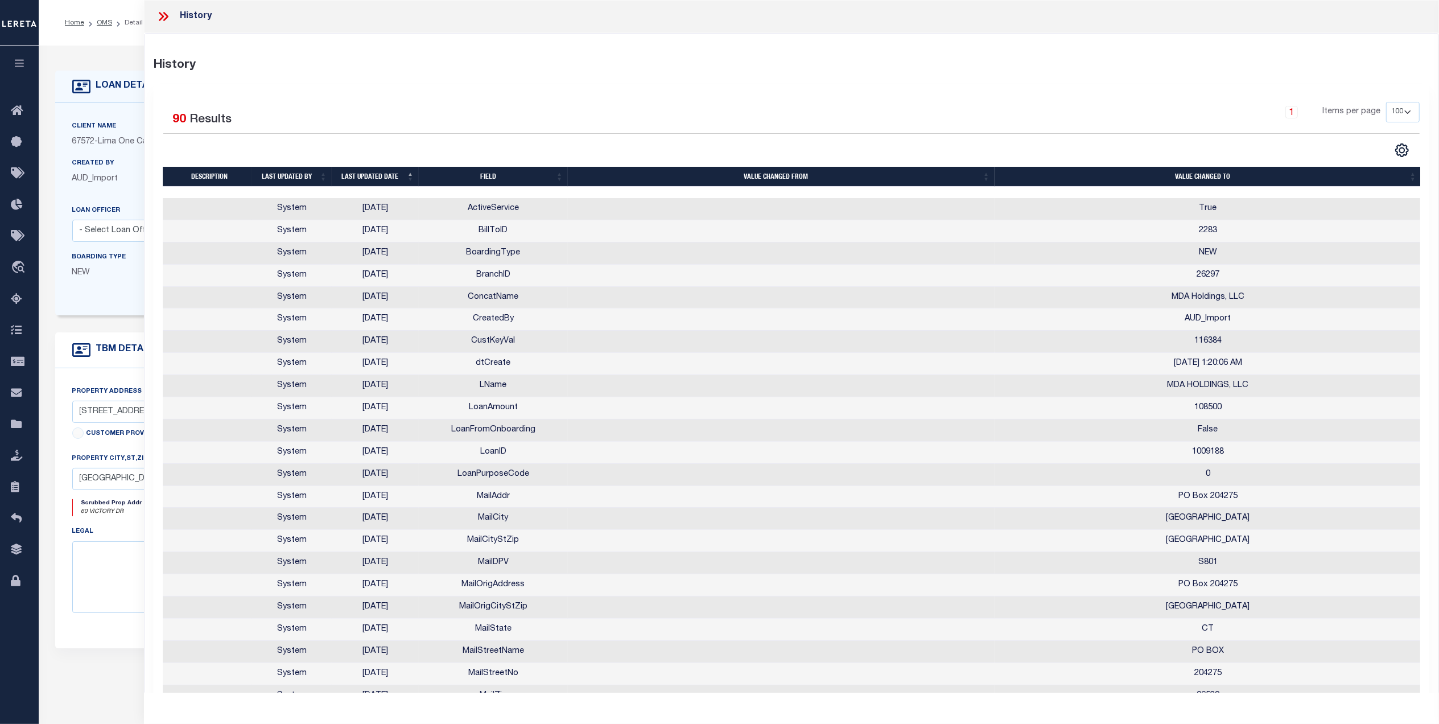
click at [369, 176] on th "Last updated date" at bounding box center [375, 177] width 87 height 20
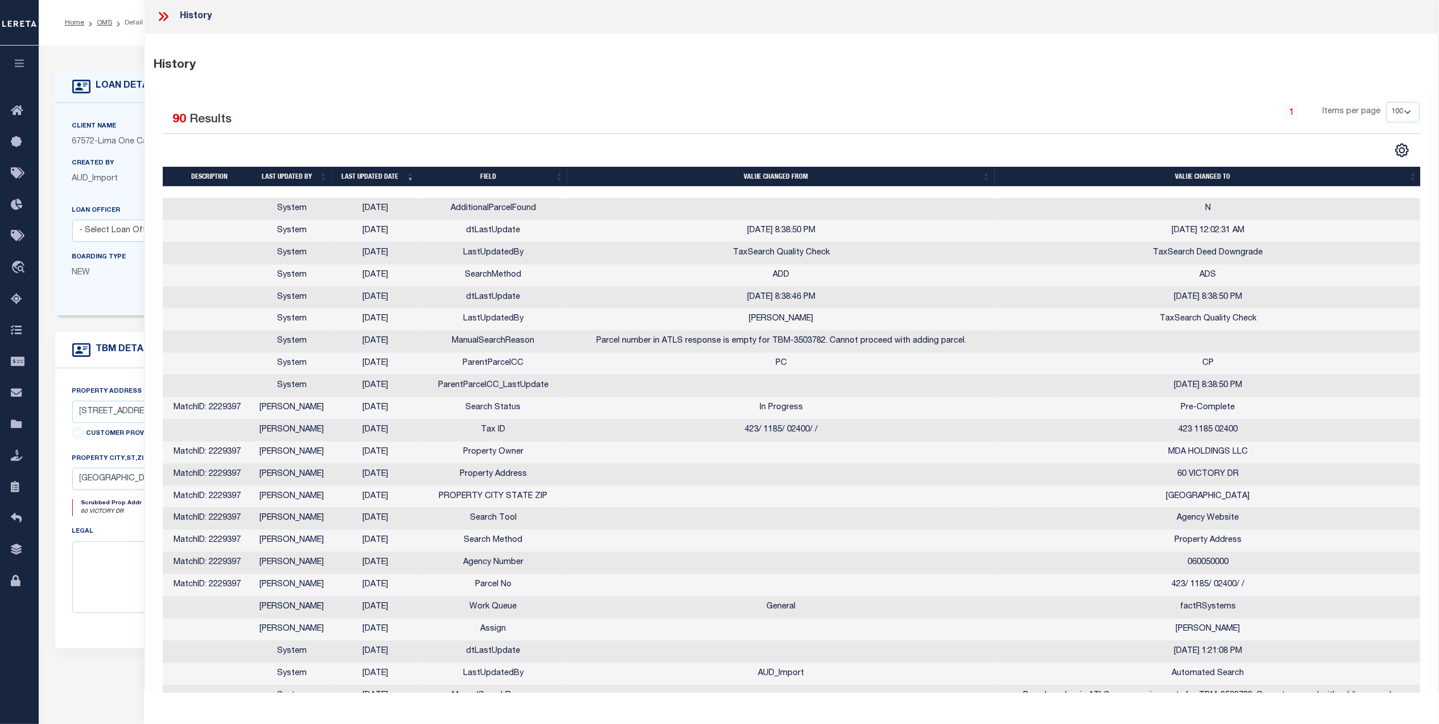
click at [163, 12] on icon at bounding box center [163, 16] width 15 height 15
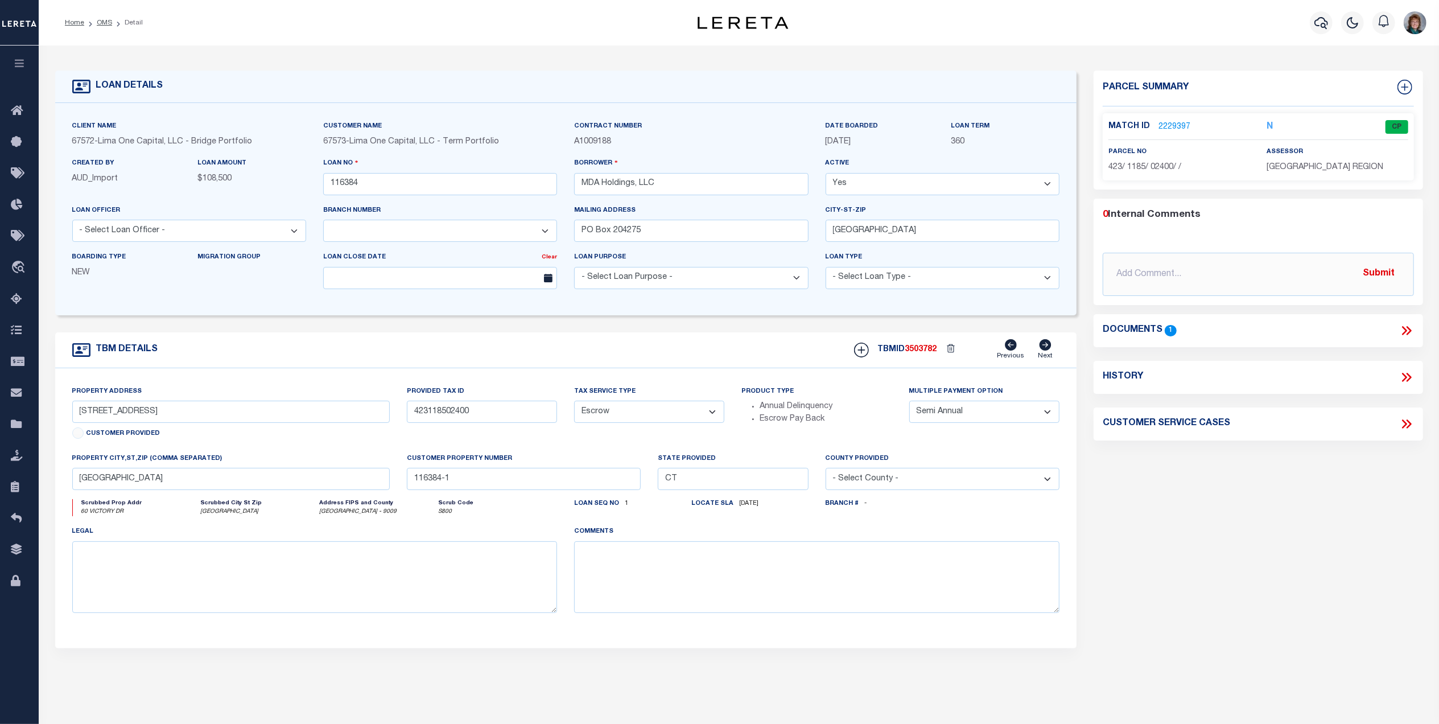
click at [1168, 126] on link "2229397" at bounding box center [1174, 127] width 32 height 12
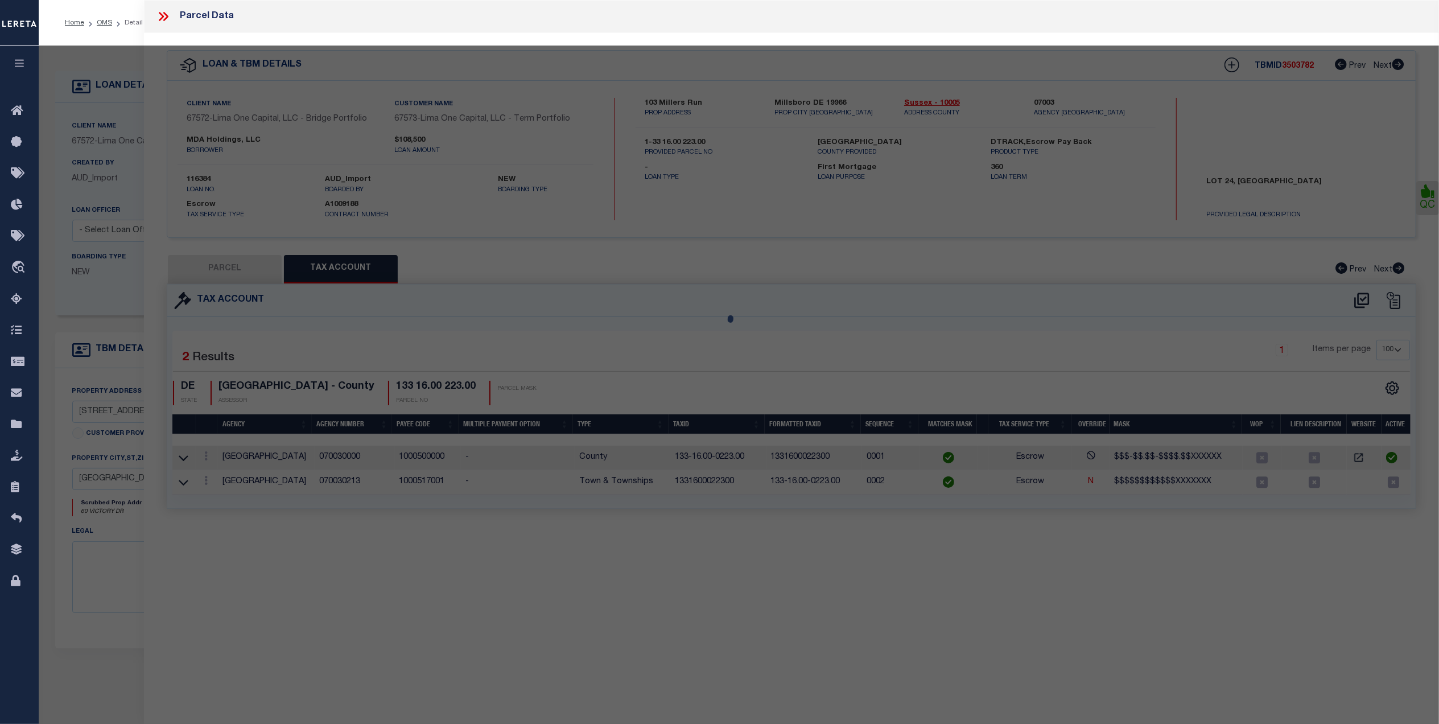
select select "AS"
select select
checkbox input "false"
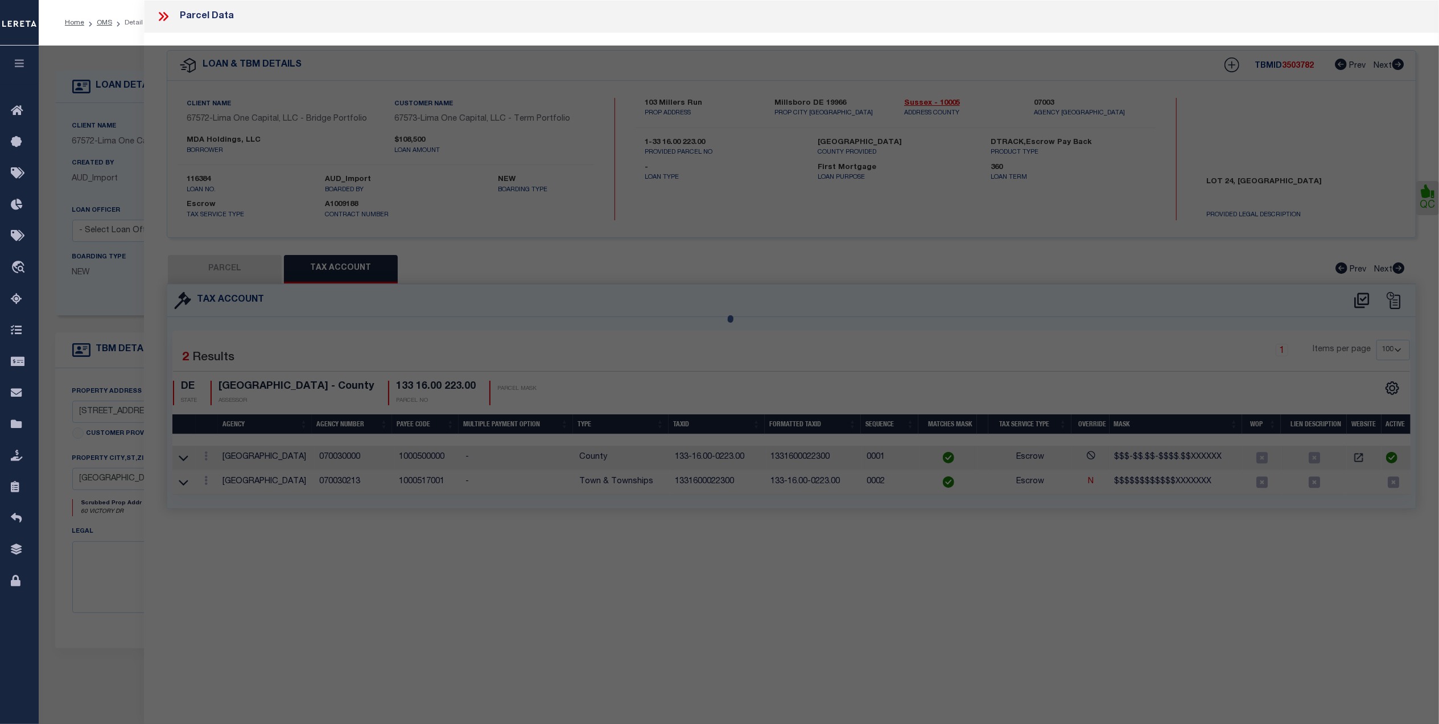
select select "CP"
type input "MDA HOLDINGS LLC"
select select "AGW"
select select
type input "60 VICTORY DR"
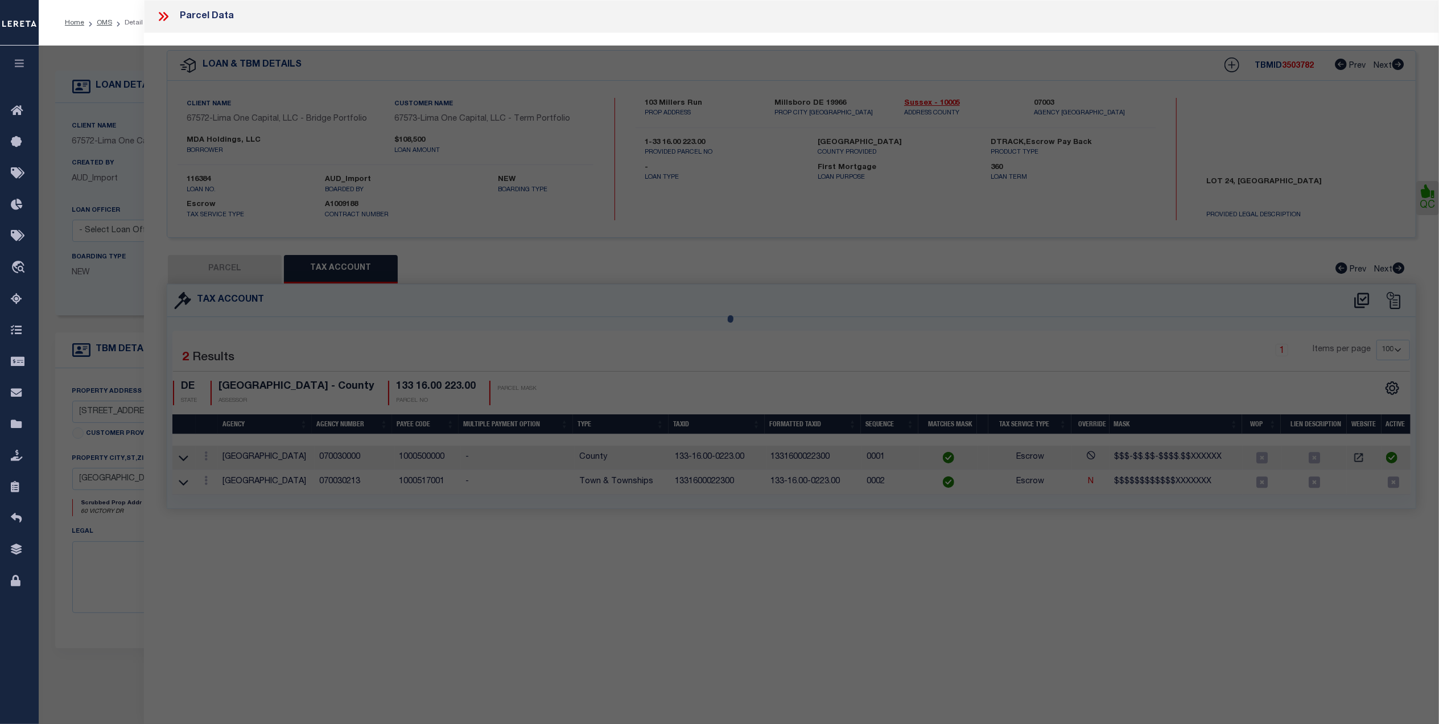
checkbox input "false"
type input "New Haven CT 06515"
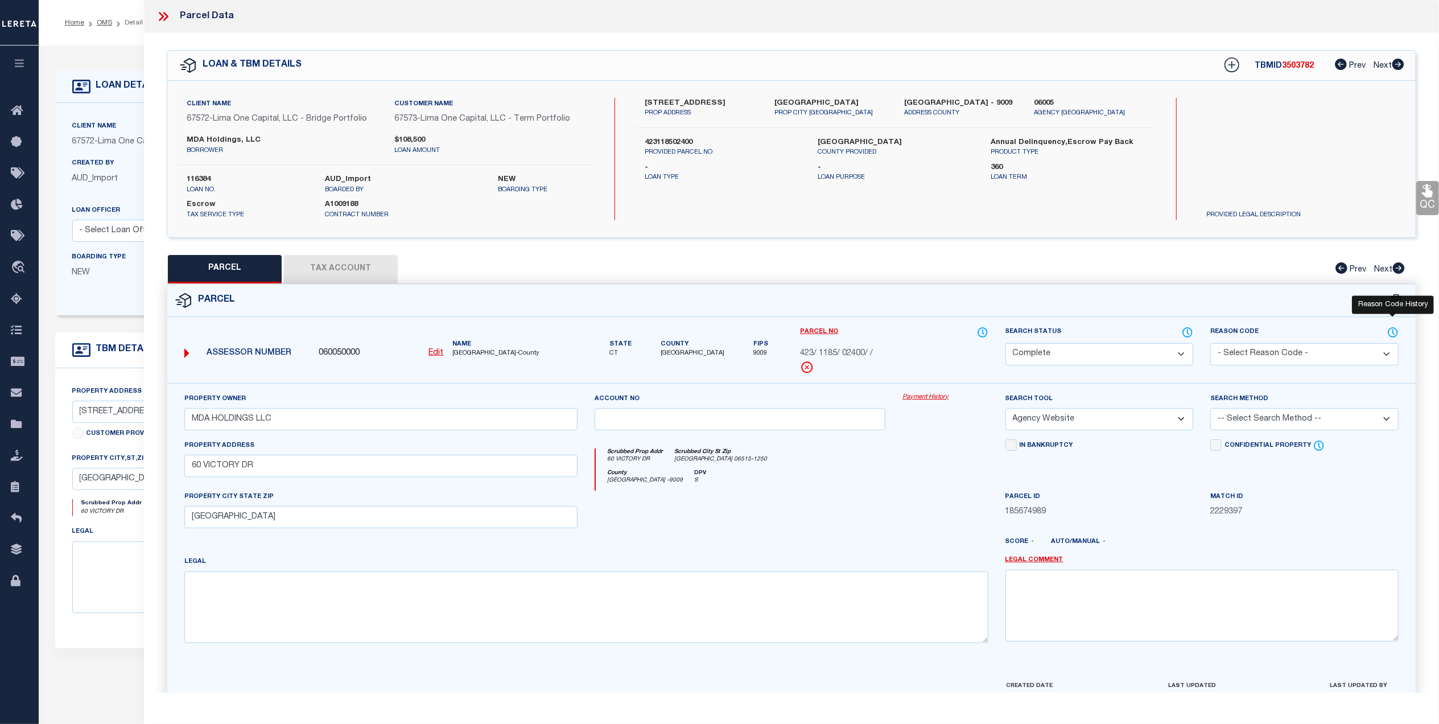
click at [1394, 334] on icon at bounding box center [1392, 332] width 11 height 13
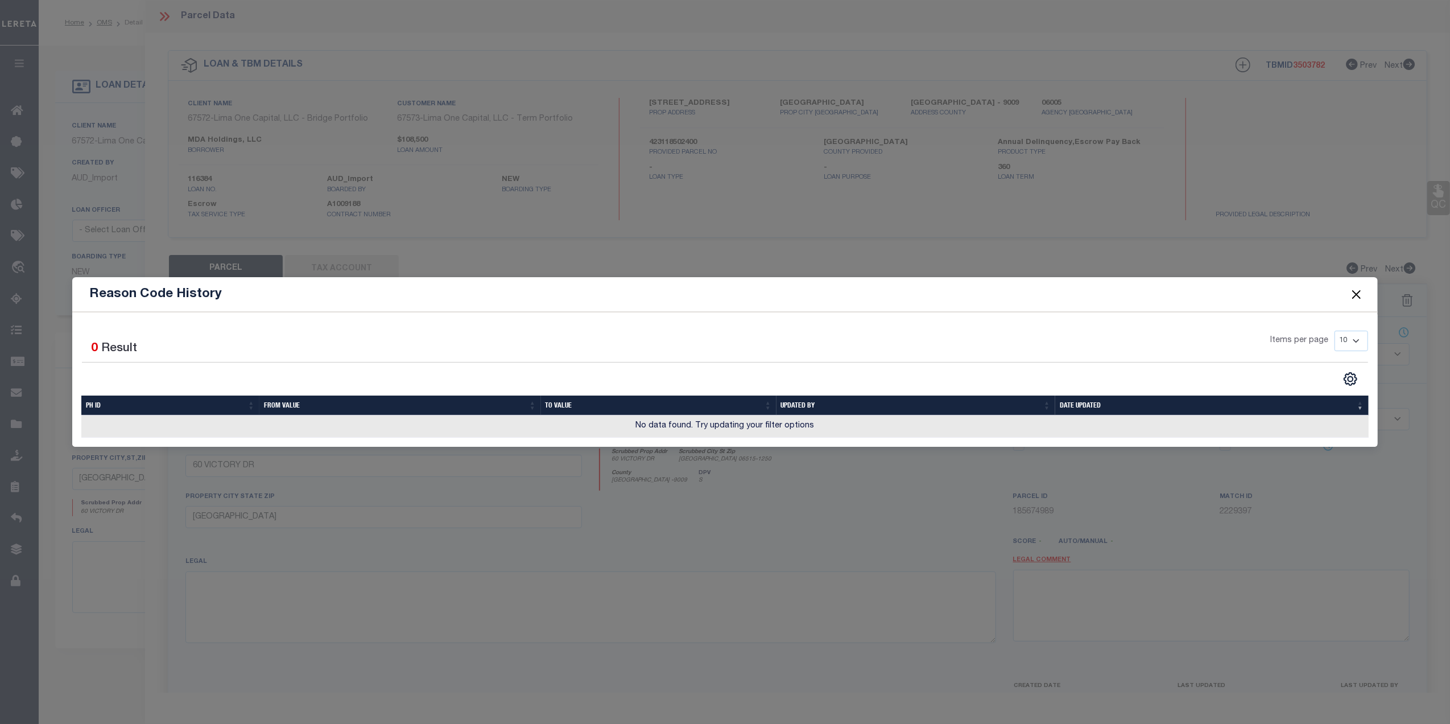
click at [1350, 290] on button "Close" at bounding box center [1356, 294] width 15 height 15
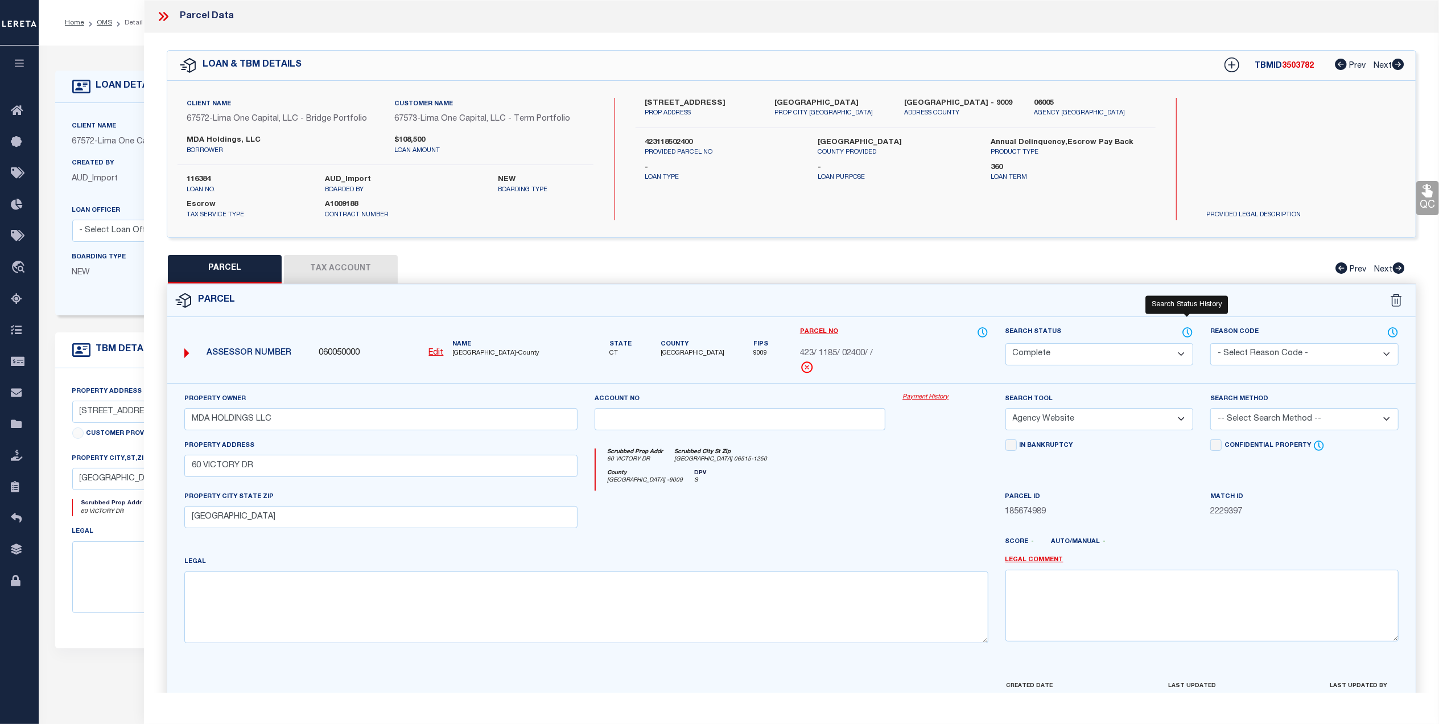
click at [1185, 330] on icon at bounding box center [1186, 332] width 11 height 13
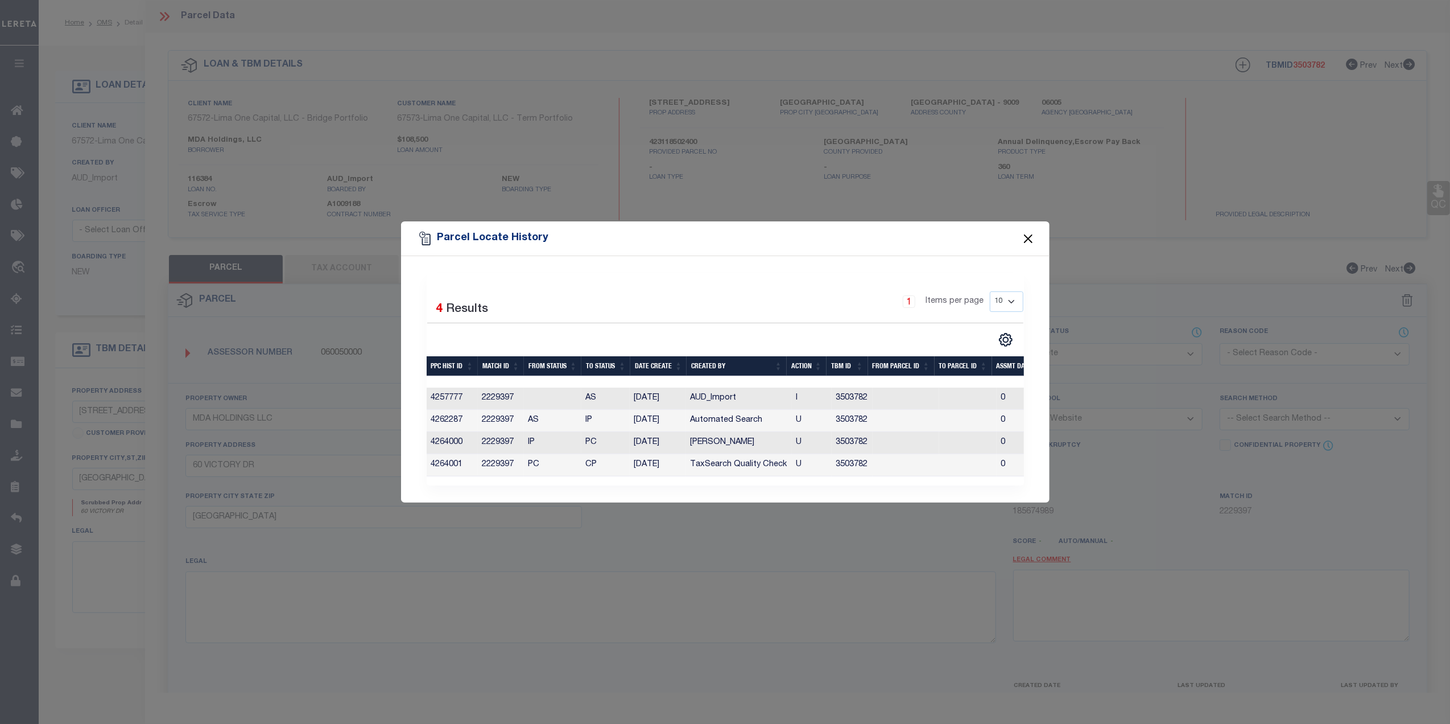
click at [1028, 231] on button "Close" at bounding box center [1027, 238] width 15 height 15
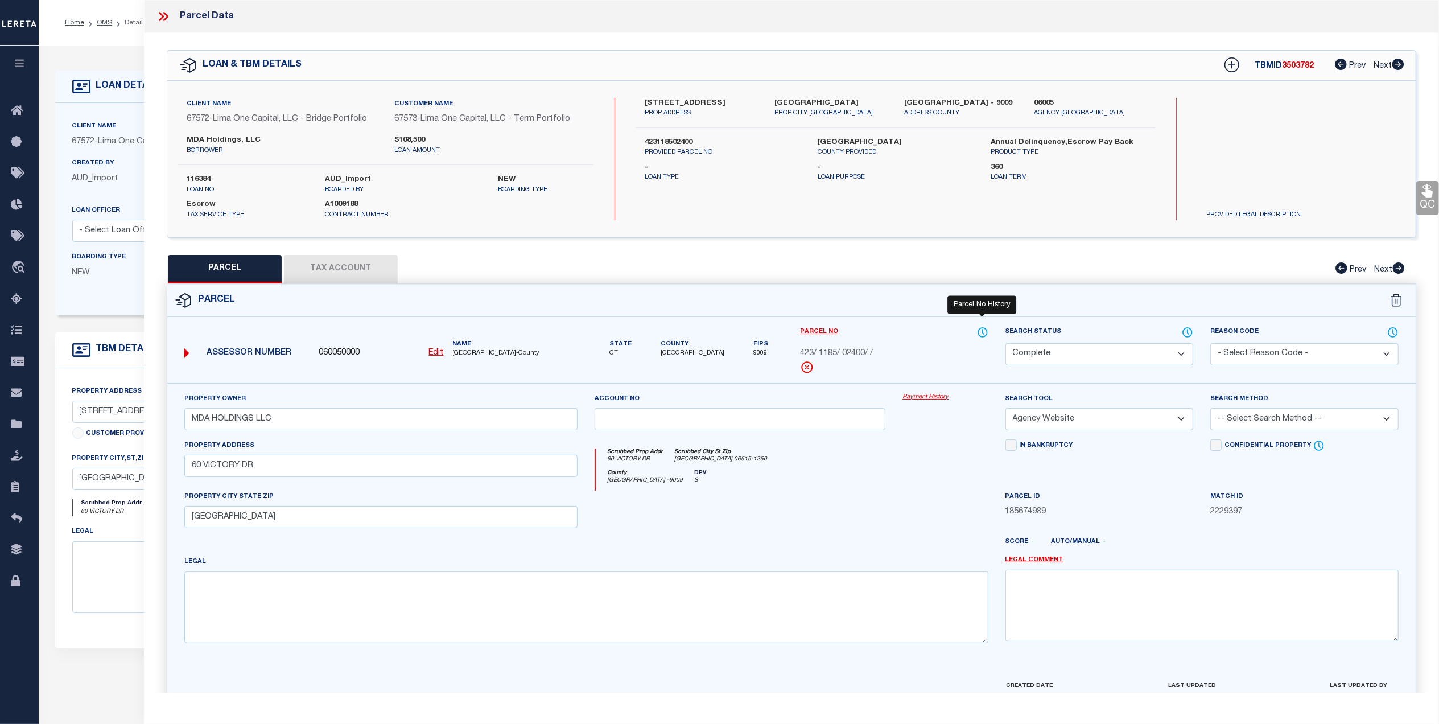
click at [979, 330] on icon at bounding box center [982, 332] width 11 height 13
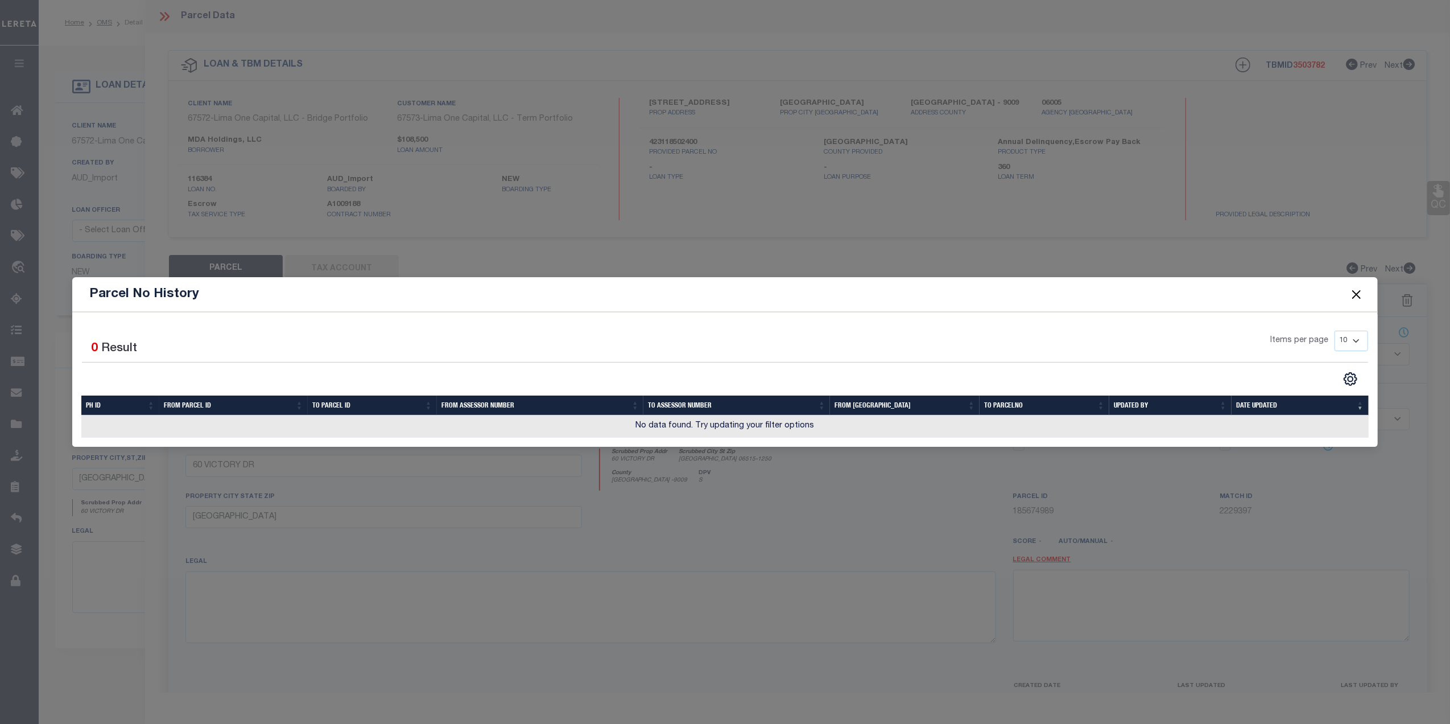
click at [1354, 296] on button "Close" at bounding box center [1356, 294] width 15 height 15
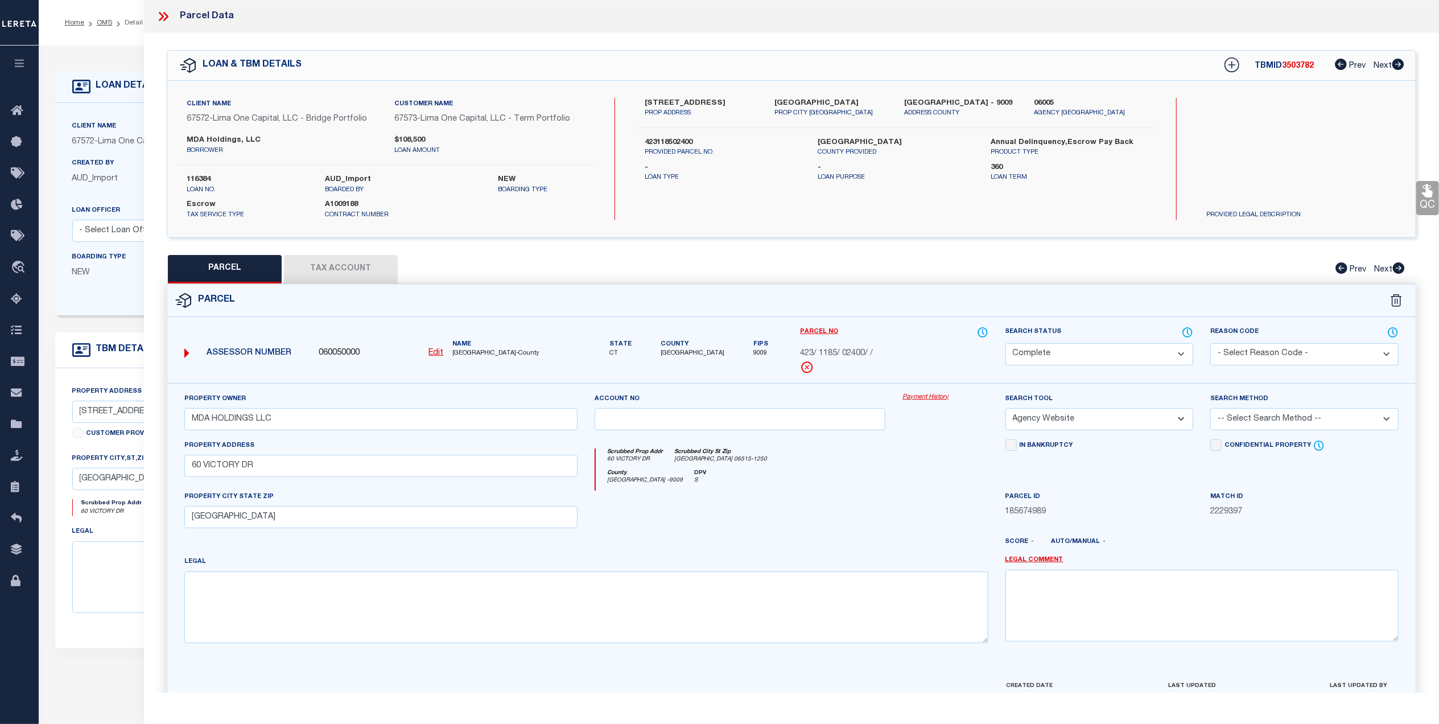
click at [927, 396] on link "Payment History" at bounding box center [944, 397] width 85 height 10
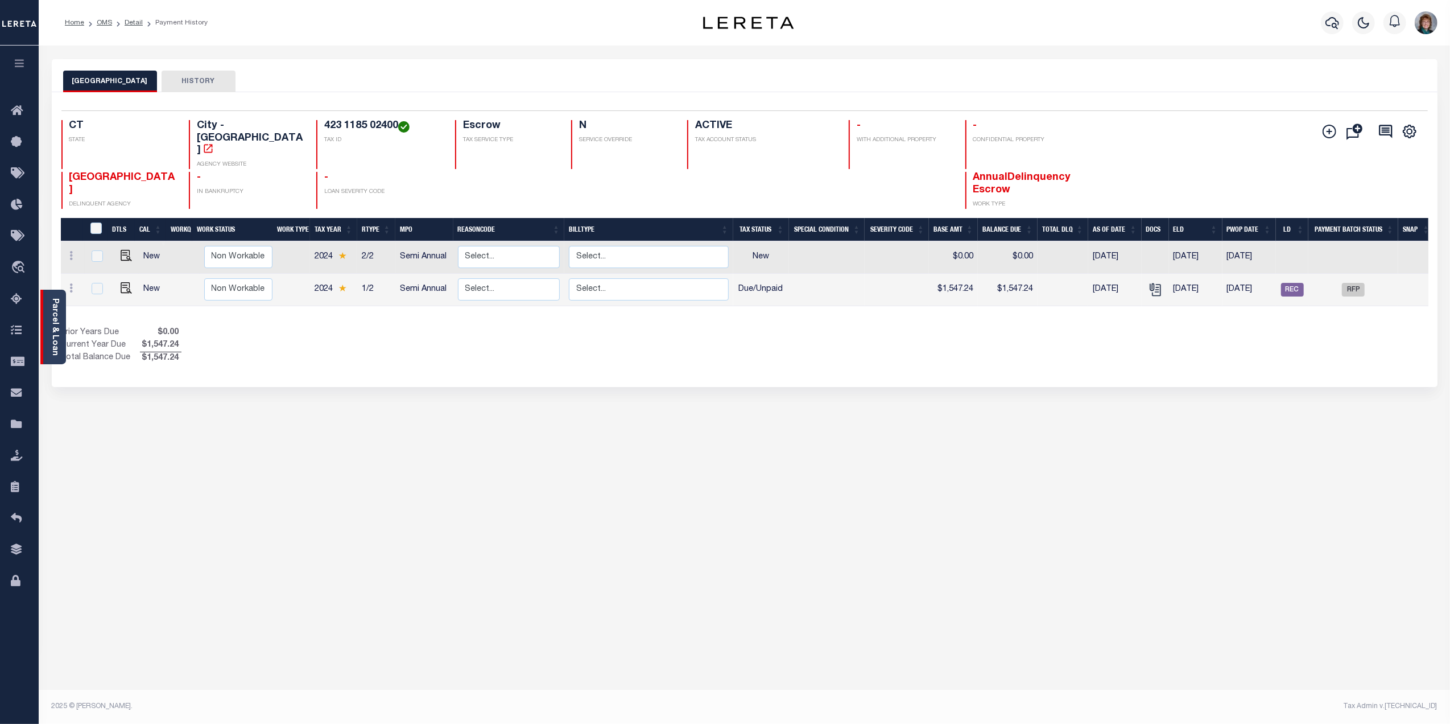
click at [55, 320] on link "Parcel & Loan" at bounding box center [55, 326] width 8 height 57
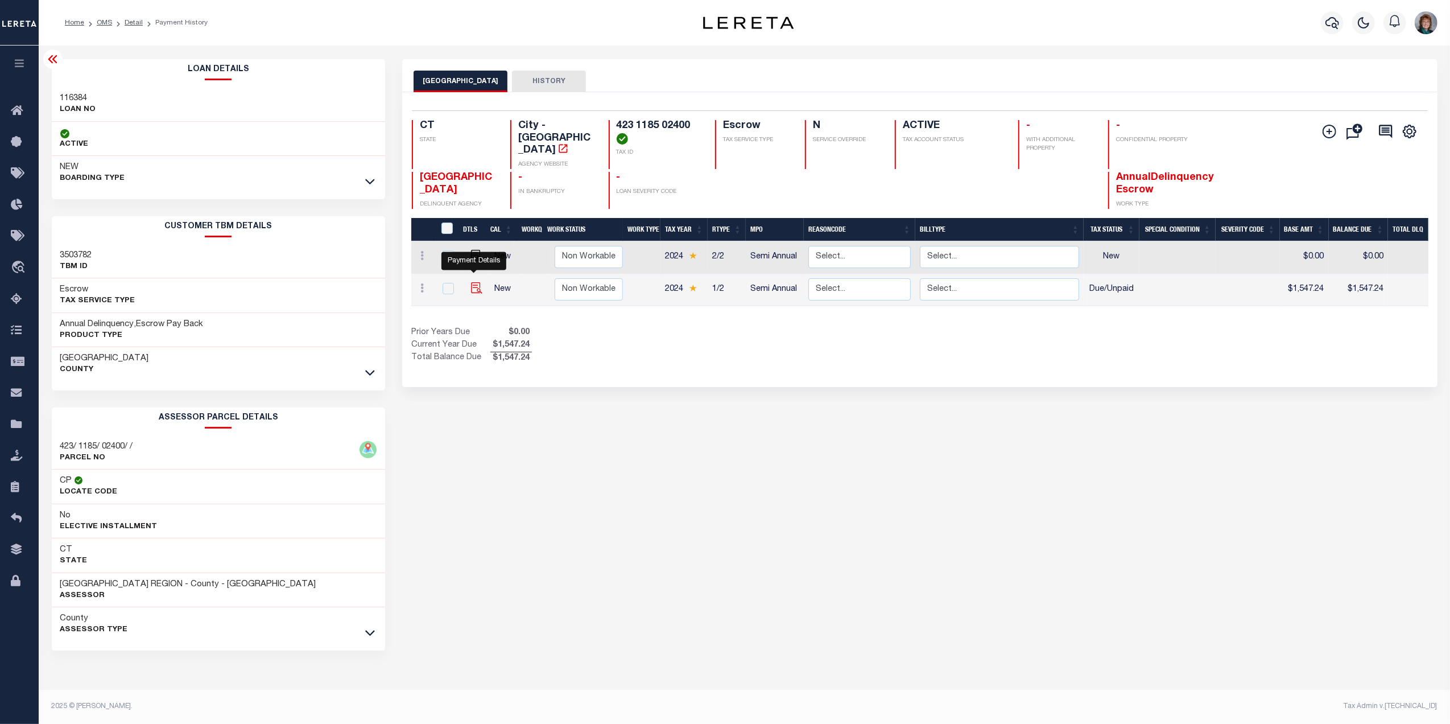
click at [471, 282] on img "" at bounding box center [476, 287] width 11 height 11
checkbox input "true"
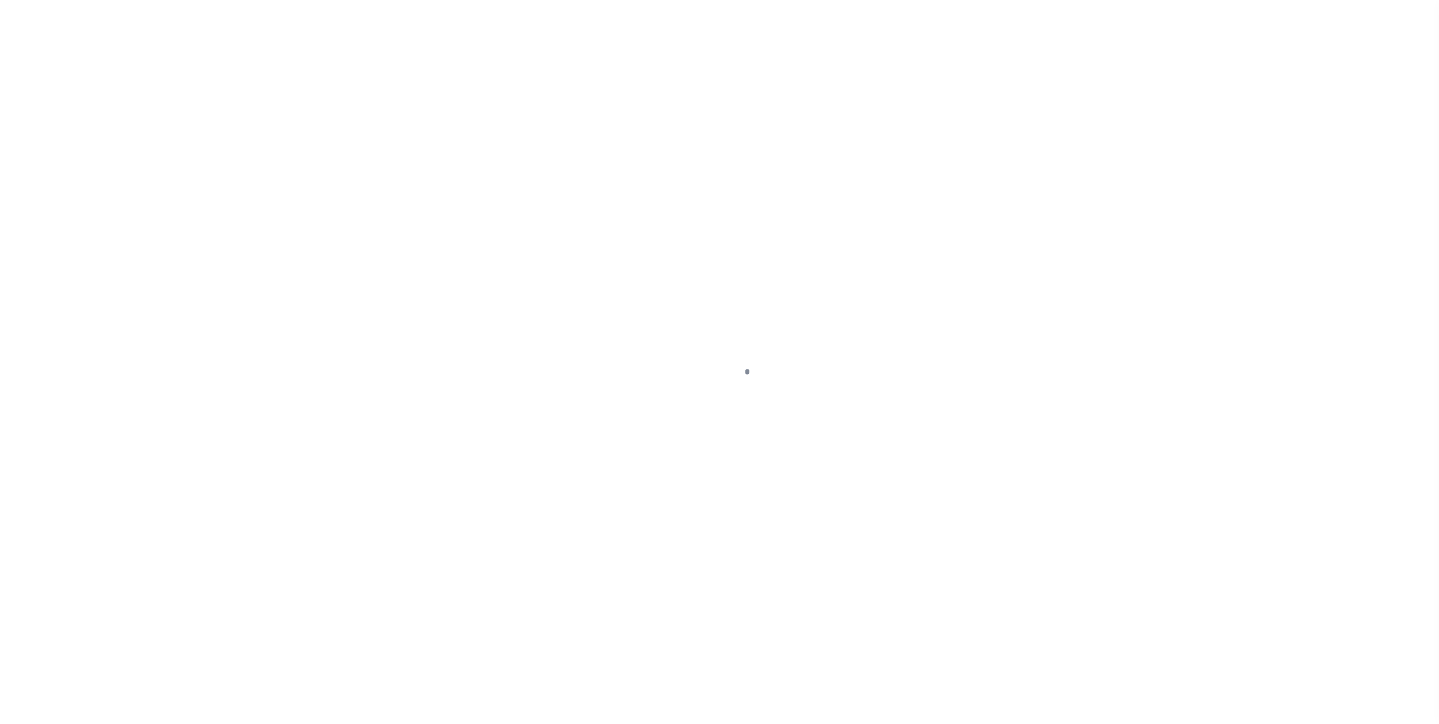
select select "DUE"
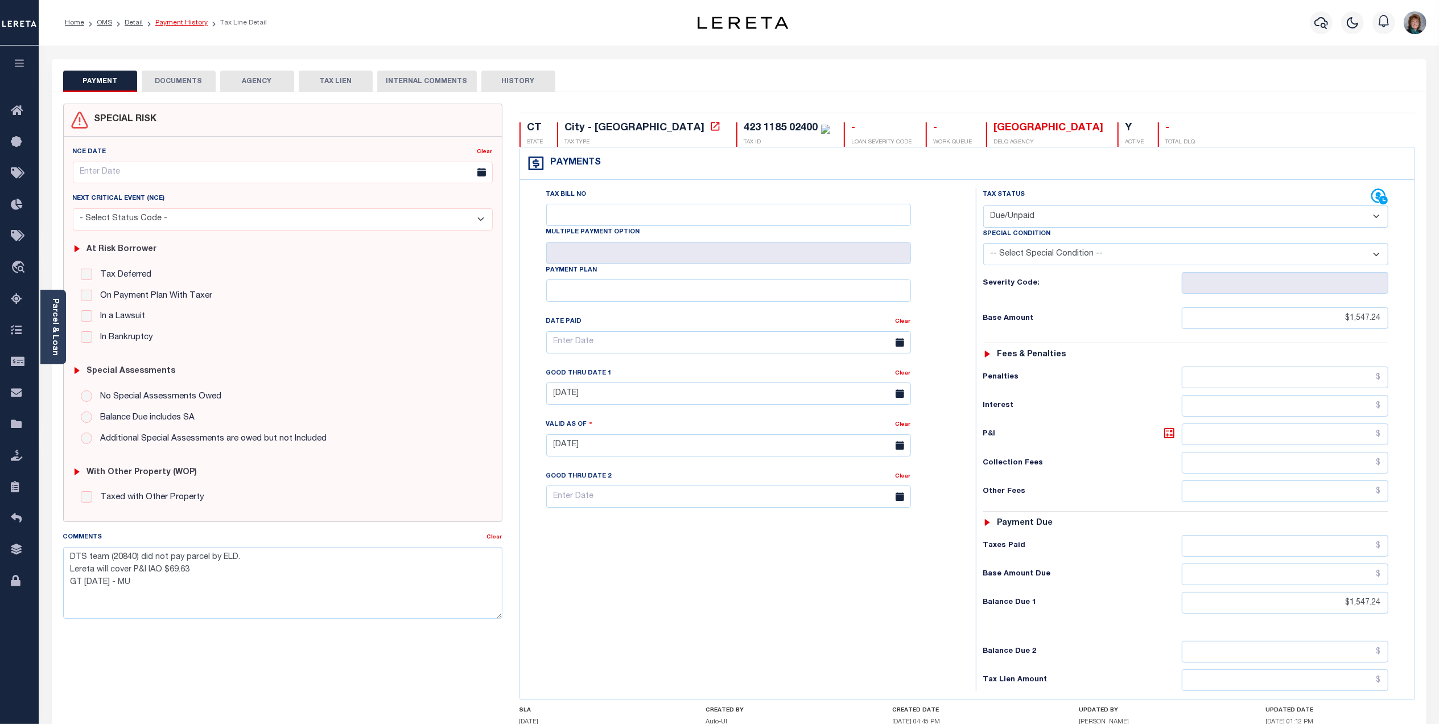
click at [179, 26] on link "Payment History" at bounding box center [181, 22] width 52 height 7
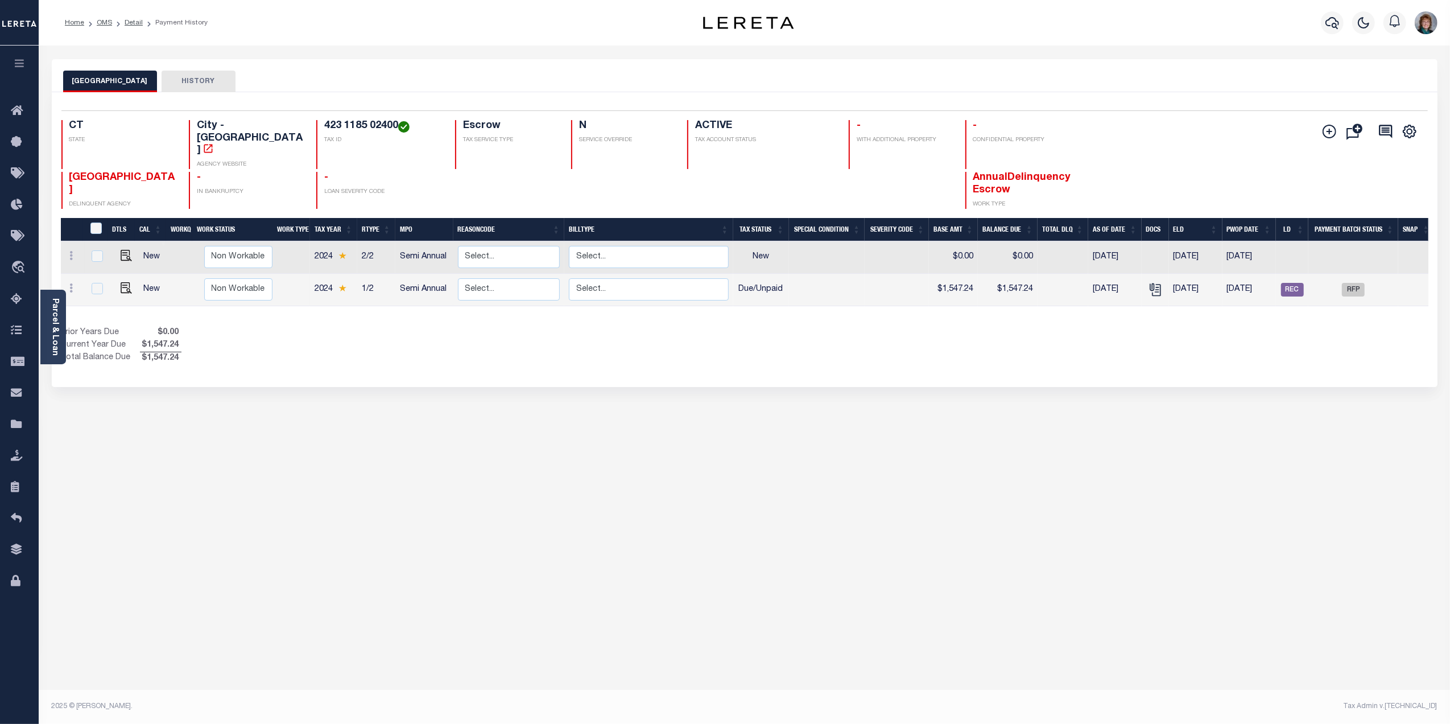
drag, startPoint x: 53, startPoint y: 301, endPoint x: 57, endPoint y: 306, distance: 6.0
click at [53, 301] on link "Parcel & Loan" at bounding box center [55, 326] width 8 height 57
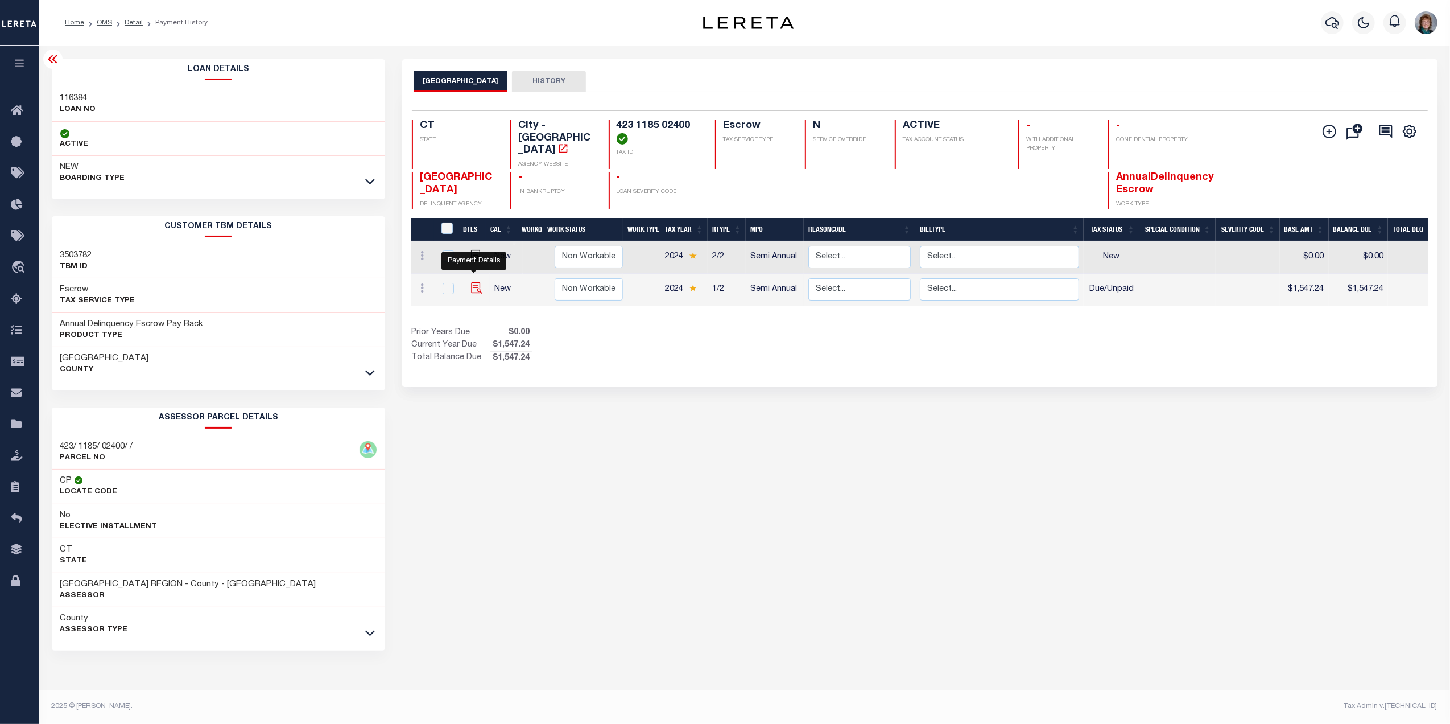
click at [472, 282] on img "" at bounding box center [476, 287] width 11 height 11
checkbox input "true"
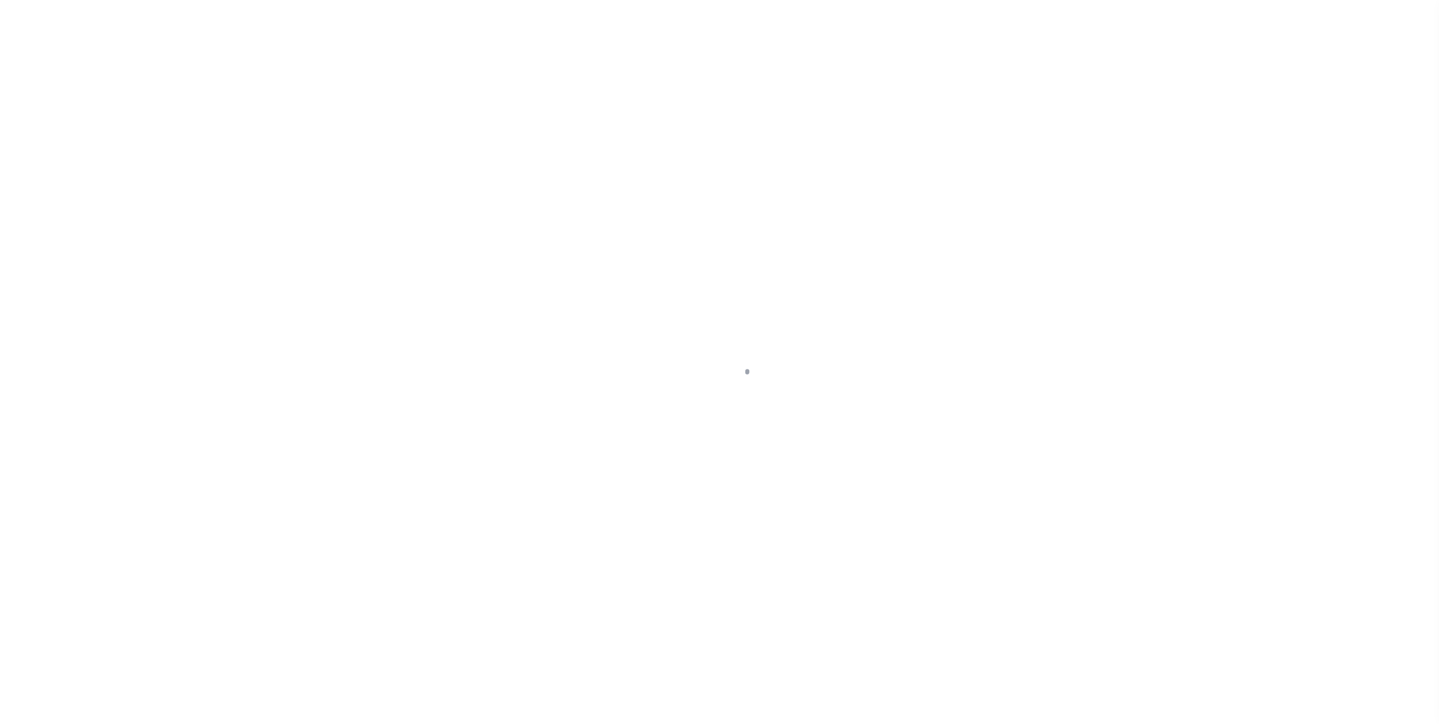
select select "DUE"
